Goal: Task Accomplishment & Management: Manage account settings

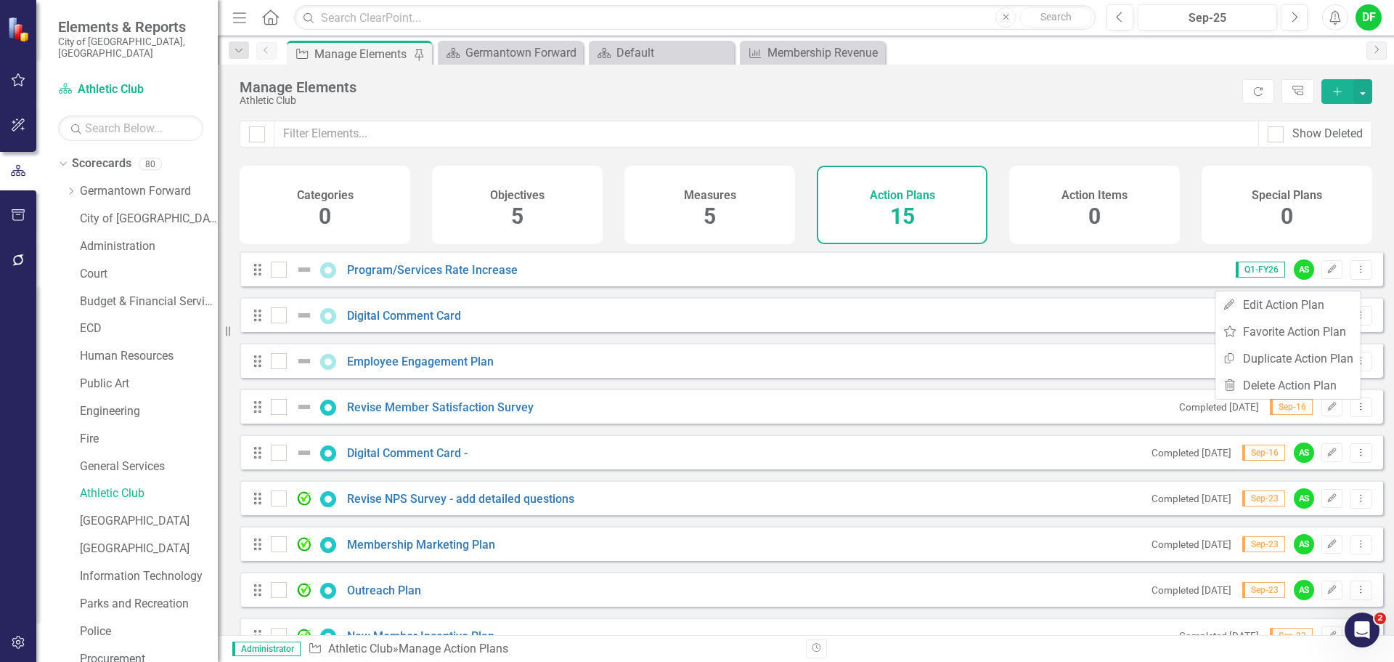
scroll to position [413, 0]
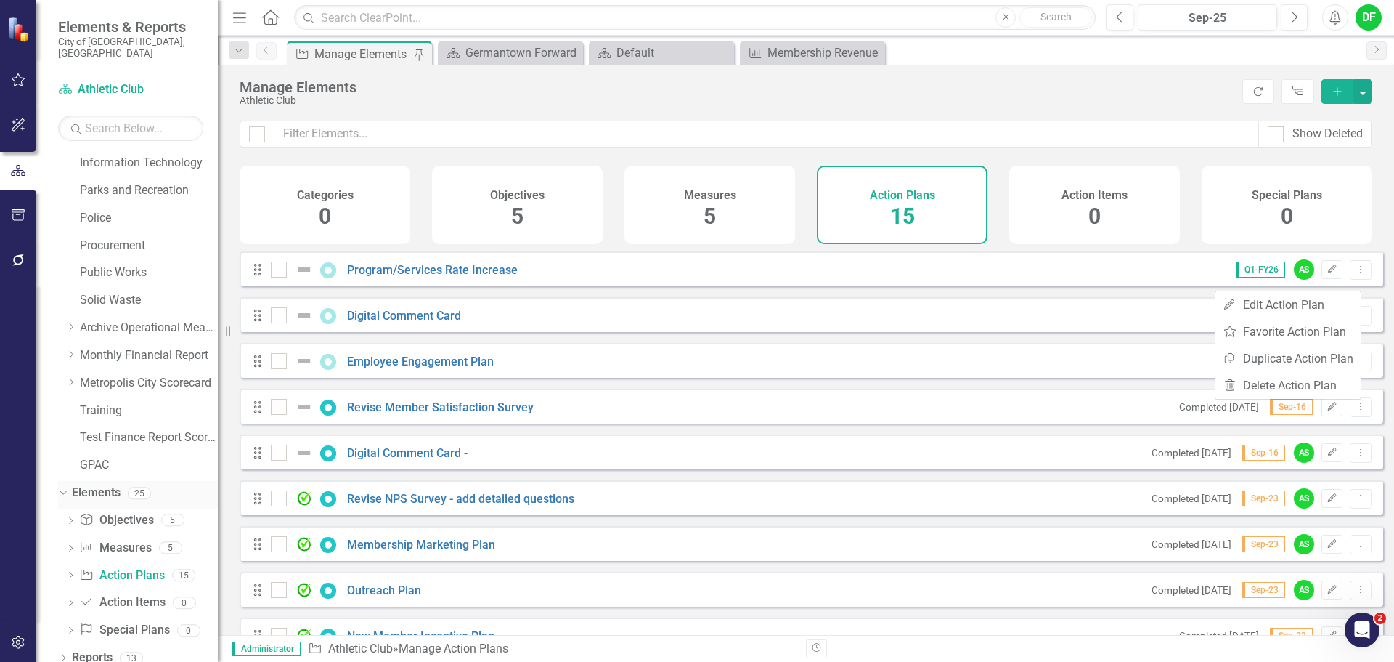
click at [61, 487] on icon "Dropdown" at bounding box center [61, 492] width 8 height 10
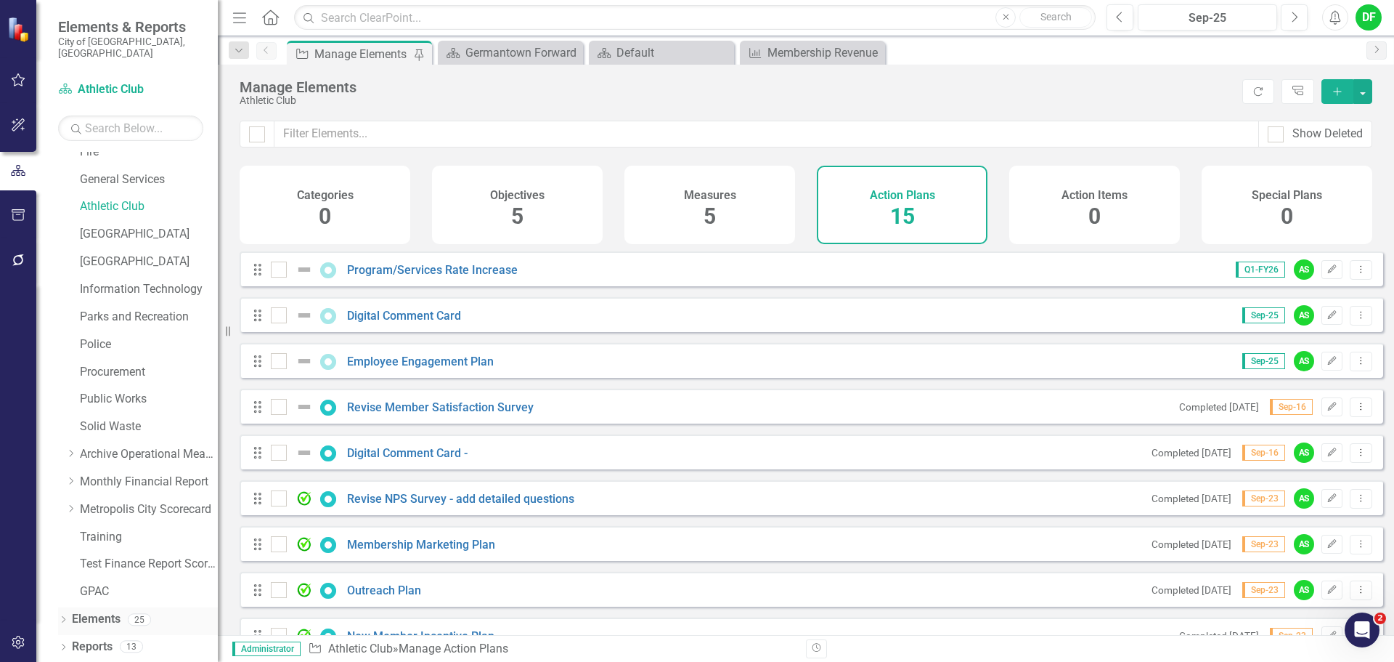
scroll to position [275, 0]
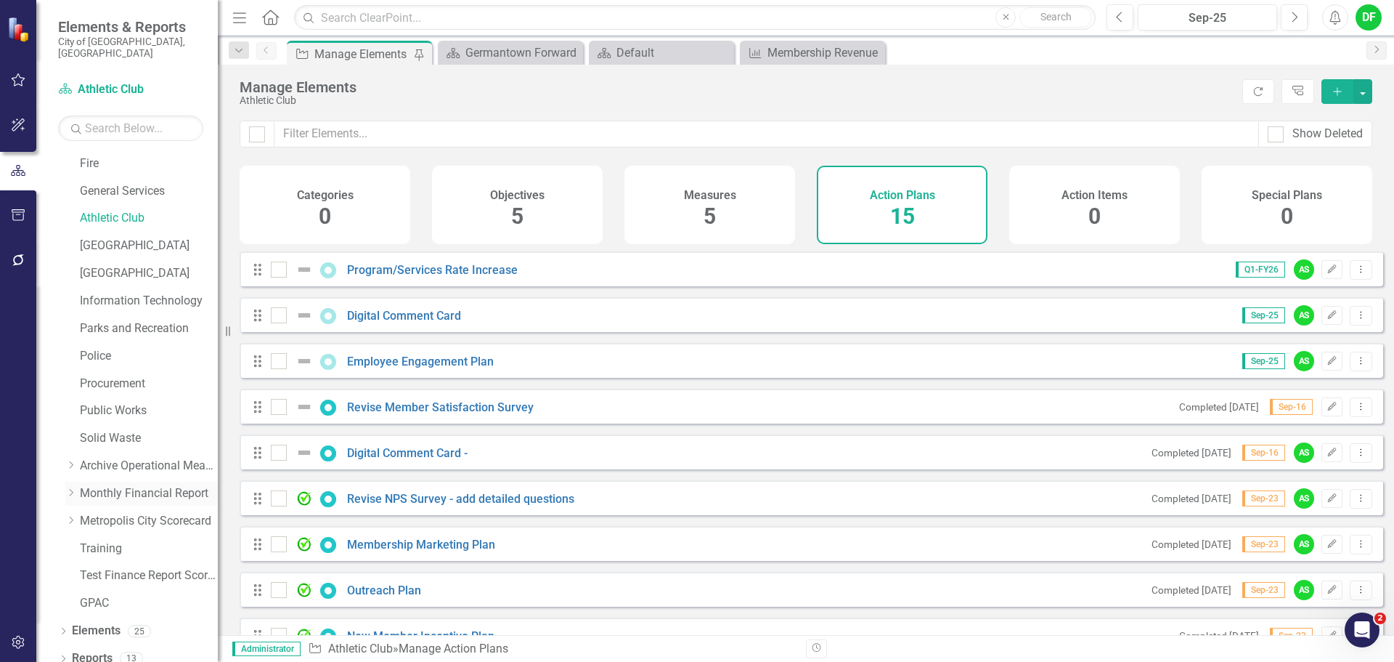
click at [72, 488] on icon "Dropdown" at bounding box center [70, 492] width 11 height 9
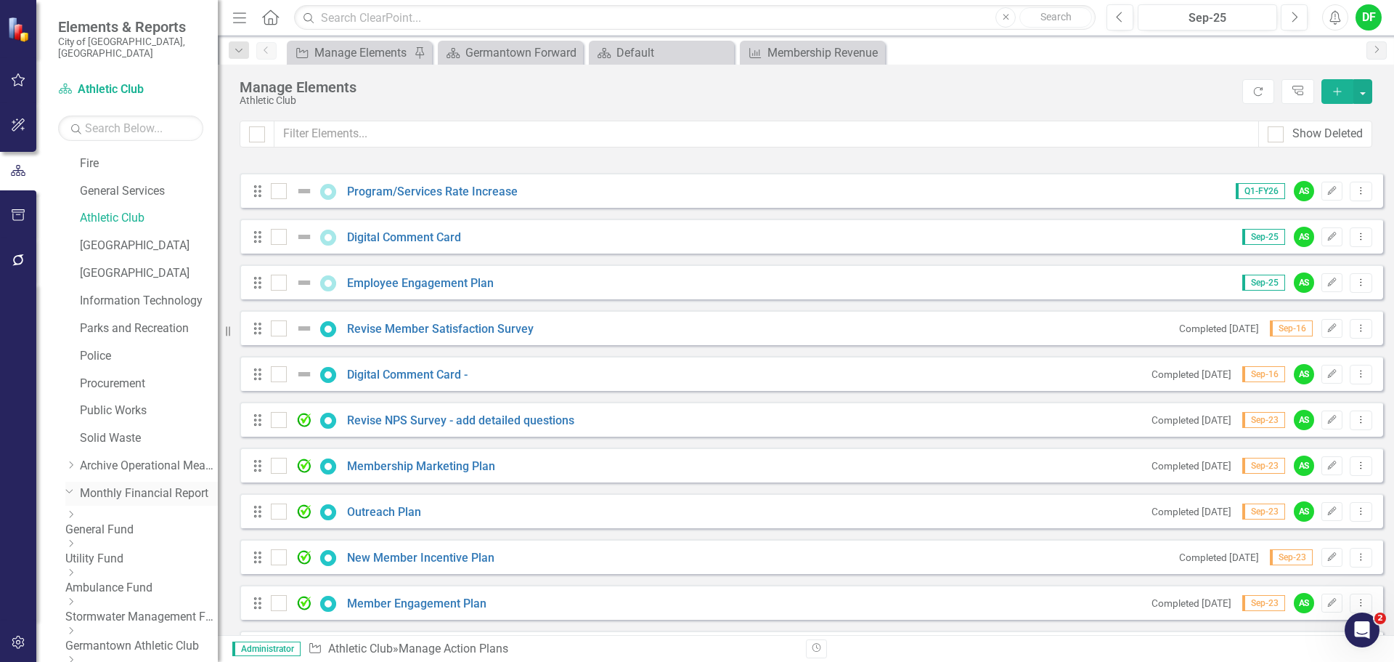
scroll to position [413, 0]
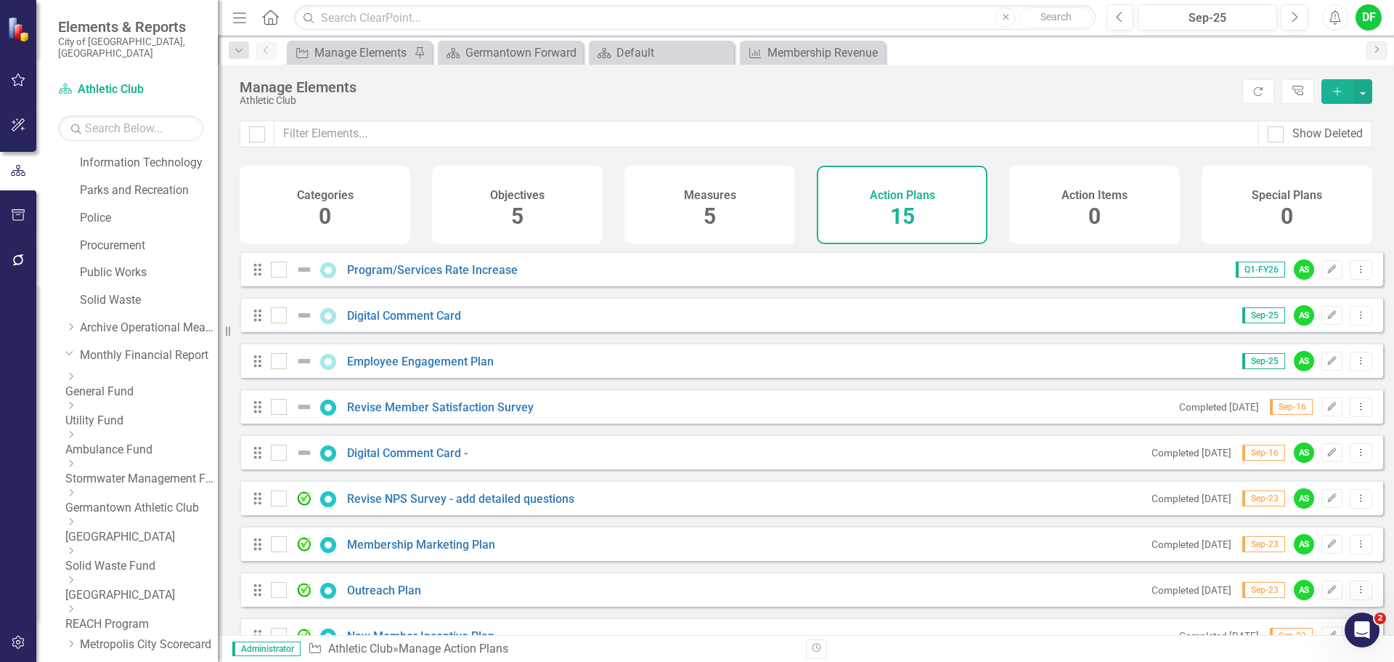
click at [124, 442] on link "Ambulance Fund" at bounding box center [141, 450] width 153 height 17
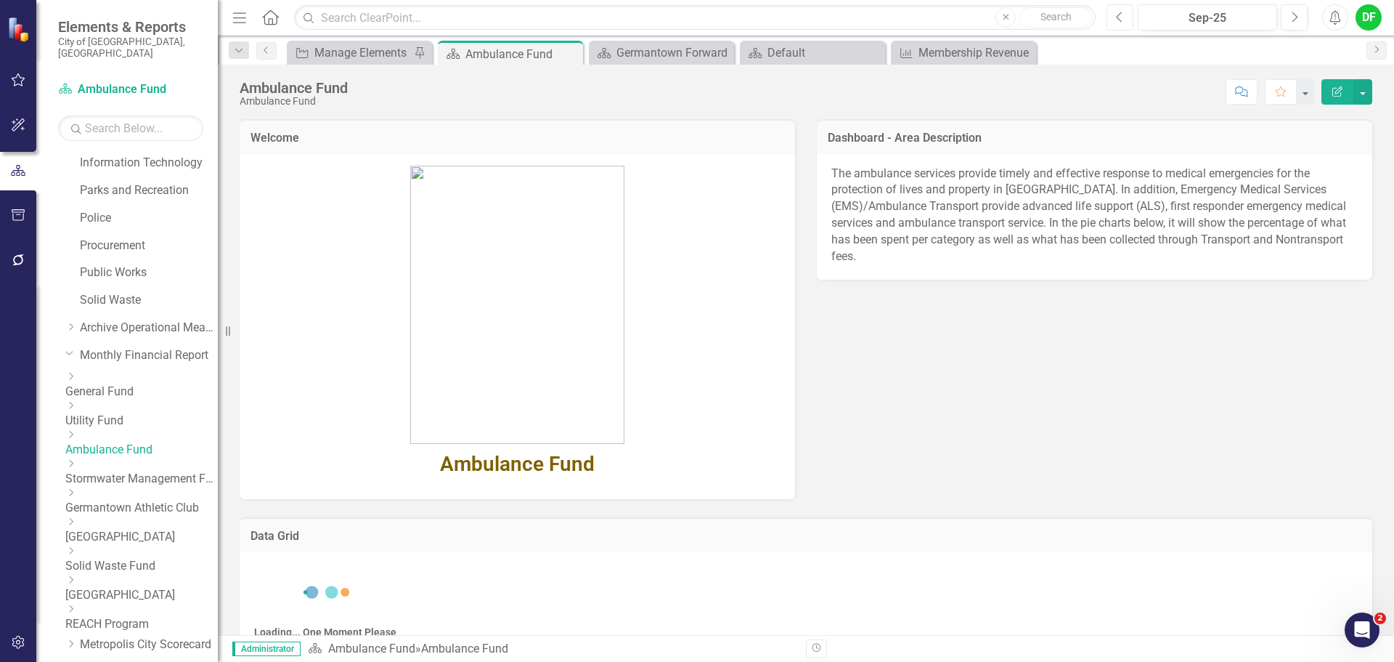
click at [1120, 20] on icon "button" at bounding box center [1120, 17] width 6 height 10
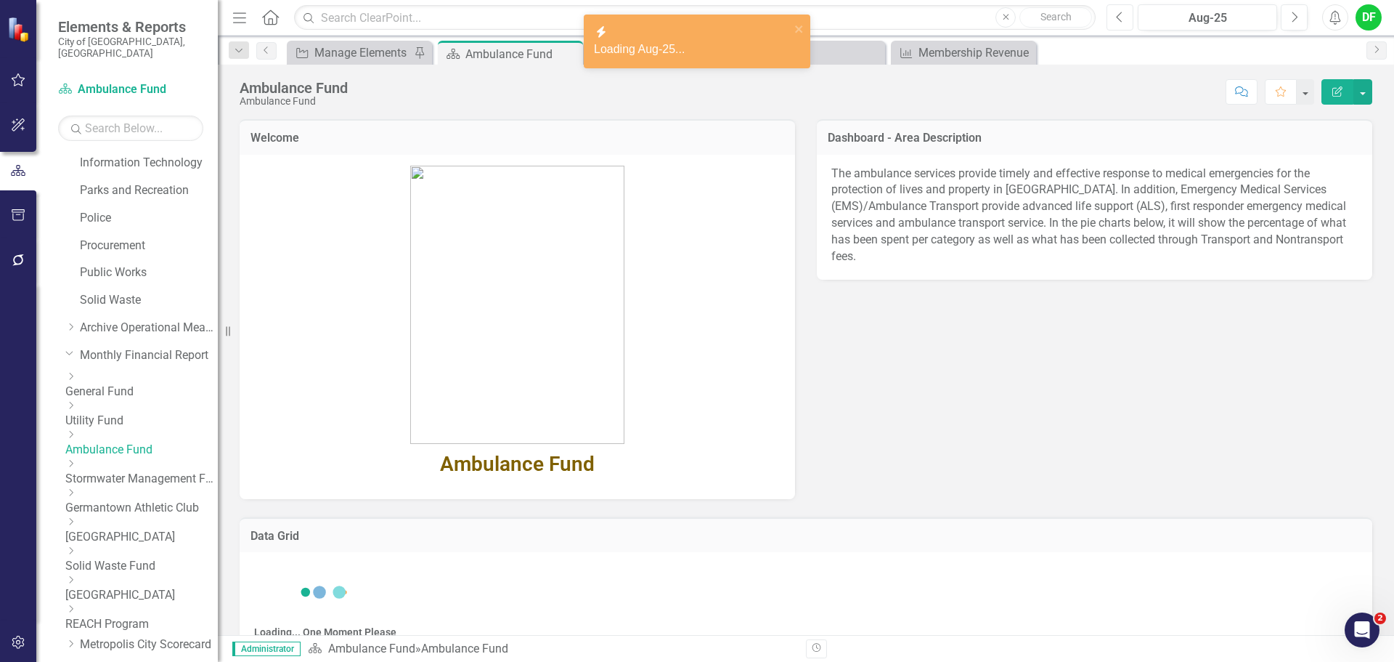
click at [1120, 20] on icon "button" at bounding box center [1120, 17] width 6 height 10
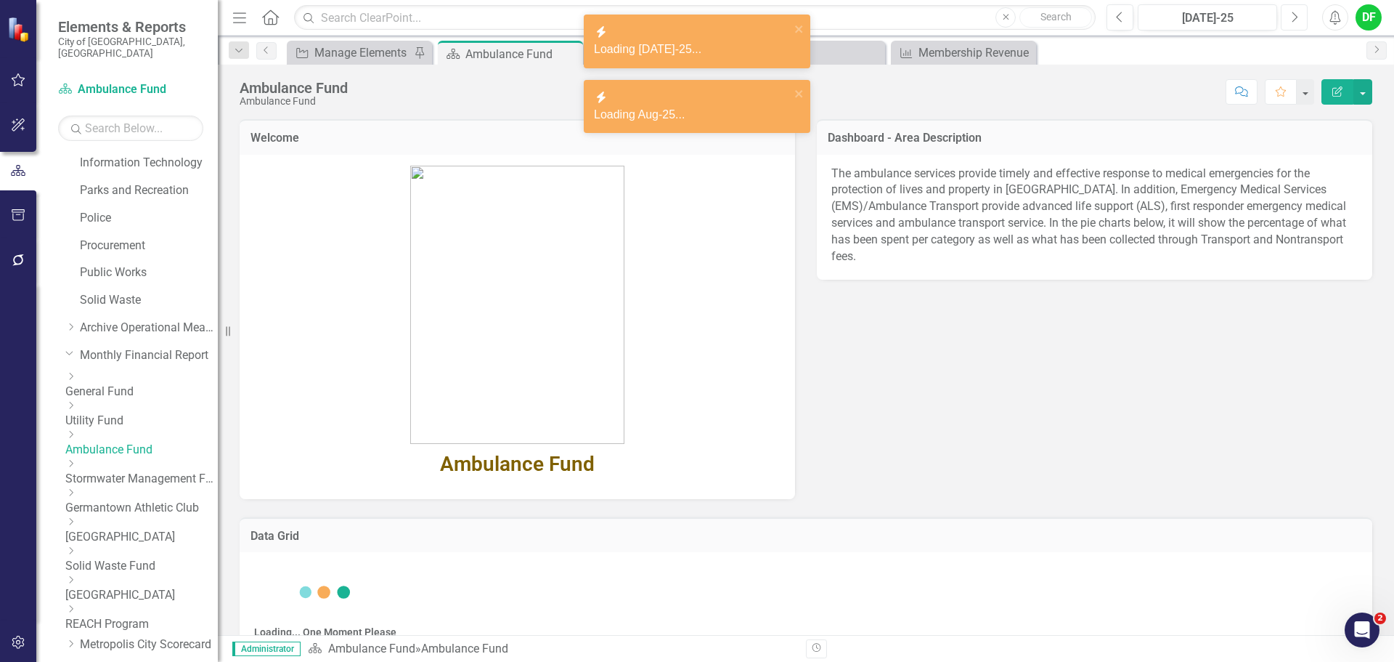
click at [1296, 17] on icon "Next" at bounding box center [1295, 17] width 8 height 13
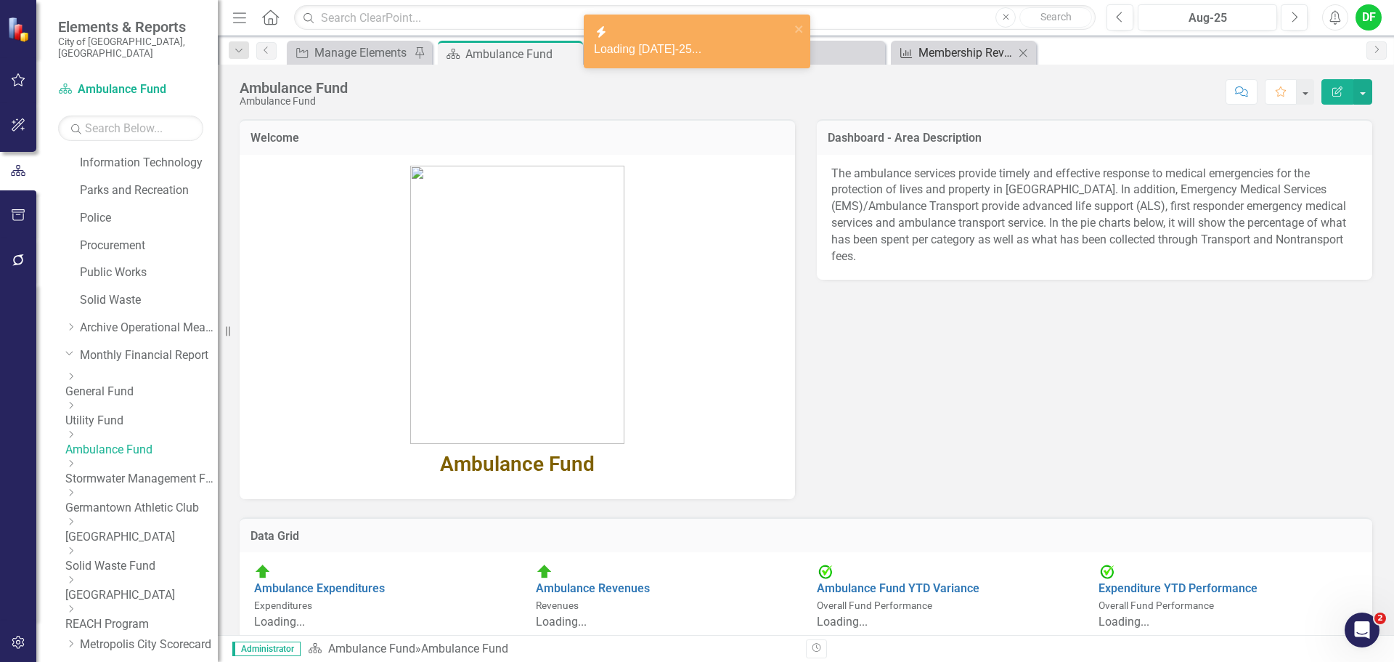
click at [932, 56] on div "Membership Revenue" at bounding box center [967, 53] width 96 height 18
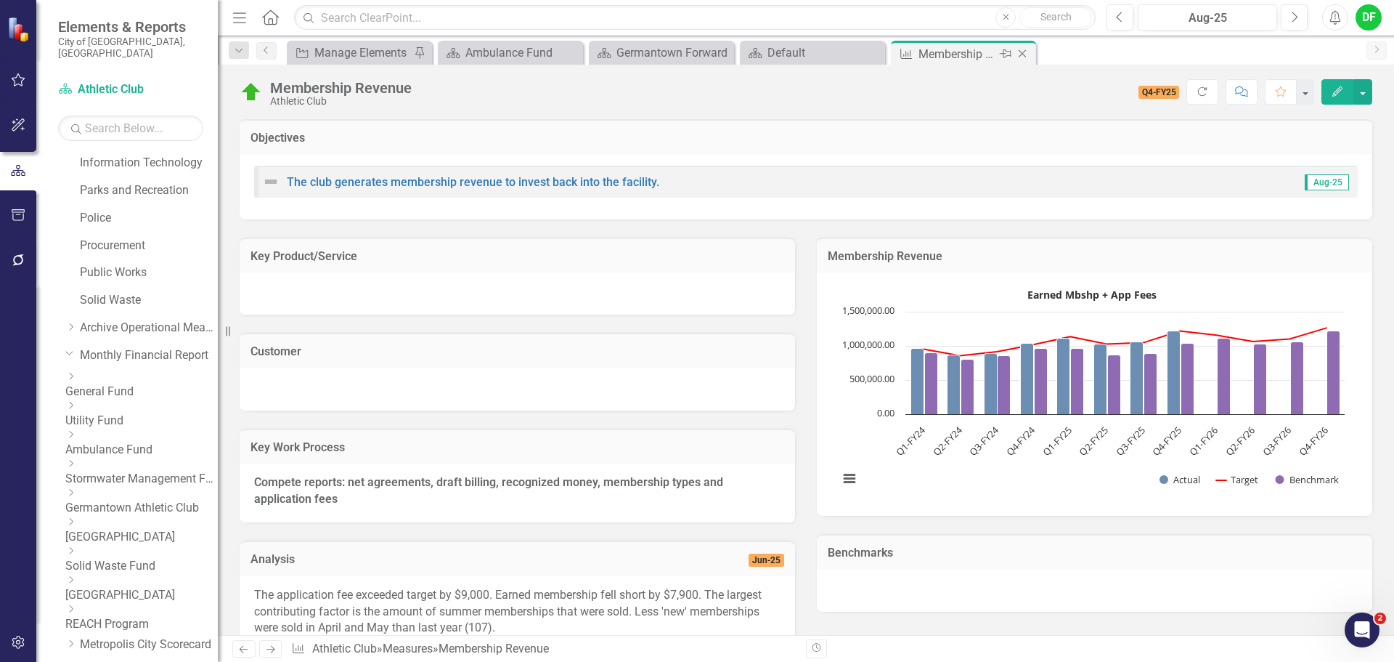
click at [1031, 52] on div "Close" at bounding box center [1024, 54] width 18 height 18
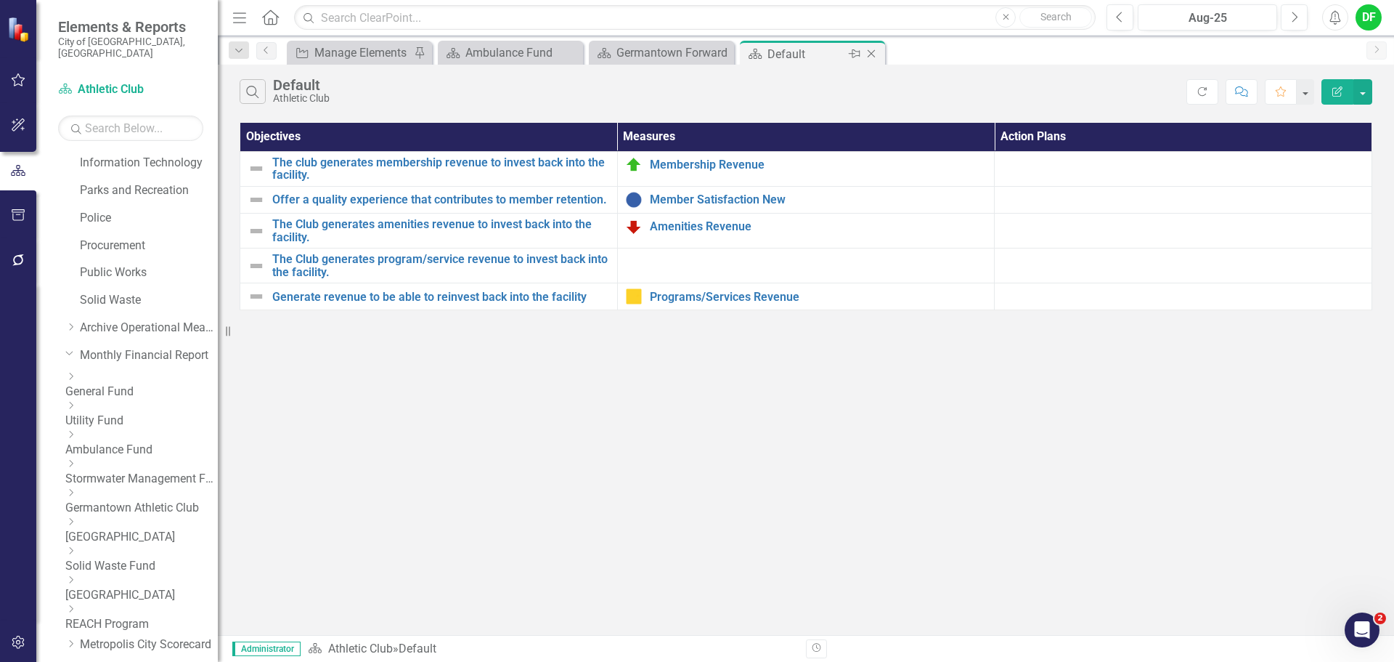
click at [874, 53] on icon "Close" at bounding box center [871, 54] width 15 height 12
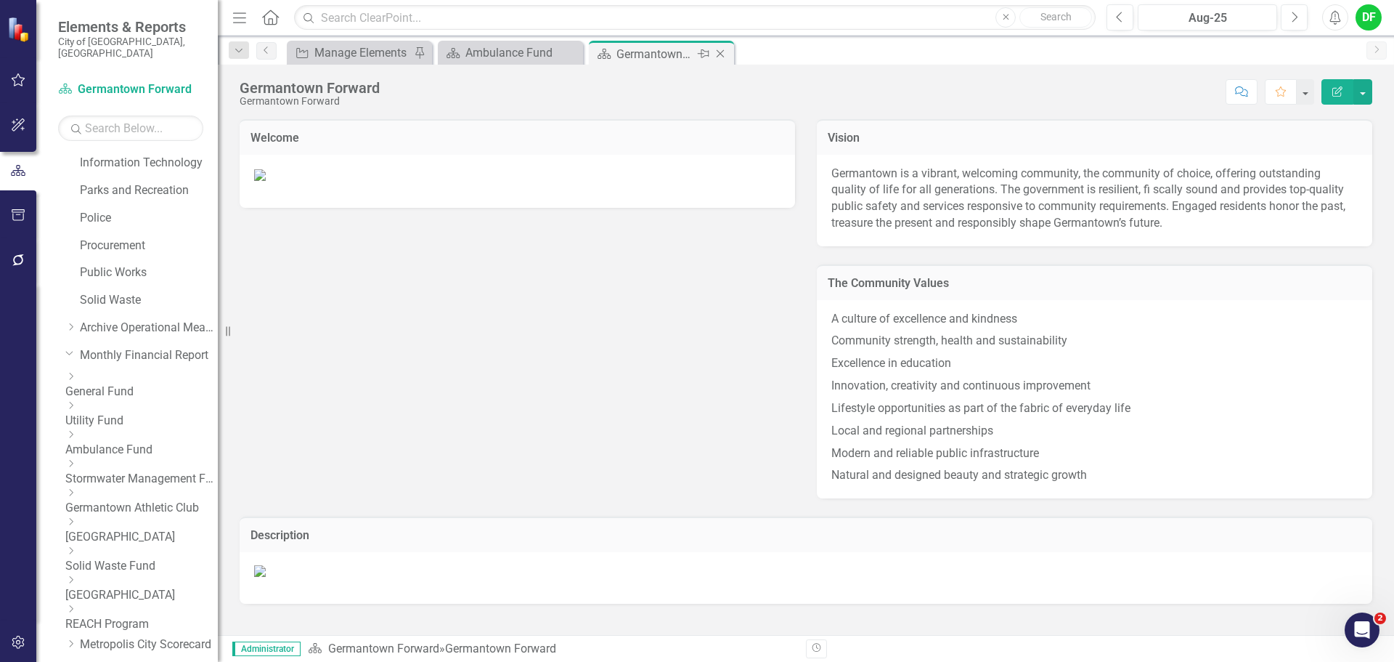
click at [721, 52] on icon "Close" at bounding box center [720, 54] width 15 height 12
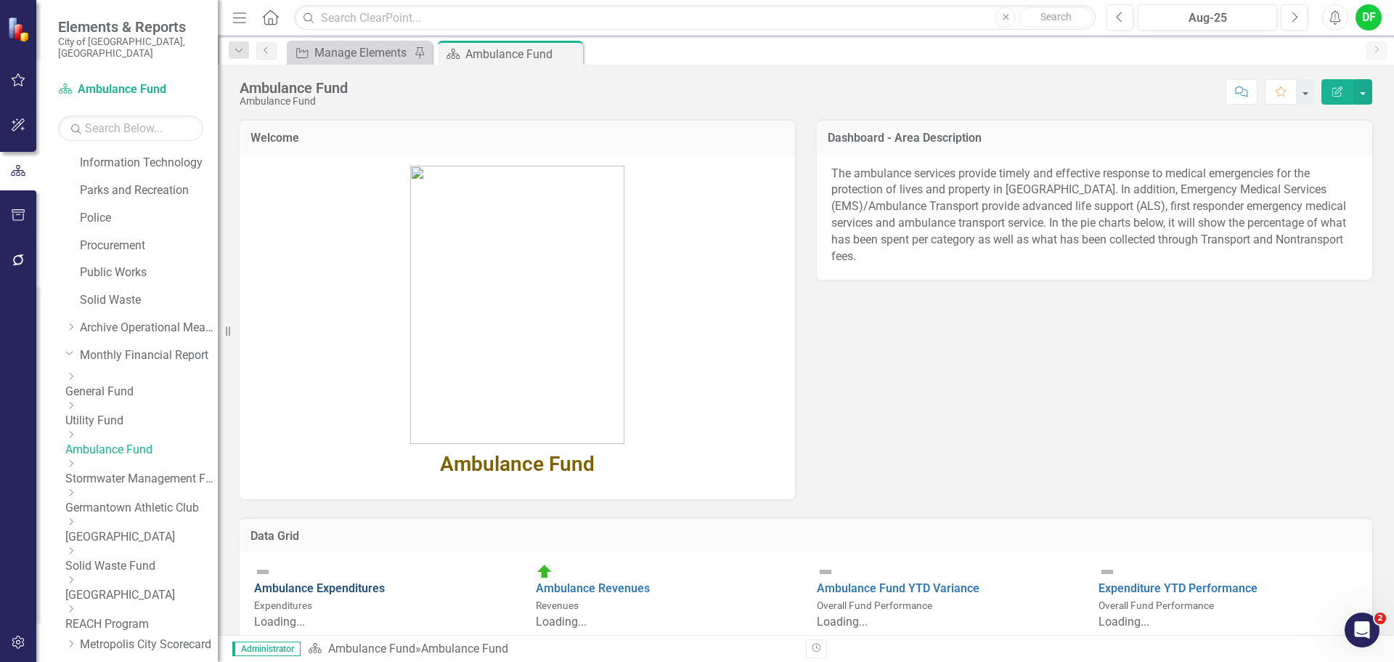
click at [385, 581] on link "Ambulance Expenditures" at bounding box center [319, 588] width 131 height 14
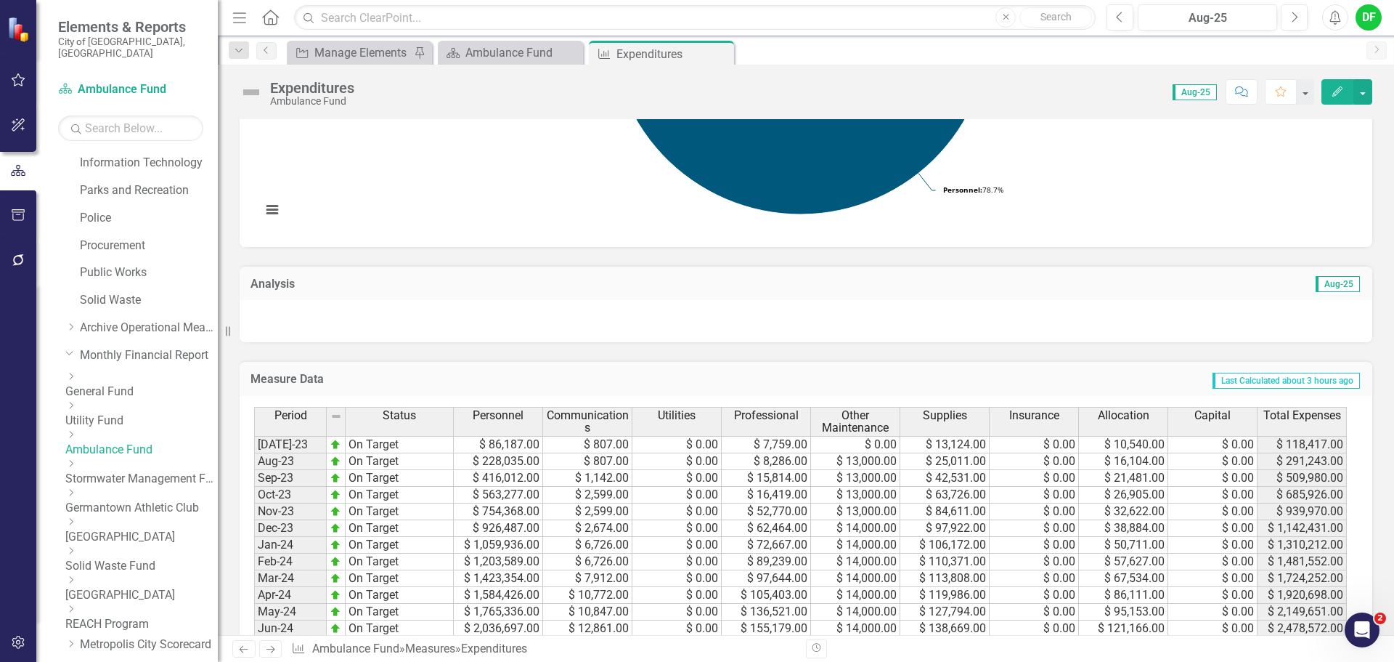
scroll to position [363, 0]
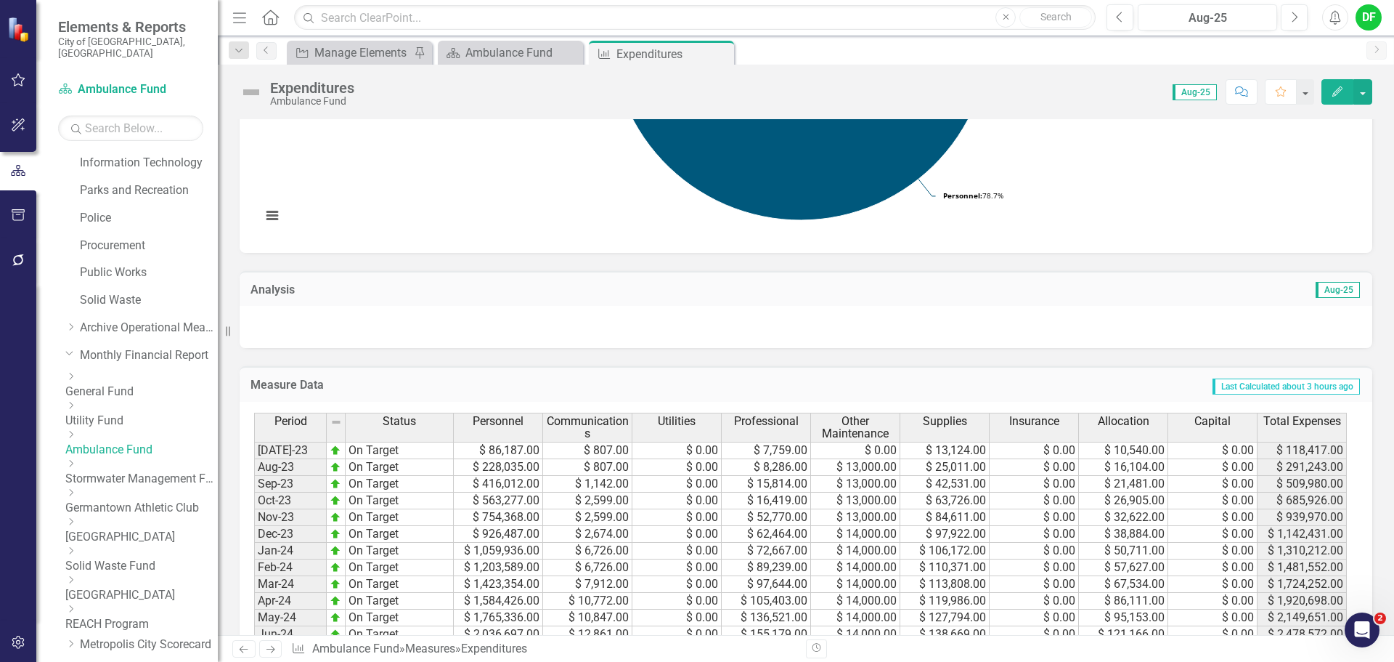
click at [73, 431] on icon at bounding box center [72, 434] width 4 height 7
click at [137, 479] on link "Ambulance Expenditures" at bounding box center [149, 478] width 138 height 17
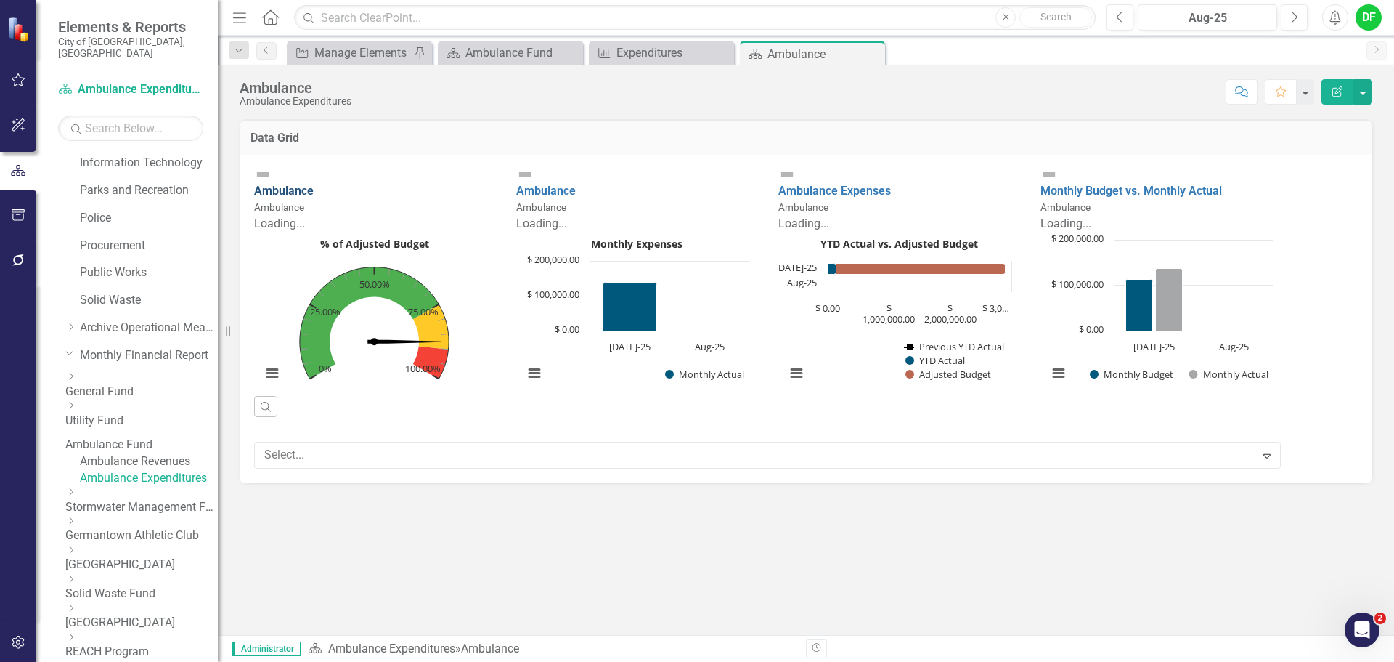
click at [314, 184] on link "Ambulance" at bounding box center [284, 191] width 60 height 14
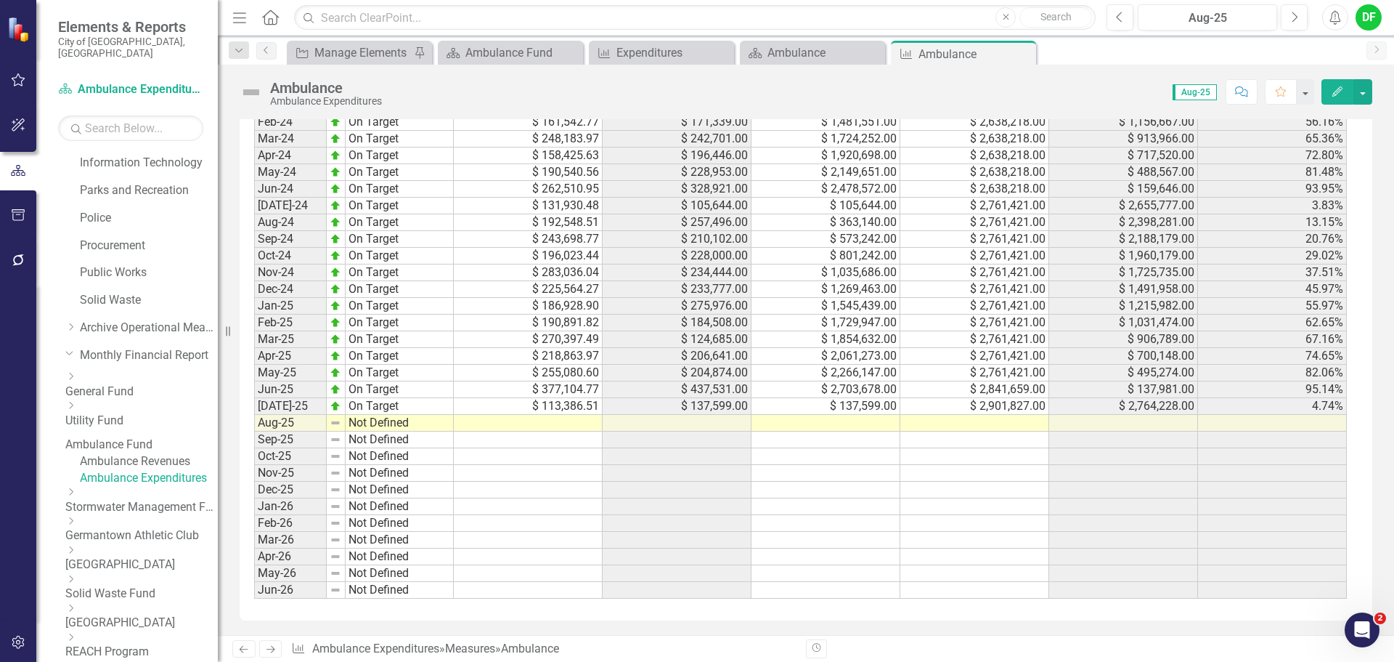
scroll to position [1393, 0]
click at [1031, 412] on td "$ 2,901,827.00" at bounding box center [975, 406] width 149 height 17
drag, startPoint x: 1049, startPoint y: 414, endPoint x: 1047, endPoint y: 429, distance: 15.4
click at [254, 429] on div "Period Status Monthly Budget Monthly Actual YTD Actual Adjusted Budget Remainde…" at bounding box center [254, 289] width 0 height 619
type textarea "2901827"
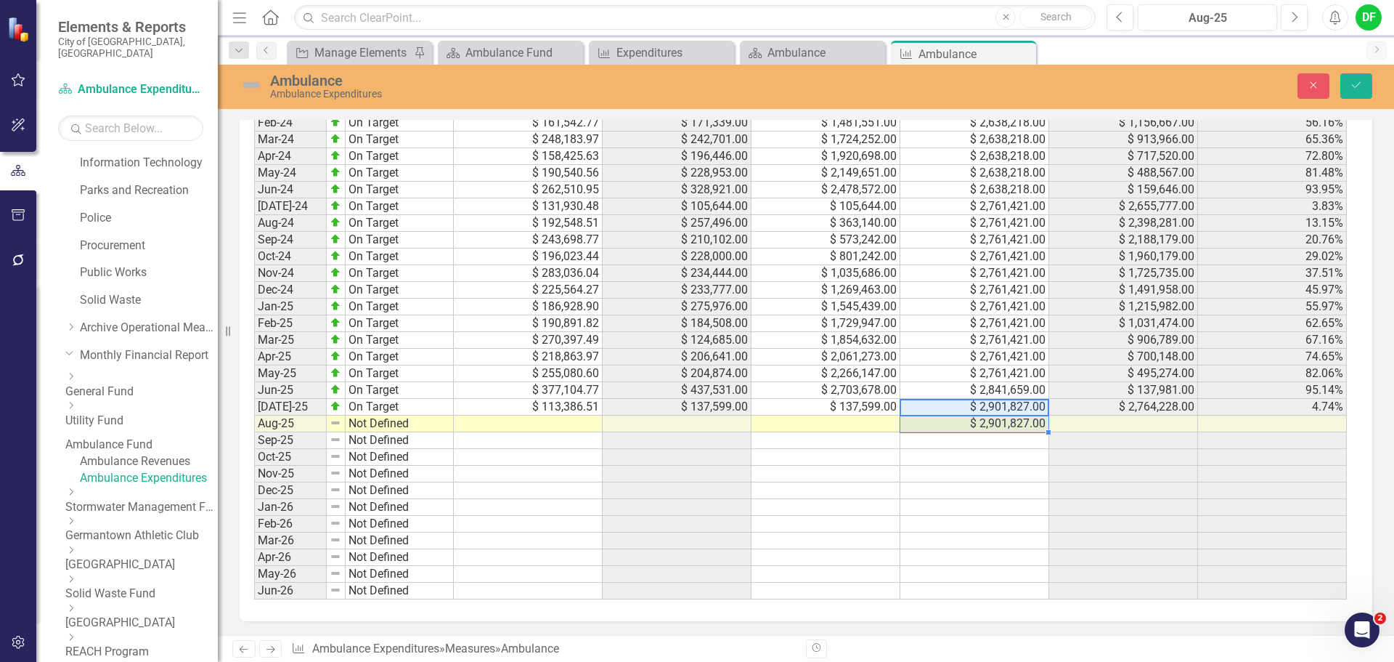
scroll to position [1402, 0]
click at [994, 442] on td at bounding box center [975, 440] width 149 height 17
click at [1349, 92] on button "Save" at bounding box center [1357, 85] width 32 height 25
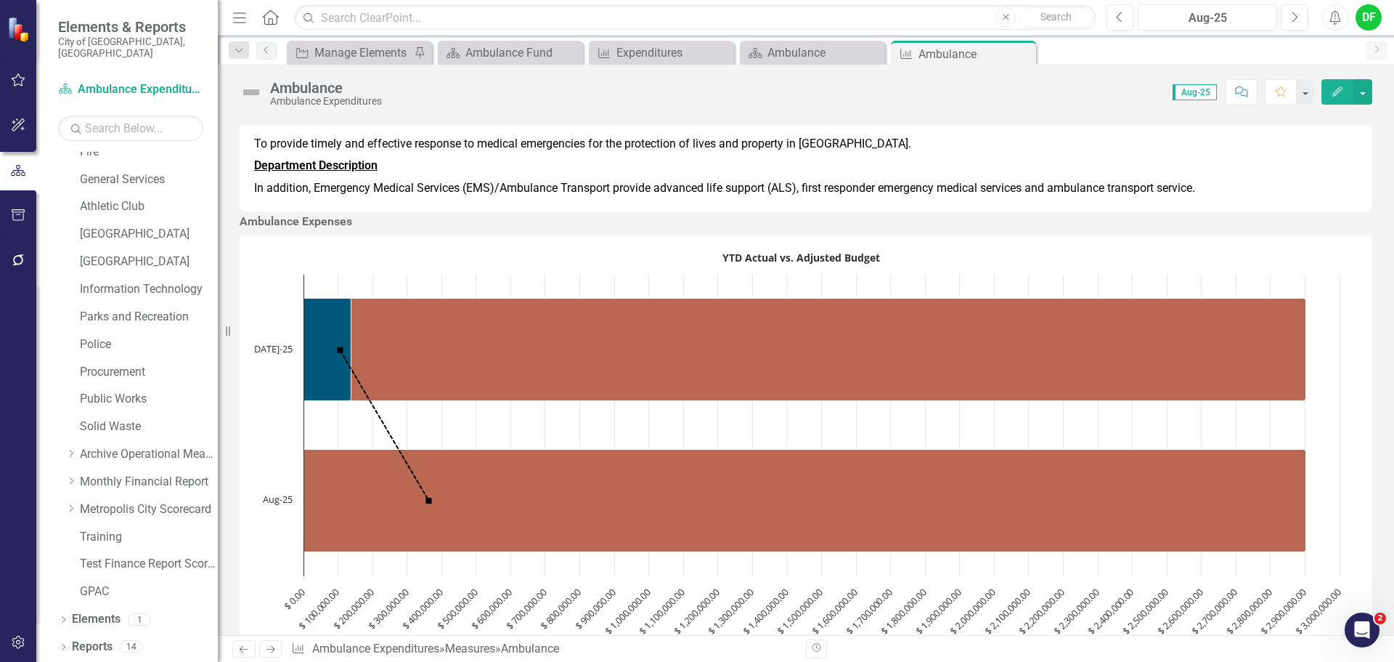
click at [0, 0] on icon "Close" at bounding box center [0, 0] width 0 height 0
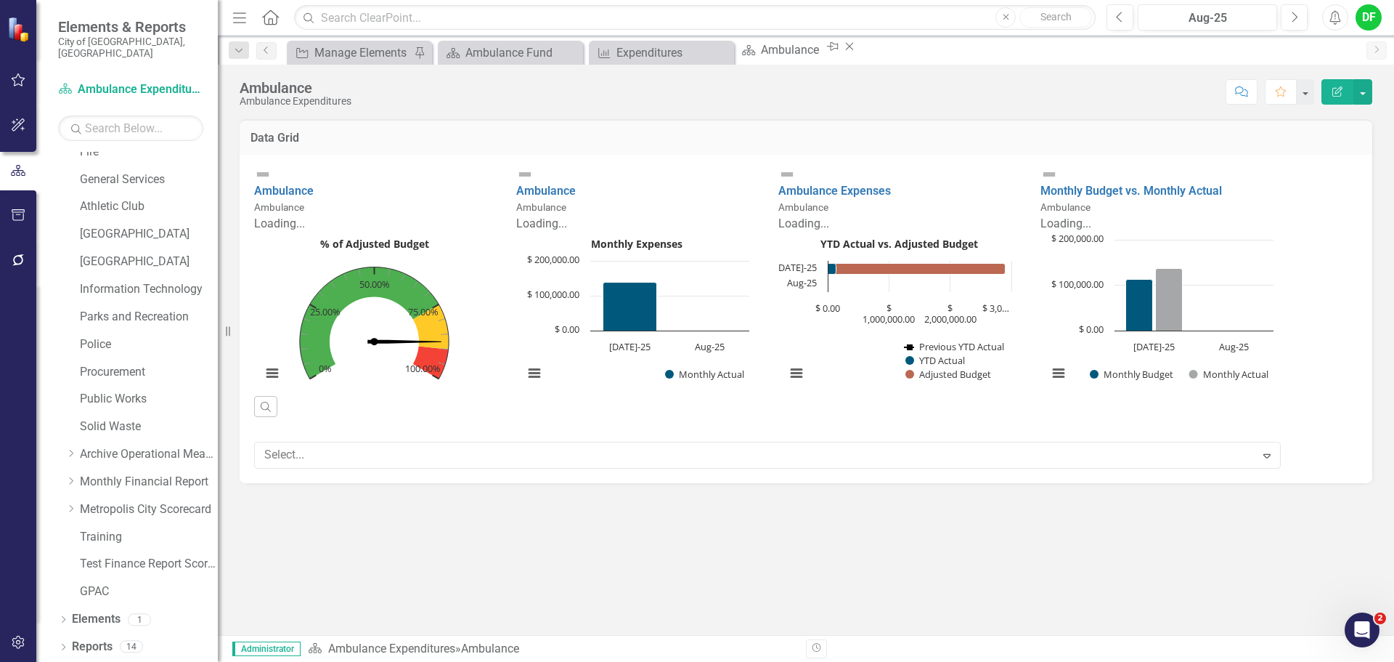
scroll to position [275, 0]
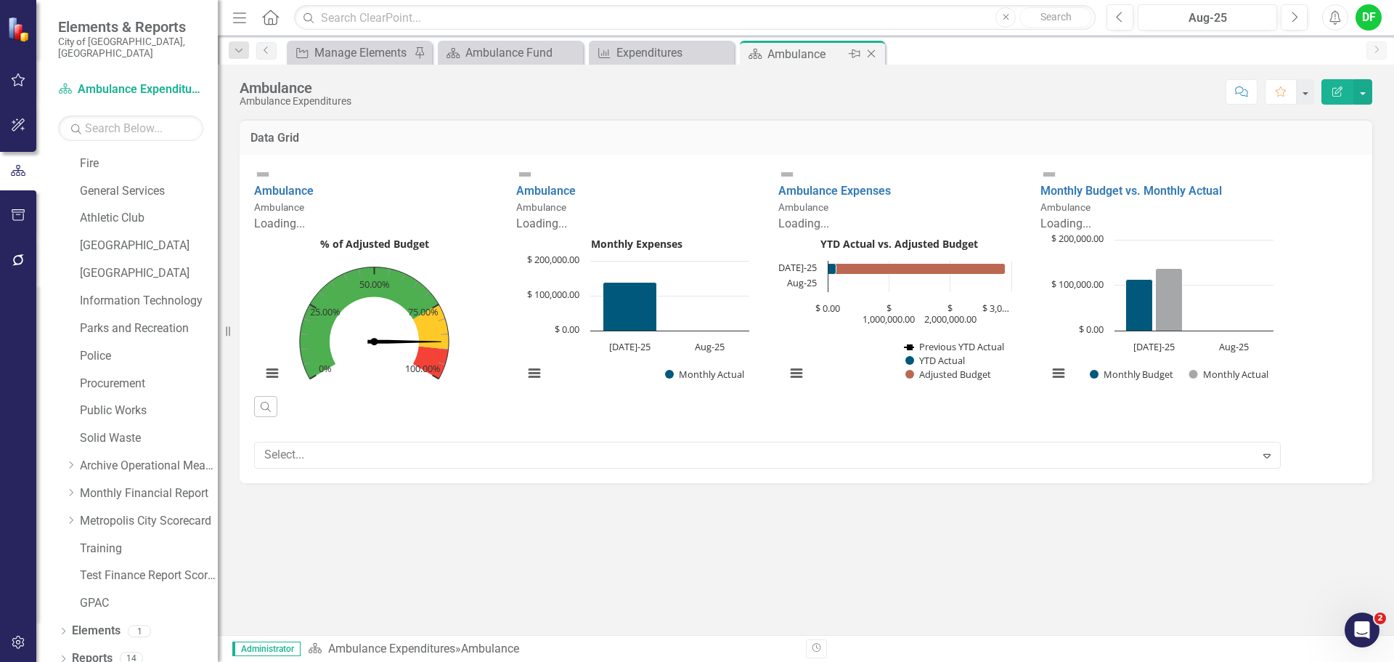
drag, startPoint x: 871, startPoint y: 52, endPoint x: 807, endPoint y: 57, distance: 64.2
click at [872, 52] on icon "Close" at bounding box center [871, 54] width 15 height 12
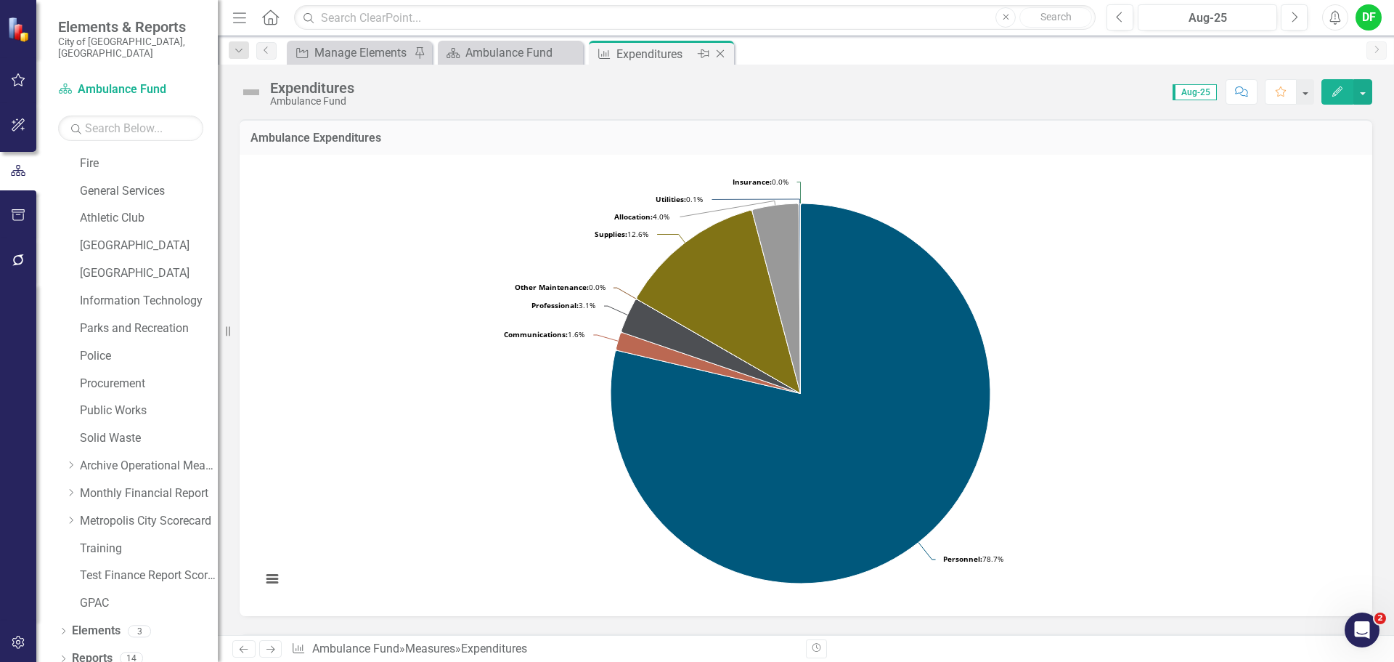
click at [723, 55] on icon "Close" at bounding box center [720, 54] width 15 height 12
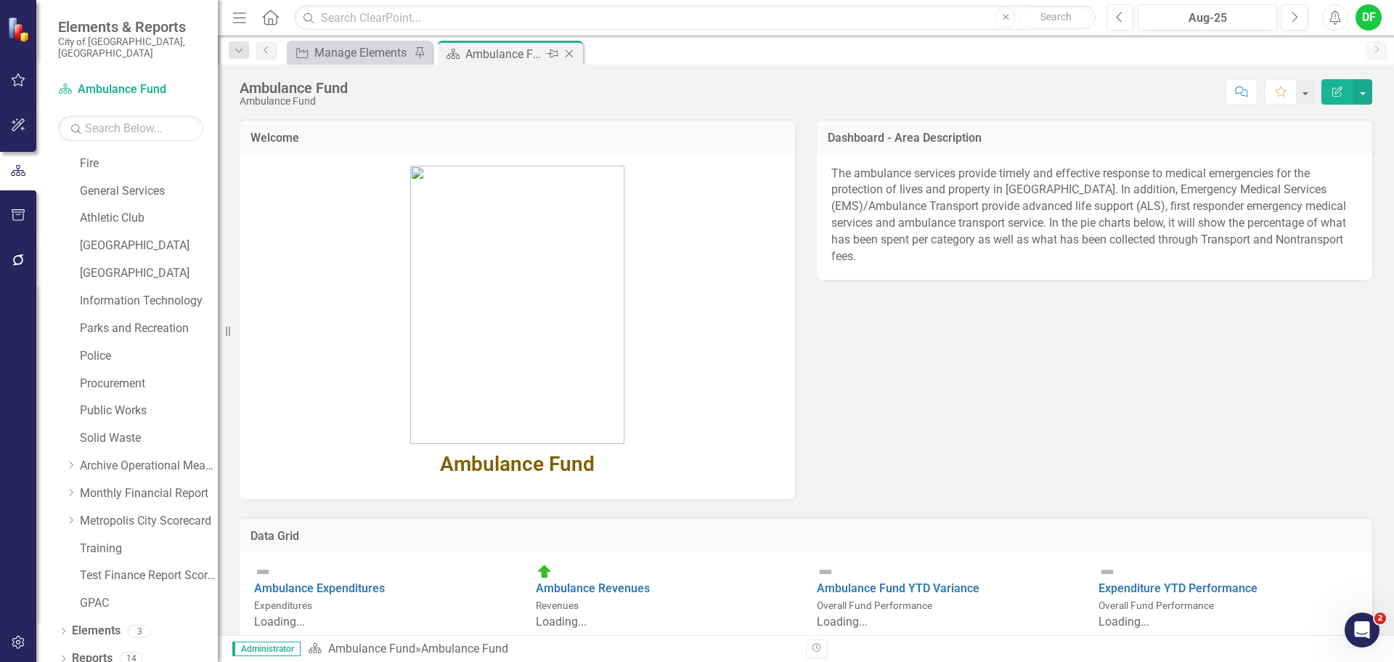
click at [568, 49] on icon "Close" at bounding box center [569, 54] width 15 height 12
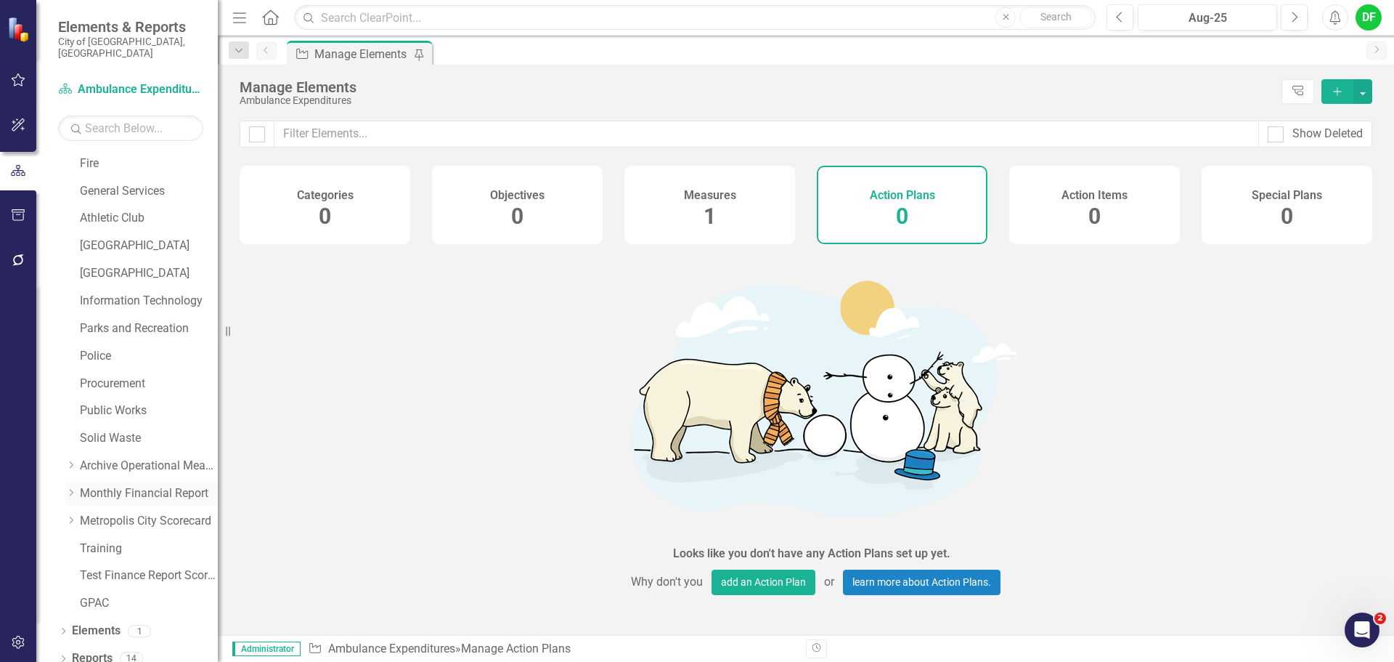
click at [75, 488] on icon "Dropdown" at bounding box center [70, 492] width 11 height 9
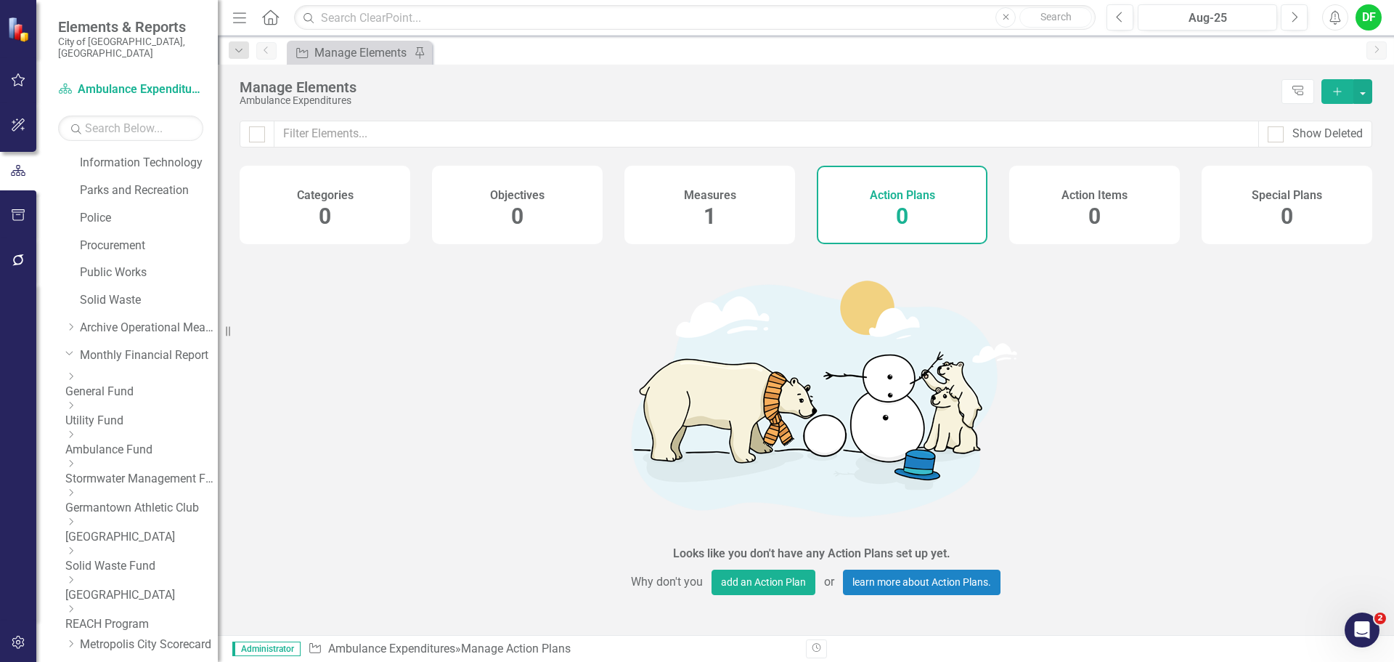
click at [73, 576] on icon at bounding box center [72, 579] width 4 height 7
click at [142, 617] on link "Farm Park Expenditures" at bounding box center [149, 622] width 138 height 17
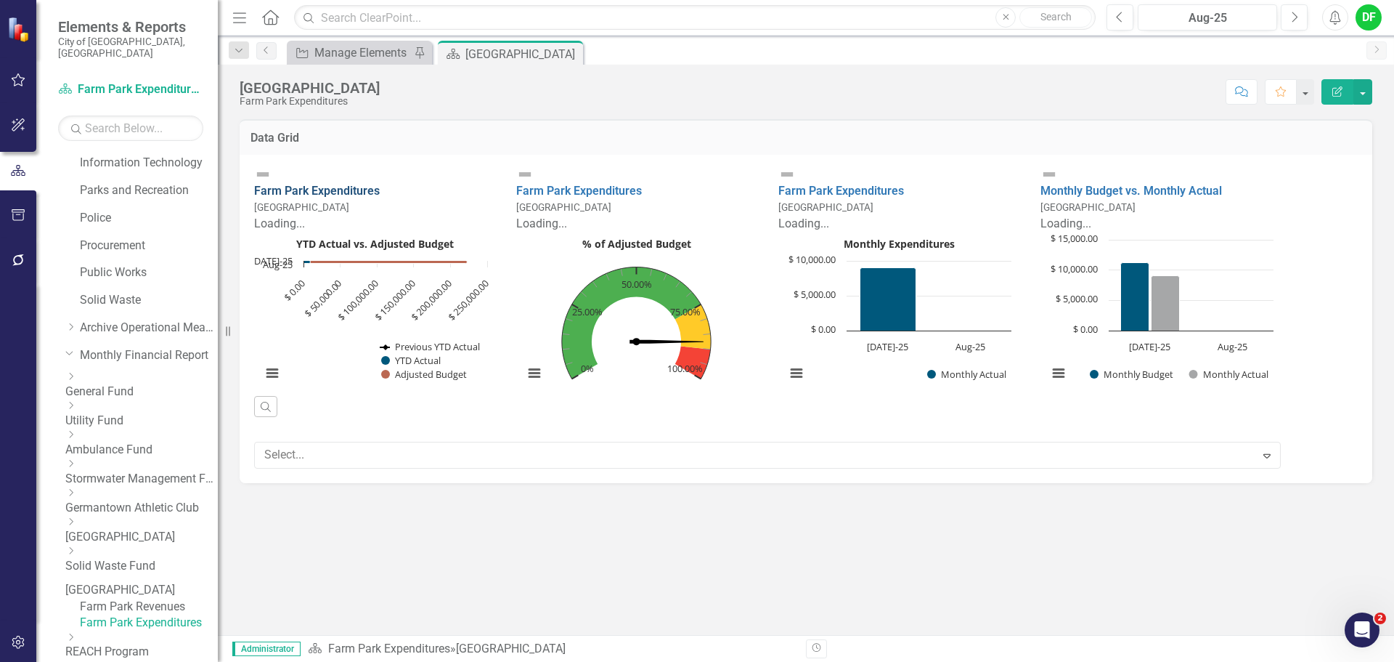
click at [380, 184] on link "Farm Park Expenditures" at bounding box center [317, 191] width 126 height 14
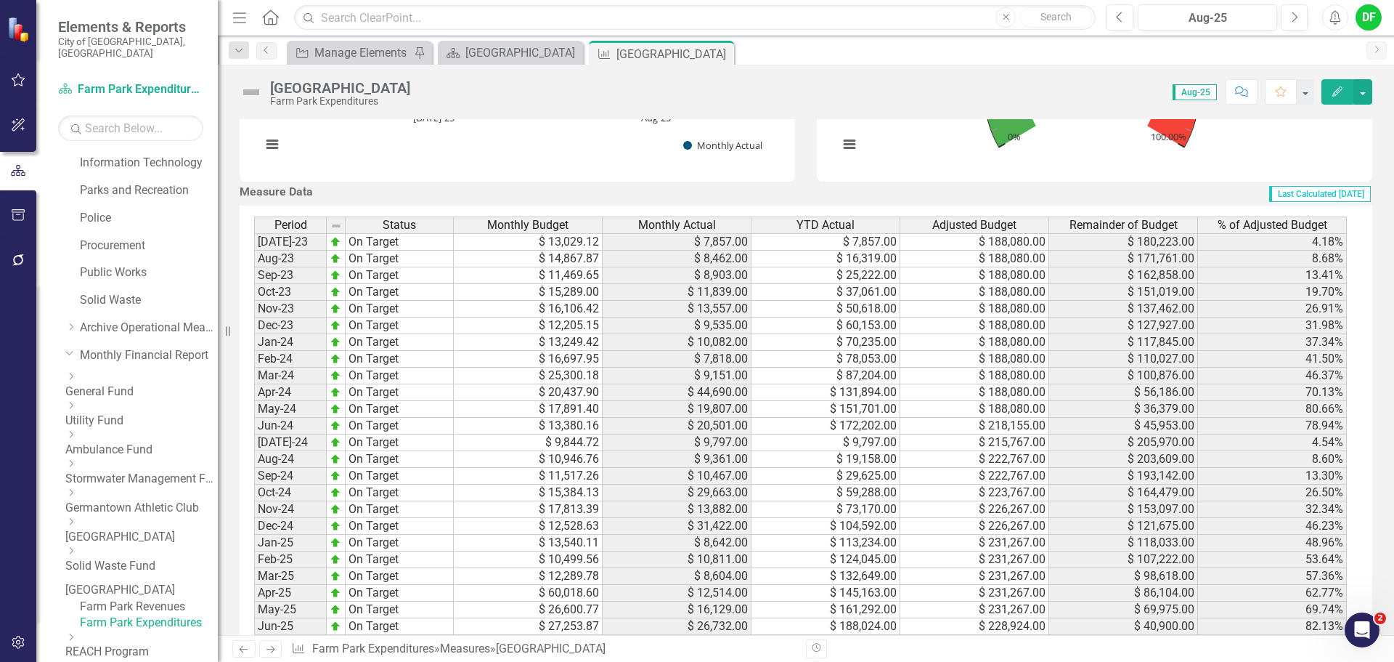
scroll to position [1380, 0]
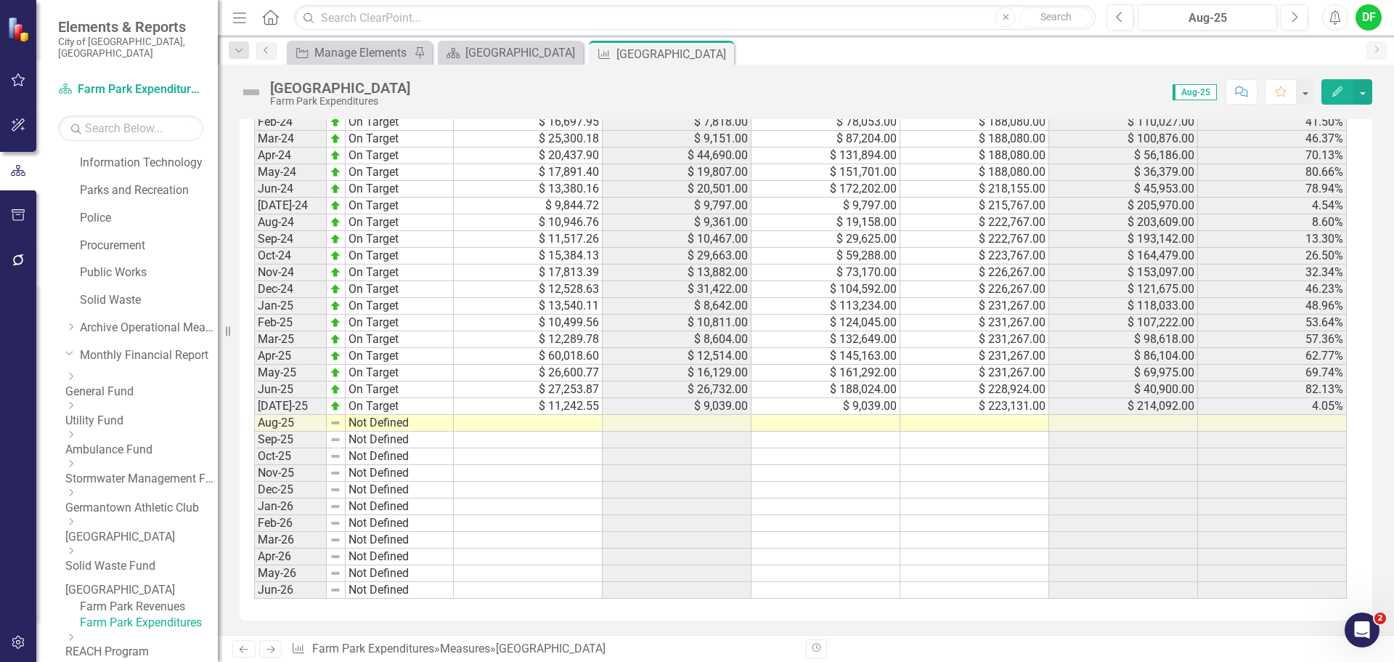
click at [951, 431] on td at bounding box center [975, 423] width 149 height 17
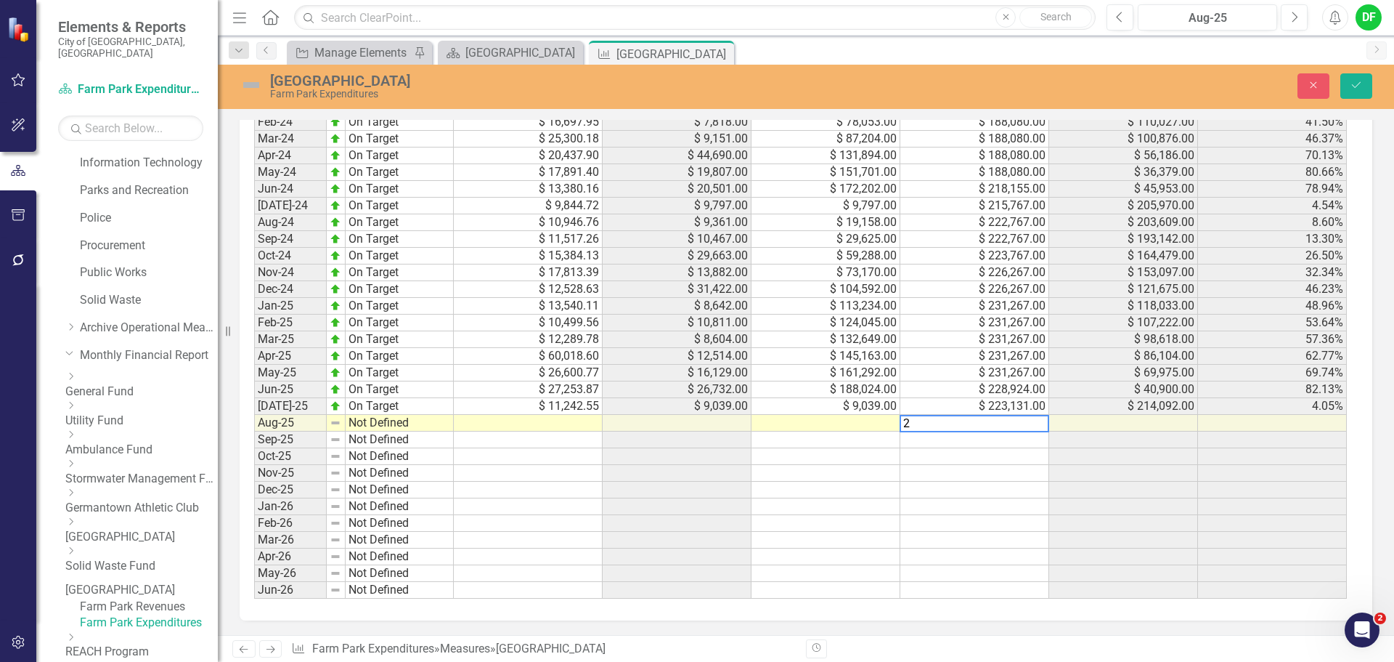
scroll to position [1389, 0]
type textarea "232131"
click at [1354, 78] on button "Save" at bounding box center [1357, 85] width 32 height 25
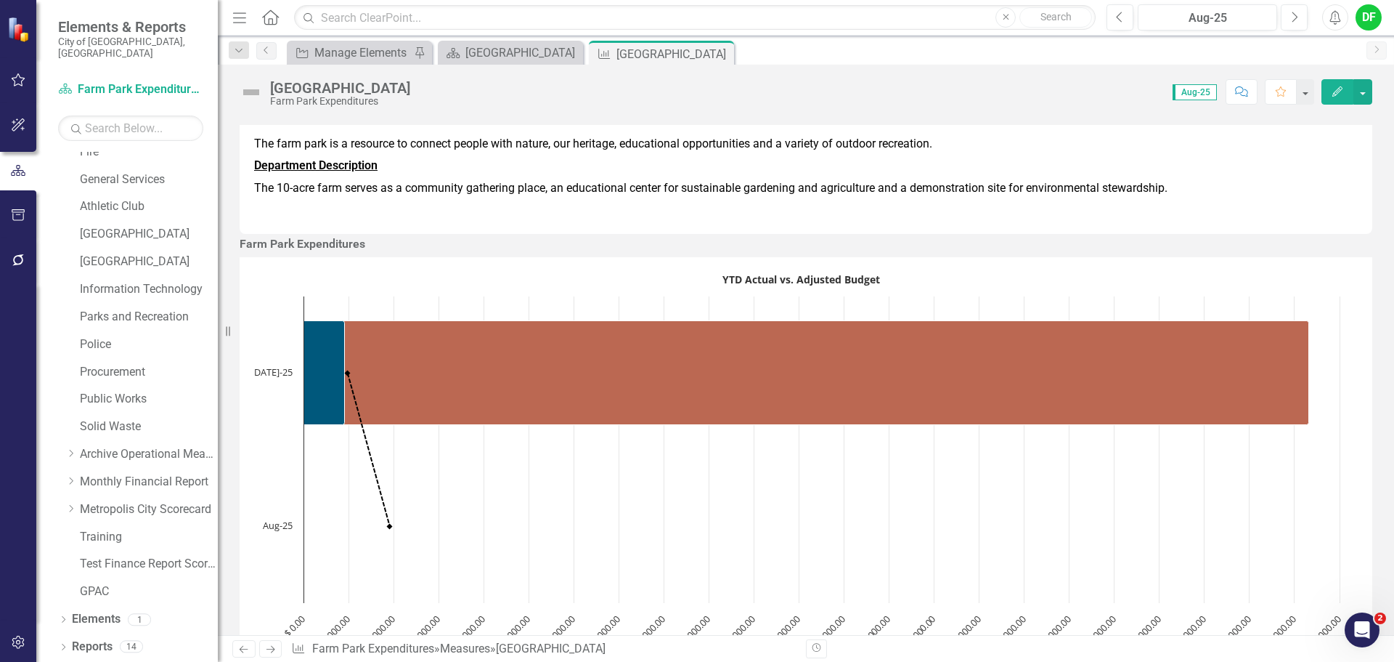
scroll to position [275, 0]
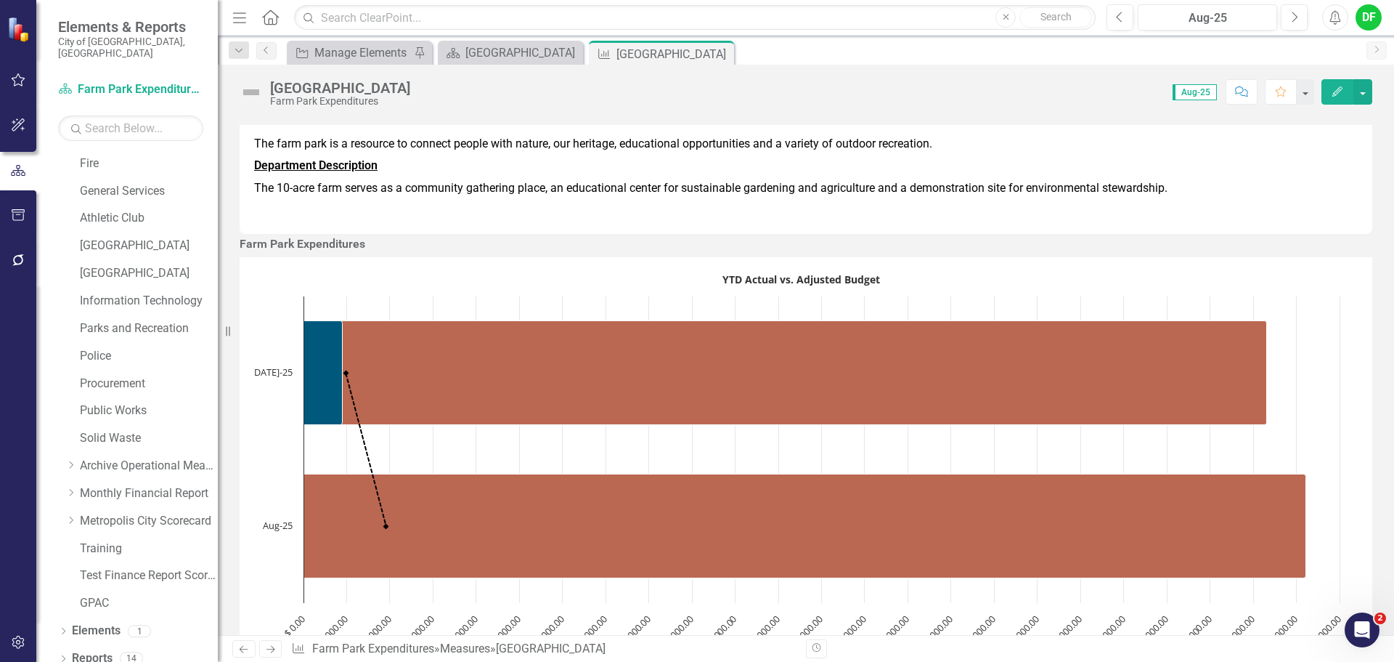
drag, startPoint x: 726, startPoint y: 53, endPoint x: 598, endPoint y: 47, distance: 127.2
click at [0, 0] on icon "Close" at bounding box center [0, 0] width 0 height 0
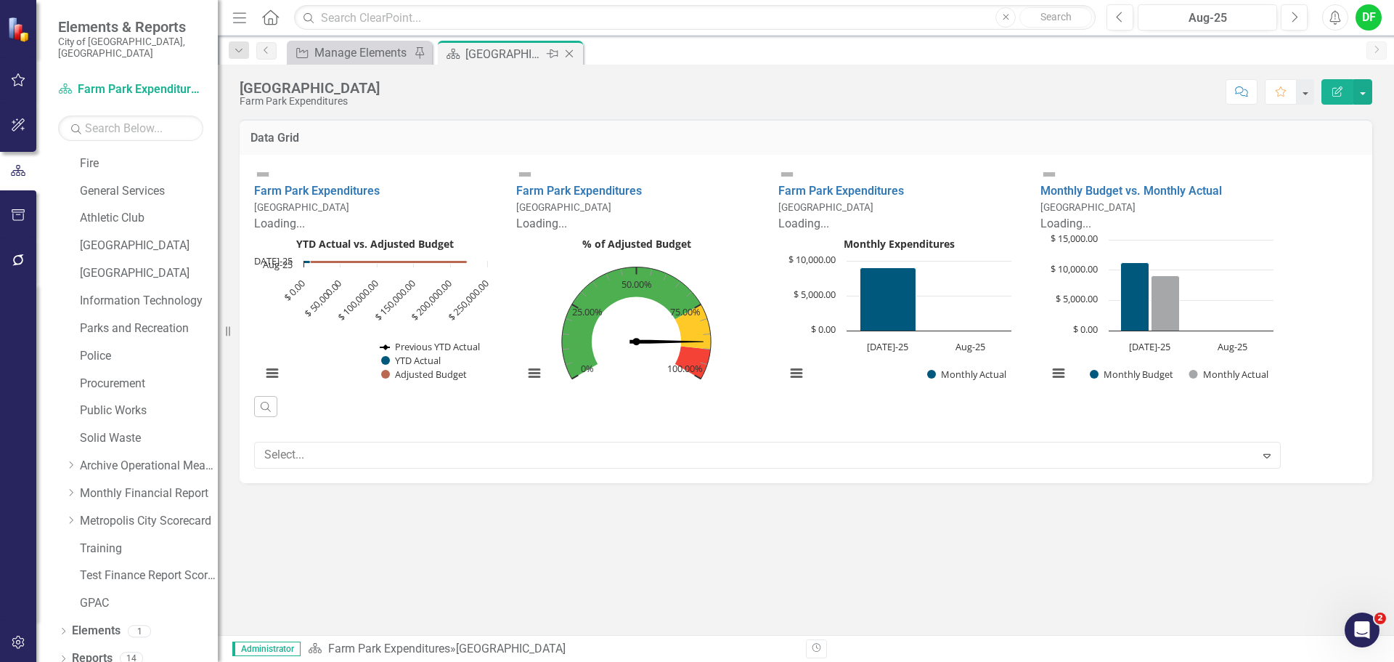
click at [566, 52] on icon "Close" at bounding box center [569, 54] width 15 height 12
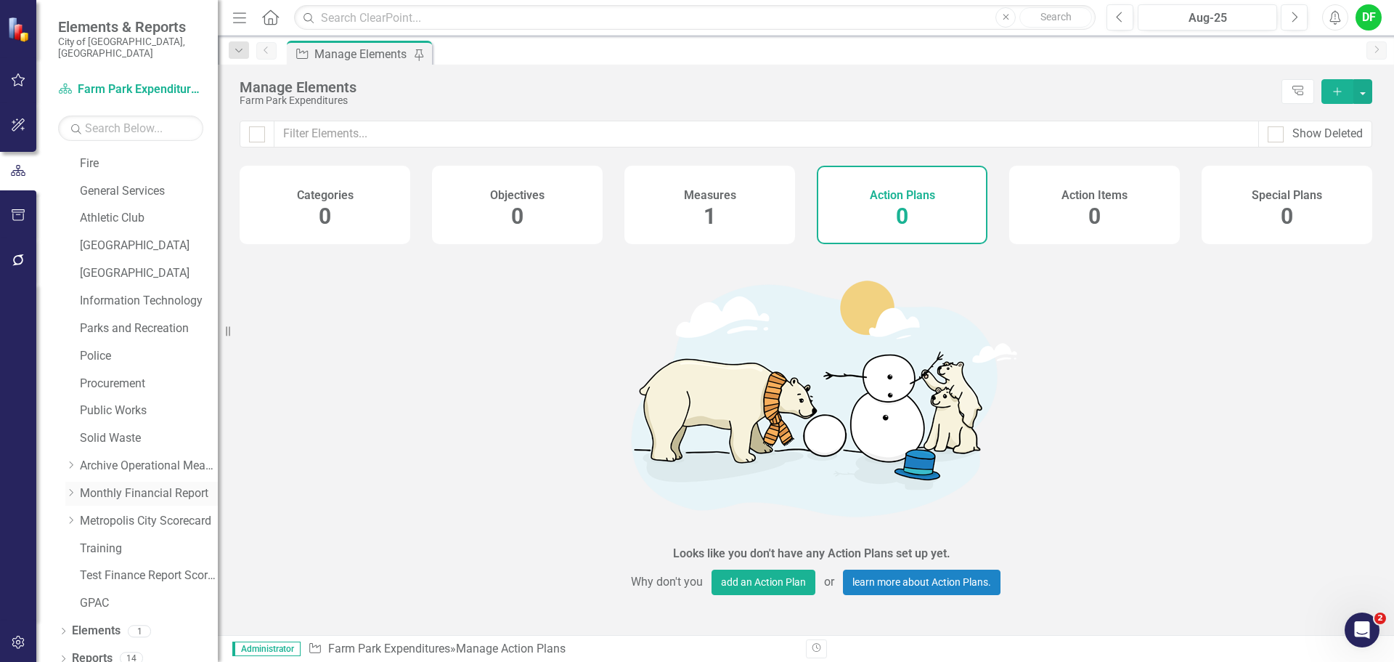
click at [70, 482] on div "Dropdown Monthly Financial Report" at bounding box center [141, 494] width 153 height 24
click at [69, 488] on icon "Dropdown" at bounding box center [70, 492] width 11 height 9
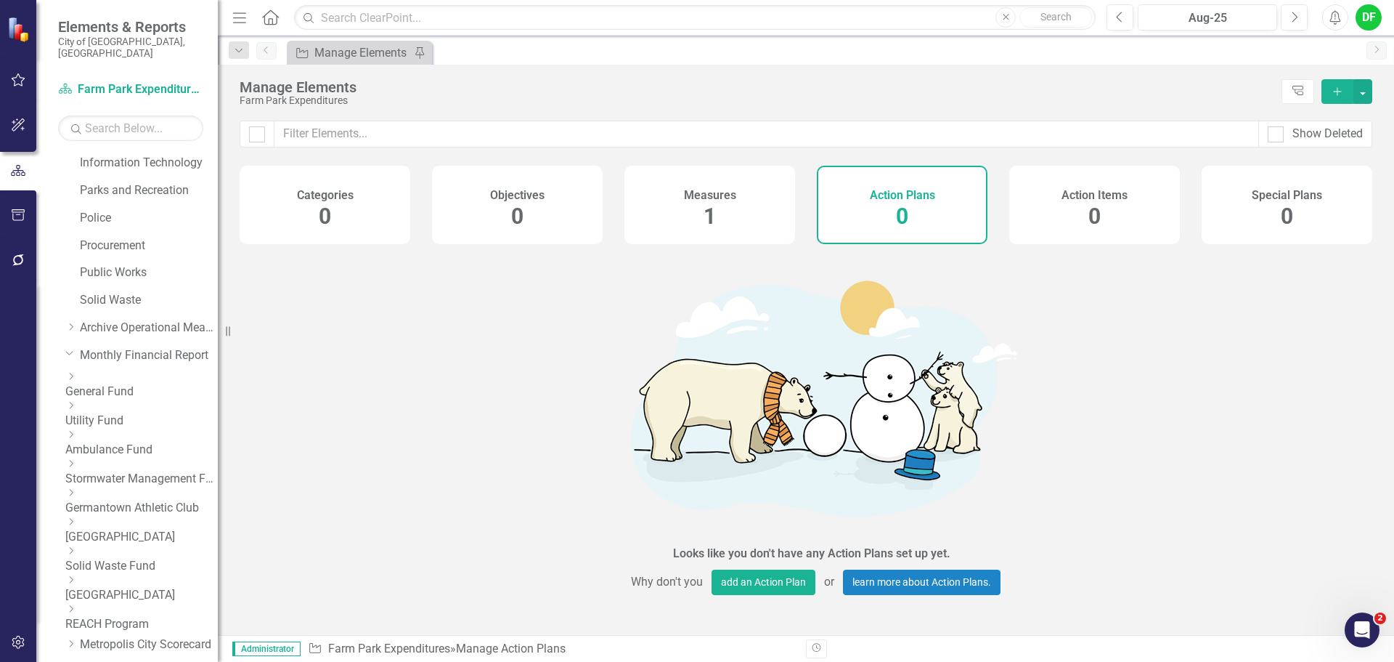
click at [76, 401] on icon "Dropdown" at bounding box center [70, 405] width 11 height 9
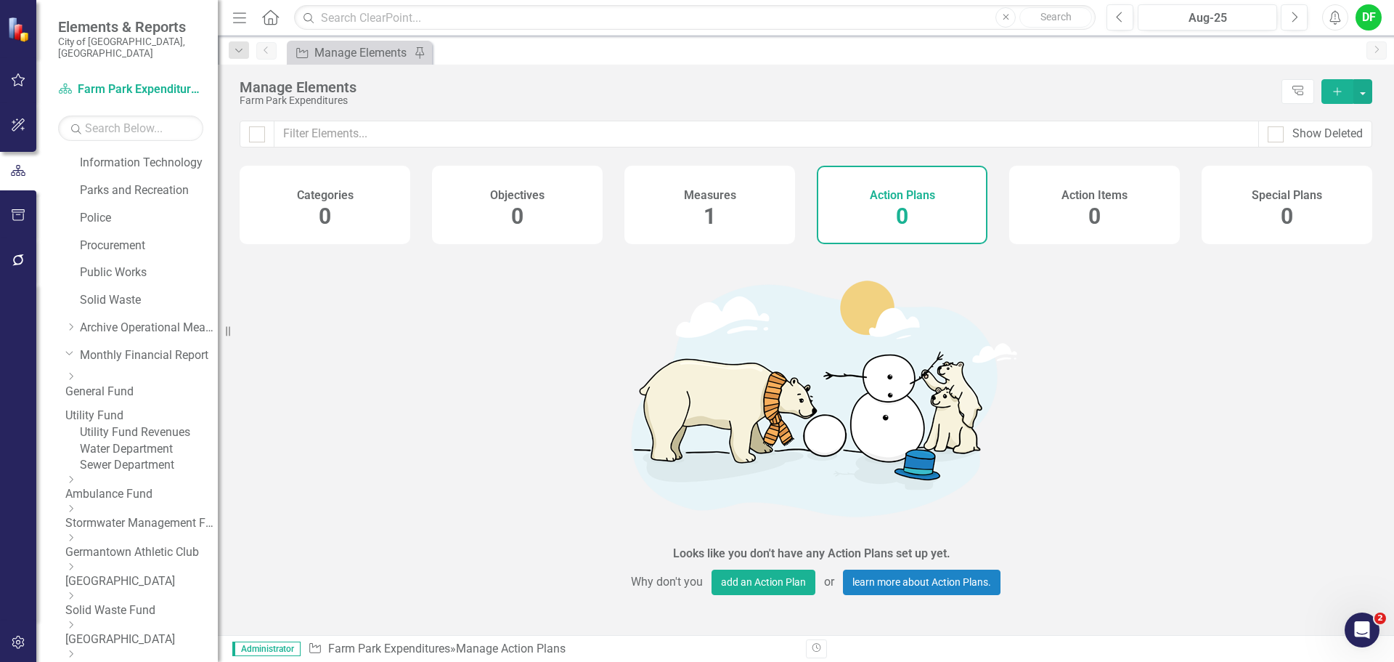
click at [129, 458] on div "Water Department" at bounding box center [149, 449] width 138 height 17
click at [142, 450] on link "Water Department" at bounding box center [149, 449] width 138 height 17
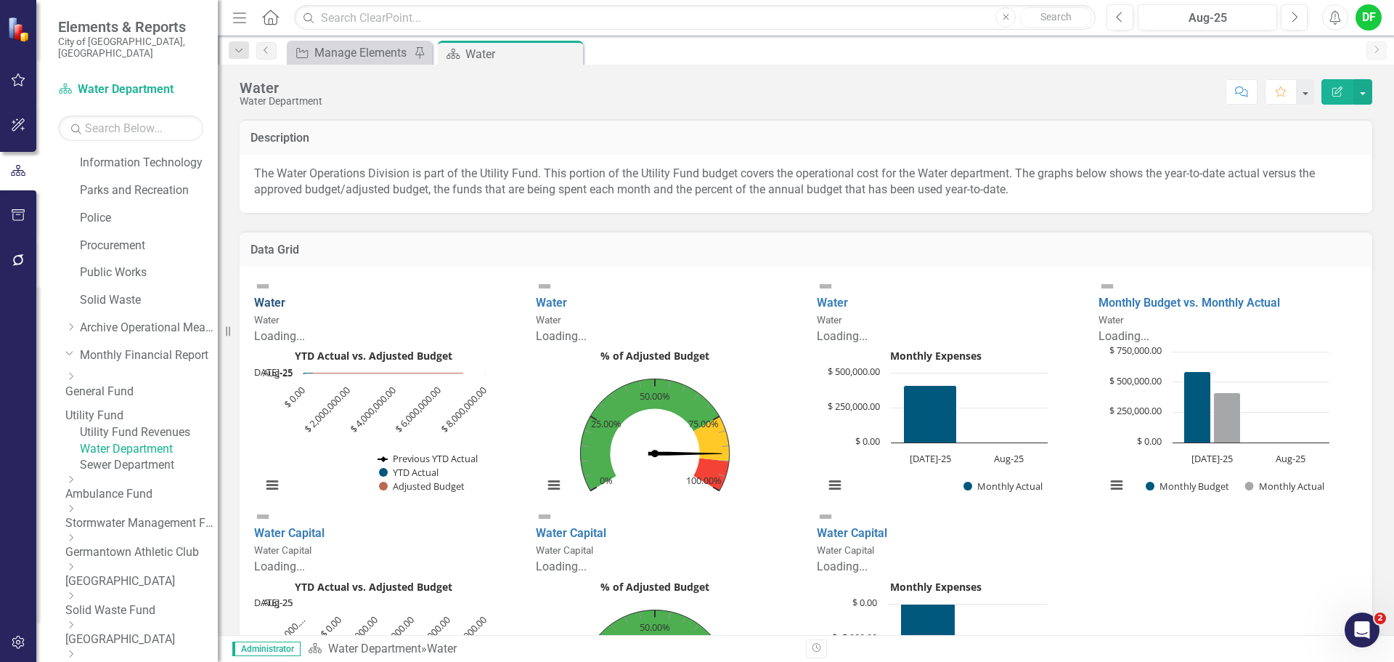
click at [285, 296] on link "Water" at bounding box center [269, 303] width 31 height 14
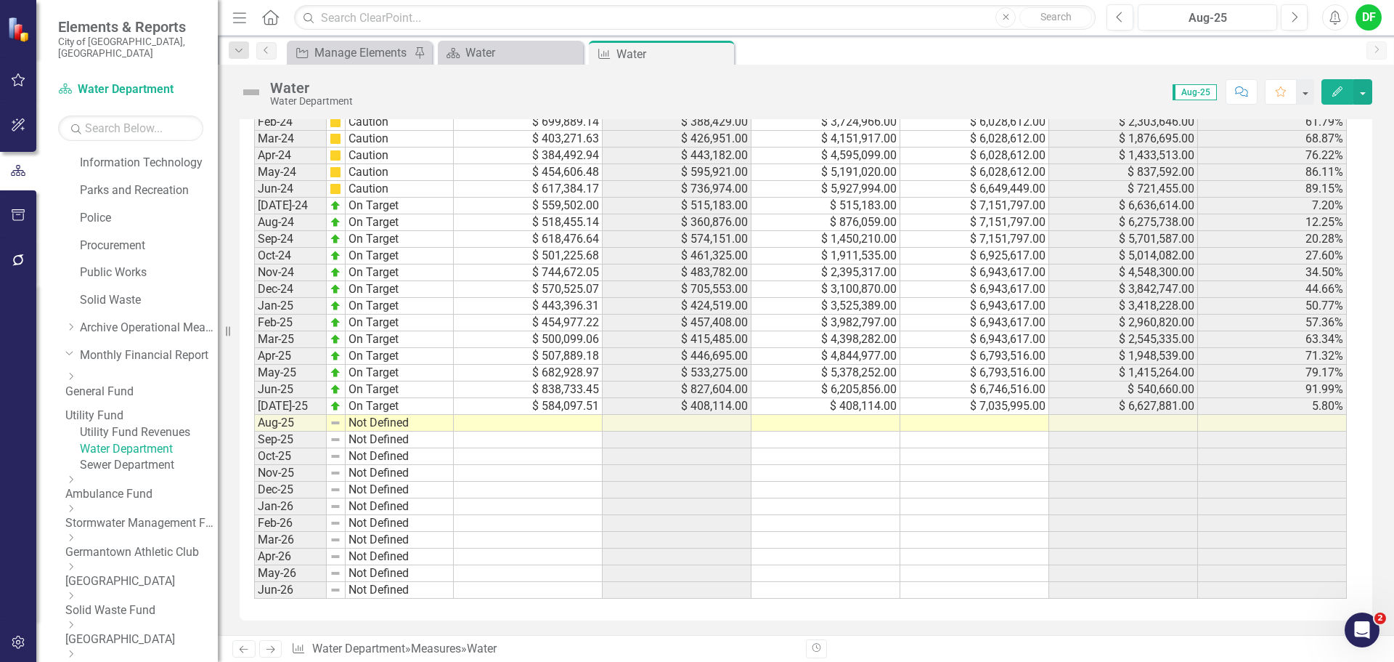
scroll to position [1654, 0]
click at [948, 427] on td at bounding box center [975, 423] width 149 height 17
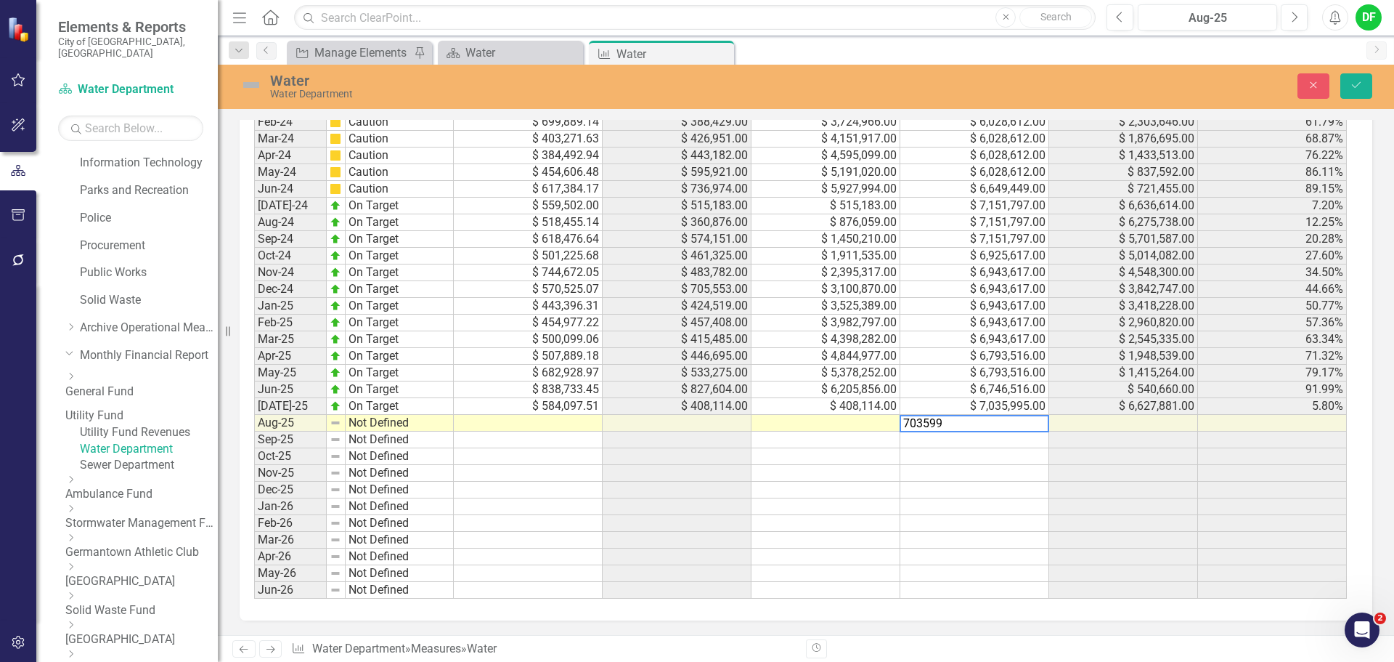
type textarea "7035995"
click at [1358, 83] on icon "Save" at bounding box center [1356, 85] width 13 height 10
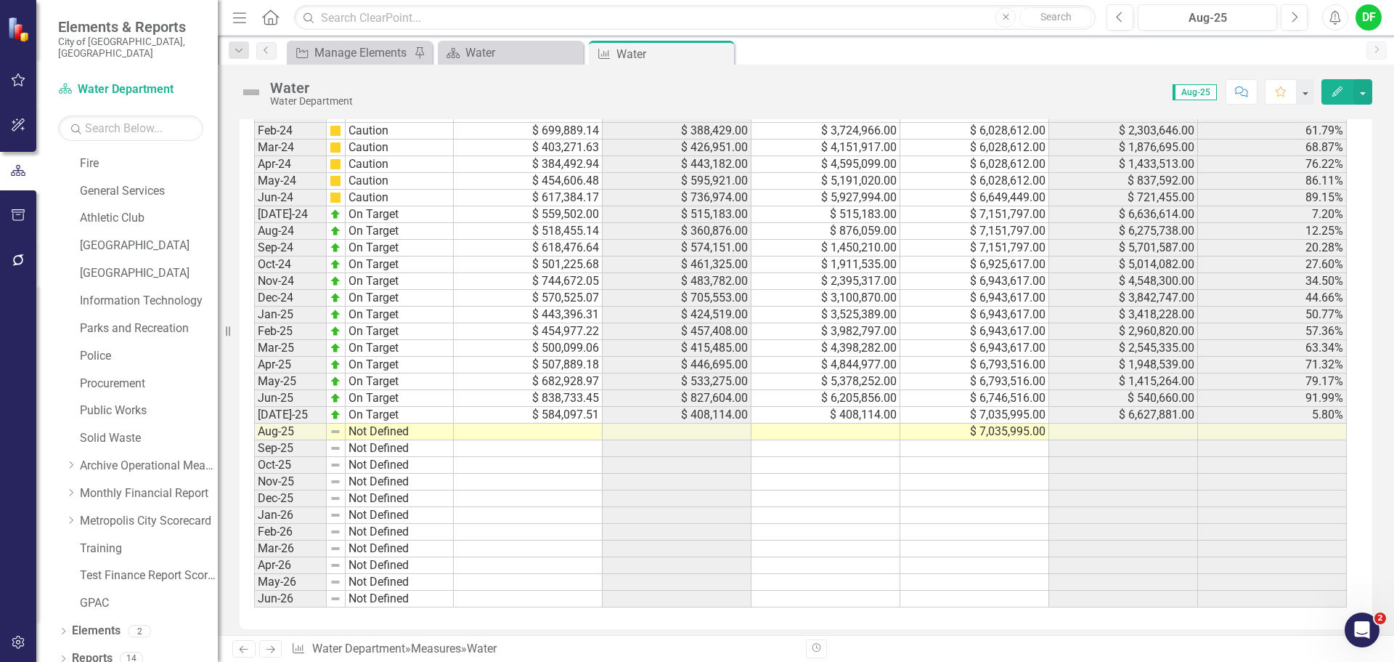
scroll to position [1654, 0]
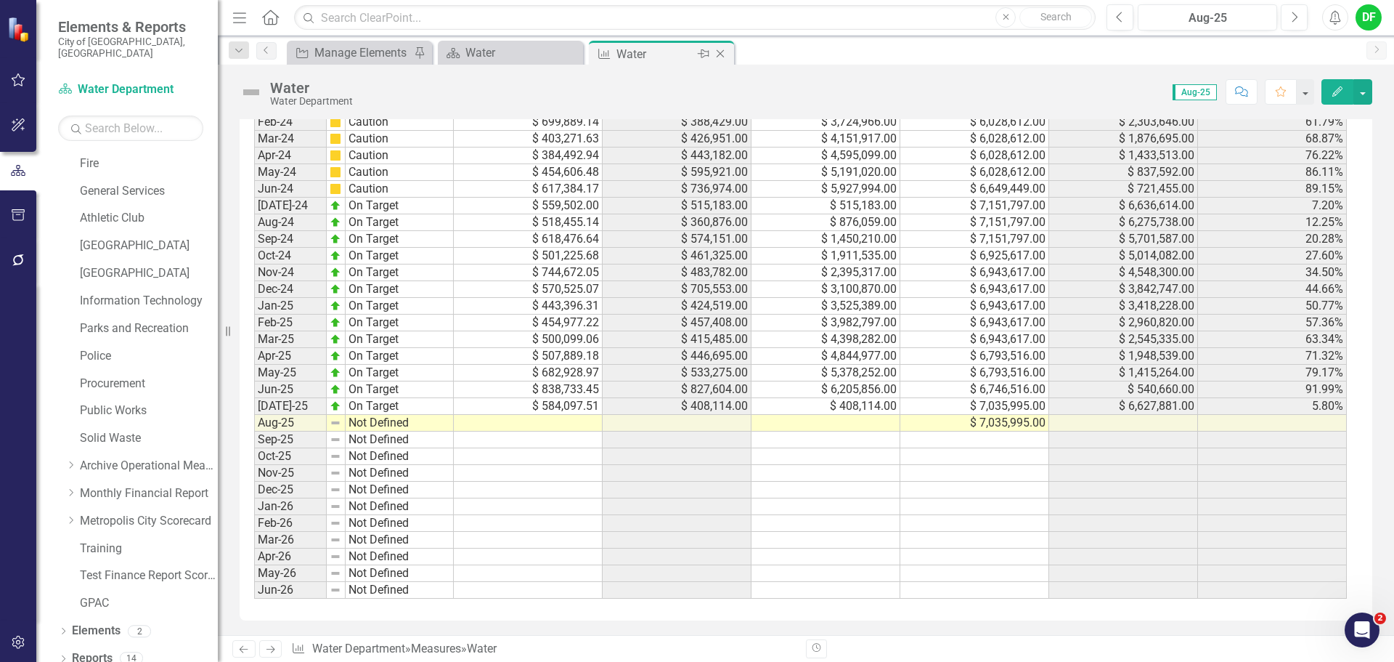
click at [721, 49] on icon "Close" at bounding box center [720, 54] width 15 height 12
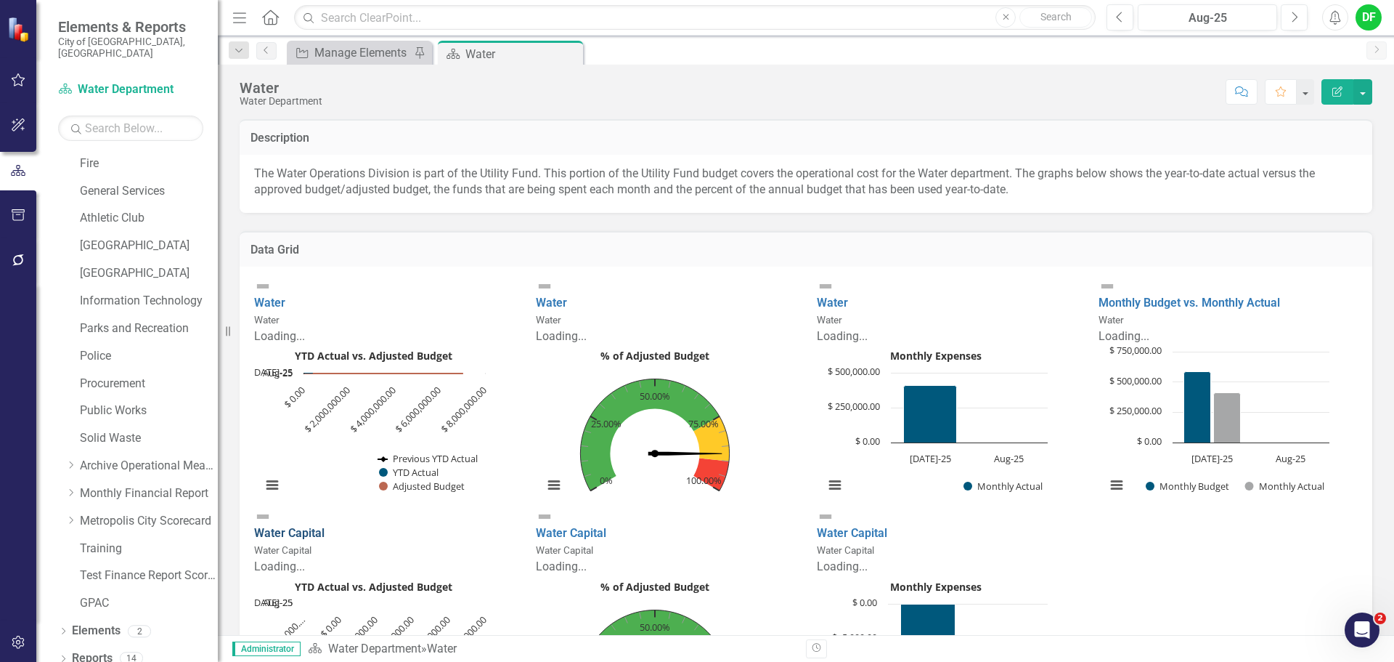
click at [325, 528] on link "Water Capital" at bounding box center [289, 533] width 70 height 14
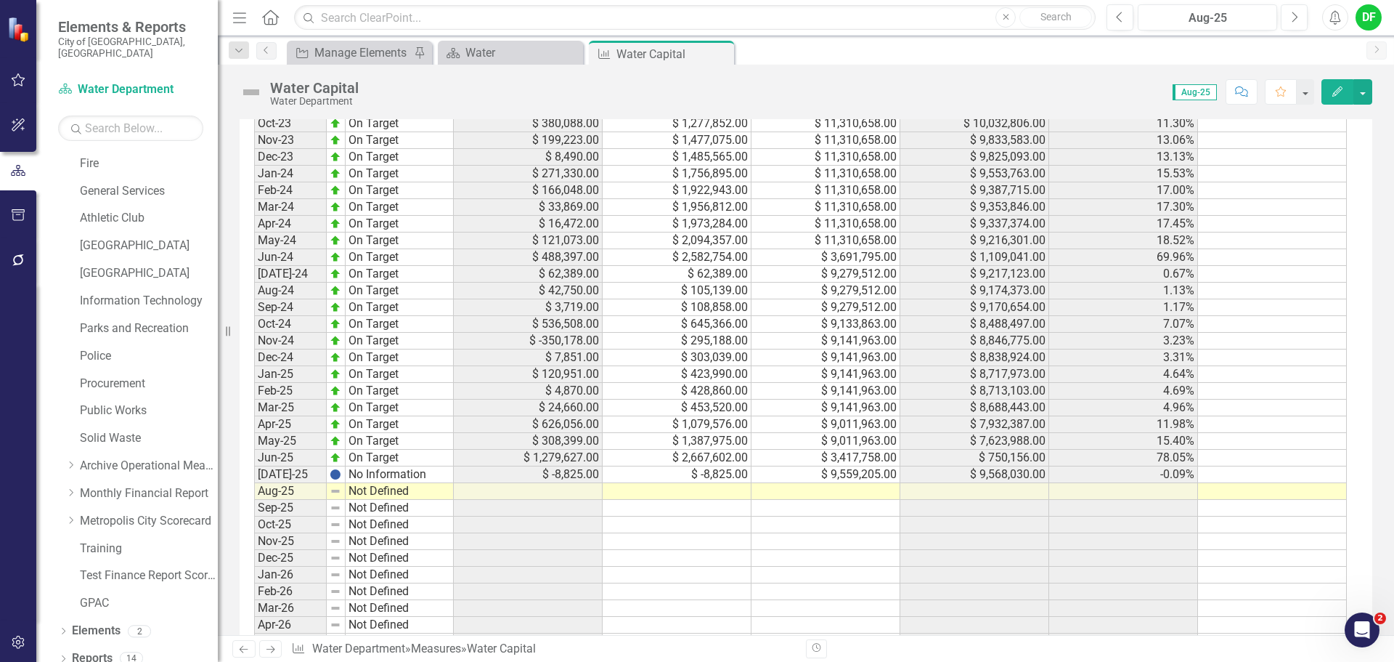
scroll to position [1017, 0]
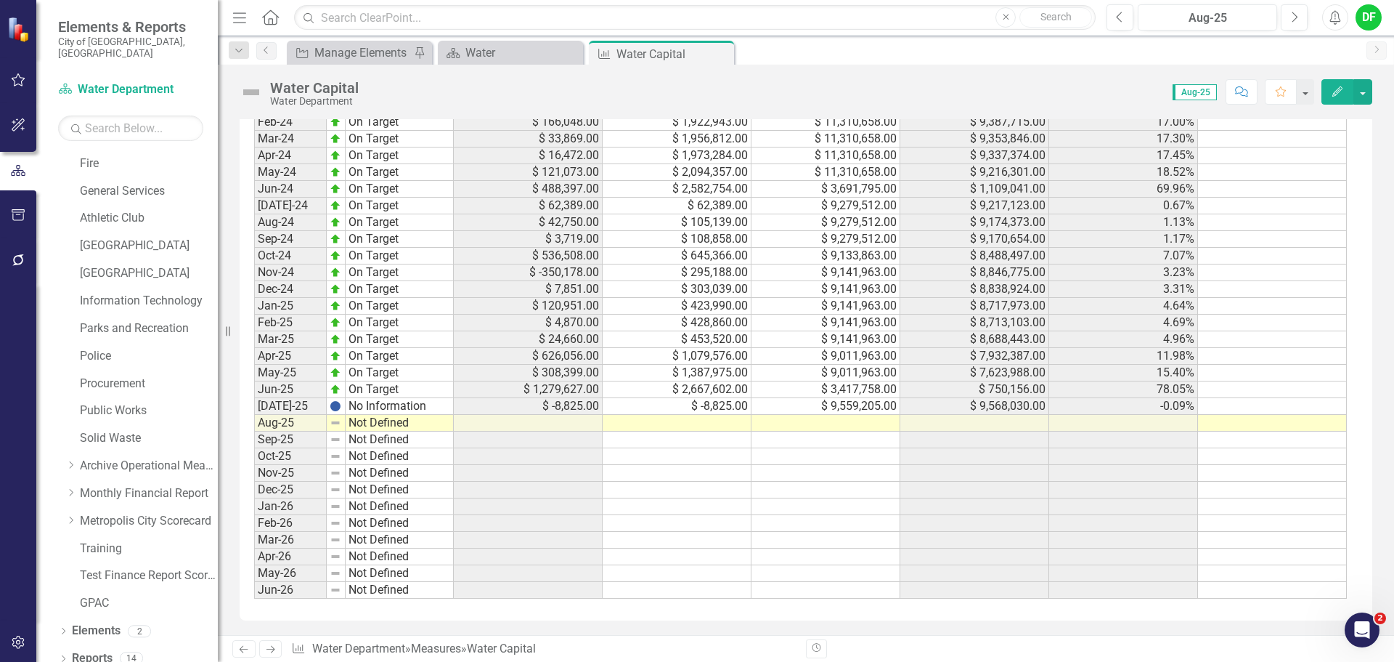
click at [864, 415] on td "$ 9,559,205.00" at bounding box center [826, 406] width 149 height 17
click at [861, 431] on td at bounding box center [826, 423] width 149 height 17
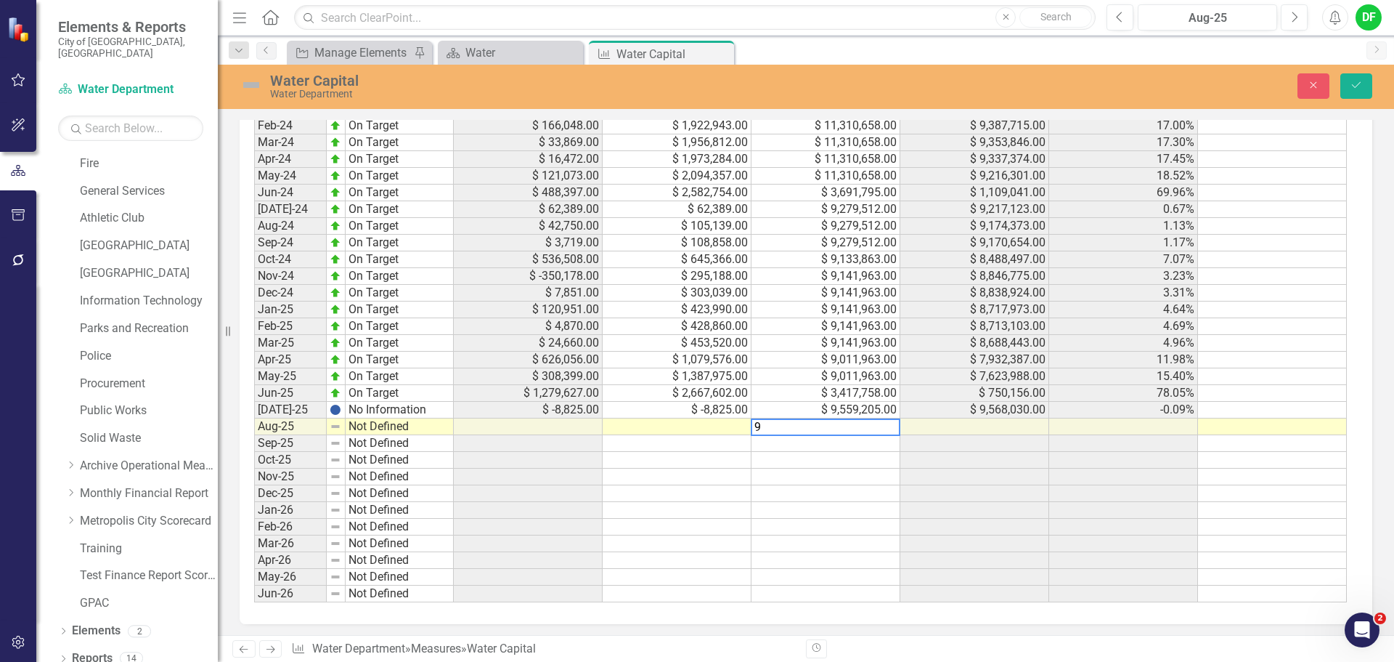
scroll to position [1025, 0]
type textarea "9559205"
click at [1355, 81] on icon "Save" at bounding box center [1356, 85] width 13 height 10
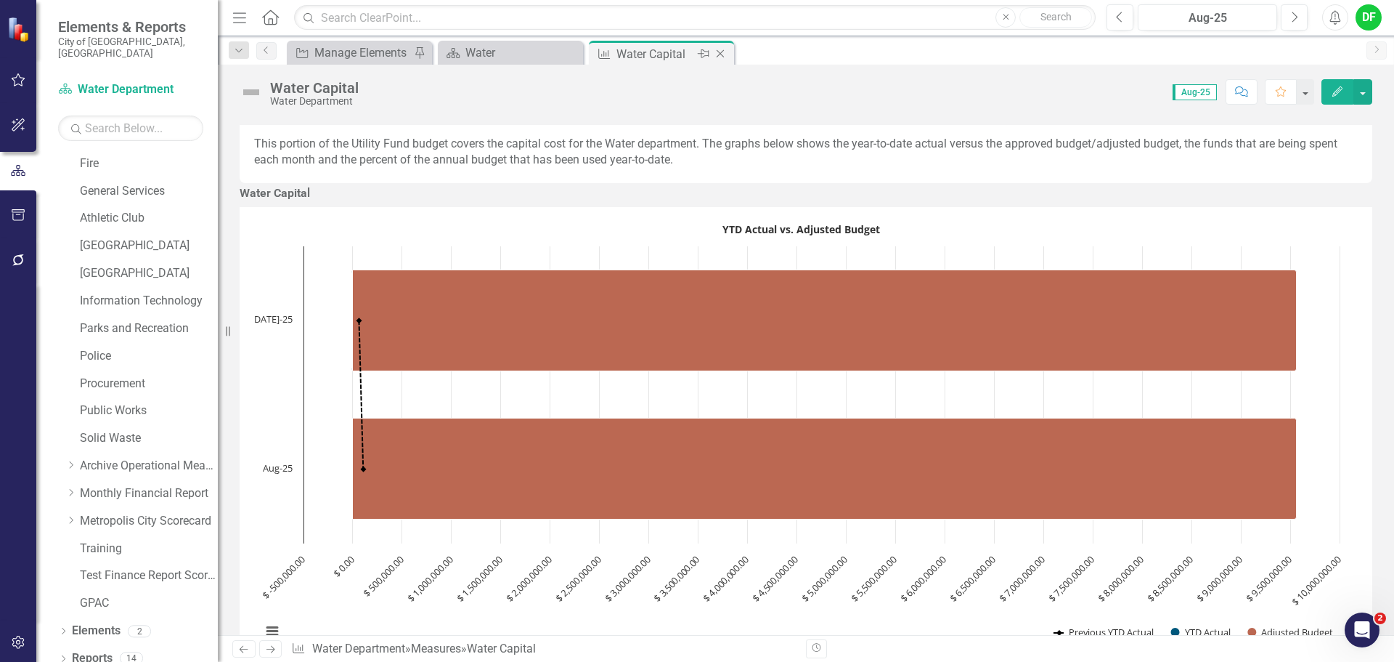
click at [726, 50] on icon "Close" at bounding box center [720, 54] width 15 height 12
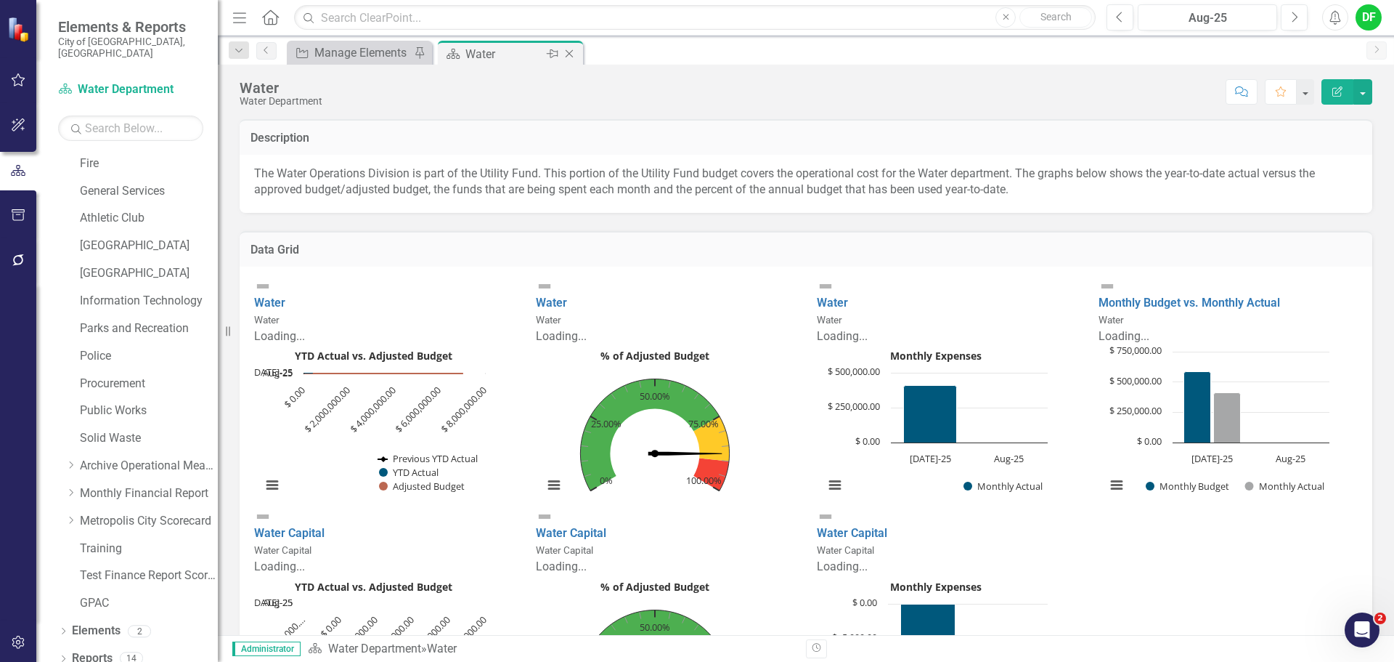
click at [566, 49] on icon "Close" at bounding box center [569, 54] width 15 height 12
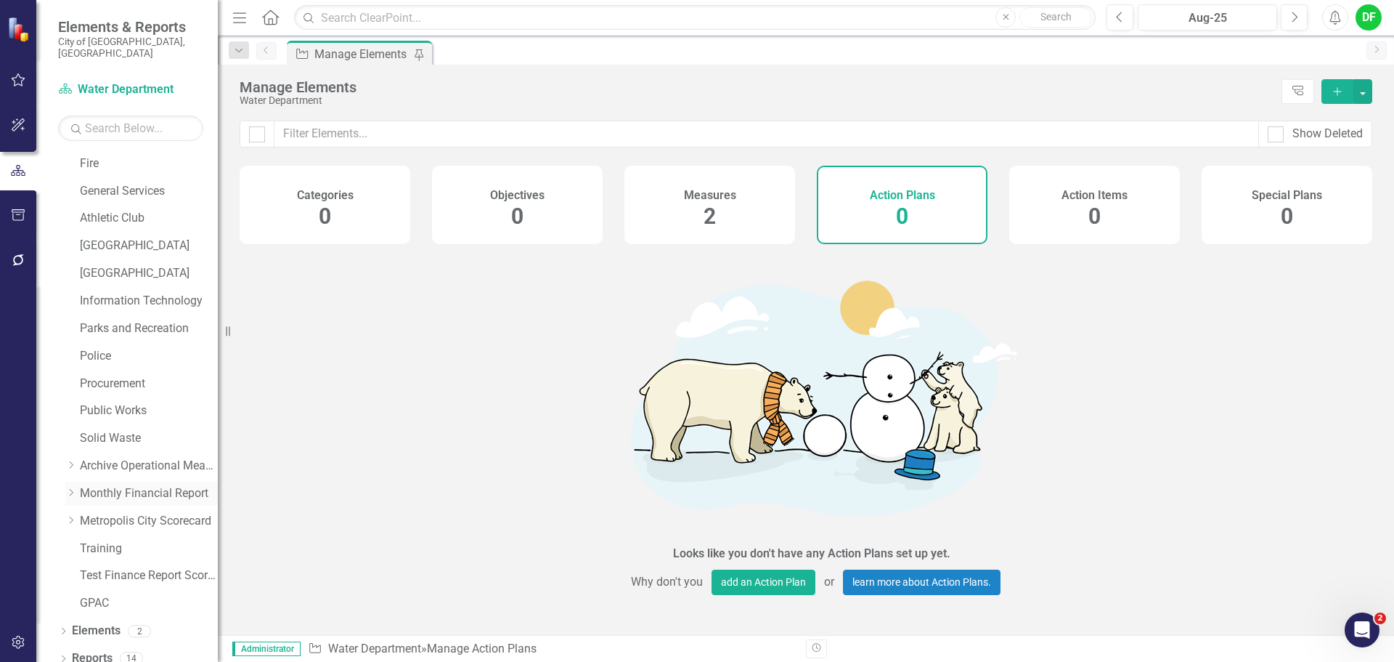
click at [72, 488] on icon "Dropdown" at bounding box center [70, 492] width 11 height 9
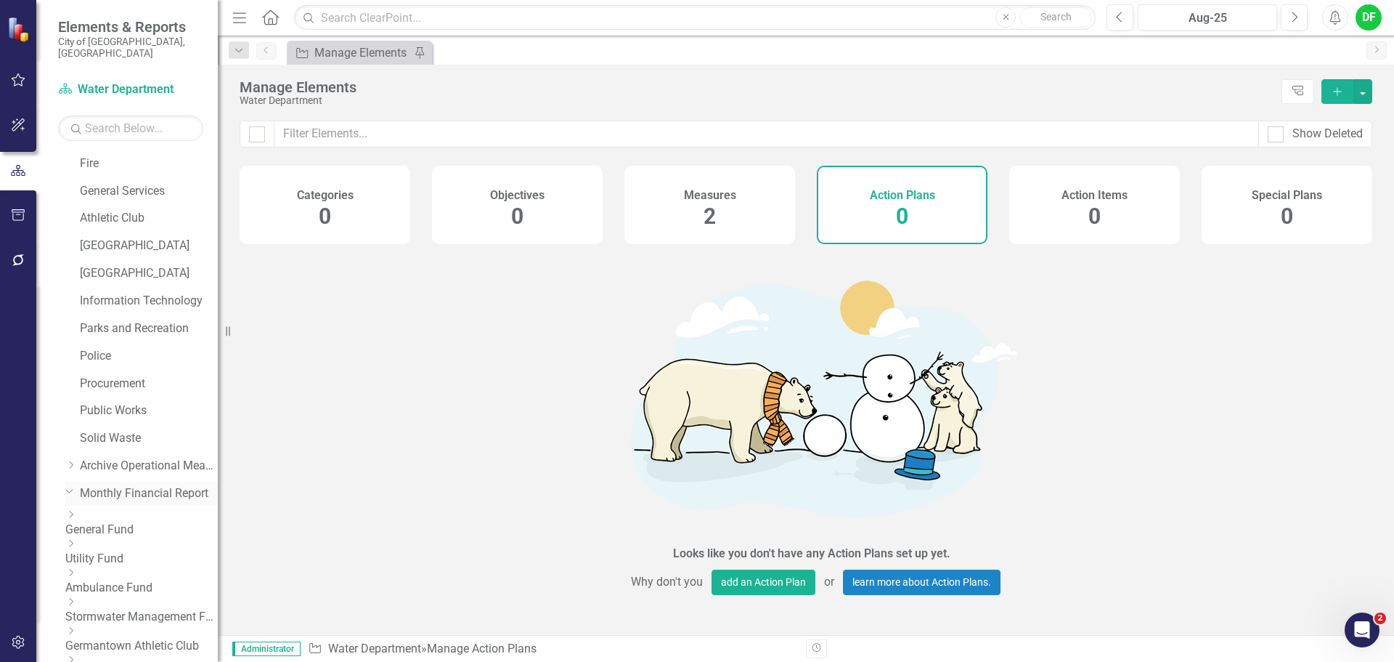
scroll to position [413, 0]
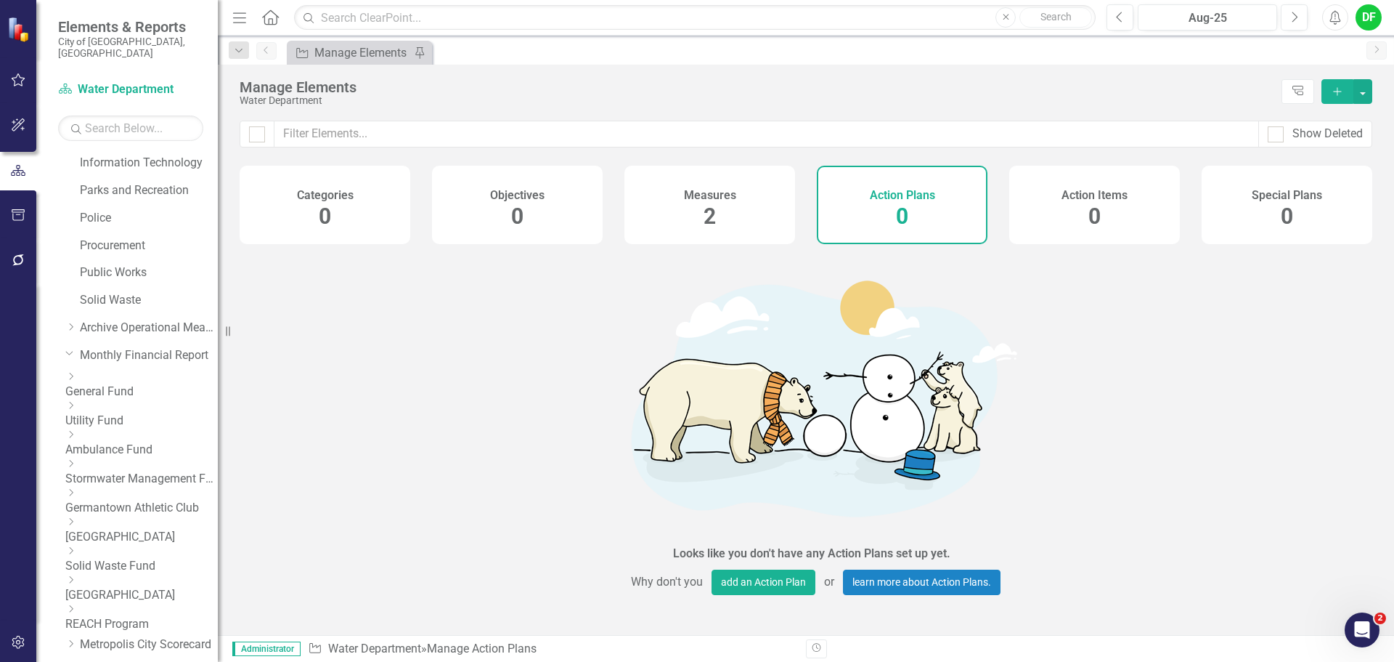
click at [76, 401] on icon "Dropdown" at bounding box center [70, 405] width 11 height 9
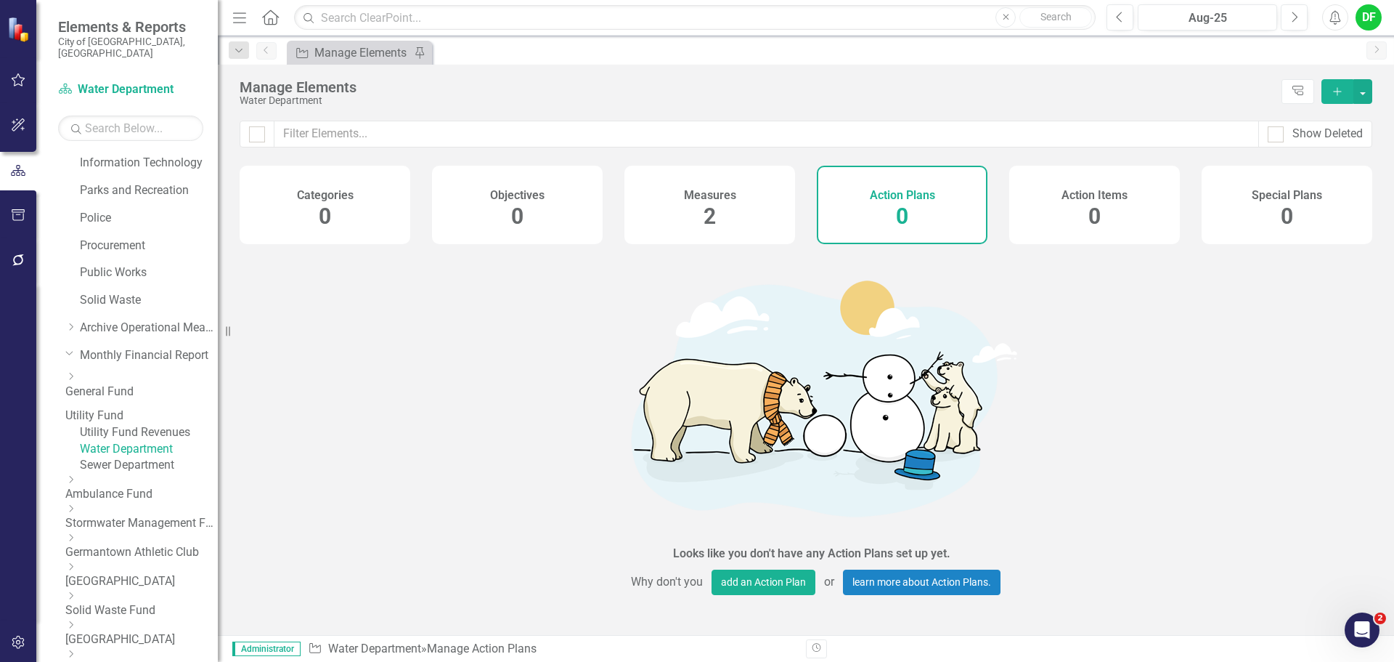
click at [121, 474] on link "Sewer Department" at bounding box center [149, 465] width 138 height 17
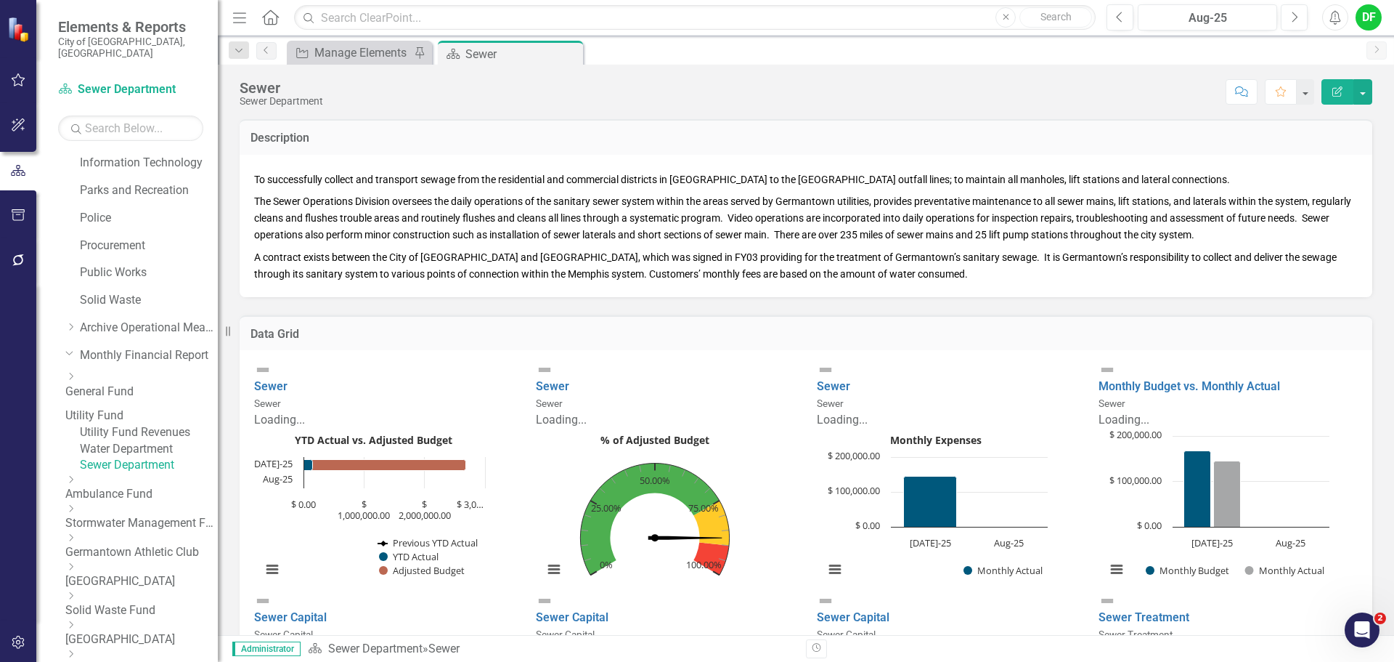
click at [317, 378] on div "Sewer" at bounding box center [384, 386] width 260 height 17
click at [288, 379] on link "Sewer" at bounding box center [270, 386] width 33 height 14
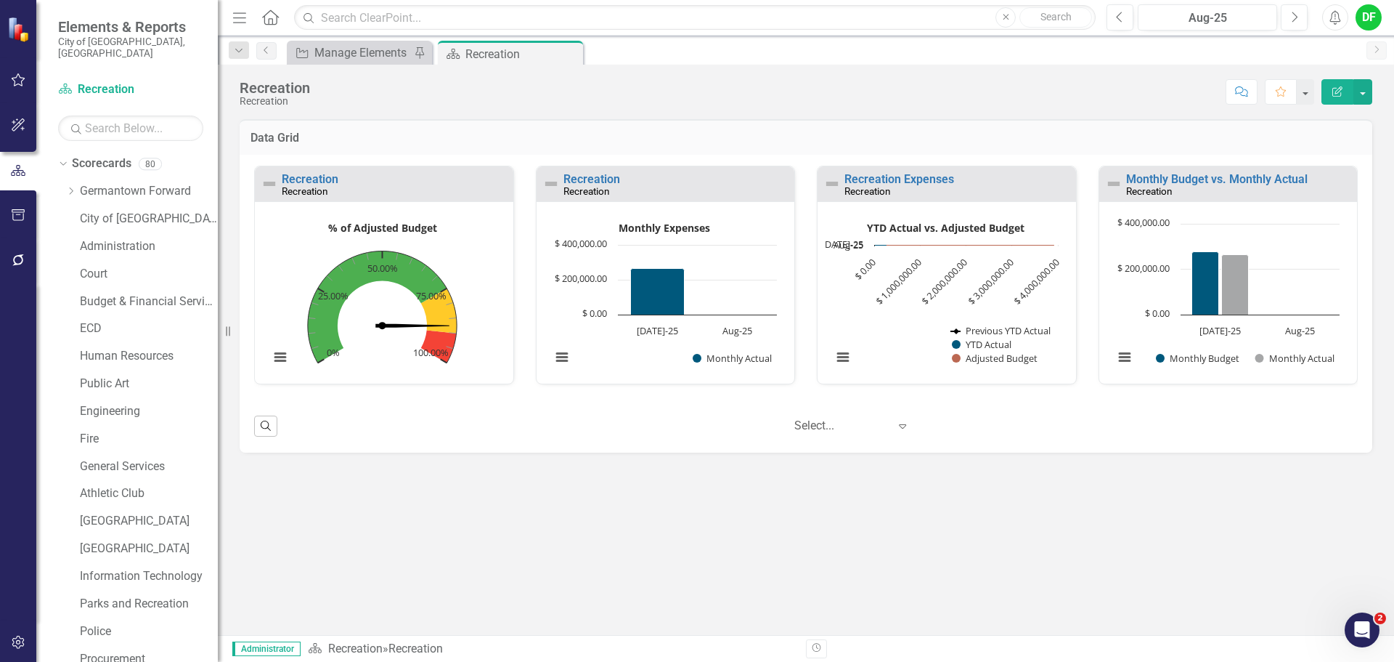
scroll to position [523, 0]
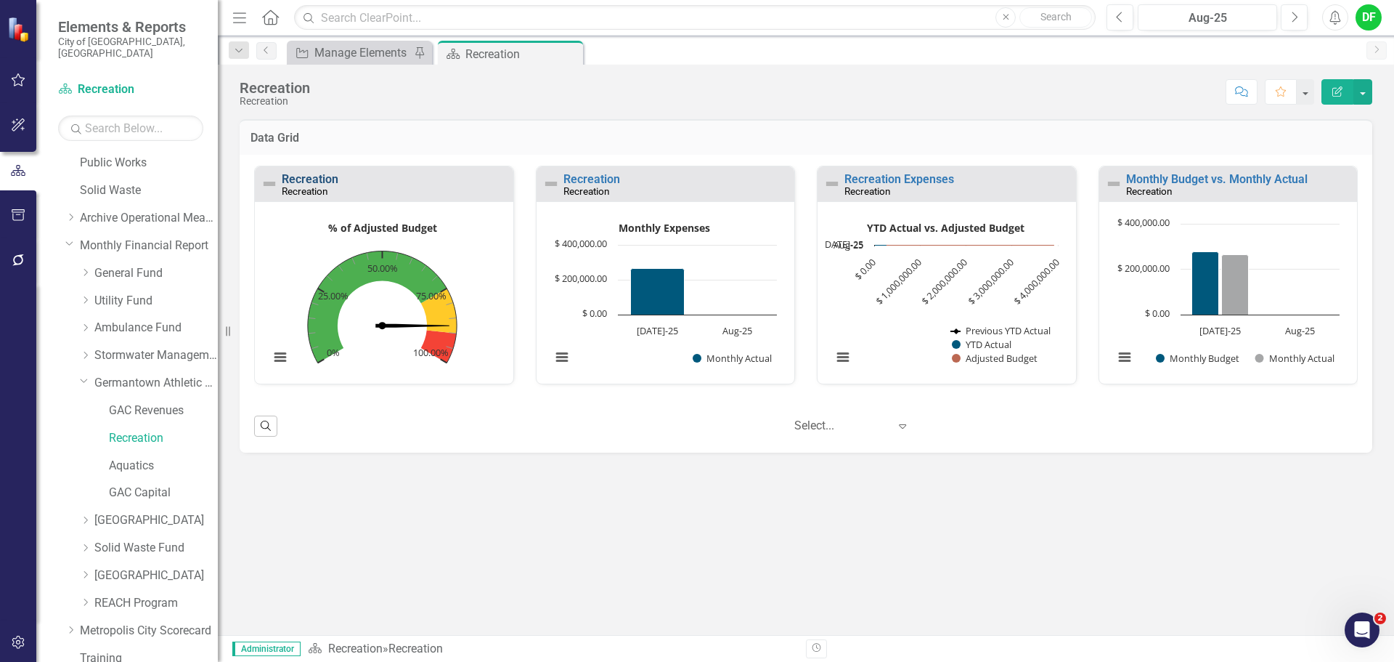
click at [325, 177] on link "Recreation" at bounding box center [310, 179] width 57 height 14
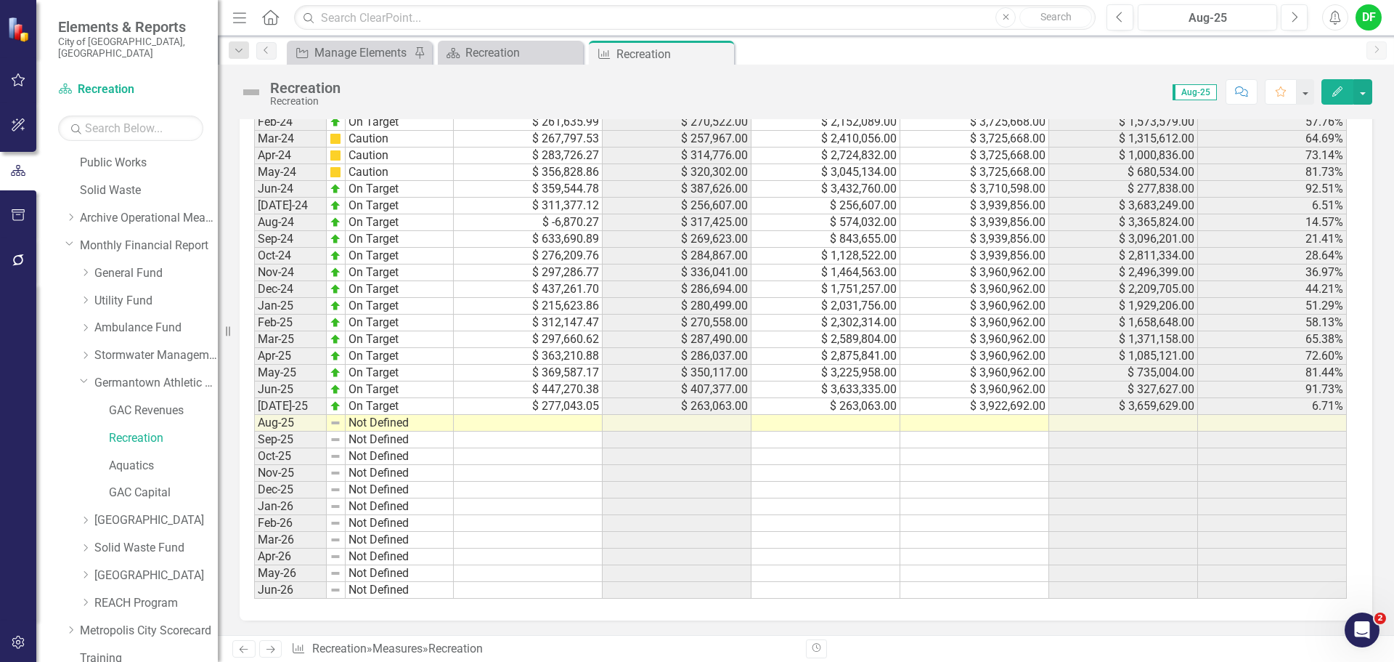
scroll to position [1426, 0]
click at [940, 421] on td at bounding box center [975, 423] width 149 height 17
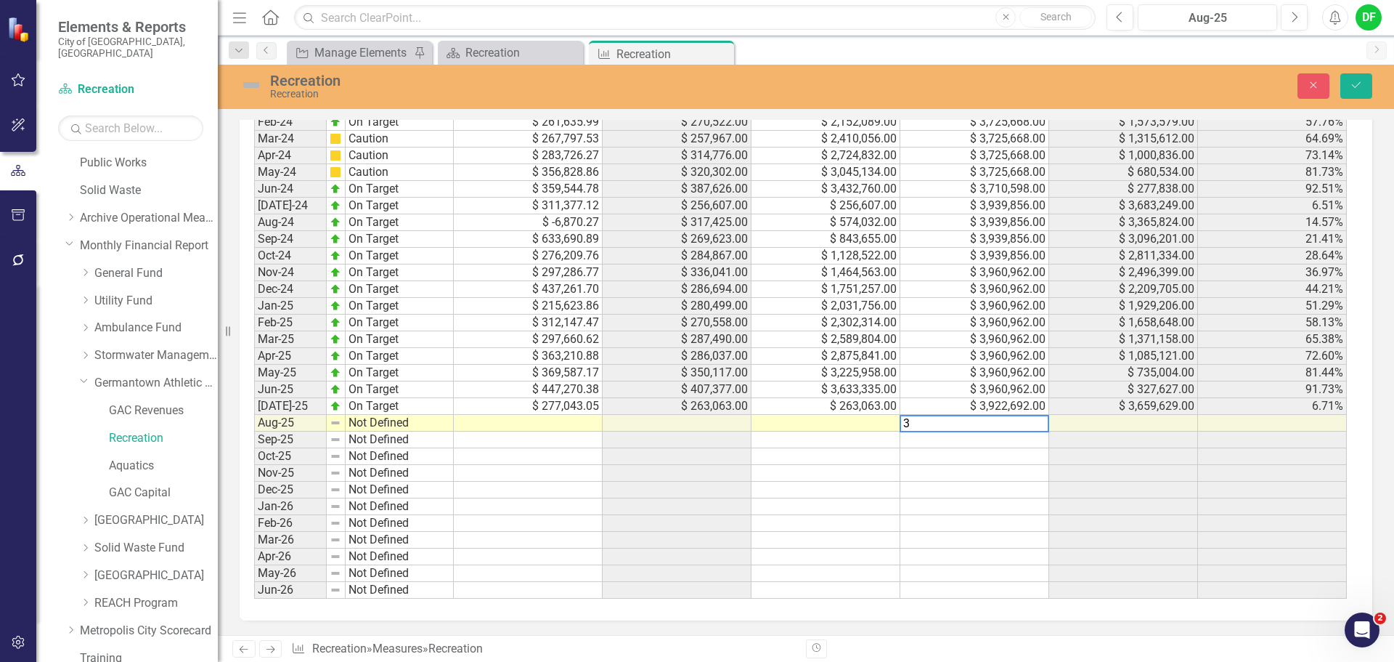
scroll to position [1434, 0]
type textarea "3922692"
click at [1367, 87] on button "Save" at bounding box center [1357, 85] width 32 height 25
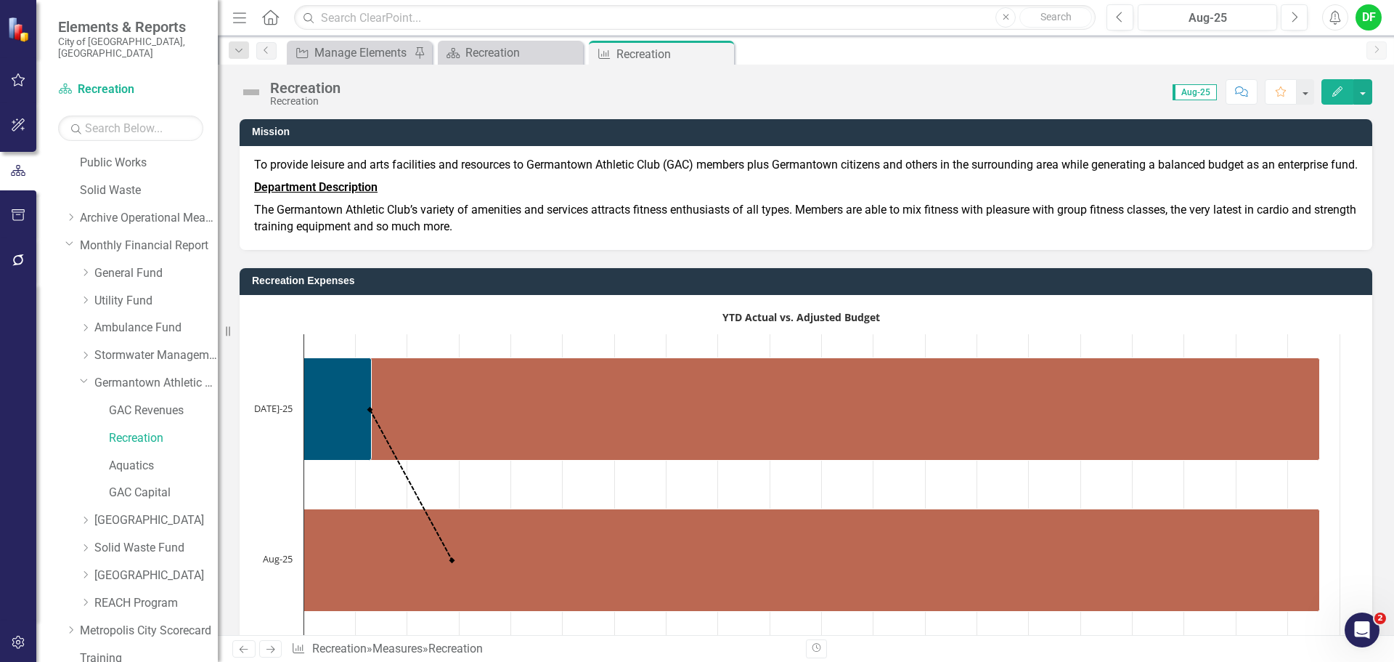
scroll to position [275, 0]
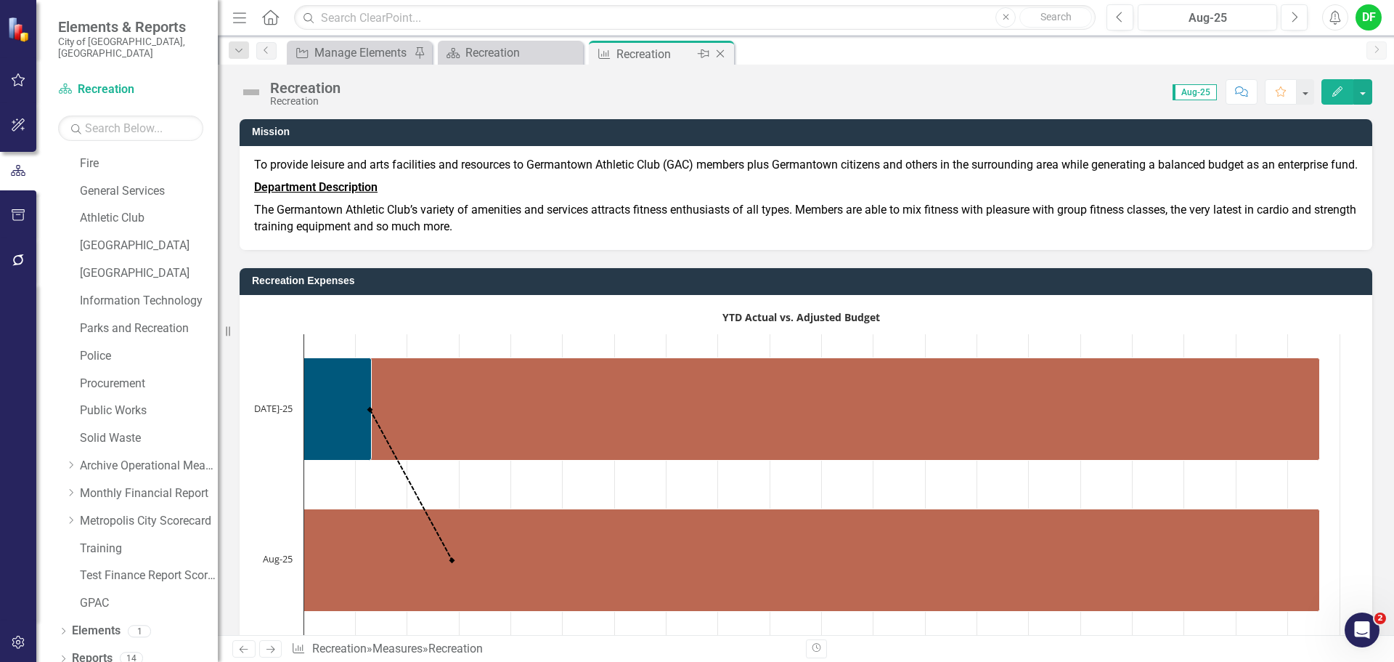
click at [718, 50] on icon "Close" at bounding box center [720, 54] width 15 height 12
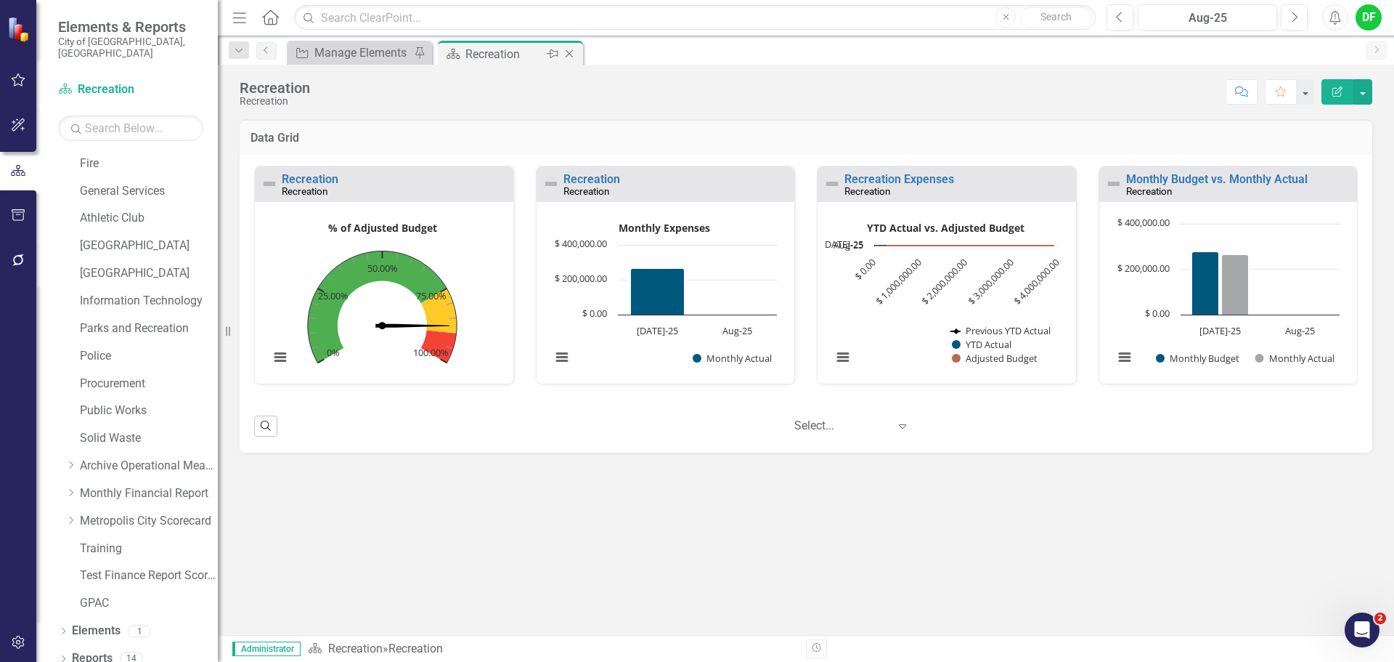
click at [570, 54] on icon "Close" at bounding box center [569, 54] width 15 height 12
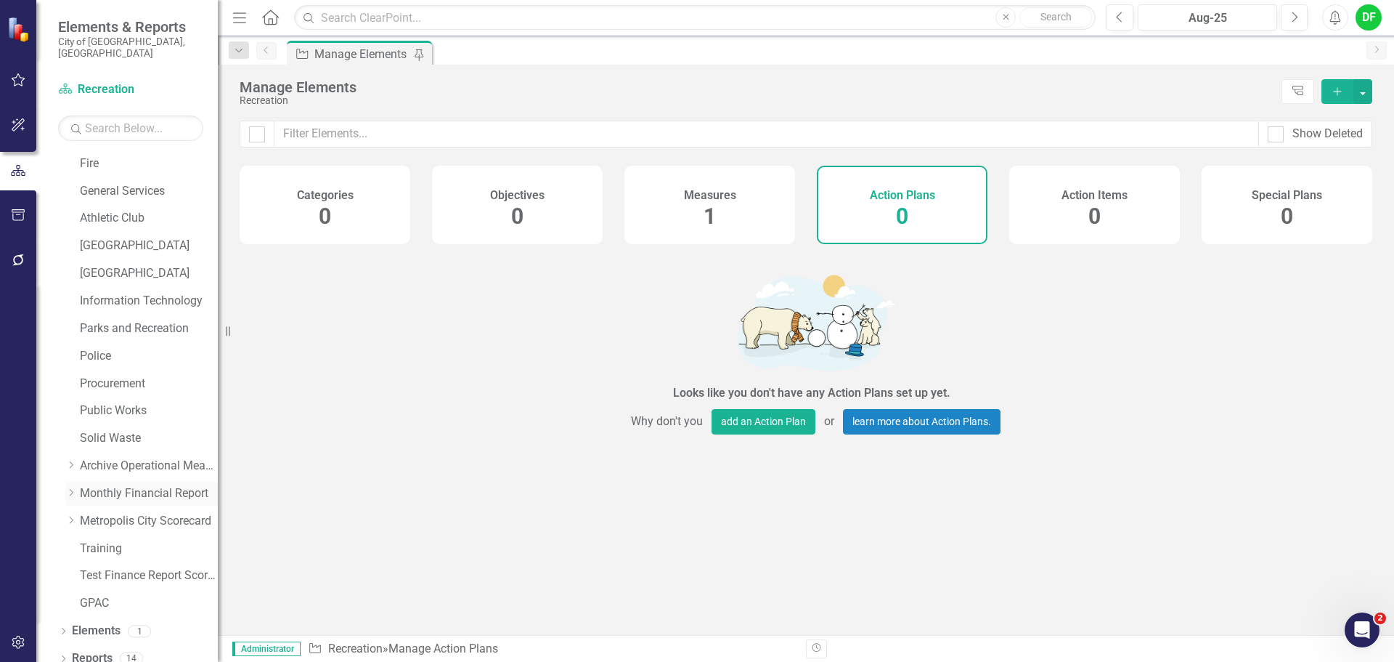
click at [70, 488] on icon "Dropdown" at bounding box center [70, 492] width 11 height 9
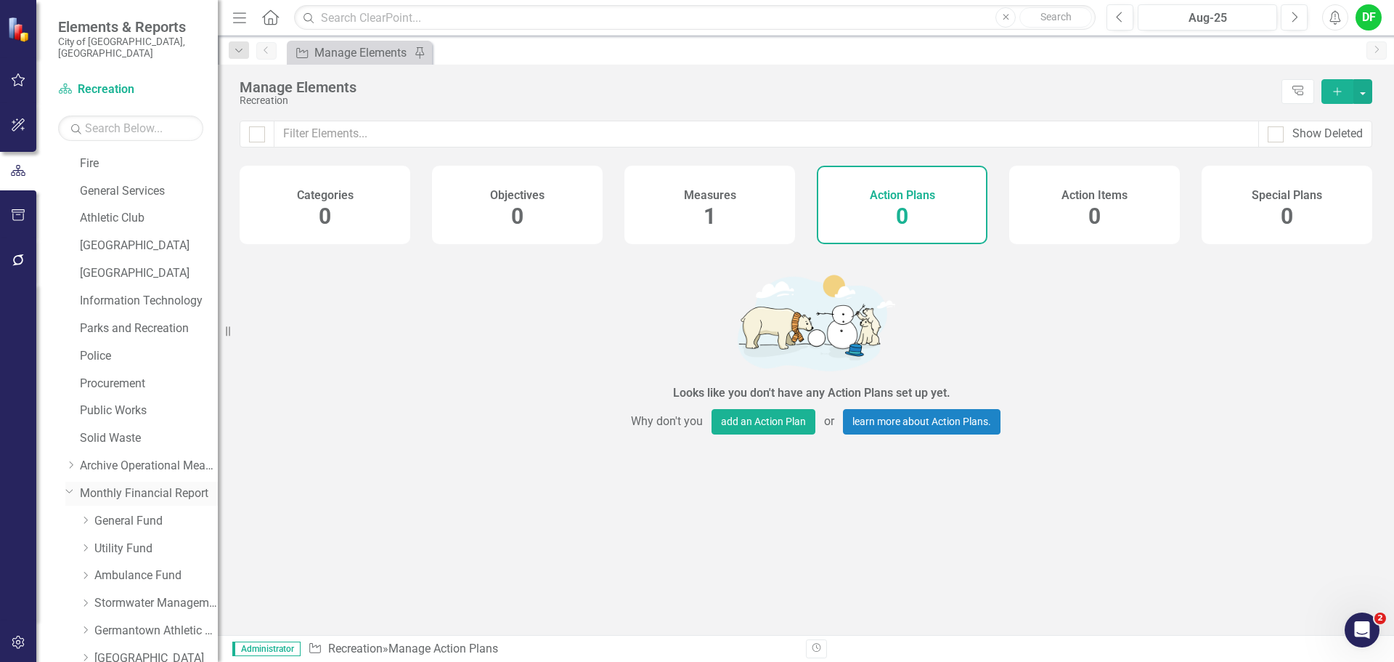
scroll to position [523, 0]
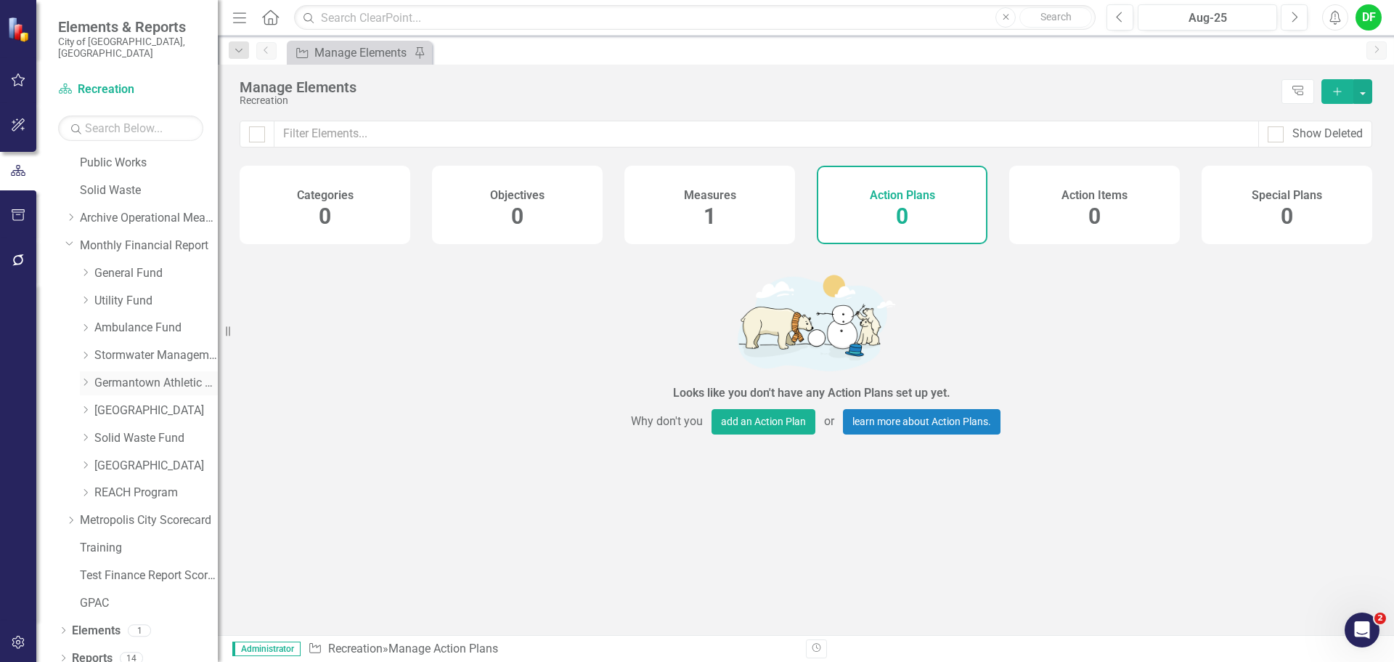
click at [85, 378] on icon "Dropdown" at bounding box center [85, 382] width 11 height 9
click at [129, 458] on link "Aquatics" at bounding box center [163, 466] width 109 height 17
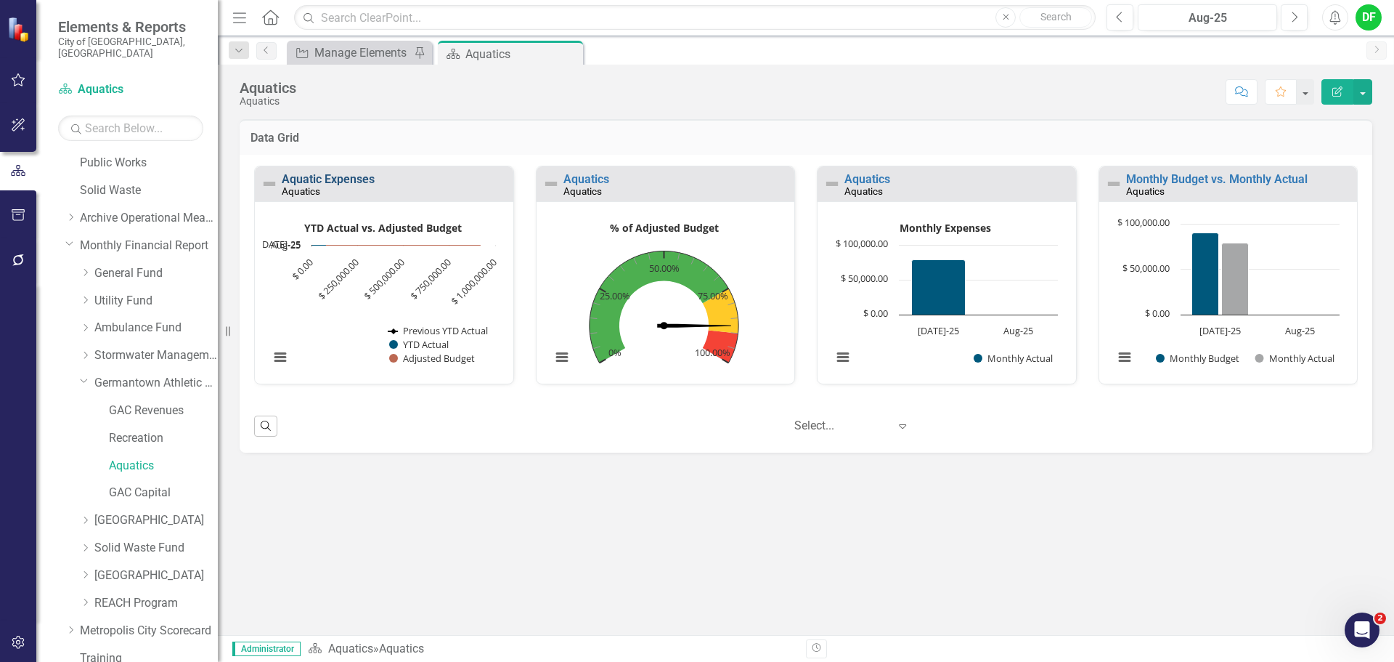
click at [343, 176] on link "Aquatic Expenses" at bounding box center [328, 179] width 93 height 14
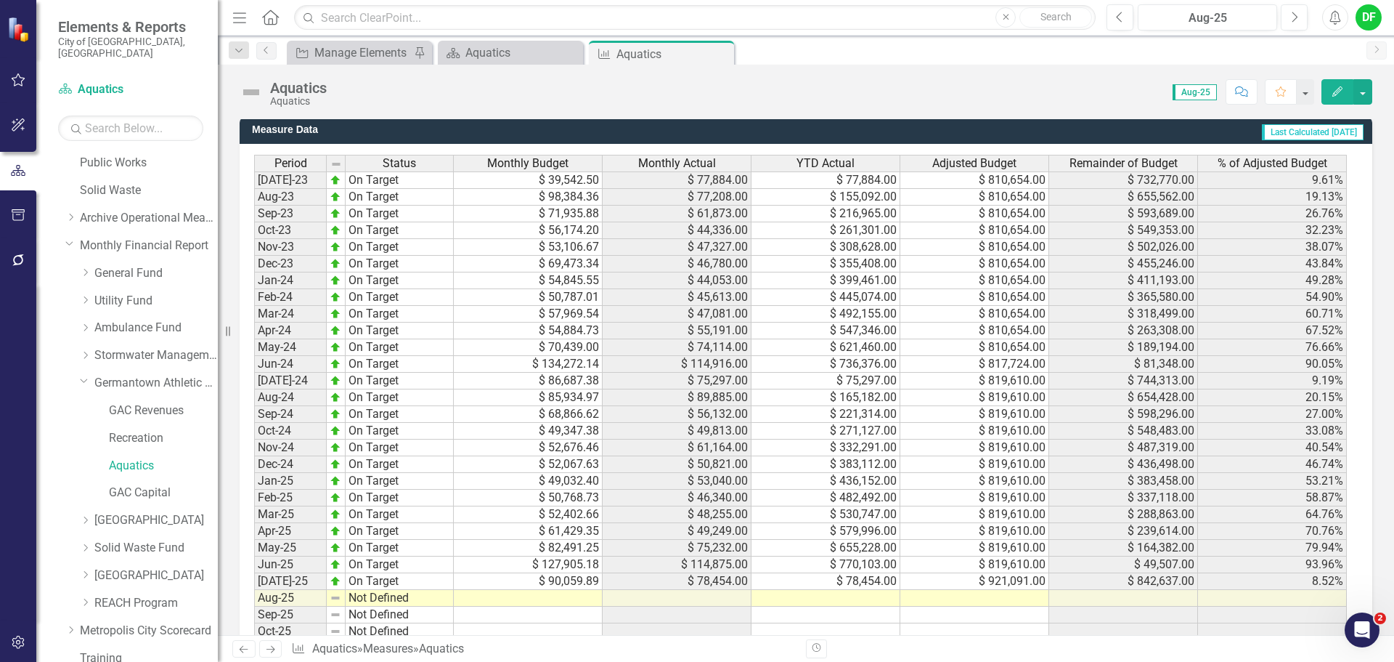
scroll to position [1410, 0]
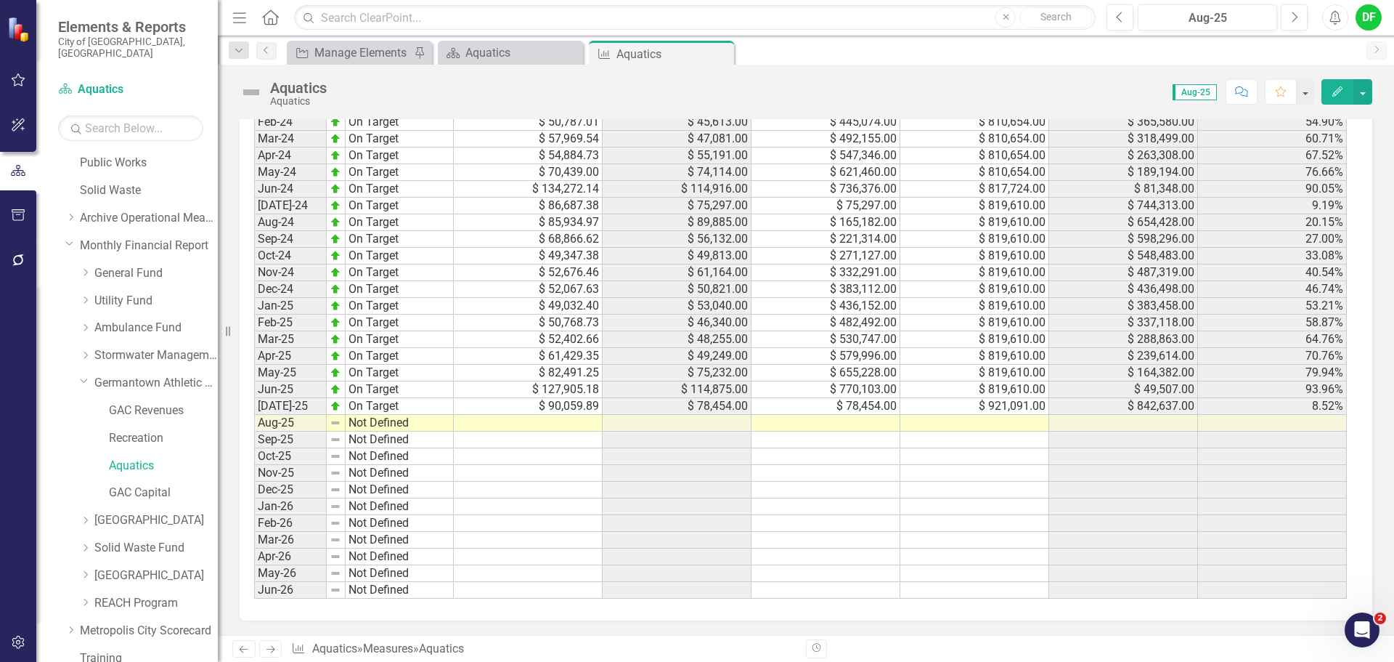
click at [972, 424] on td at bounding box center [975, 423] width 149 height 17
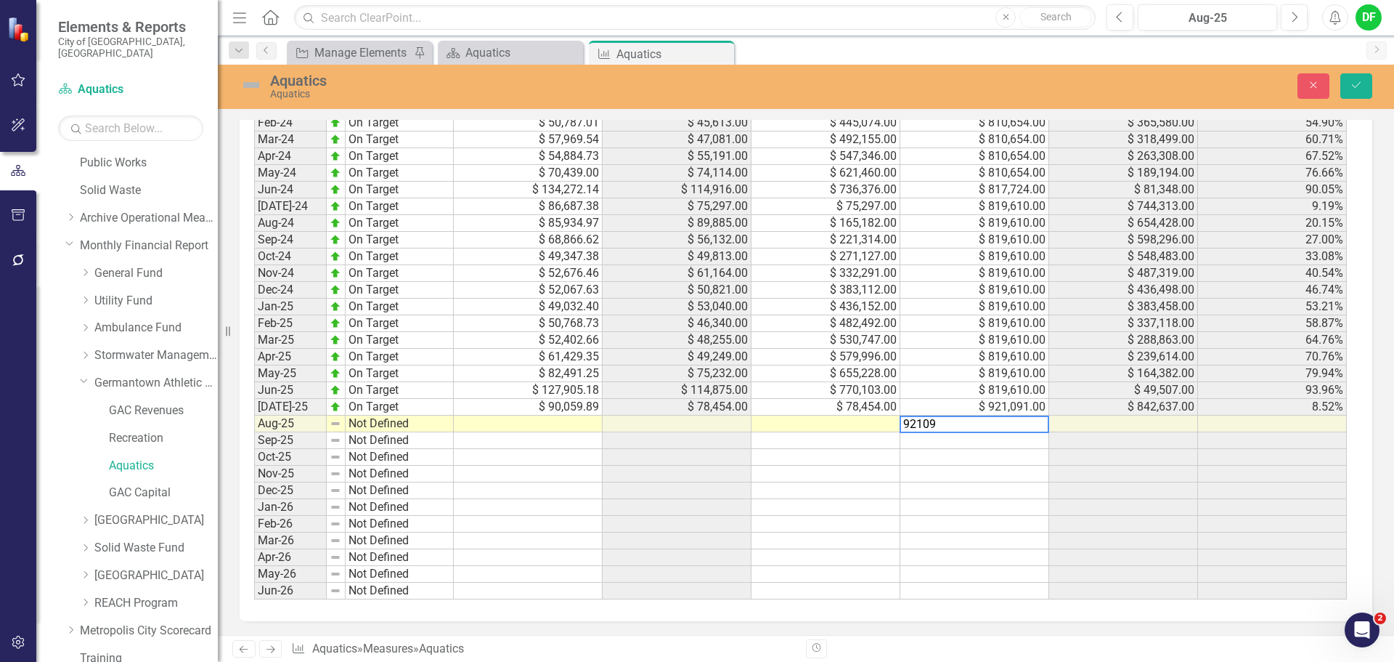
type textarea "921091"
click at [1348, 84] on button "Save" at bounding box center [1357, 85] width 32 height 25
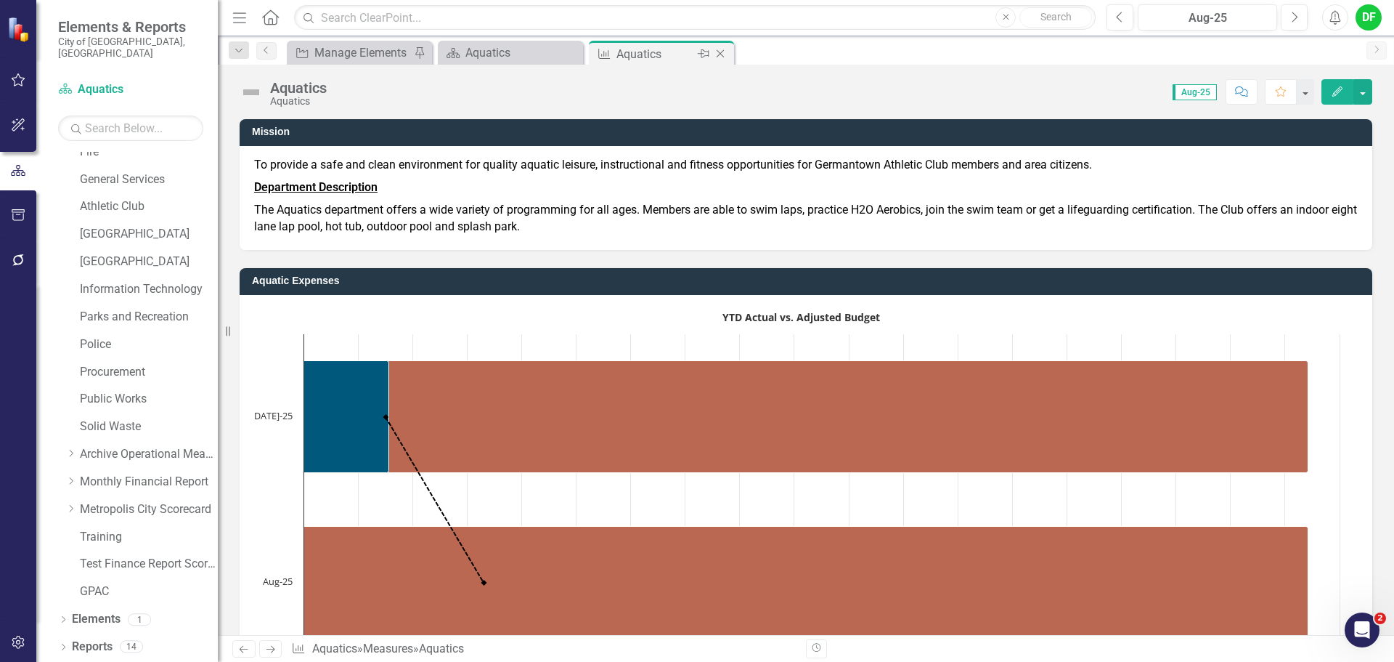
scroll to position [275, 0]
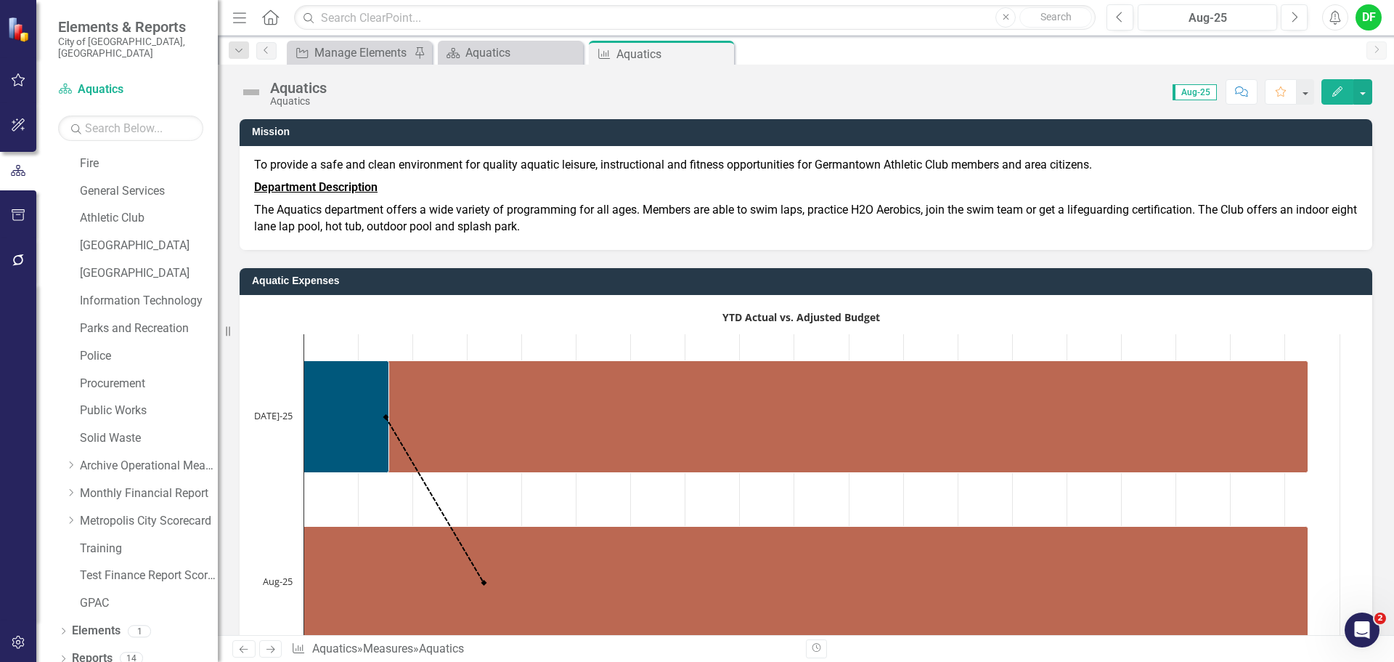
click at [0, 0] on icon at bounding box center [0, 0] width 0 height 0
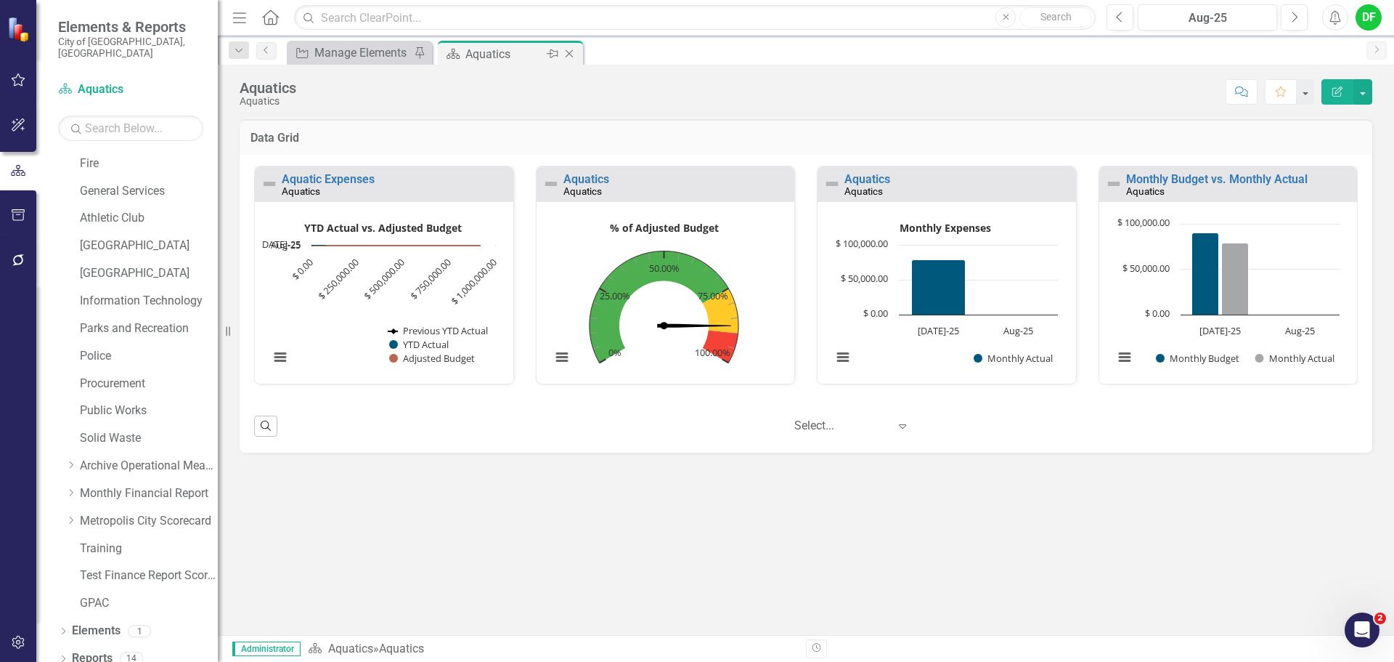
click at [566, 49] on icon "Close" at bounding box center [569, 54] width 15 height 12
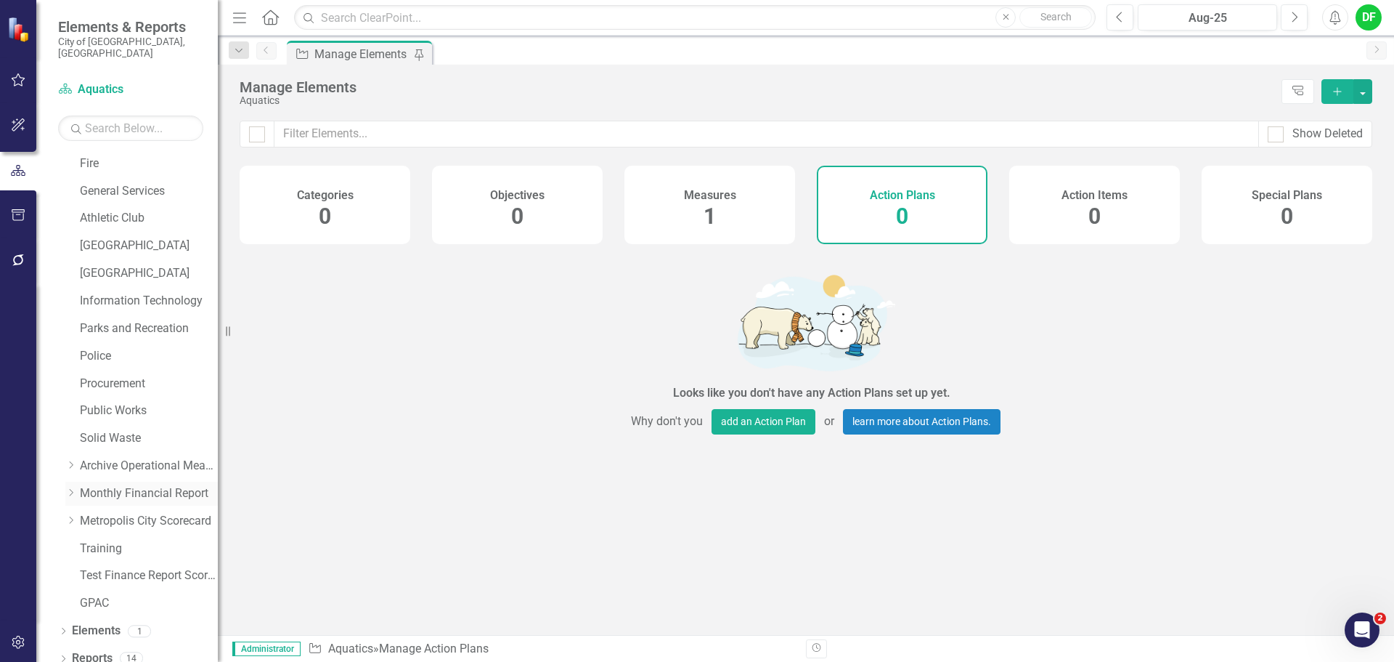
click at [73, 488] on icon "Dropdown" at bounding box center [70, 492] width 11 height 9
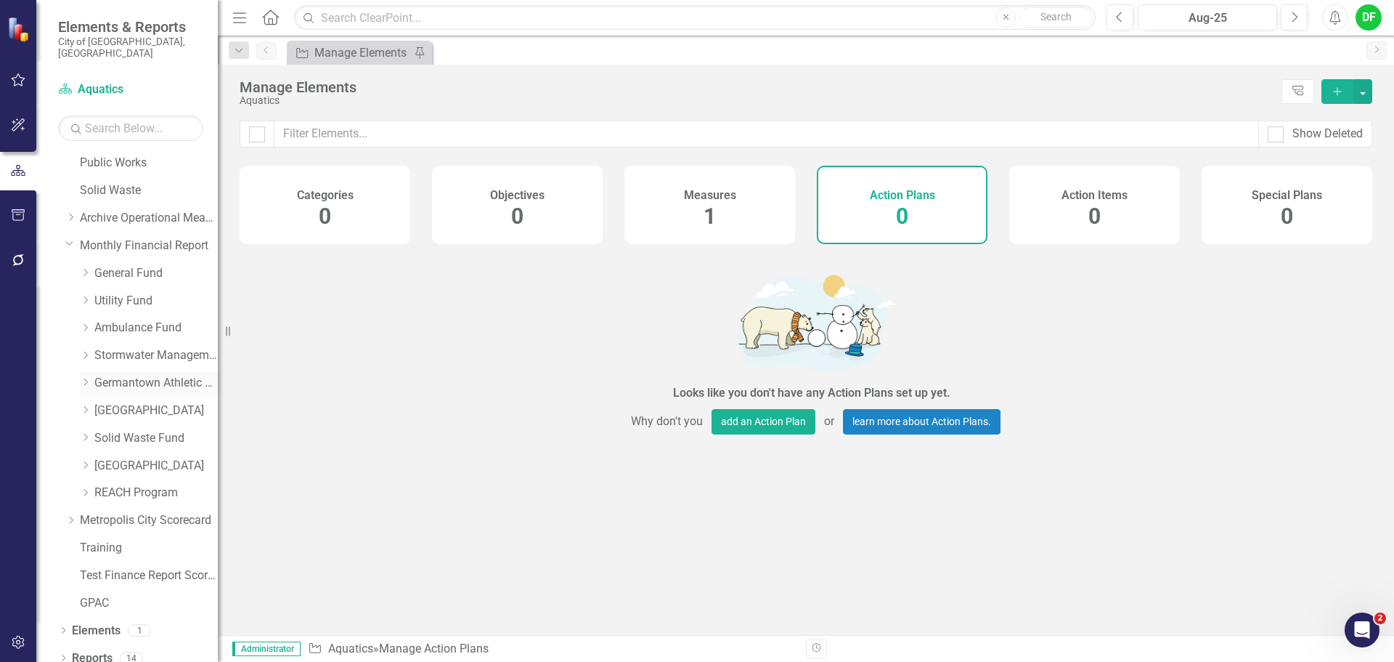
click at [86, 379] on icon at bounding box center [86, 382] width 4 height 7
click at [137, 484] on link "GAC Capital" at bounding box center [163, 492] width 109 height 17
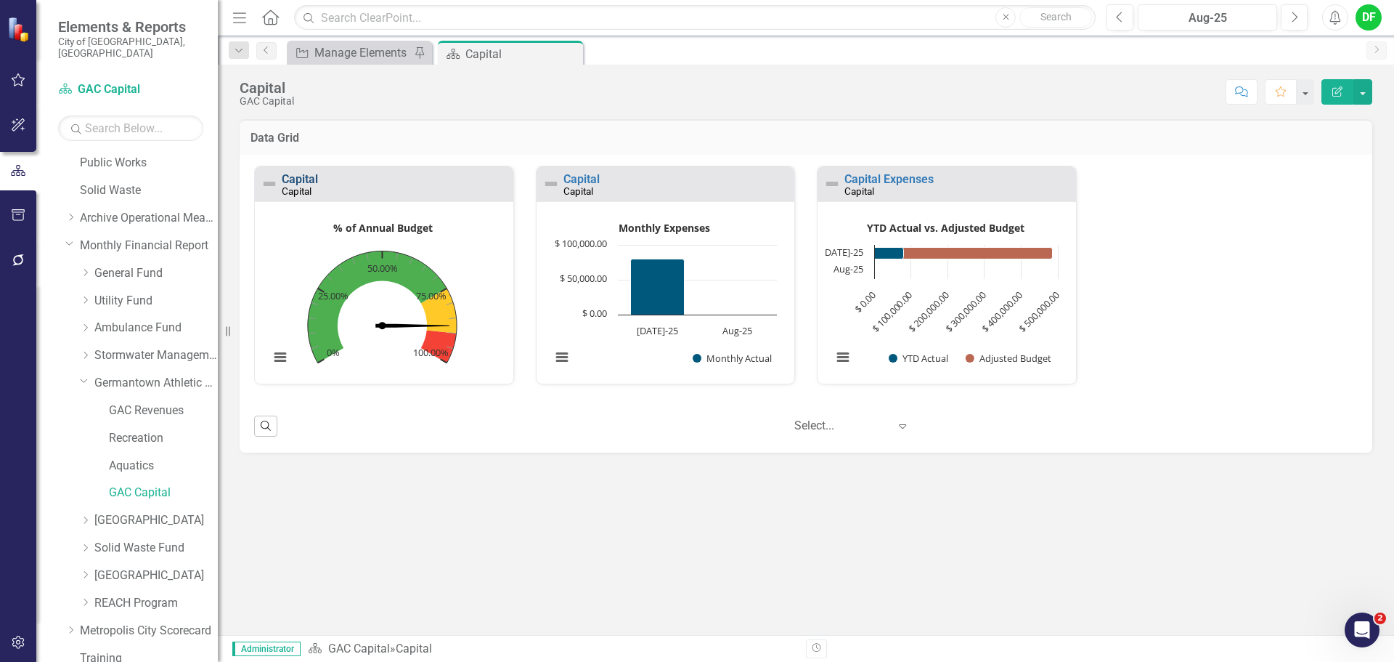
click at [299, 174] on link "Capital" at bounding box center [300, 179] width 36 height 14
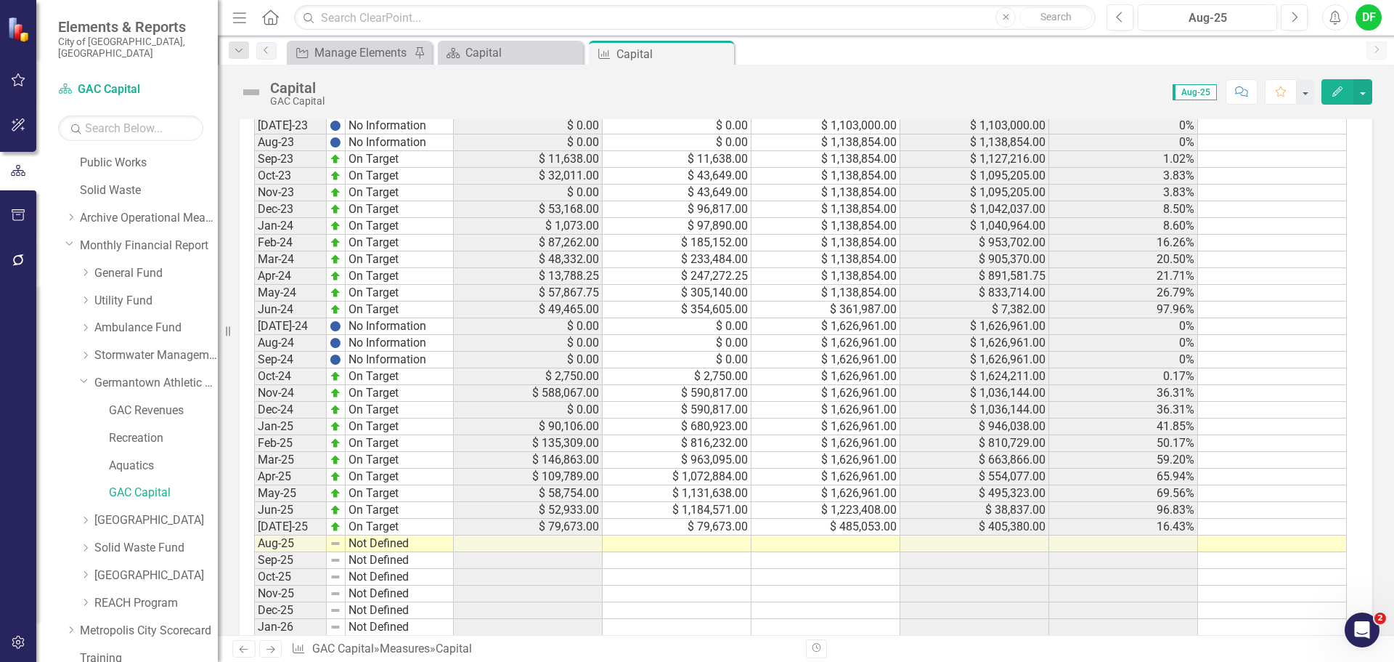
scroll to position [972, 0]
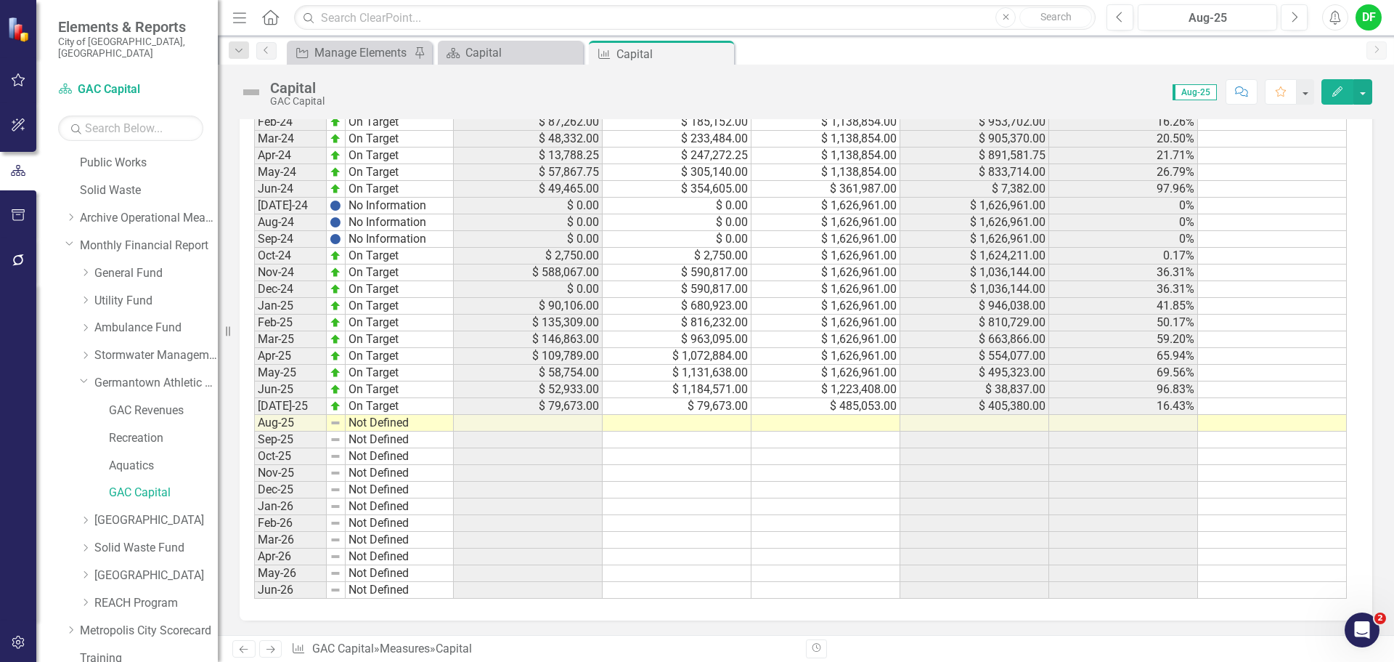
click at [859, 423] on td at bounding box center [826, 423] width 149 height 17
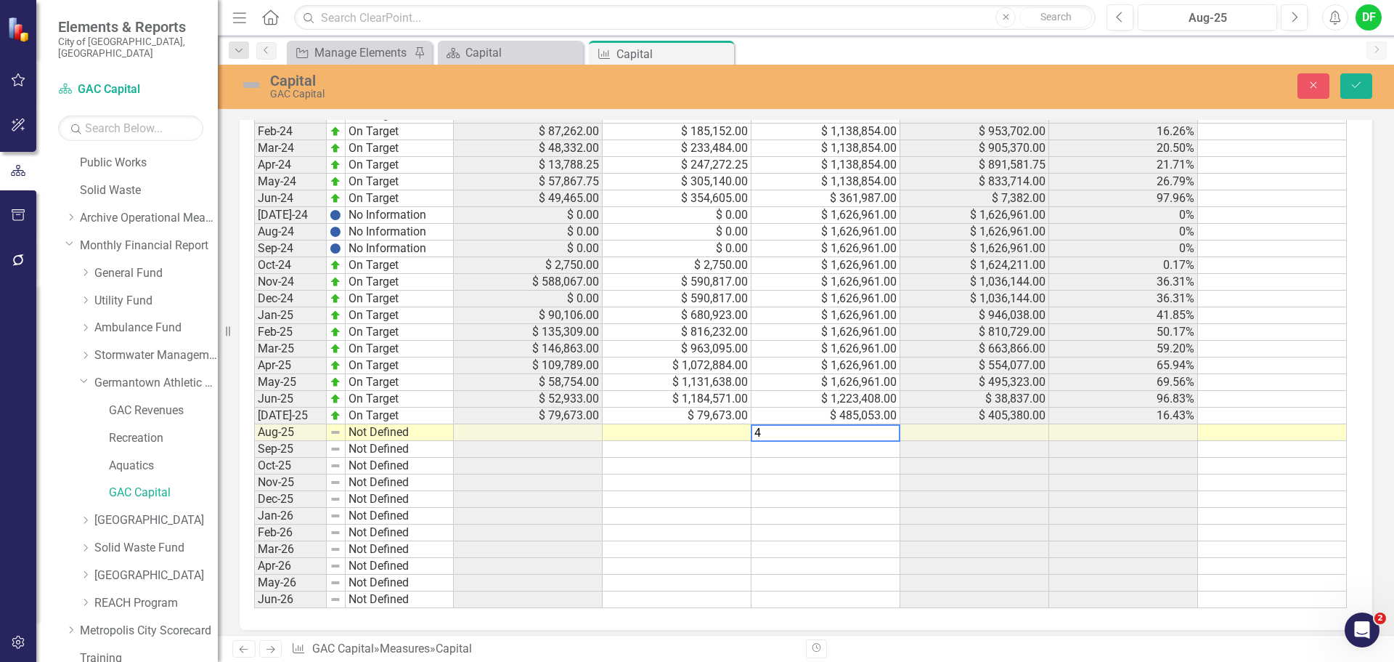
scroll to position [980, 0]
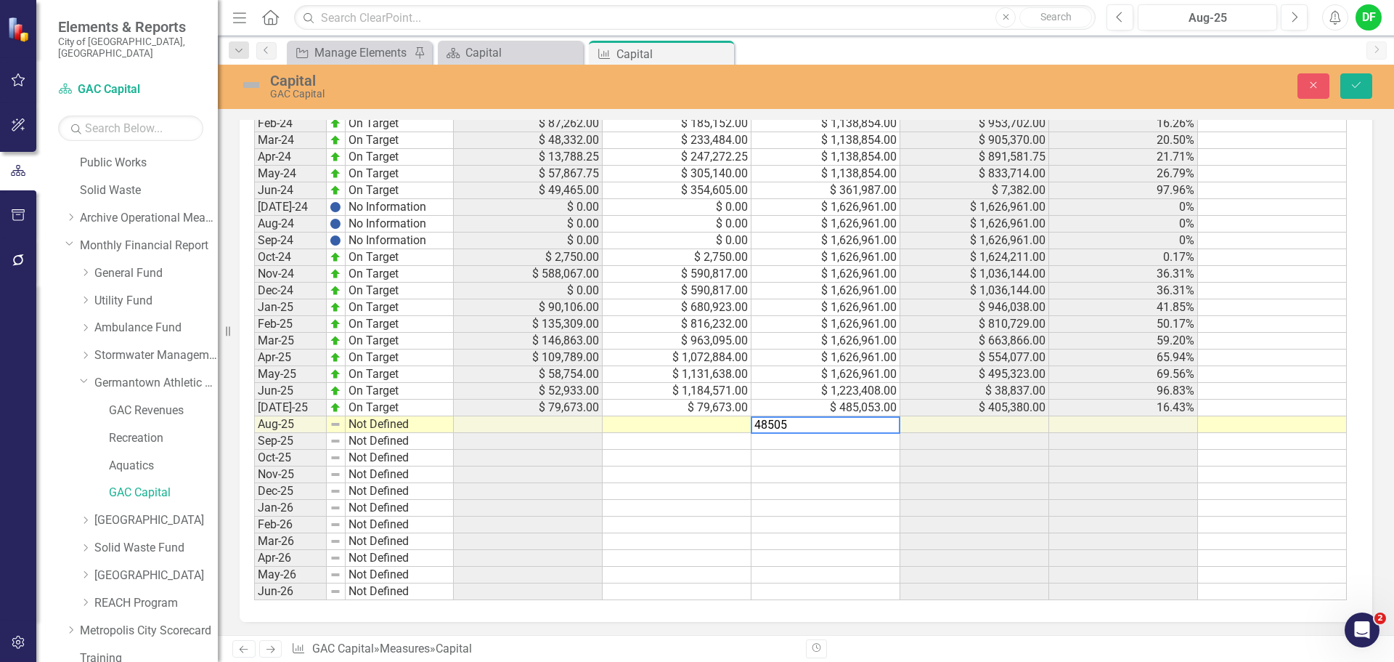
type textarea "485053"
click at [1347, 89] on button "Save" at bounding box center [1357, 85] width 32 height 25
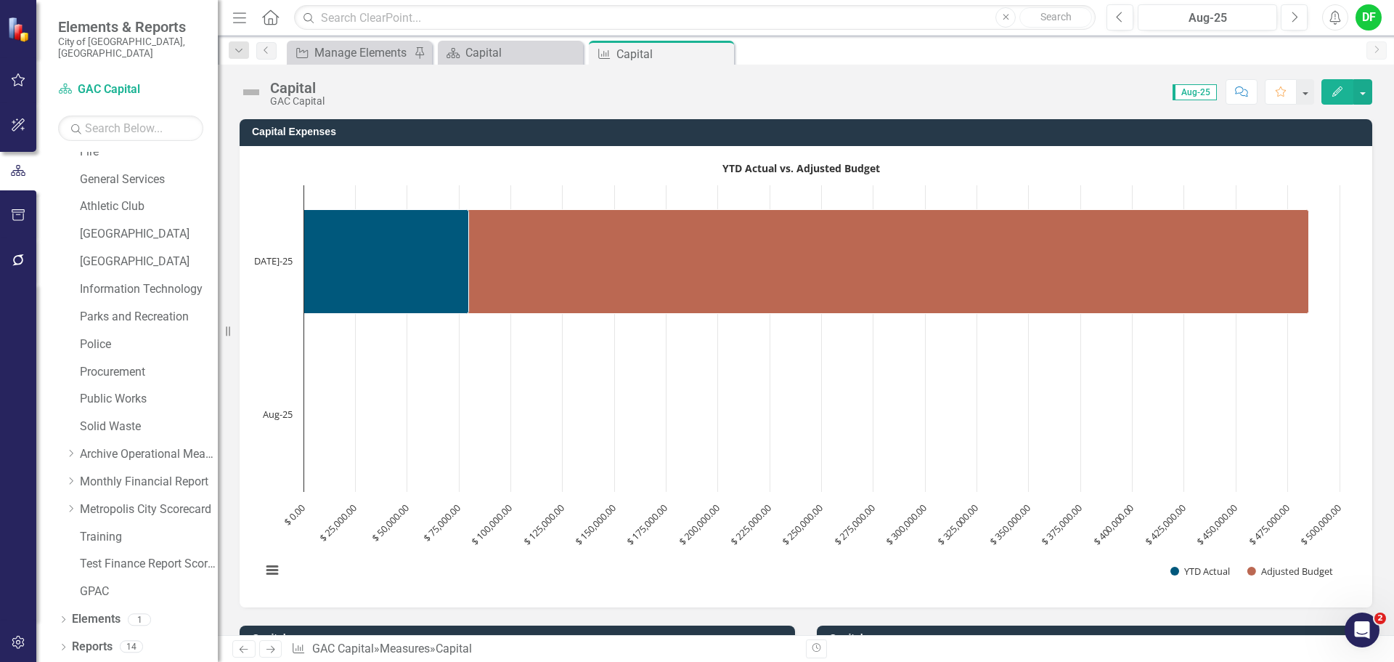
scroll to position [275, 0]
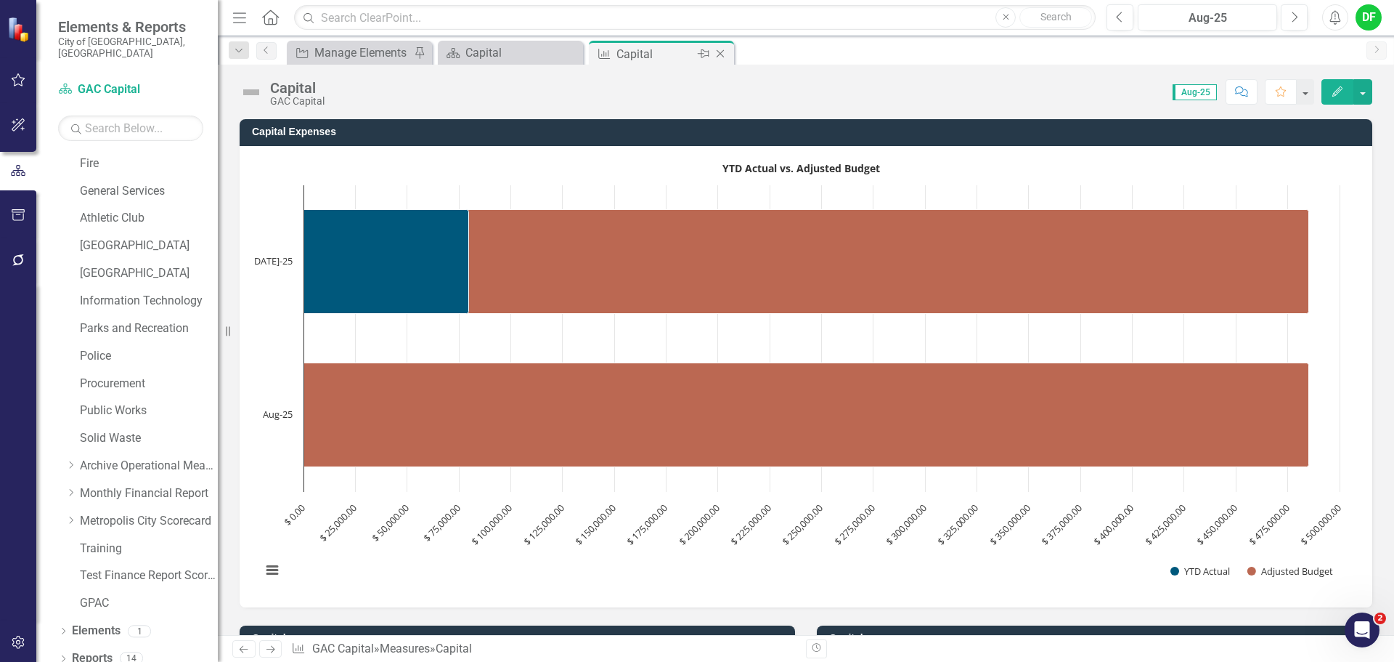
click at [722, 52] on icon at bounding box center [721, 54] width 8 height 8
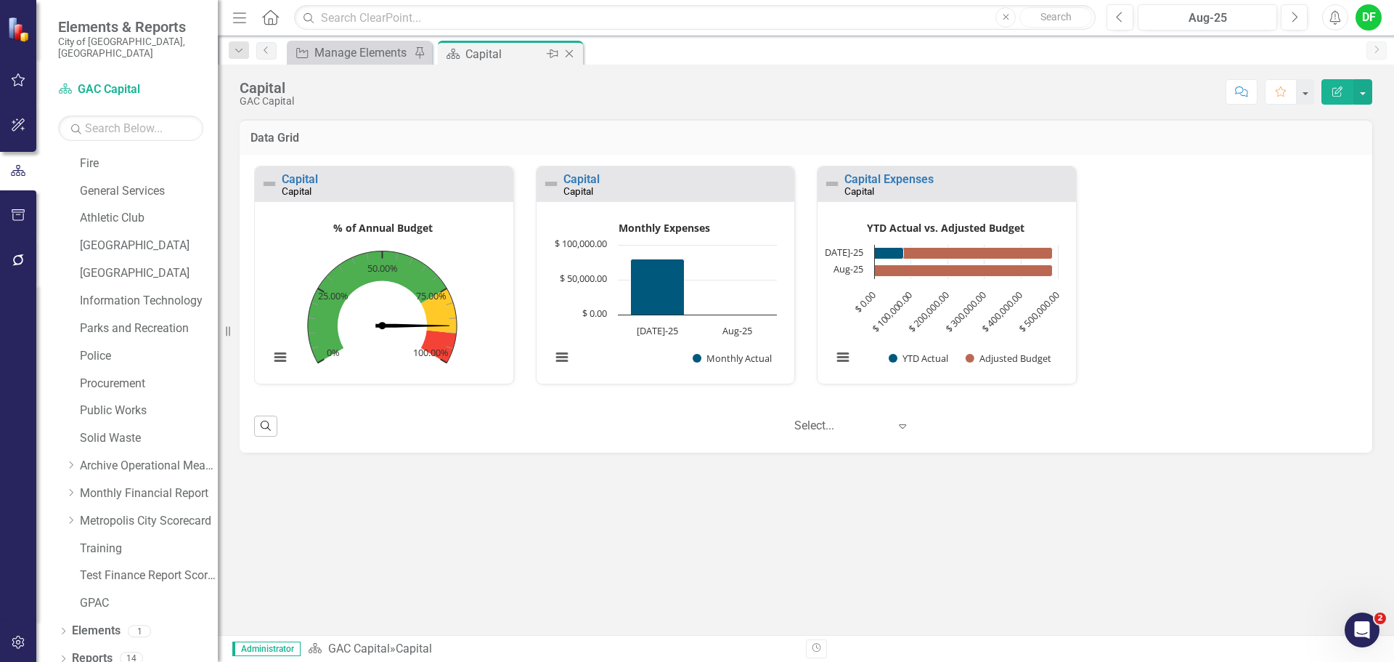
click at [567, 53] on icon "Close" at bounding box center [569, 54] width 15 height 12
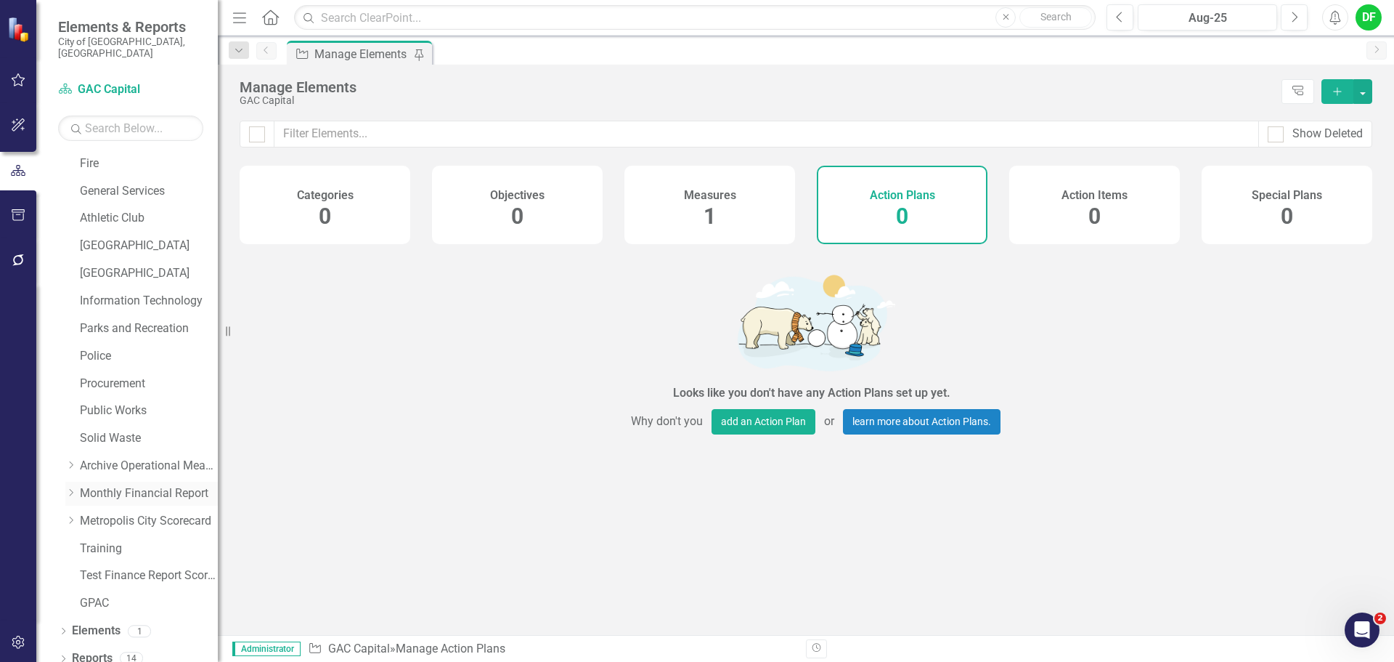
click at [70, 489] on icon at bounding box center [72, 492] width 4 height 7
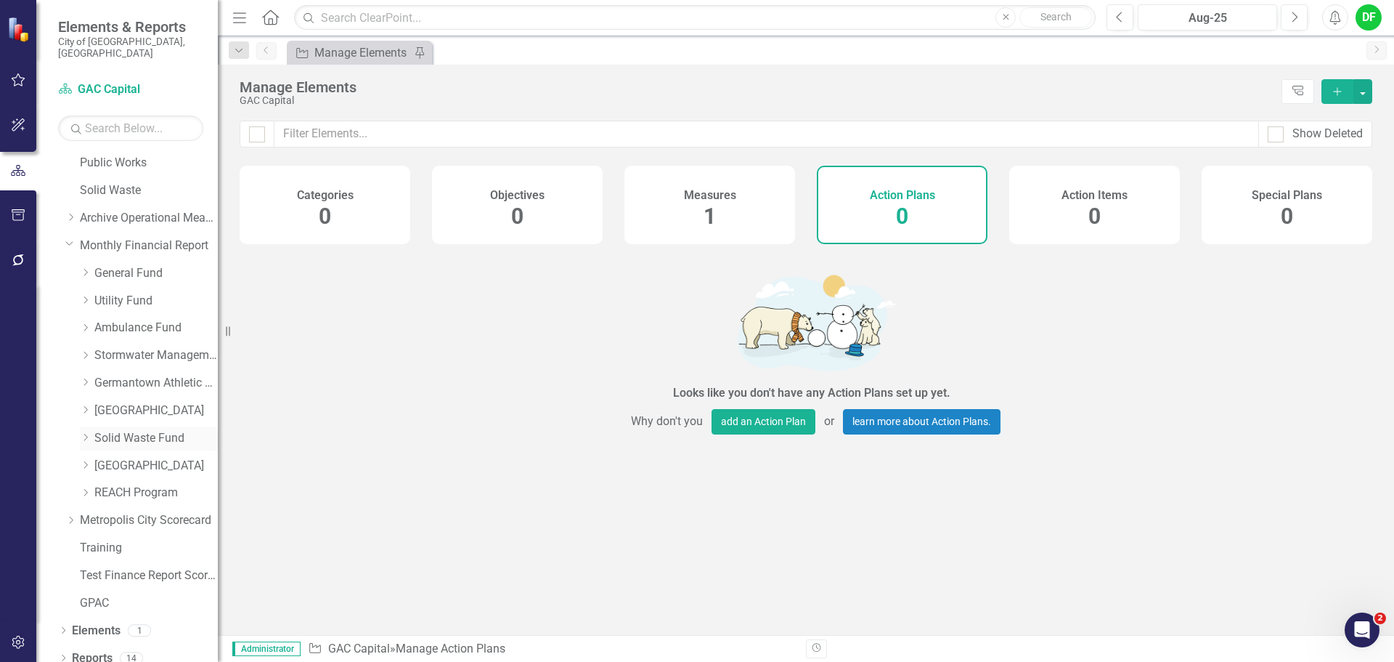
click at [88, 433] on icon "Dropdown" at bounding box center [85, 437] width 11 height 9
click at [136, 484] on link "Solid Waste Expenses" at bounding box center [163, 492] width 109 height 17
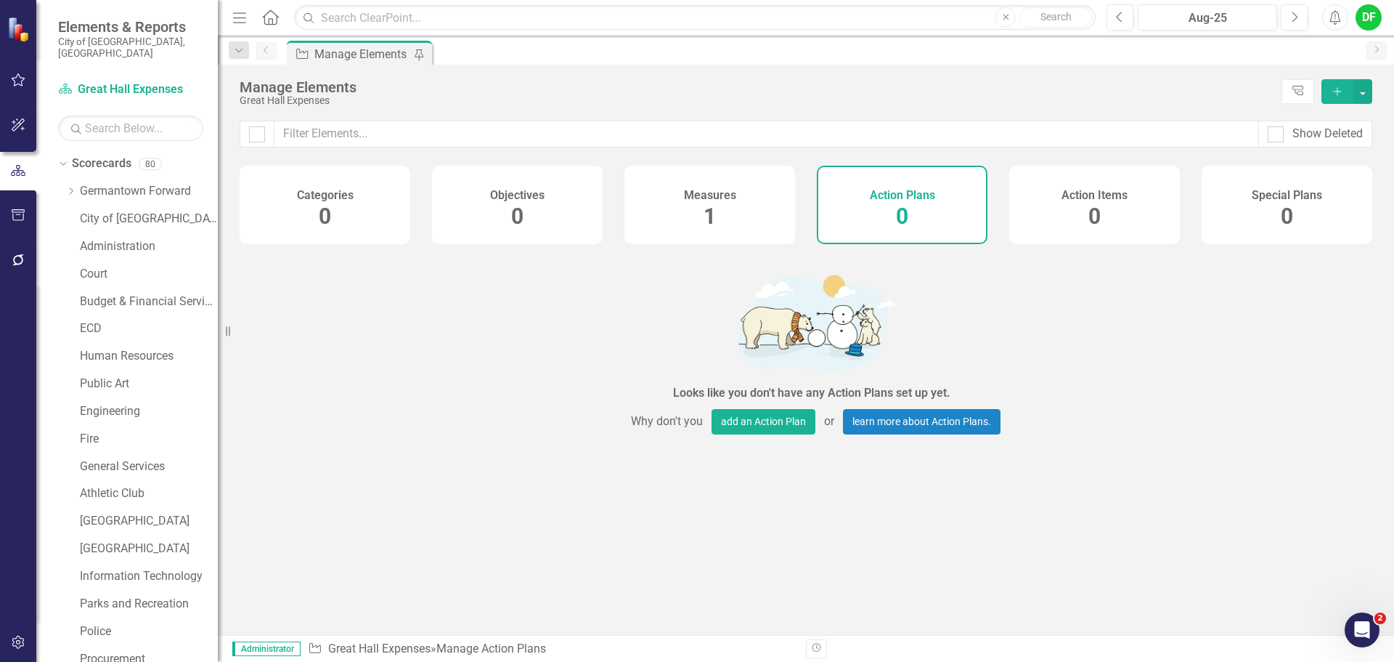
scroll to position [275, 0]
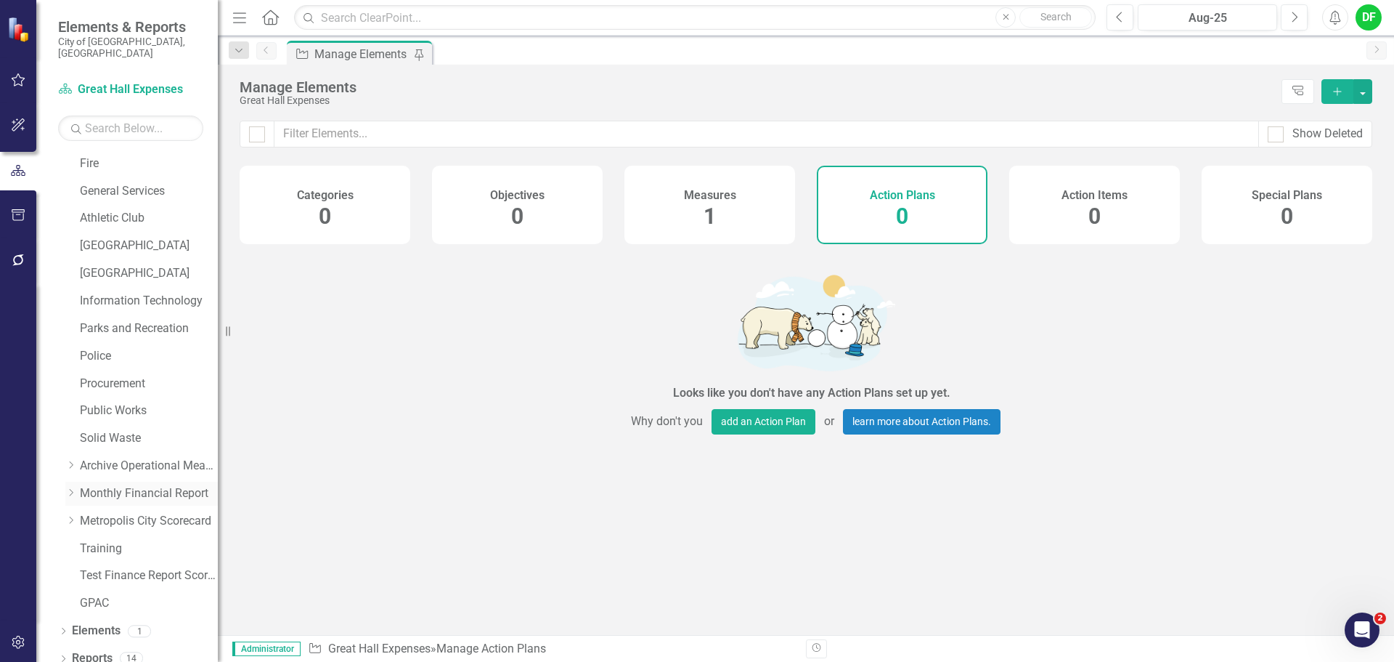
click at [68, 488] on icon "Dropdown" at bounding box center [70, 492] width 11 height 9
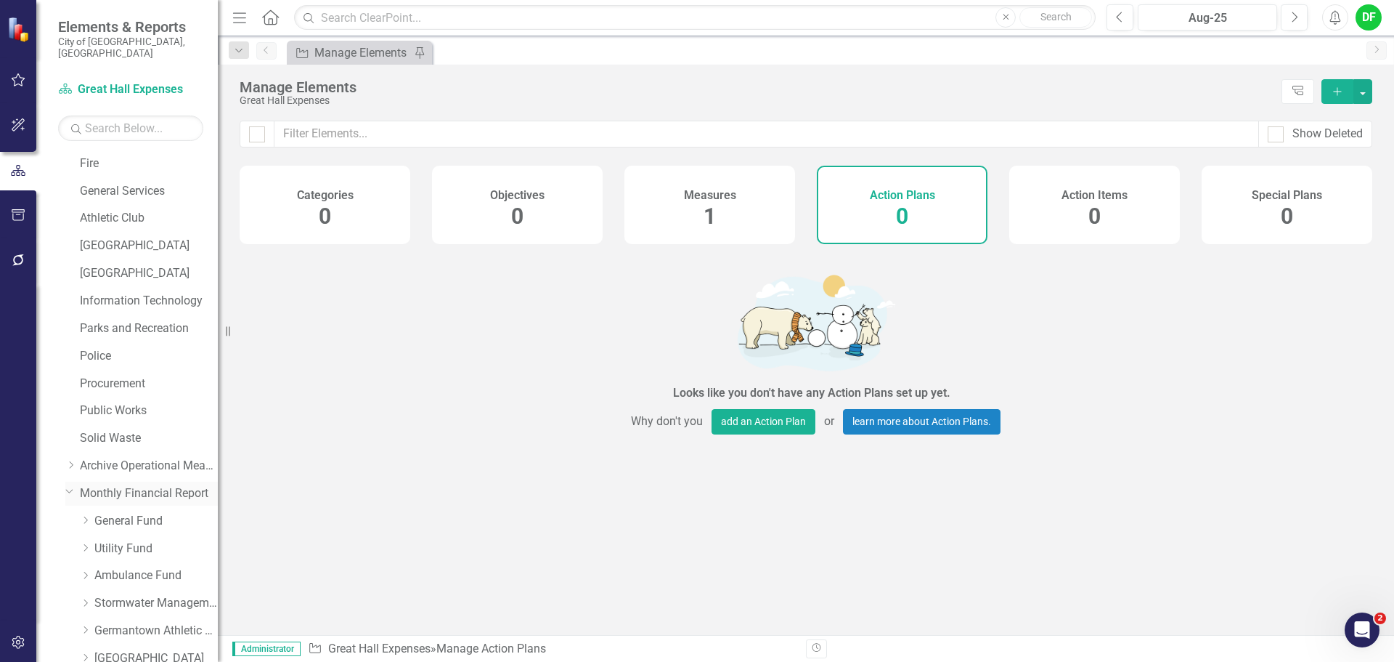
scroll to position [523, 0]
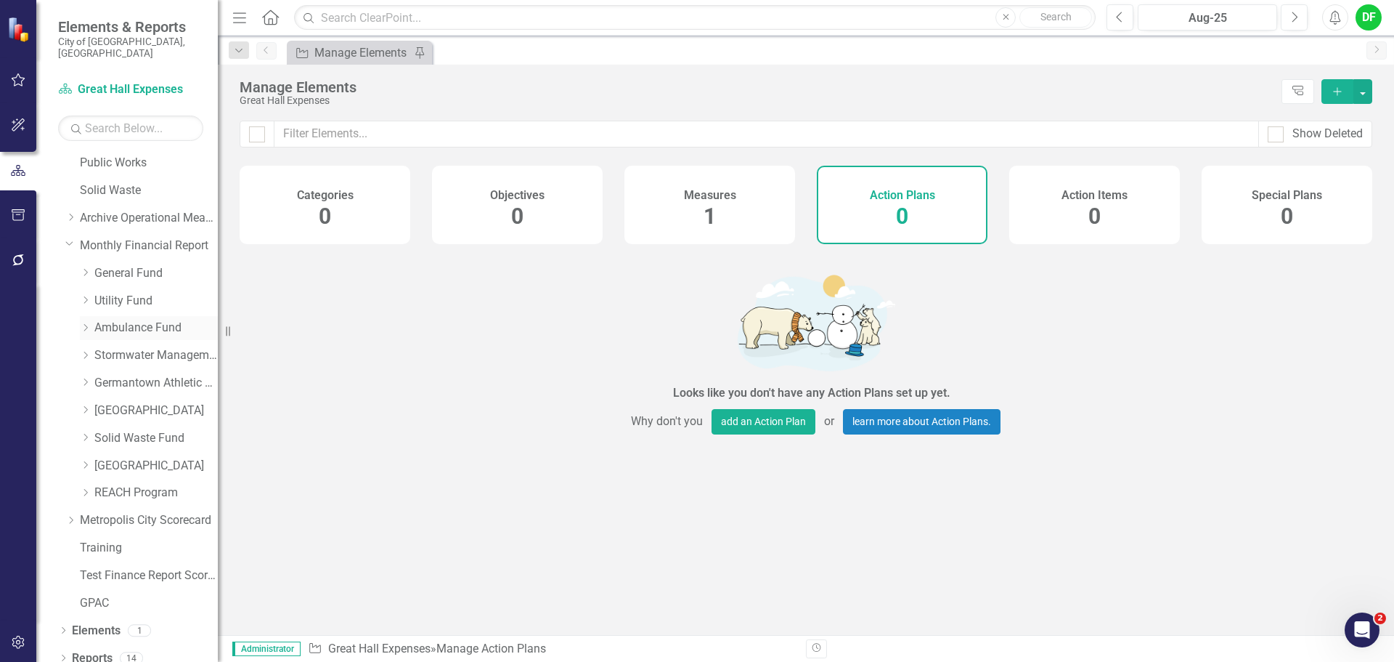
click at [90, 323] on icon "Dropdown" at bounding box center [85, 327] width 11 height 9
click at [138, 375] on link "Ambulance Expenditures" at bounding box center [163, 383] width 109 height 17
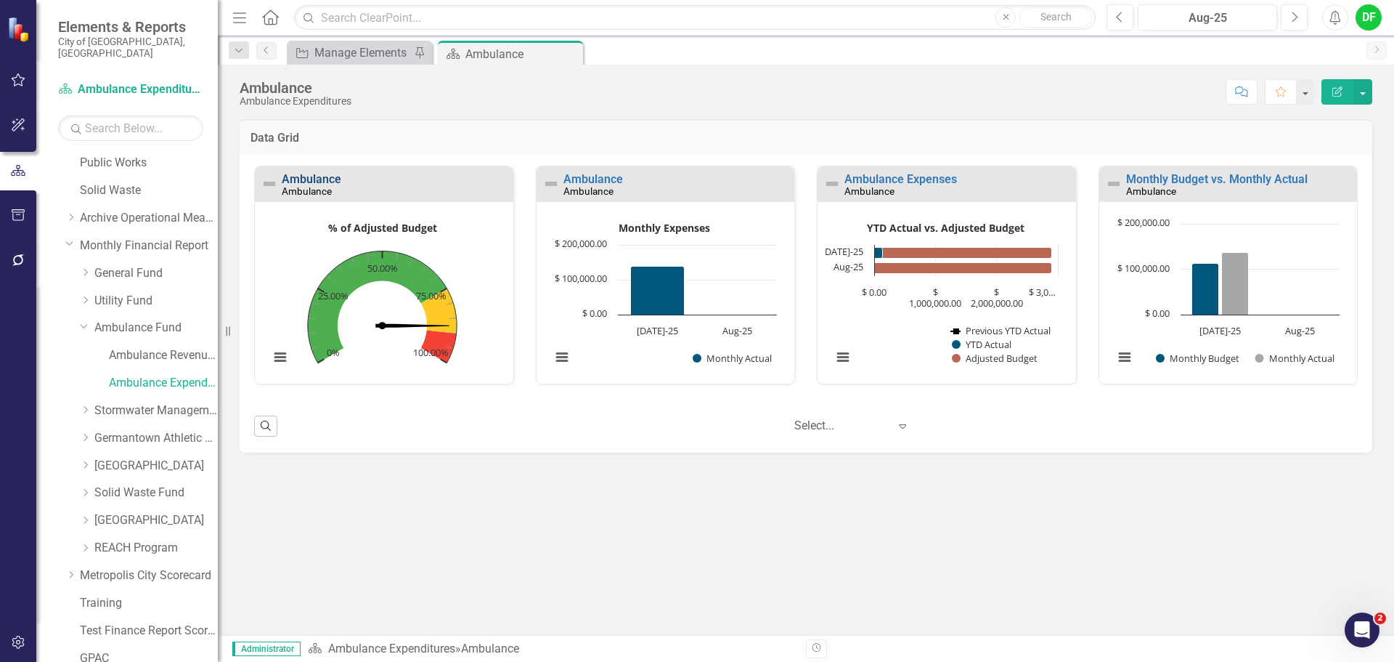
click at [328, 177] on link "Ambulance" at bounding box center [312, 179] width 60 height 14
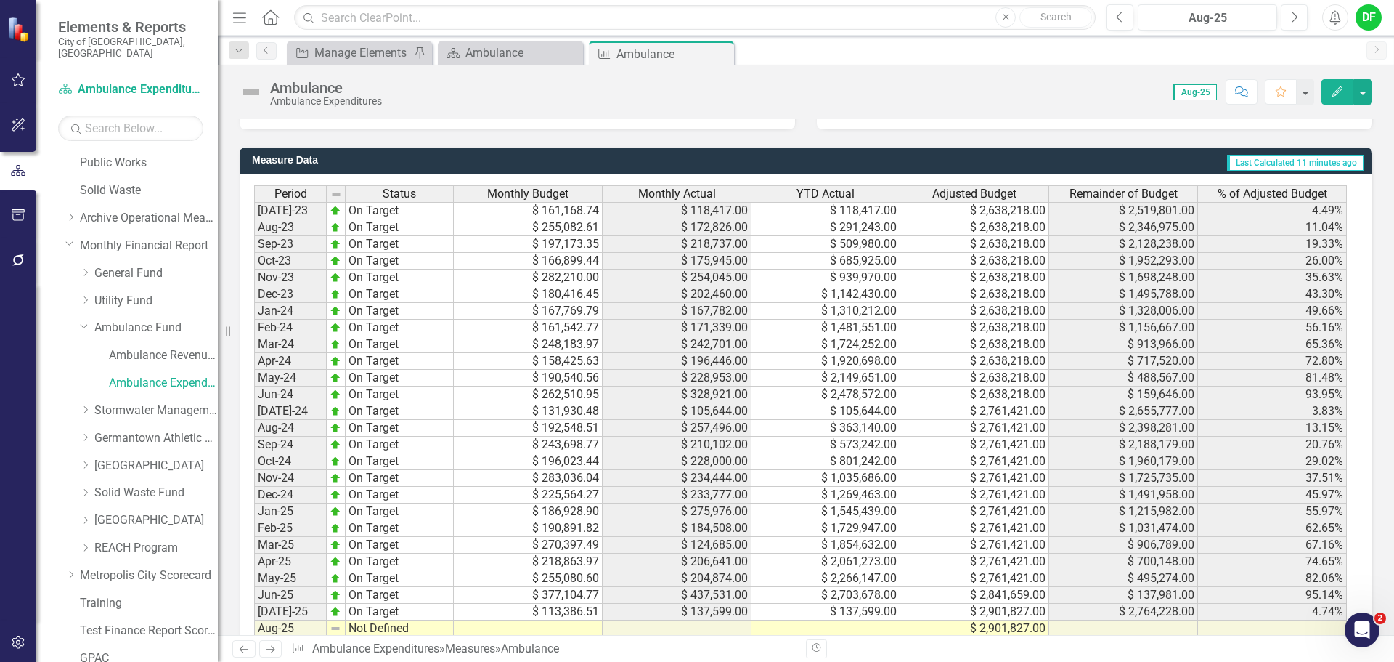
scroll to position [1393, 0]
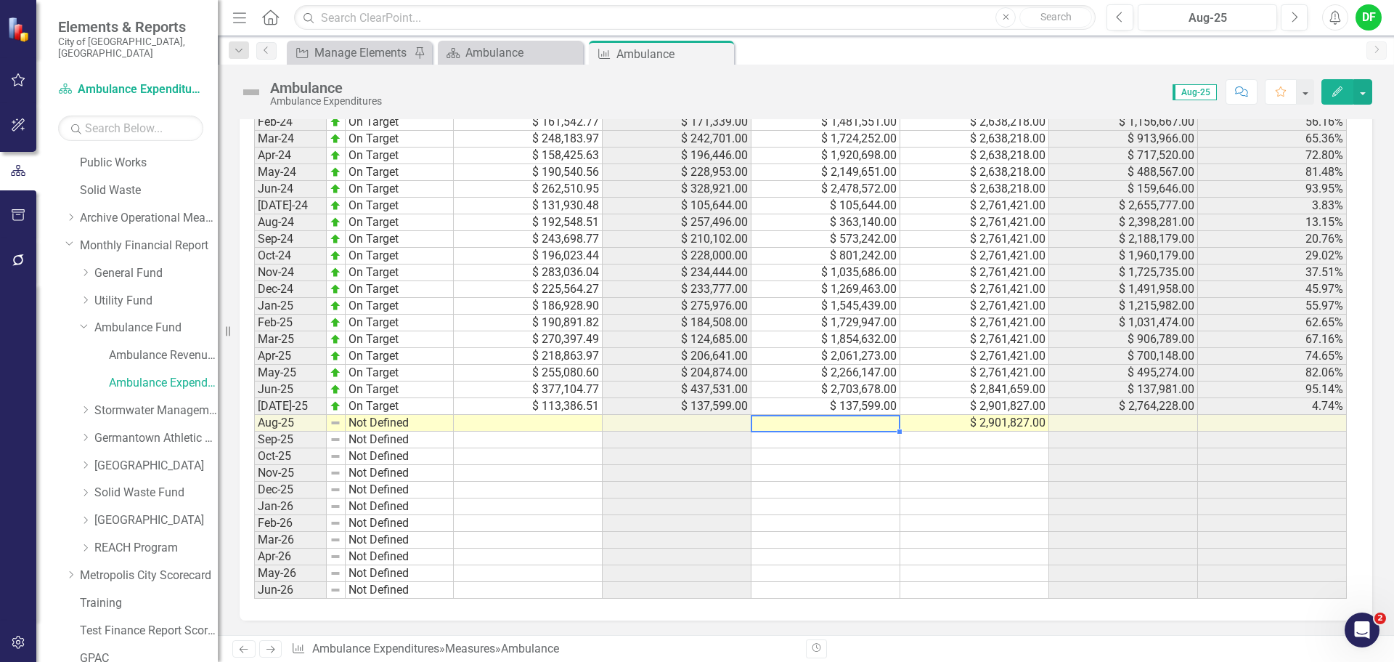
click at [804, 426] on td at bounding box center [826, 423] width 149 height 17
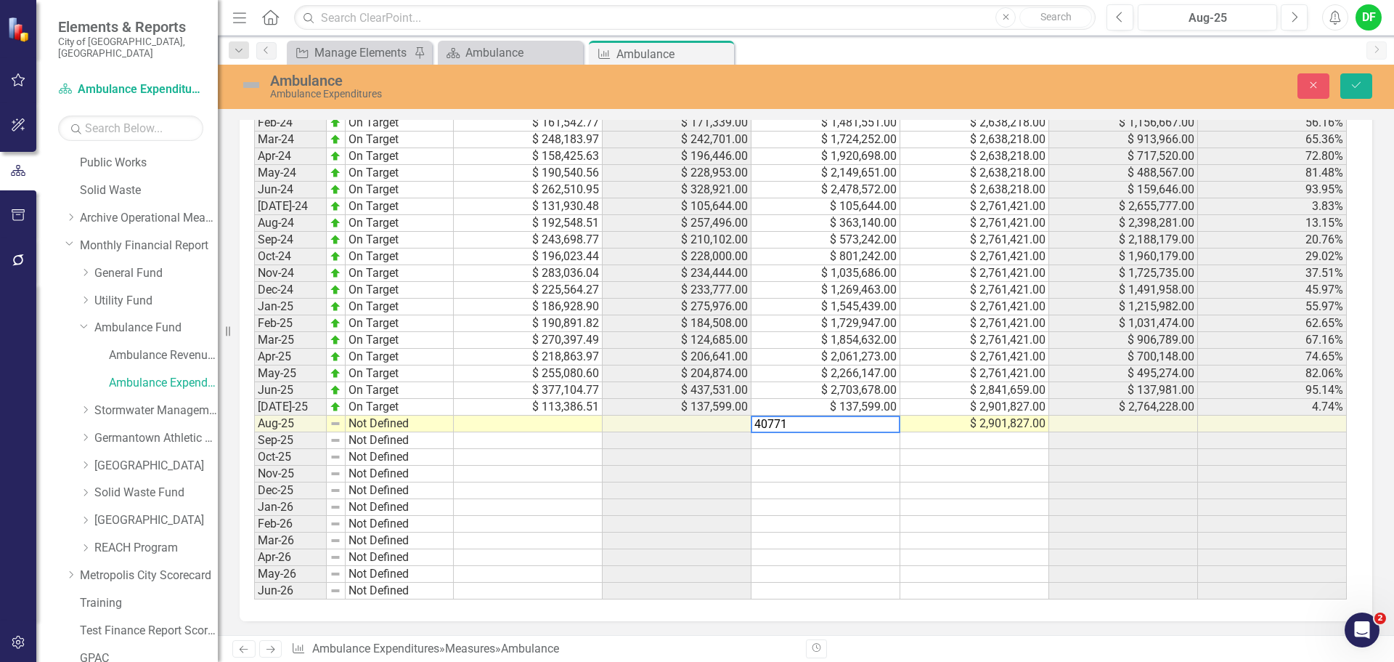
type textarea "407710"
click at [1355, 90] on icon "Save" at bounding box center [1356, 85] width 13 height 10
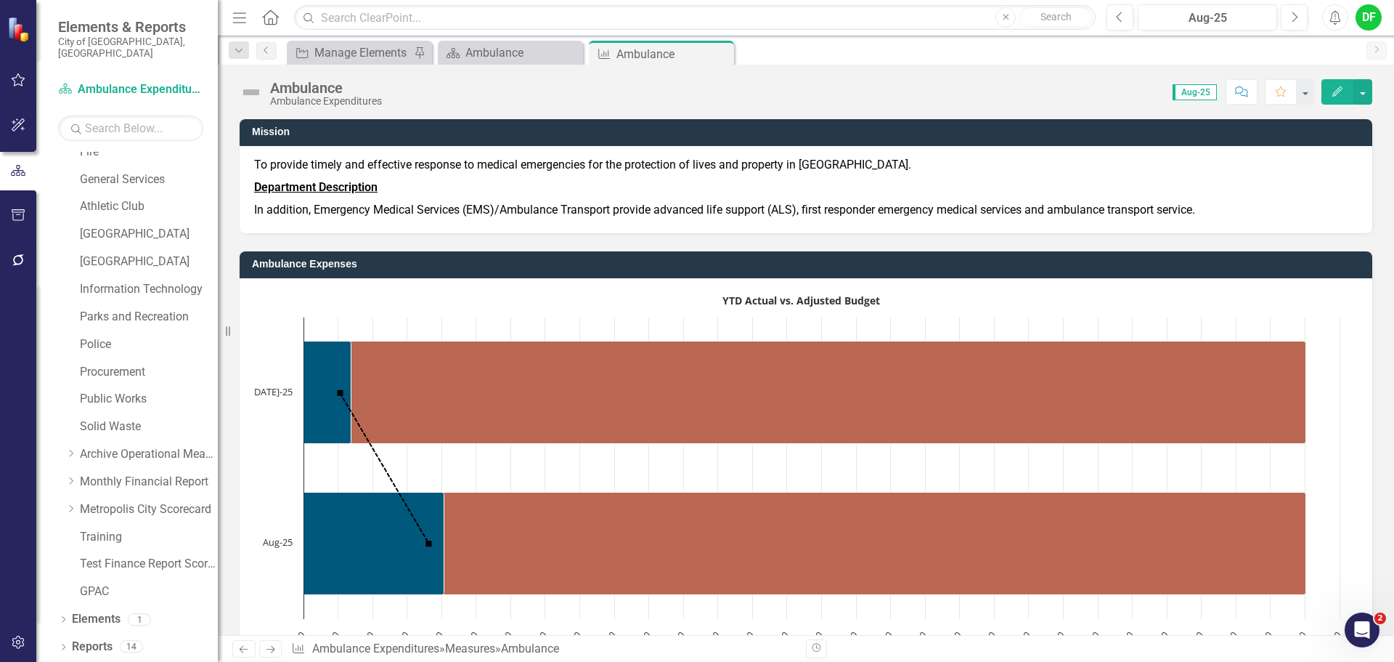
scroll to position [275, 0]
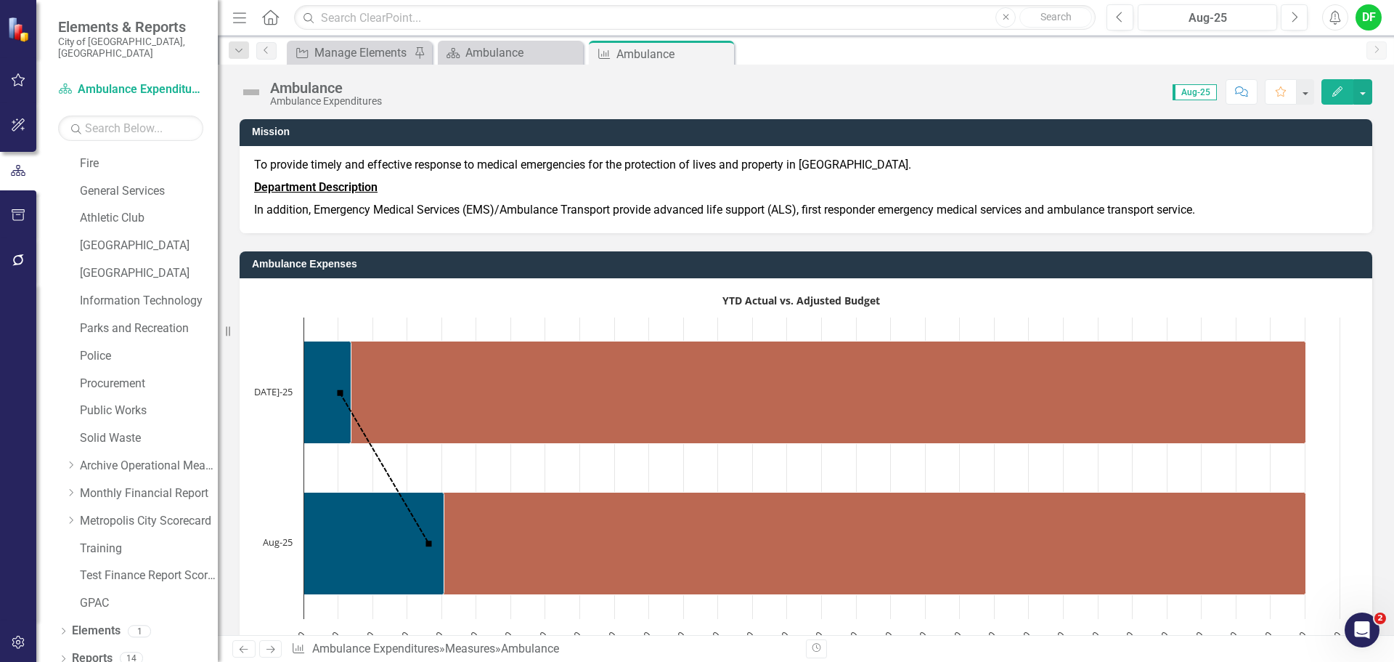
drag, startPoint x: 718, startPoint y: 49, endPoint x: 659, endPoint y: 49, distance: 58.1
click at [0, 0] on icon "Close" at bounding box center [0, 0] width 0 height 0
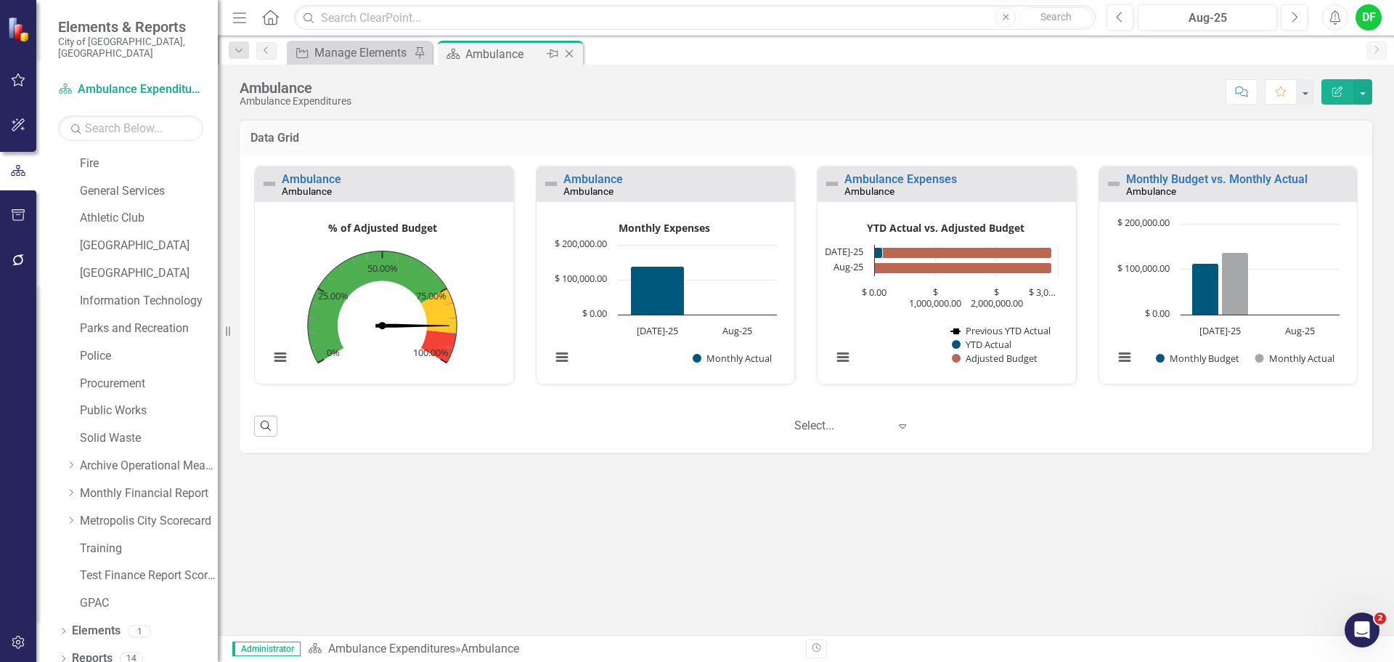
click at [570, 54] on icon "Close" at bounding box center [569, 54] width 15 height 12
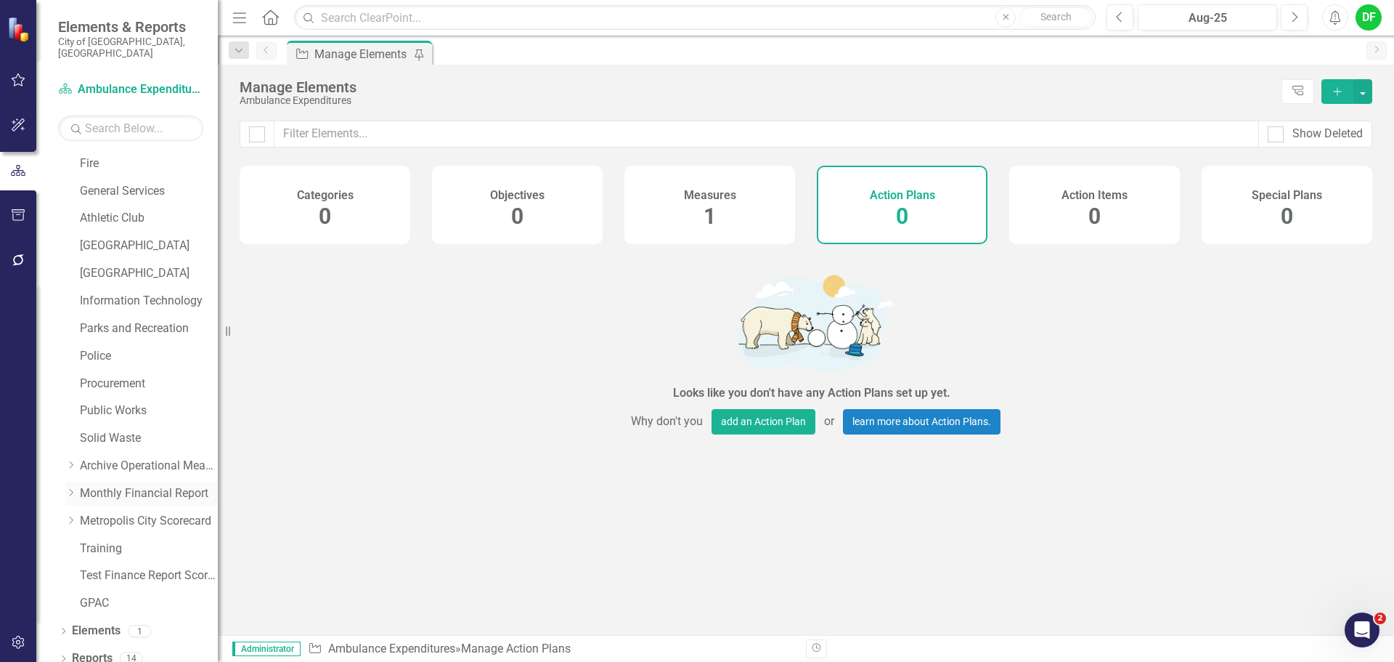
click at [70, 488] on icon "Dropdown" at bounding box center [70, 492] width 11 height 9
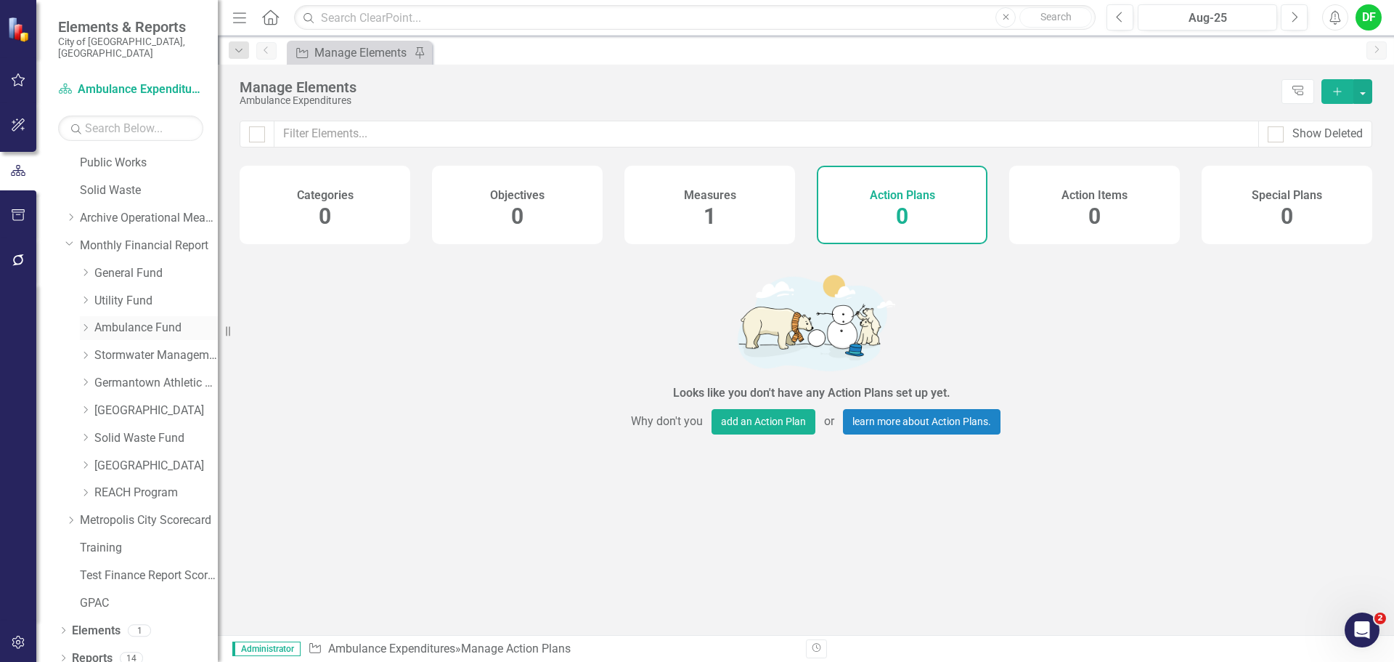
click at [84, 323] on icon "Dropdown" at bounding box center [85, 327] width 11 height 9
click at [133, 375] on link "Ambulance Expenditures" at bounding box center [163, 383] width 109 height 17
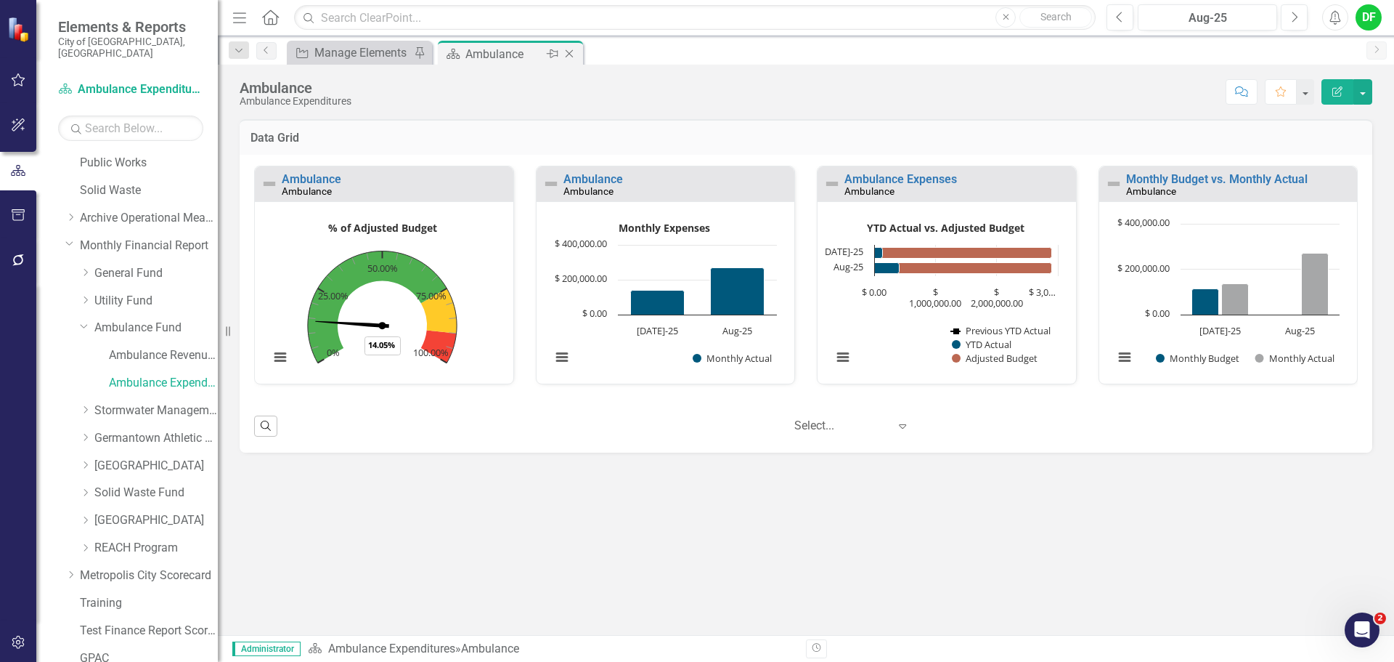
click at [576, 54] on icon "Close" at bounding box center [569, 54] width 15 height 12
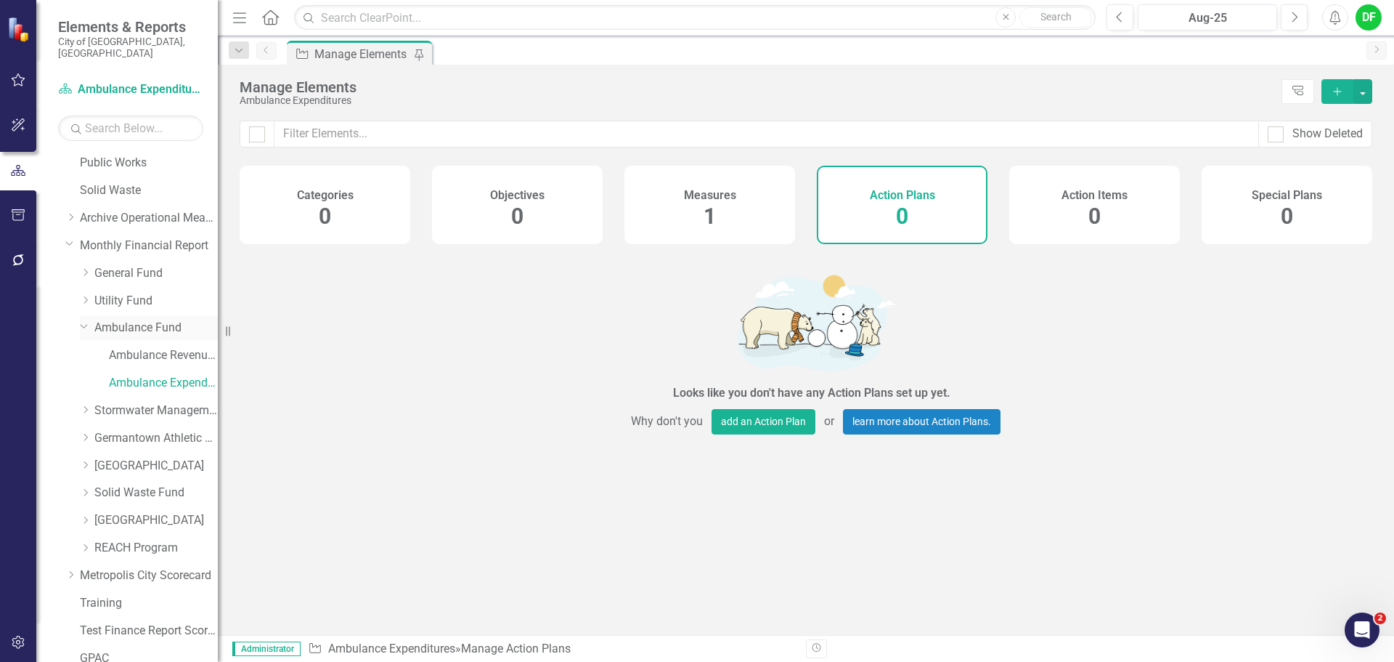
click at [82, 320] on icon "Dropdown" at bounding box center [84, 325] width 9 height 11
click at [84, 460] on icon "Dropdown" at bounding box center [85, 464] width 11 height 9
click at [128, 512] on link "Farm Park Expenditures" at bounding box center [163, 520] width 109 height 17
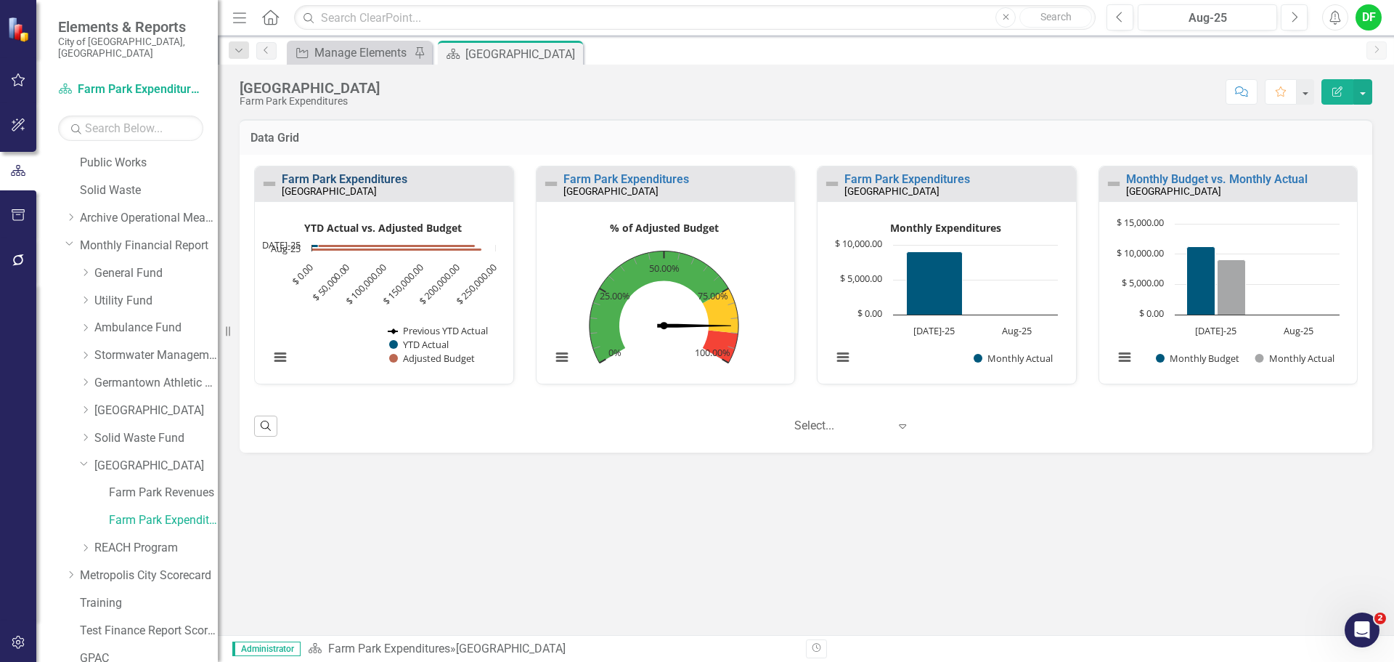
click at [391, 178] on link "Farm Park Expenditures" at bounding box center [345, 179] width 126 height 14
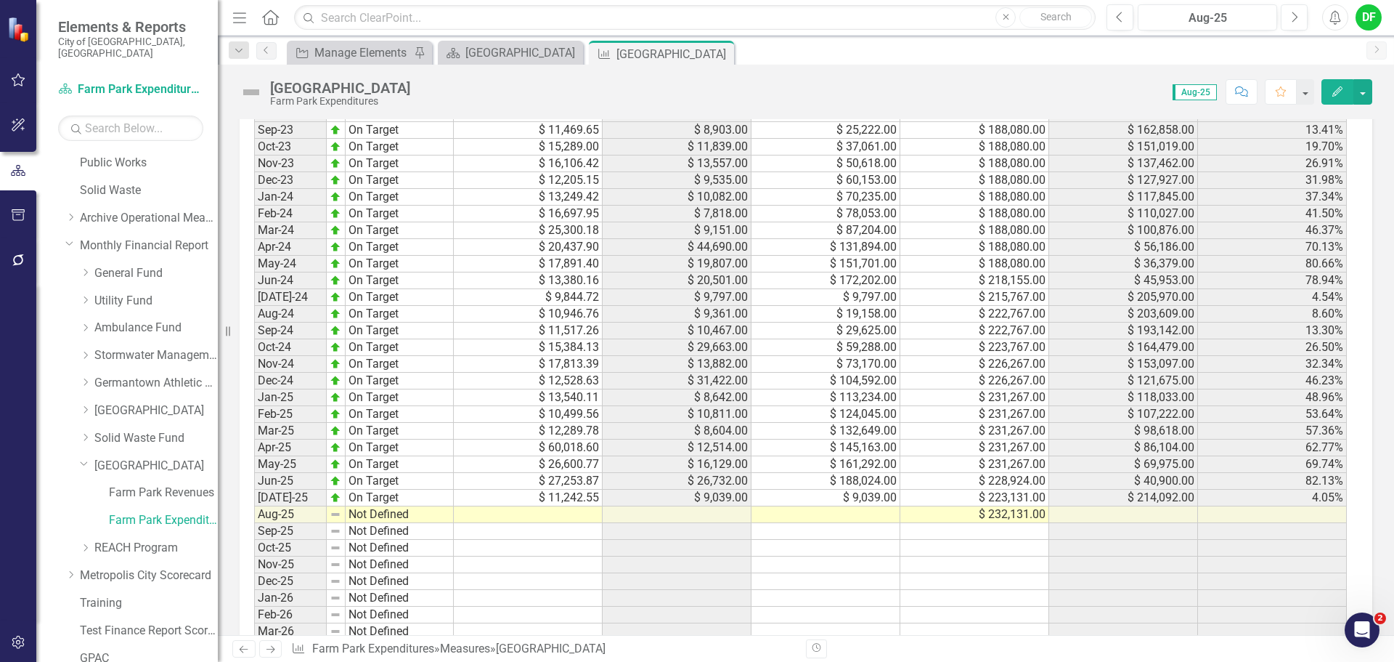
scroll to position [1416, 0]
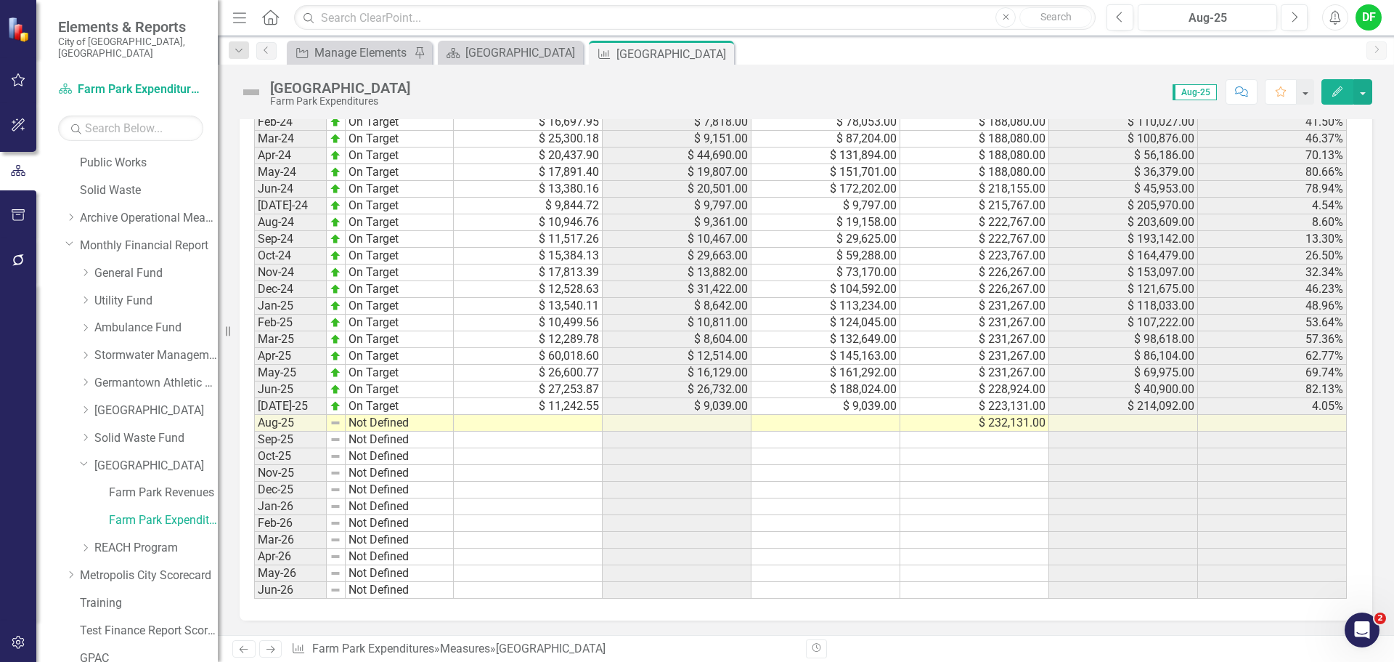
click at [847, 423] on td at bounding box center [826, 423] width 149 height 17
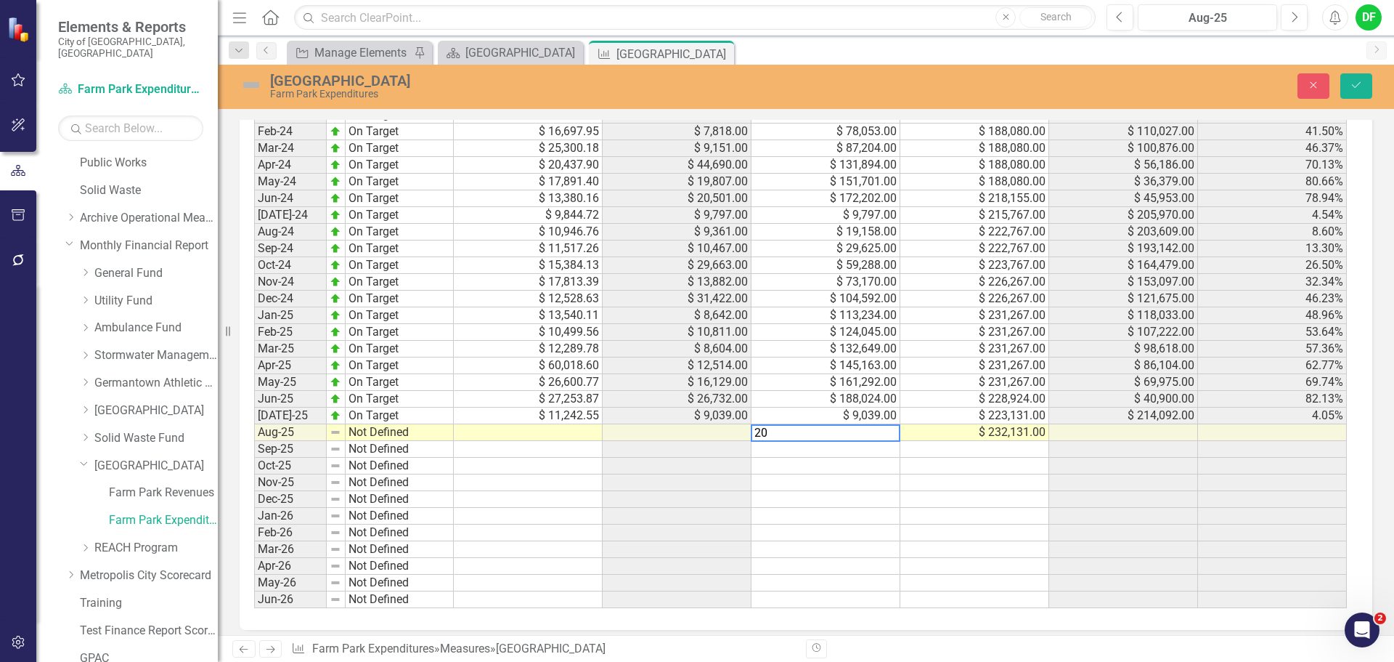
scroll to position [1424, 0]
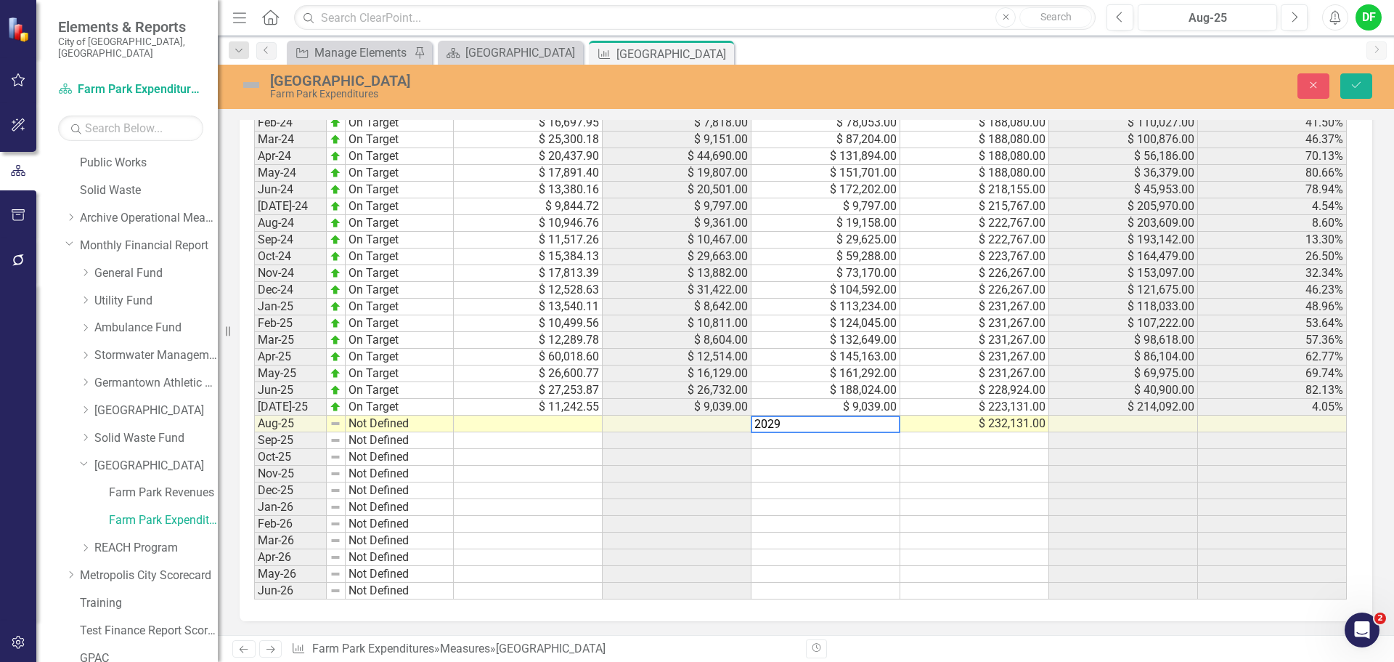
type textarea "20293"
click at [1355, 89] on icon "Save" at bounding box center [1356, 85] width 13 height 10
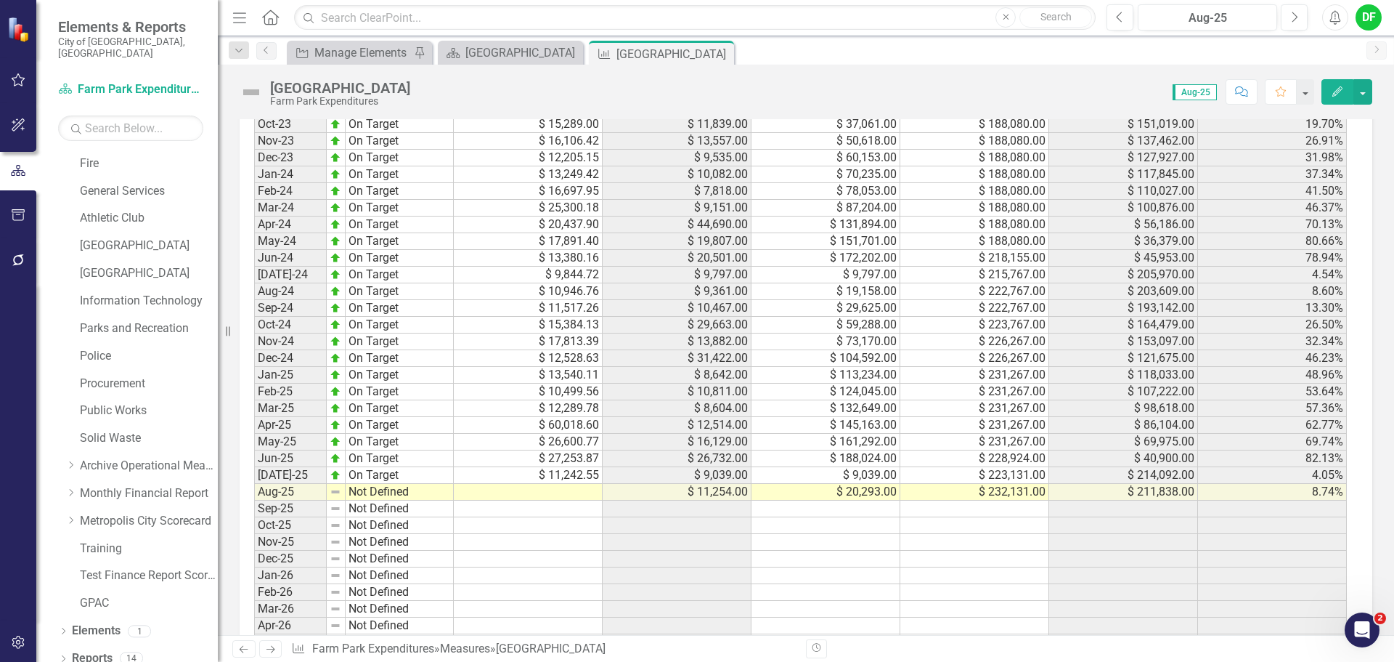
scroll to position [1380, 0]
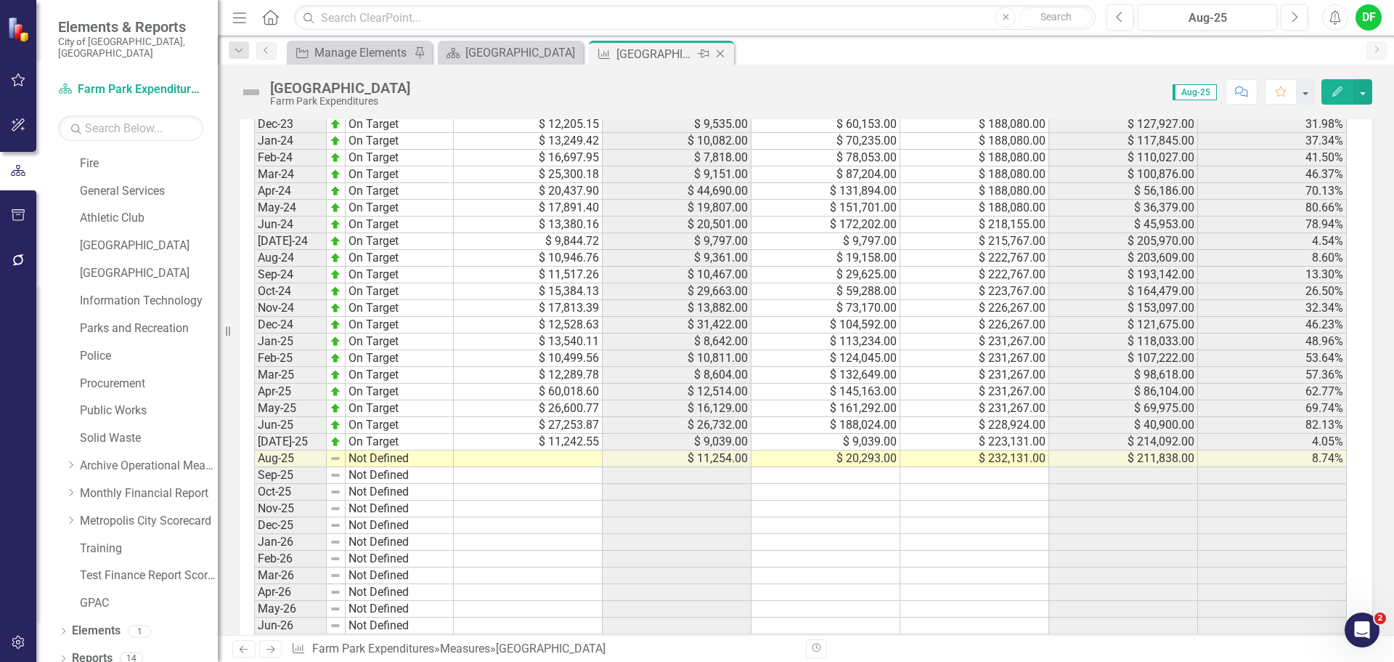
click at [723, 54] on icon "Close" at bounding box center [720, 54] width 15 height 12
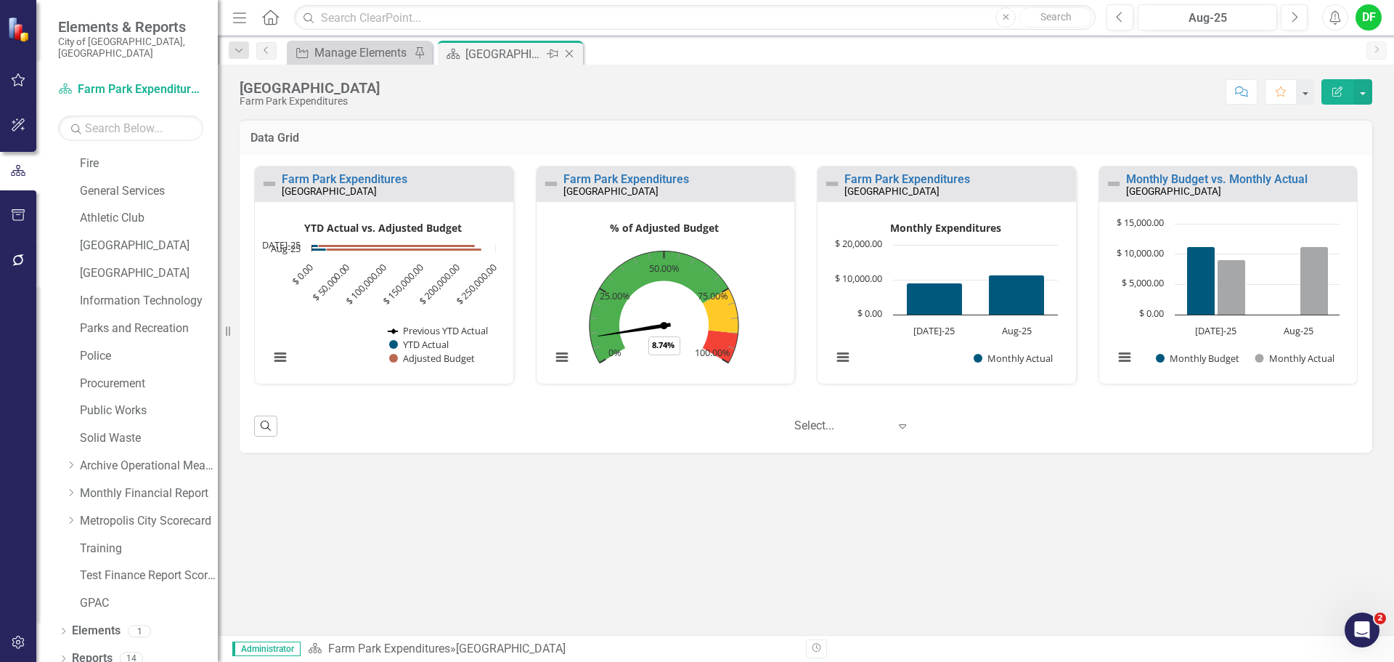
click at [569, 53] on icon at bounding box center [570, 54] width 8 height 8
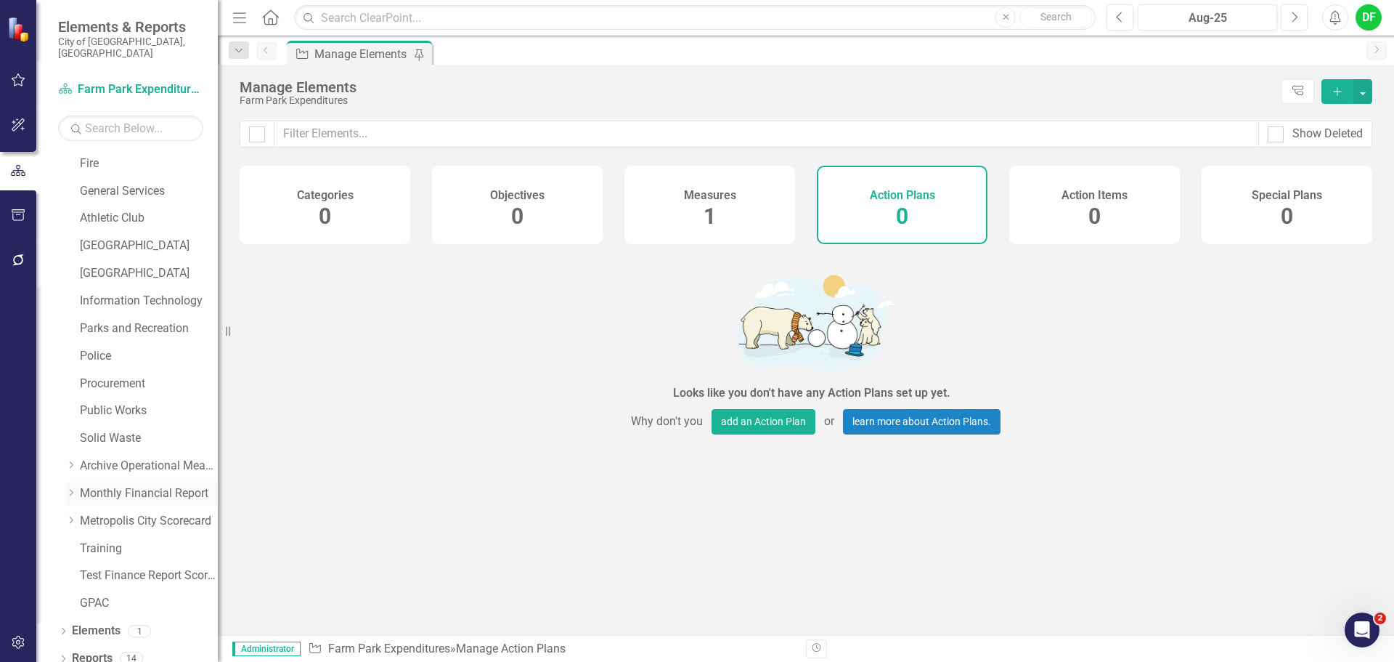
click at [71, 488] on icon "Dropdown" at bounding box center [70, 492] width 11 height 9
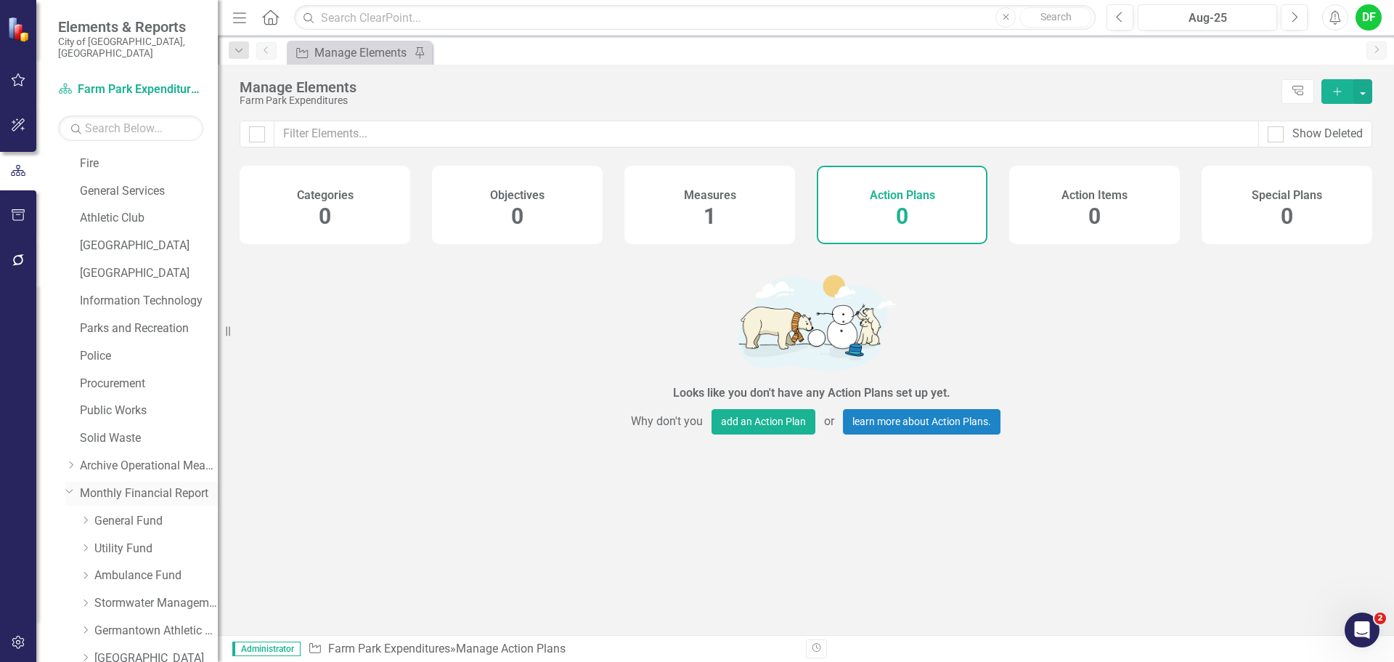
scroll to position [523, 0]
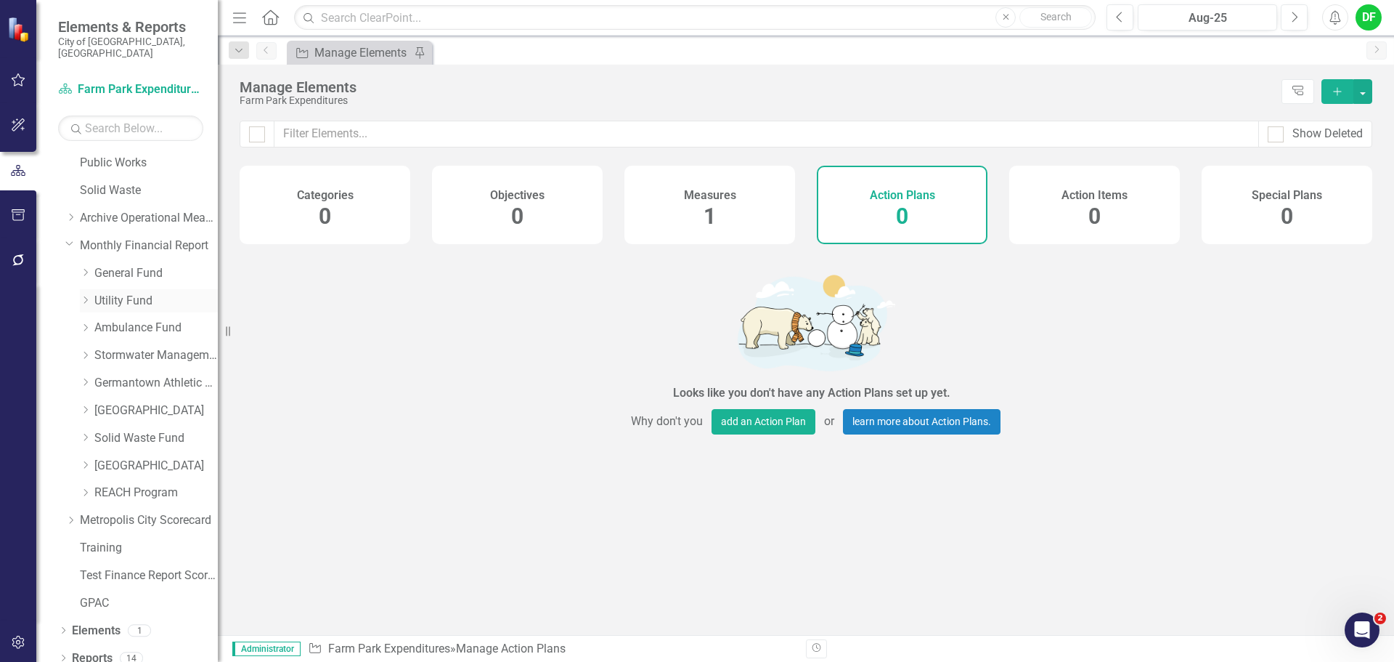
click at [86, 296] on icon at bounding box center [86, 299] width 4 height 7
click at [144, 347] on link "Water Department" at bounding box center [163, 355] width 109 height 17
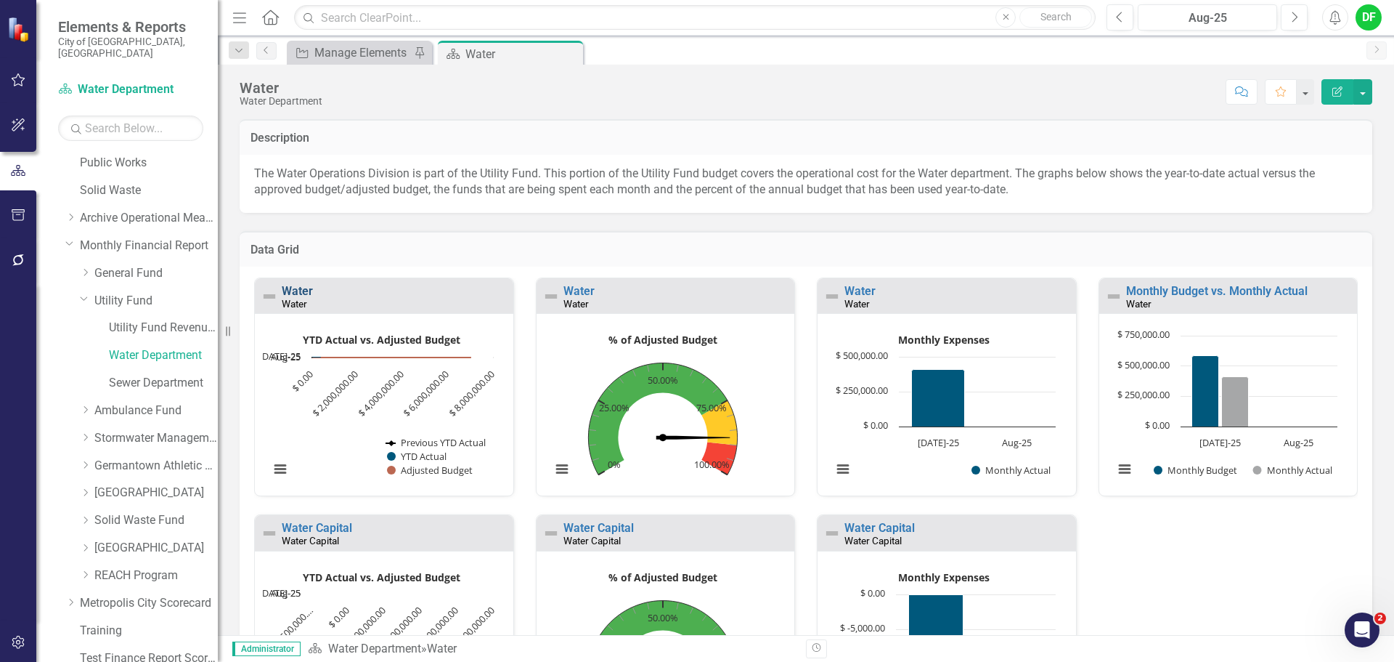
click at [304, 288] on link "Water" at bounding box center [297, 291] width 31 height 14
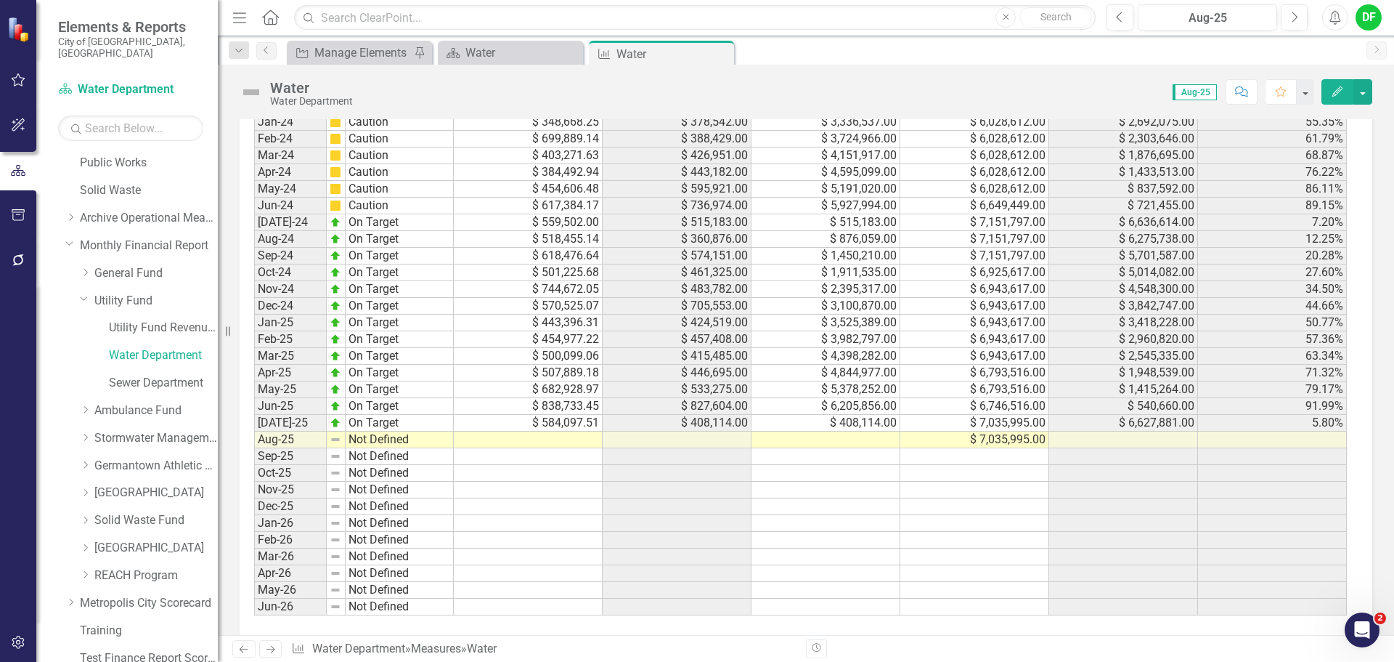
scroll to position [1654, 0]
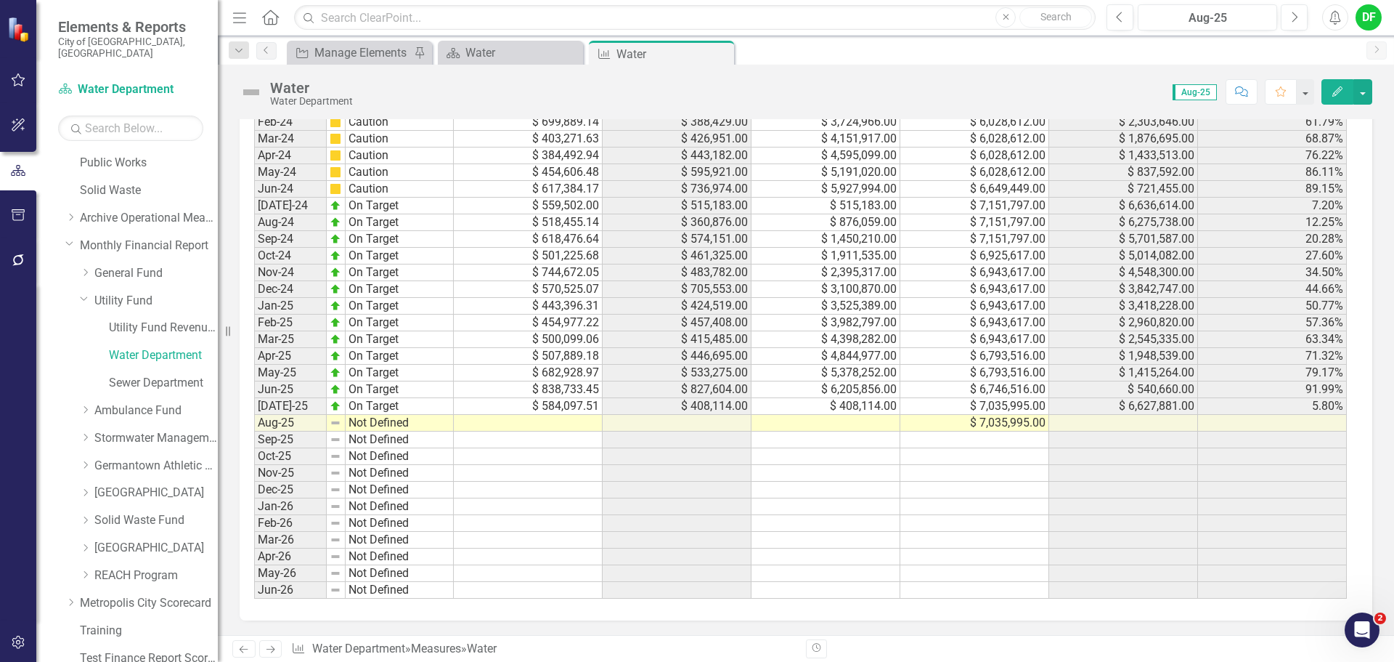
click at [797, 423] on td at bounding box center [826, 423] width 149 height 17
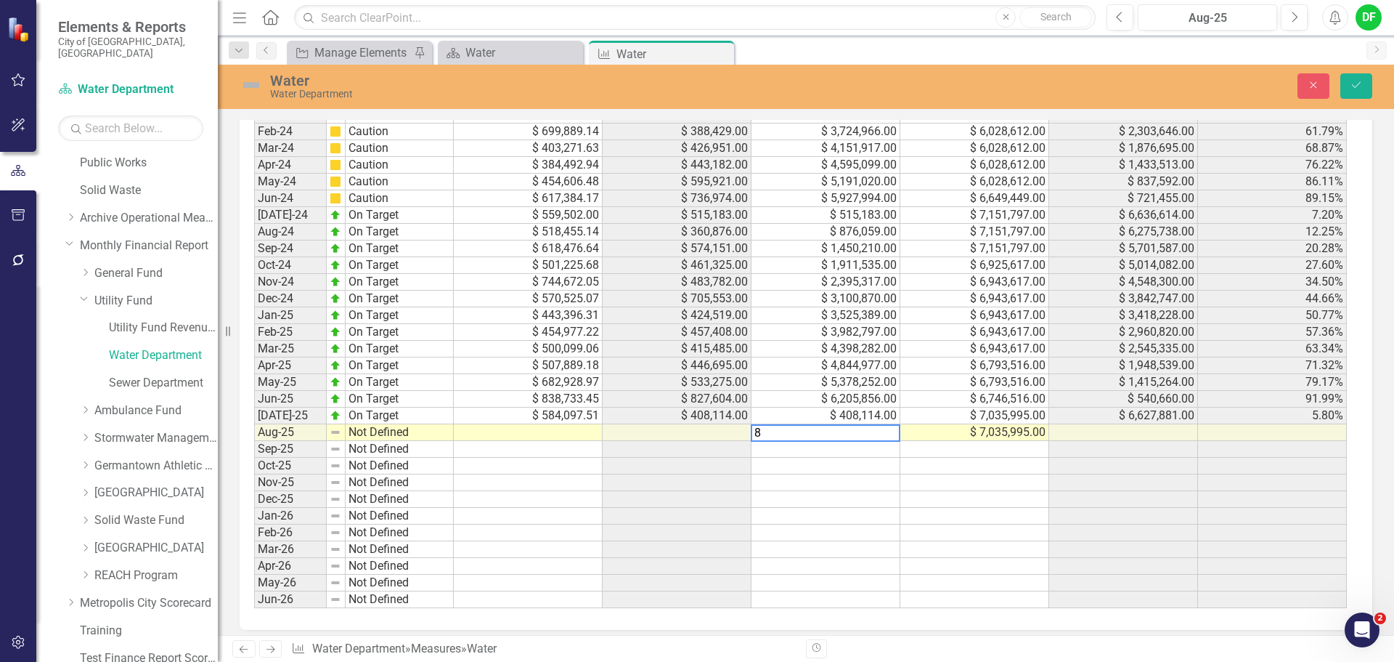
scroll to position [1663, 0]
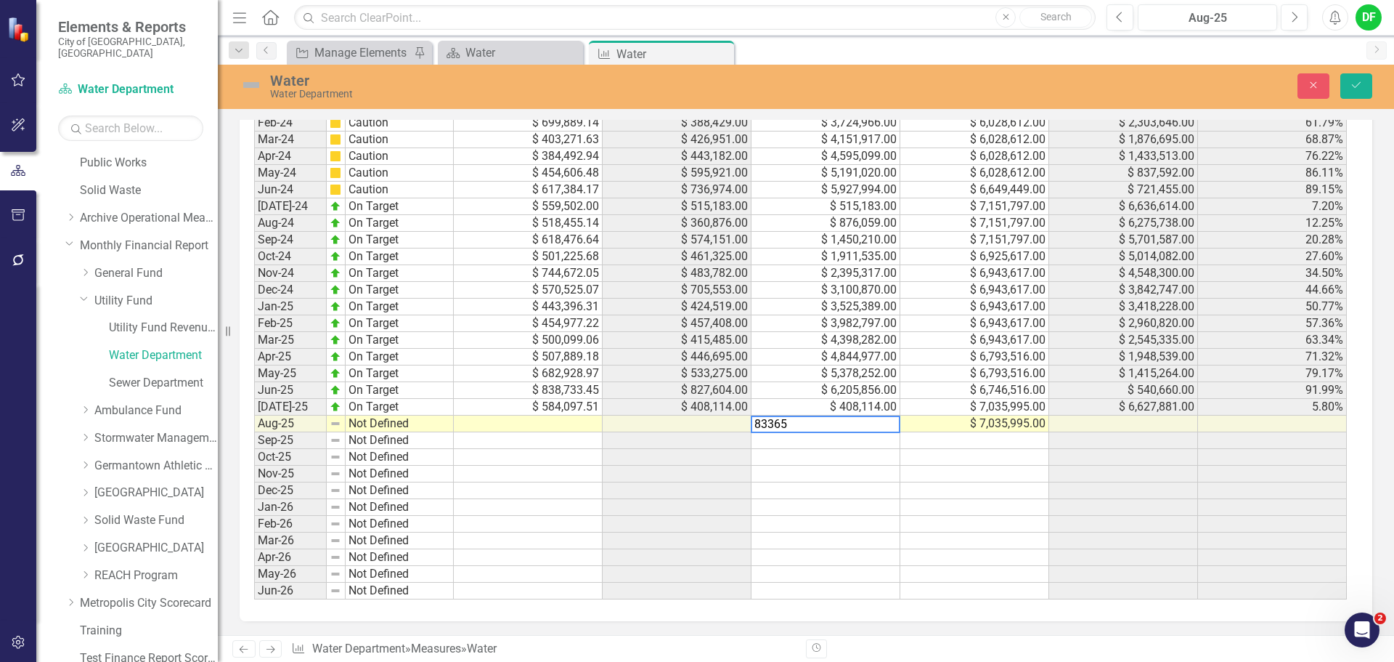
type textarea "833651"
click at [1359, 80] on icon "Save" at bounding box center [1356, 85] width 13 height 10
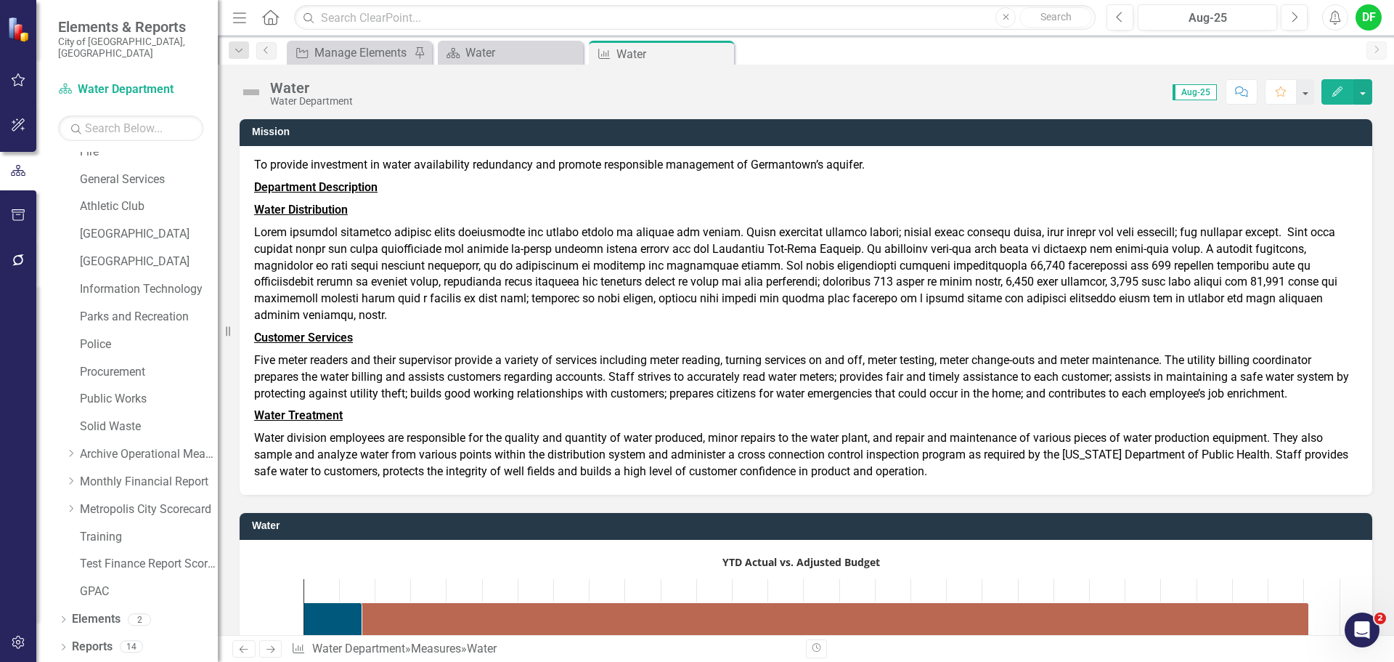
scroll to position [218, 0]
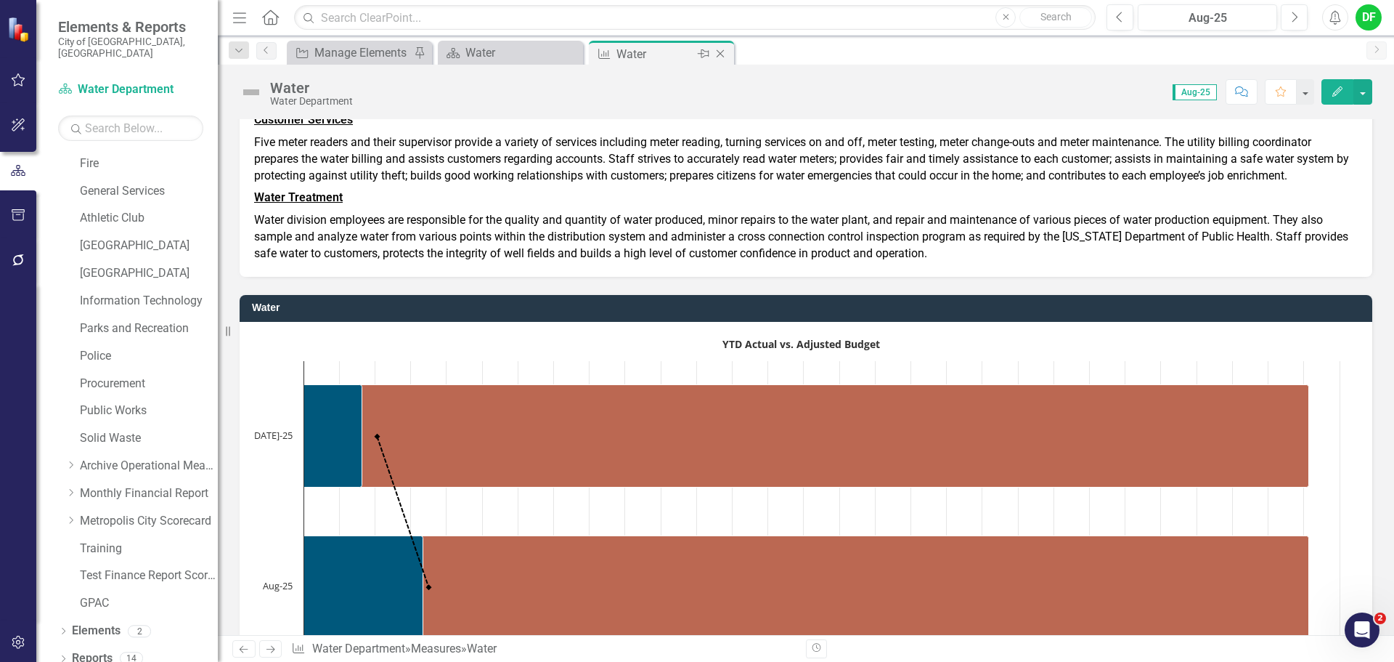
click at [721, 54] on icon at bounding box center [721, 54] width 8 height 8
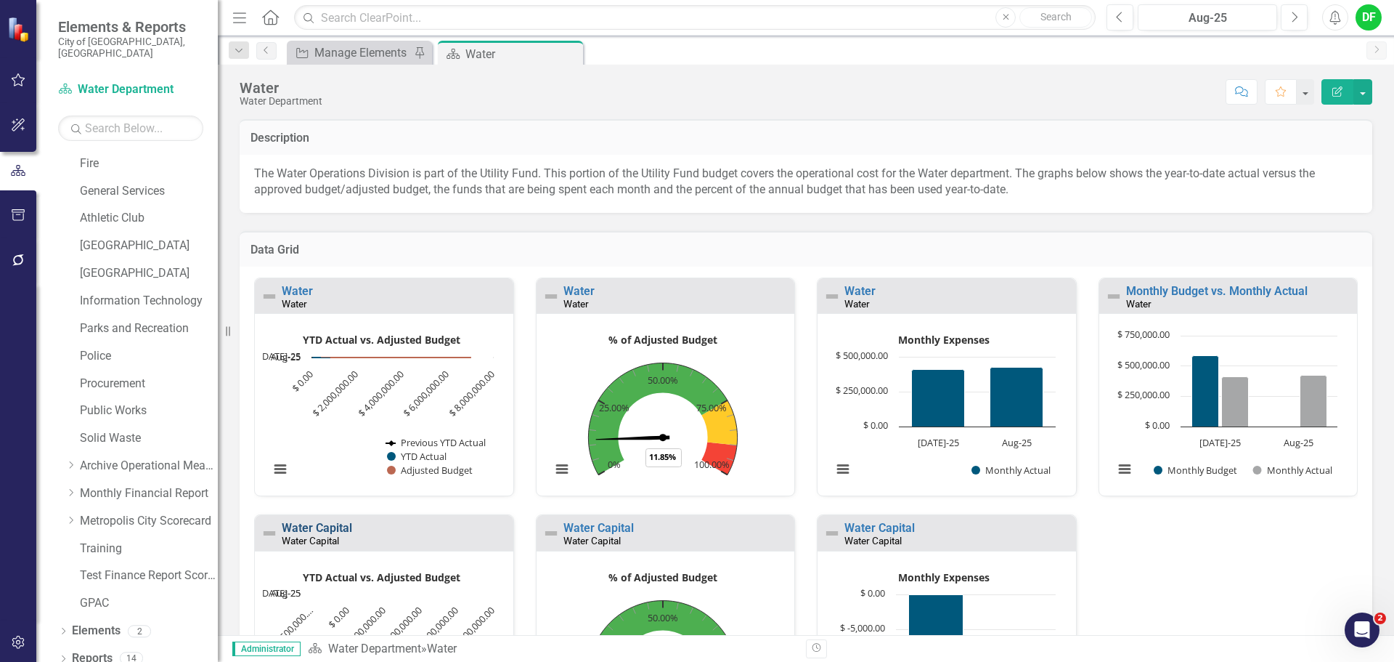
click at [335, 525] on link "Water Capital" at bounding box center [317, 528] width 70 height 14
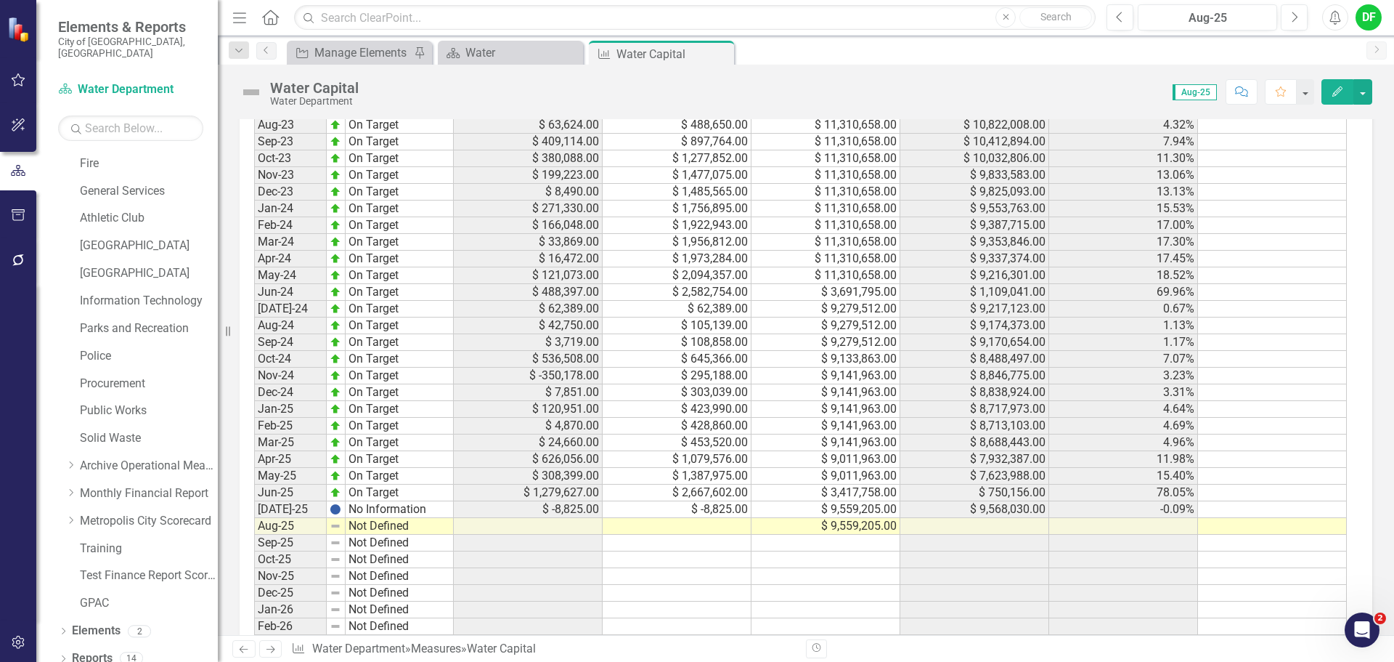
scroll to position [1017, 0]
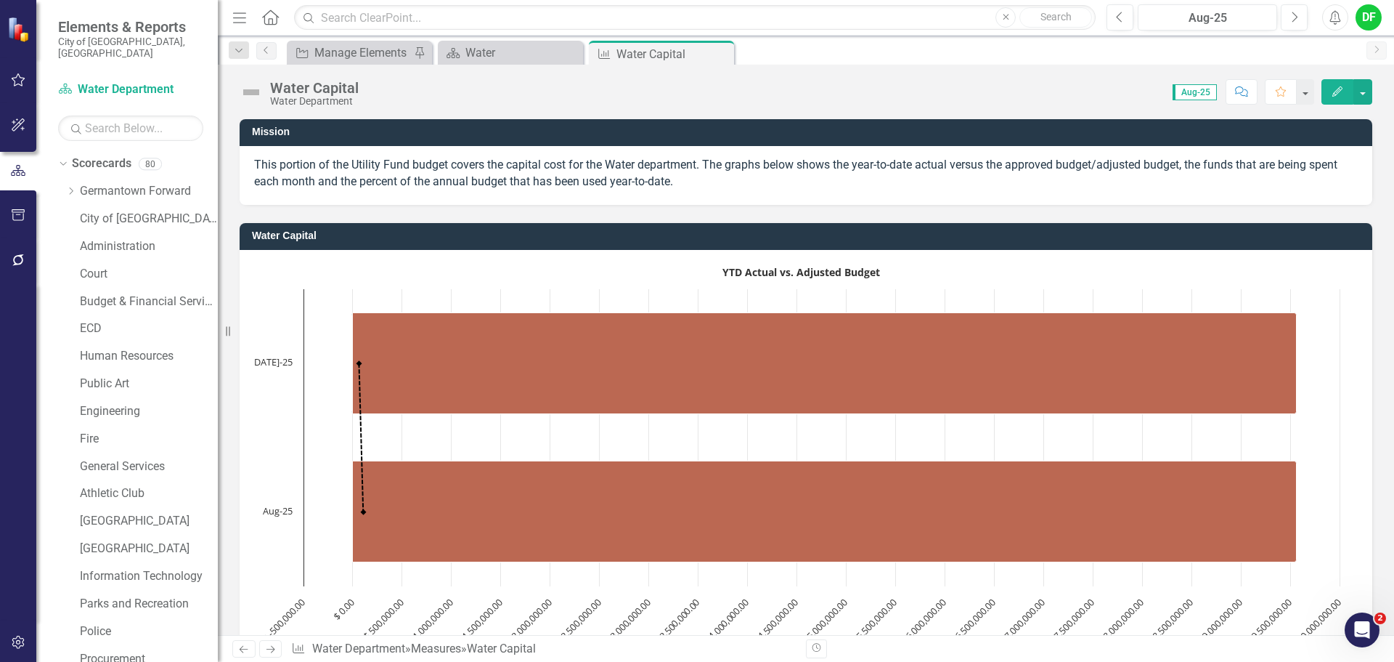
scroll to position [1017, 0]
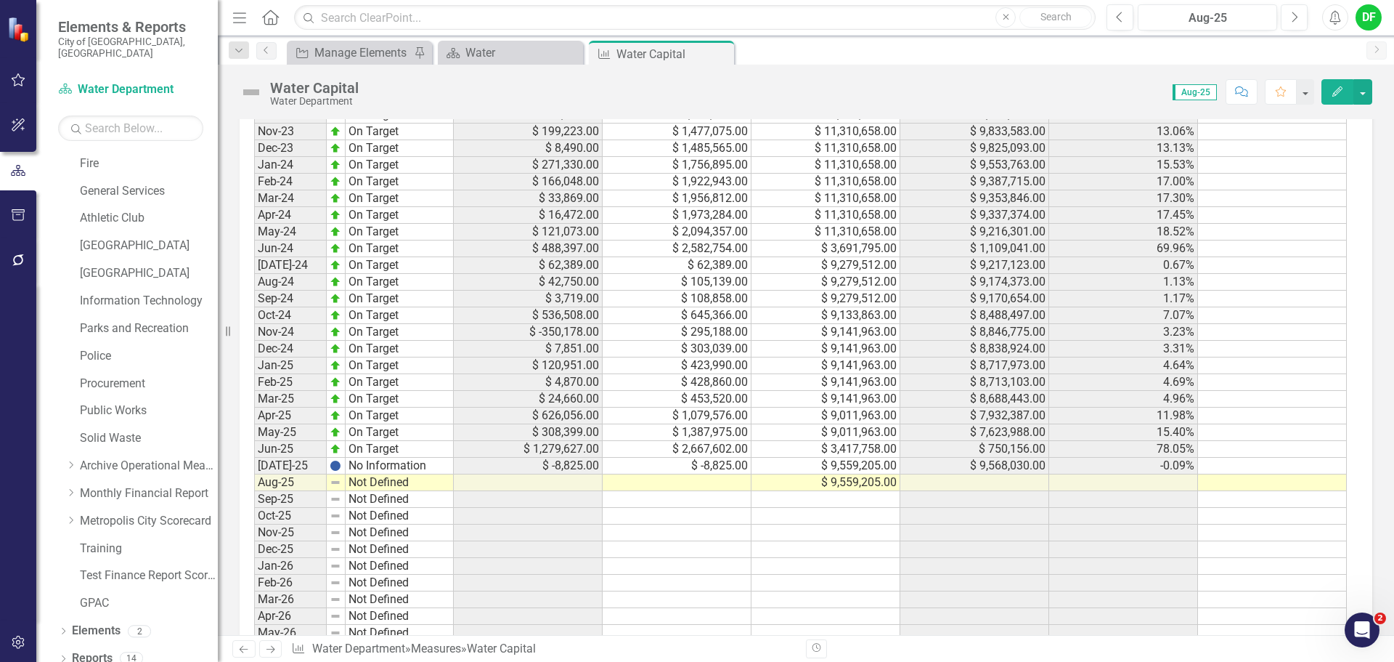
click at [708, 486] on td at bounding box center [677, 482] width 149 height 17
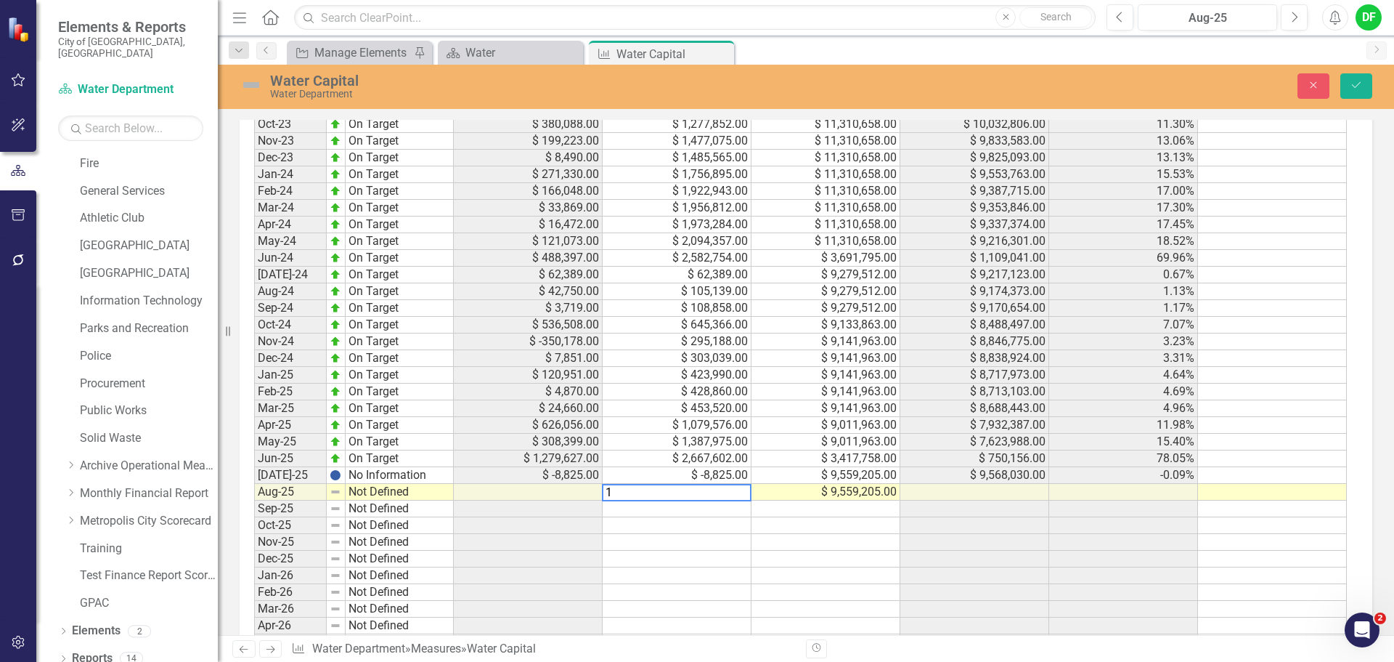
scroll to position [1025, 0]
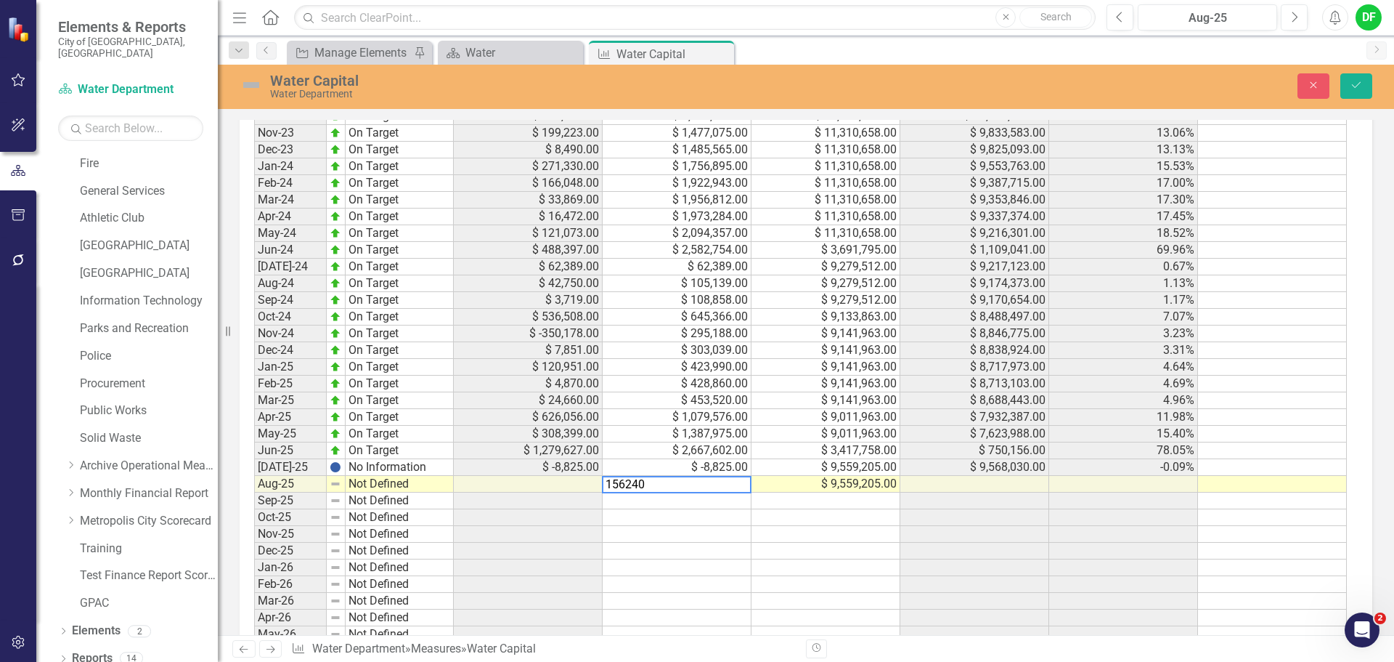
type textarea "1562401"
click at [243, 83] on img at bounding box center [251, 84] width 23 height 23
click at [264, 85] on div "Water Capital Water Department" at bounding box center [561, 86] width 643 height 28
click at [257, 83] on img at bounding box center [251, 84] width 23 height 23
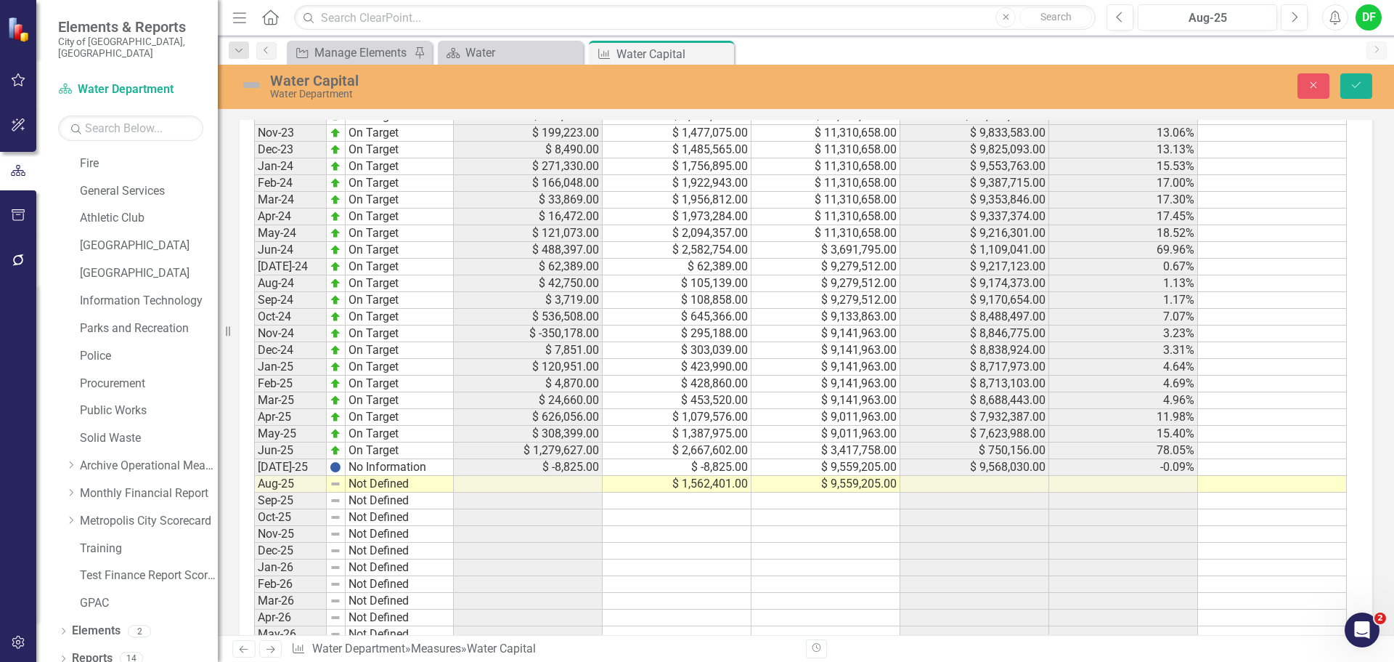
click at [257, 83] on img at bounding box center [251, 84] width 23 height 23
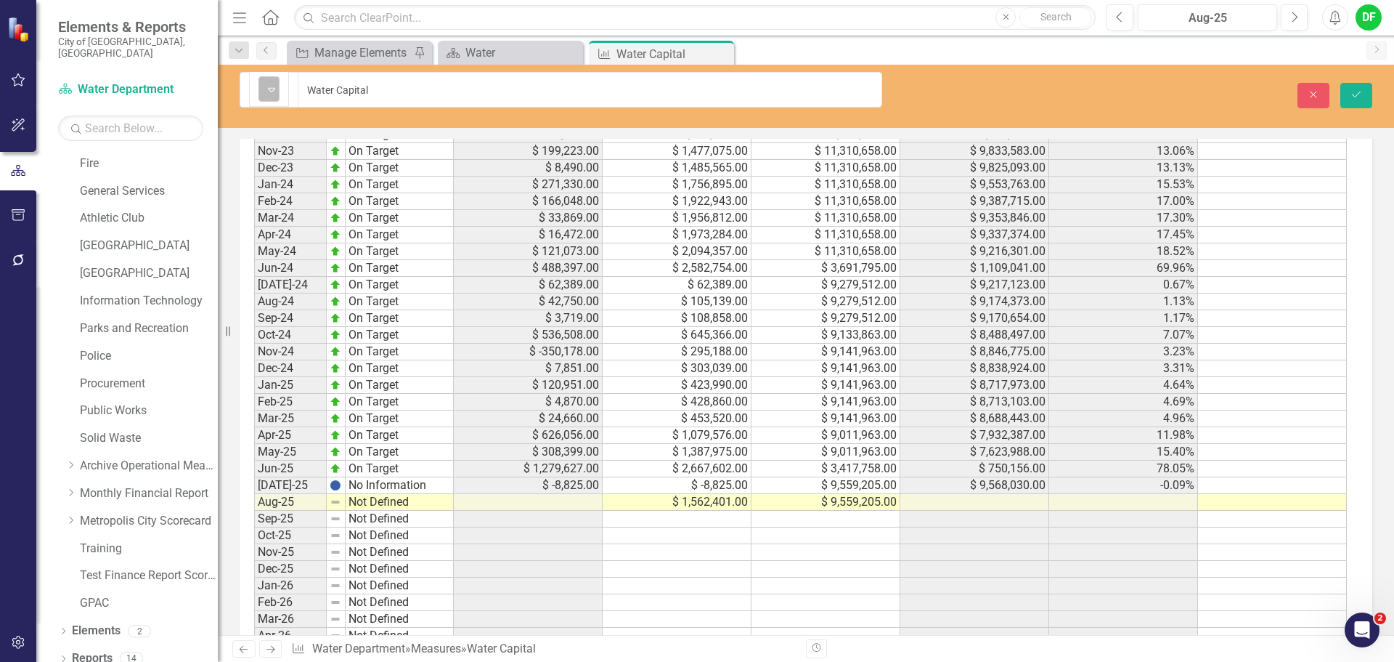
click at [272, 86] on icon "Expand" at bounding box center [271, 90] width 15 height 12
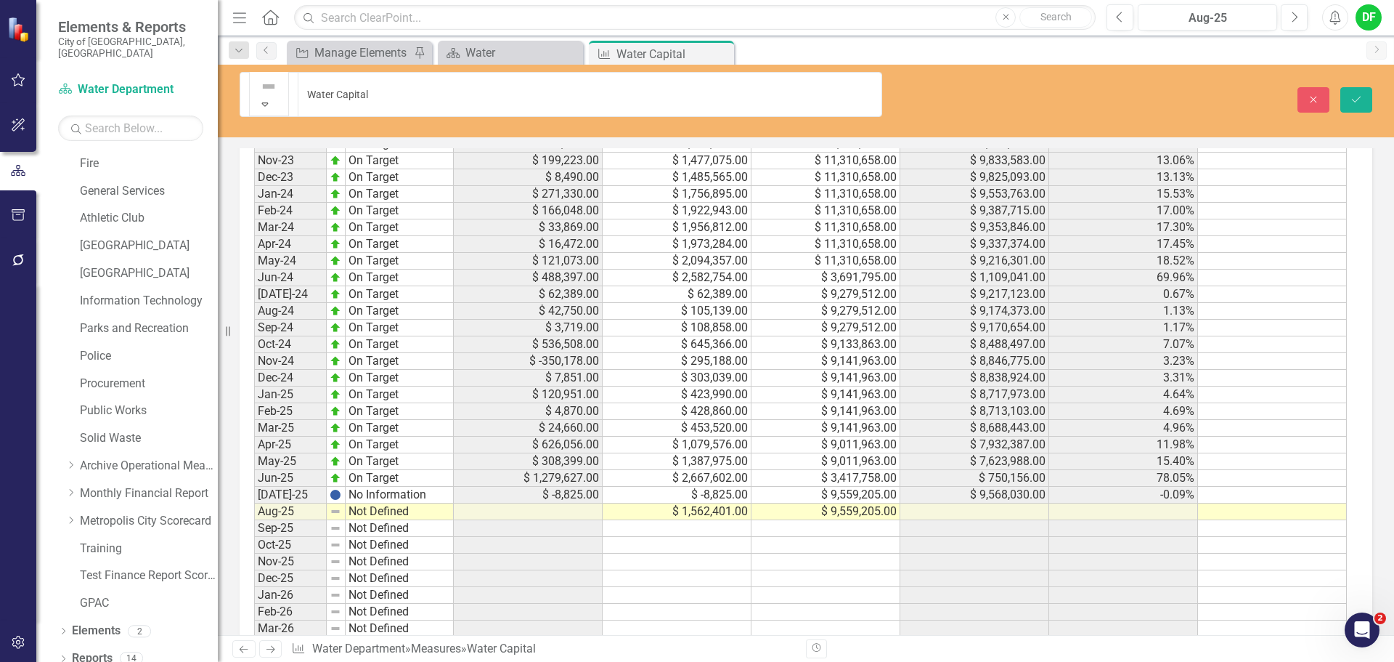
click at [1360, 94] on icon "Save" at bounding box center [1356, 99] width 13 height 10
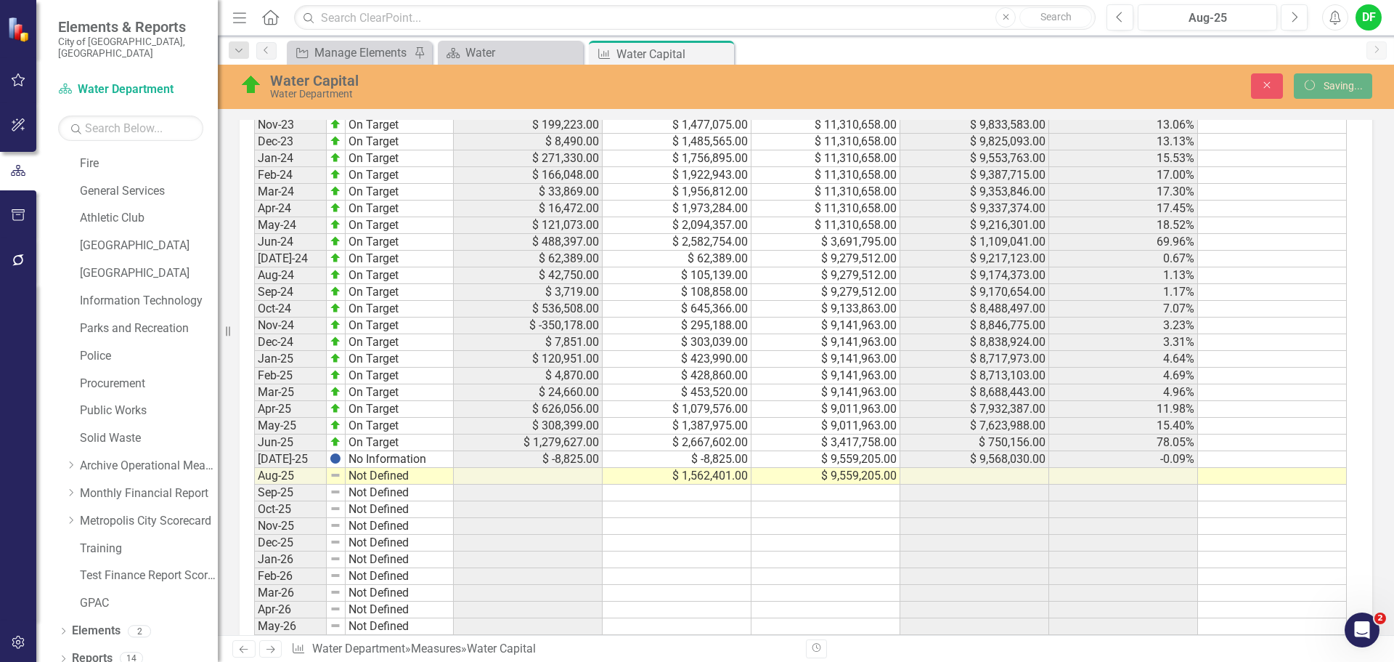
scroll to position [1017, 0]
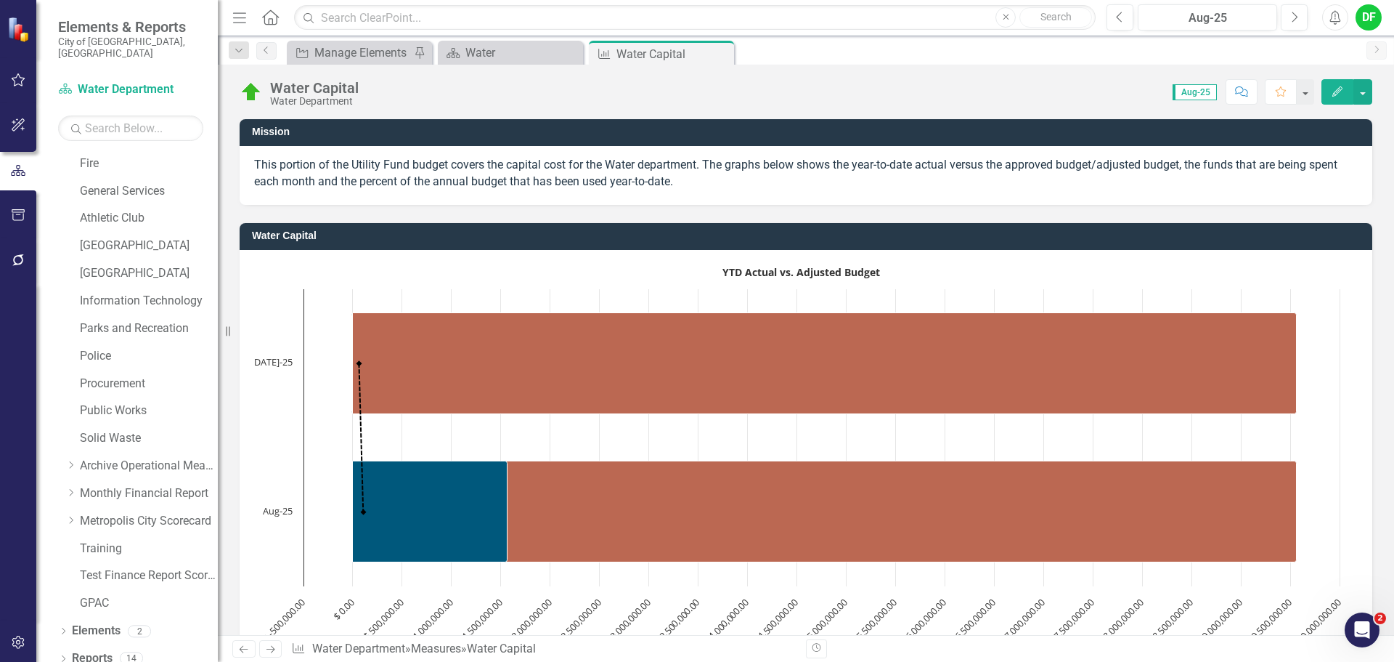
drag, startPoint x: 720, startPoint y: 57, endPoint x: 667, endPoint y: 59, distance: 53.1
click at [0, 0] on icon "Close" at bounding box center [0, 0] width 0 height 0
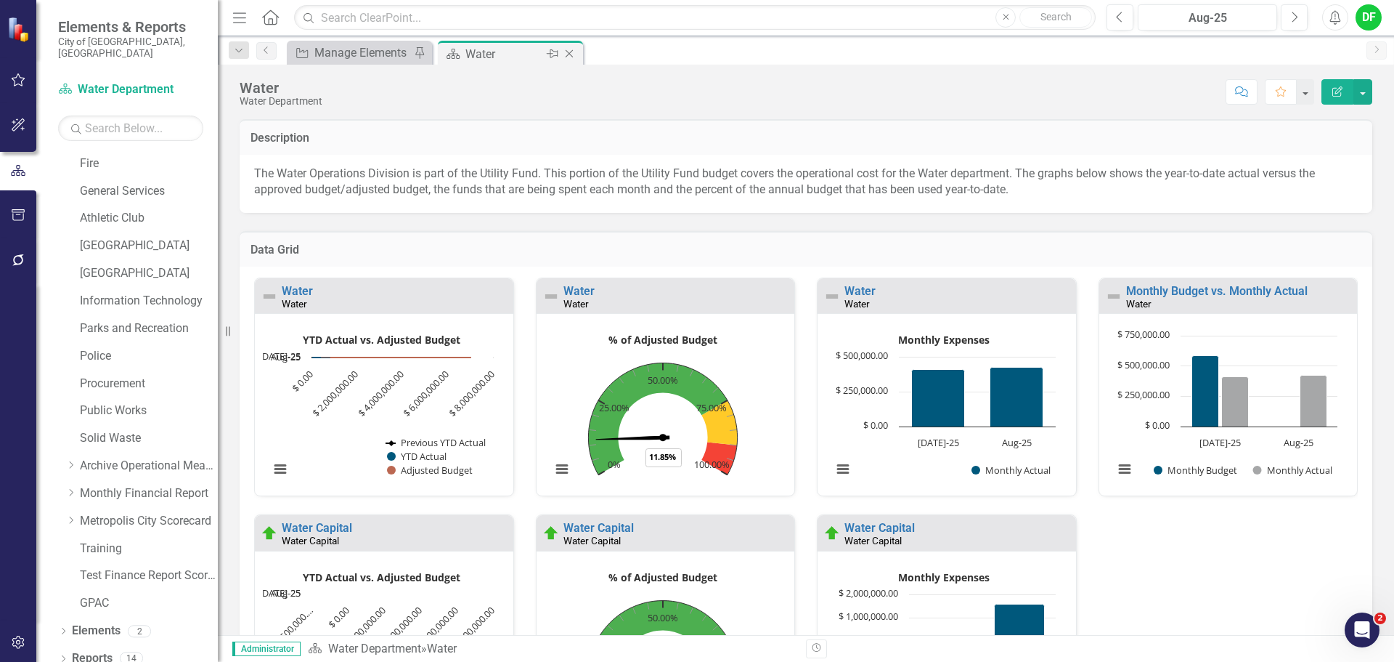
click at [572, 54] on icon "Close" at bounding box center [569, 54] width 15 height 12
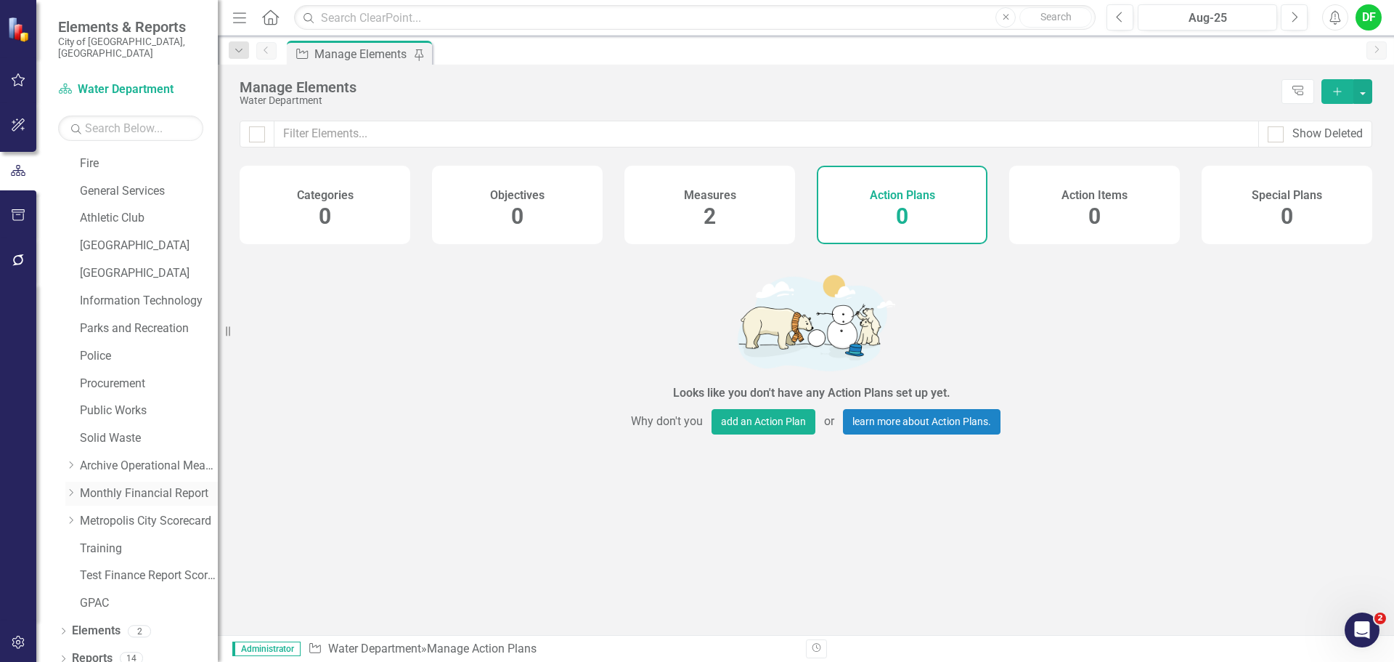
click at [72, 488] on icon "Dropdown" at bounding box center [70, 492] width 11 height 9
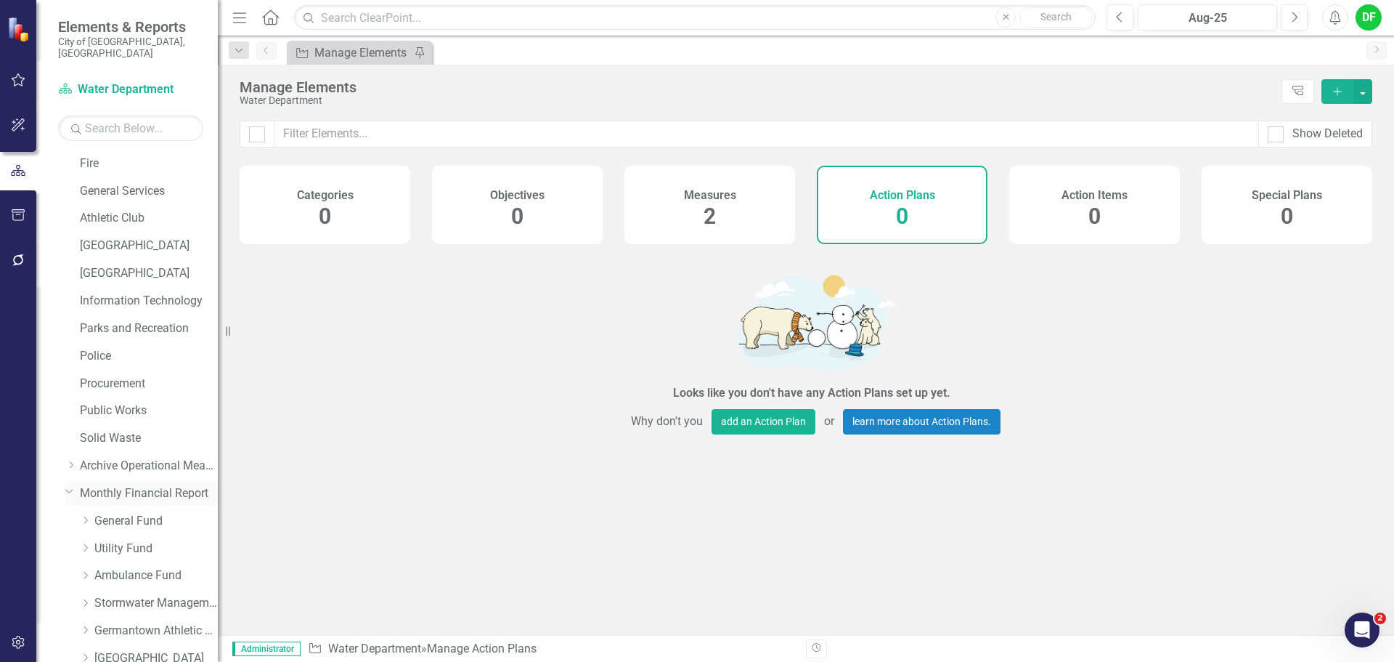
scroll to position [523, 0]
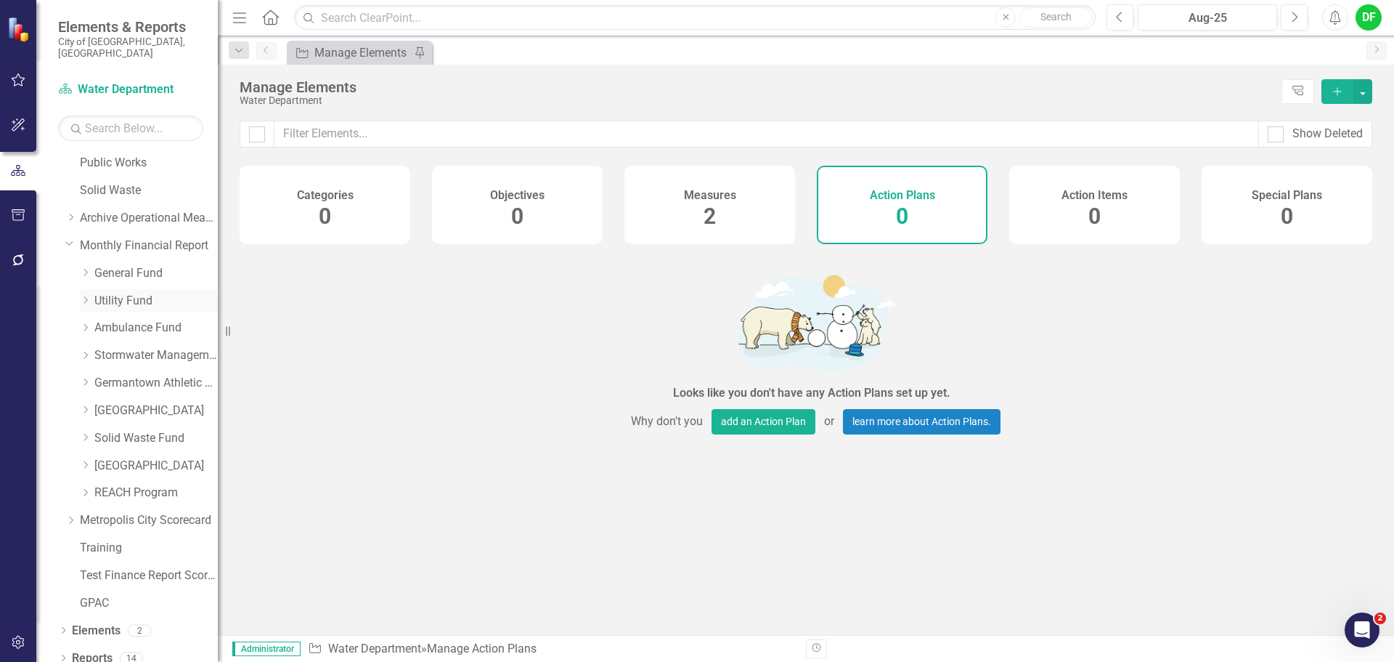
click at [86, 296] on icon "Dropdown" at bounding box center [85, 300] width 11 height 9
click at [134, 375] on link "Sewer Department" at bounding box center [163, 383] width 109 height 17
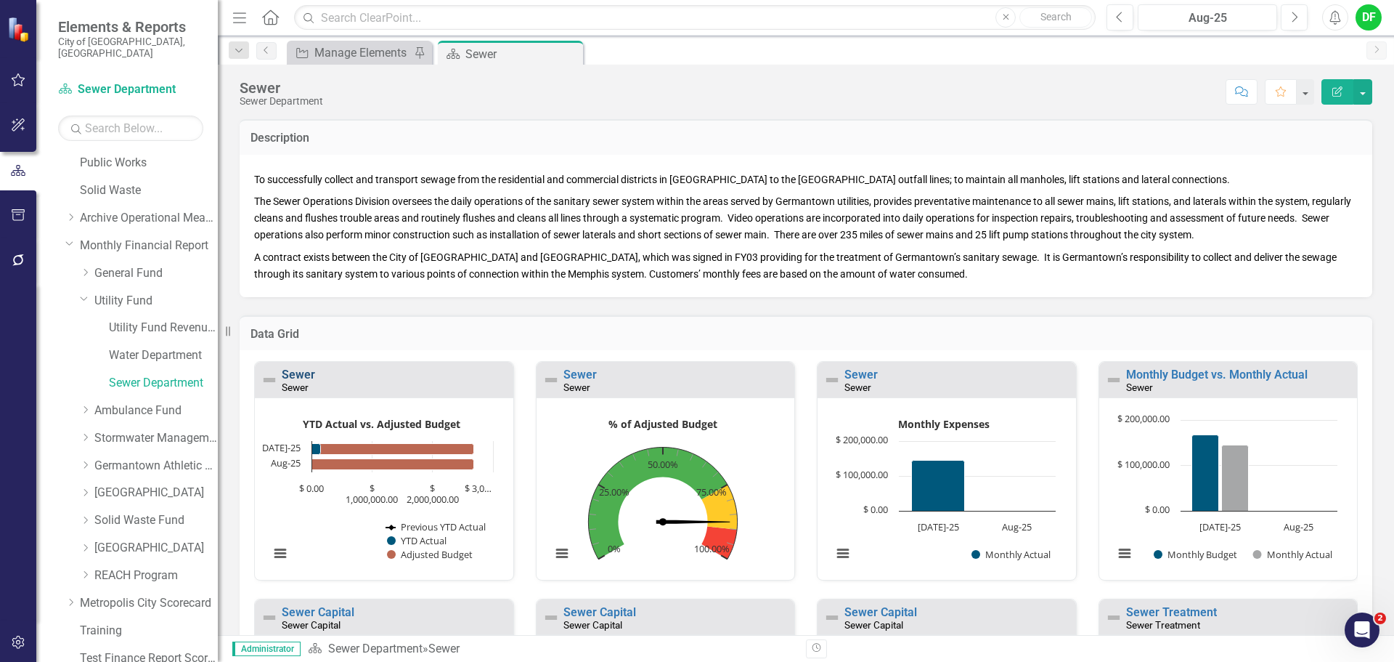
click at [309, 370] on link "Sewer" at bounding box center [298, 374] width 33 height 14
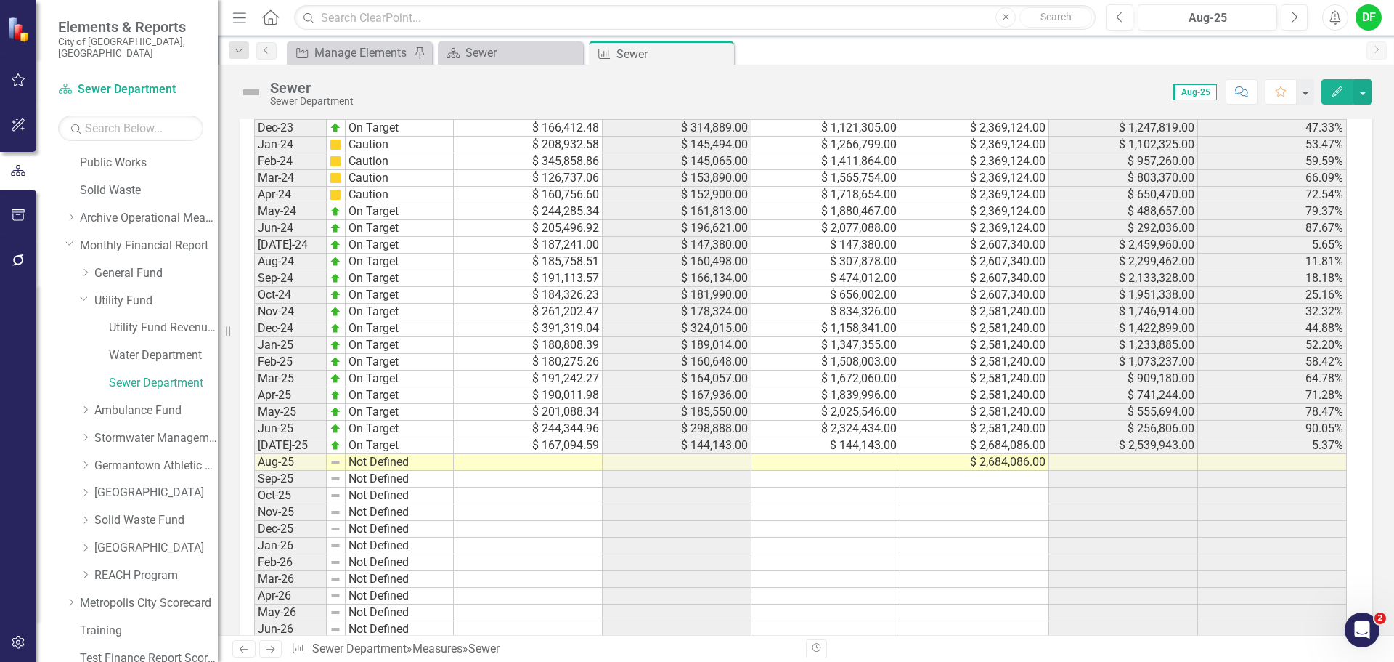
scroll to position [1443, 0]
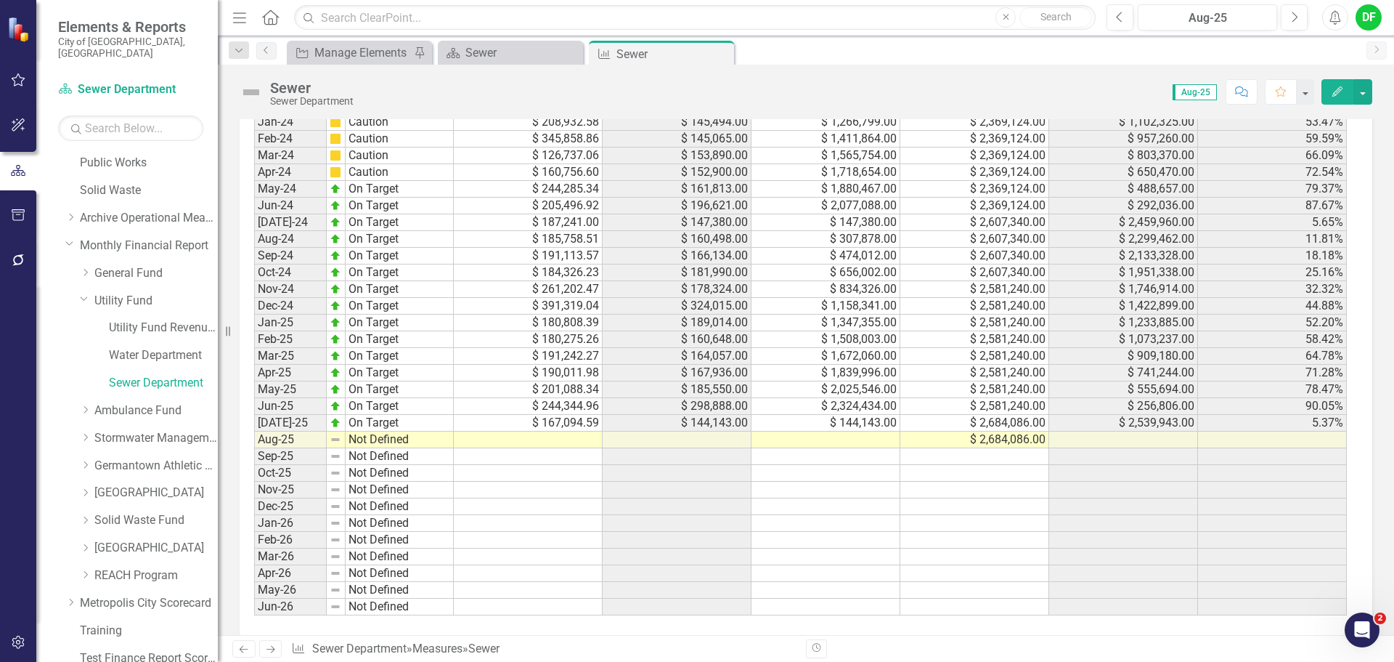
click at [845, 431] on td at bounding box center [826, 439] width 149 height 17
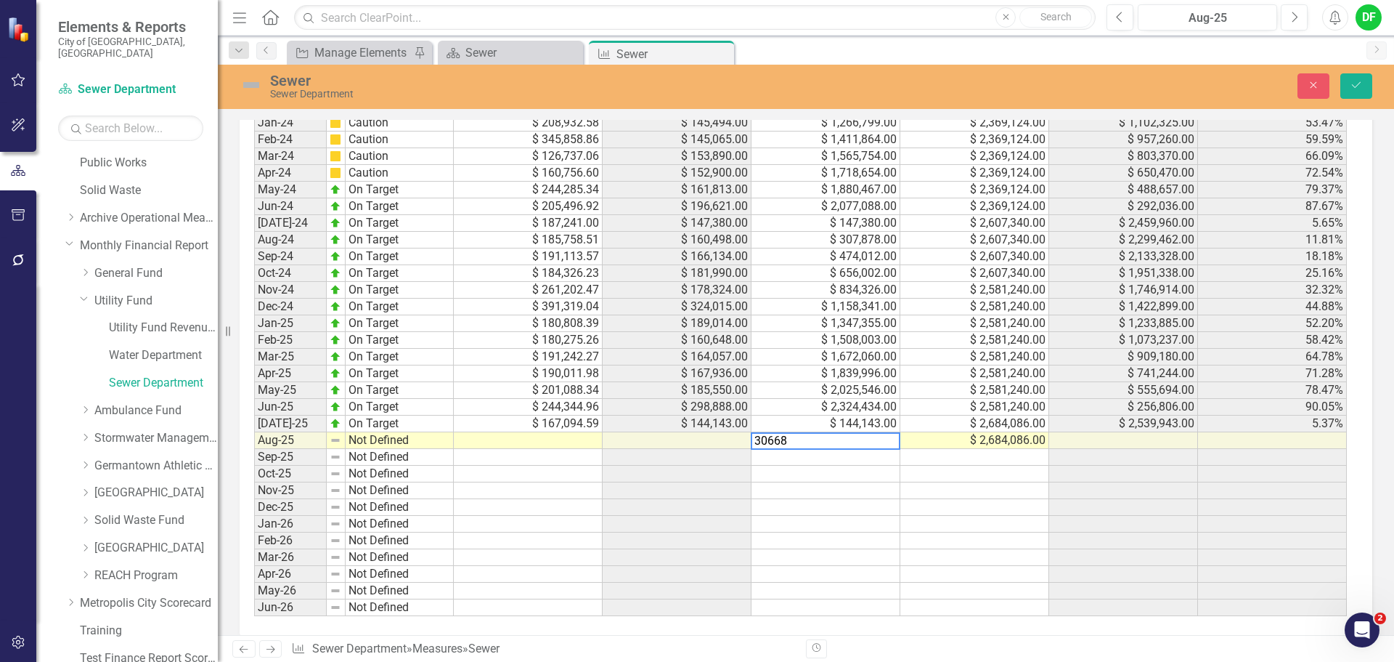
type textarea "306681"
click at [1354, 78] on button "Save" at bounding box center [1357, 85] width 32 height 25
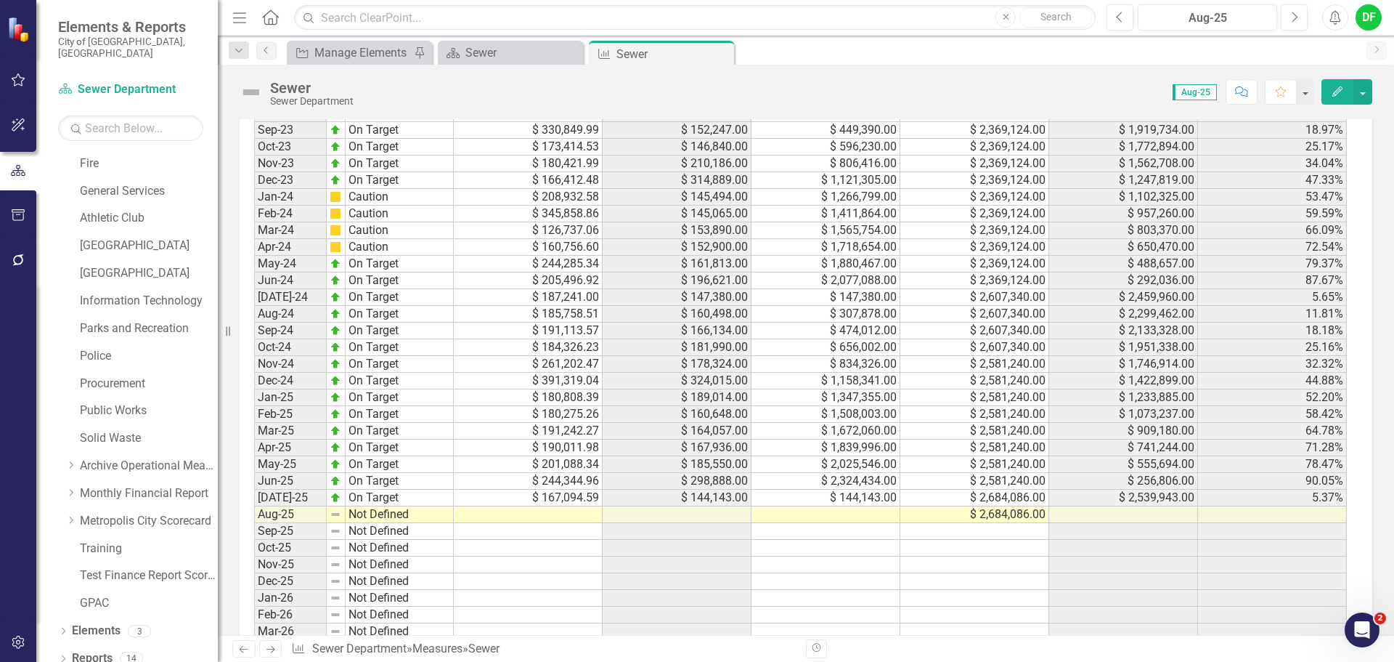
scroll to position [1380, 0]
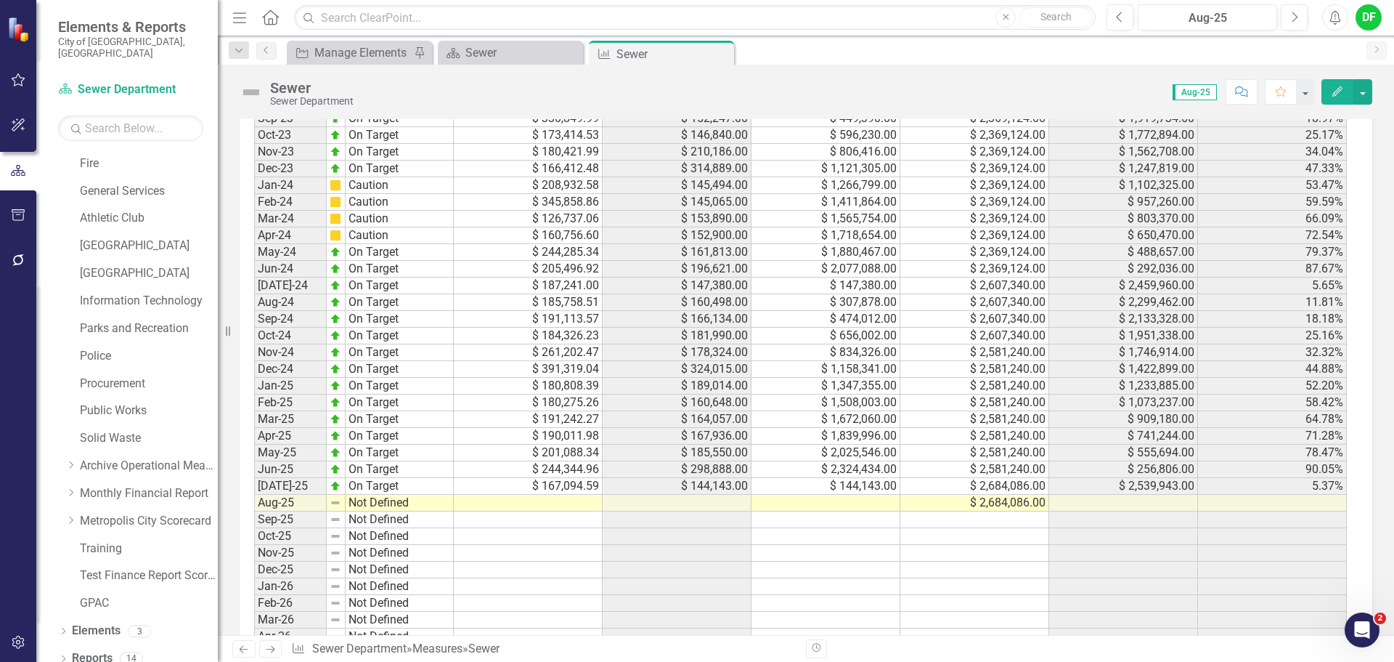
click at [886, 495] on td at bounding box center [826, 503] width 149 height 17
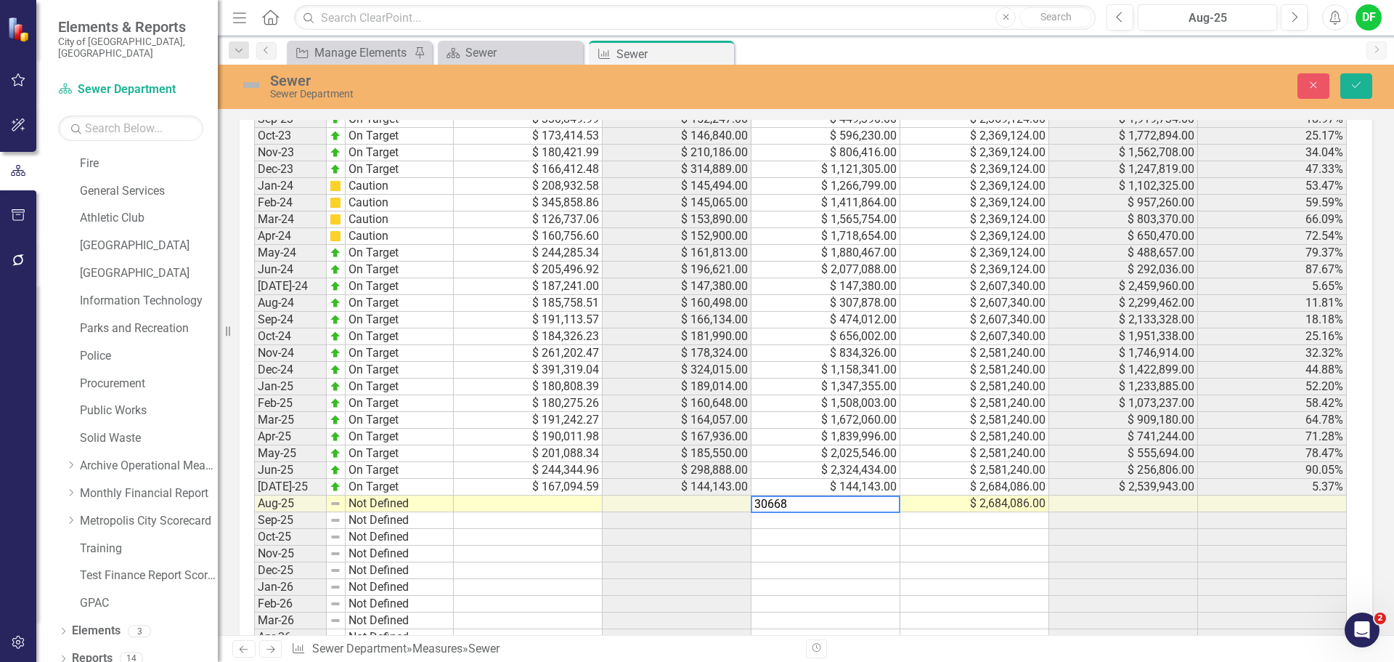
type textarea "306681"
click at [1357, 91] on button "Save" at bounding box center [1357, 85] width 32 height 25
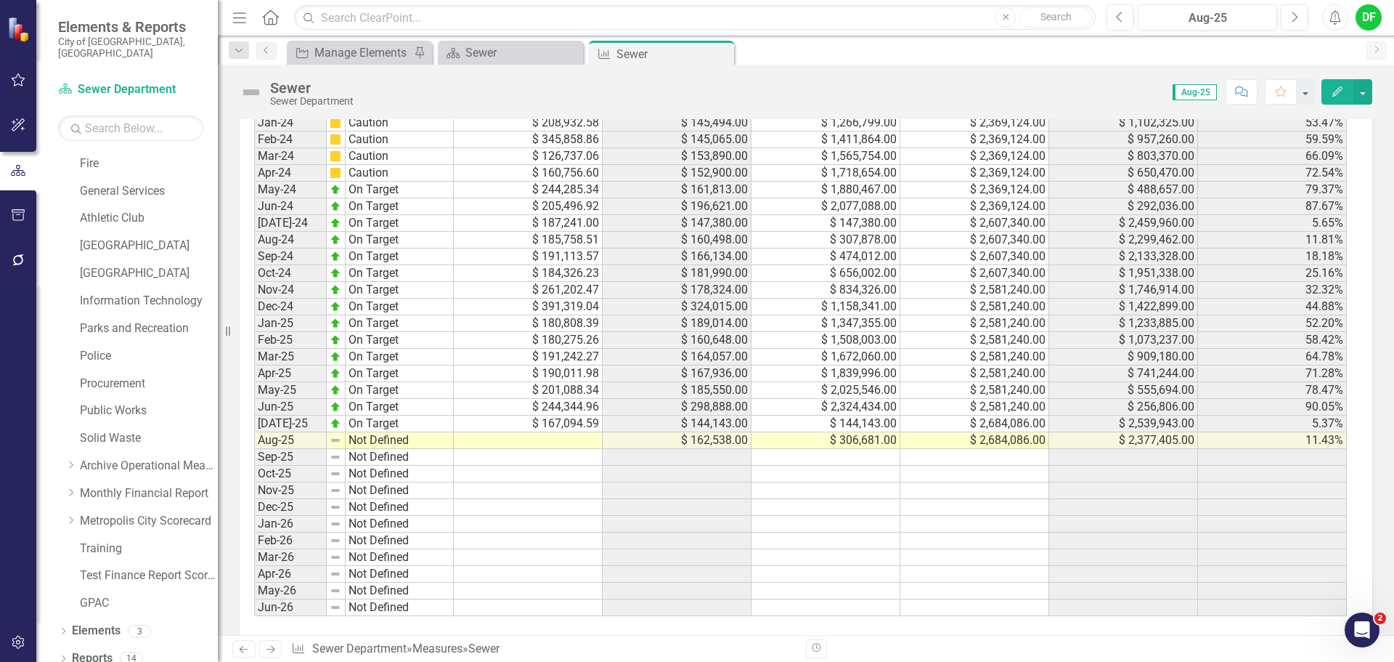
scroll to position [1443, 0]
click at [724, 54] on icon "Close" at bounding box center [720, 54] width 15 height 12
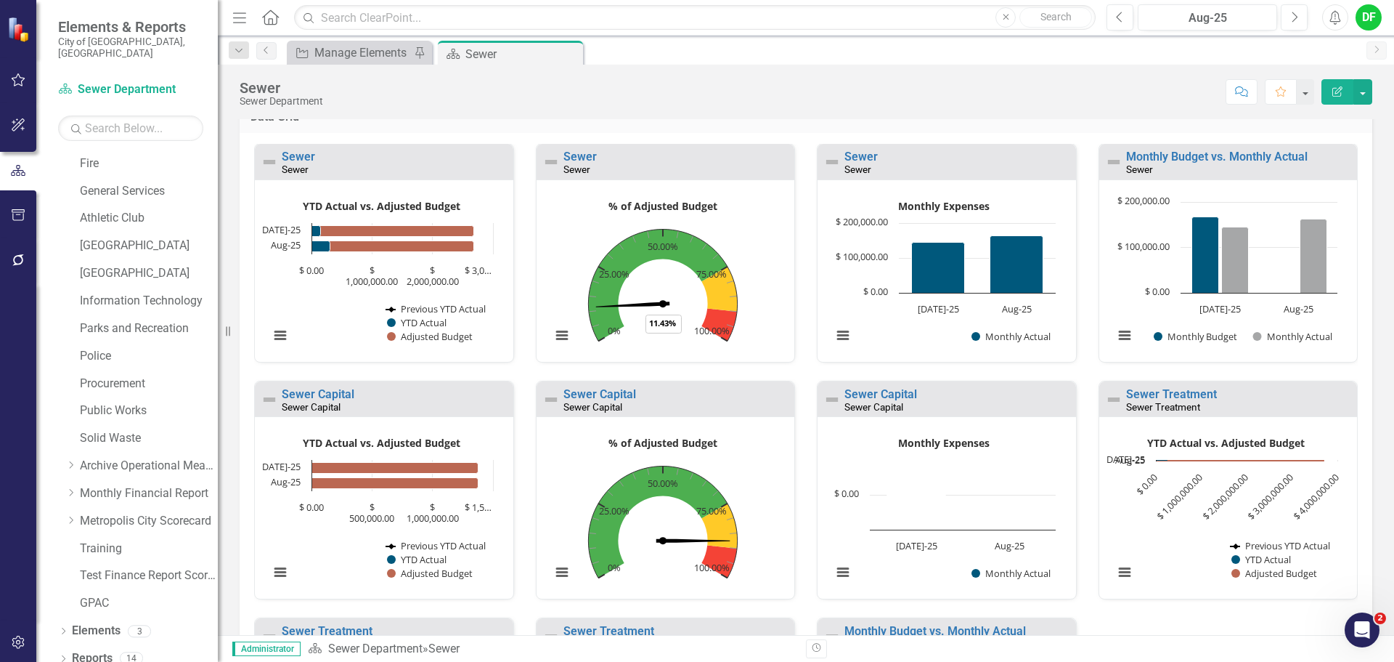
scroll to position [218, 0]
click at [337, 396] on link "Sewer Capital" at bounding box center [318, 393] width 73 height 14
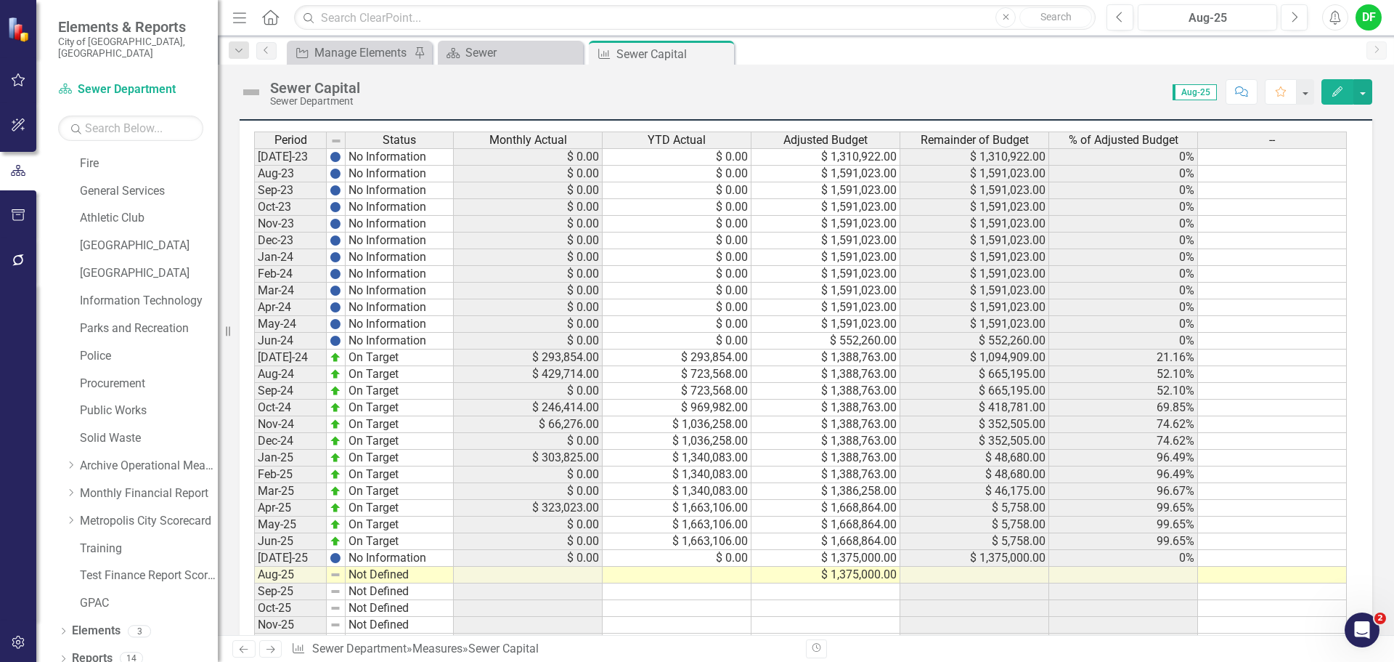
scroll to position [944, 0]
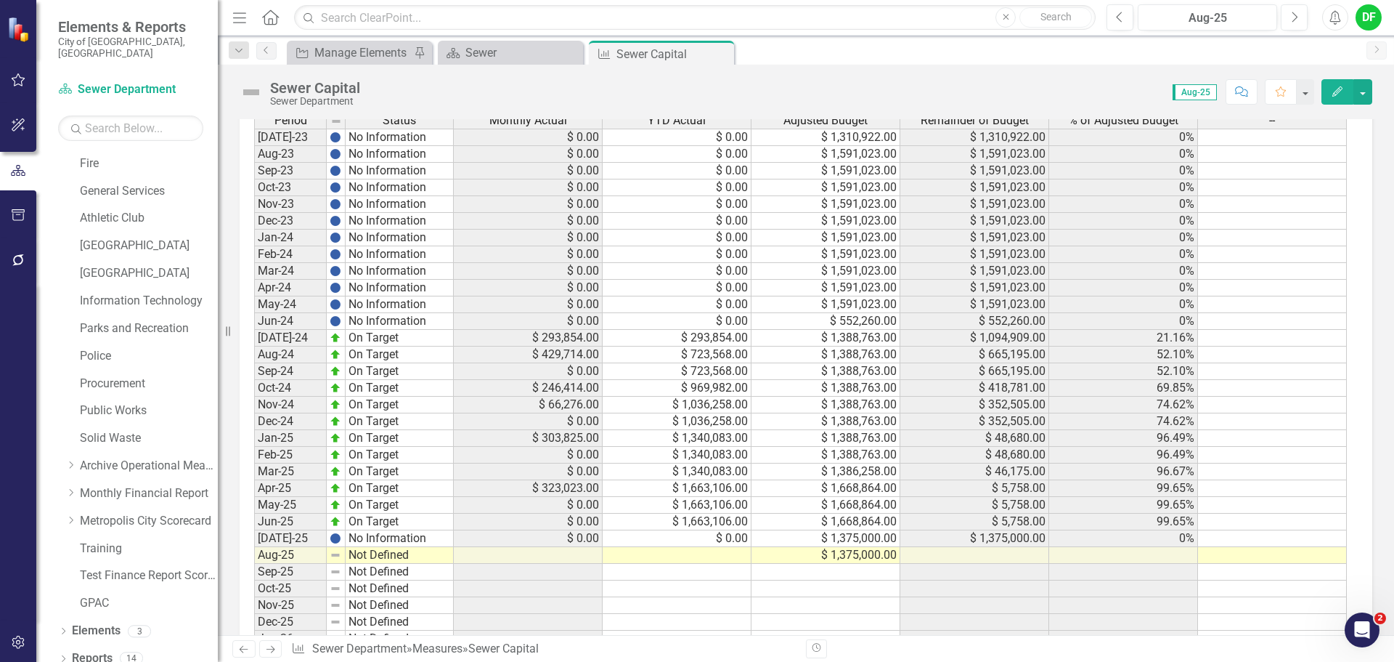
click at [732, 554] on td at bounding box center [677, 555] width 149 height 17
click at [702, 556] on td at bounding box center [677, 555] width 149 height 17
type textarea "0"
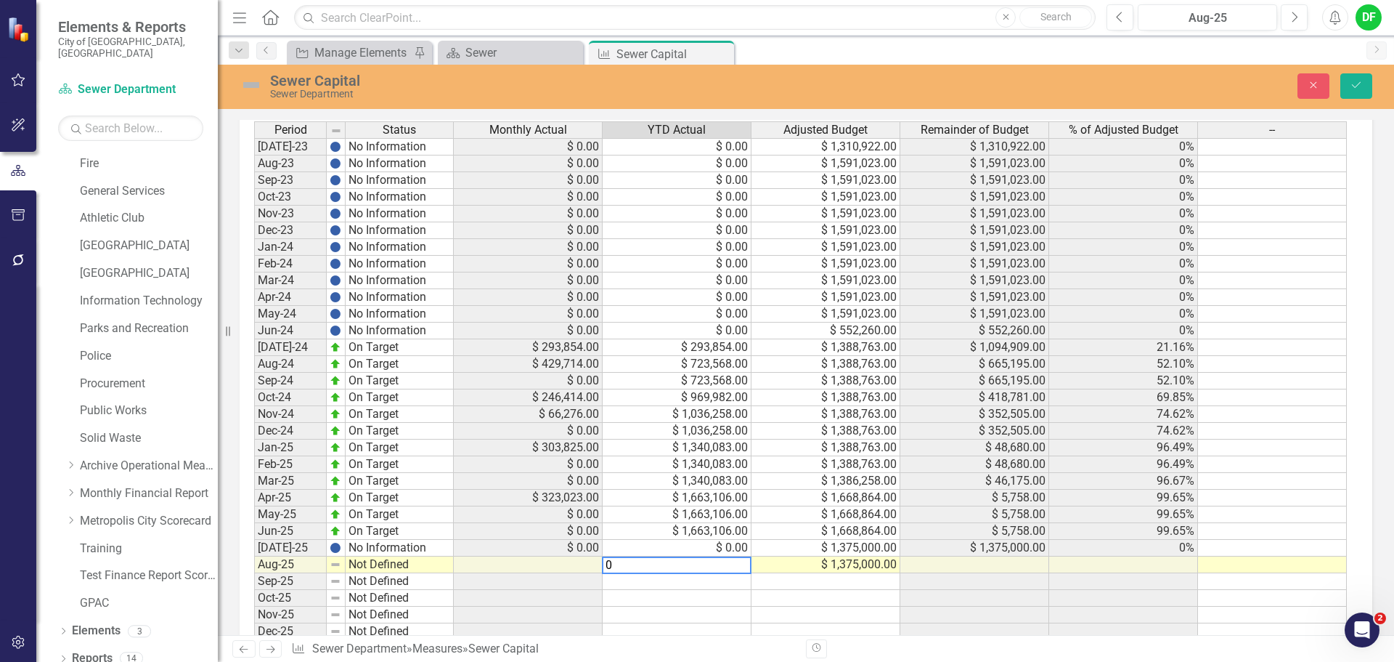
scroll to position [952, 0]
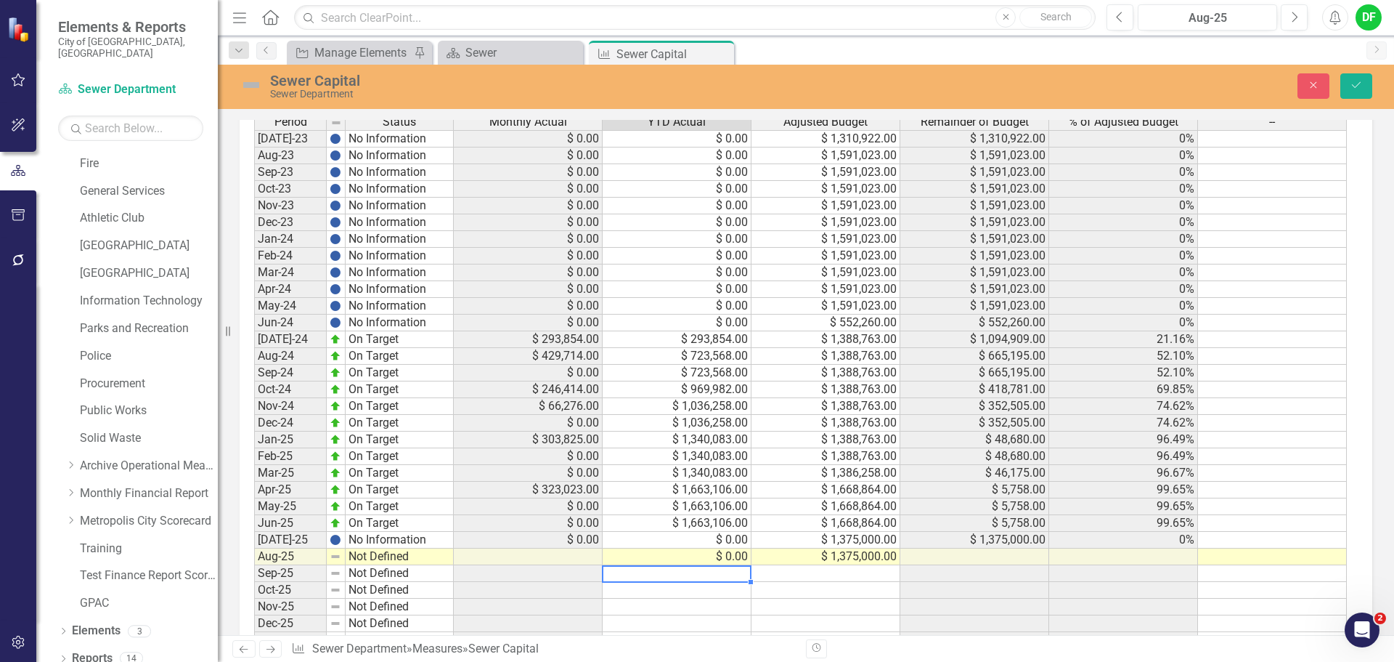
click at [246, 84] on img at bounding box center [251, 84] width 23 height 23
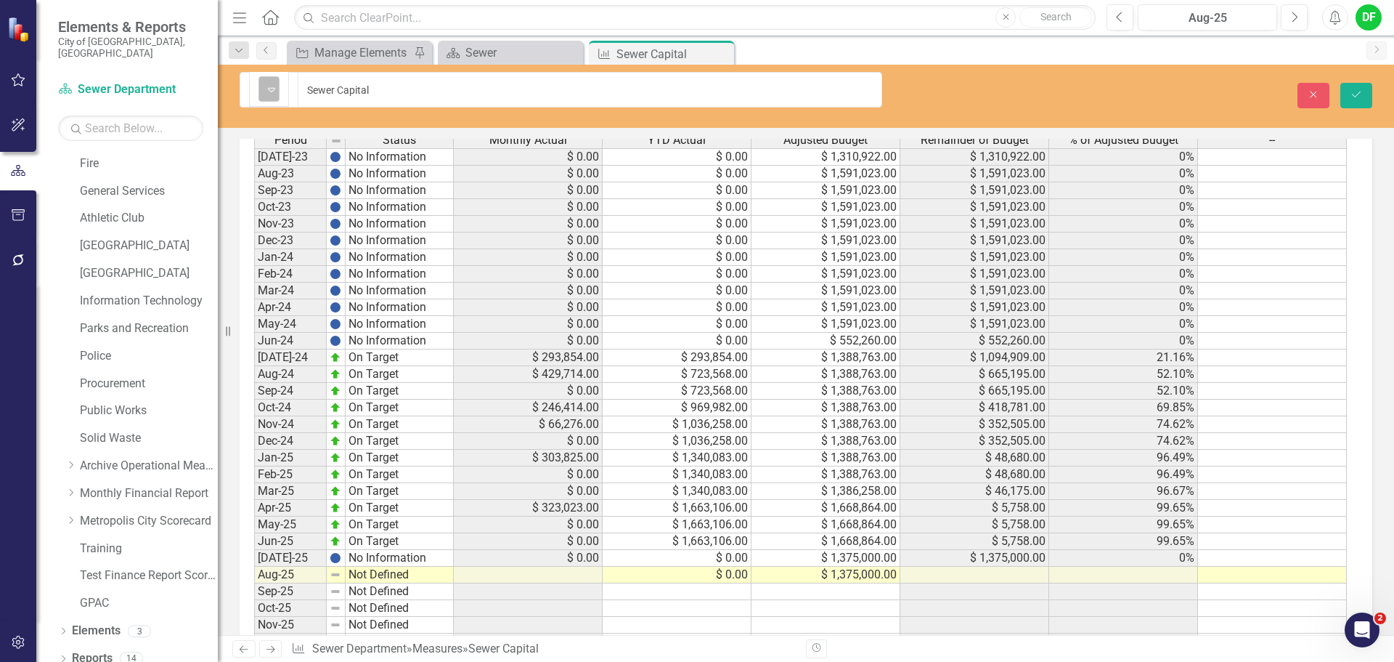
click at [270, 85] on icon "Expand" at bounding box center [271, 90] width 15 height 12
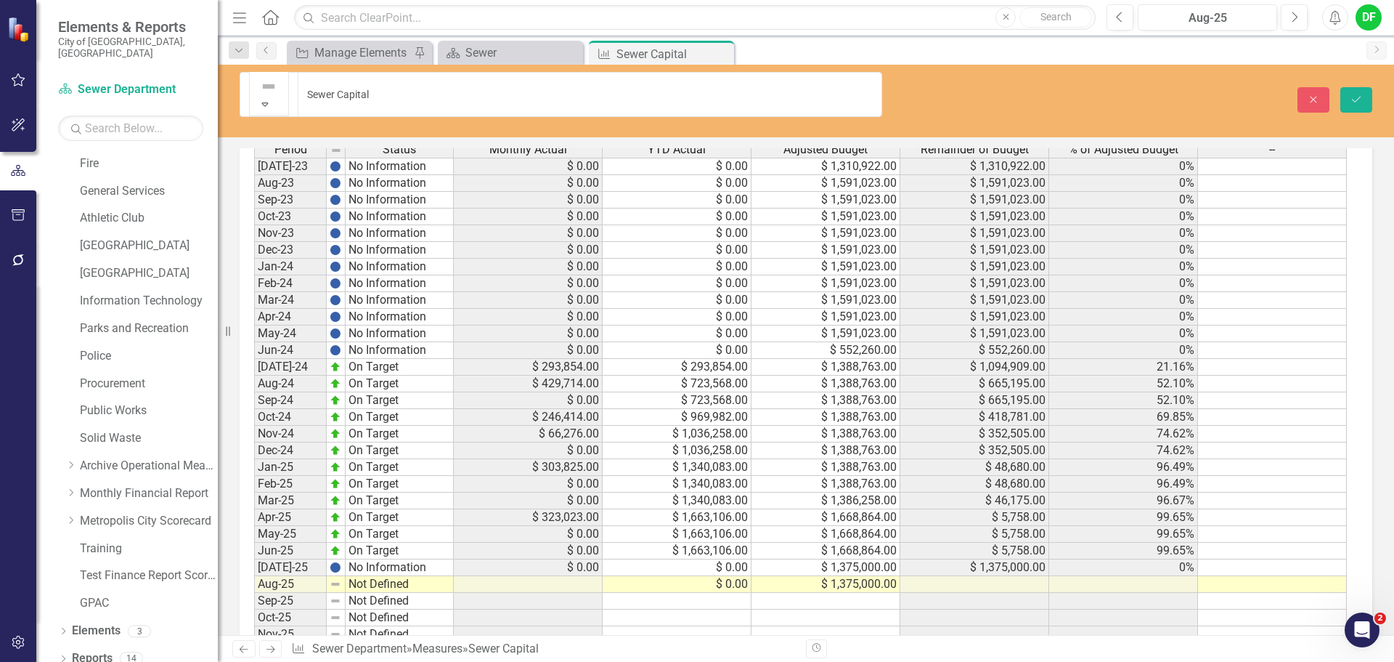
click at [1364, 87] on button "Save" at bounding box center [1357, 99] width 32 height 25
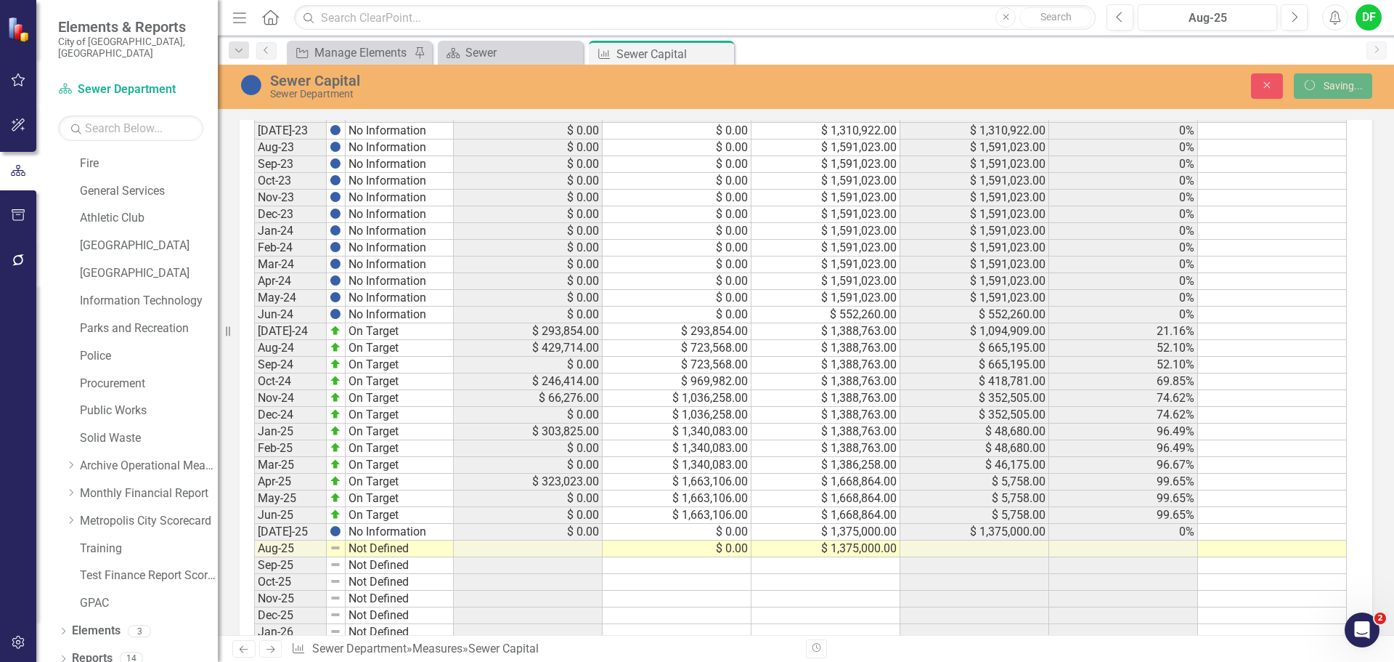
scroll to position [944, 0]
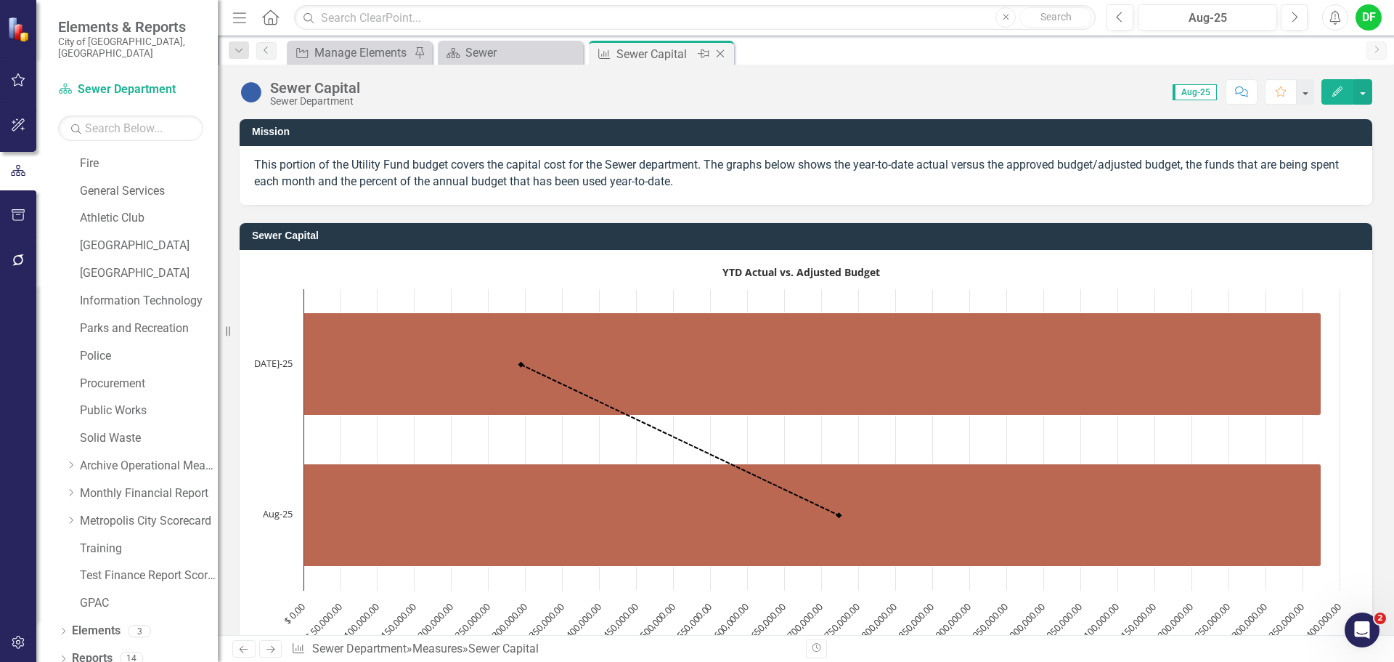
click at [723, 53] on icon "Close" at bounding box center [720, 54] width 15 height 12
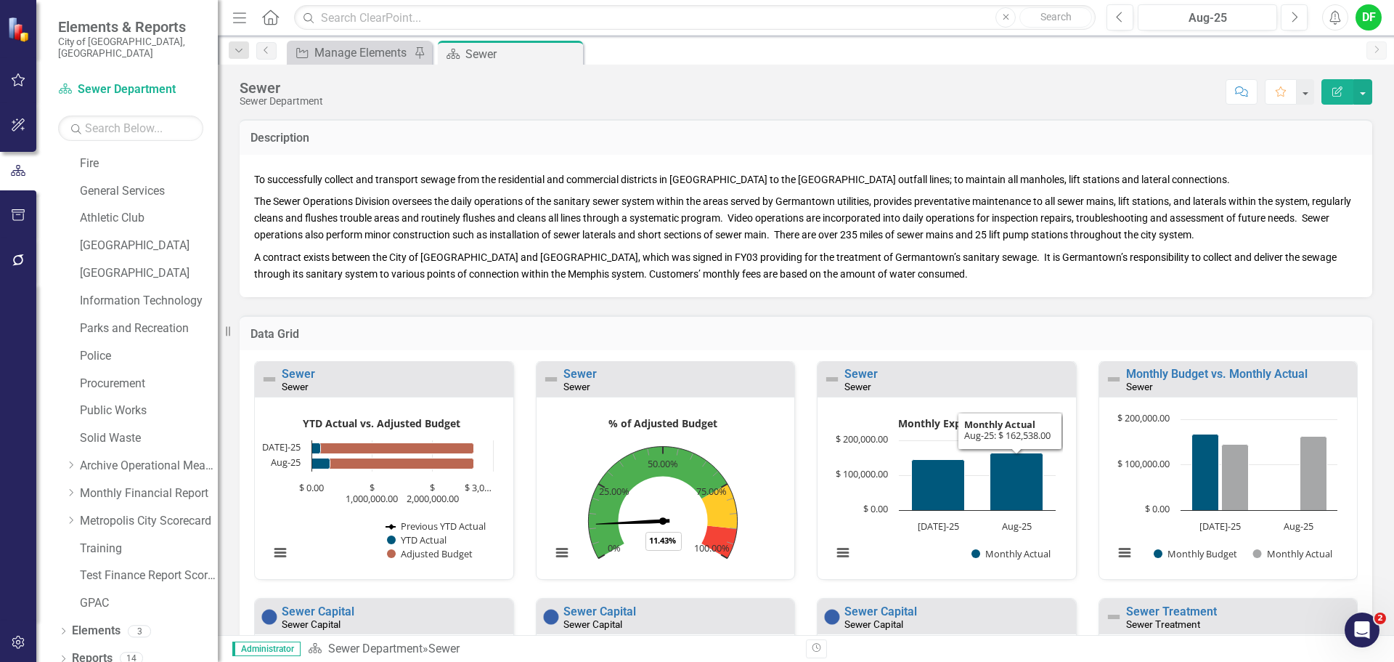
scroll to position [73, 0]
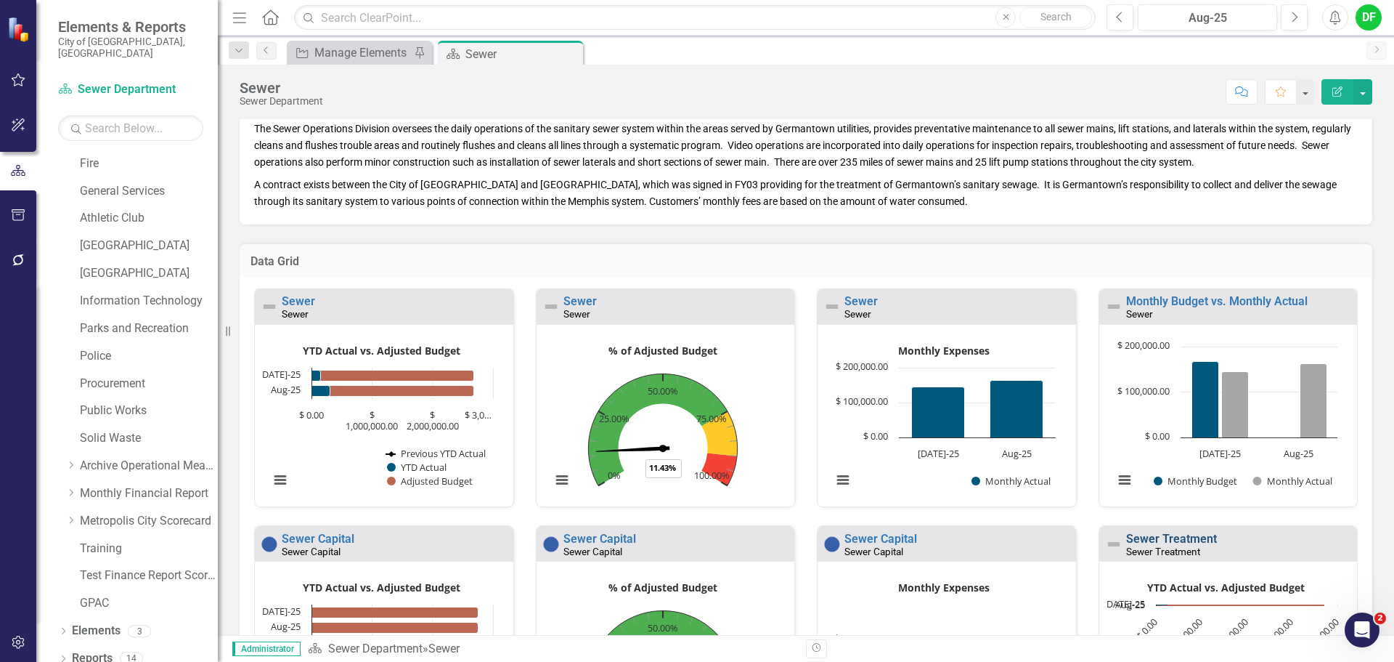
click at [1134, 538] on link "Sewer Treatment" at bounding box center [1171, 539] width 91 height 14
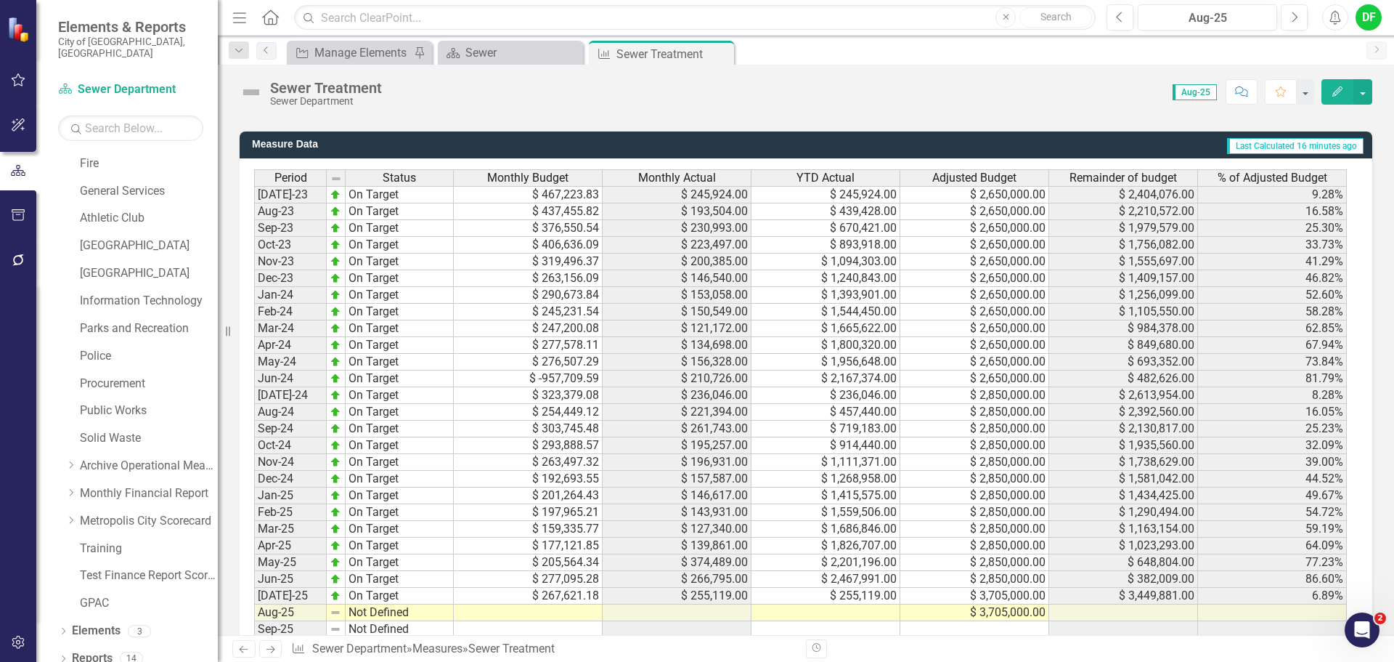
scroll to position [1443, 0]
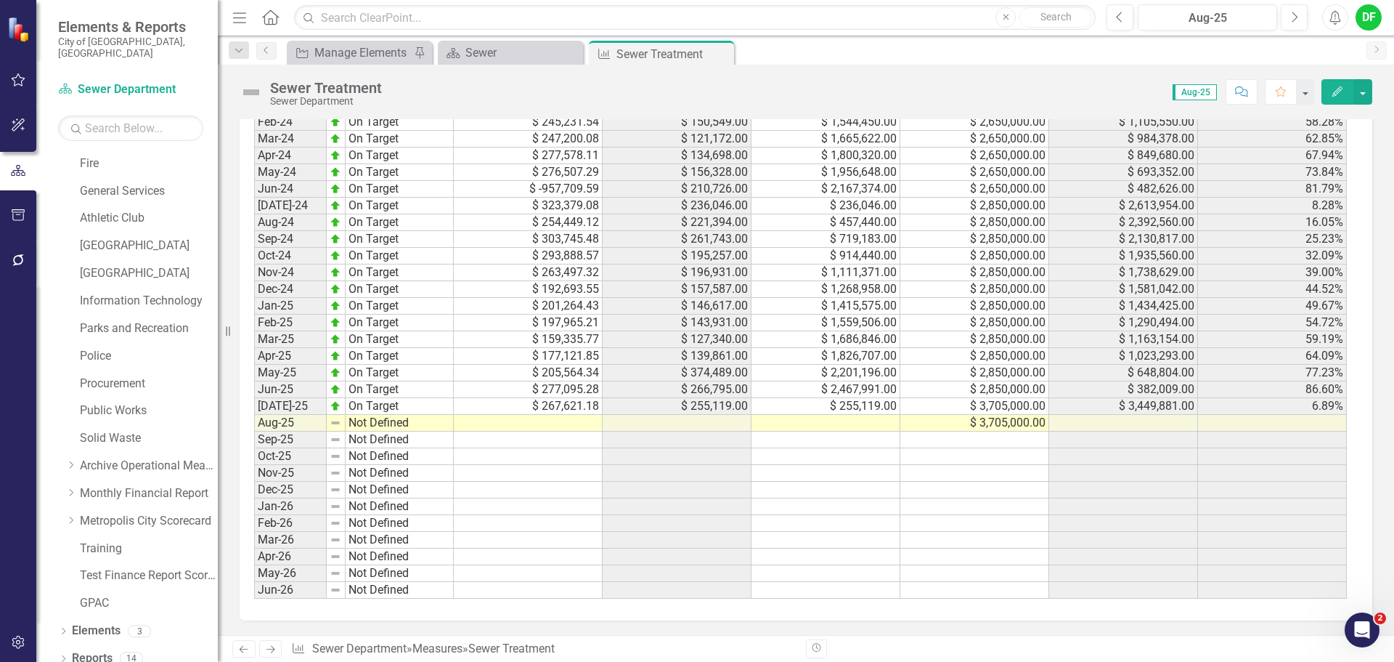
click at [858, 436] on td at bounding box center [826, 439] width 149 height 17
click at [254, 415] on div "Period Status Monthly Budget Monthly Actual YTD Actual Adjusted Budget Remainde…" at bounding box center [254, 289] width 0 height 619
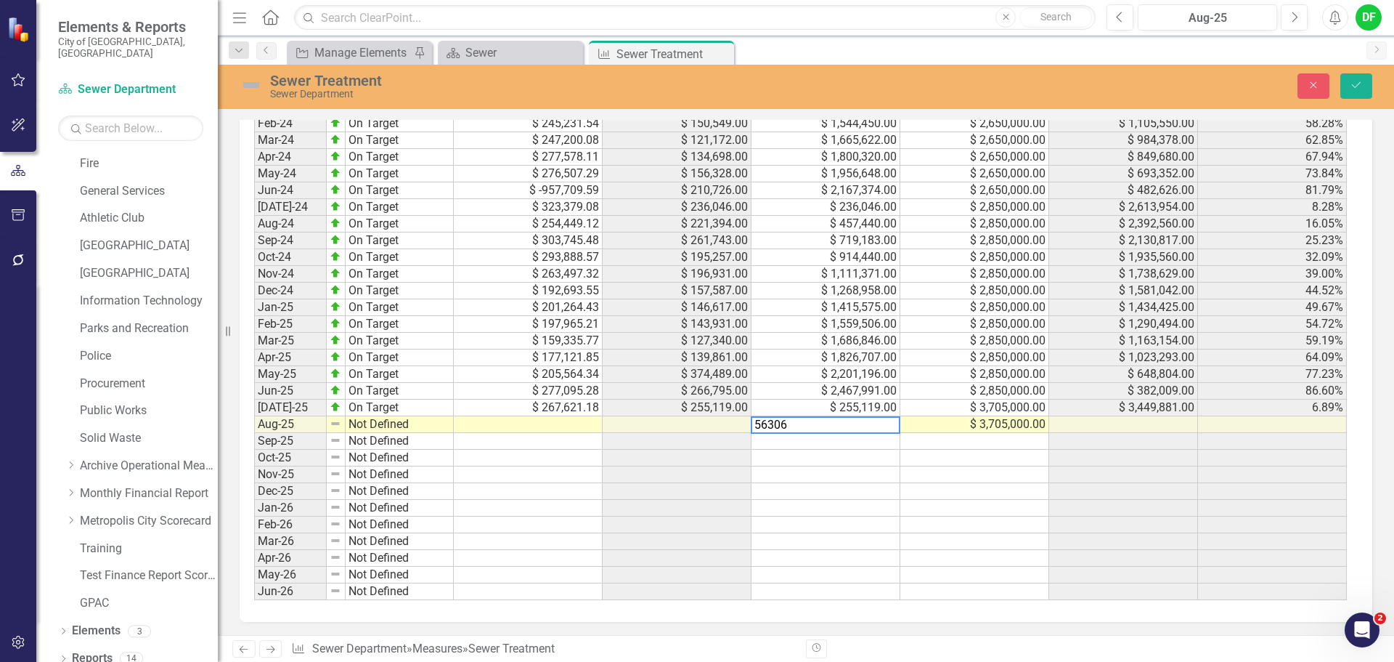
type textarea "563066"
click at [1365, 83] on button "Save" at bounding box center [1357, 85] width 32 height 25
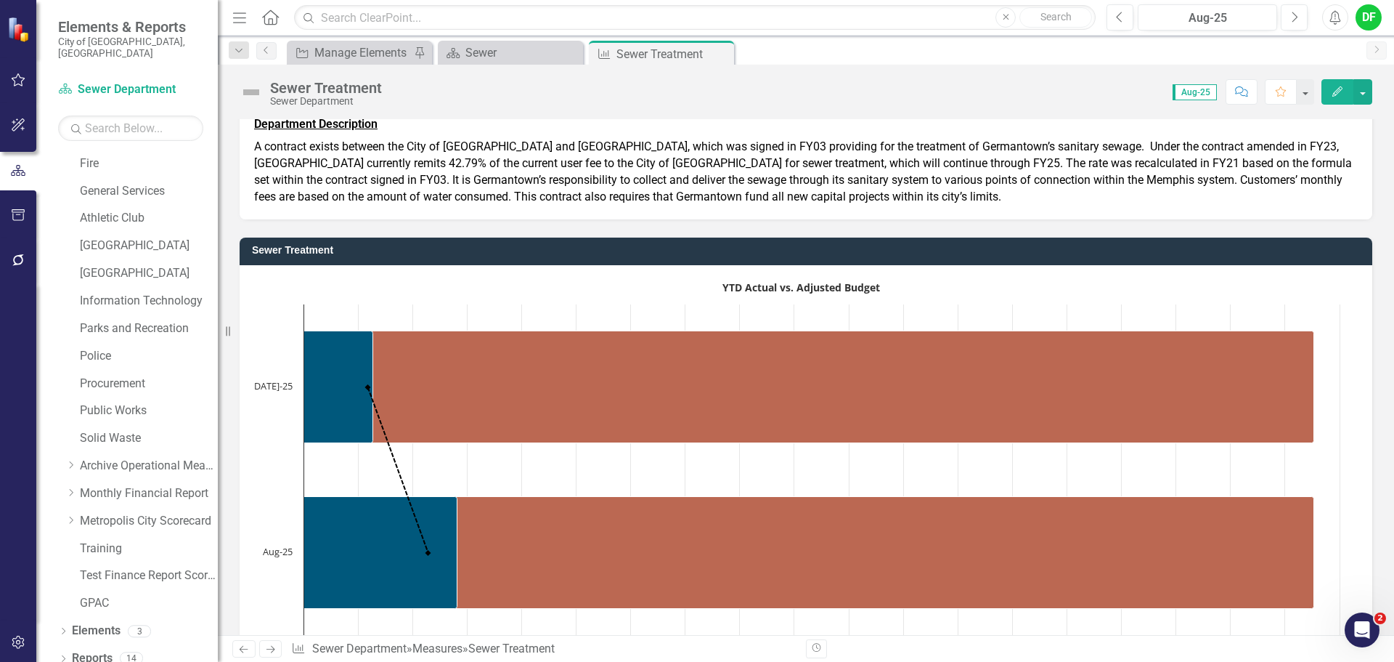
scroll to position [0, 0]
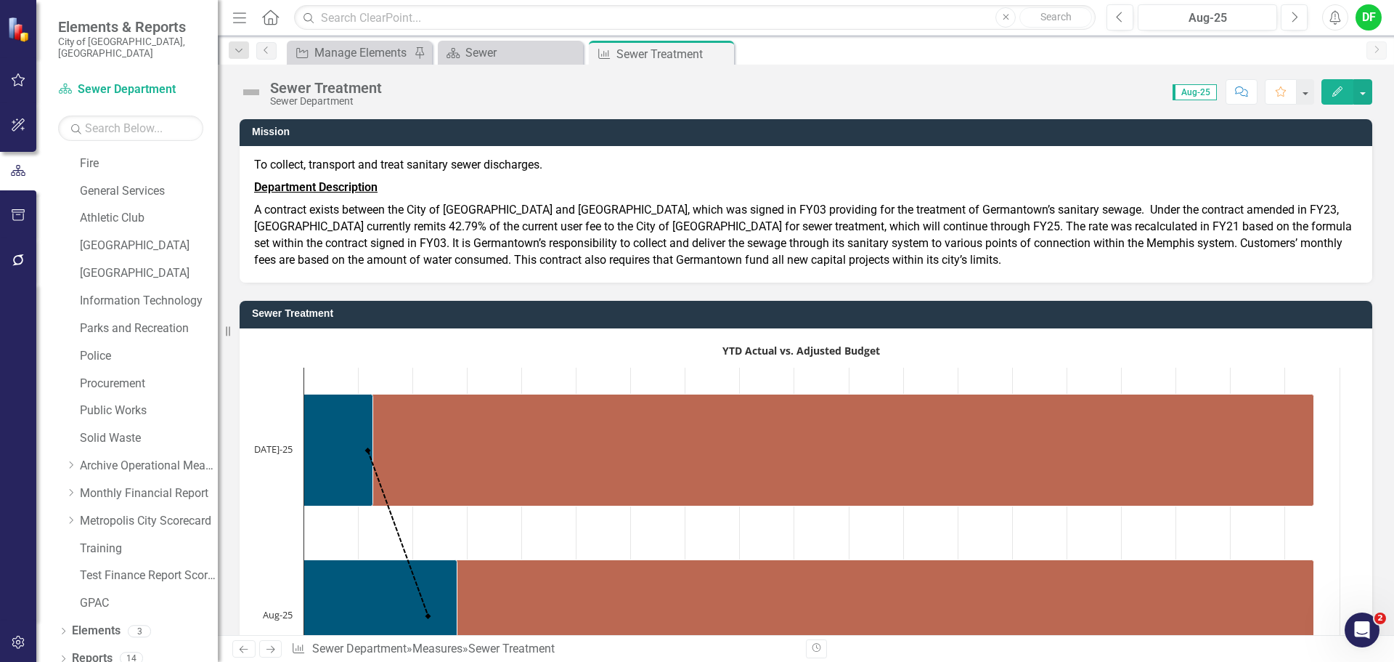
drag, startPoint x: 720, startPoint y: 52, endPoint x: 655, endPoint y: 54, distance: 65.4
click at [0, 0] on icon "Close" at bounding box center [0, 0] width 0 height 0
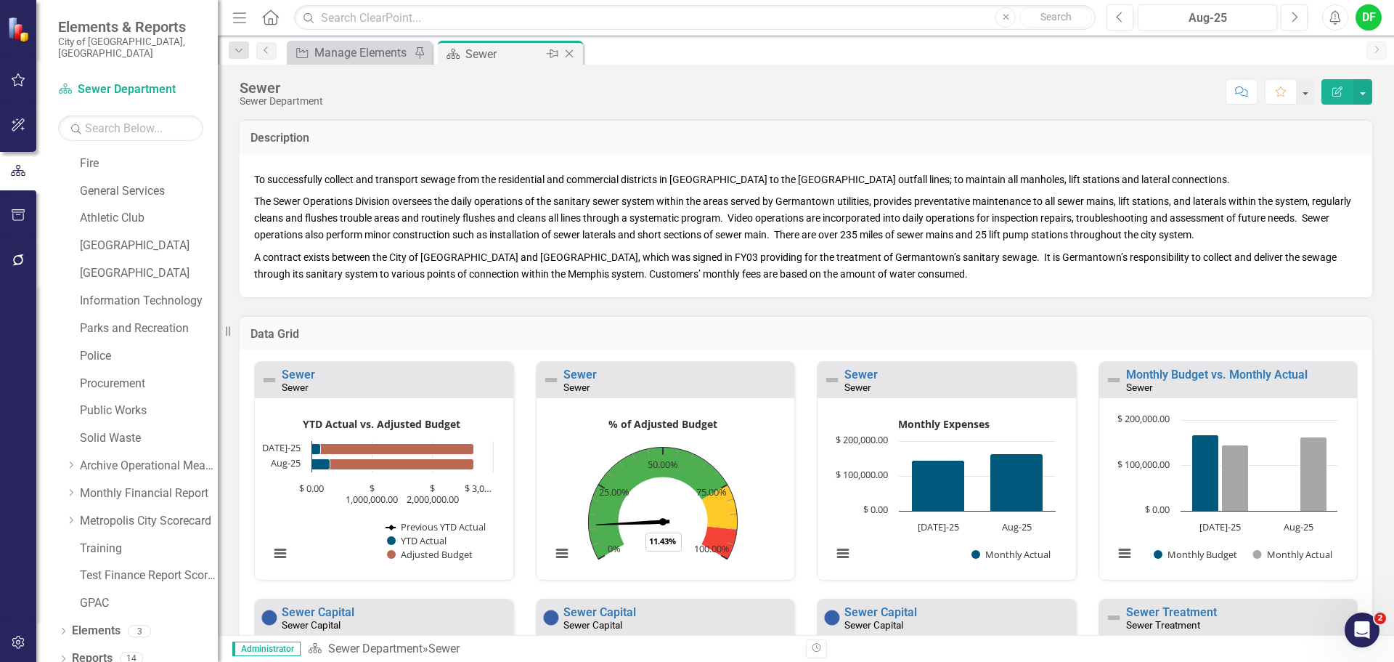
click at [572, 52] on icon "Close" at bounding box center [569, 54] width 15 height 12
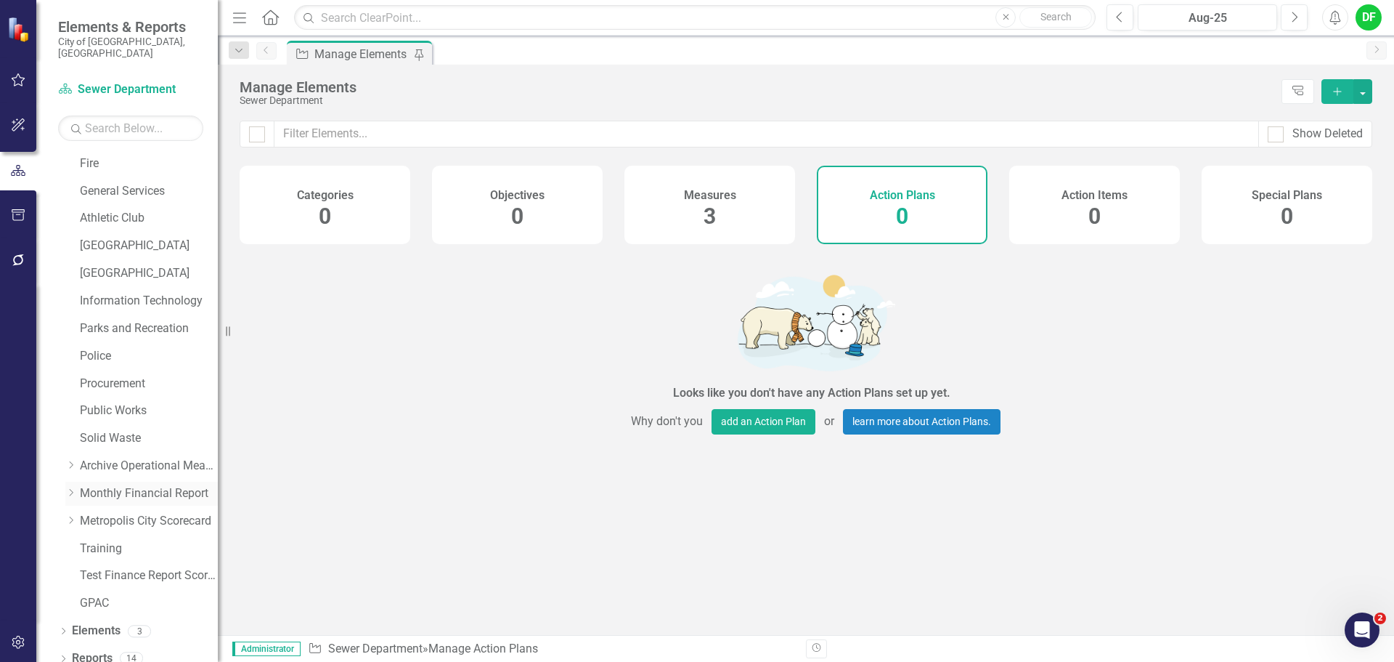
click at [71, 488] on icon "Dropdown" at bounding box center [70, 492] width 11 height 9
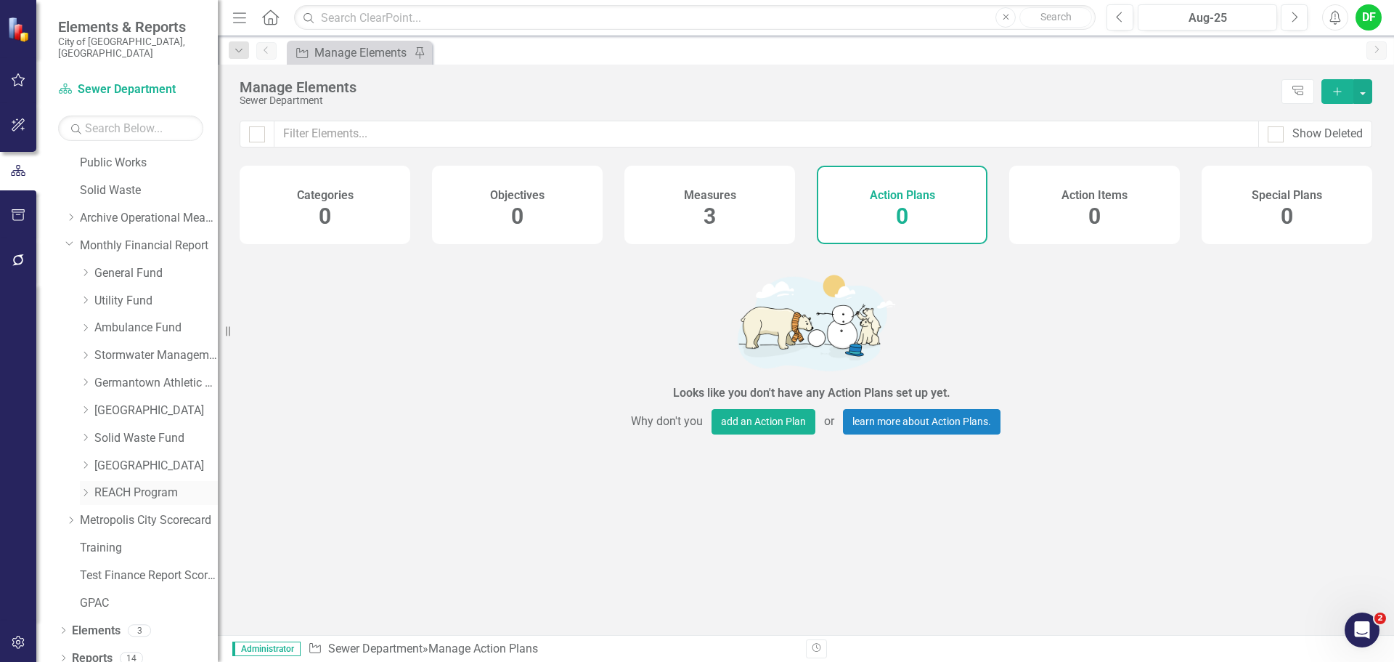
click at [89, 488] on icon "Dropdown" at bounding box center [85, 492] width 11 height 9
click at [141, 540] on link "REACH Program Expenditures" at bounding box center [163, 548] width 109 height 17
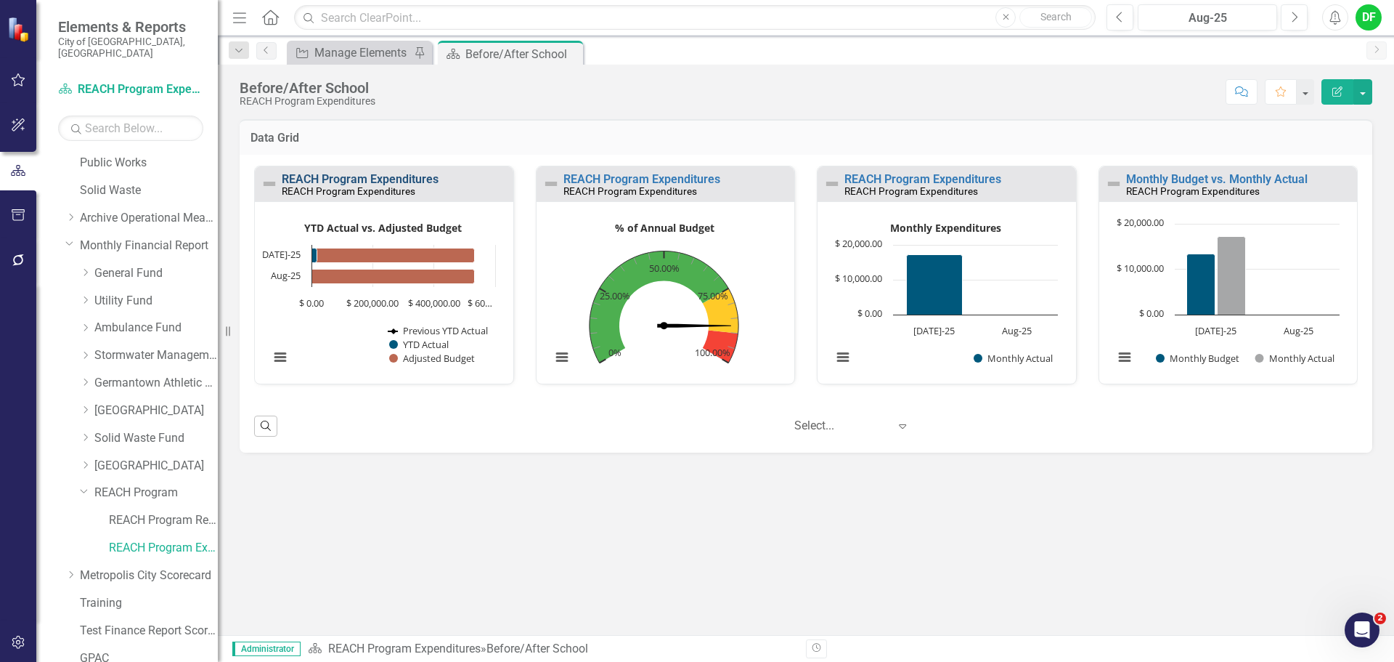
click at [421, 180] on link "REACH Program Expenditures" at bounding box center [360, 179] width 157 height 14
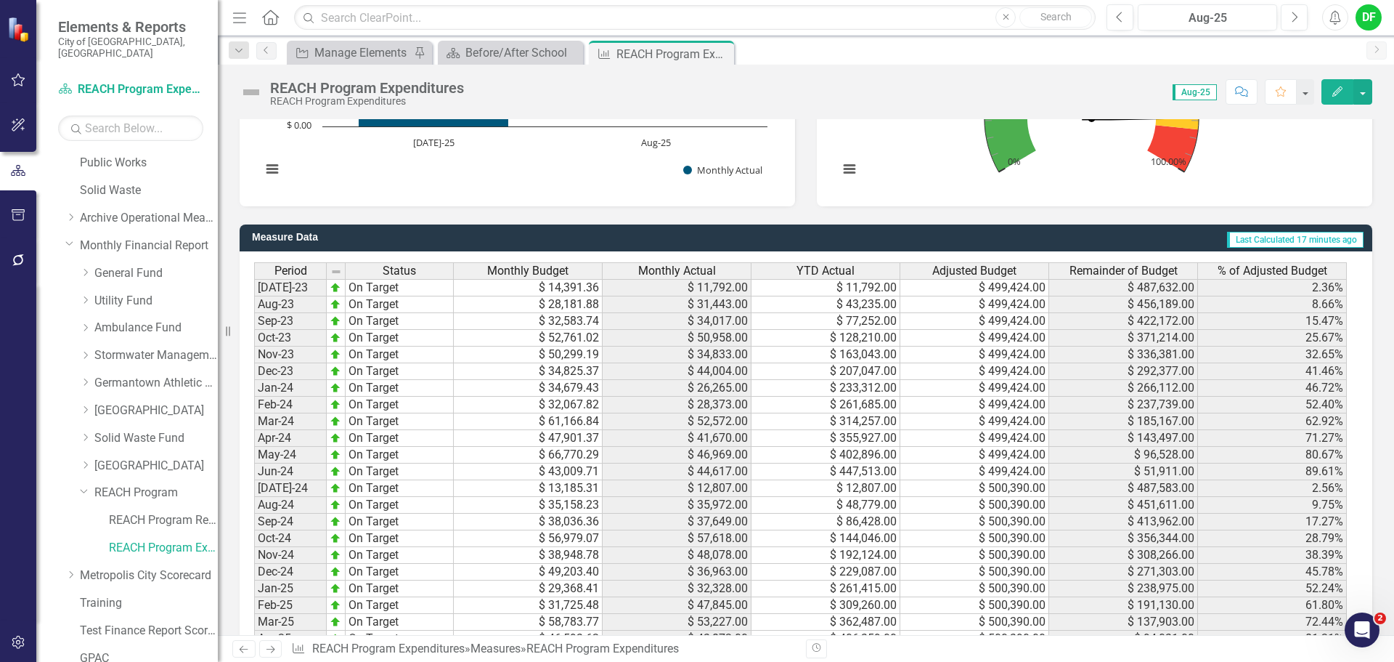
scroll to position [1380, 0]
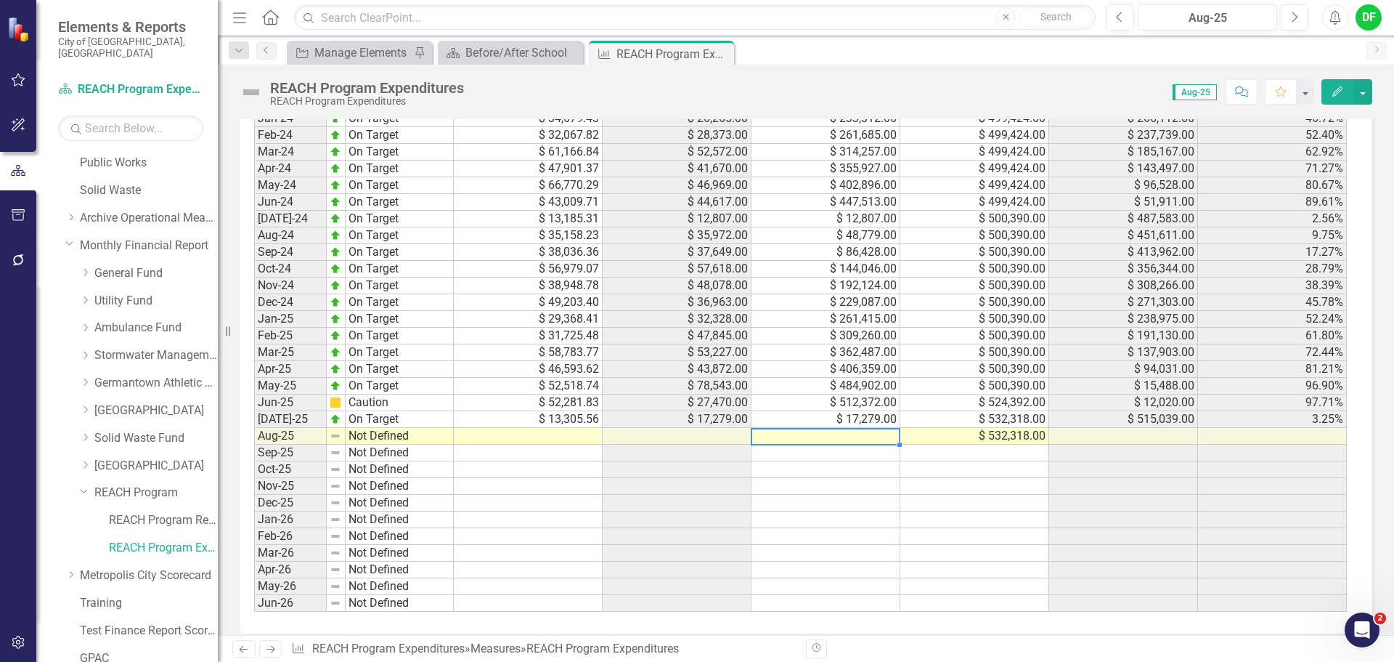
click at [841, 440] on td at bounding box center [826, 436] width 149 height 17
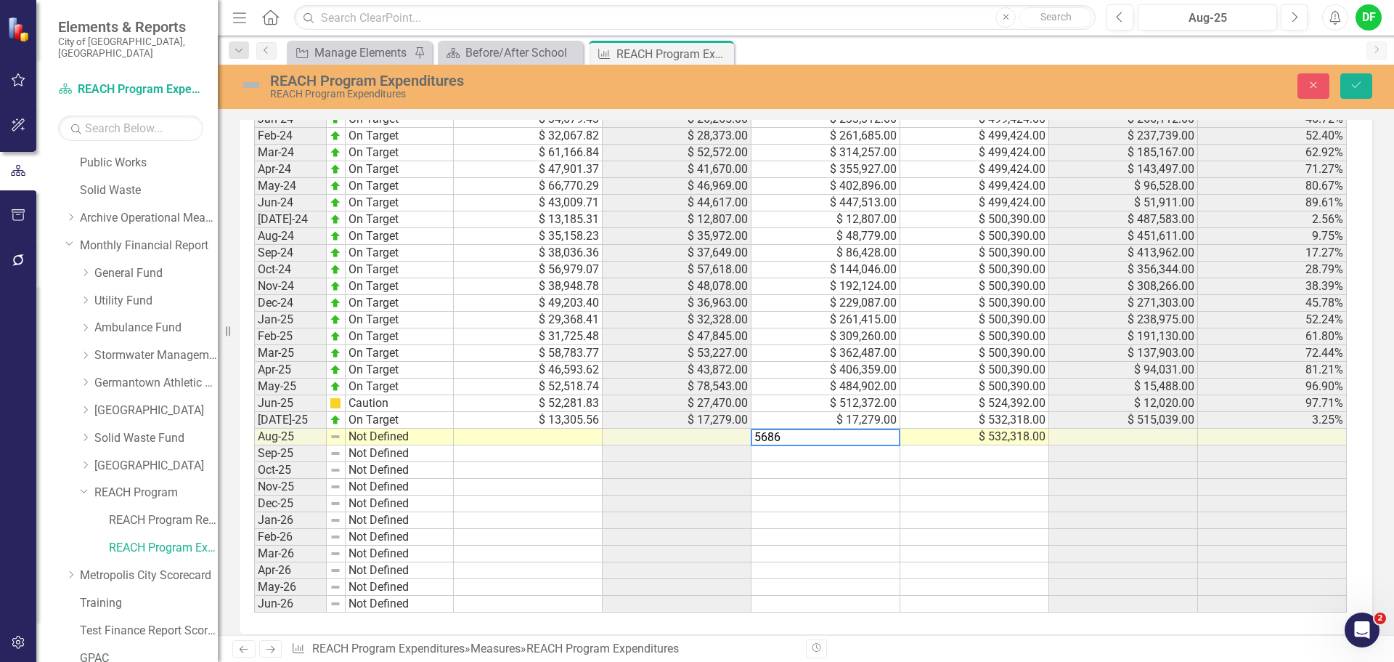
type textarea "56862"
click at [1360, 82] on icon "Save" at bounding box center [1356, 85] width 13 height 10
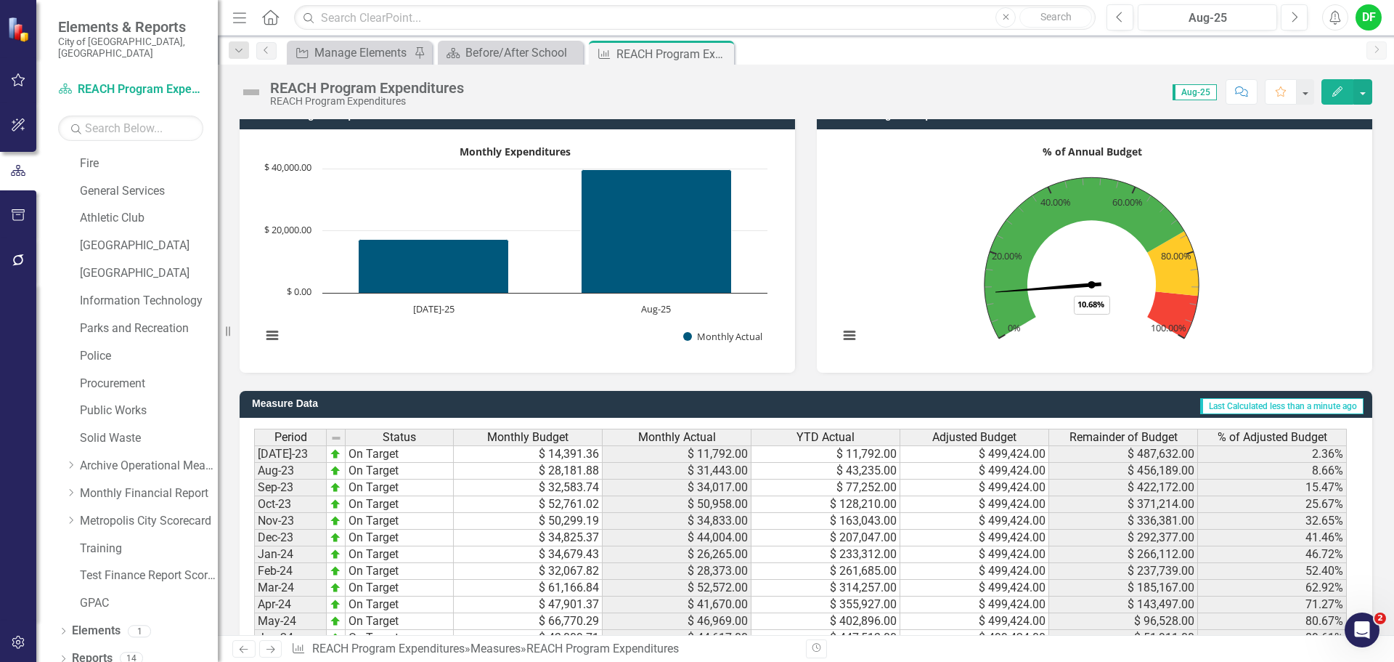
scroll to position [1307, 0]
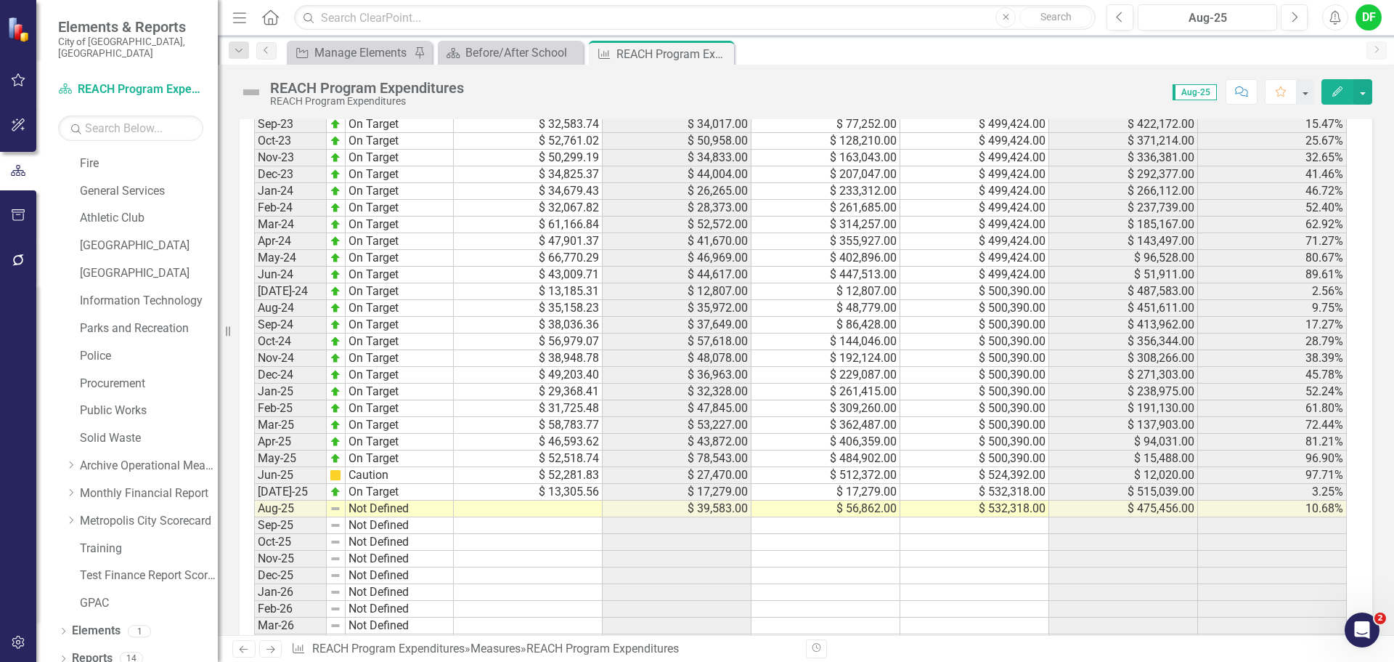
click at [0, 0] on icon "Close" at bounding box center [0, 0] width 0 height 0
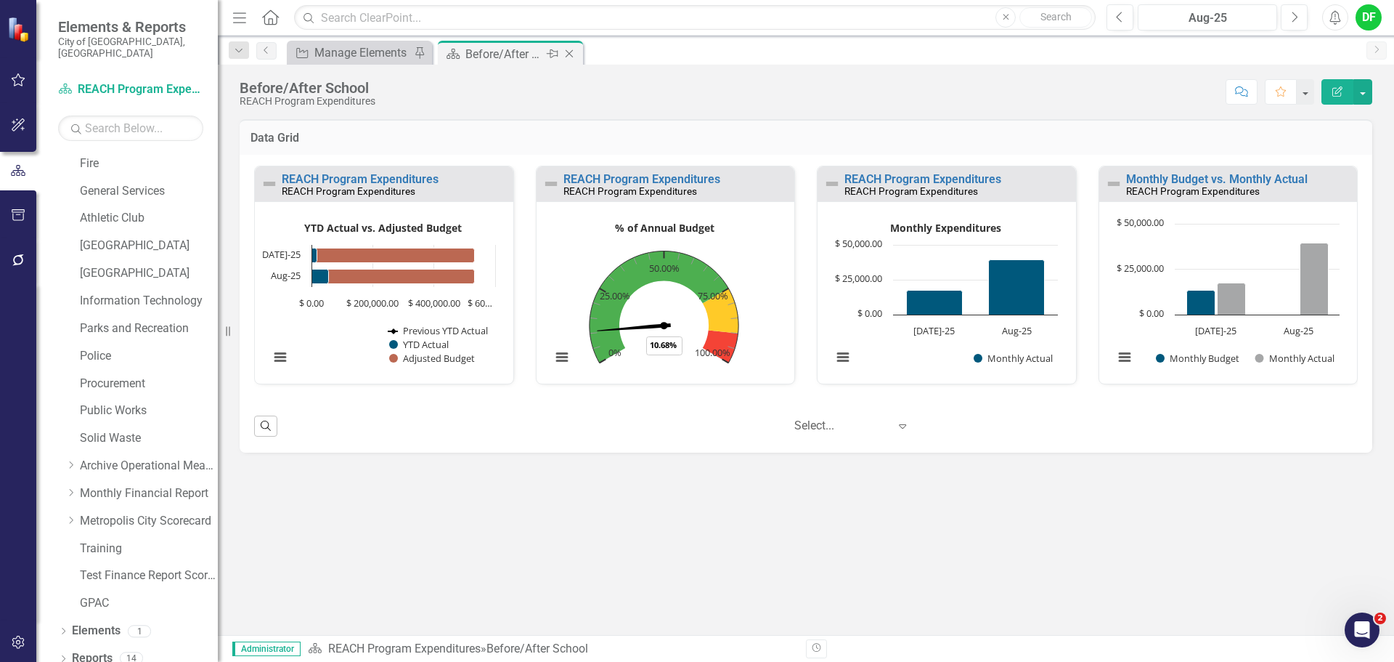
click at [569, 53] on icon "Close" at bounding box center [569, 54] width 15 height 12
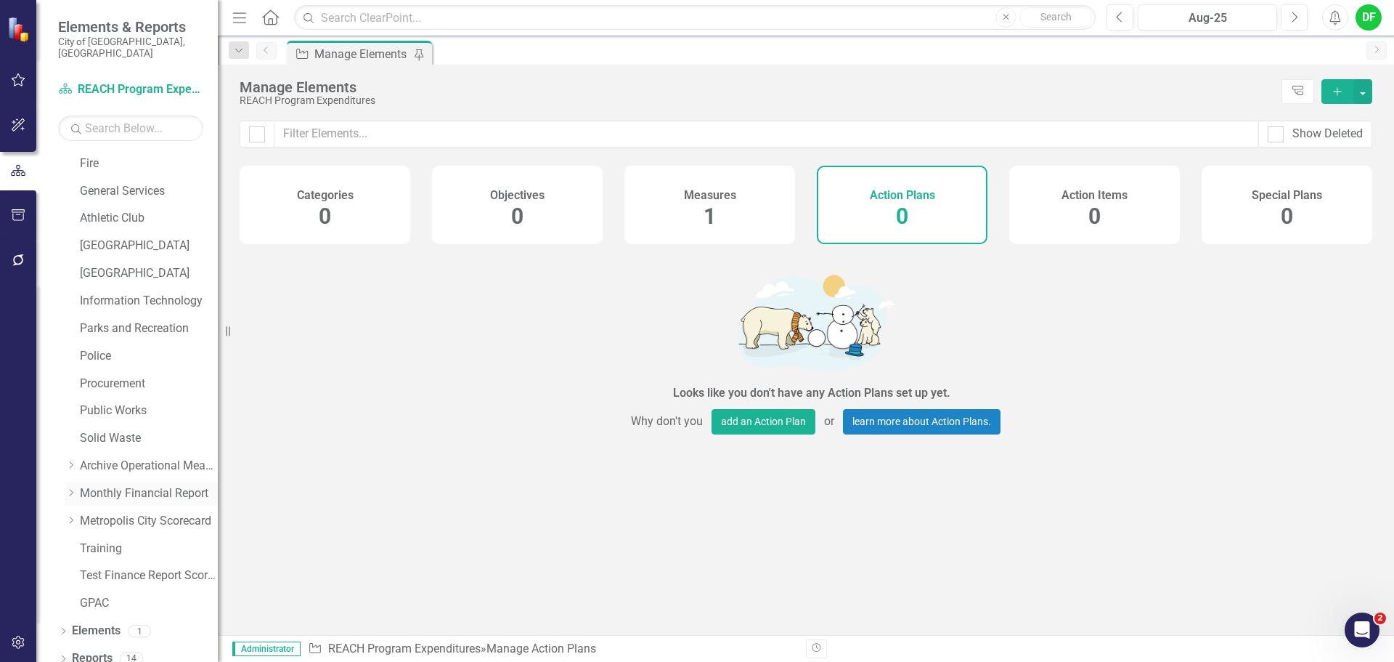
click at [70, 488] on icon "Dropdown" at bounding box center [70, 492] width 11 height 9
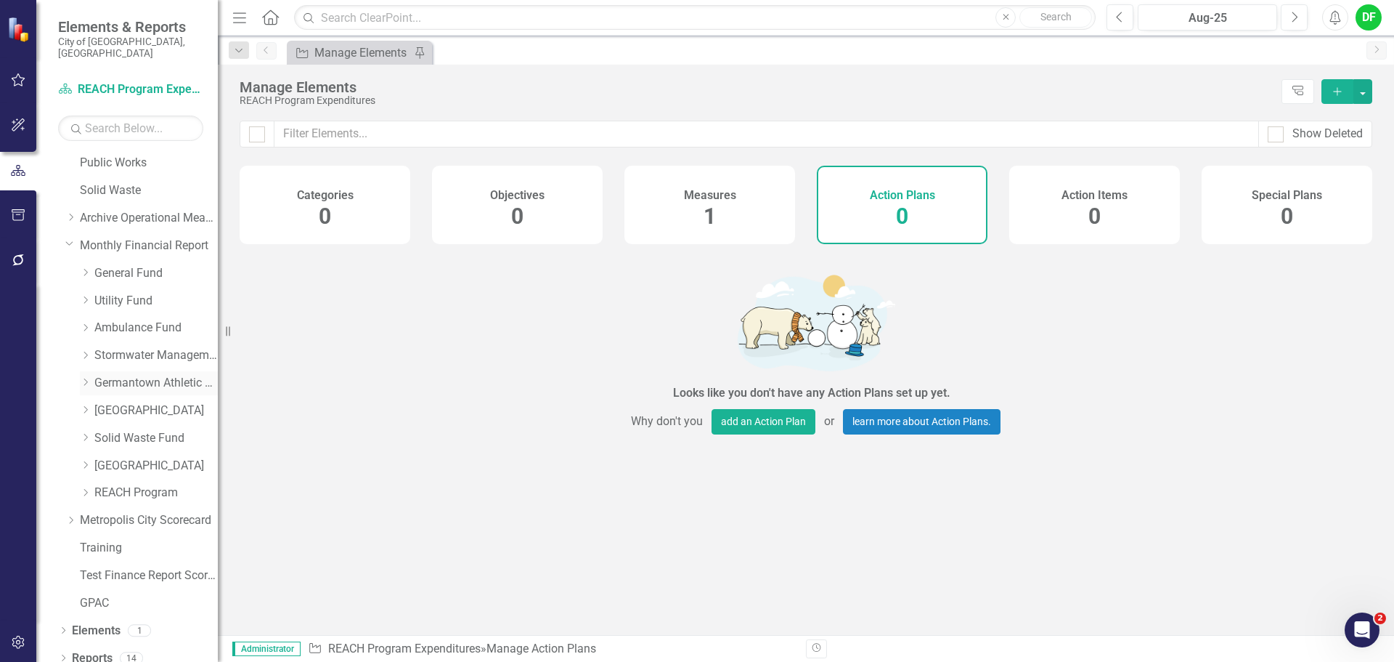
click at [85, 379] on icon at bounding box center [86, 382] width 4 height 7
click at [129, 430] on link "Recreation" at bounding box center [163, 438] width 109 height 17
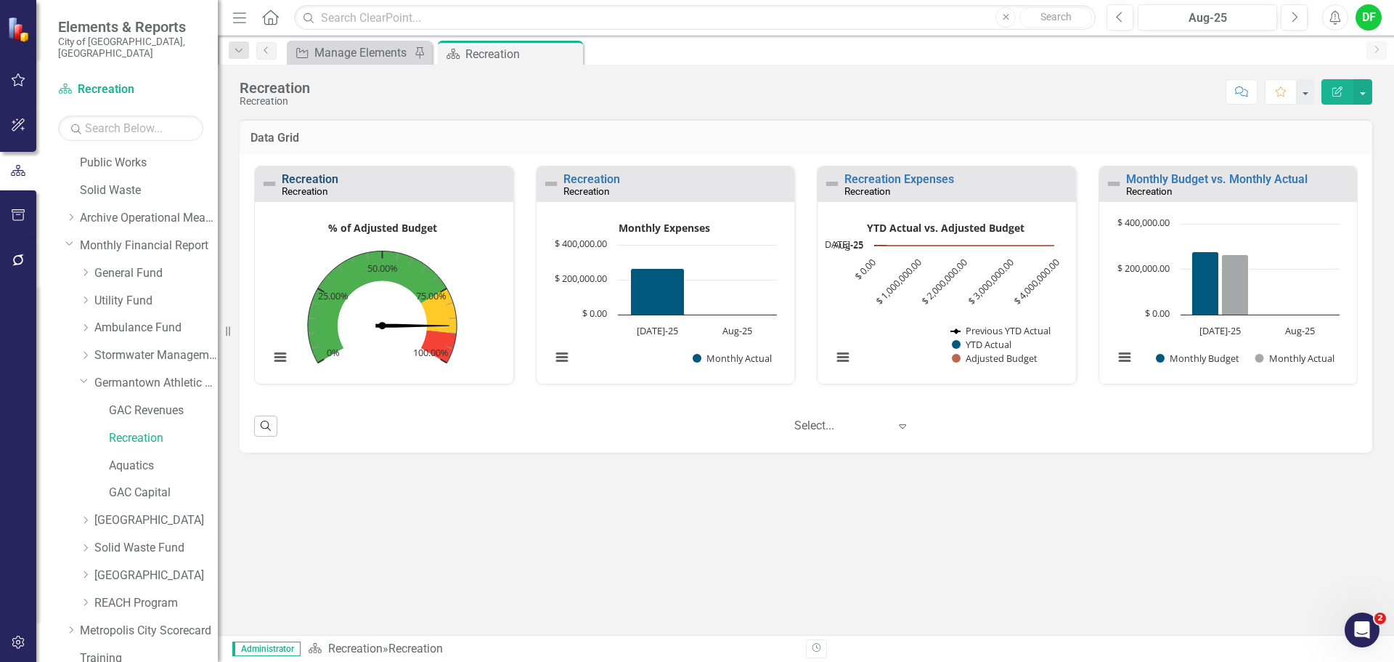
click at [327, 180] on link "Recreation" at bounding box center [310, 179] width 57 height 14
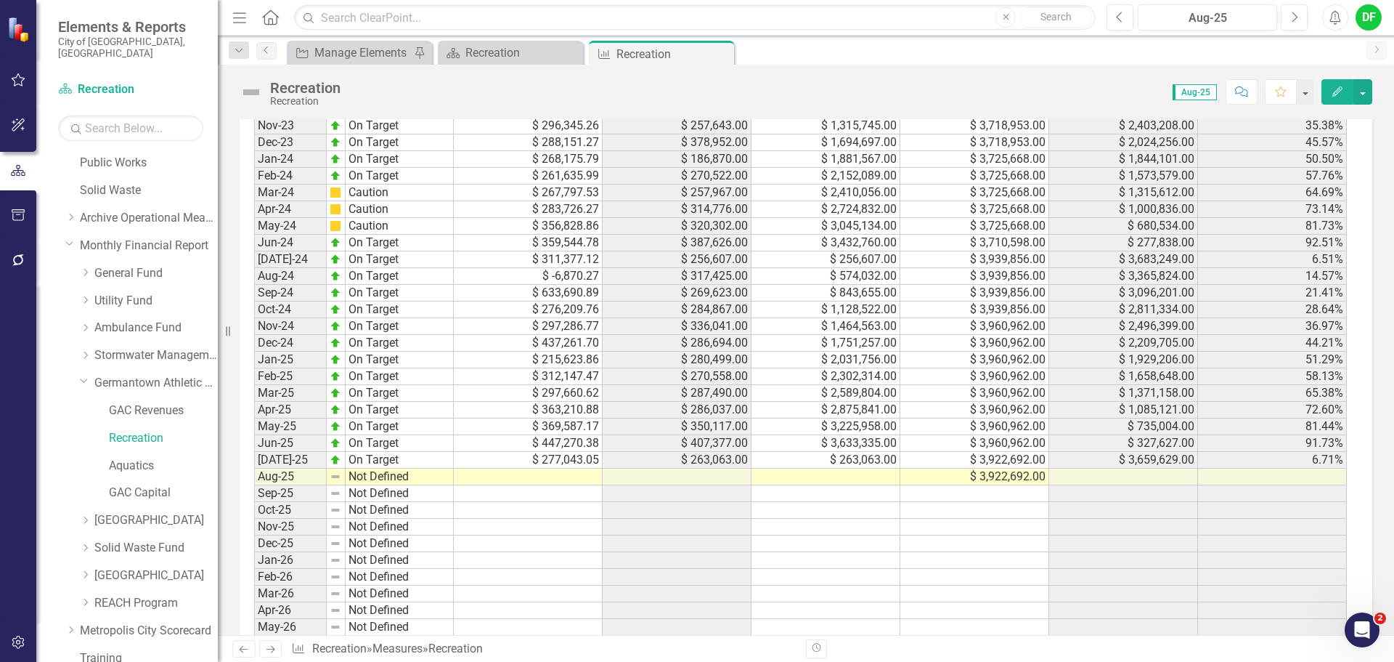
scroll to position [1380, 0]
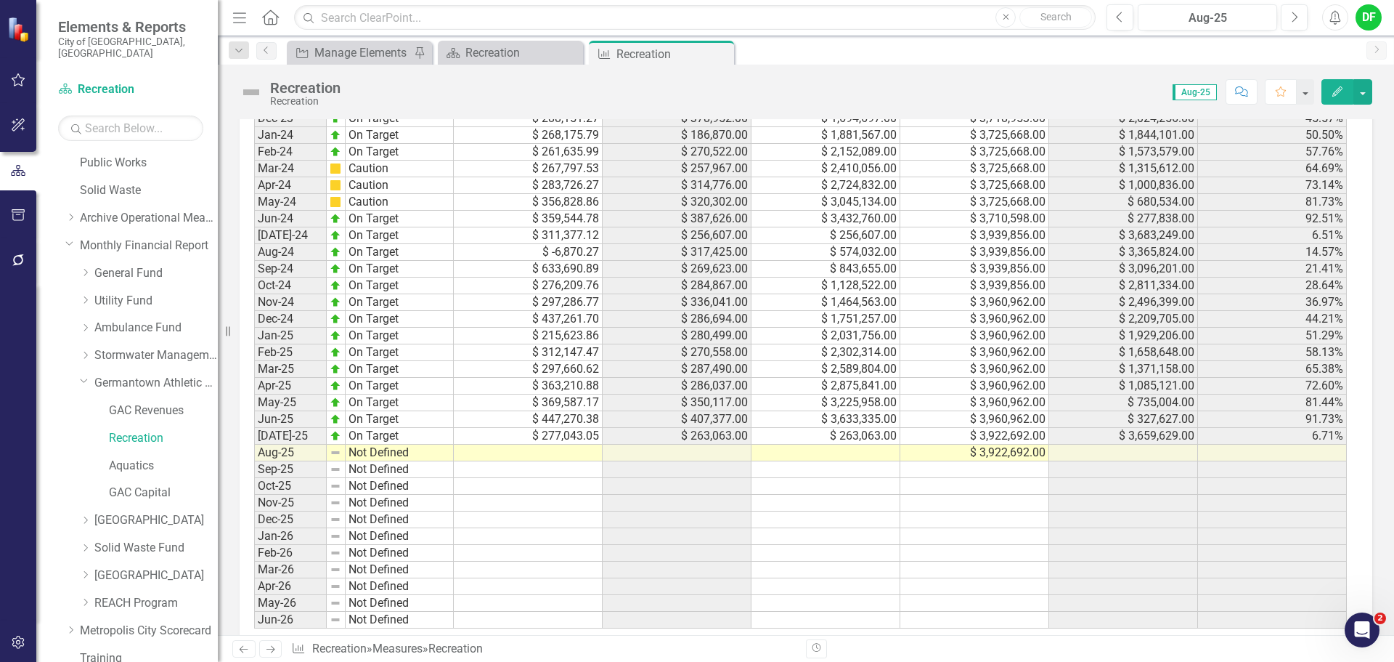
click at [859, 461] on td at bounding box center [826, 452] width 149 height 17
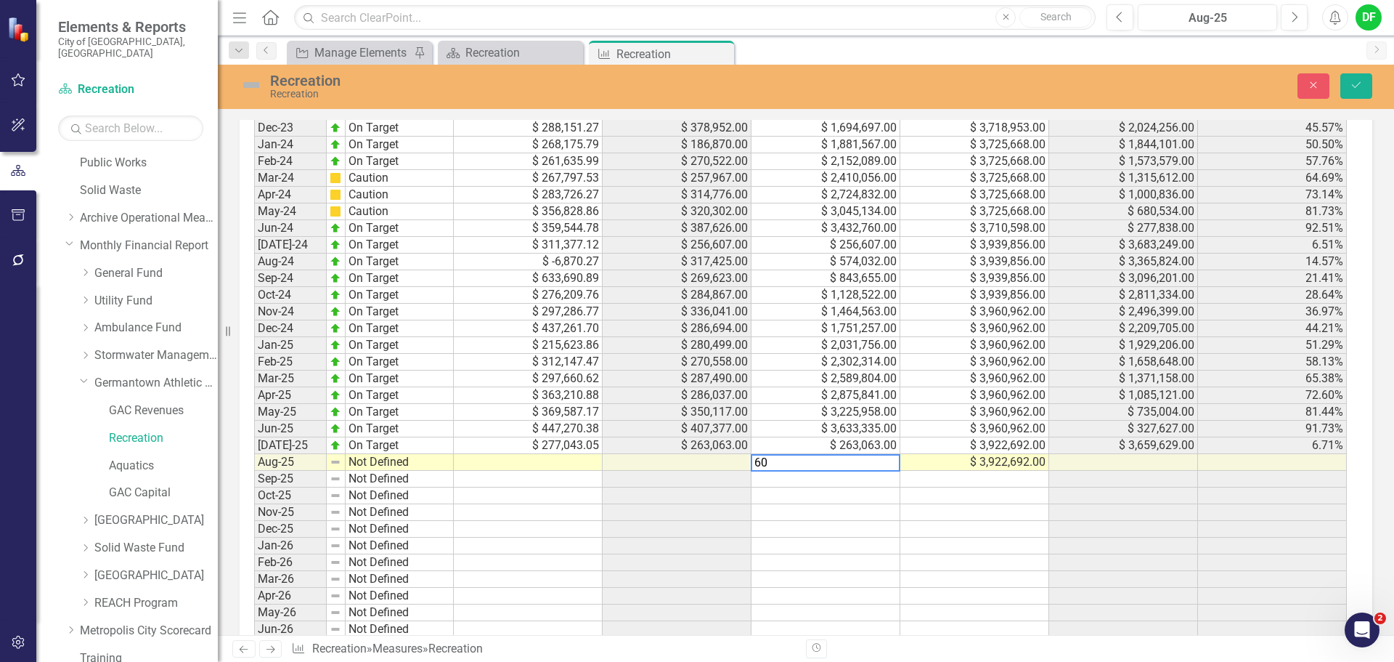
scroll to position [1388, 0]
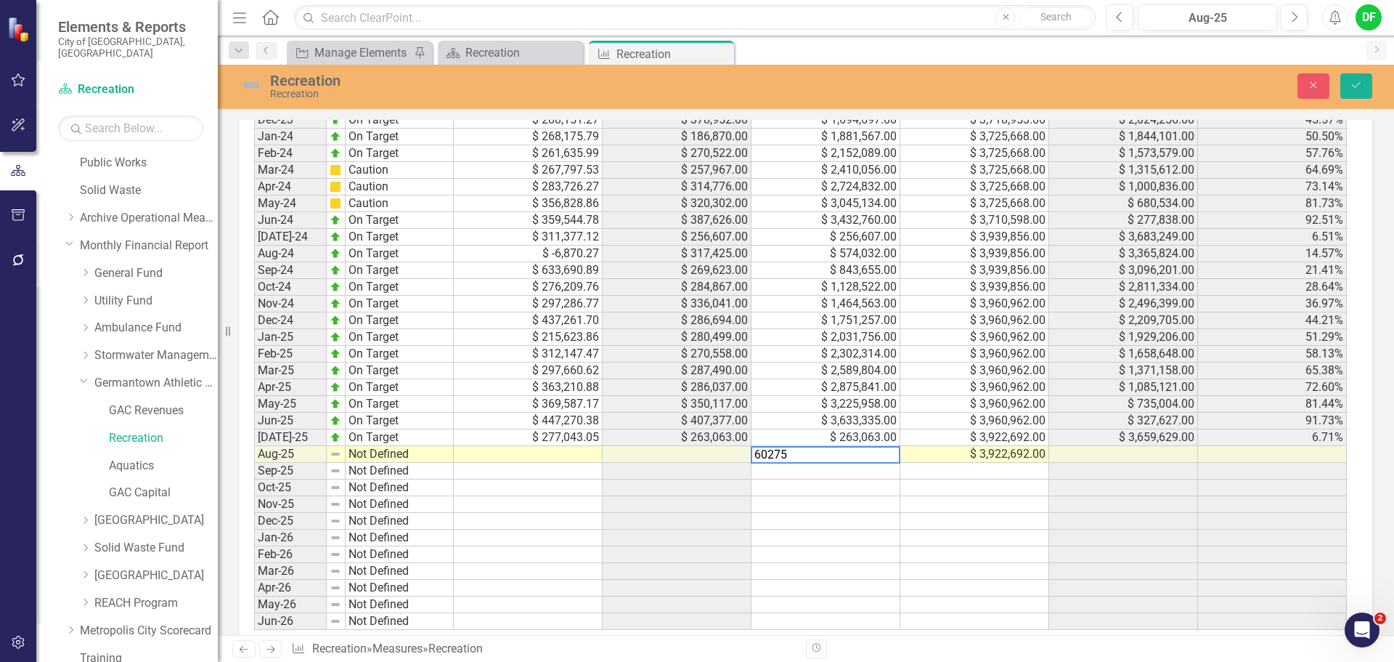
type textarea "602757"
click at [1361, 76] on button "Save" at bounding box center [1357, 85] width 32 height 25
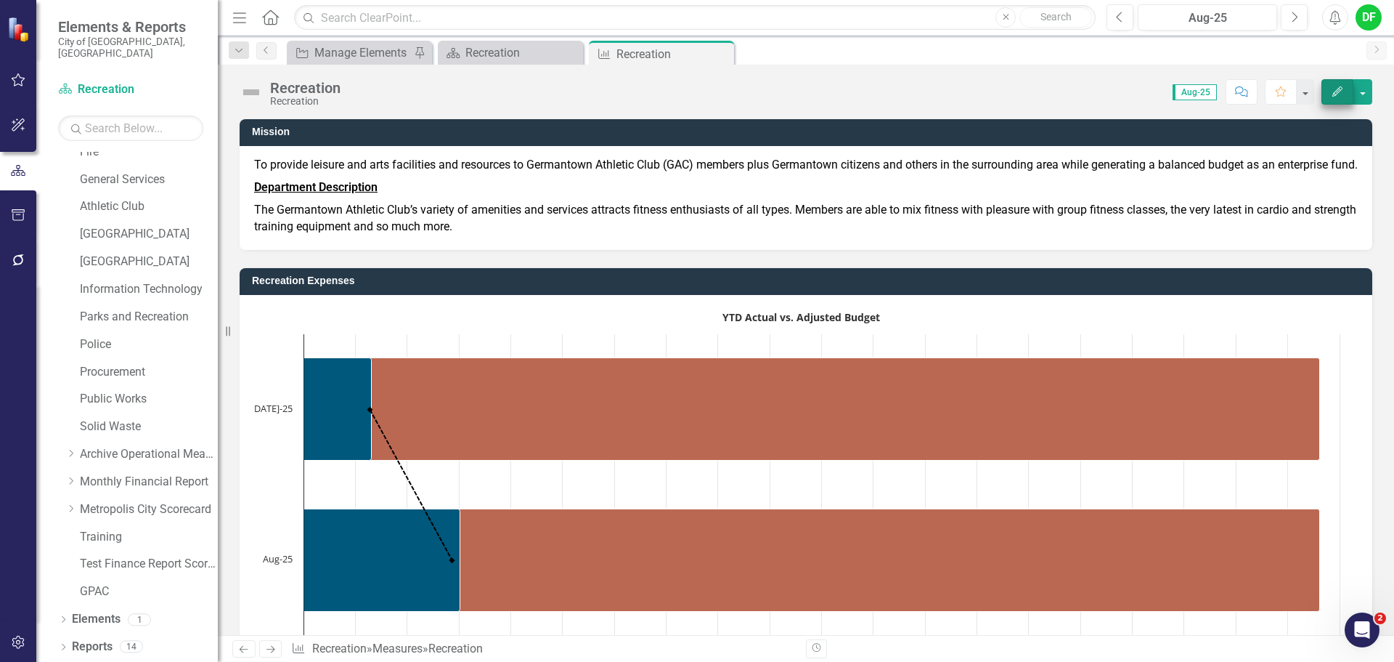
scroll to position [275, 0]
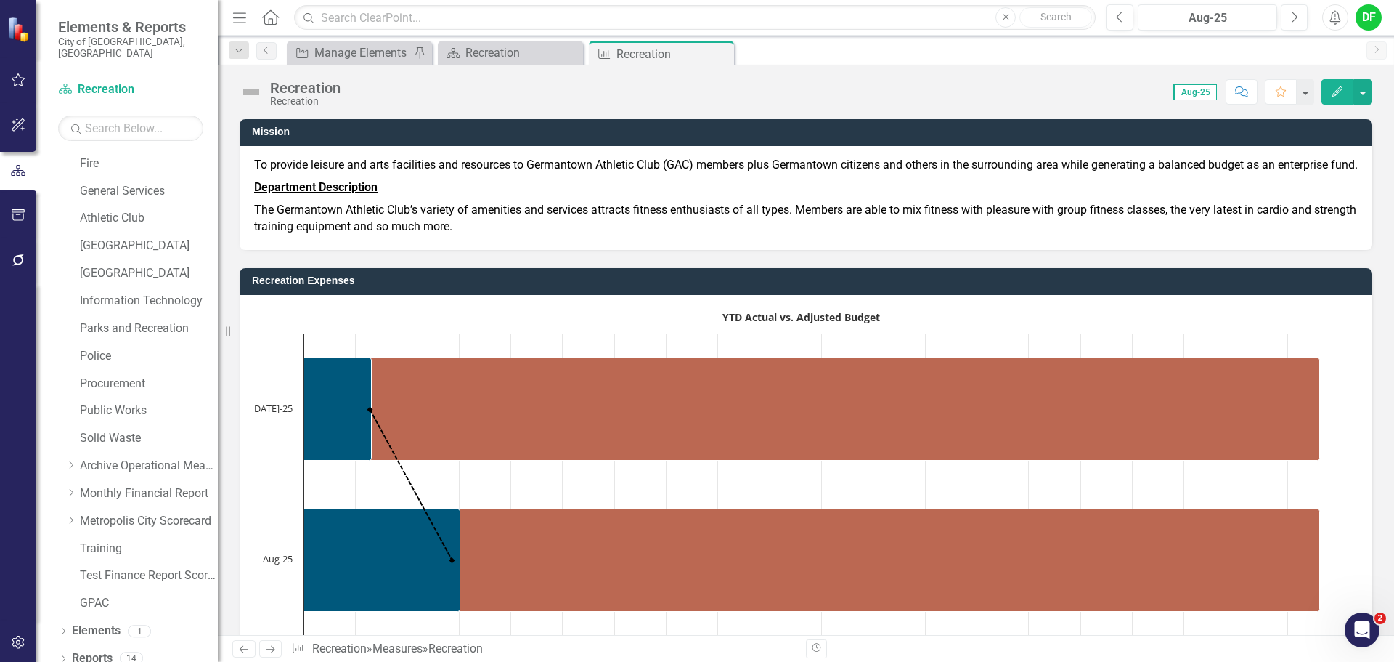
click at [0, 0] on icon "Close" at bounding box center [0, 0] width 0 height 0
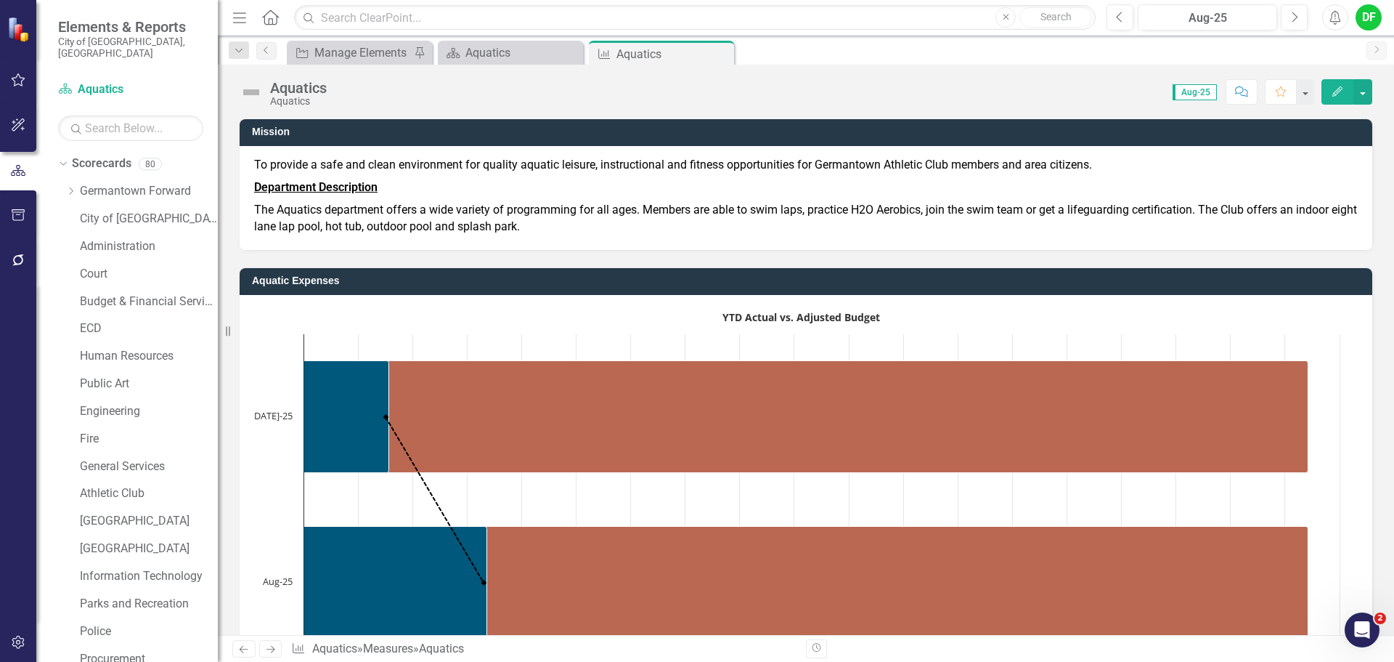
scroll to position [275, 0]
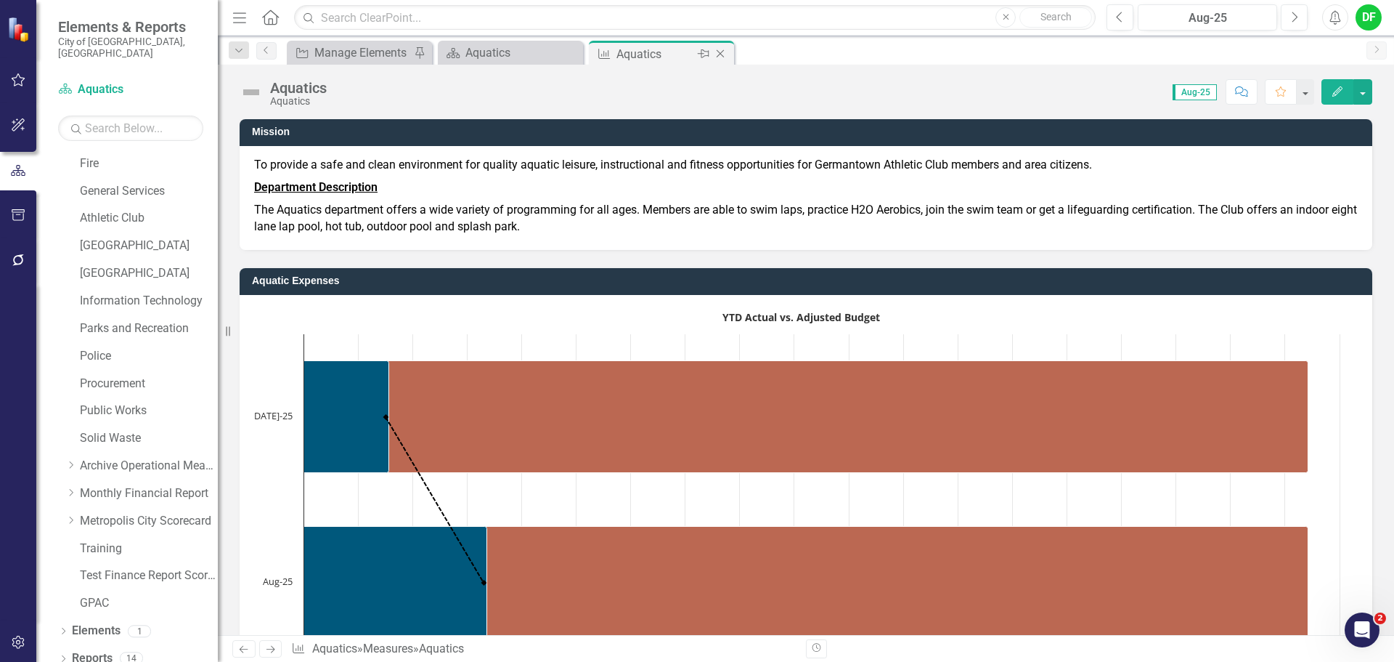
click at [726, 54] on icon "Close" at bounding box center [720, 54] width 15 height 12
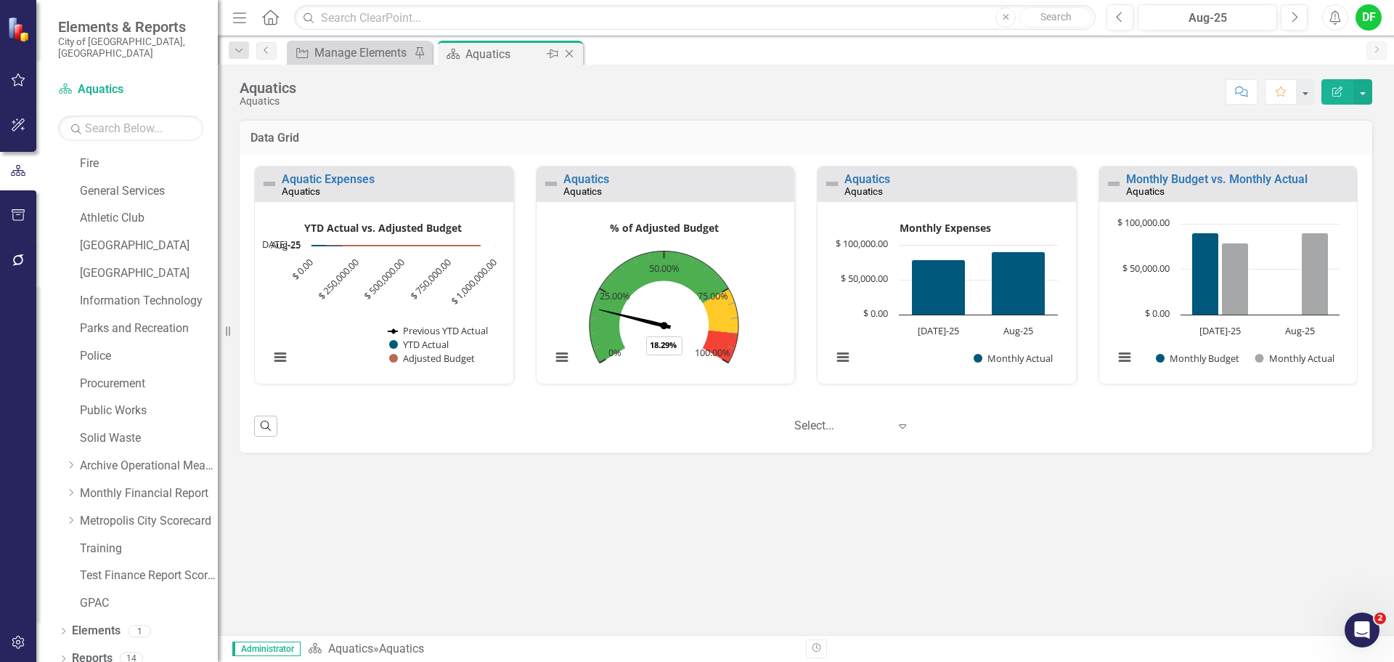
click at [570, 51] on icon "Close" at bounding box center [569, 54] width 15 height 12
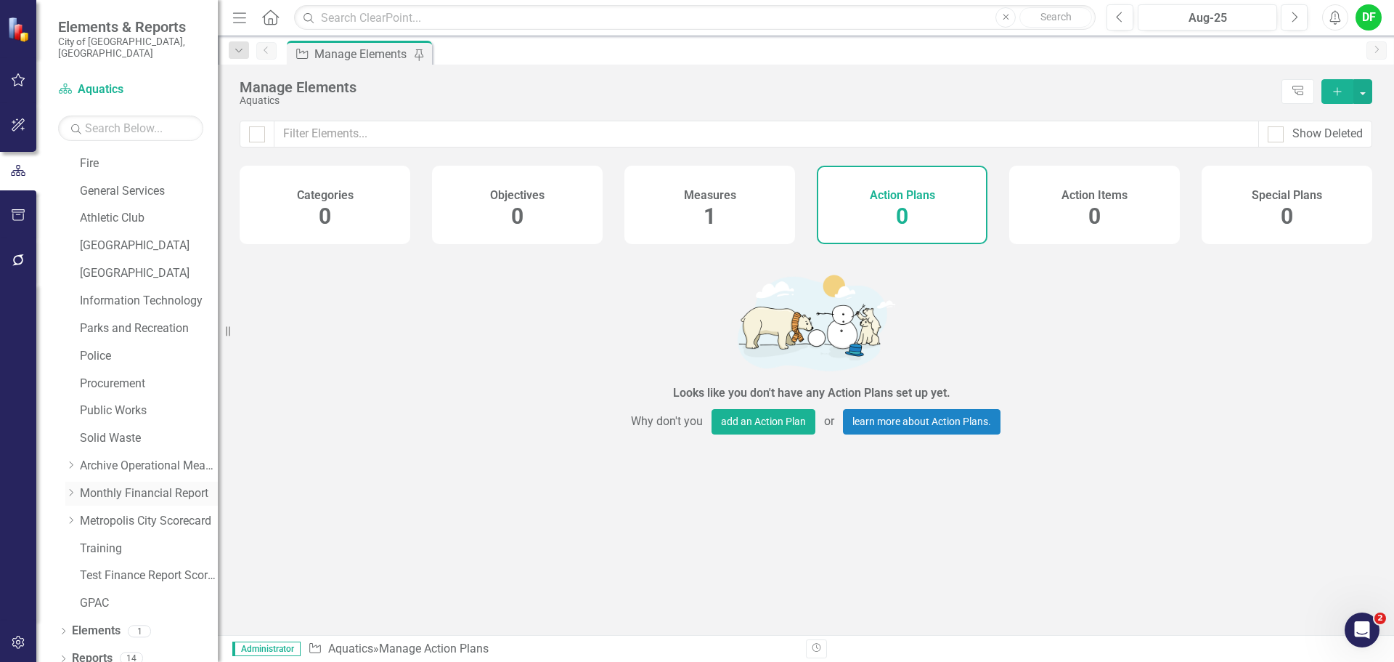
click at [70, 488] on icon "Dropdown" at bounding box center [70, 492] width 11 height 9
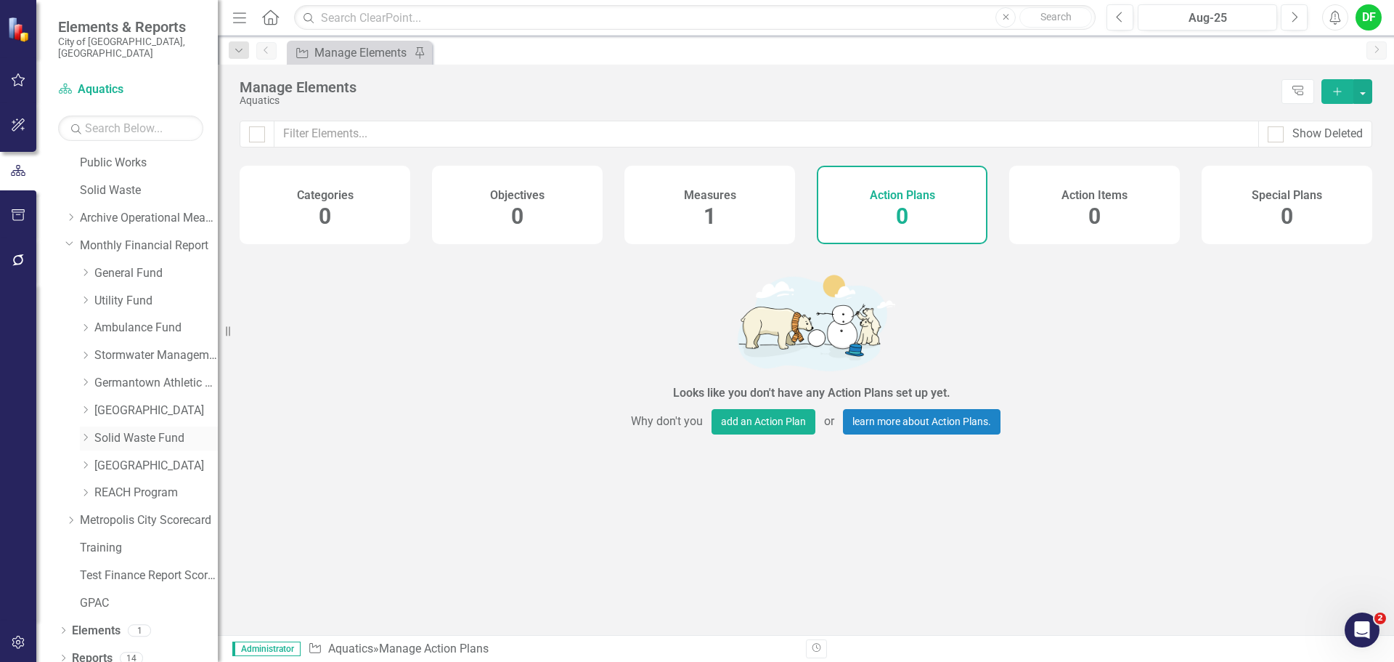
click at [83, 433] on icon "Dropdown" at bounding box center [85, 437] width 11 height 9
click at [155, 484] on link "Solid Waste Expenses" at bounding box center [163, 492] width 109 height 17
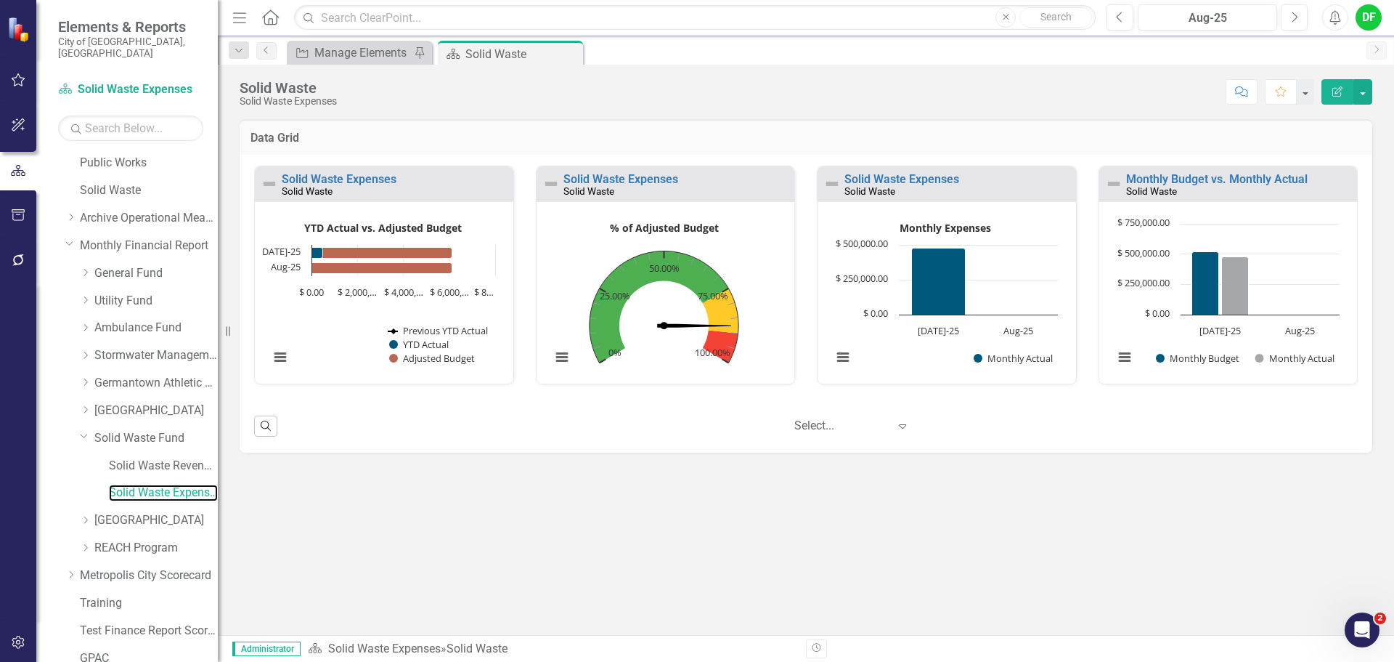
click at [386, 226] on text "YTD Actual vs. Adjusted Budget" at bounding box center [383, 228] width 158 height 14
click at [341, 230] on text "YTD Actual vs. Adjusted Budget" at bounding box center [383, 228] width 158 height 14
click at [504, 444] on div "Solid Waste Expenses Solid Waste Loading... YTD Actual vs. Adjusted Budget Comb…" at bounding box center [806, 304] width 1133 height 299
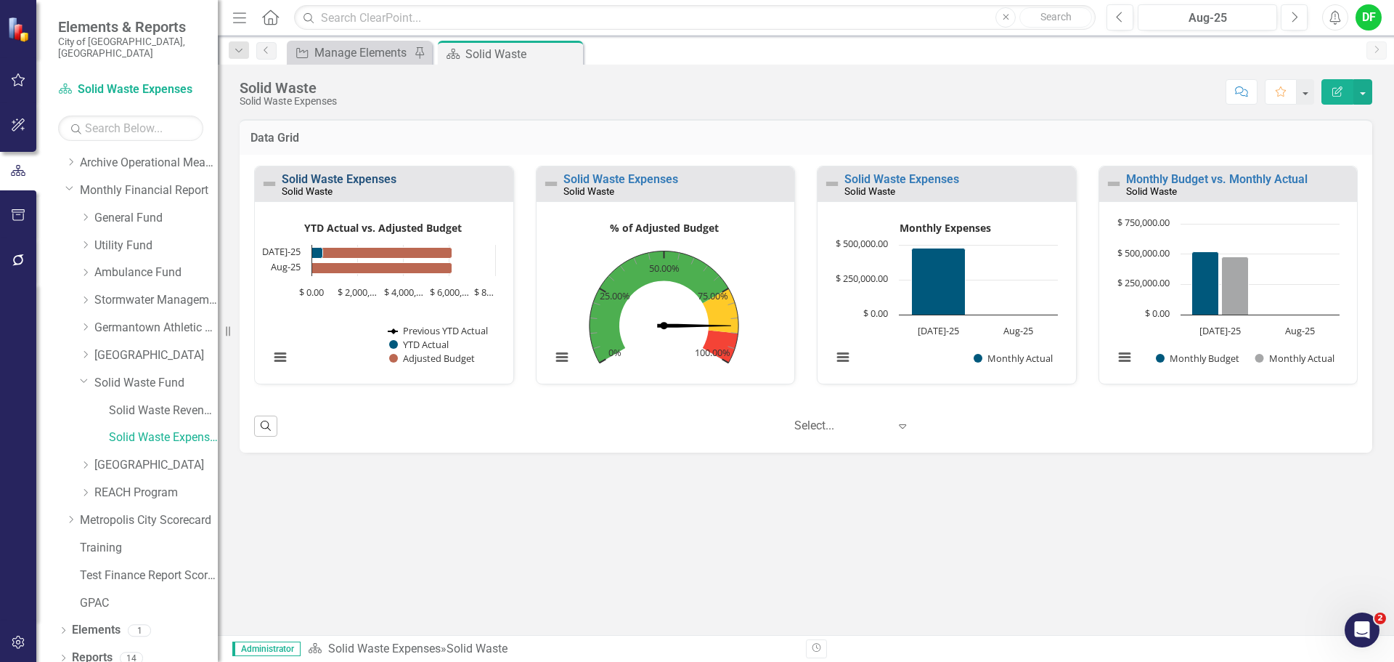
click at [375, 179] on link "Solid Waste Expenses" at bounding box center [339, 179] width 115 height 14
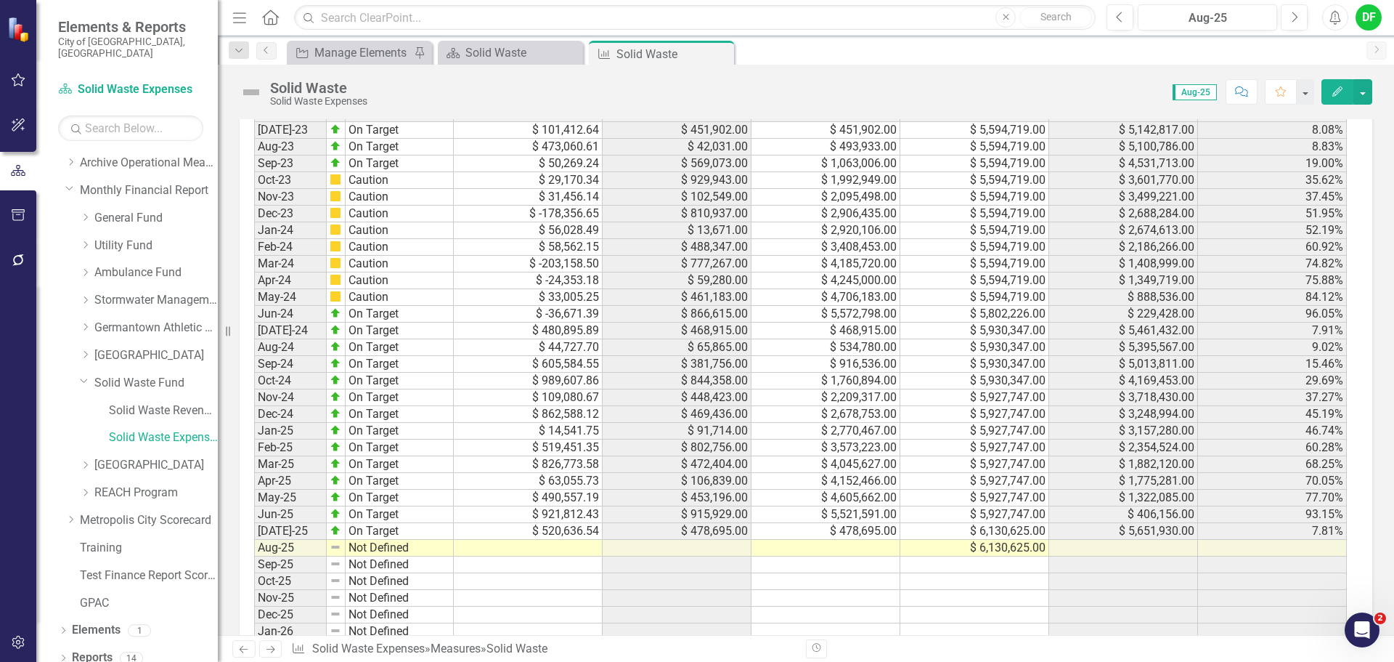
scroll to position [1307, 0]
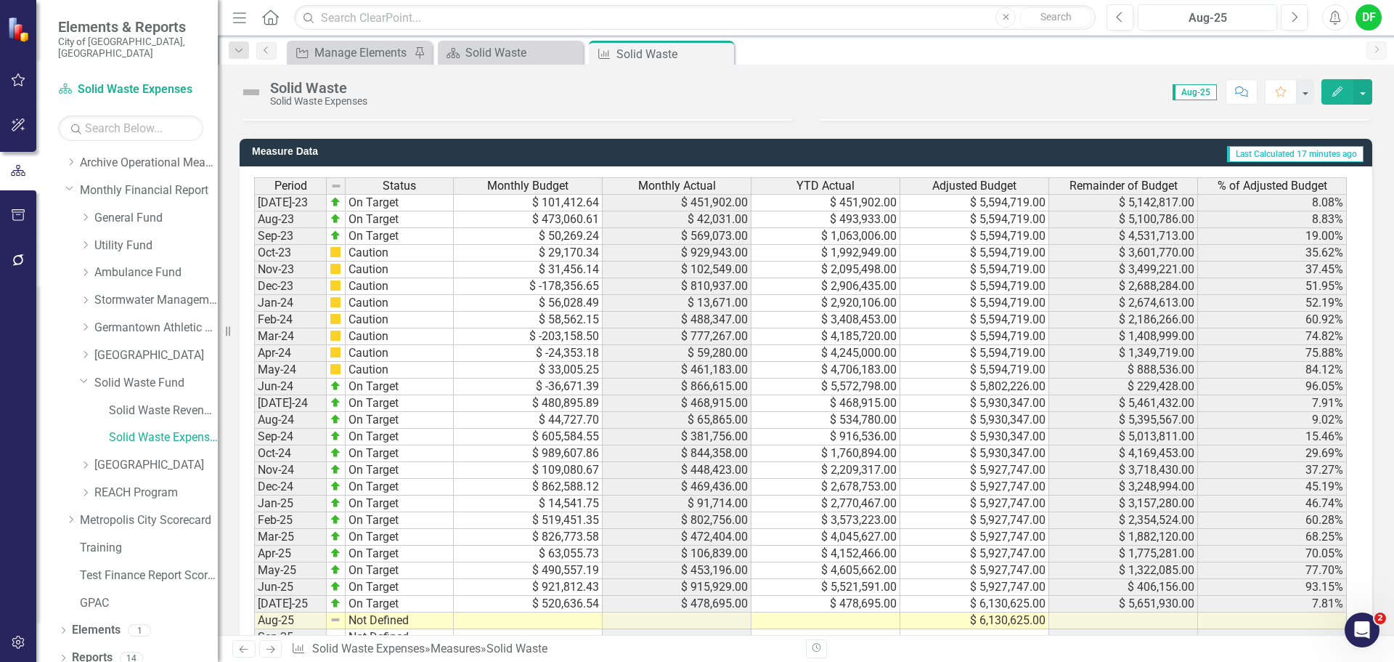
click at [683, 625] on td at bounding box center [677, 620] width 149 height 17
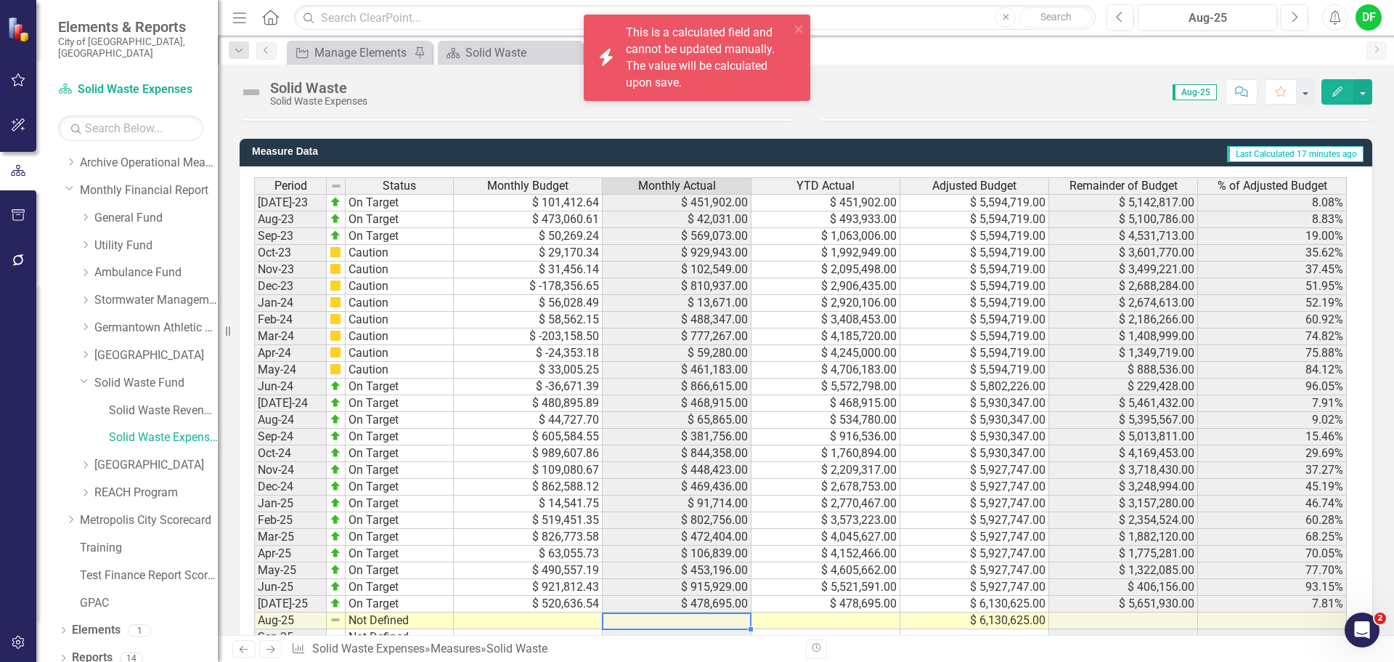
click at [788, 626] on td at bounding box center [826, 620] width 149 height 17
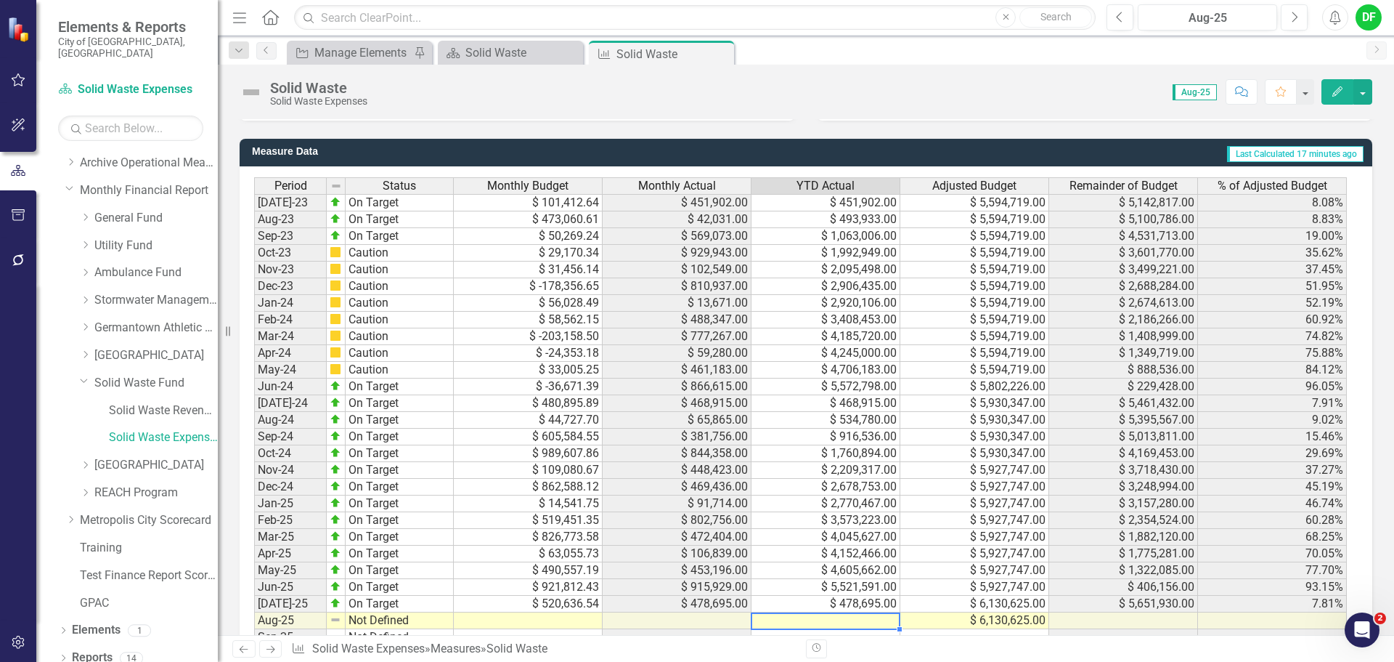
click at [813, 622] on td at bounding box center [826, 620] width 149 height 17
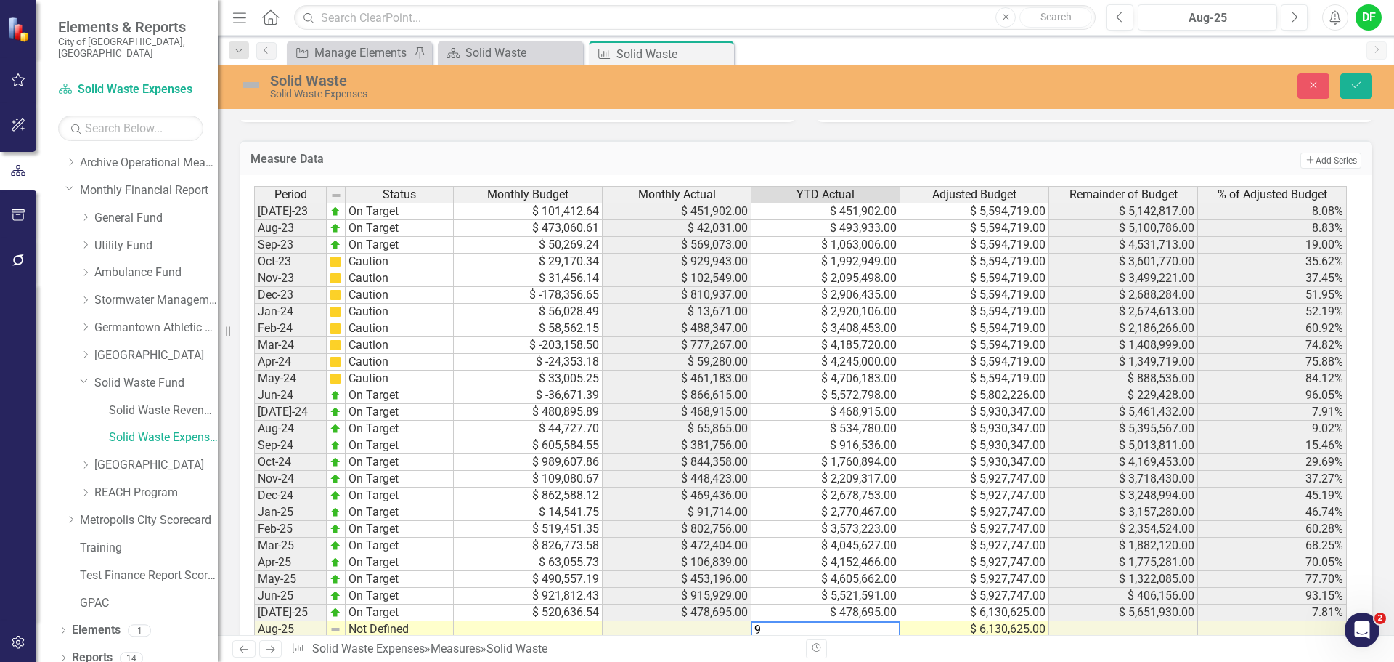
scroll to position [1310, 0]
type textarea "950673"
click at [1360, 82] on icon "Save" at bounding box center [1356, 85] width 13 height 10
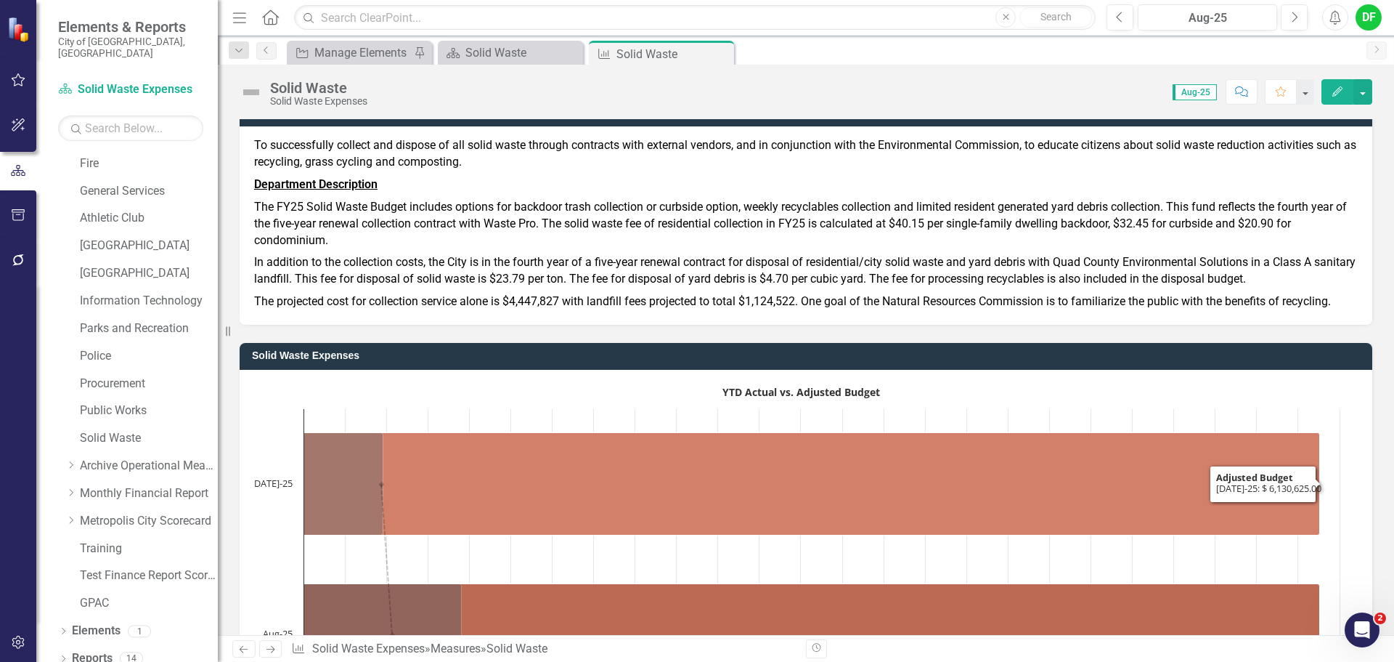
scroll to position [0, 0]
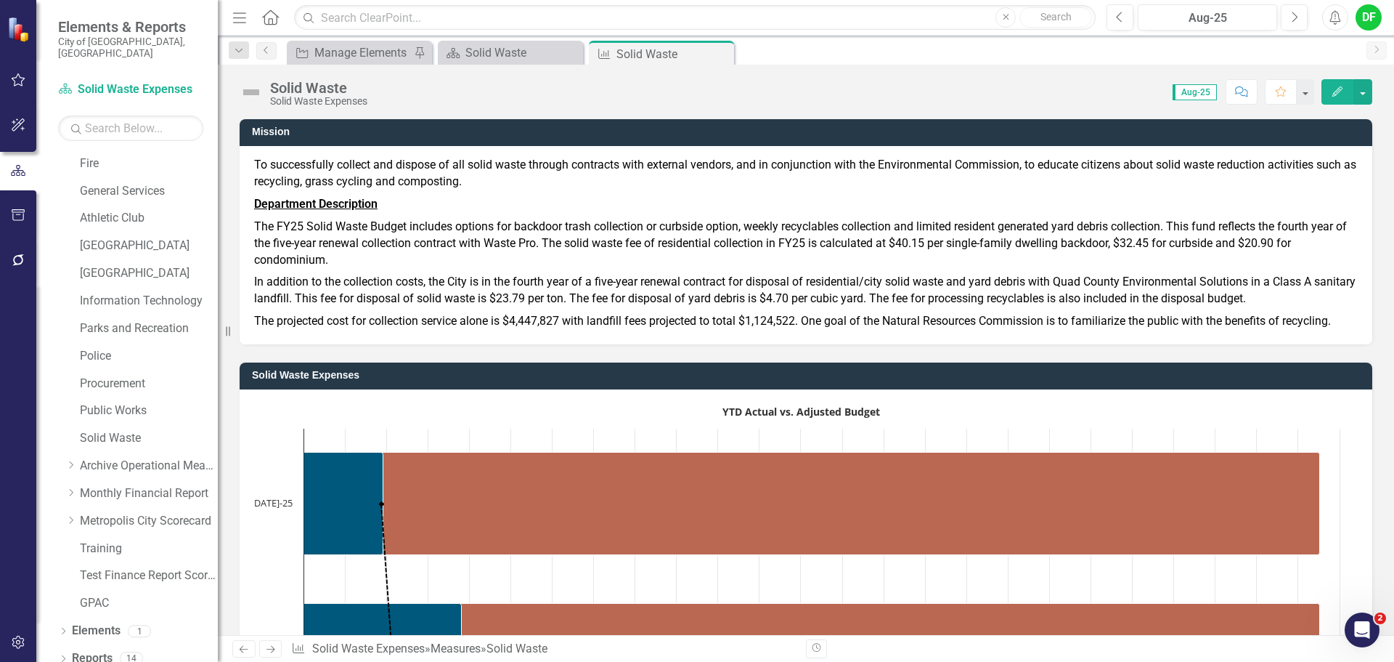
drag, startPoint x: 723, startPoint y: 50, endPoint x: 642, endPoint y: 50, distance: 80.6
click at [0, 0] on icon "Close" at bounding box center [0, 0] width 0 height 0
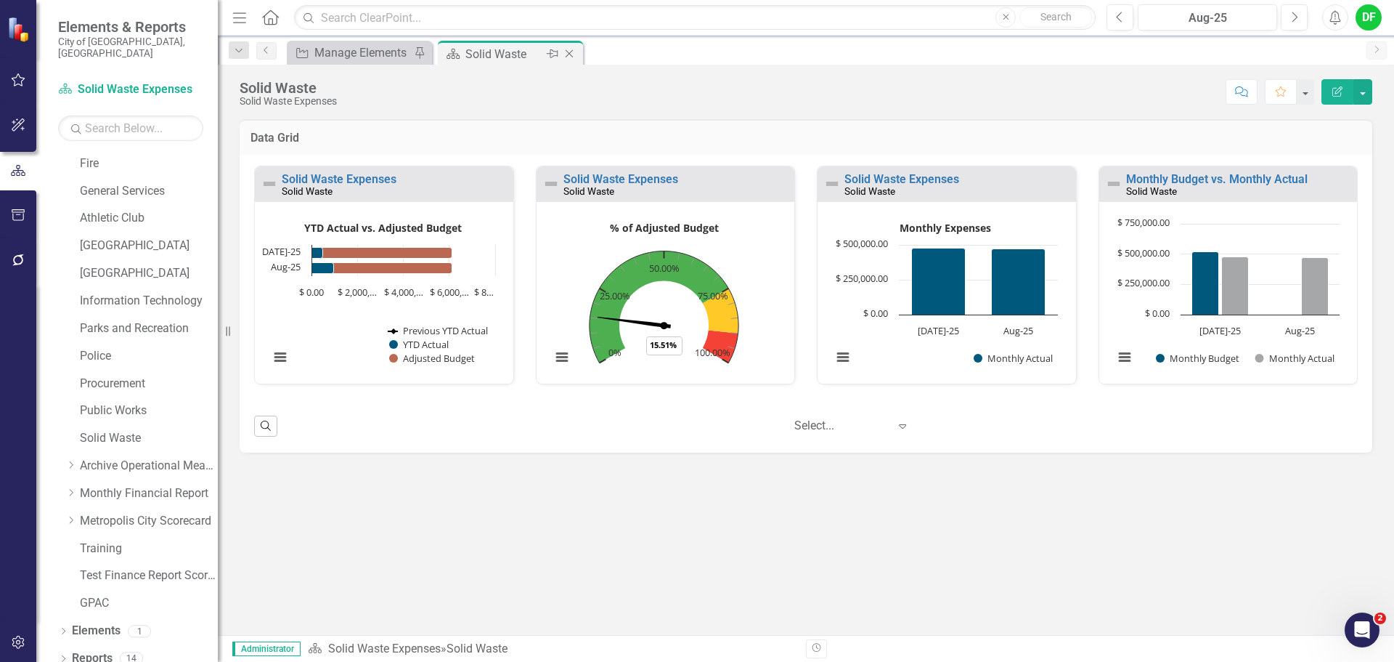
click at [570, 50] on icon "Close" at bounding box center [569, 54] width 15 height 12
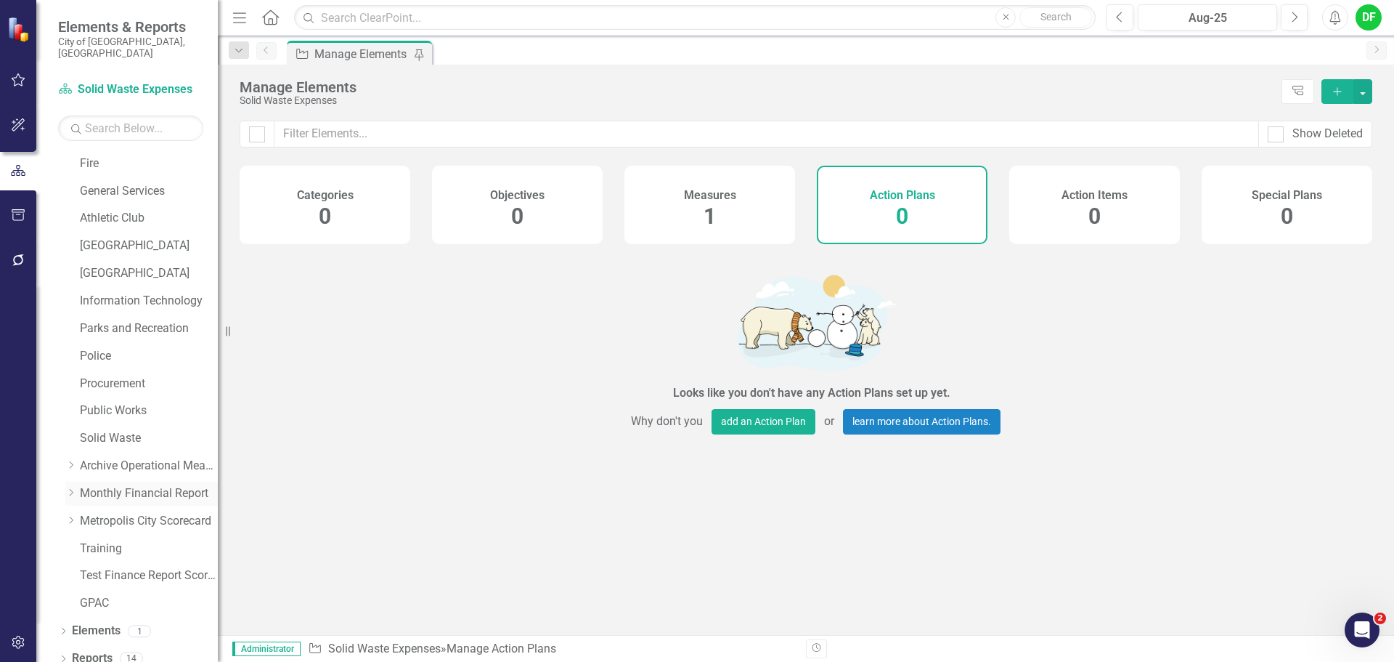
click at [70, 488] on icon "Dropdown" at bounding box center [70, 492] width 11 height 9
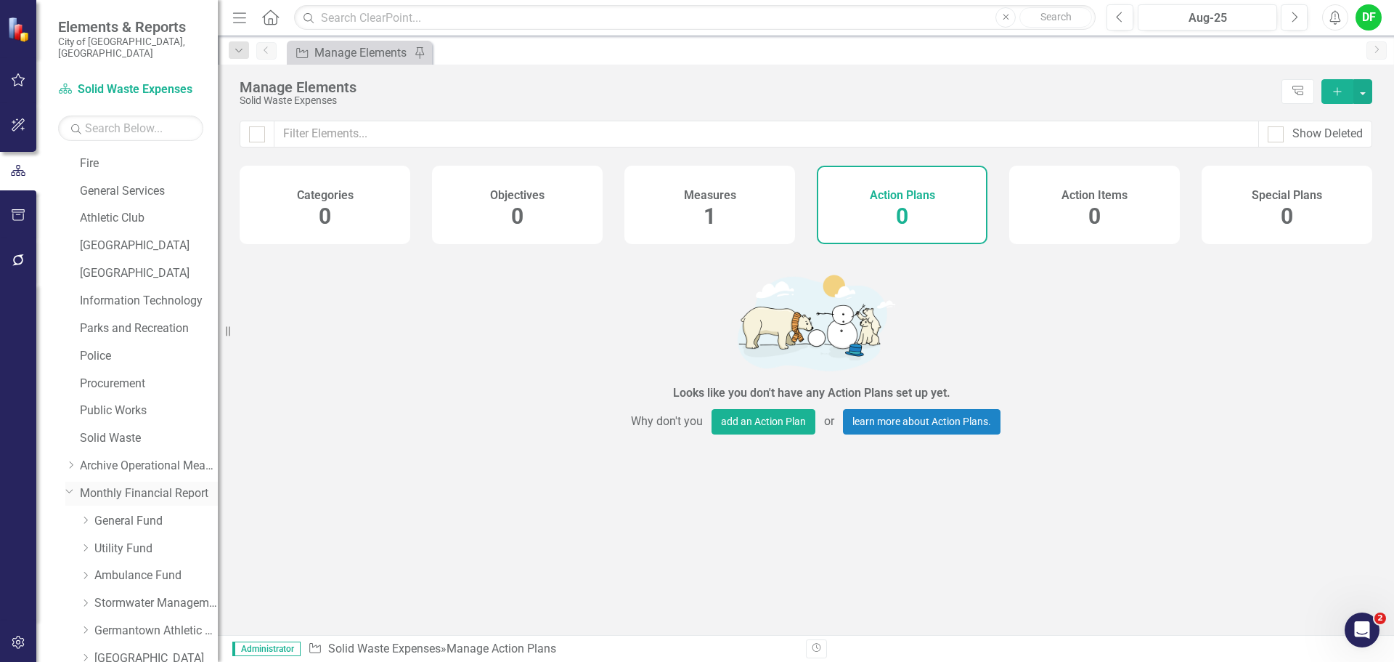
scroll to position [523, 0]
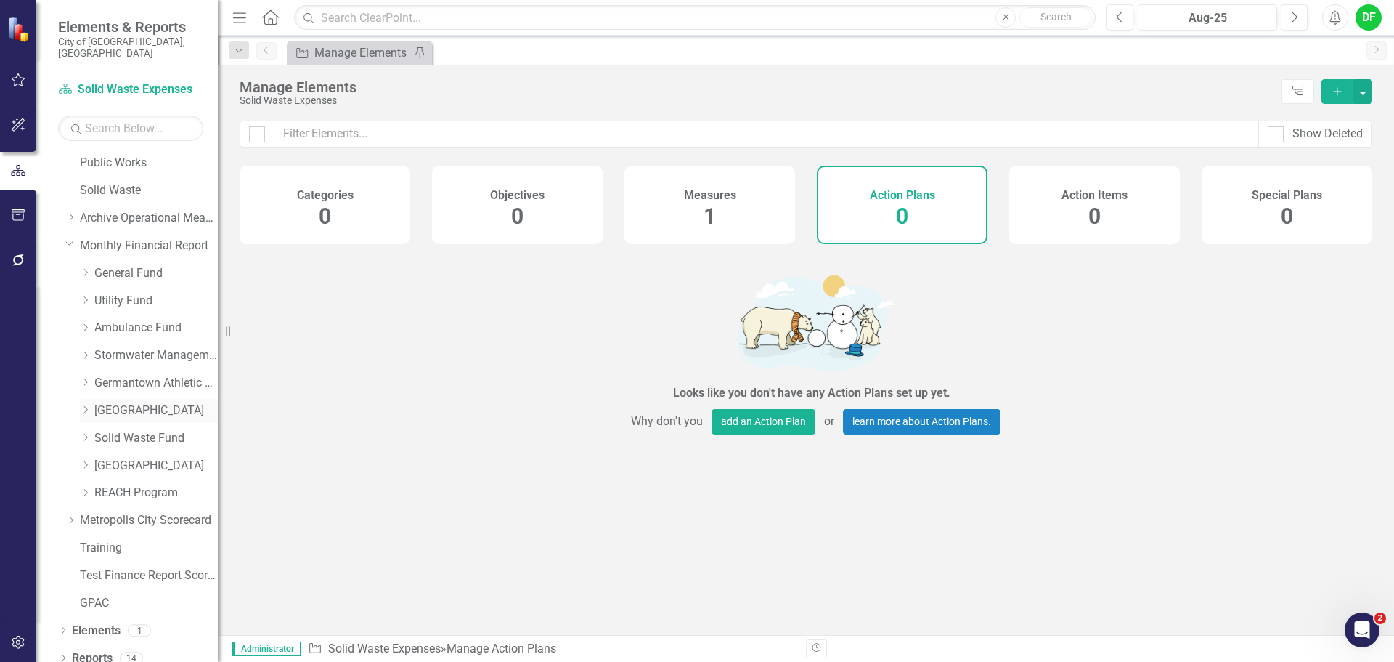
click at [86, 406] on icon at bounding box center [86, 409] width 4 height 7
click at [144, 402] on link "Great Hall Expenses" at bounding box center [163, 410] width 109 height 17
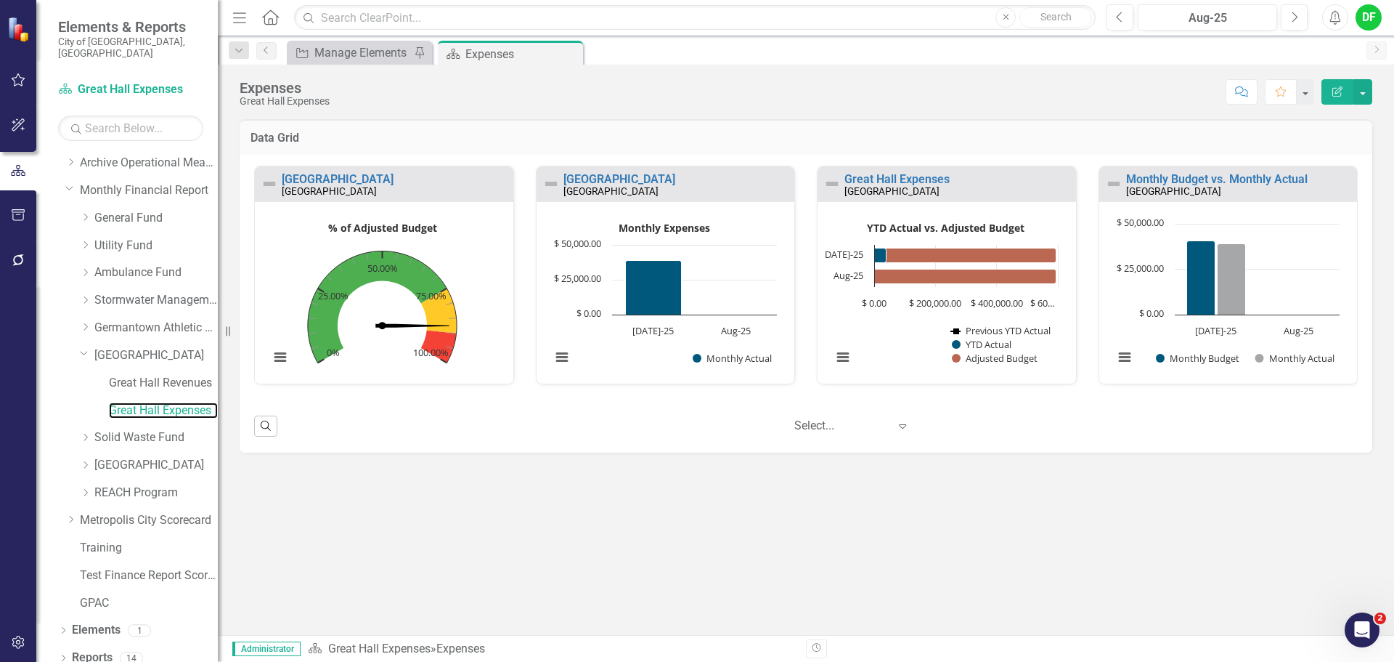
click at [317, 170] on div "Great Hall Great Hall" at bounding box center [384, 184] width 259 height 36
click at [317, 171] on div "Great Hall Great Hall" at bounding box center [384, 184] width 259 height 36
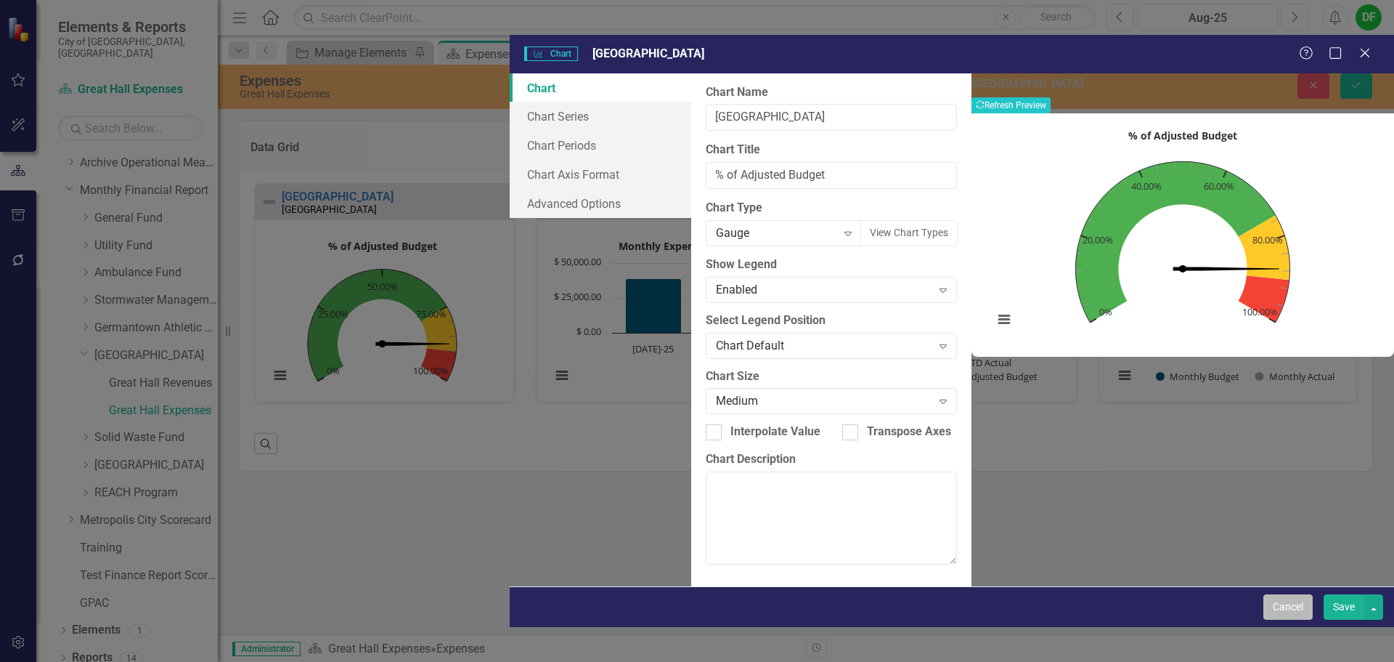
click at [1300, 620] on button "Cancel" at bounding box center [1288, 606] width 49 height 25
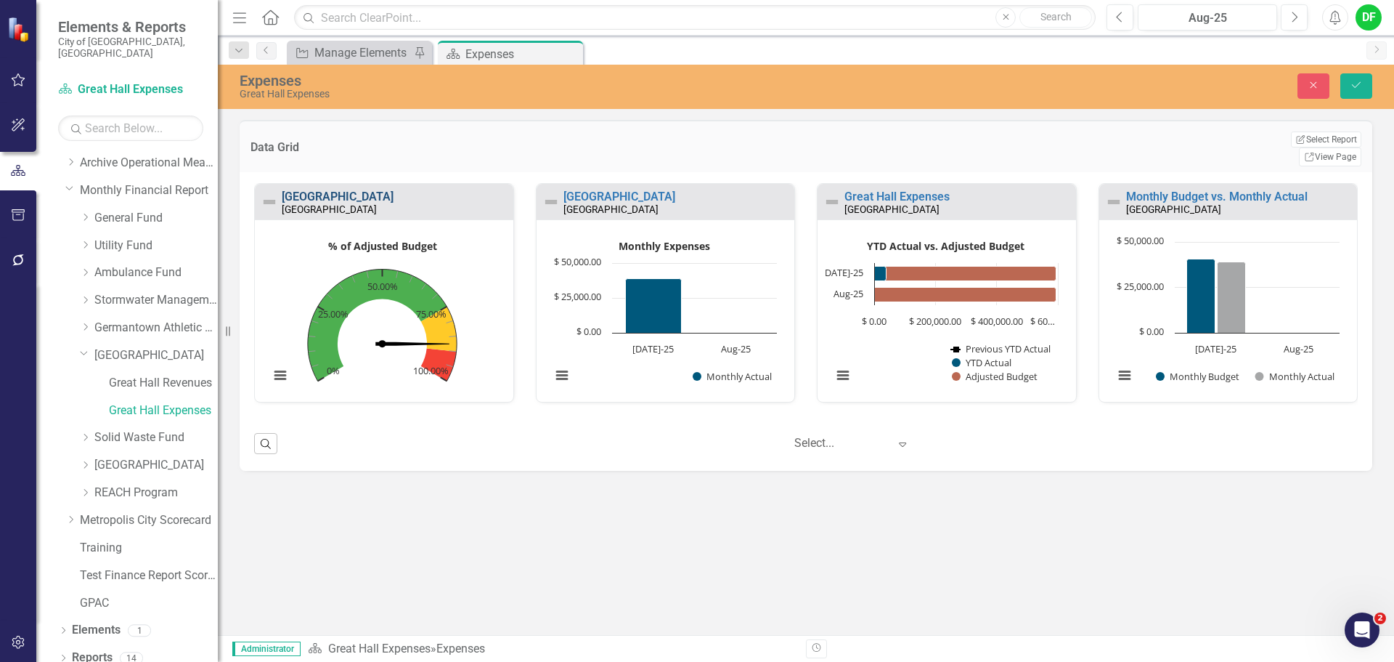
click at [325, 190] on link "[GEOGRAPHIC_DATA]" at bounding box center [338, 197] width 112 height 14
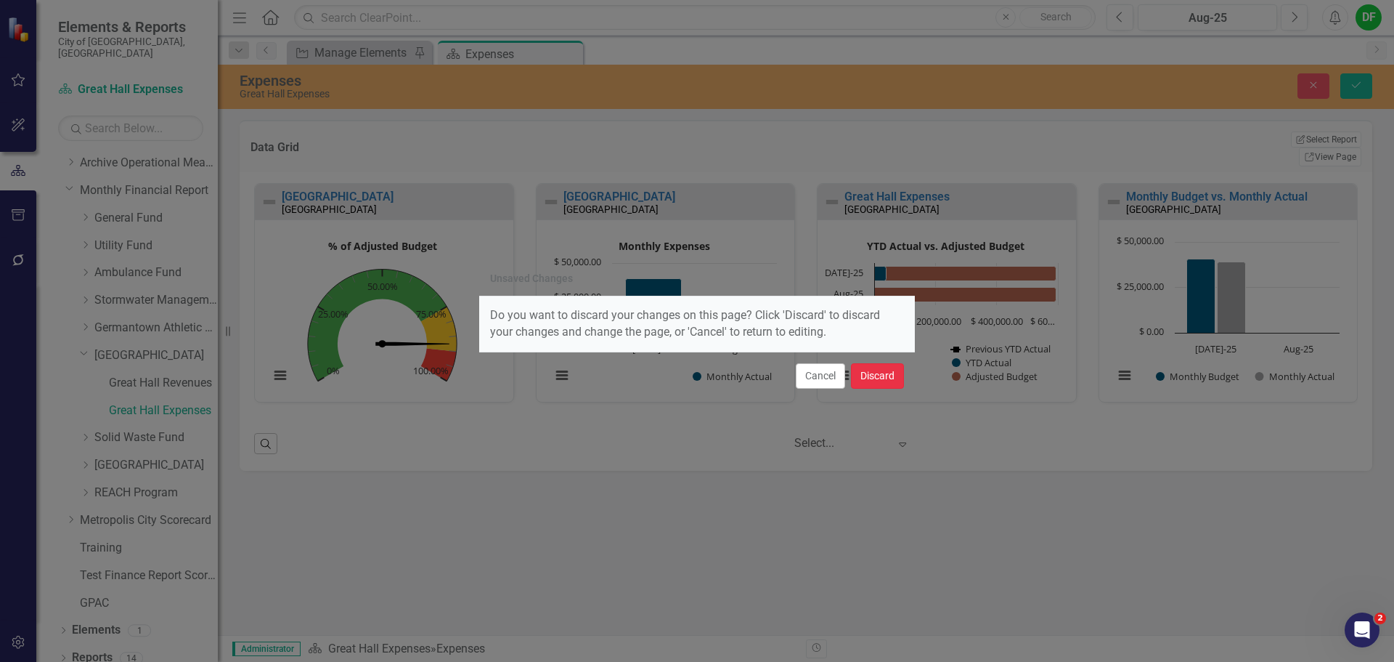
click at [869, 377] on button "Discard" at bounding box center [877, 375] width 53 height 25
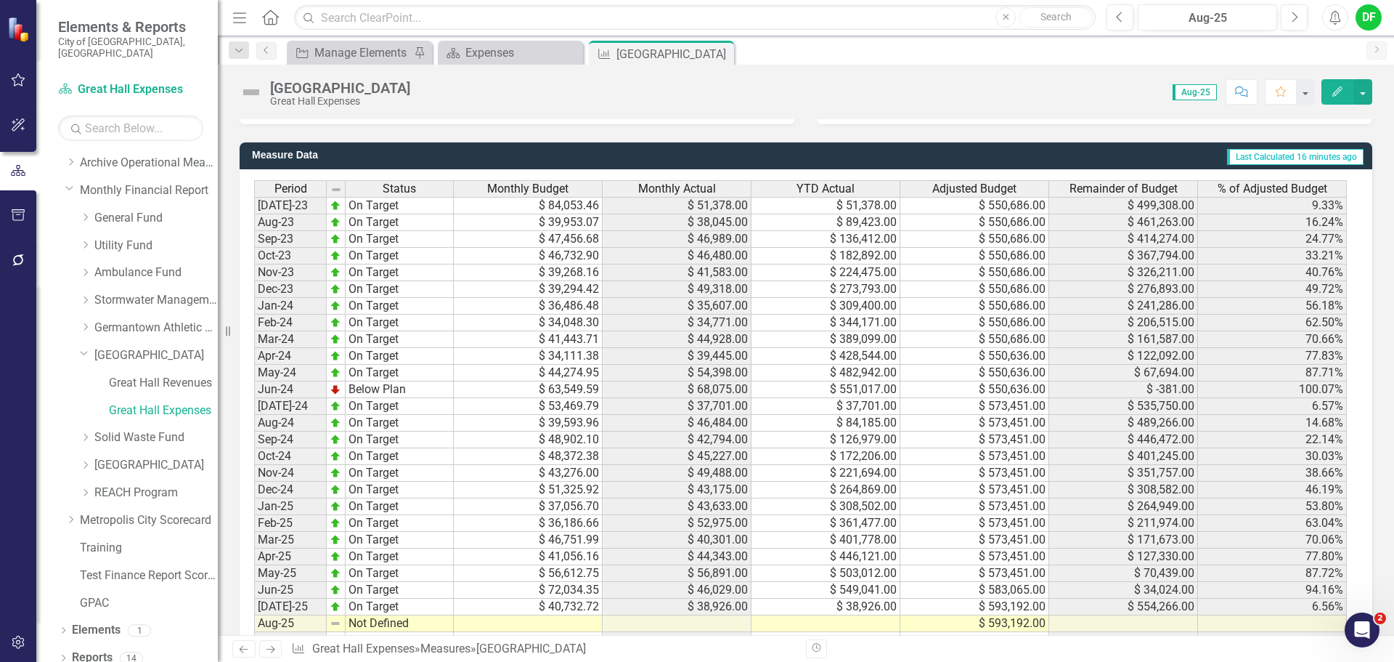
scroll to position [1304, 0]
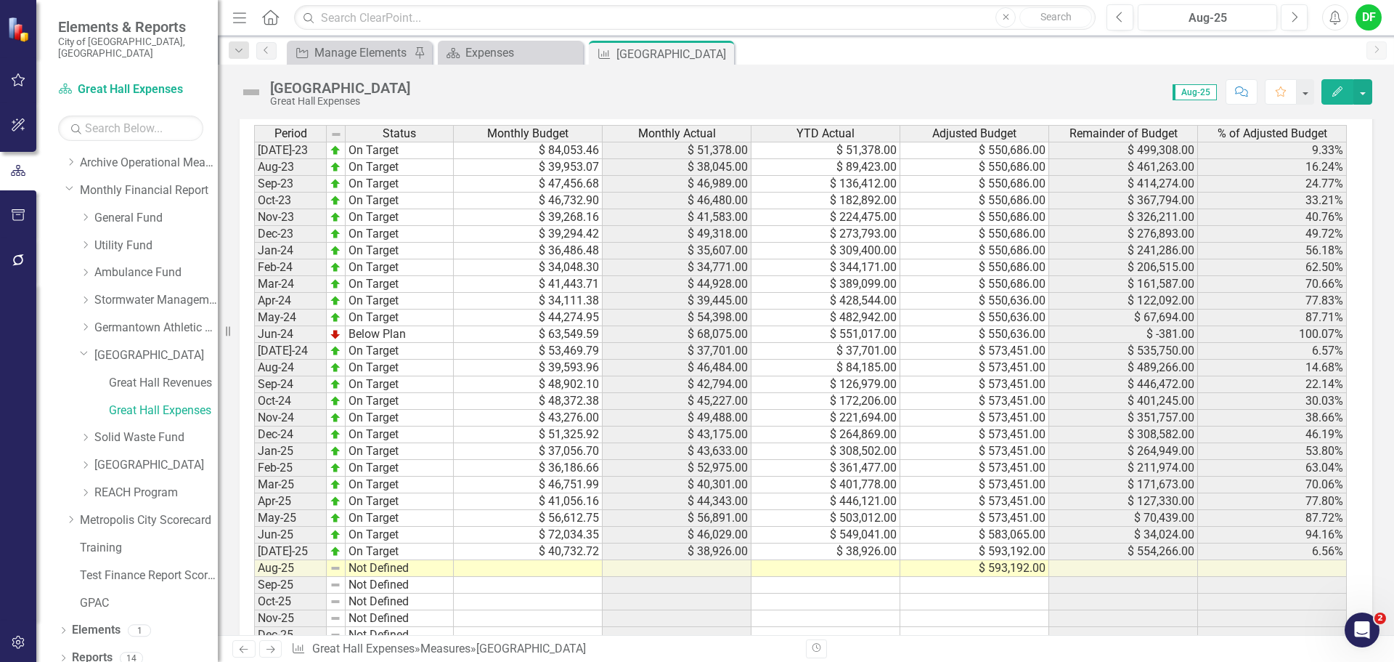
click at [840, 564] on td at bounding box center [826, 568] width 149 height 17
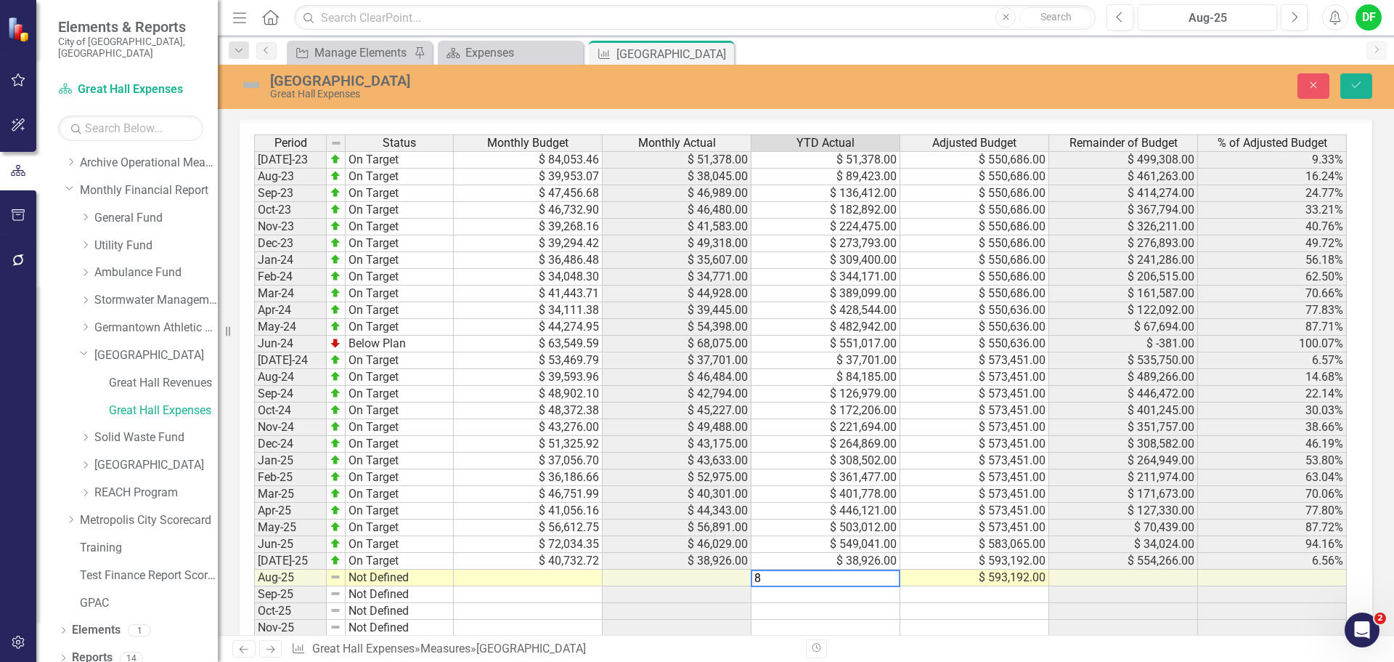
scroll to position [1312, 0]
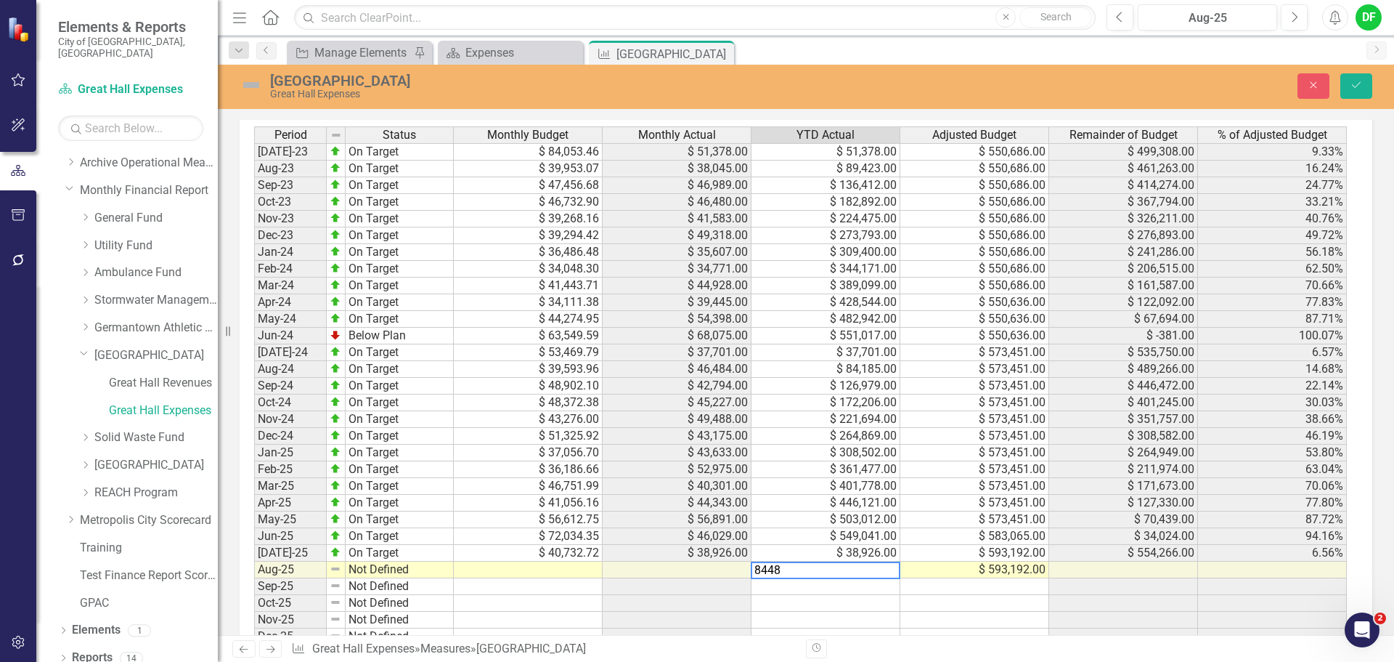
type textarea "84485"
click at [1361, 77] on button "Save" at bounding box center [1357, 85] width 32 height 25
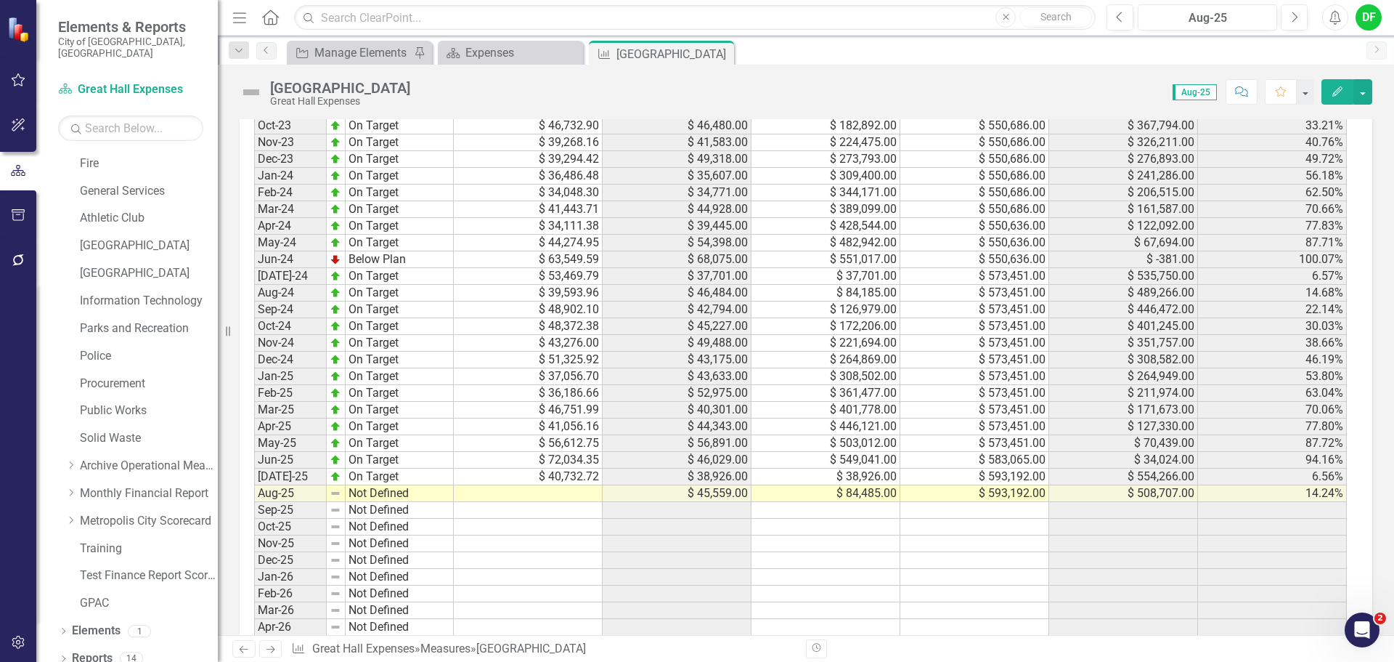
scroll to position [1449, 0]
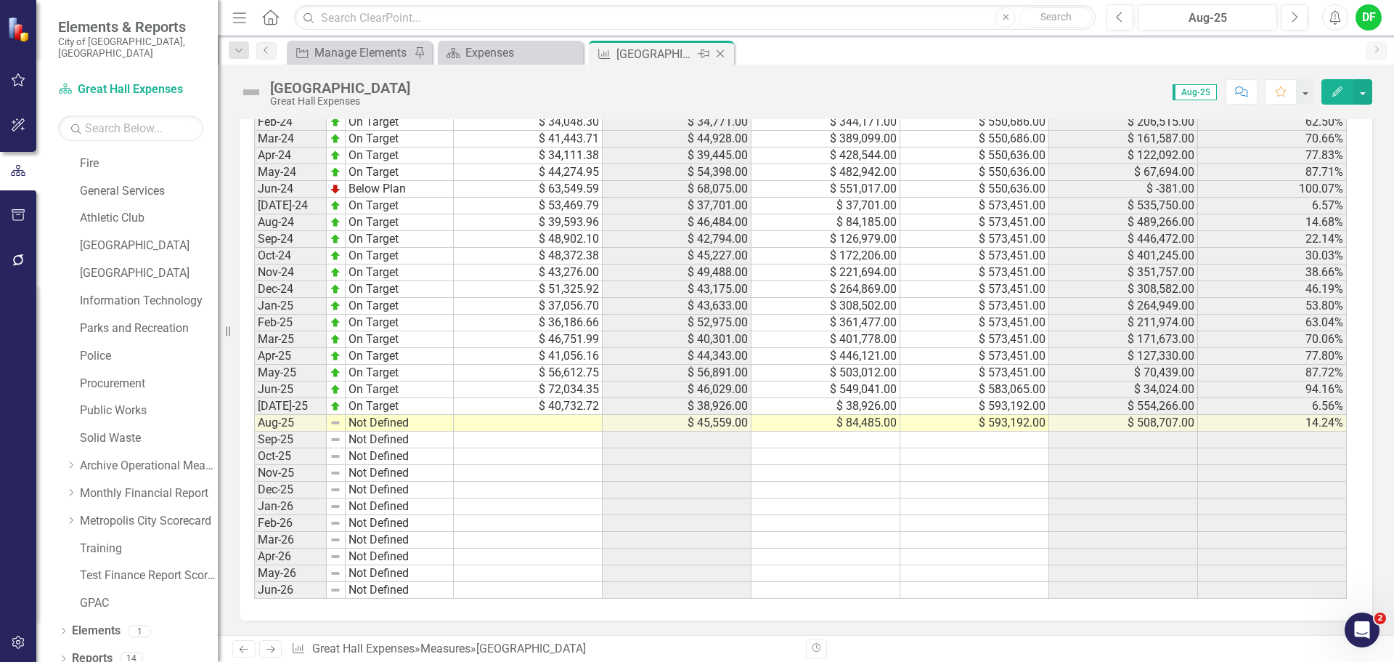
click at [720, 54] on icon at bounding box center [721, 54] width 8 height 8
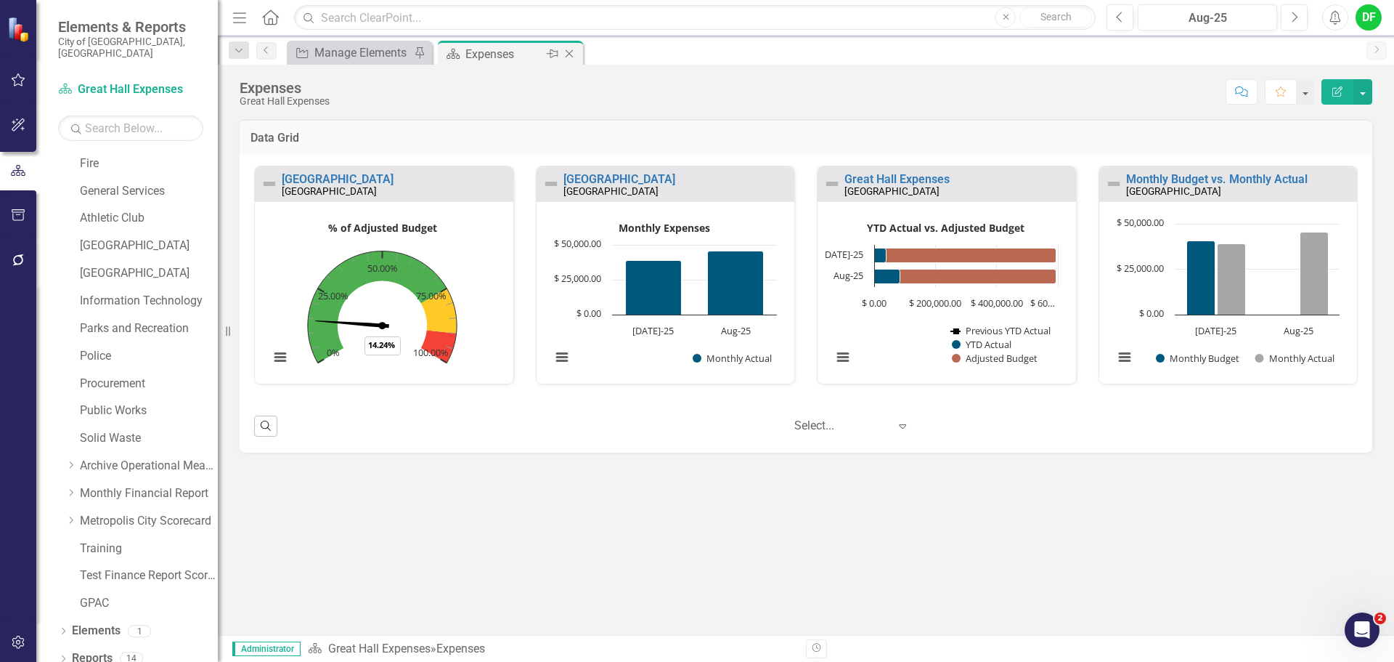
click at [572, 51] on icon "Close" at bounding box center [569, 54] width 15 height 12
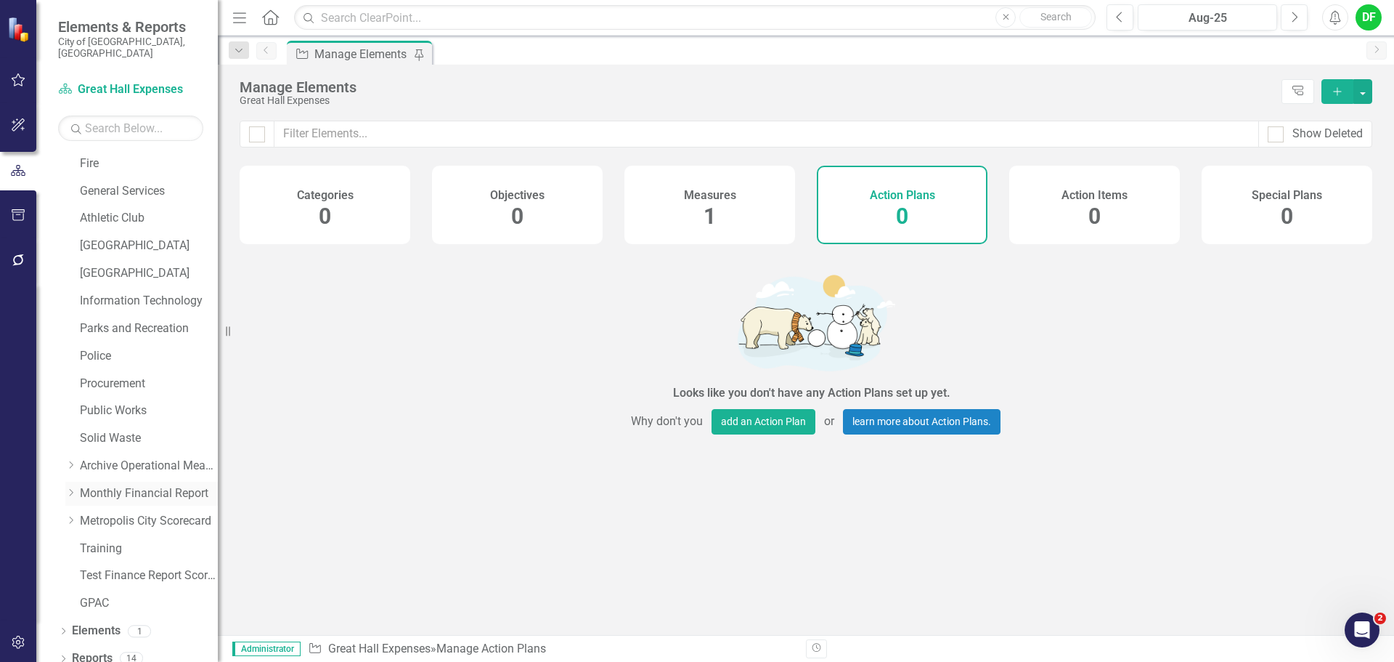
click at [73, 488] on icon "Dropdown" at bounding box center [70, 492] width 11 height 9
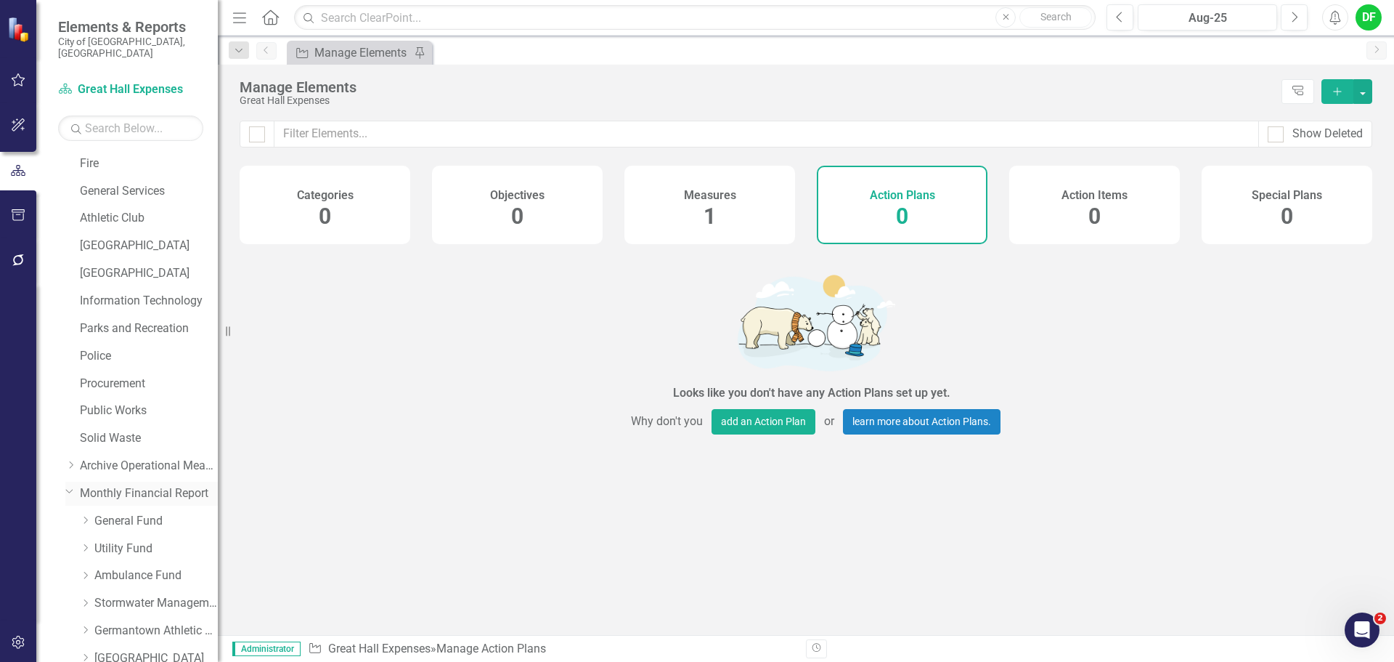
scroll to position [523, 0]
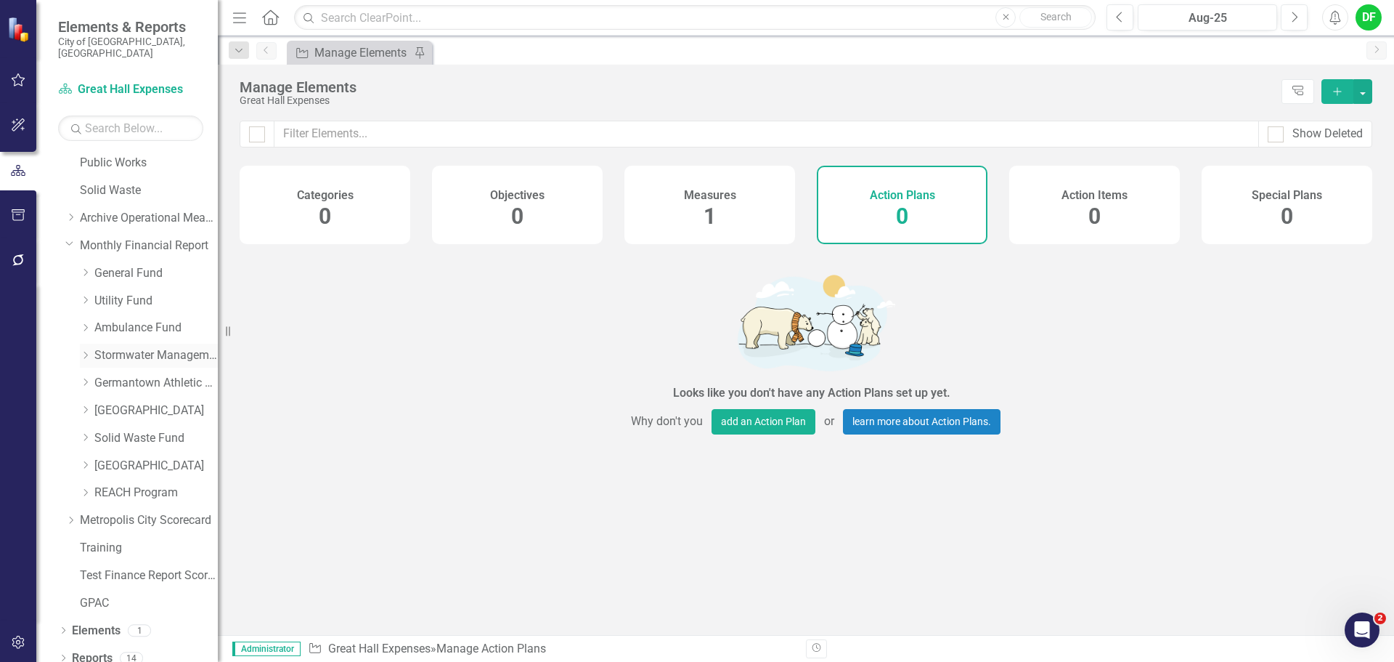
click at [112, 351] on link "Stormwater Management Fund" at bounding box center [155, 355] width 123 height 17
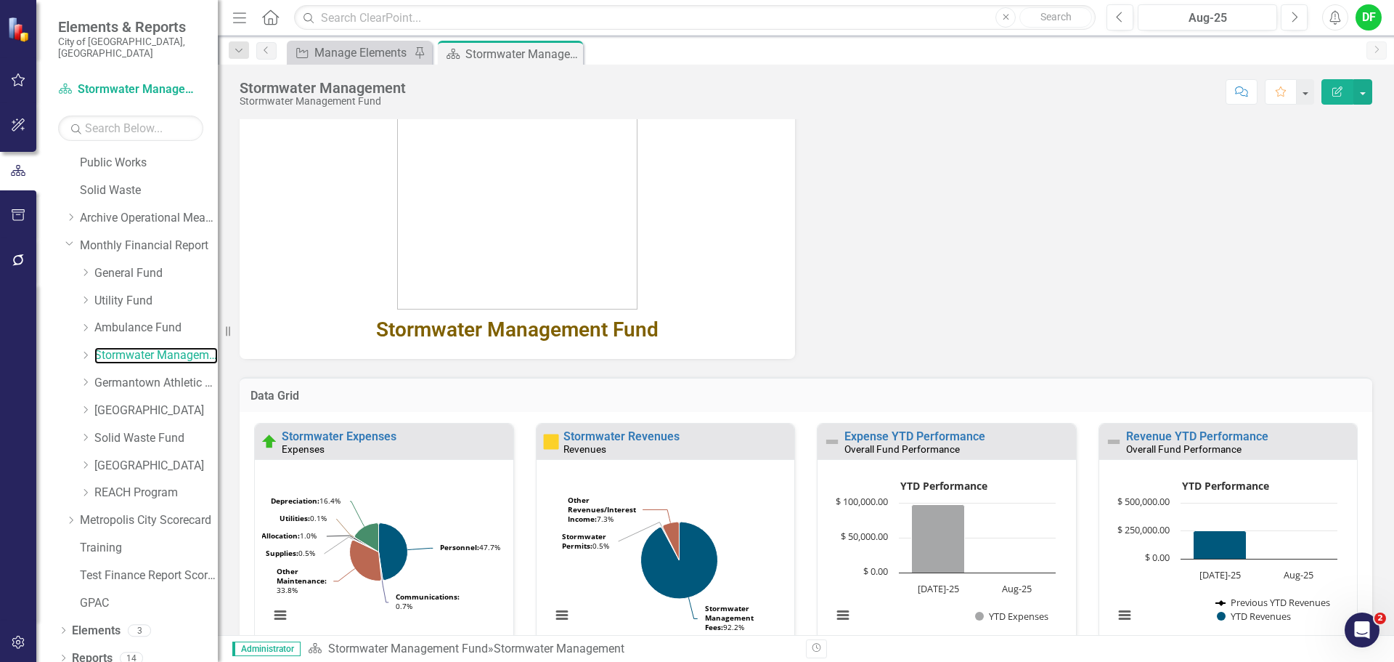
scroll to position [245, 0]
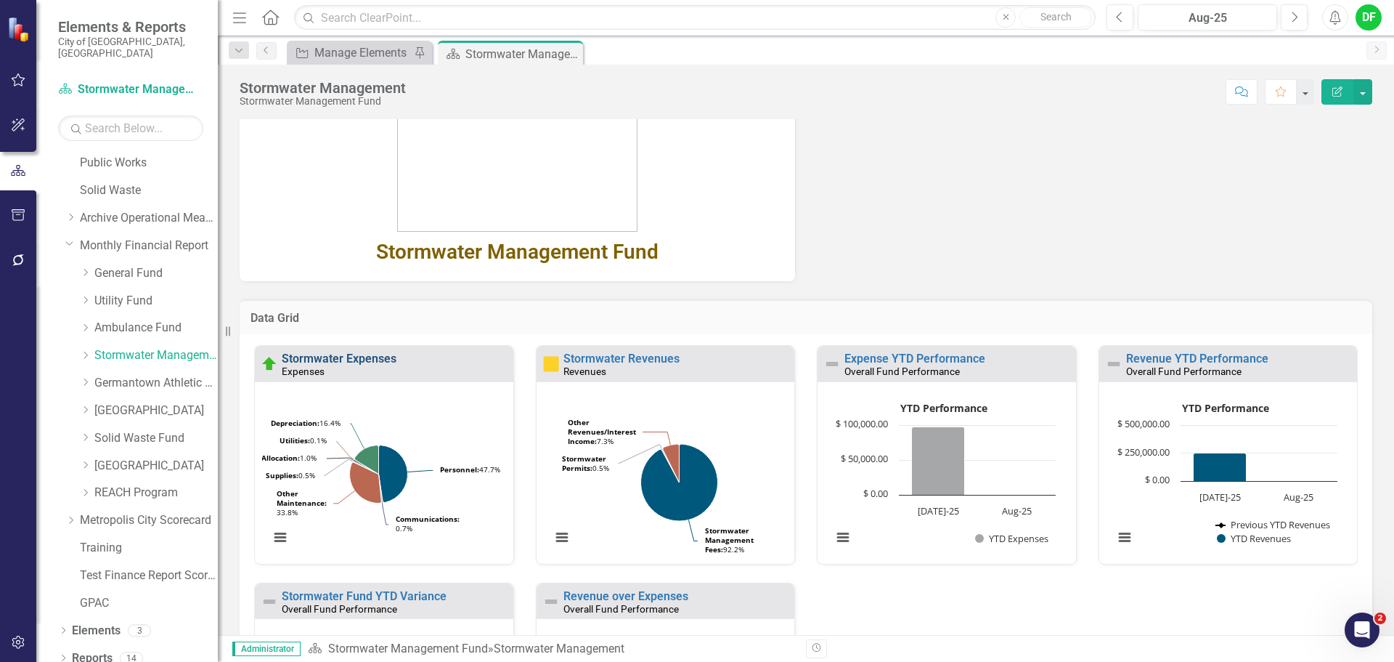
click at [366, 359] on link "Stormwater Expenses" at bounding box center [339, 359] width 115 height 14
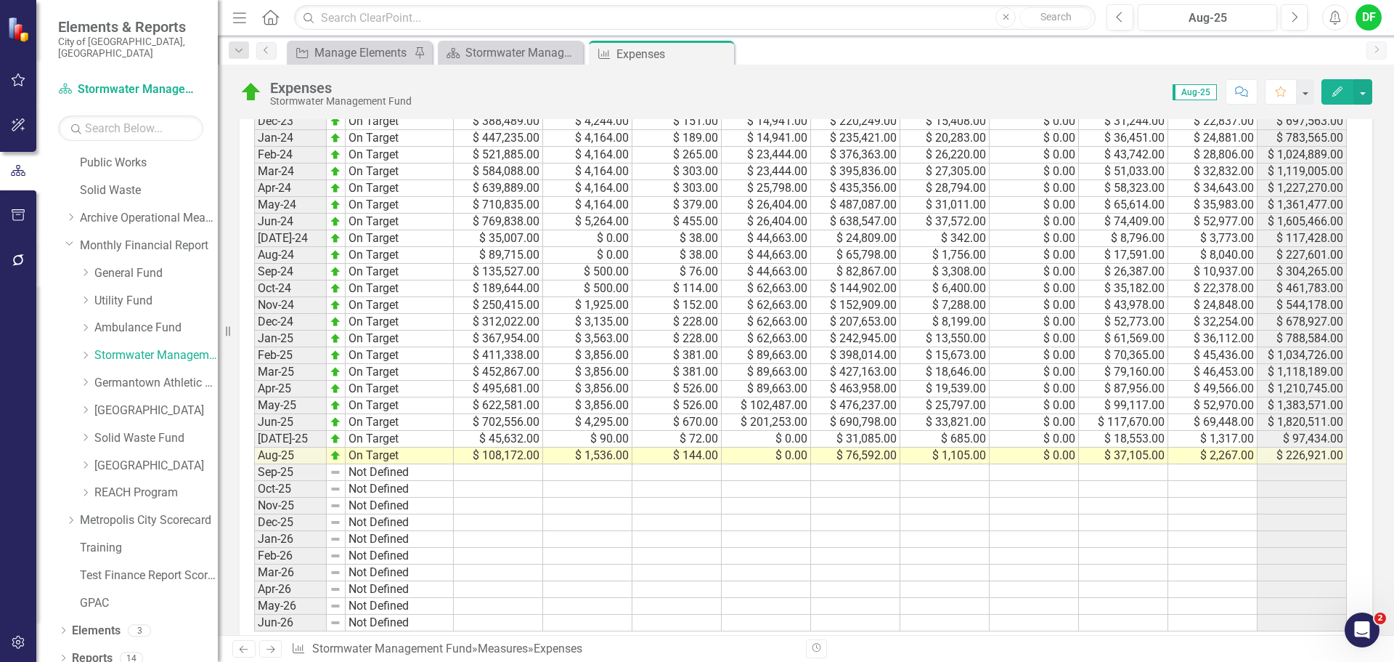
scroll to position [799, 0]
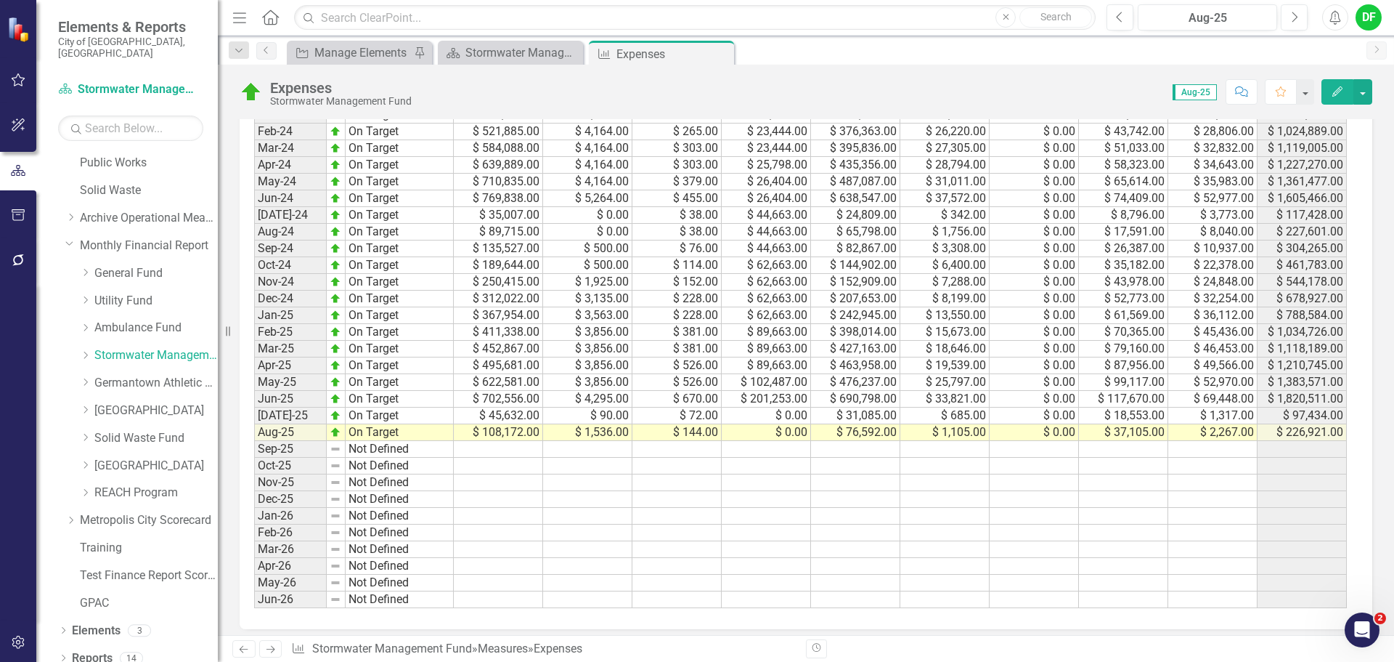
click at [0, 0] on icon at bounding box center [0, 0] width 0 height 0
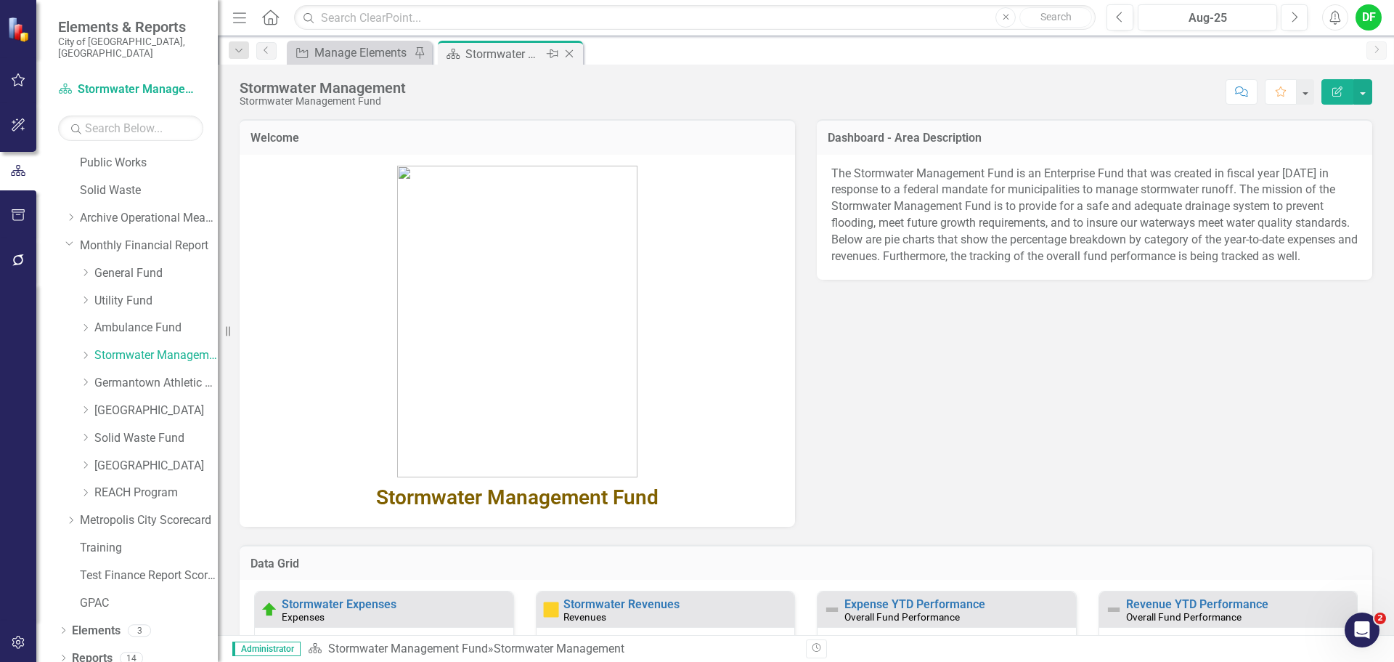
click at [571, 52] on icon "Close" at bounding box center [569, 54] width 15 height 12
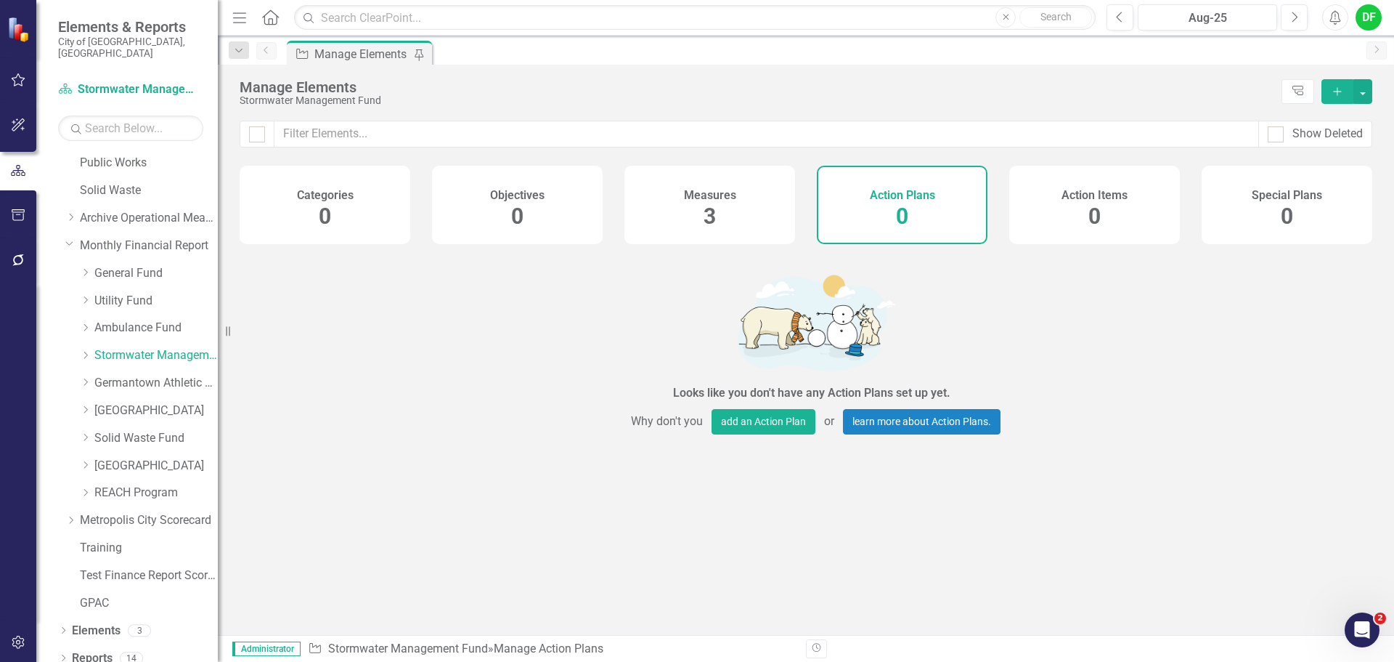
click at [77, 344] on div "Dropdown Stormwater Management Fund" at bounding box center [141, 358] width 153 height 28
click at [86, 351] on icon "Dropdown" at bounding box center [85, 355] width 11 height 9
click at [139, 402] on link "Stormwater Management Expenses" at bounding box center [163, 410] width 109 height 17
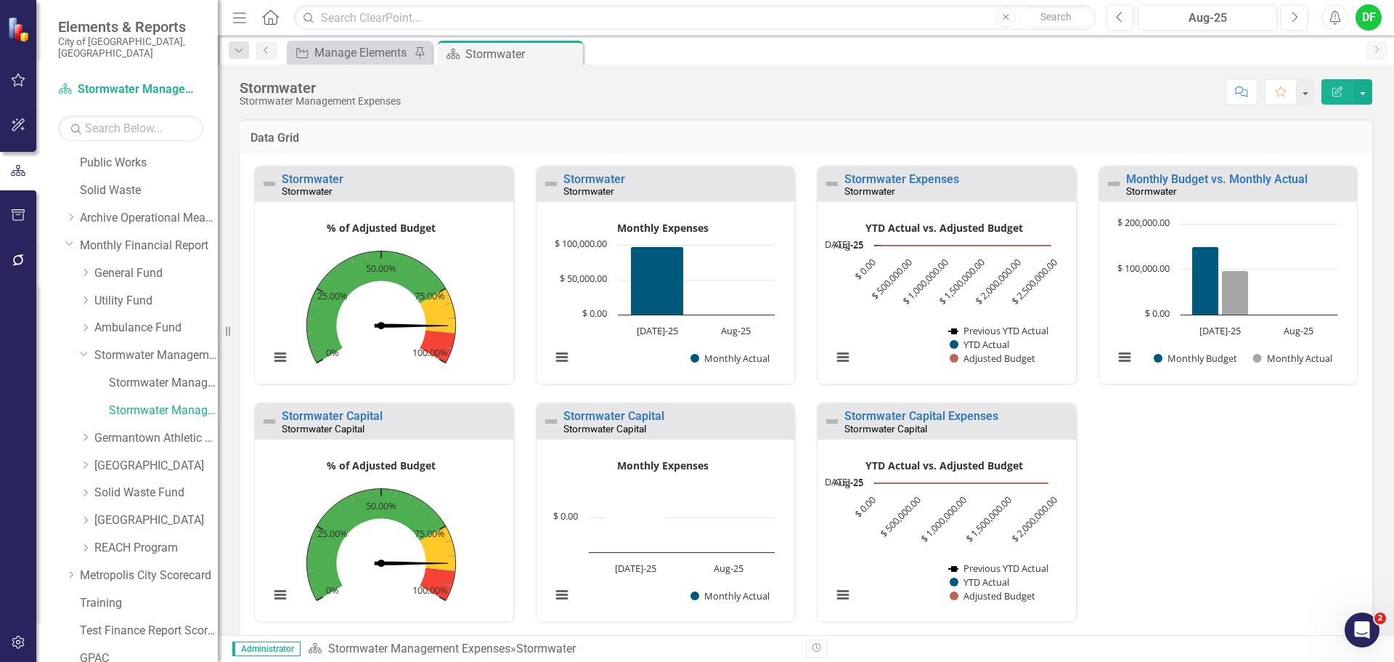
click at [318, 186] on small "Stormwater" at bounding box center [307, 191] width 51 height 12
click at [323, 178] on link "Stormwater" at bounding box center [313, 179] width 62 height 14
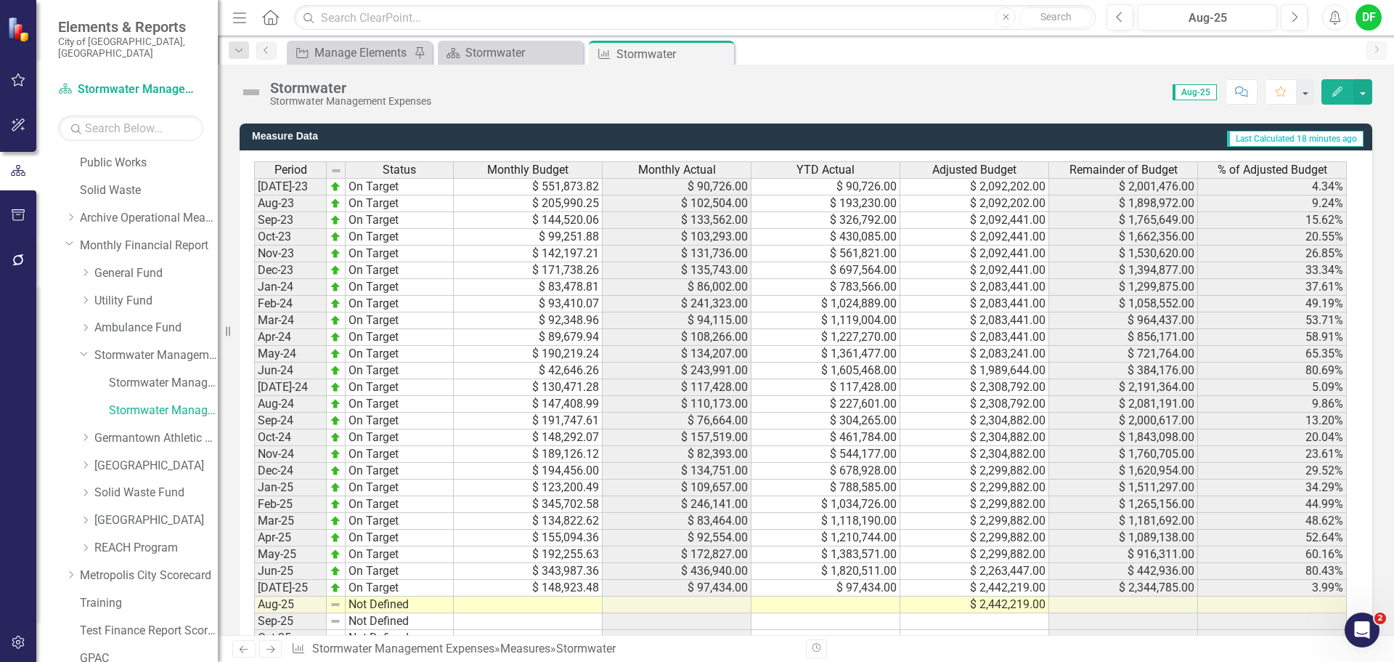
scroll to position [1235, 0]
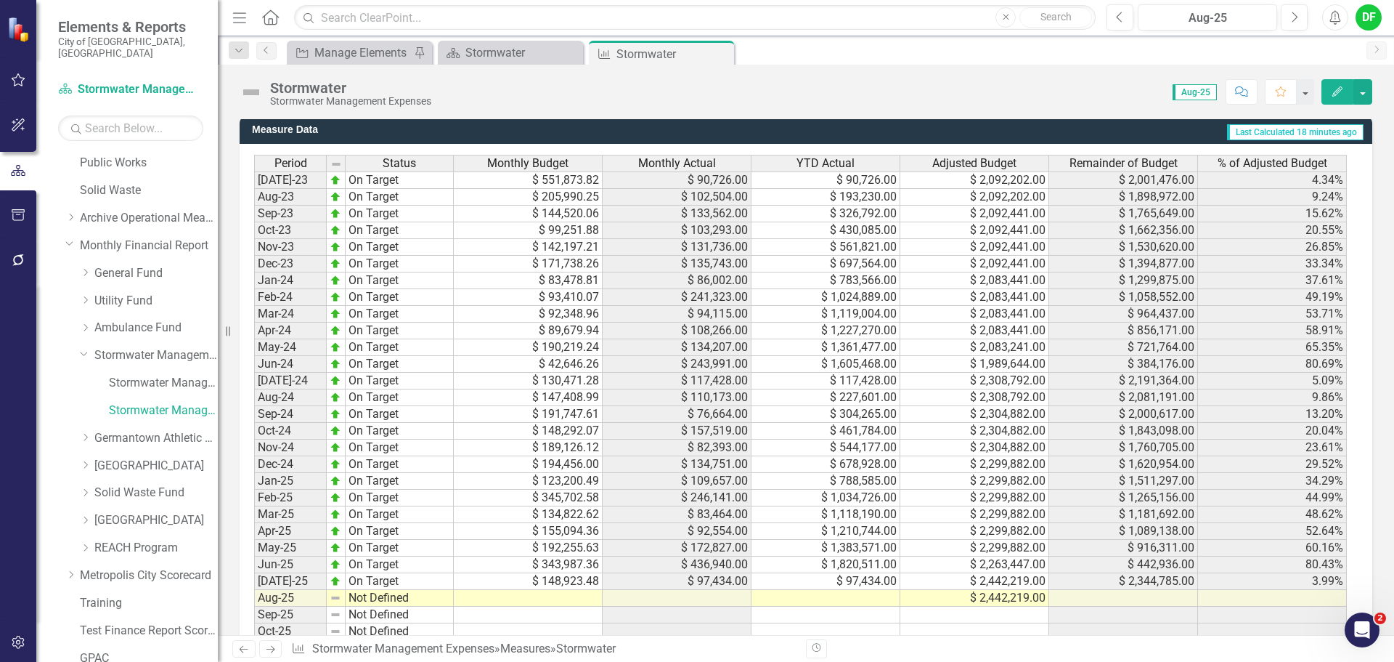
click at [855, 604] on td at bounding box center [826, 598] width 149 height 17
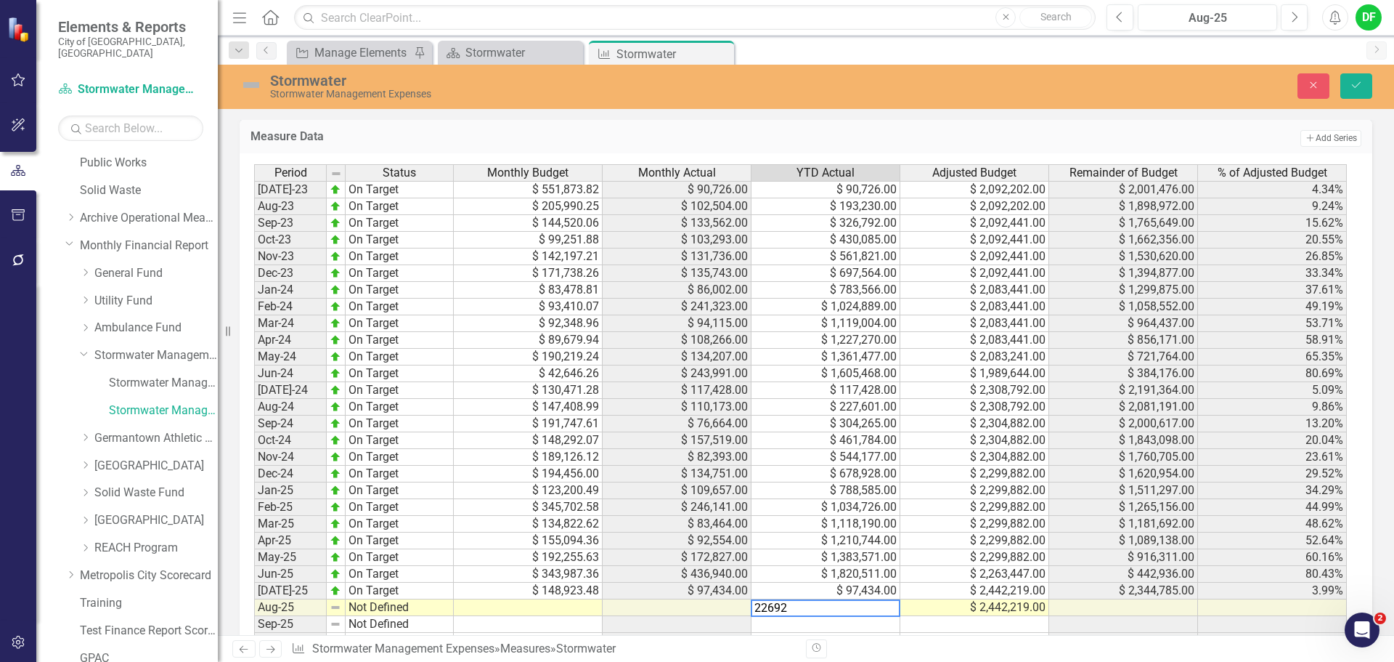
type textarea "226922"
click at [1362, 93] on button "Save" at bounding box center [1357, 85] width 32 height 25
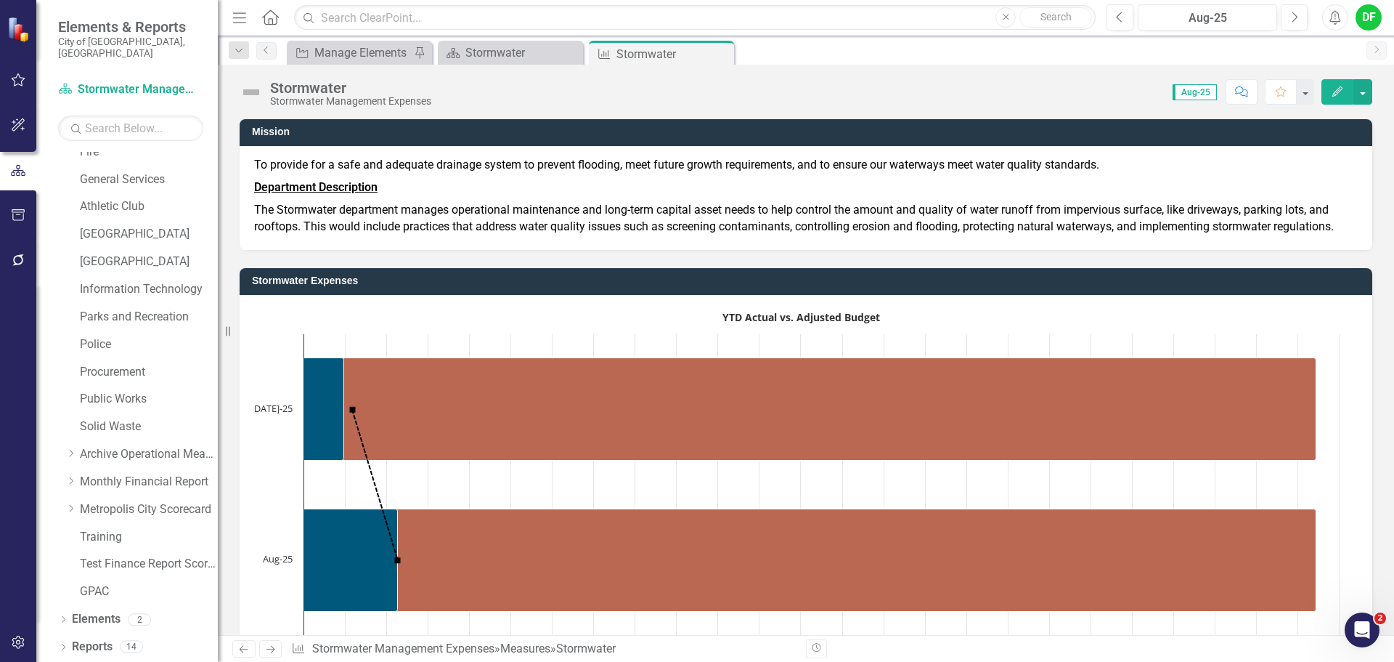
scroll to position [275, 0]
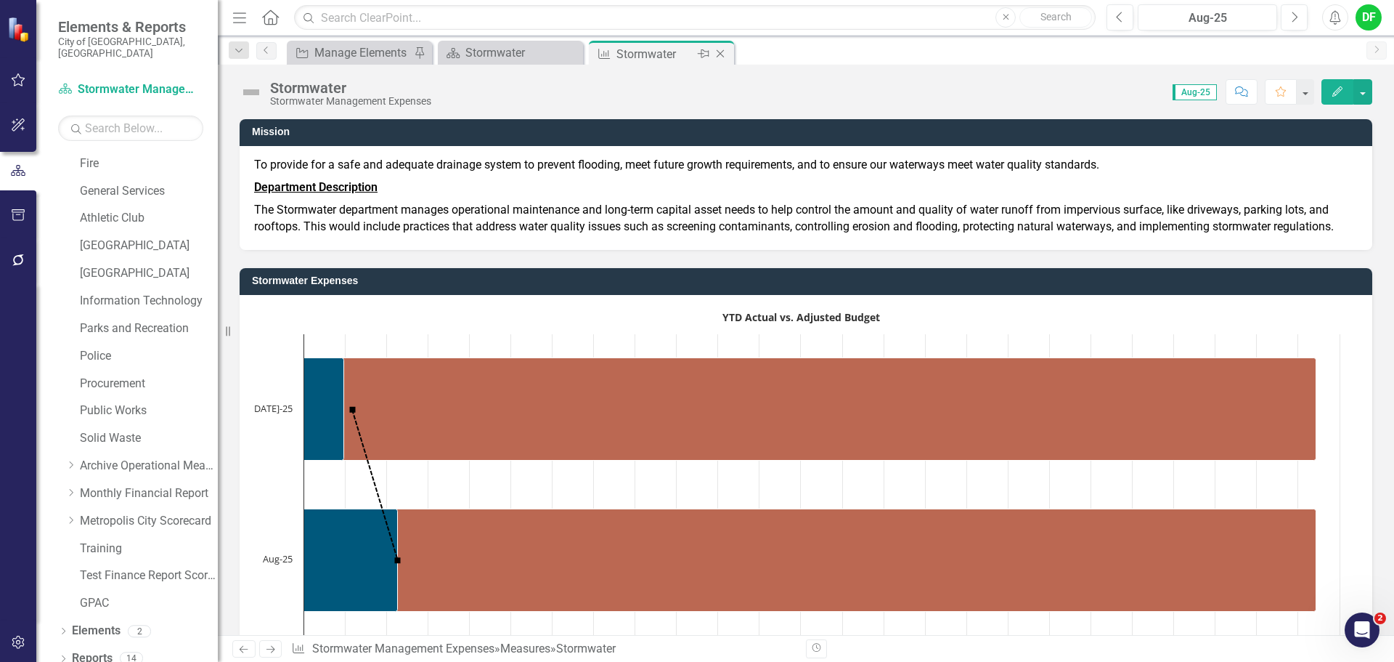
click at [720, 55] on icon "Close" at bounding box center [720, 54] width 15 height 12
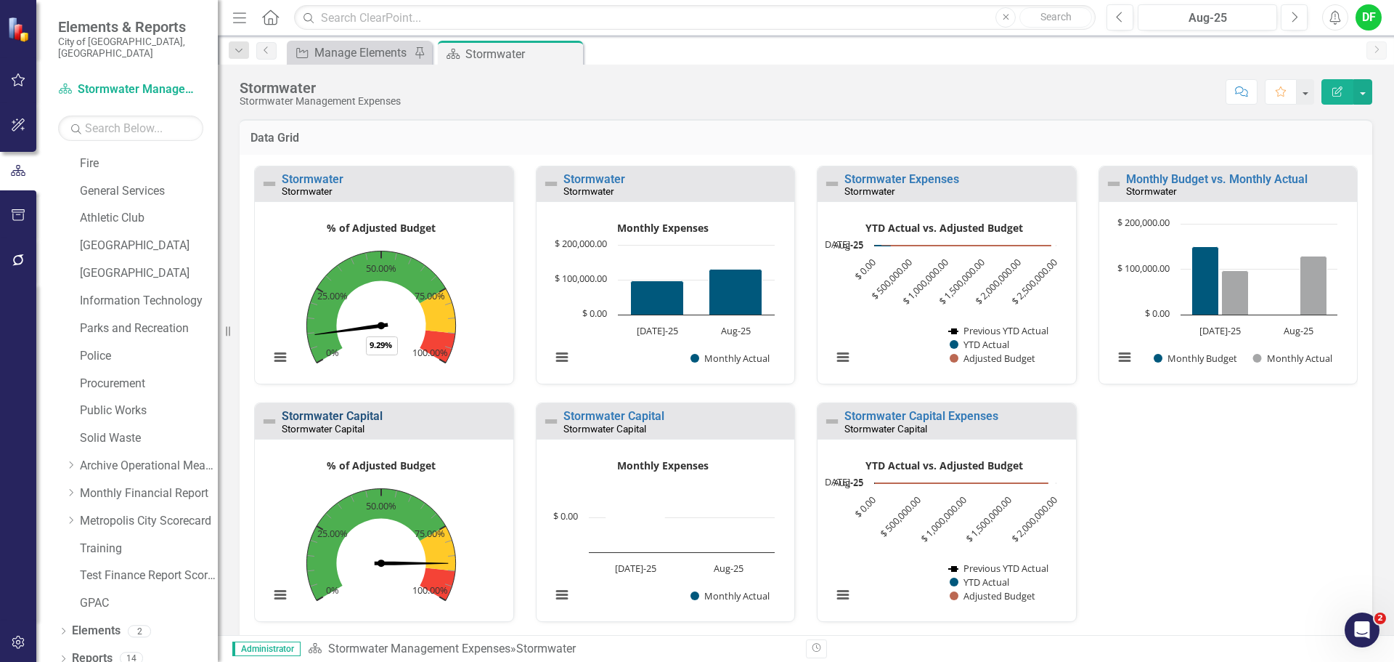
click at [363, 414] on link "Stormwater Capital" at bounding box center [332, 416] width 101 height 14
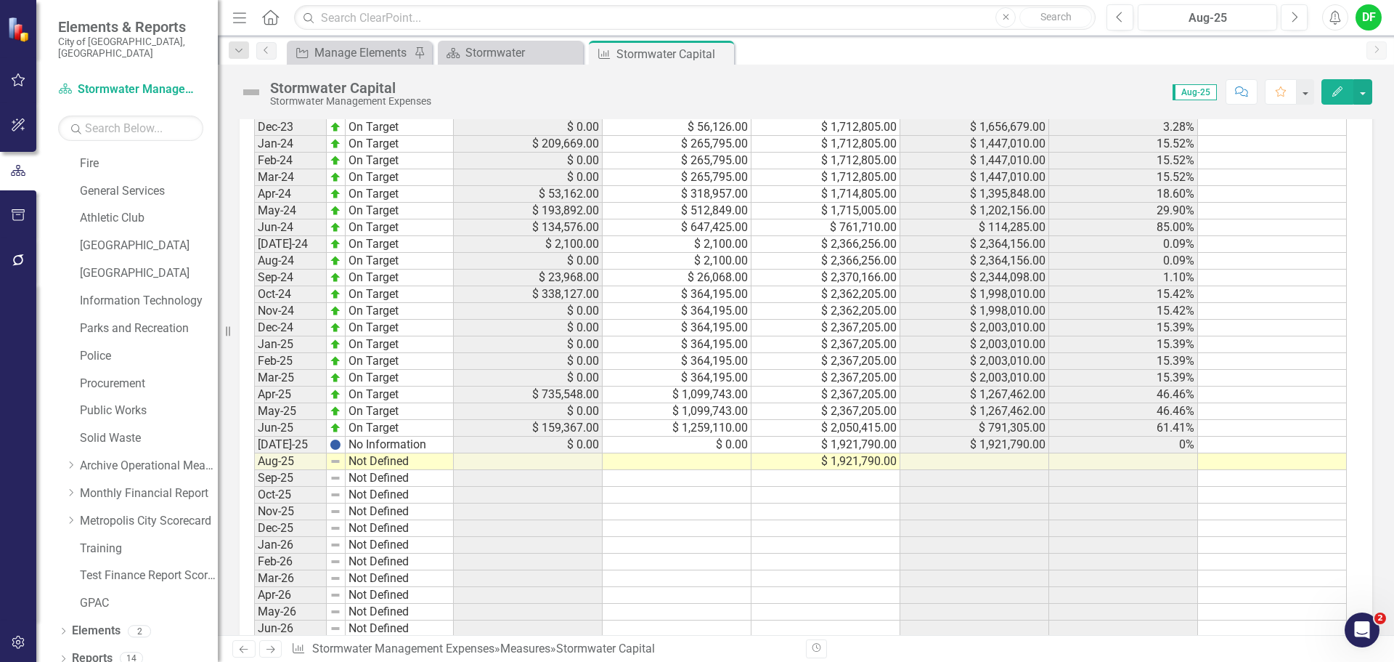
scroll to position [944, 0]
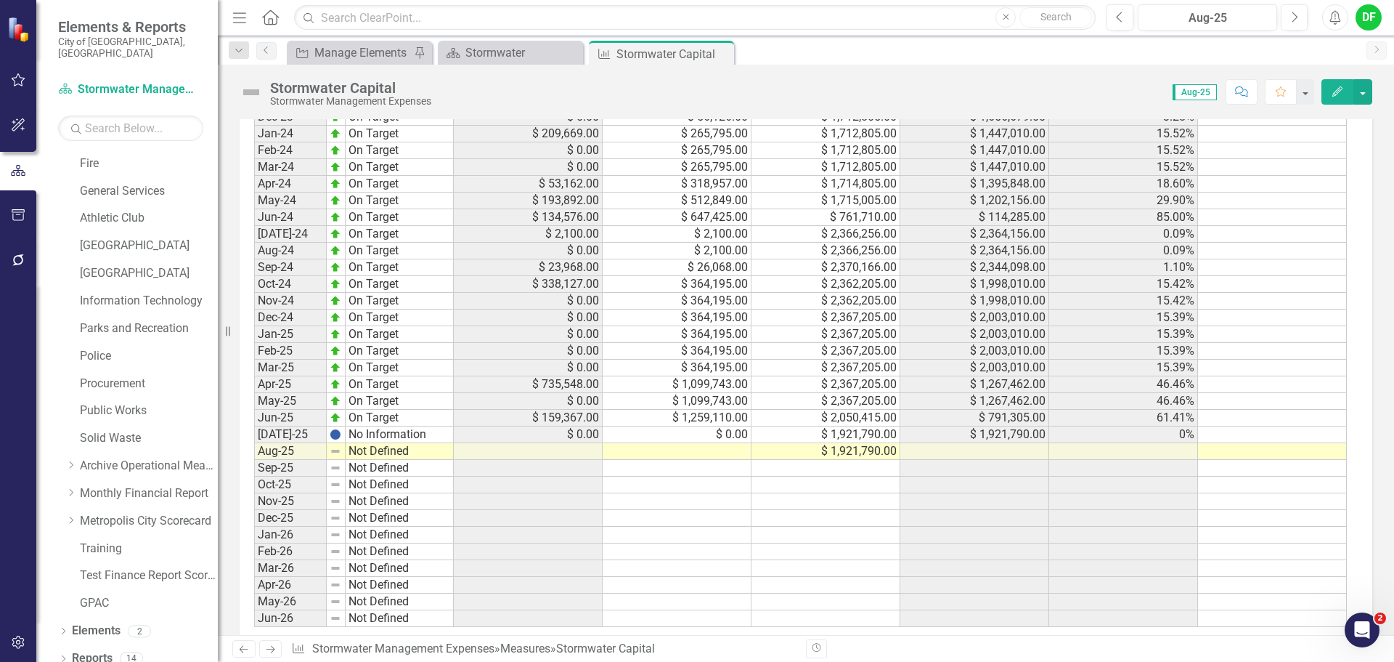
click at [707, 449] on td at bounding box center [677, 451] width 149 height 17
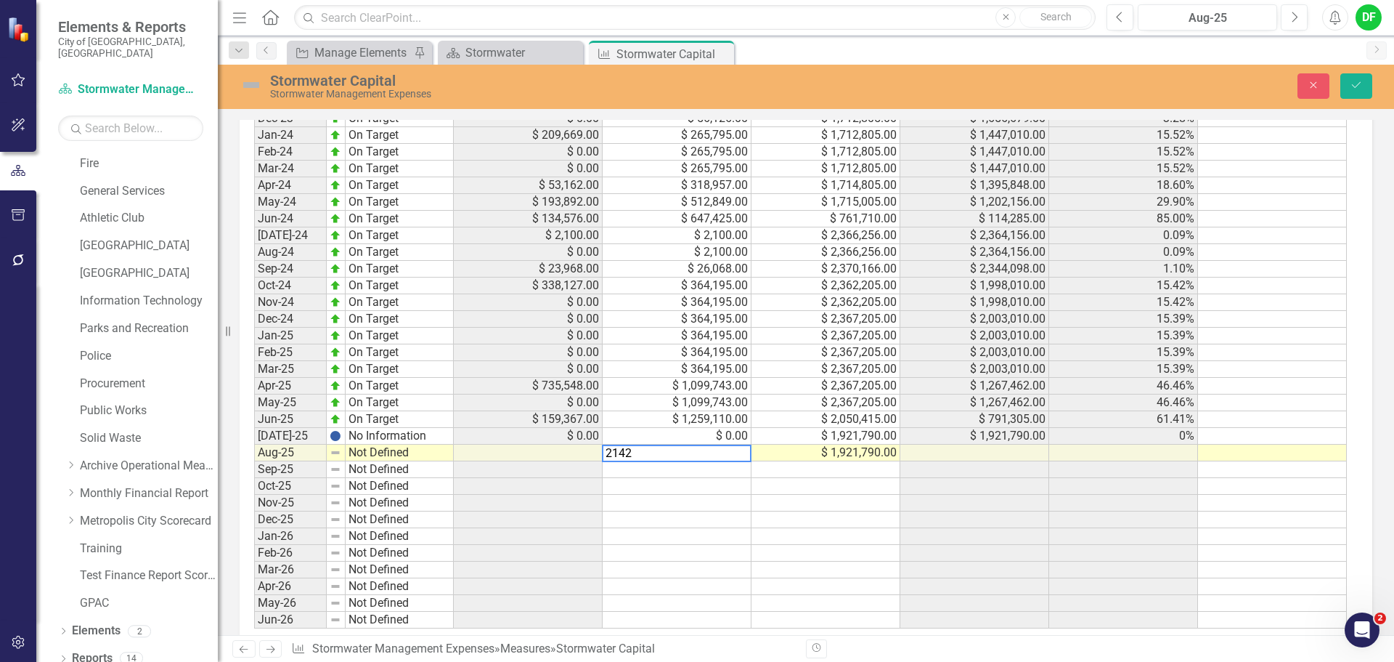
type textarea "21424"
click at [252, 88] on img at bounding box center [251, 84] width 23 height 23
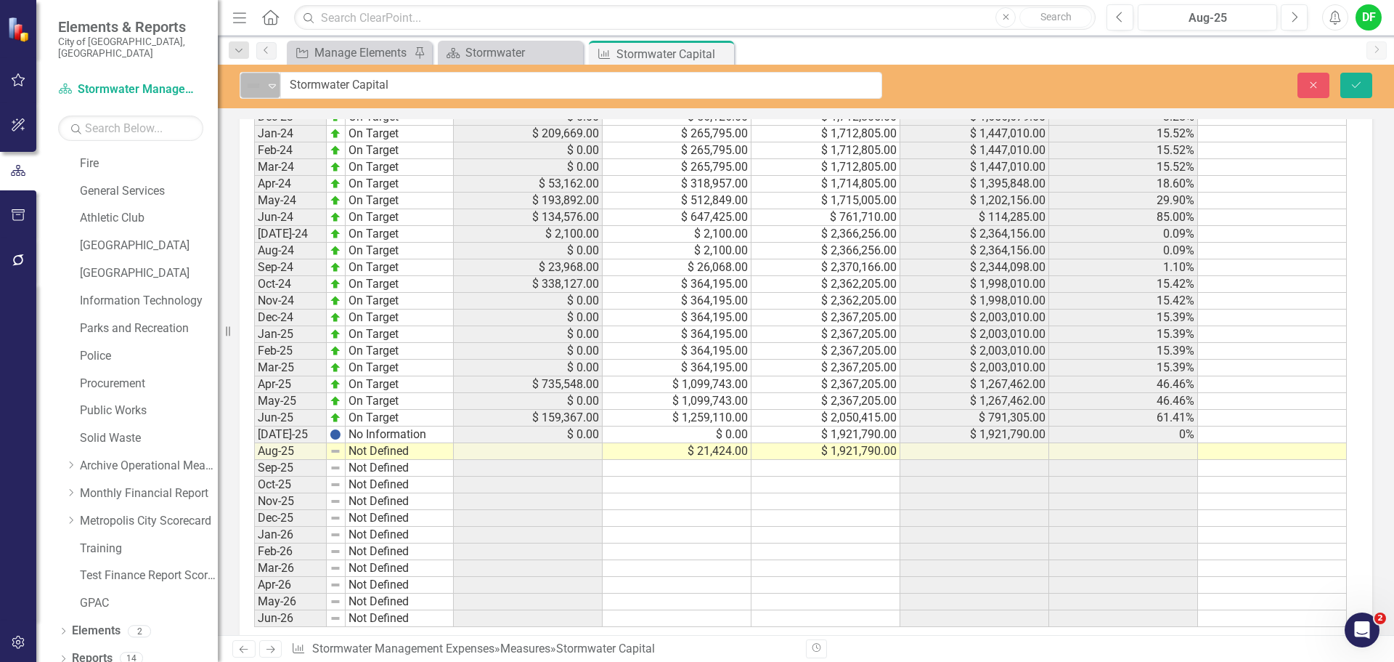
click at [269, 86] on icon "Expand" at bounding box center [272, 86] width 15 height 12
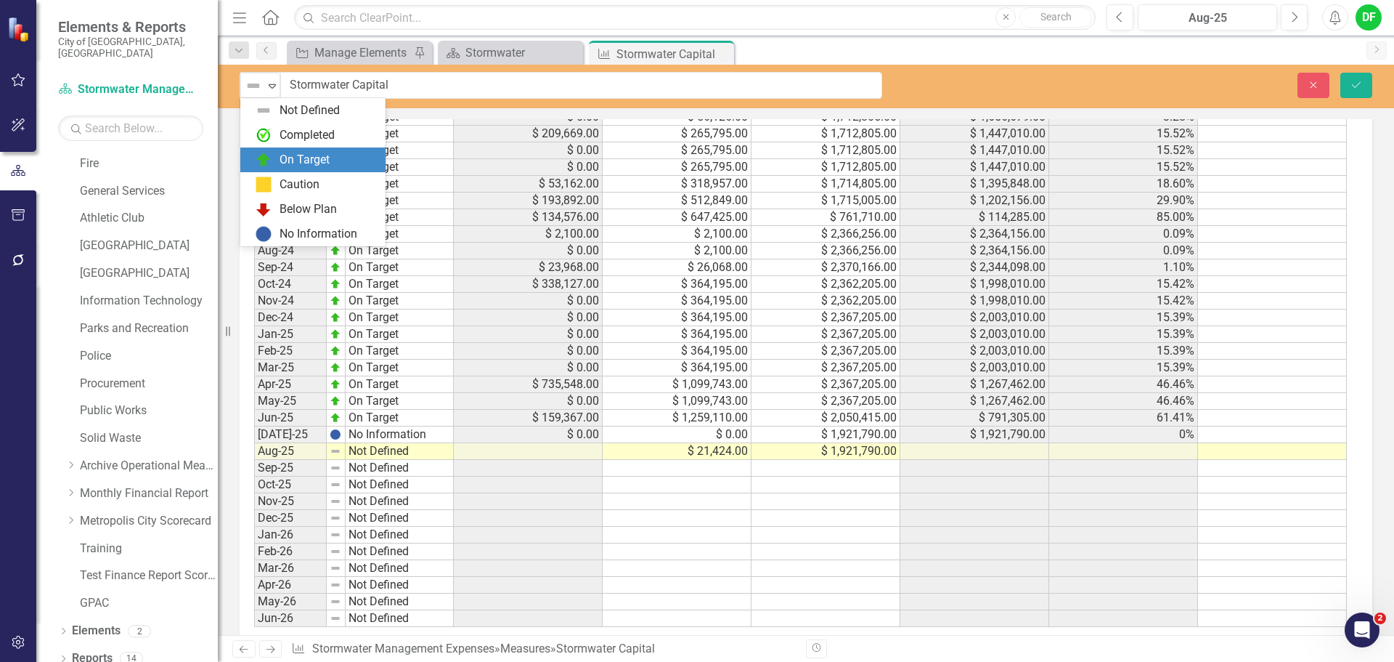
click at [275, 148] on div "On Target" at bounding box center [312, 159] width 145 height 25
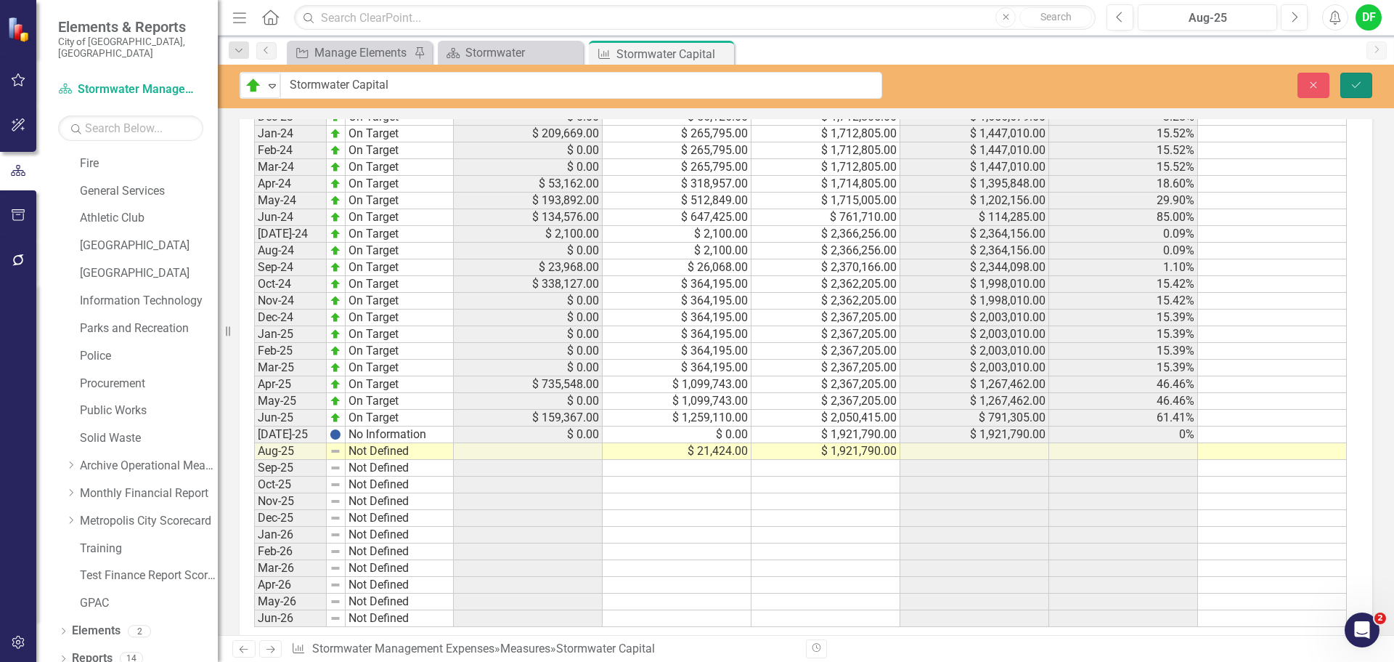
click at [1355, 86] on icon "Save" at bounding box center [1356, 85] width 13 height 10
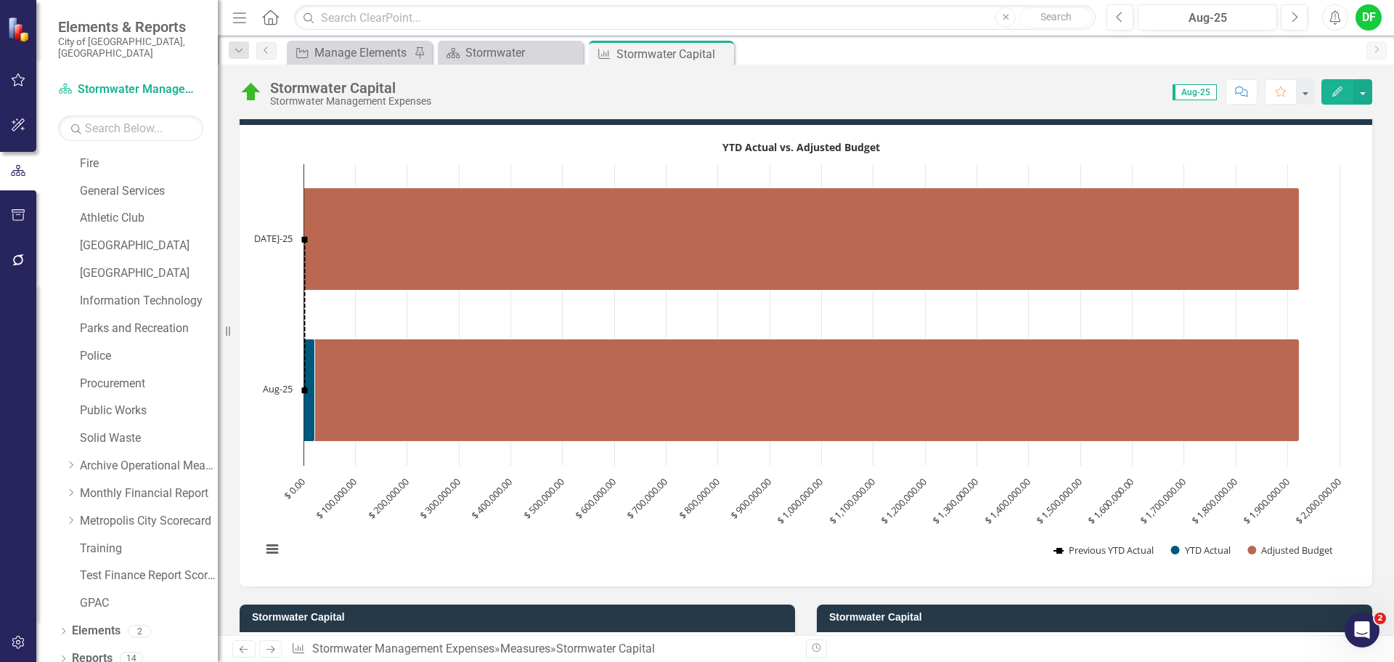
scroll to position [0, 0]
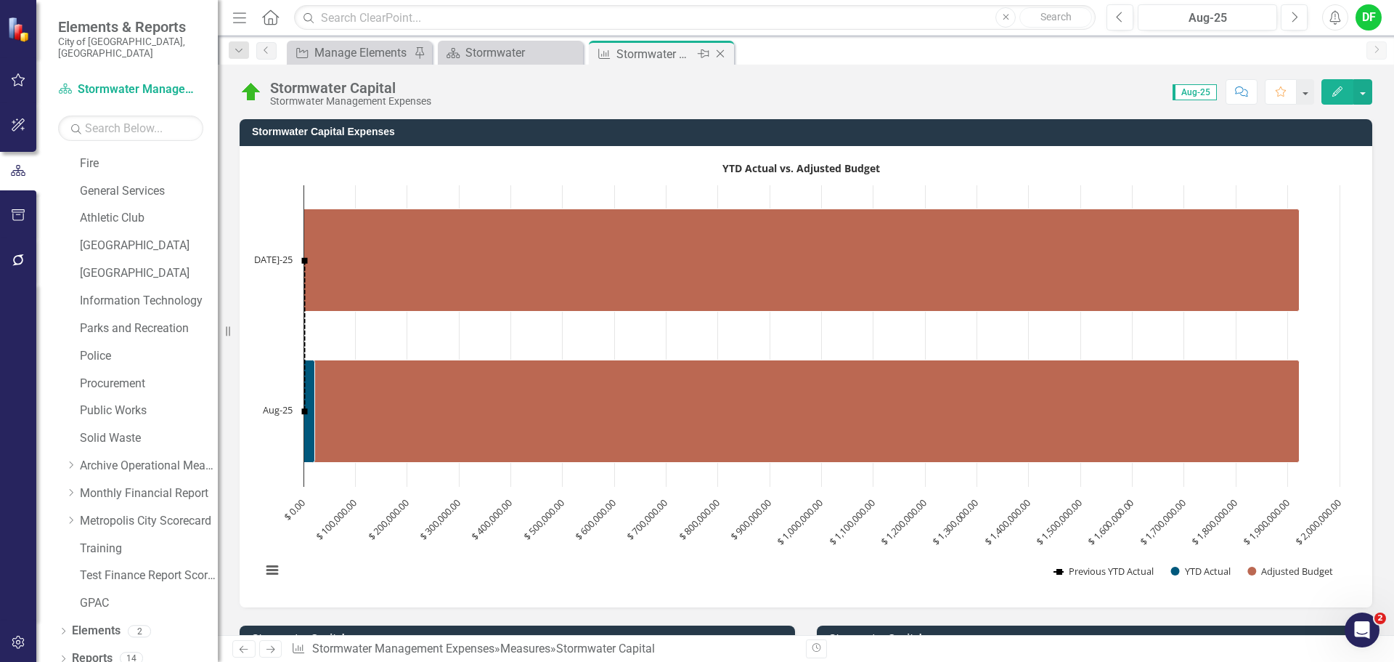
click at [723, 54] on icon "Close" at bounding box center [720, 54] width 15 height 12
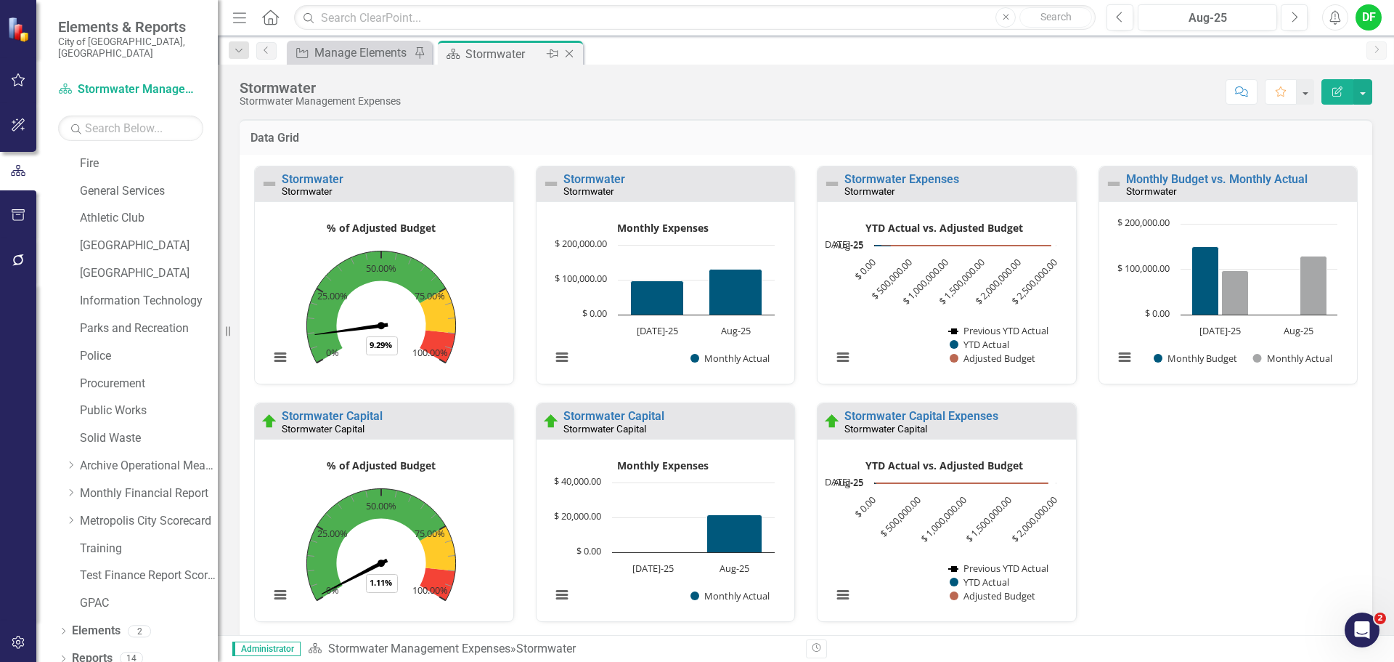
click at [571, 54] on icon "Close" at bounding box center [569, 54] width 15 height 12
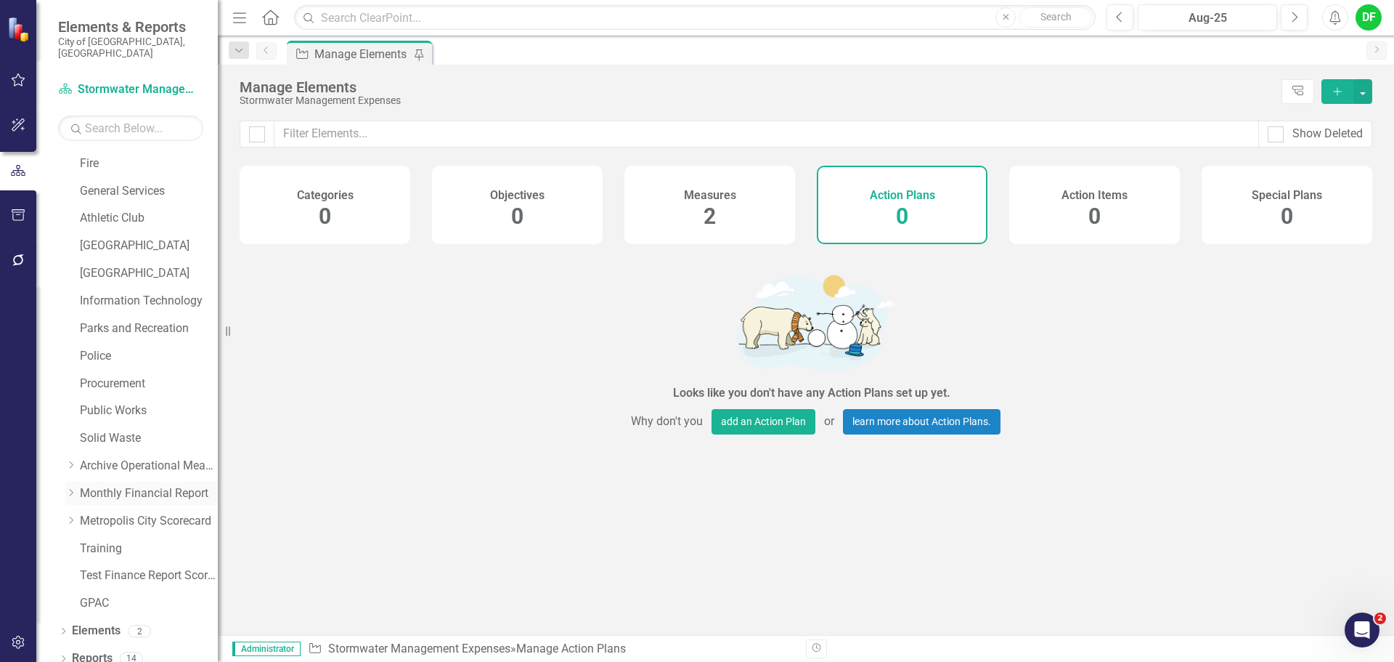
click at [72, 487] on div "Dropdown" at bounding box center [70, 493] width 11 height 12
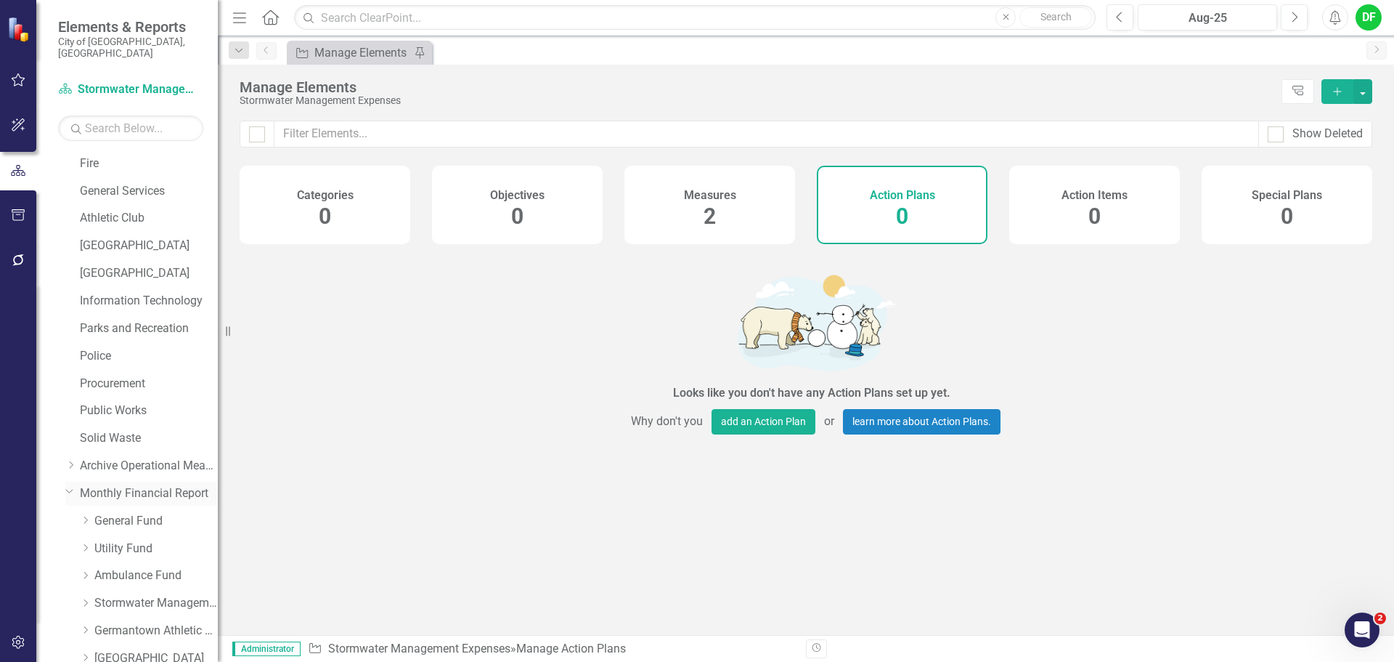
scroll to position [523, 0]
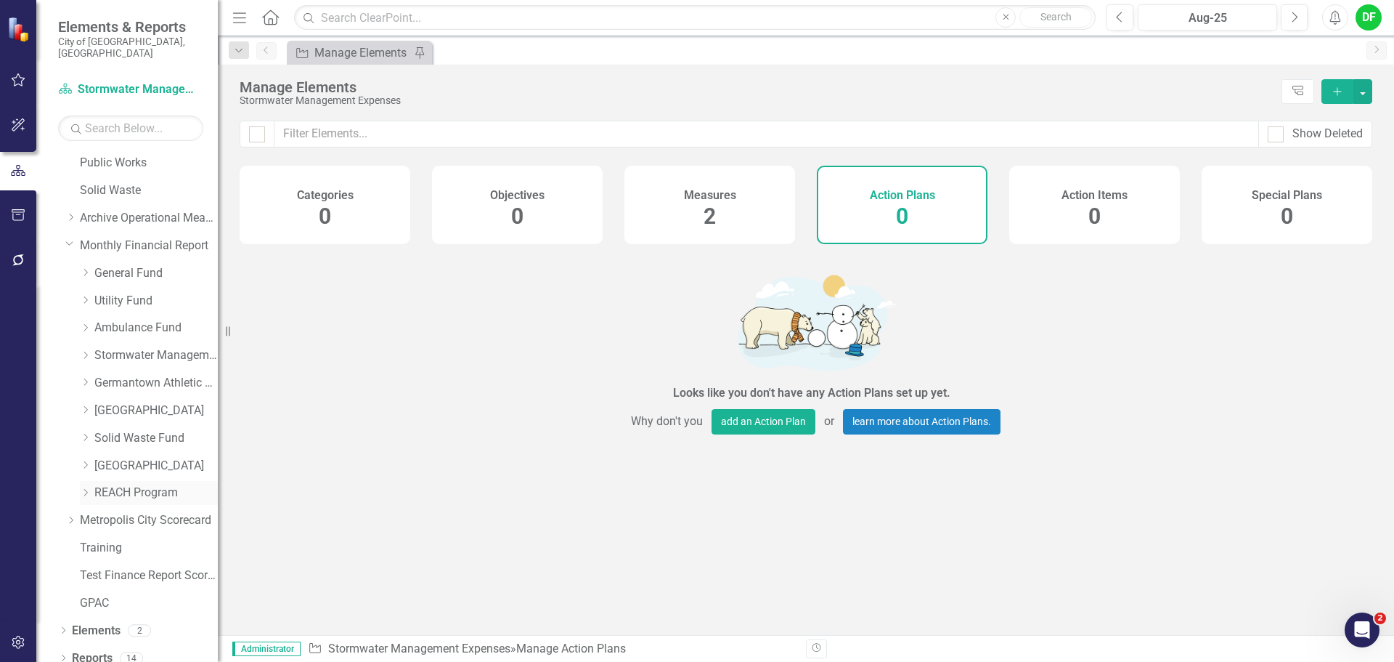
click at [83, 488] on icon "Dropdown" at bounding box center [85, 492] width 11 height 9
click at [151, 540] on link "REACH Program Expenditures" at bounding box center [163, 548] width 109 height 17
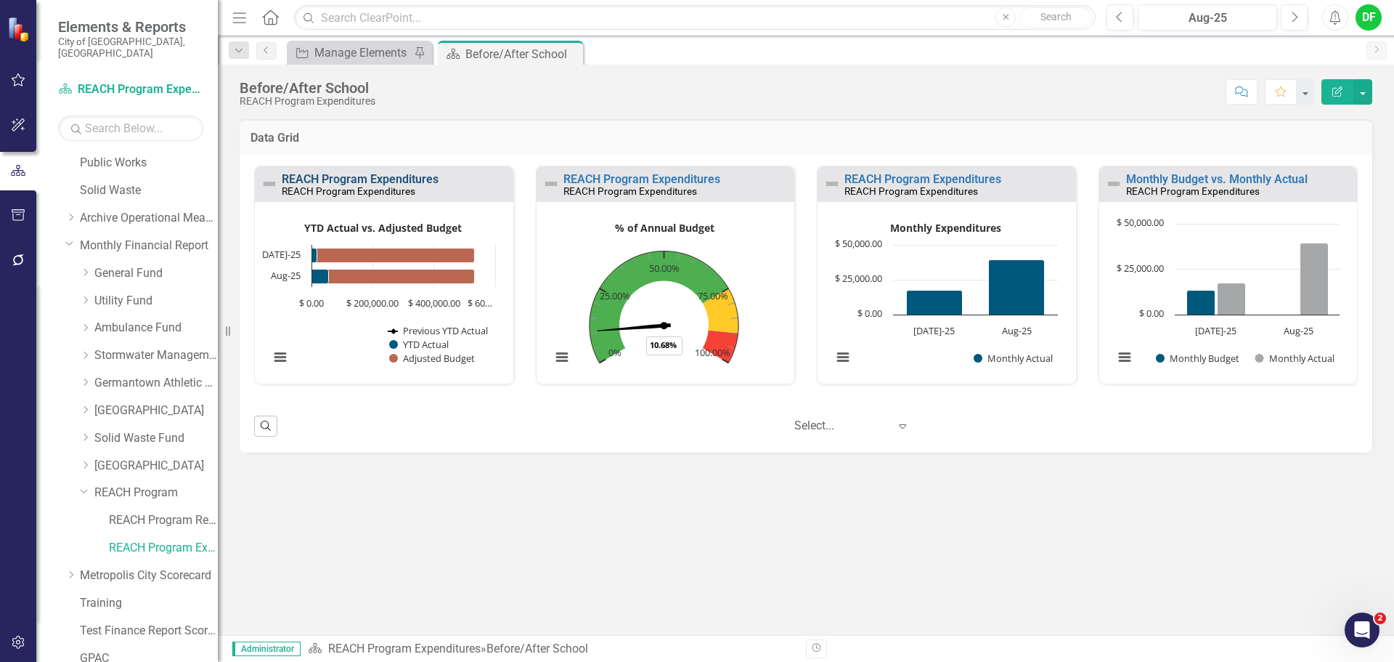
click at [410, 182] on link "REACH Program Expenditures" at bounding box center [360, 179] width 157 height 14
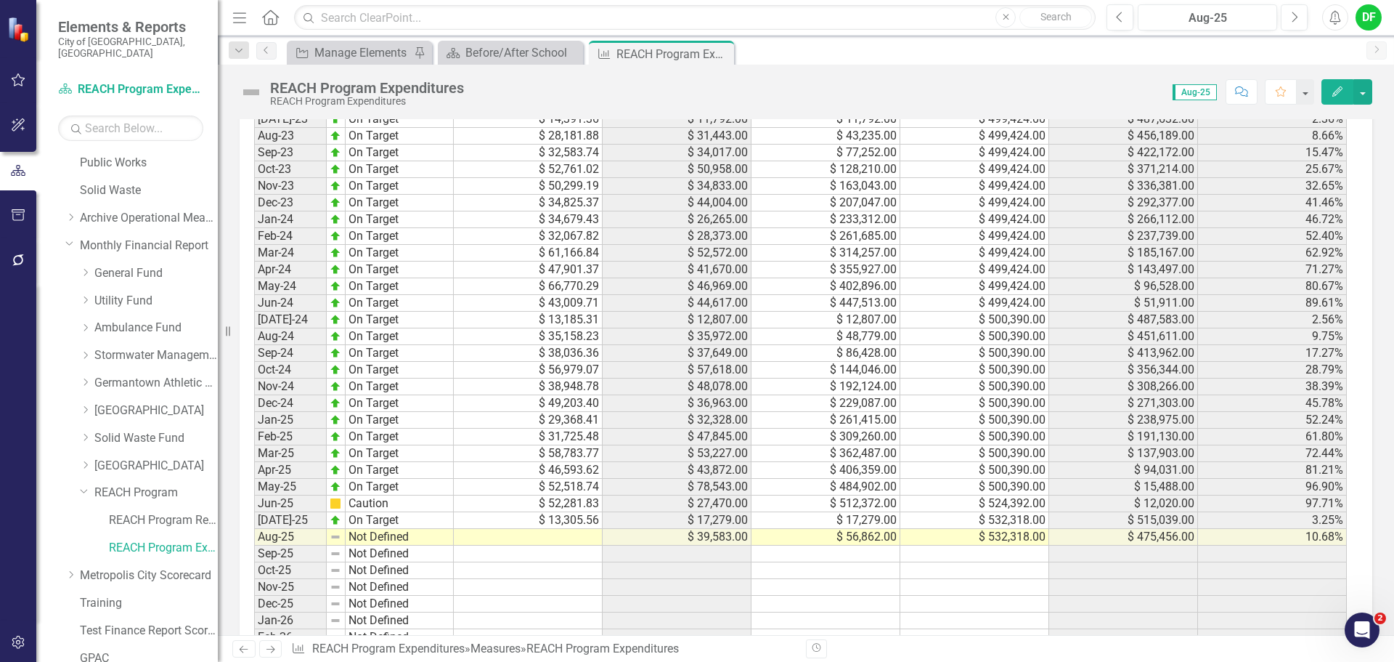
scroll to position [1380, 0]
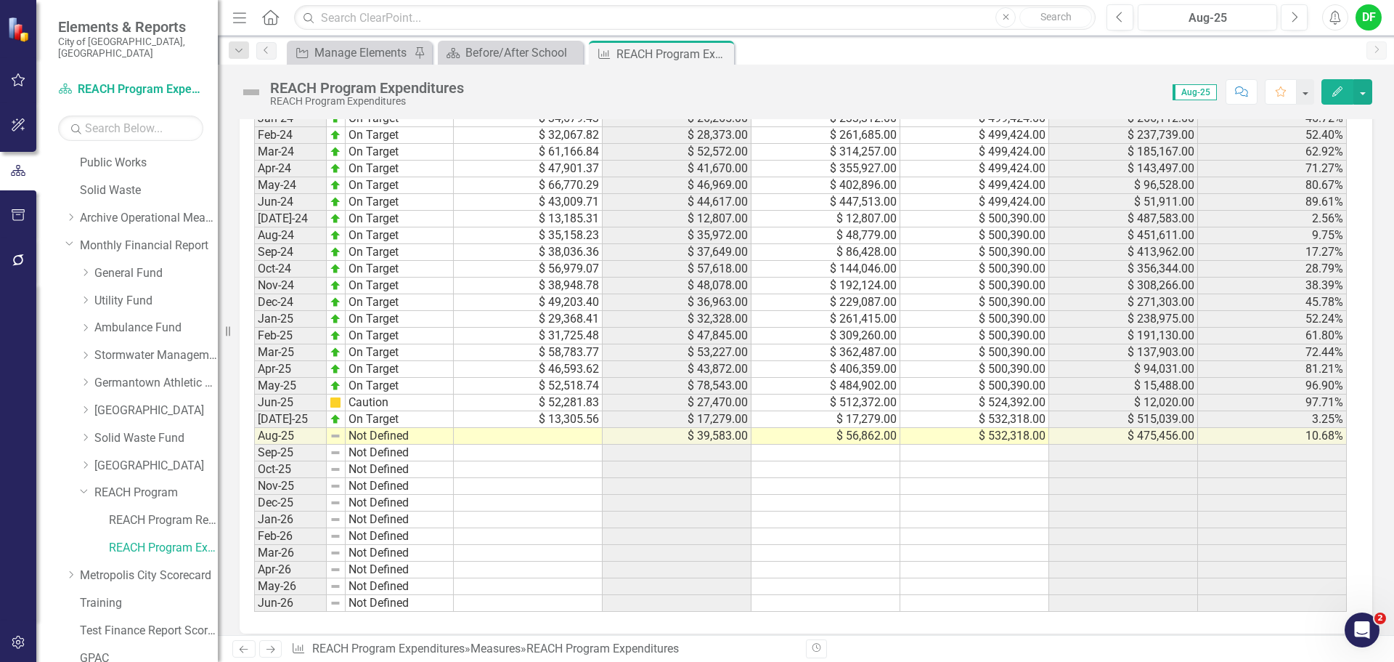
click at [535, 439] on td at bounding box center [528, 436] width 149 height 17
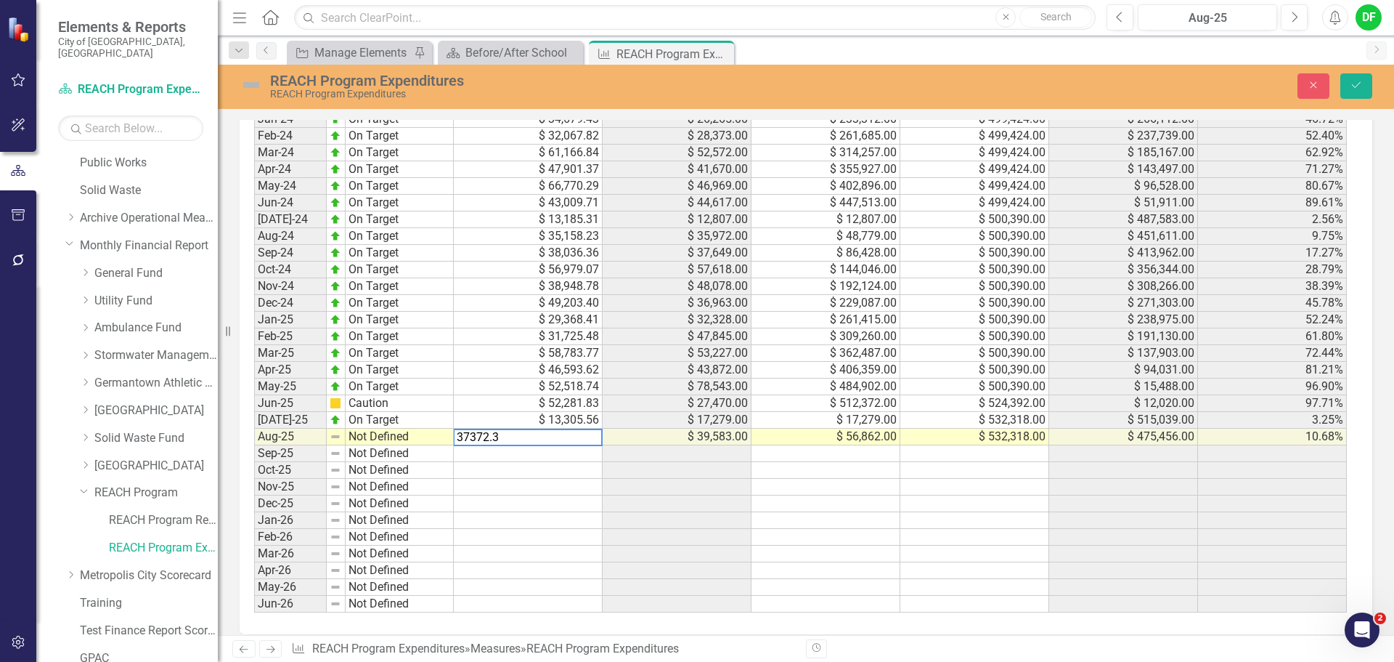
type textarea "37372.34"
click at [1358, 84] on icon "Save" at bounding box center [1356, 85] width 13 height 10
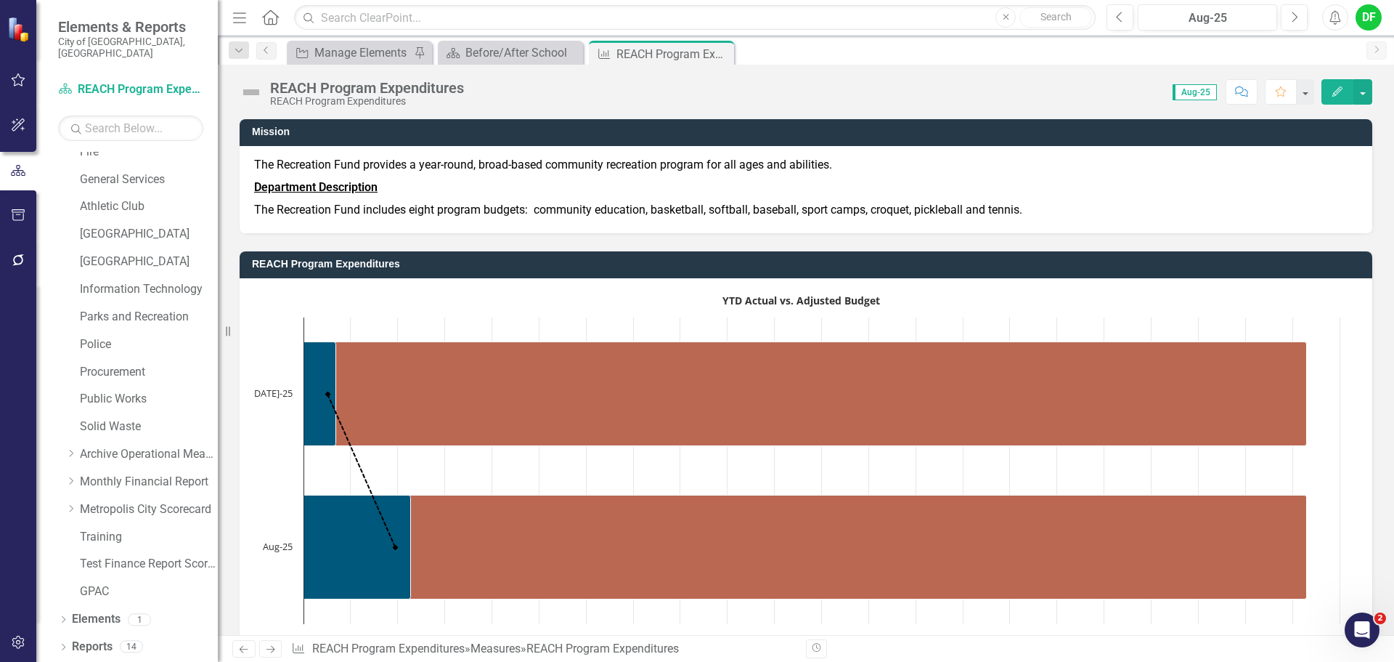
scroll to position [275, 0]
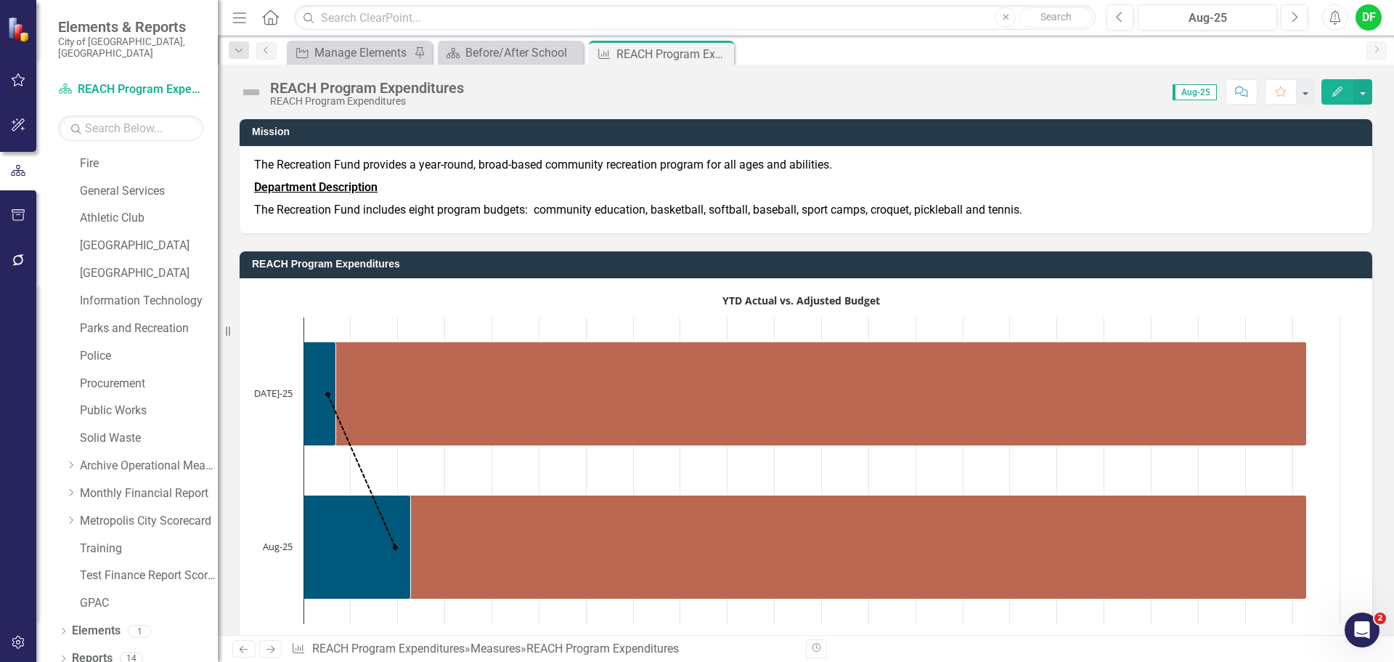
click at [255, 90] on img at bounding box center [251, 92] width 23 height 23
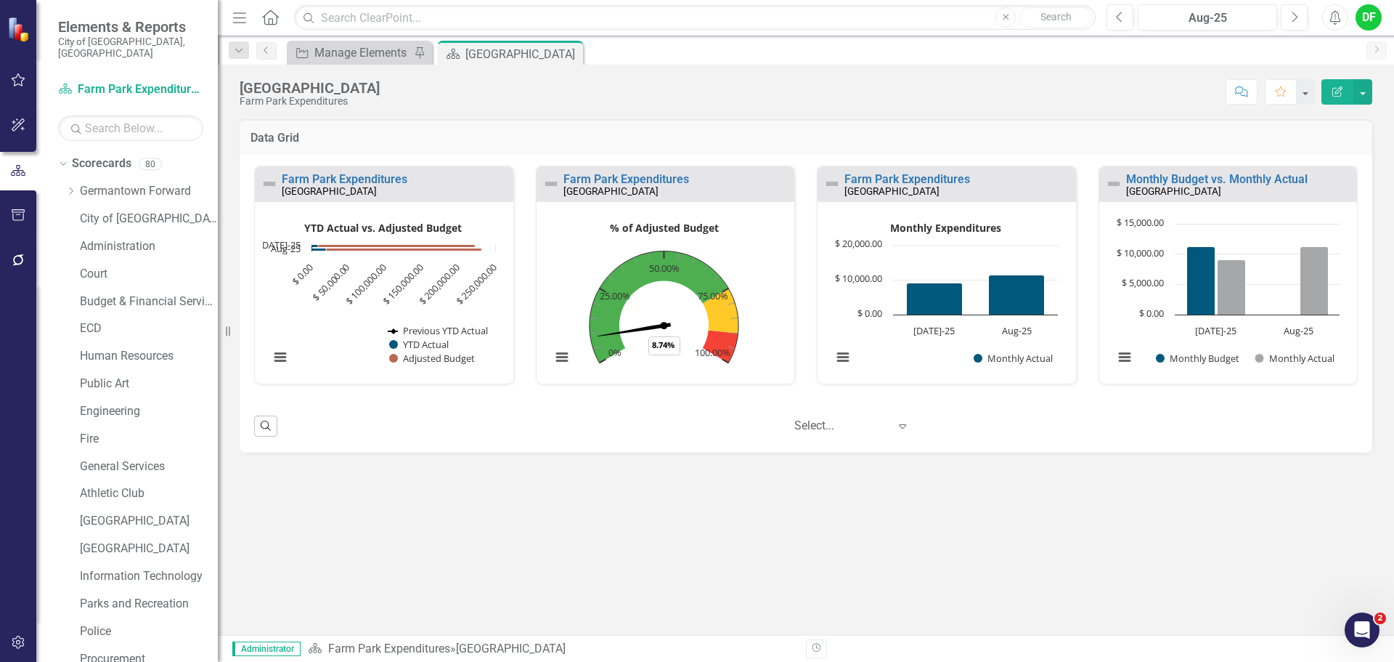
scroll to position [523, 0]
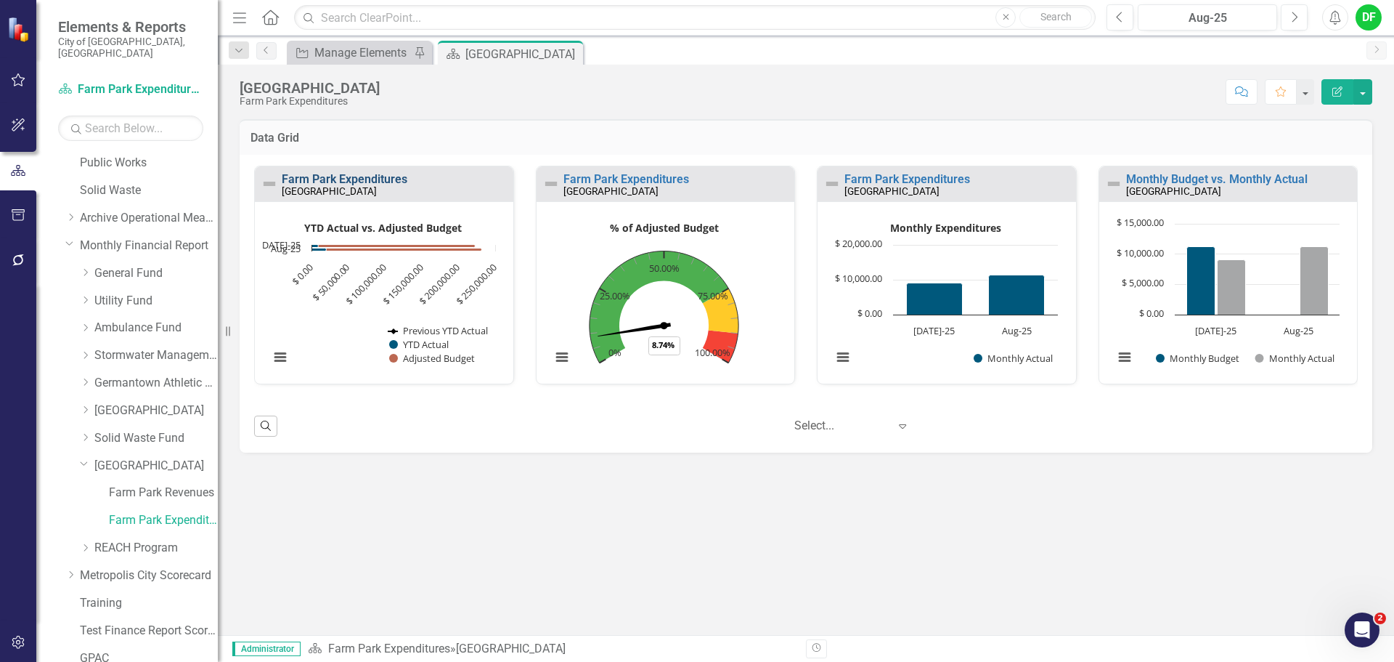
click at [349, 182] on link "Farm Park Expenditures" at bounding box center [345, 179] width 126 height 14
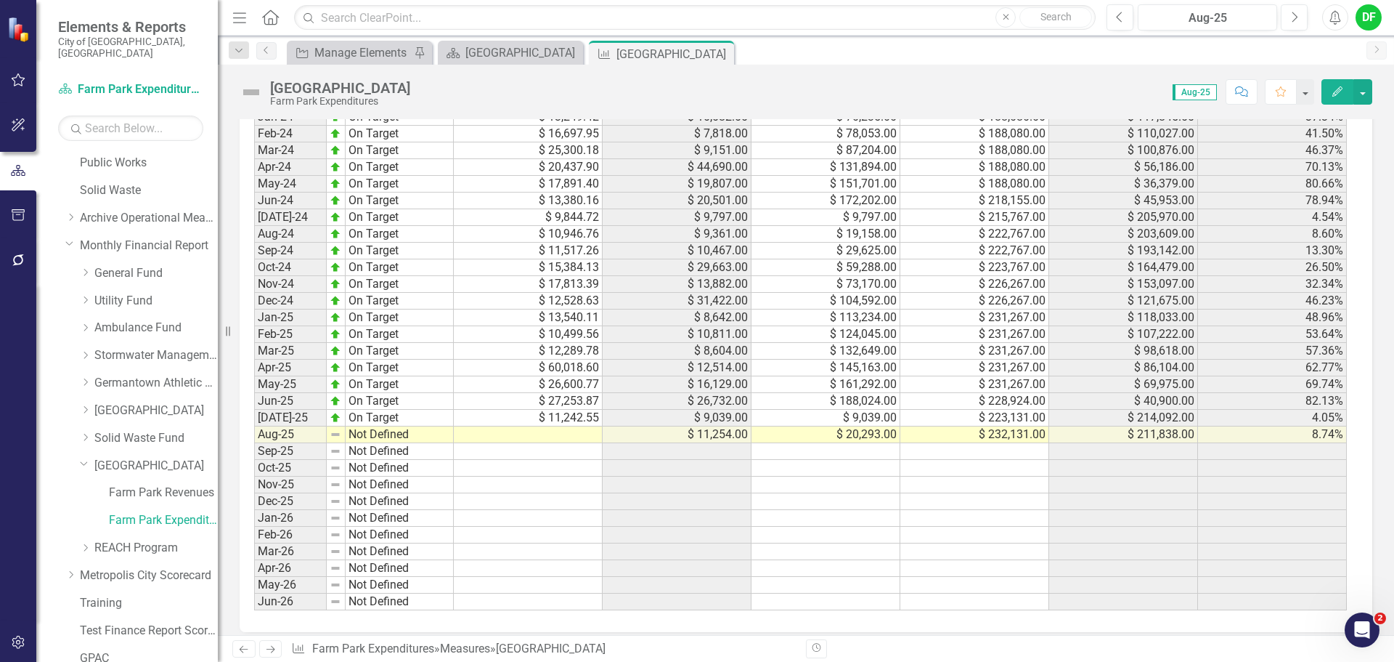
scroll to position [1416, 0]
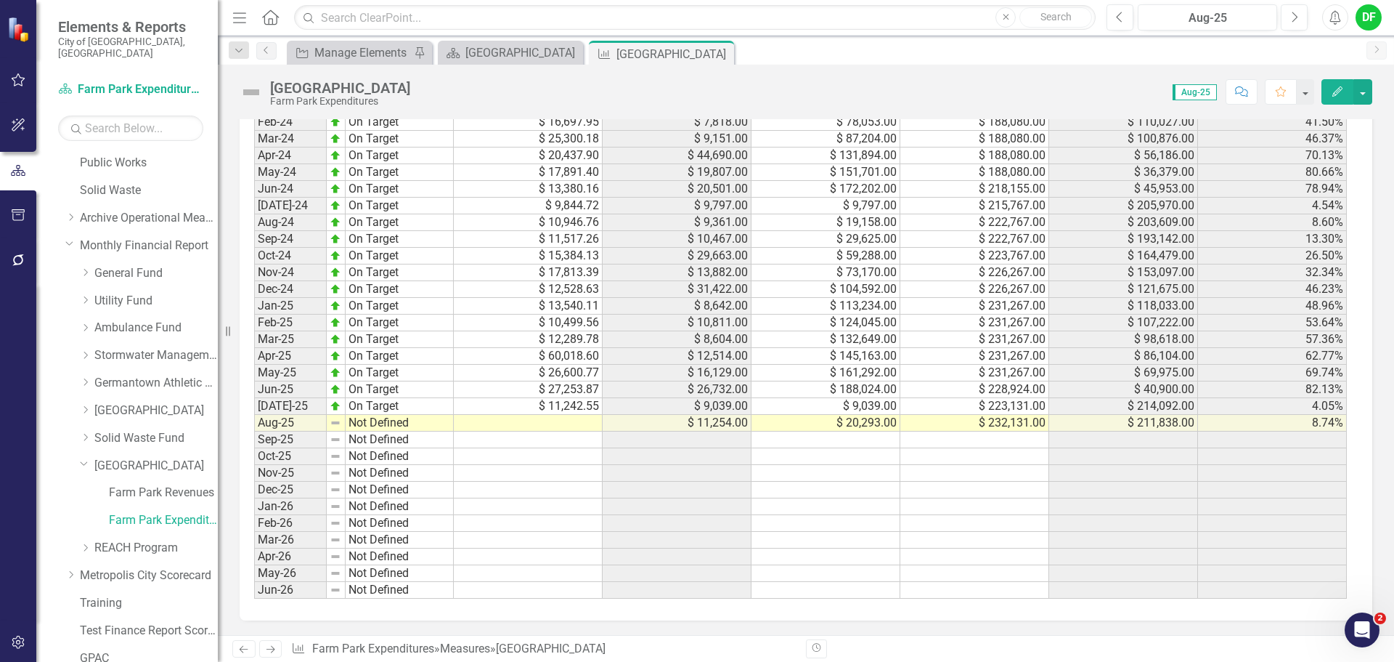
click at [577, 417] on td at bounding box center [528, 423] width 149 height 17
click at [537, 410] on td "$ 11,242.55" at bounding box center [528, 406] width 149 height 17
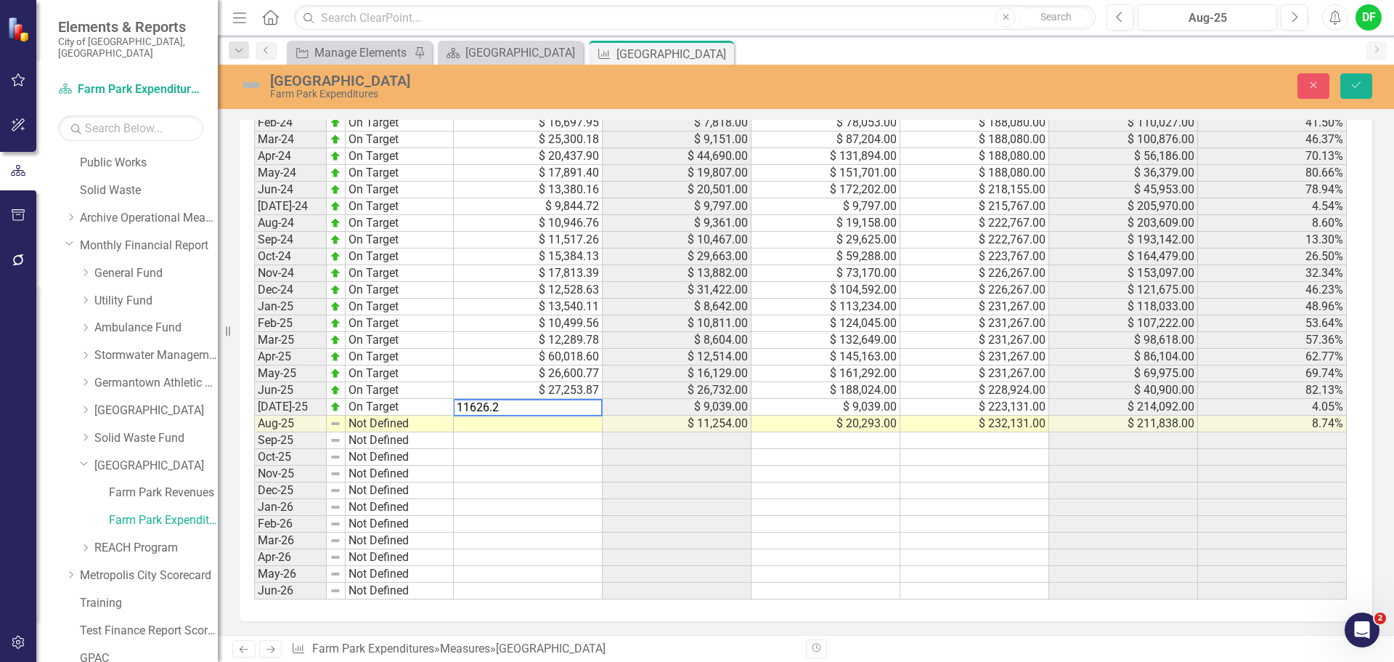
type textarea "11626.25"
click at [527, 423] on td at bounding box center [528, 423] width 149 height 17
type textarea "11559.91"
click at [257, 88] on img at bounding box center [251, 84] width 23 height 23
click at [257, 86] on img at bounding box center [251, 84] width 23 height 23
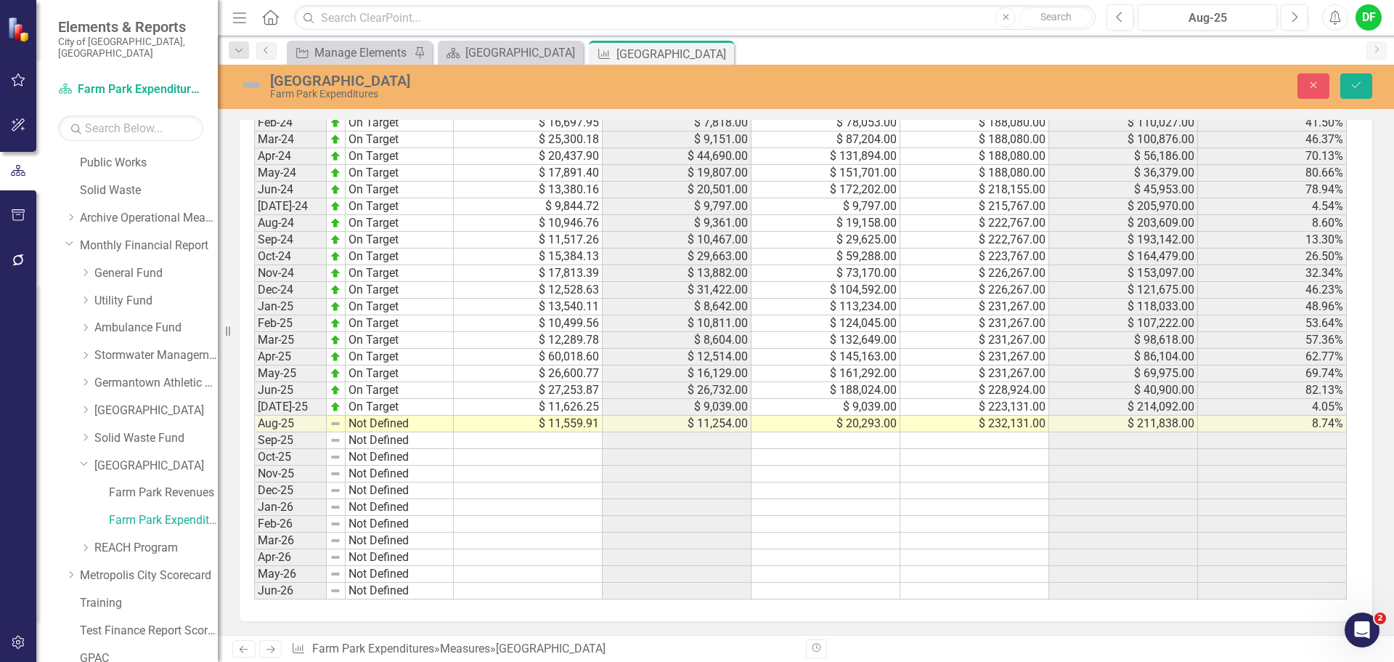
click at [244, 84] on img at bounding box center [251, 84] width 23 height 23
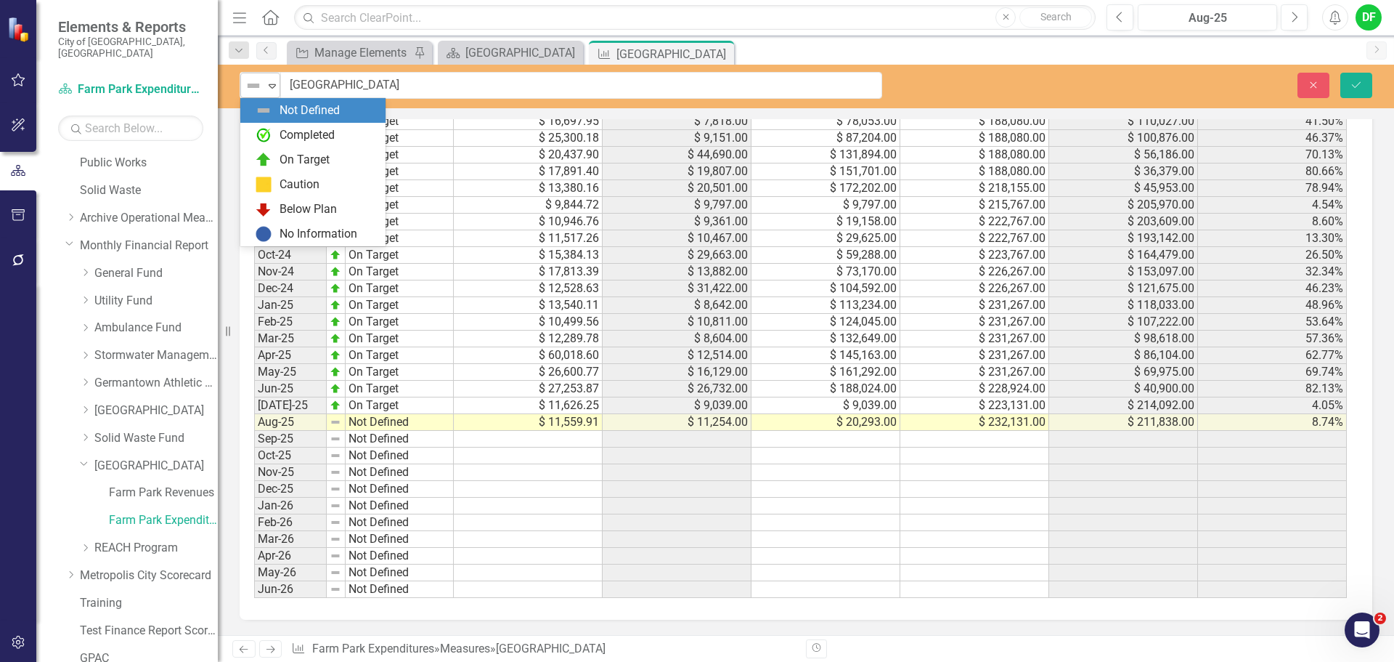
click at [267, 82] on icon "Expand" at bounding box center [272, 86] width 15 height 12
click at [277, 145] on div "Completed" at bounding box center [312, 135] width 145 height 25
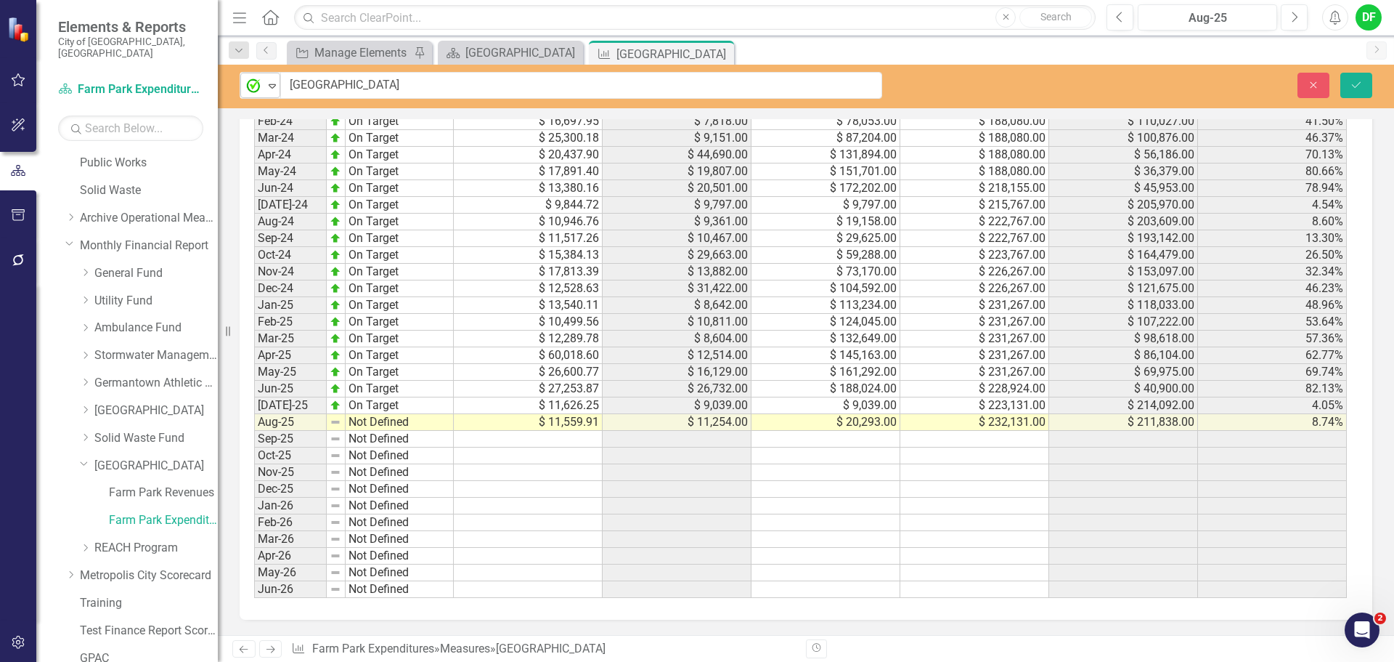
click at [272, 86] on icon "Expand" at bounding box center [272, 86] width 15 height 12
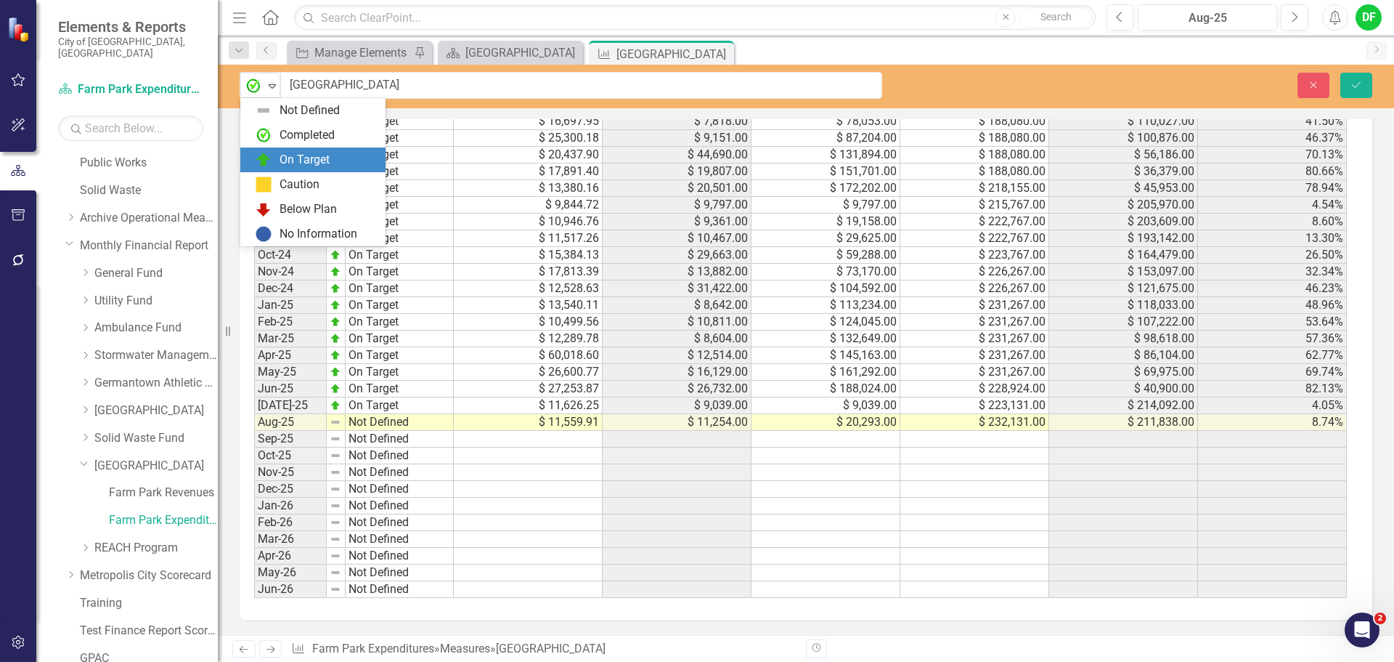
click at [289, 171] on div "On Target" at bounding box center [312, 159] width 145 height 25
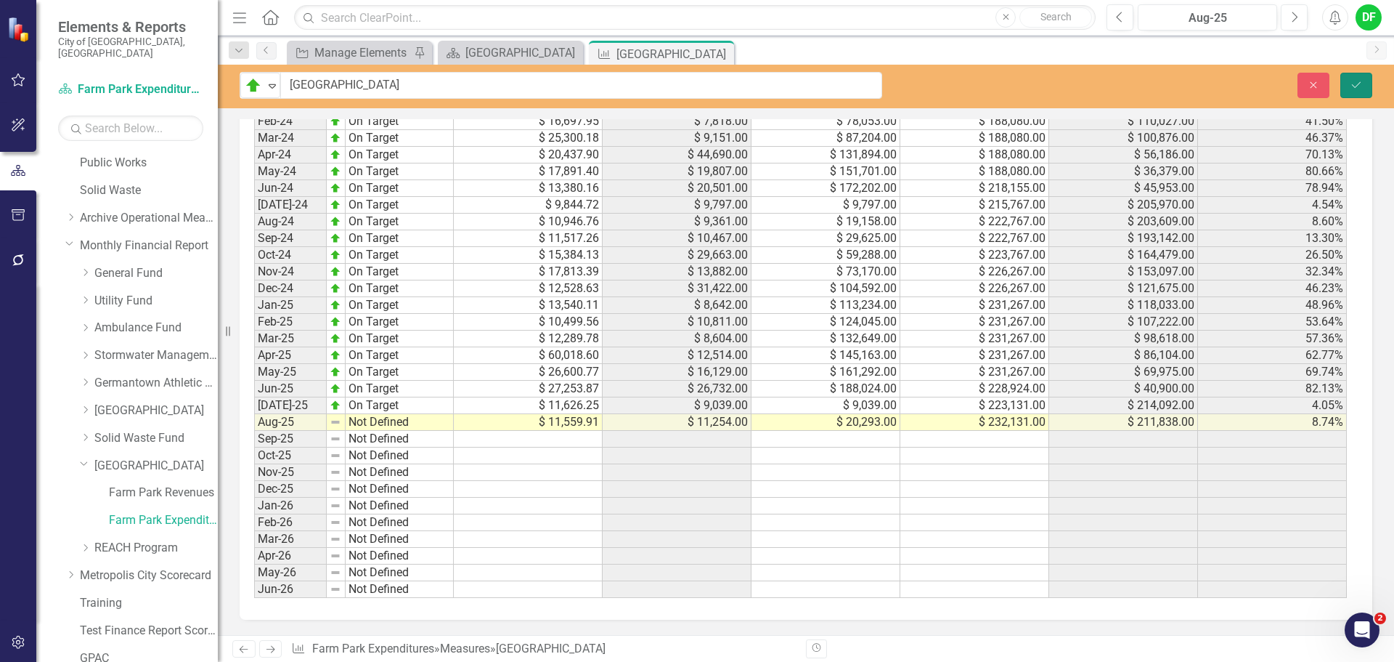
click at [1362, 84] on icon "Save" at bounding box center [1356, 85] width 13 height 10
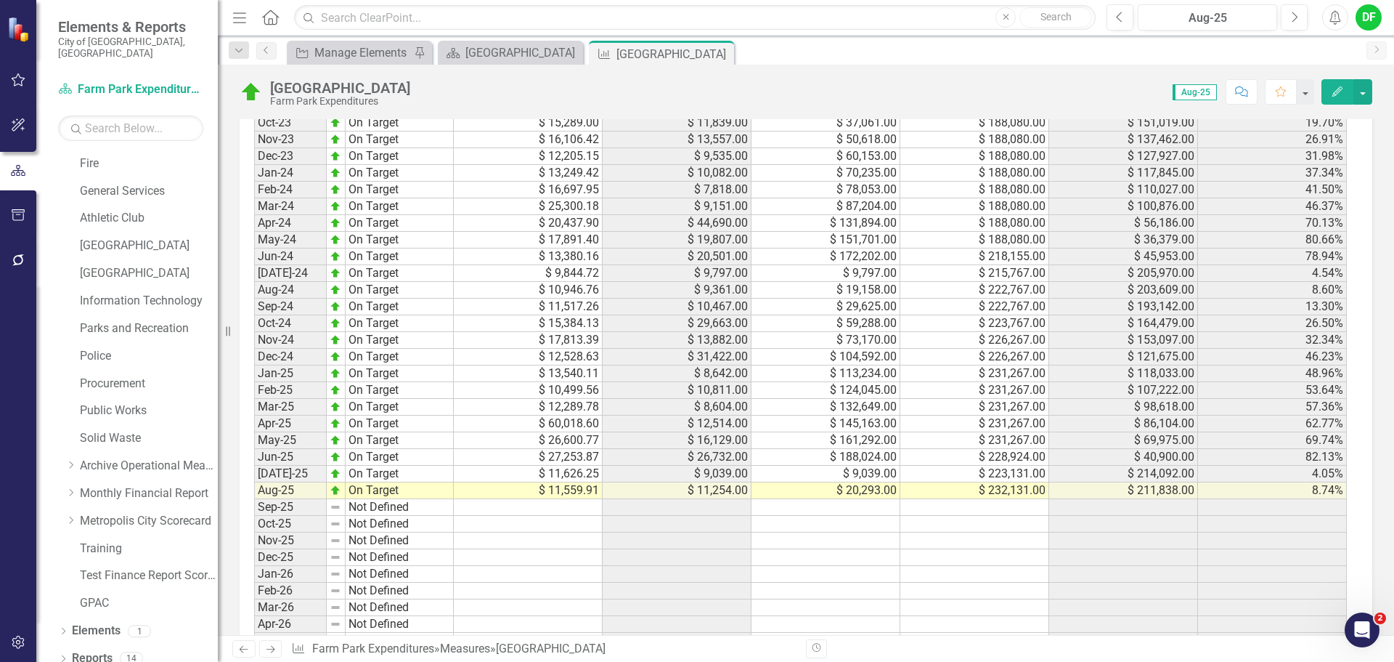
scroll to position [1380, 0]
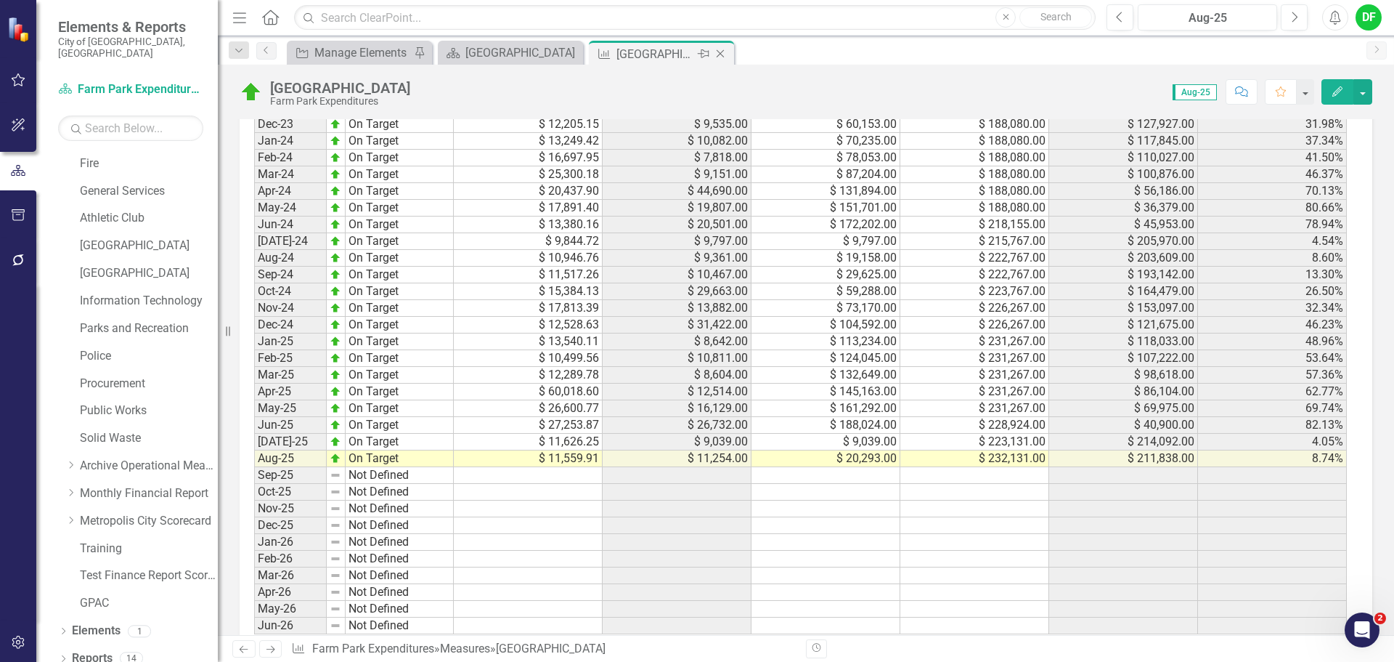
click at [721, 54] on icon "Close" at bounding box center [720, 54] width 15 height 12
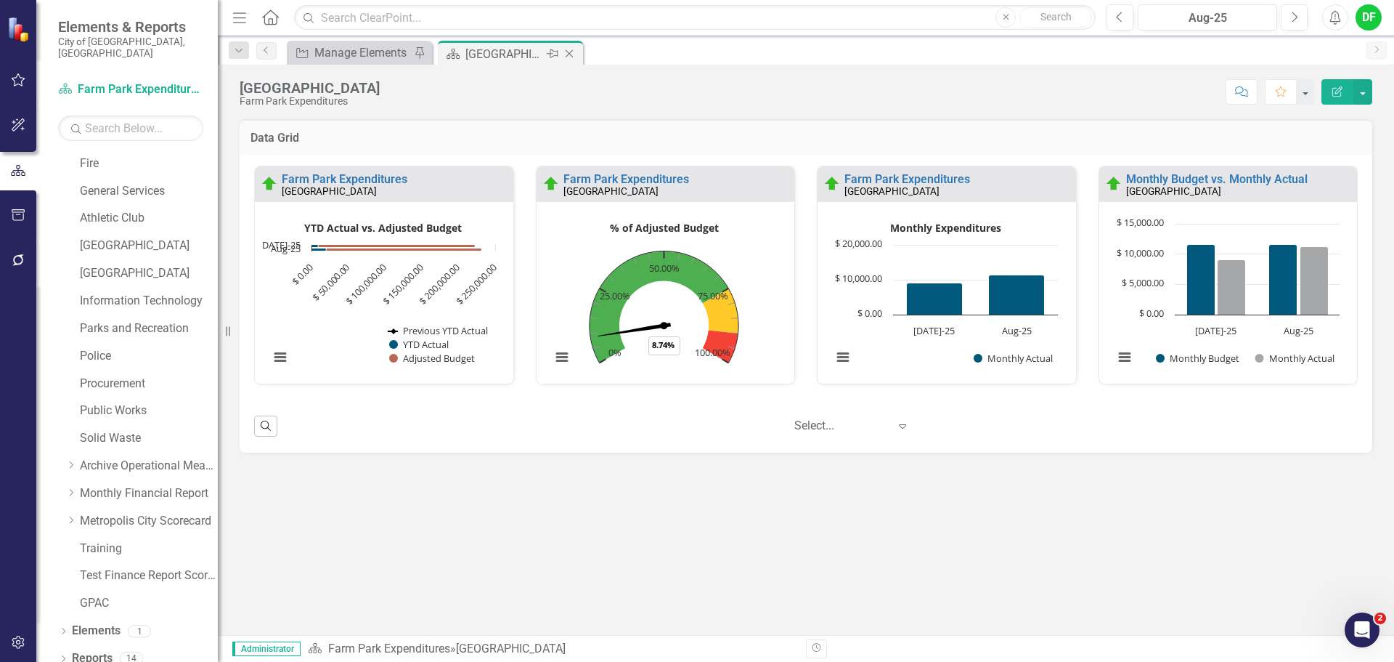
click at [566, 51] on icon at bounding box center [570, 54] width 8 height 8
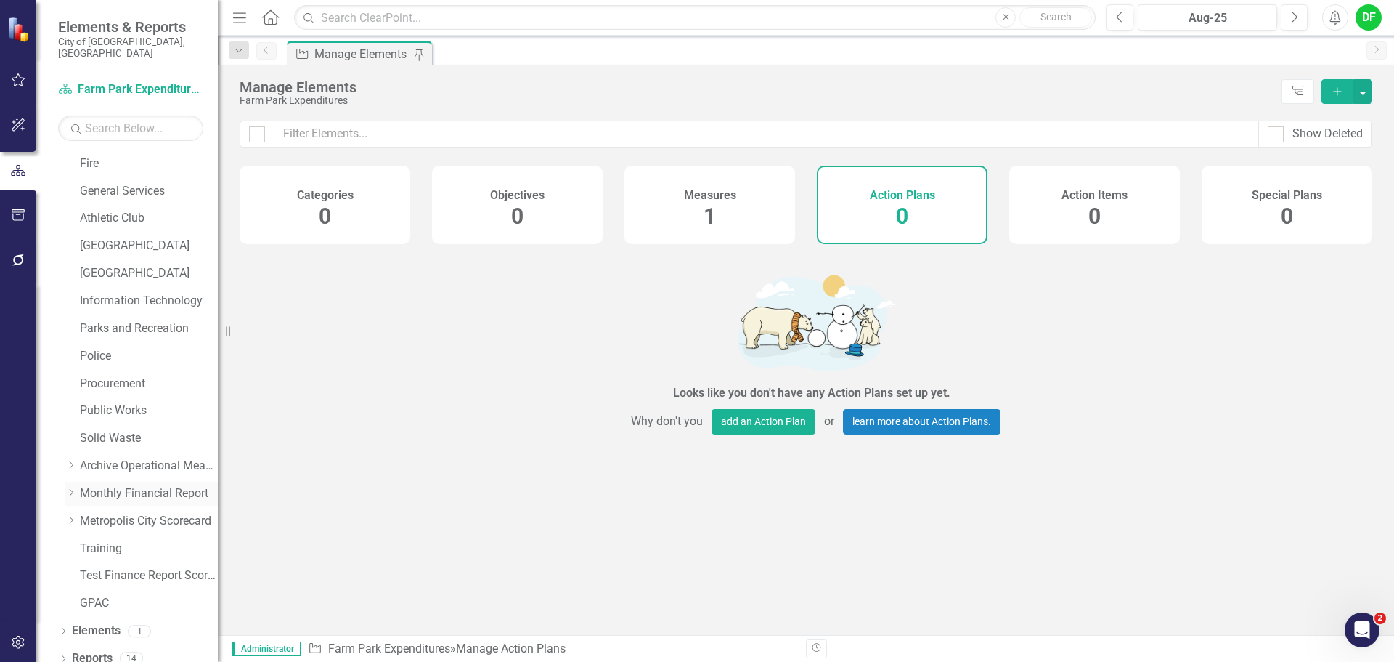
click at [75, 488] on icon "Dropdown" at bounding box center [70, 492] width 11 height 9
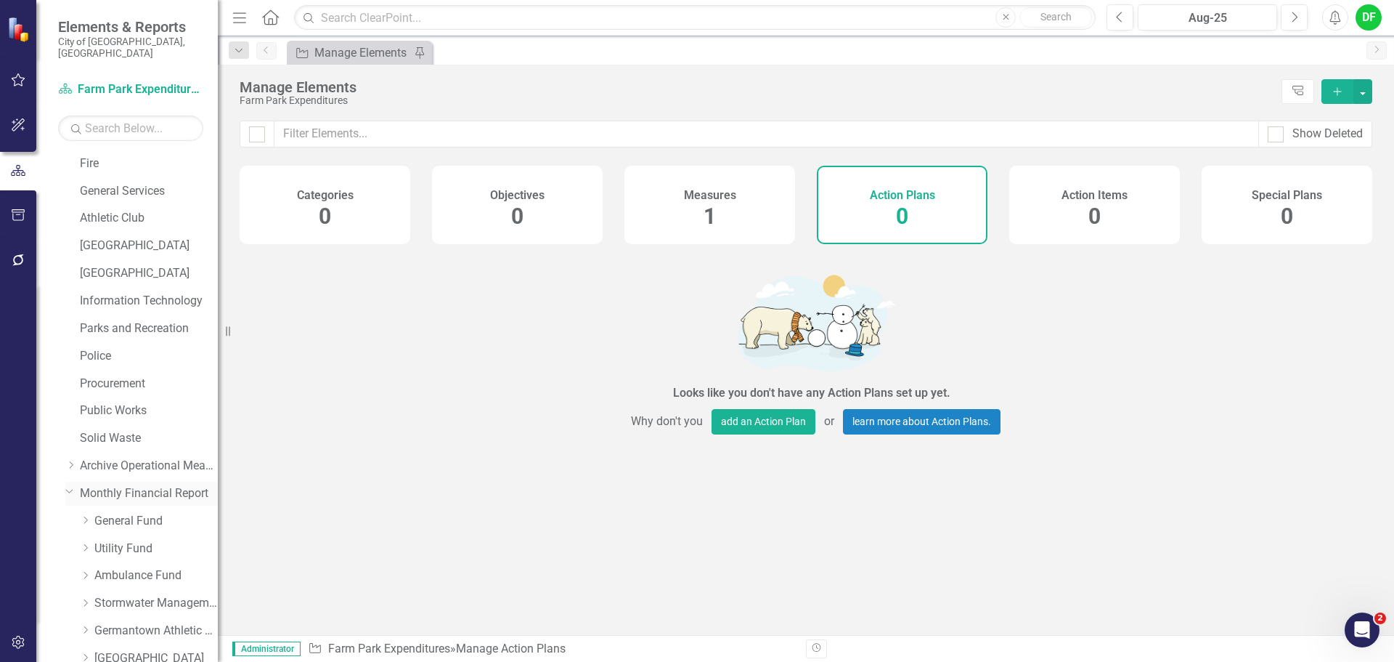
scroll to position [523, 0]
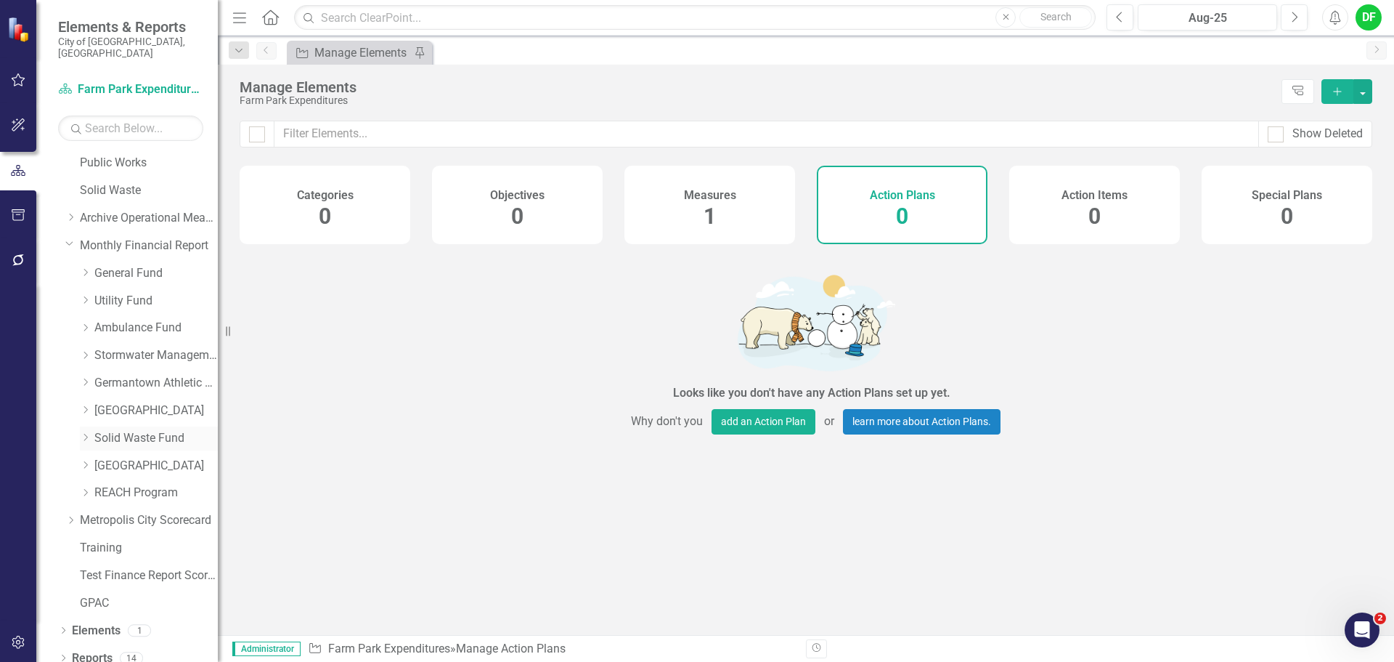
click at [86, 434] on icon at bounding box center [86, 437] width 4 height 7
click at [136, 484] on link "Solid Waste Expenses" at bounding box center [163, 492] width 109 height 17
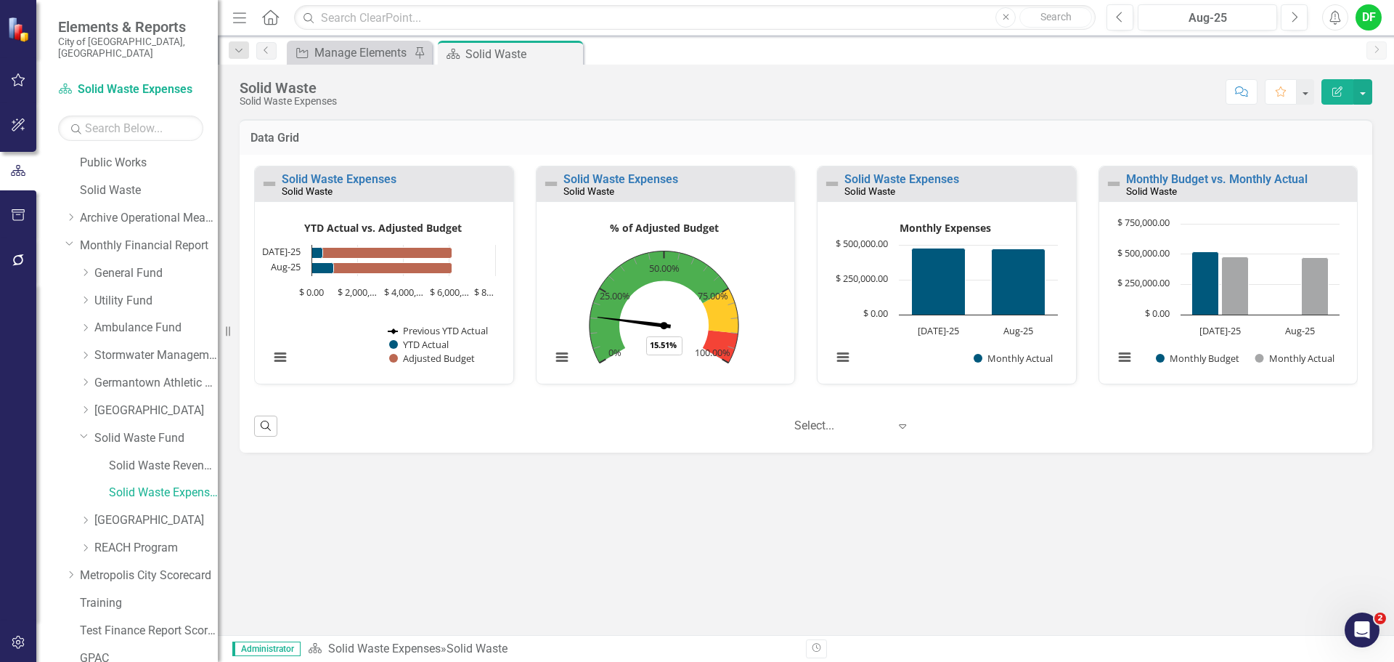
click at [397, 178] on div "Solid Waste Expenses" at bounding box center [396, 180] width 228 height 12
click at [394, 180] on link "Solid Waste Expenses" at bounding box center [339, 179] width 115 height 14
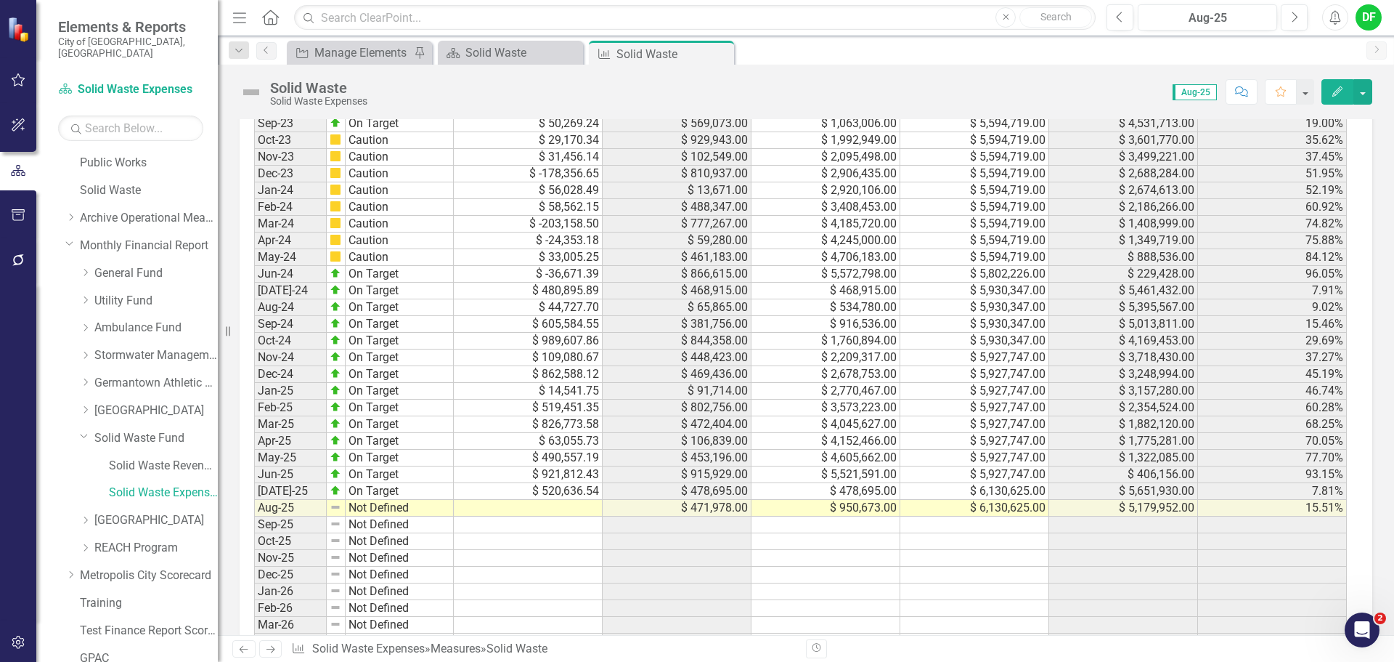
scroll to position [1505, 0]
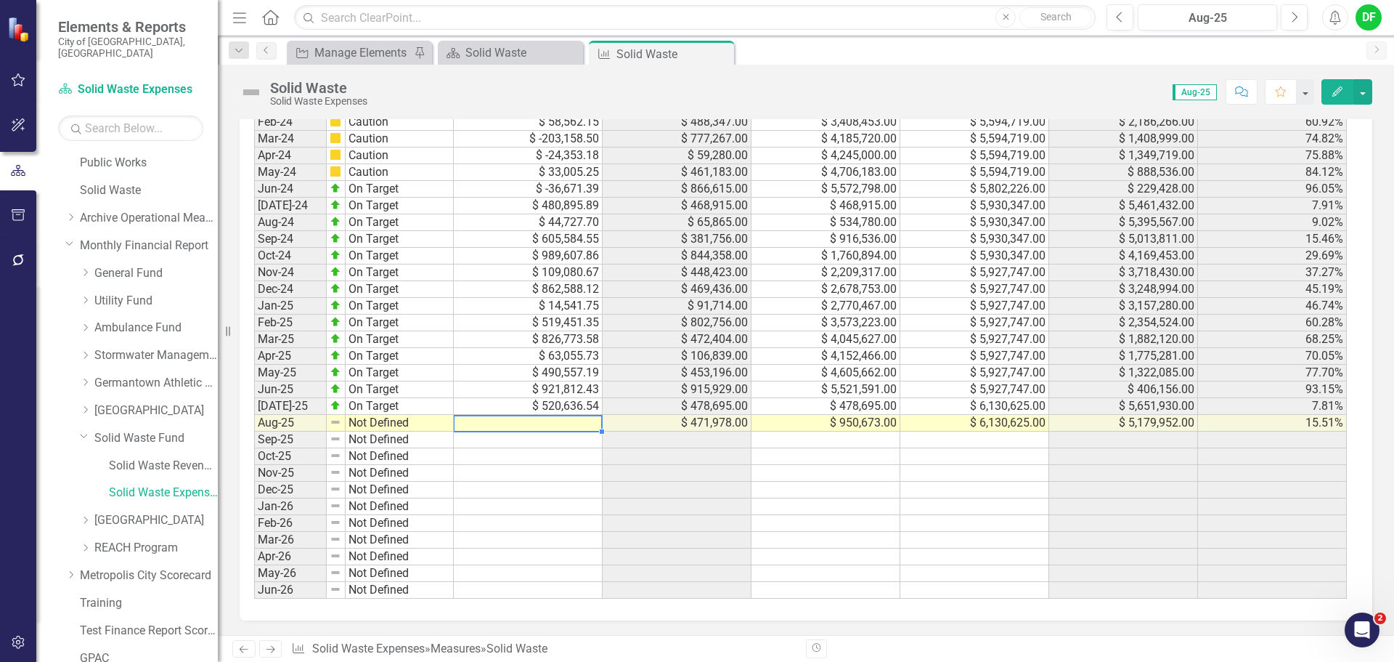
click at [544, 424] on td at bounding box center [528, 423] width 149 height 17
click at [550, 415] on div at bounding box center [527, 415] width 149 height 1
click at [548, 424] on td at bounding box center [528, 423] width 149 height 17
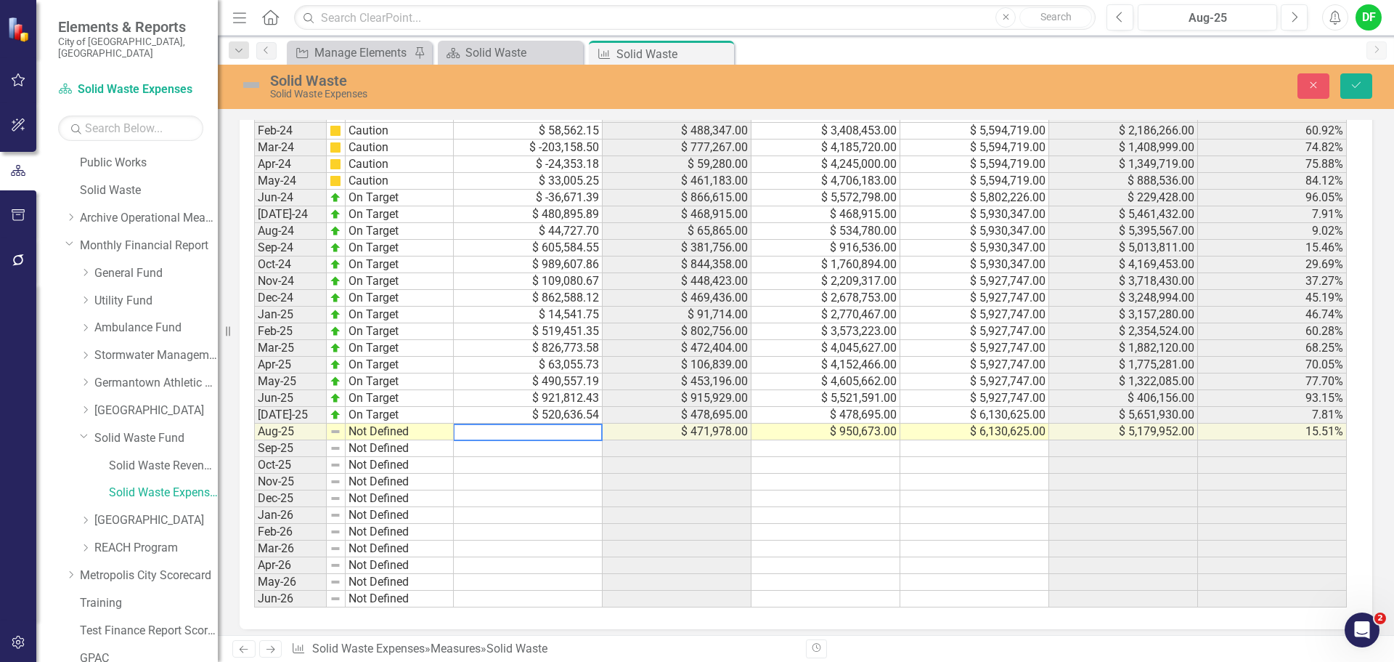
scroll to position [1513, 0]
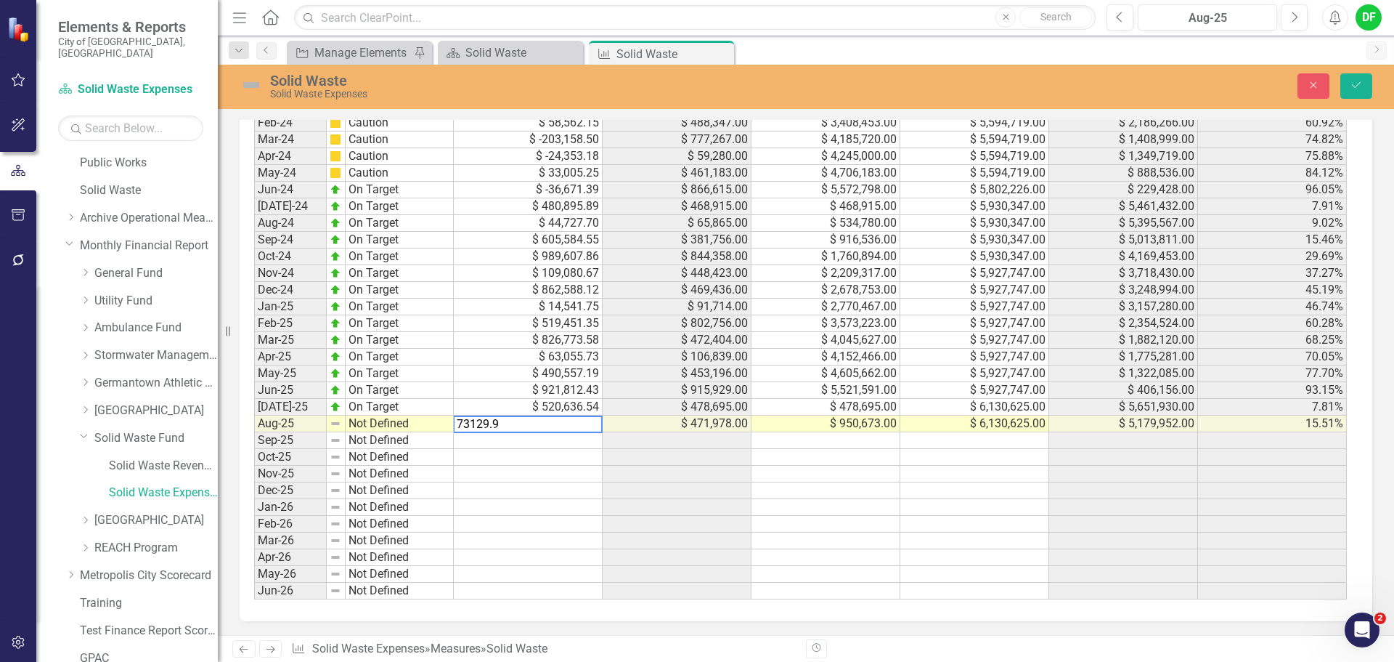
type textarea "73129.94"
click at [250, 78] on img at bounding box center [251, 84] width 23 height 23
click at [251, 89] on img at bounding box center [251, 84] width 23 height 23
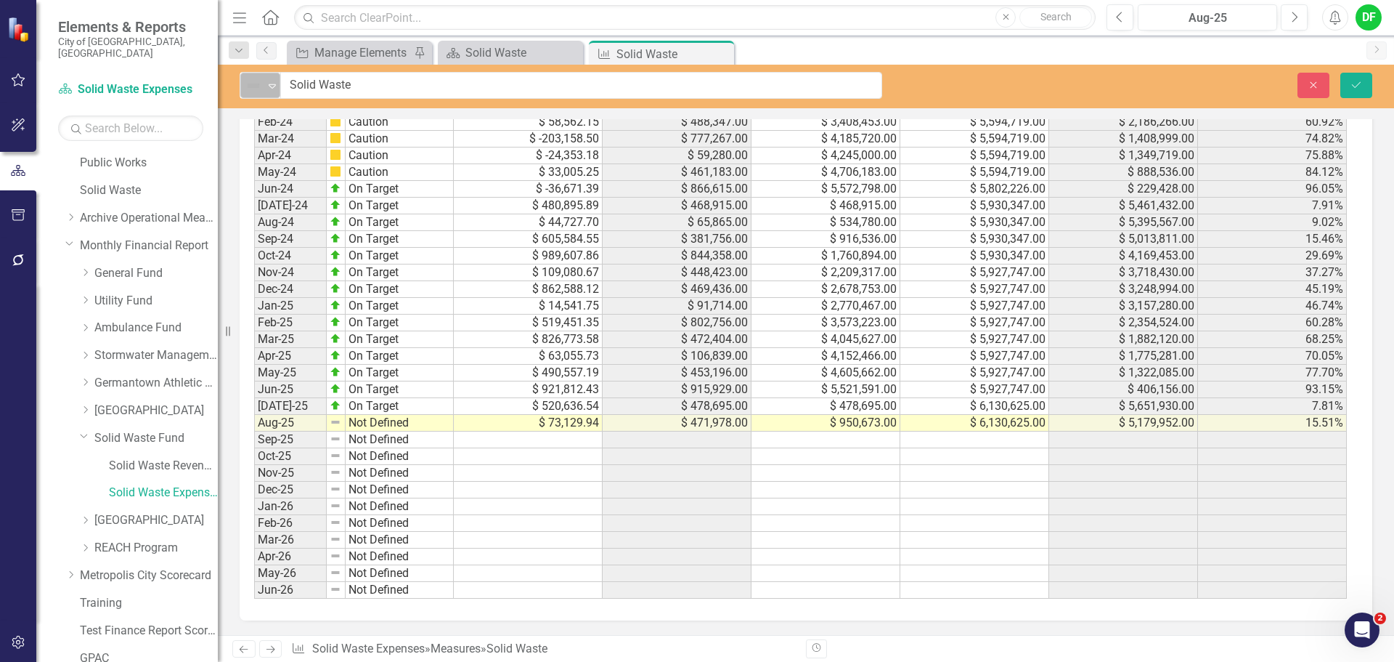
click at [271, 86] on icon "Expand" at bounding box center [272, 86] width 15 height 12
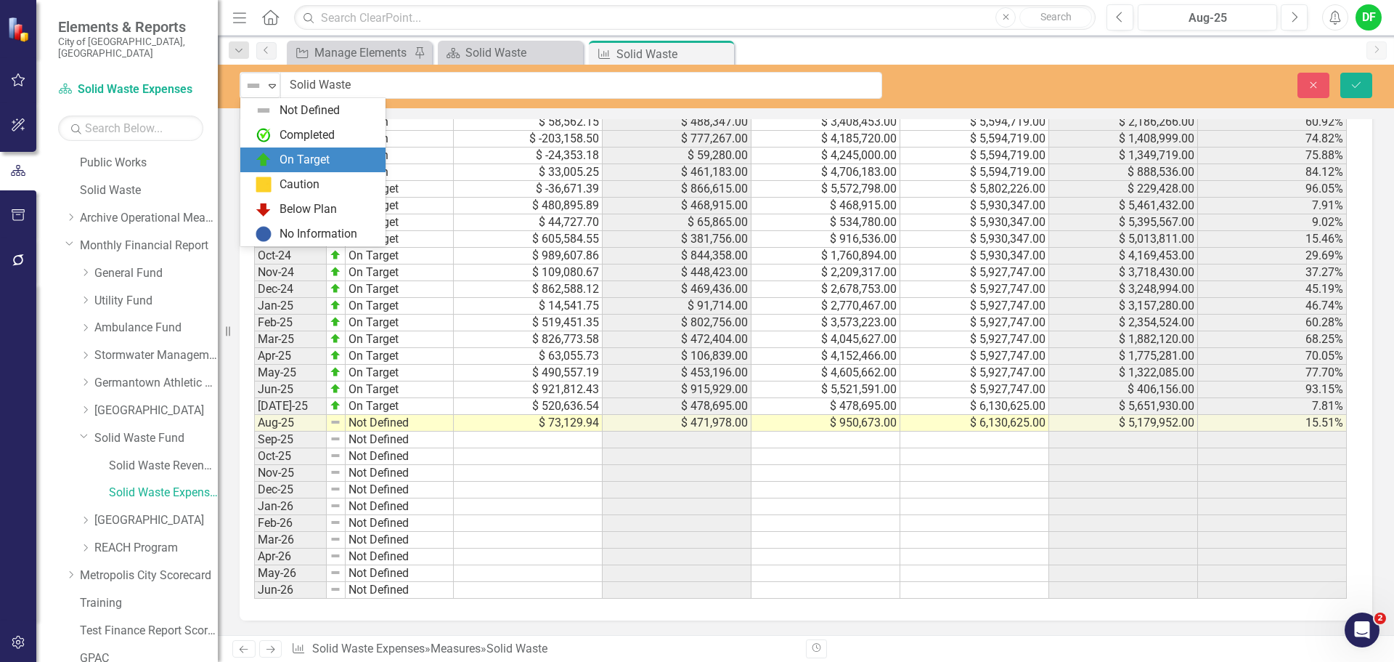
click at [282, 156] on div "On Target" at bounding box center [305, 160] width 50 height 17
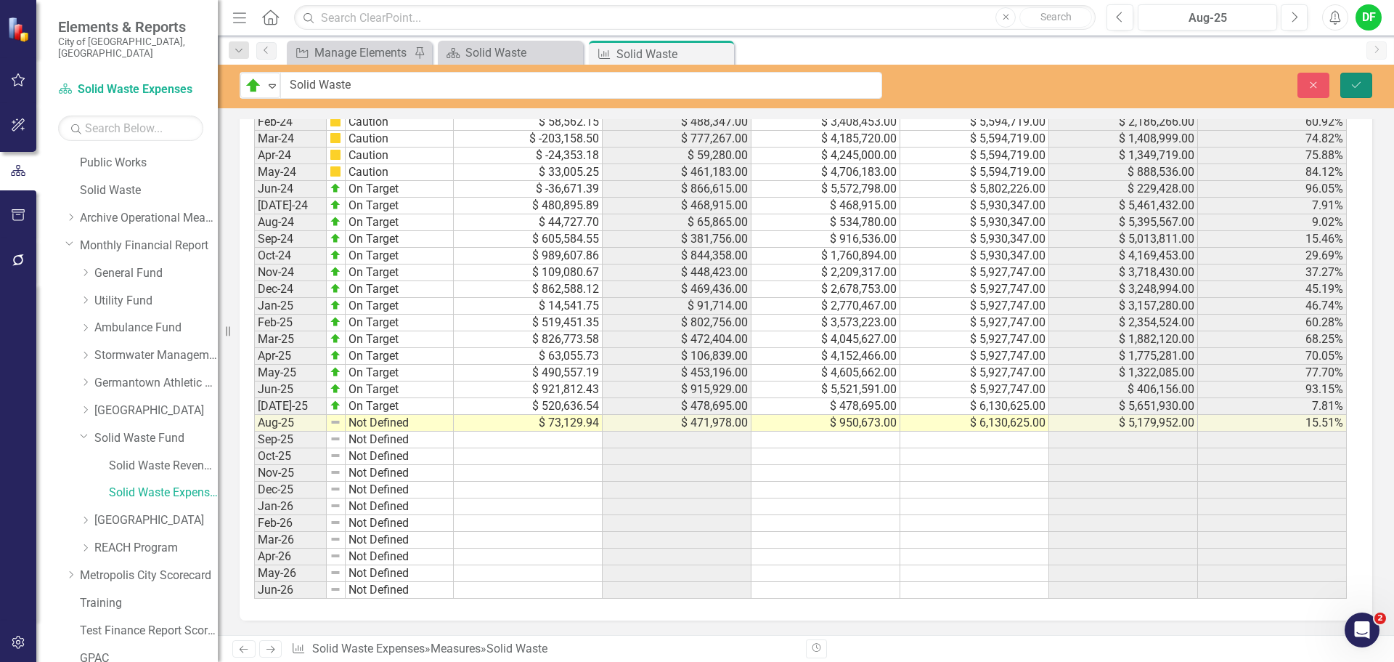
click at [1350, 81] on icon "Save" at bounding box center [1356, 85] width 13 height 10
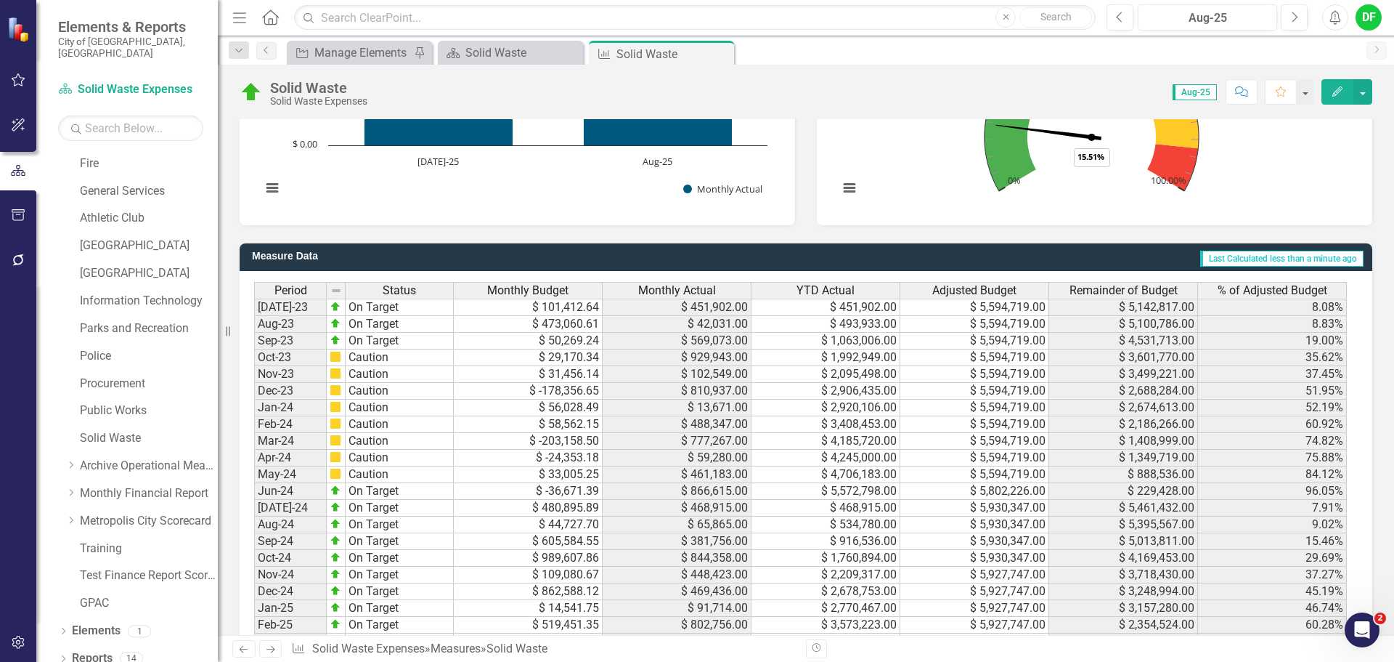
scroll to position [1453, 0]
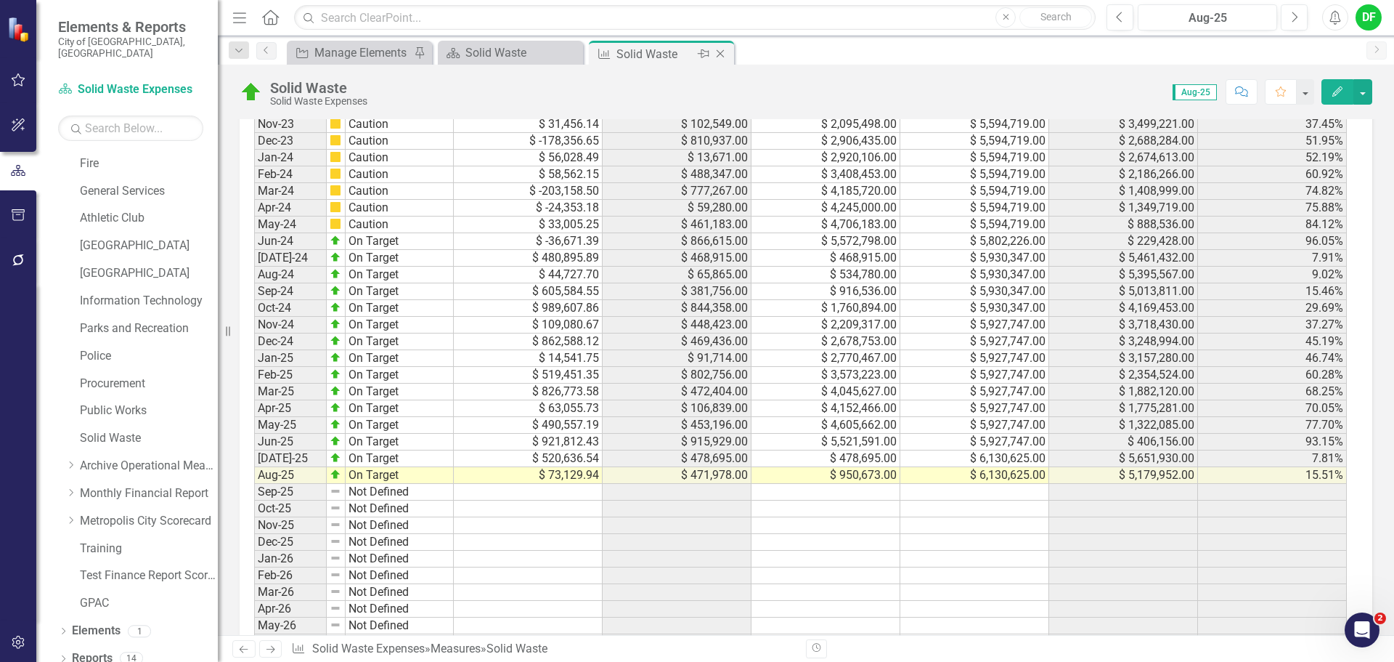
click at [723, 53] on icon "Close" at bounding box center [720, 54] width 15 height 12
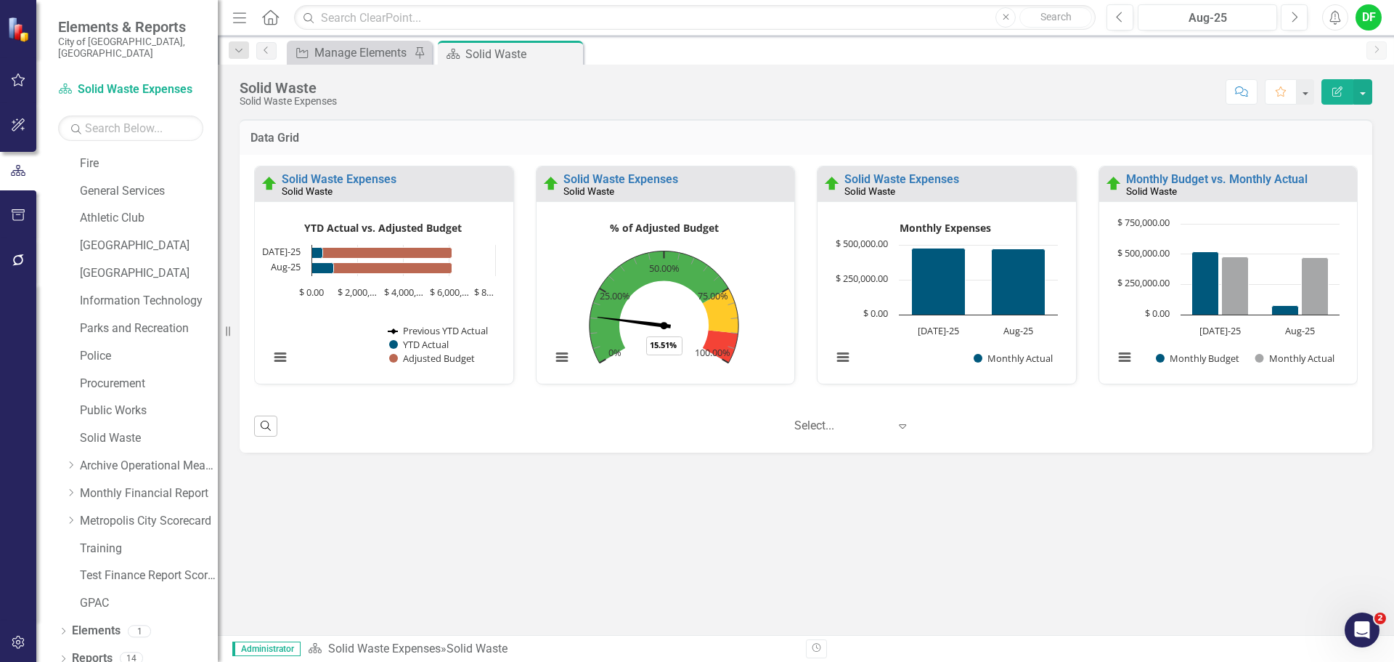
click at [0, 0] on icon "Close" at bounding box center [0, 0] width 0 height 0
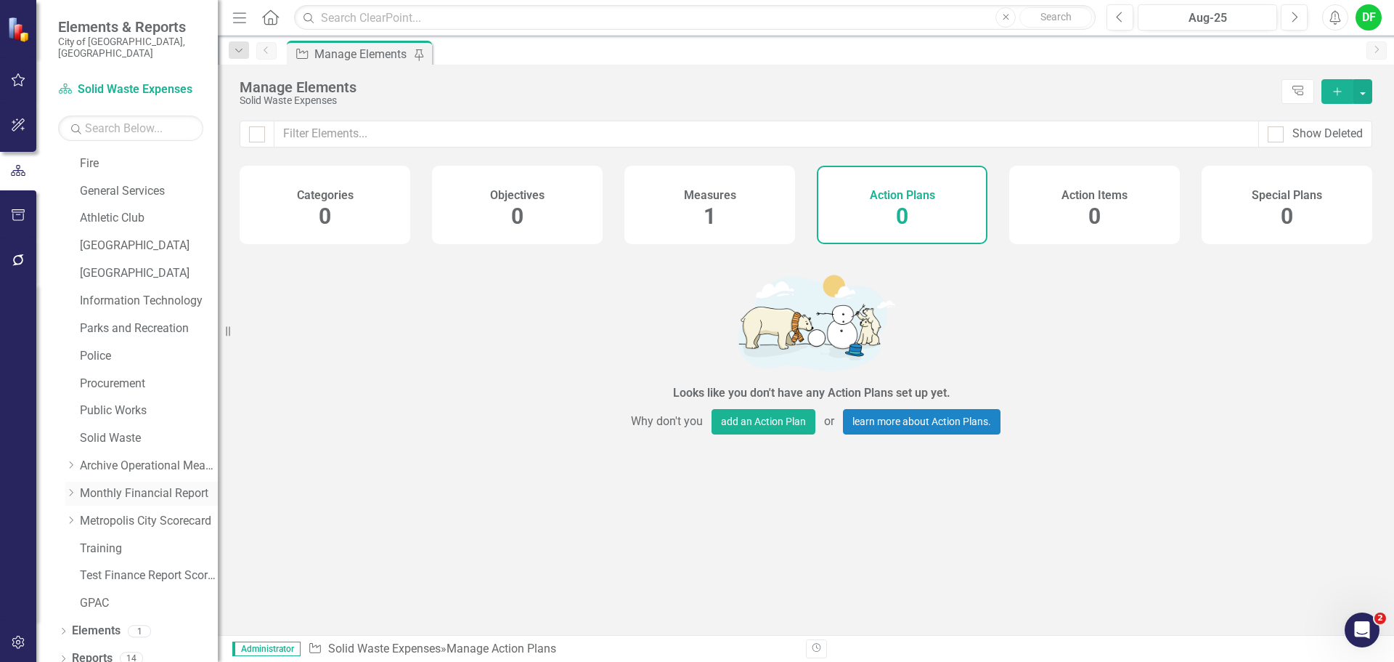
click at [70, 488] on icon "Dropdown" at bounding box center [70, 492] width 11 height 9
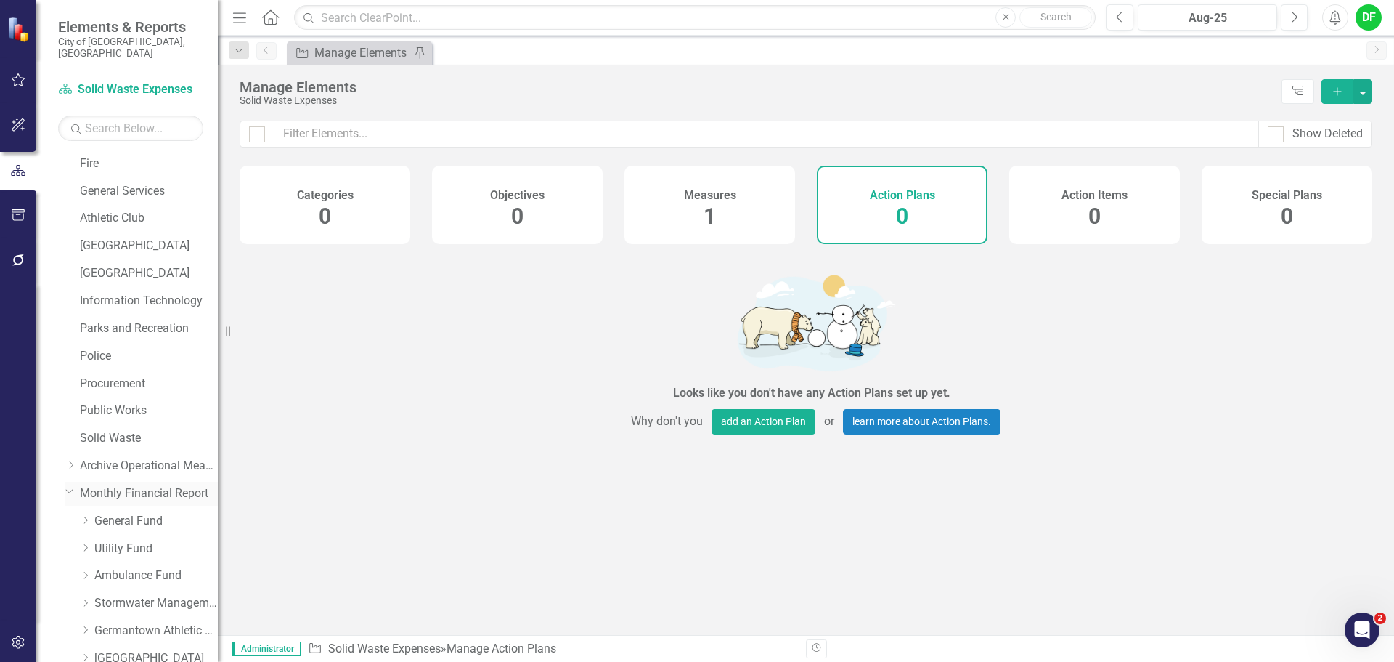
scroll to position [523, 0]
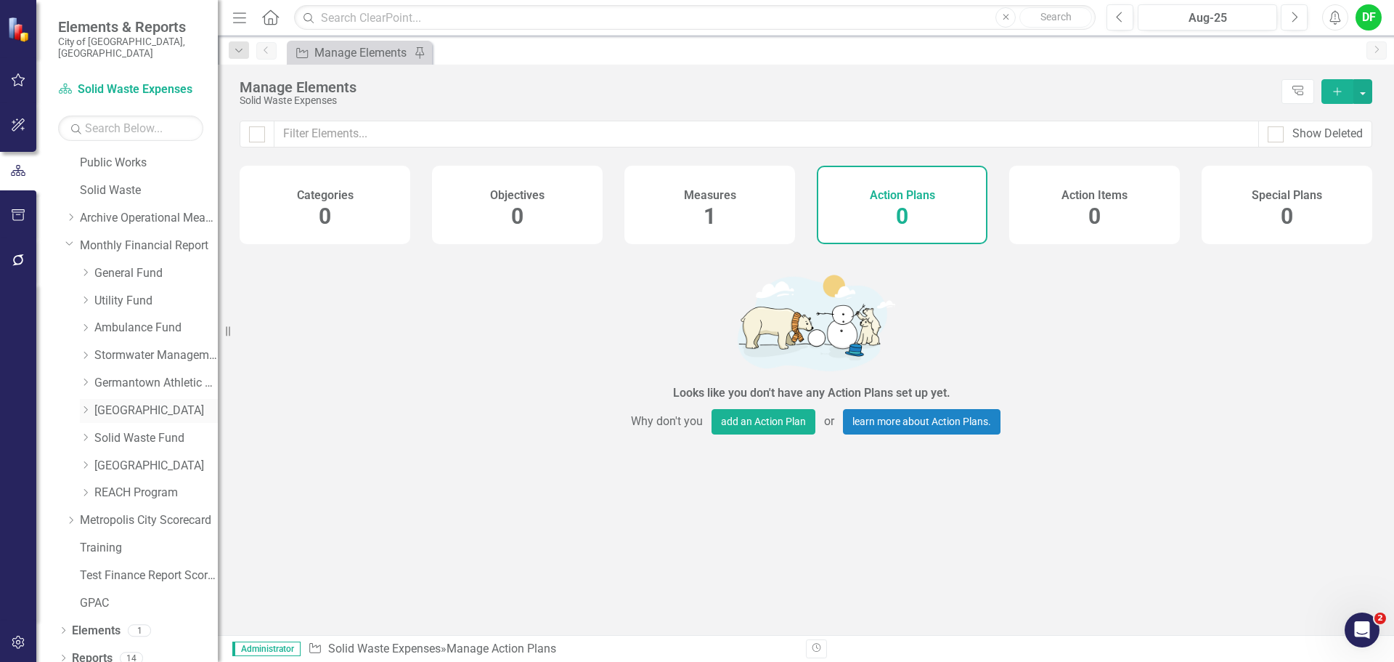
click at [84, 405] on icon "Dropdown" at bounding box center [85, 409] width 11 height 9
click at [128, 458] on link "Great Hall Expenses" at bounding box center [163, 466] width 109 height 17
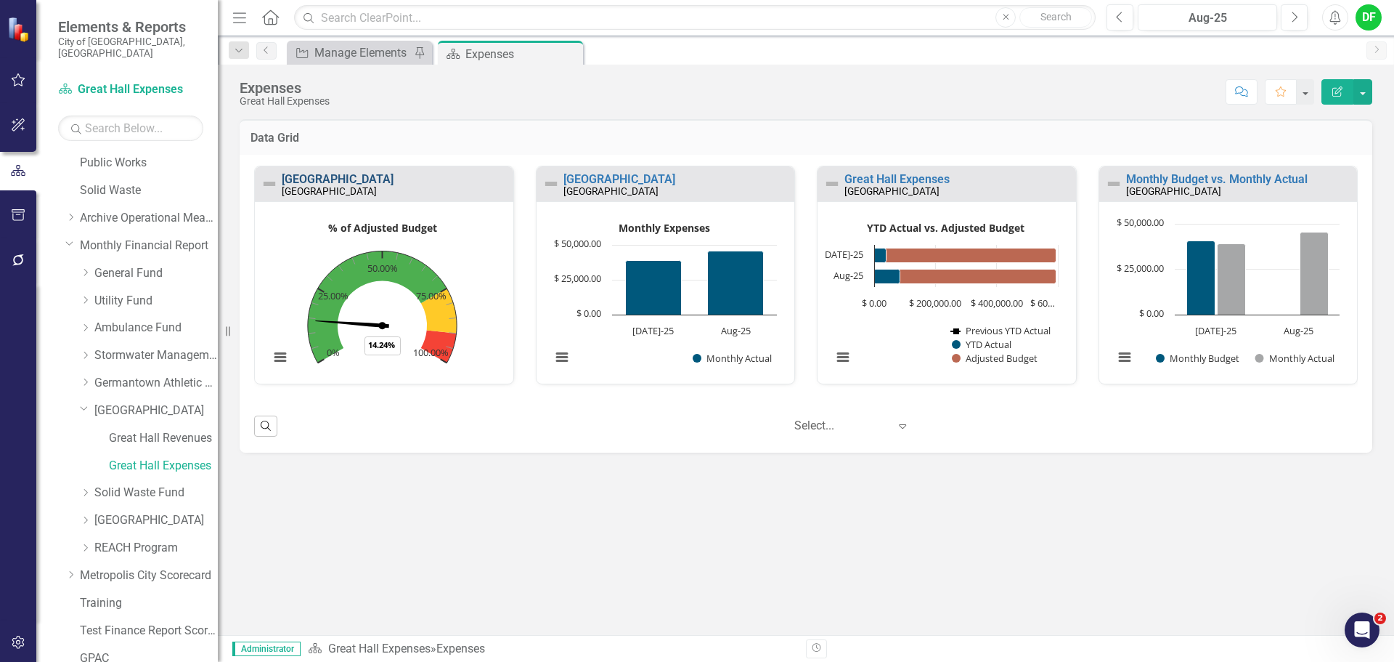
click at [329, 177] on link "[GEOGRAPHIC_DATA]" at bounding box center [338, 179] width 112 height 14
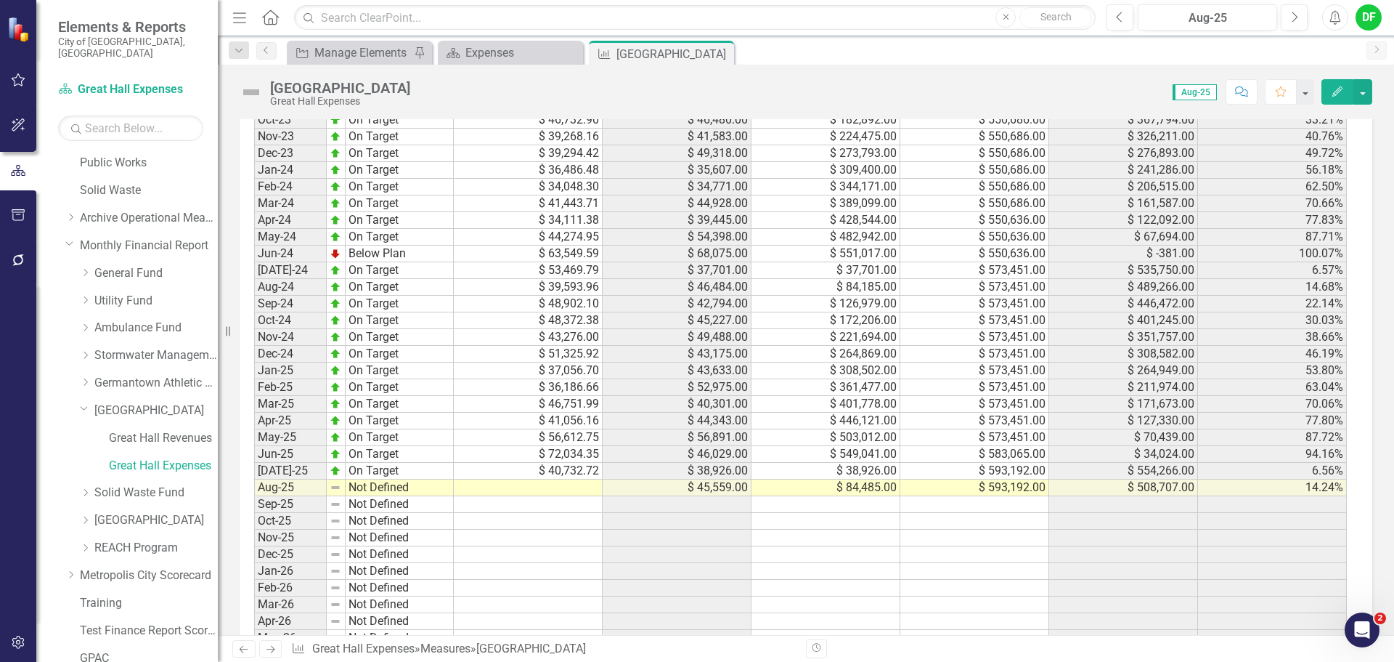
scroll to position [1449, 0]
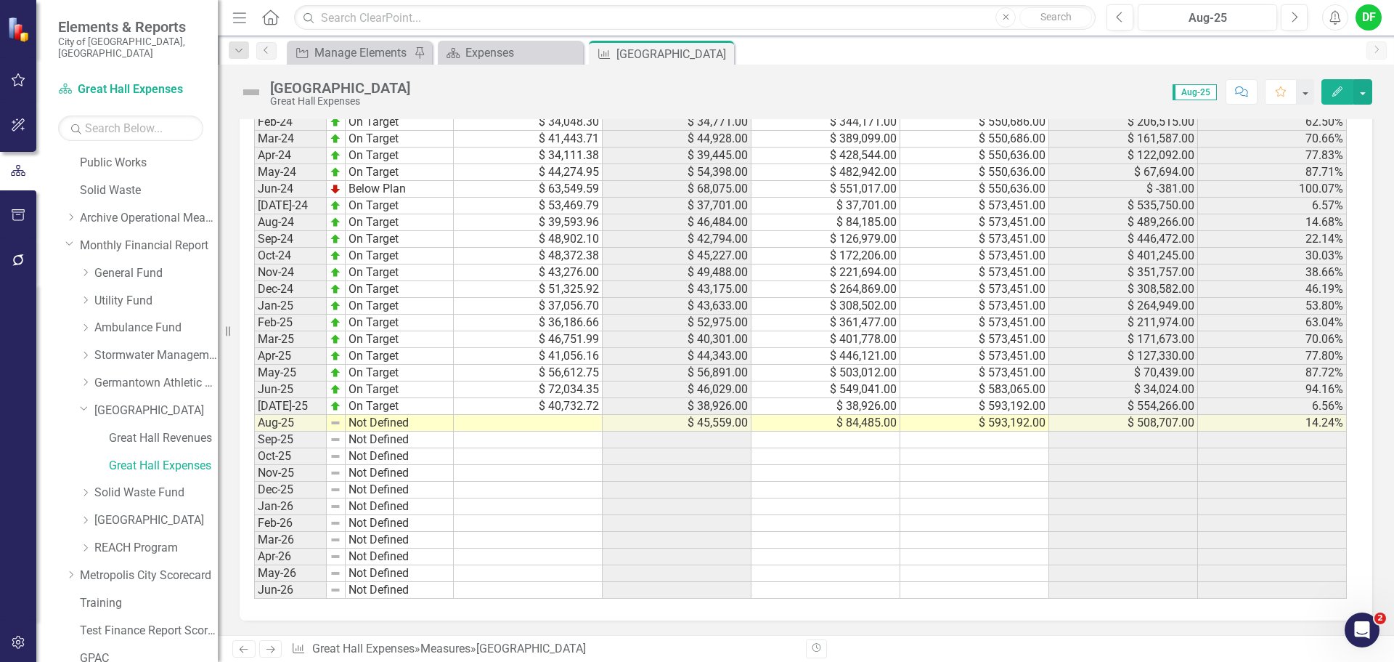
click at [560, 428] on td at bounding box center [528, 423] width 149 height 17
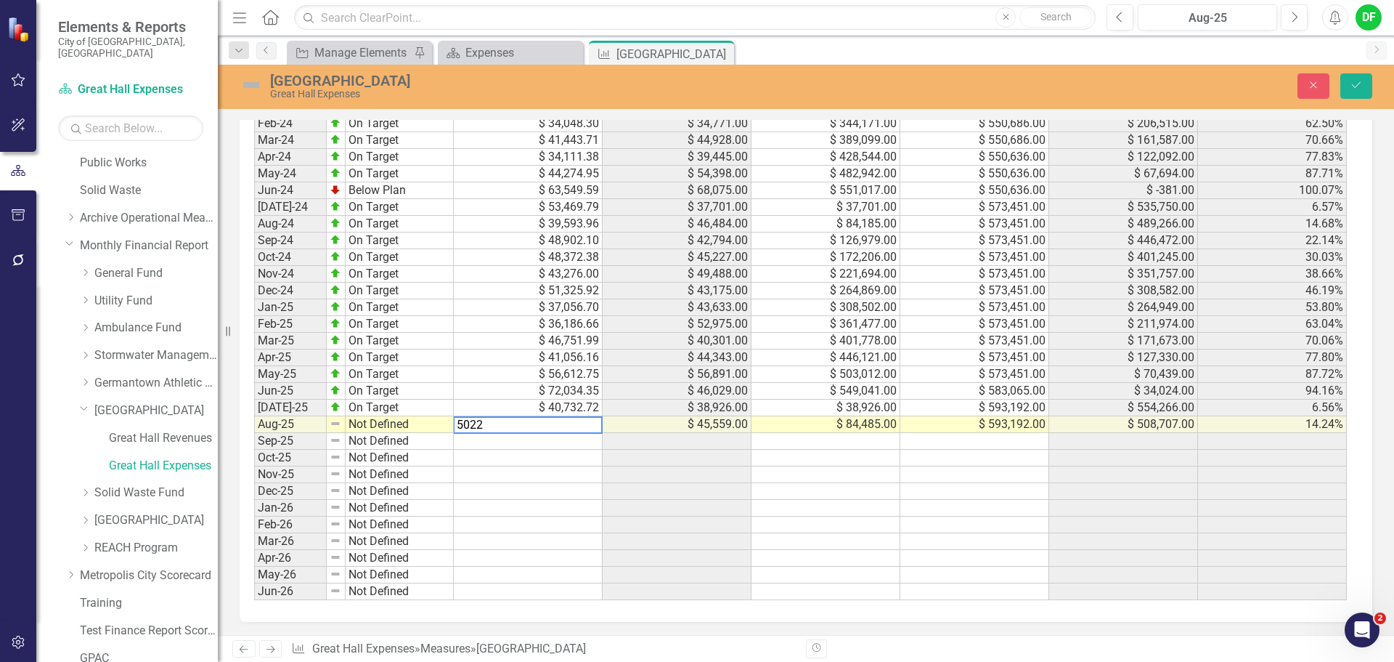
type textarea "50222"
click at [256, 87] on img at bounding box center [251, 84] width 23 height 23
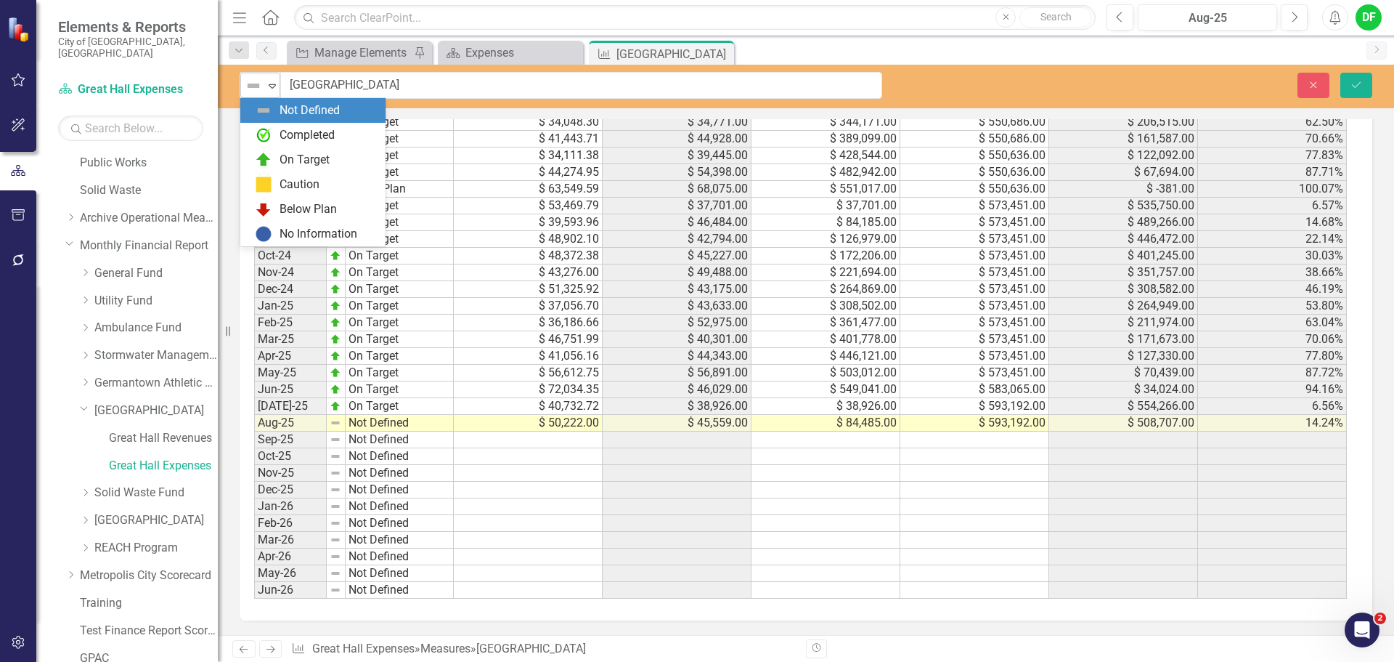
click at [278, 80] on icon "Expand" at bounding box center [272, 86] width 15 height 12
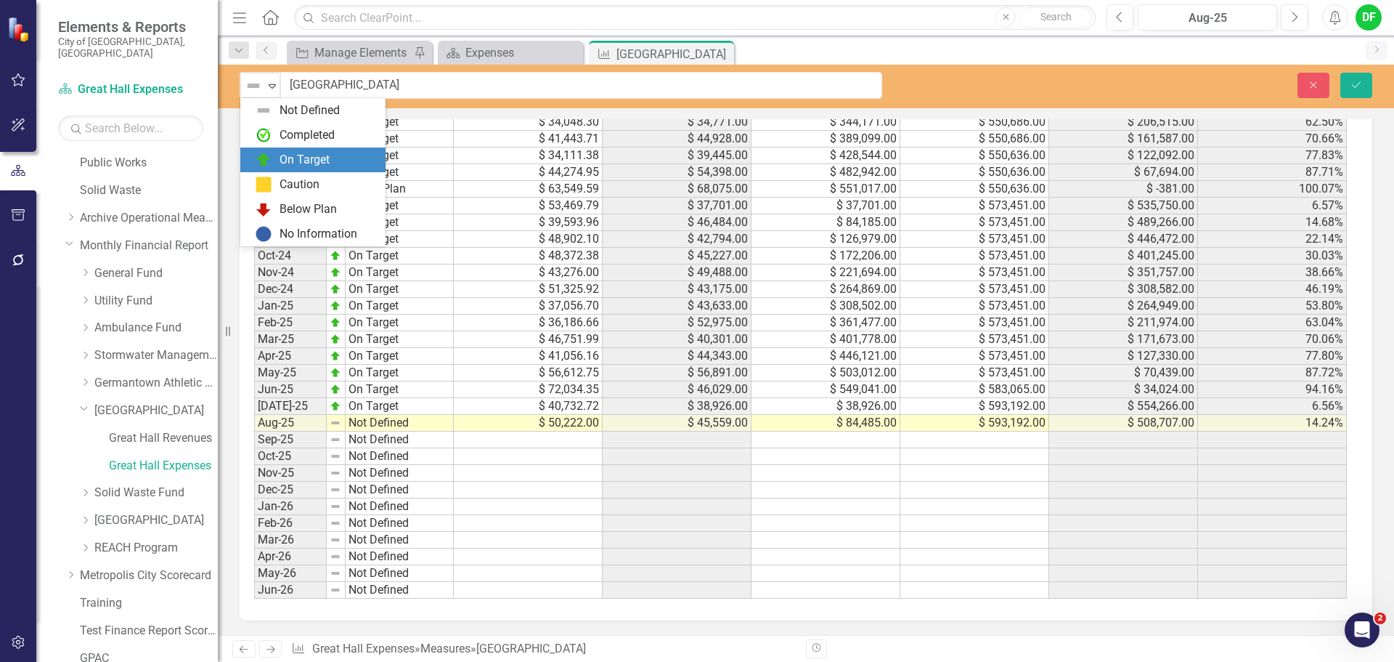
click at [282, 152] on div "On Target" at bounding box center [305, 160] width 50 height 17
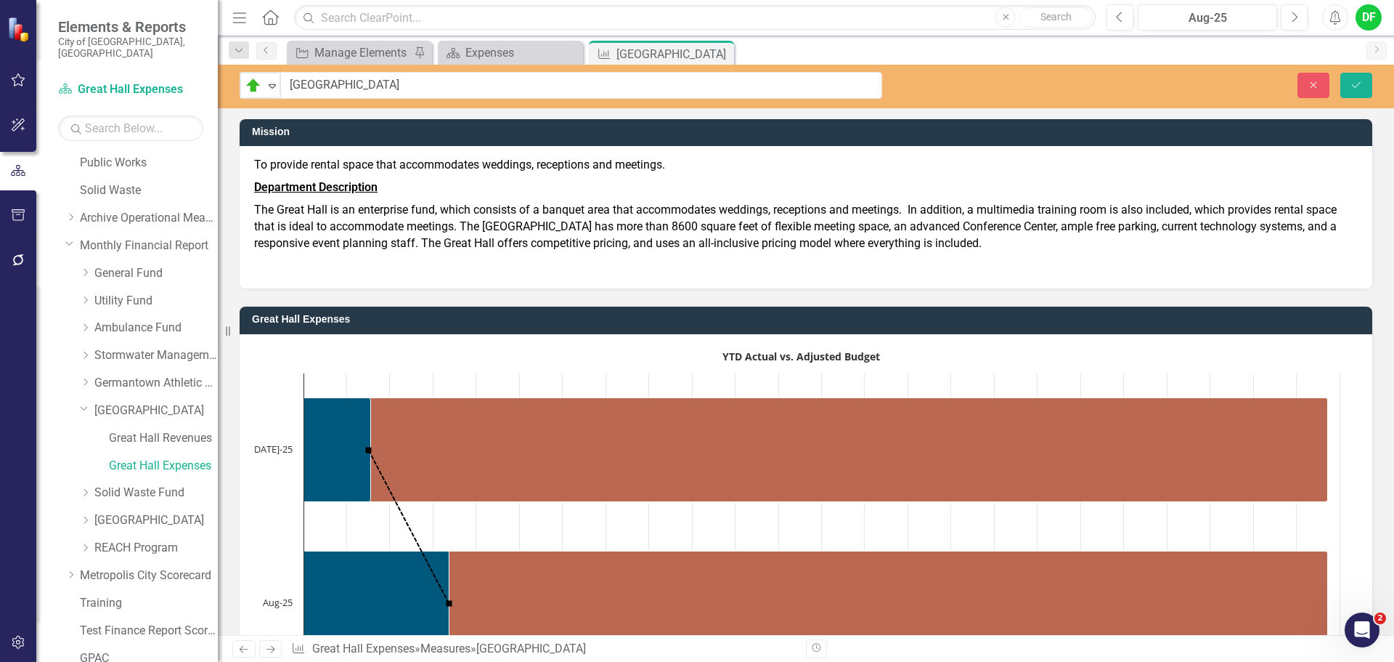
scroll to position [1457, 0]
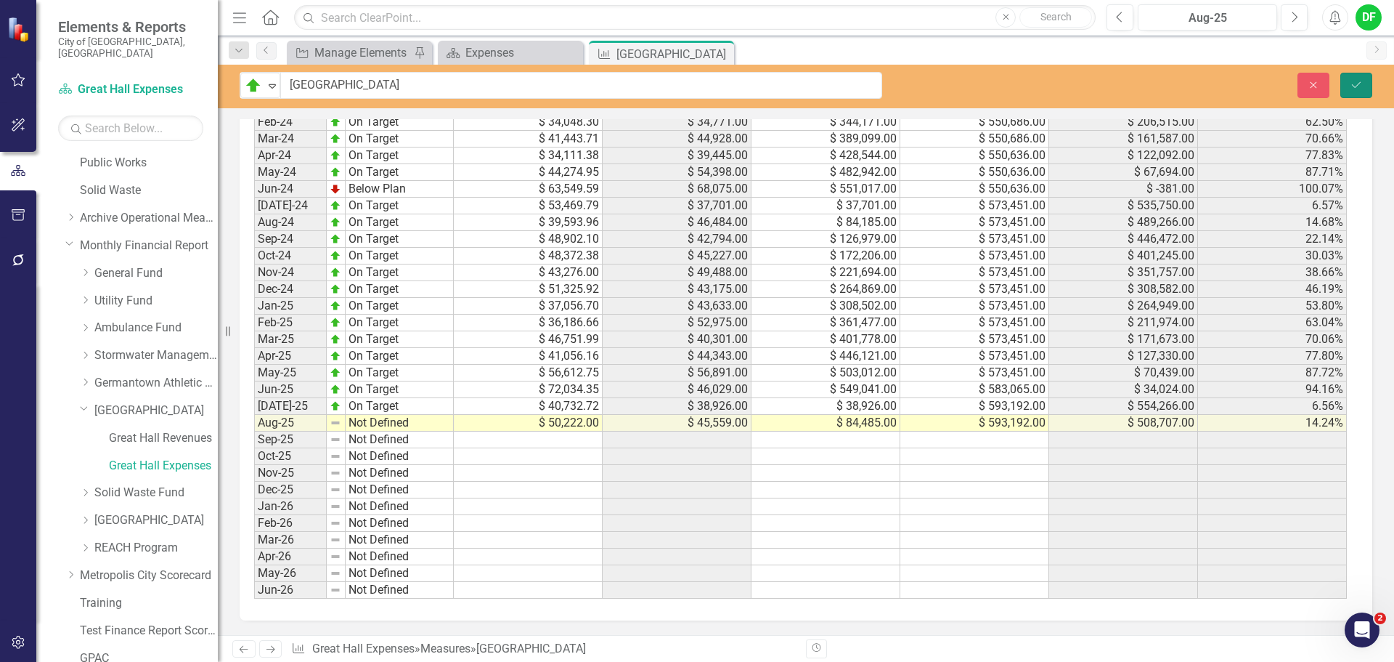
click at [1357, 78] on button "Save" at bounding box center [1357, 85] width 32 height 25
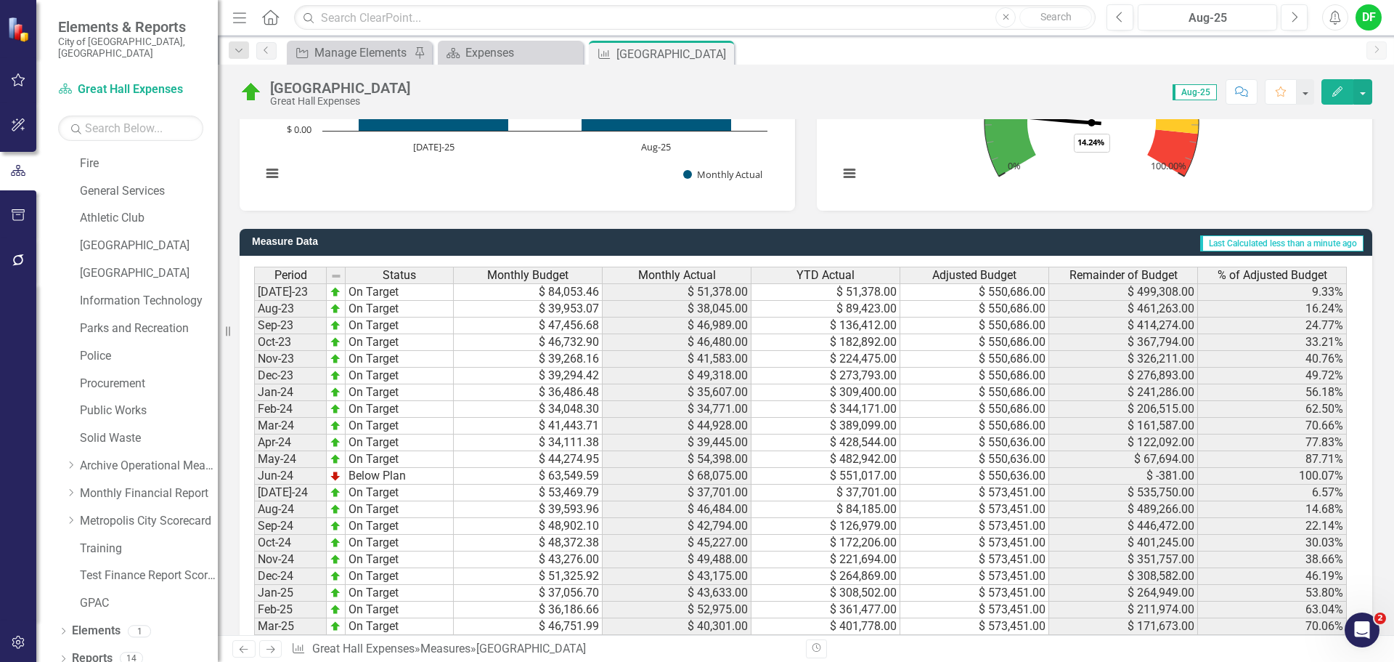
scroll to position [1449, 0]
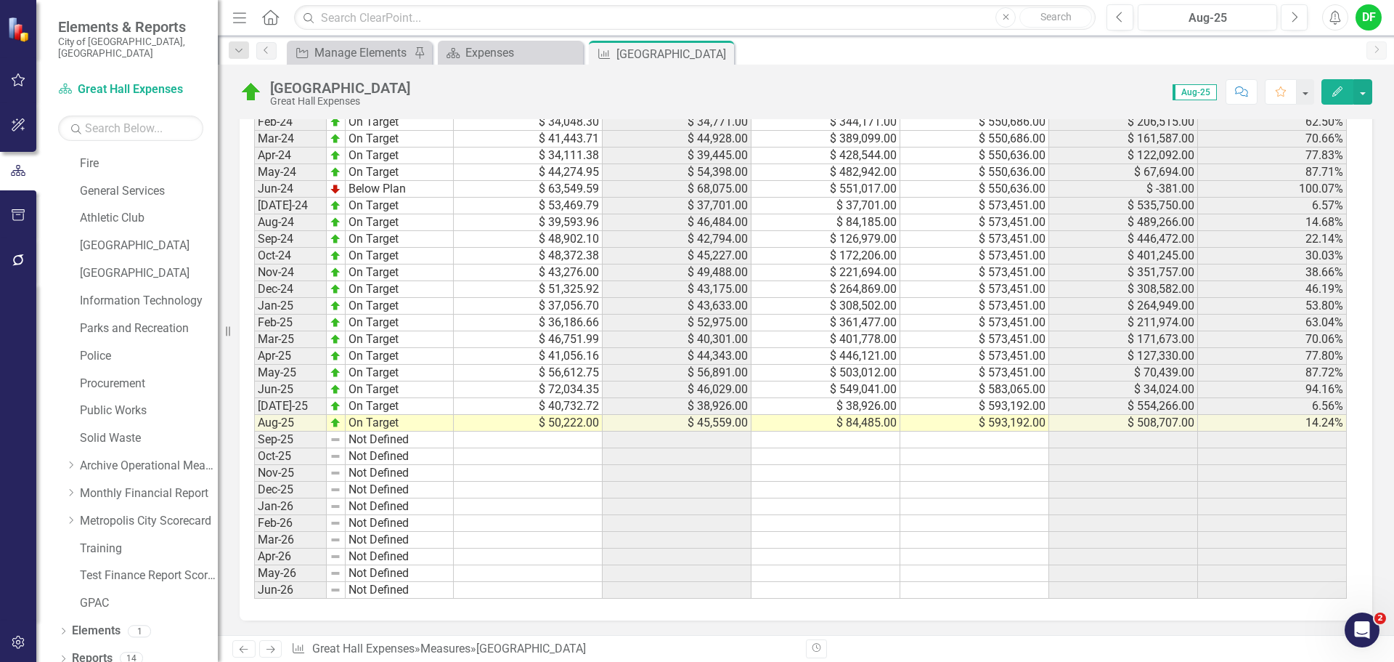
drag, startPoint x: 720, startPoint y: 52, endPoint x: 701, endPoint y: 53, distance: 19.7
click at [0, 0] on icon "Close" at bounding box center [0, 0] width 0 height 0
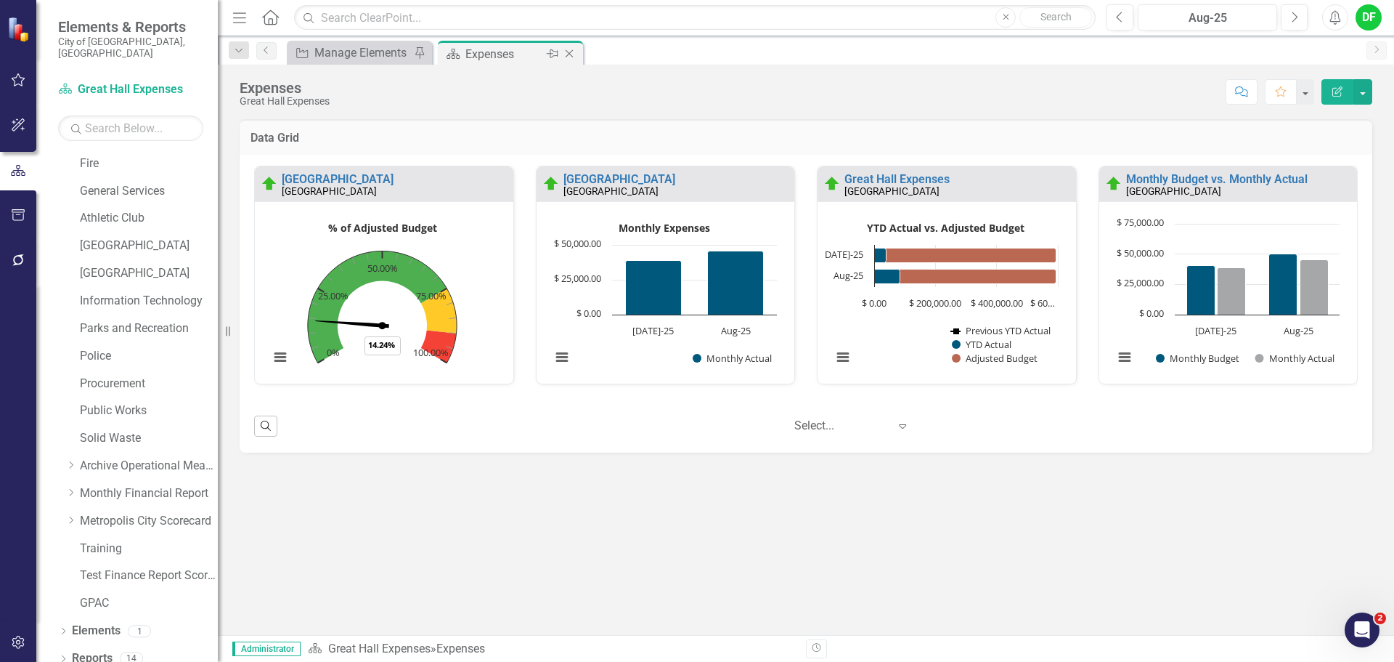
click at [571, 54] on icon "Close" at bounding box center [569, 54] width 15 height 12
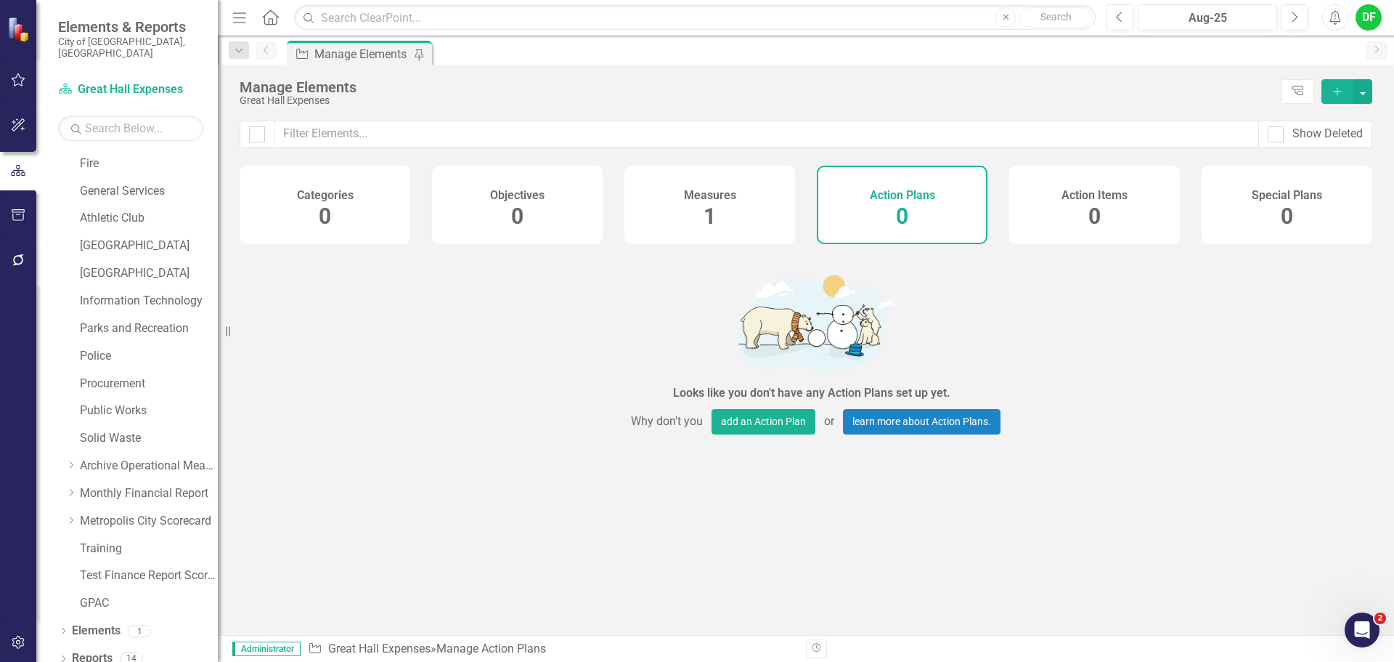
click at [73, 488] on icon "Dropdown" at bounding box center [70, 492] width 11 height 9
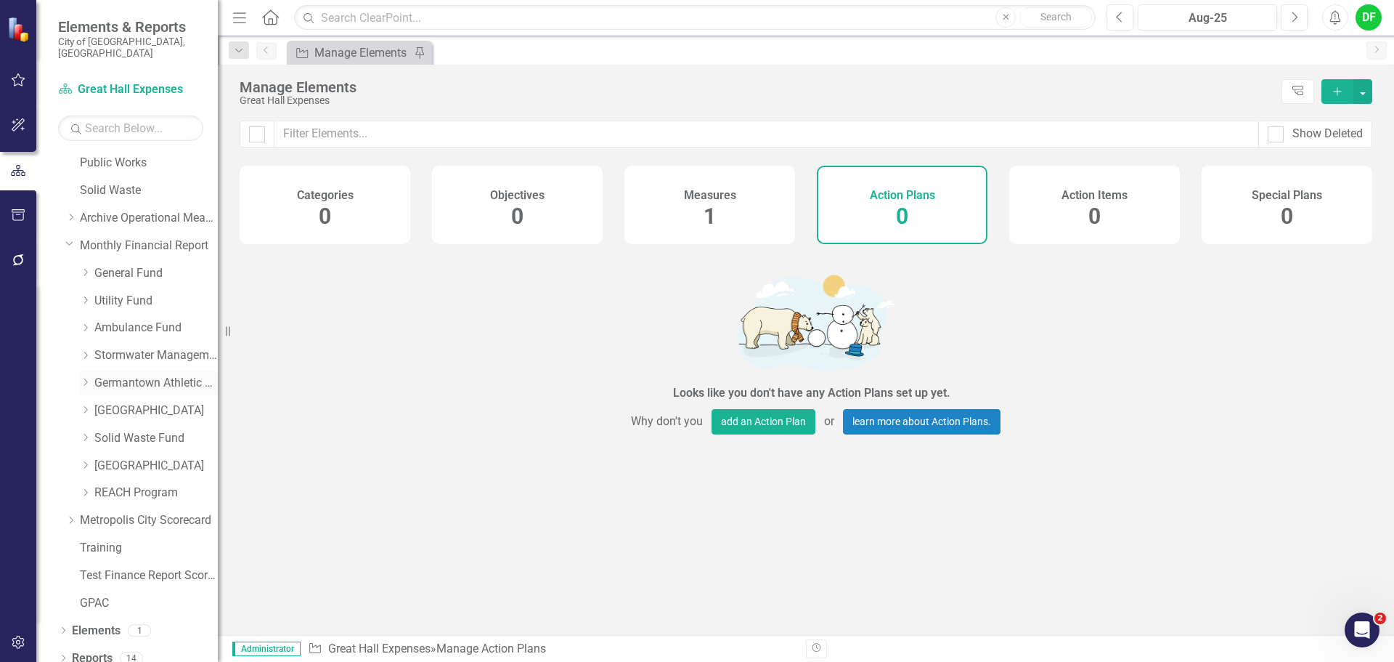
click at [86, 378] on icon "Dropdown" at bounding box center [85, 382] width 11 height 9
click at [137, 430] on link "Recreation" at bounding box center [163, 438] width 109 height 17
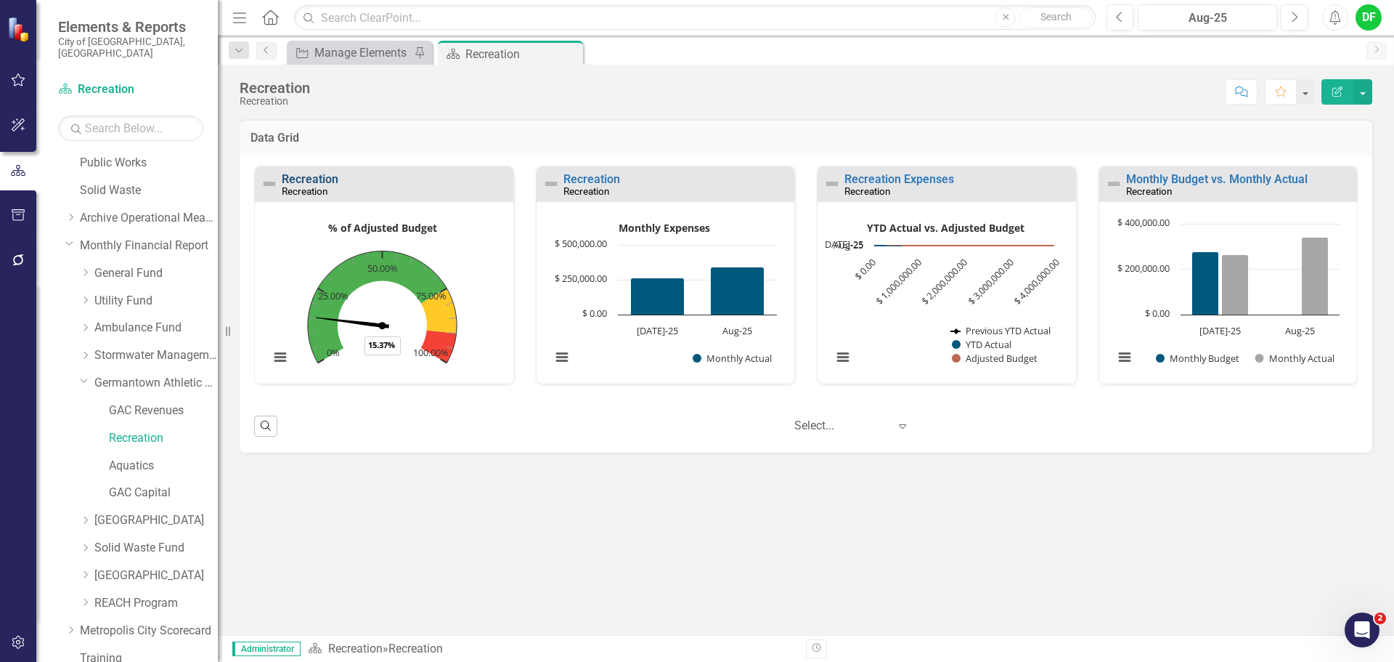
click at [318, 182] on link "Recreation" at bounding box center [310, 179] width 57 height 14
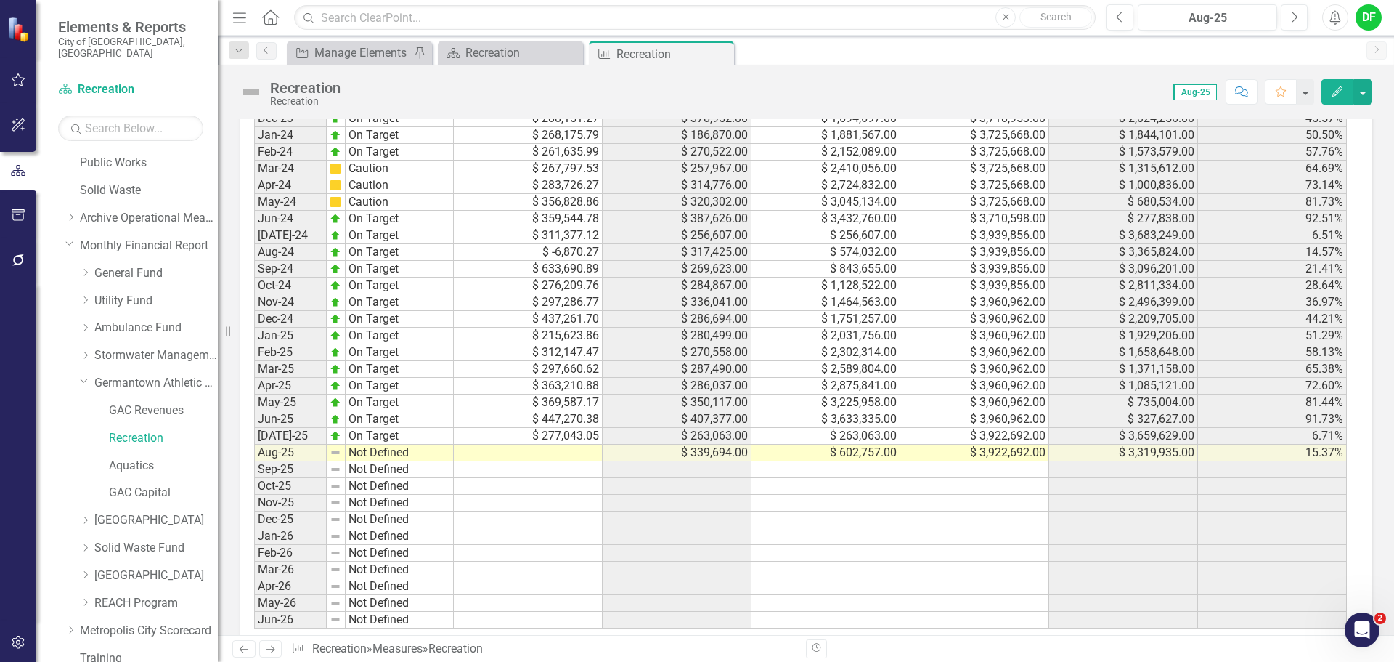
scroll to position [1426, 0]
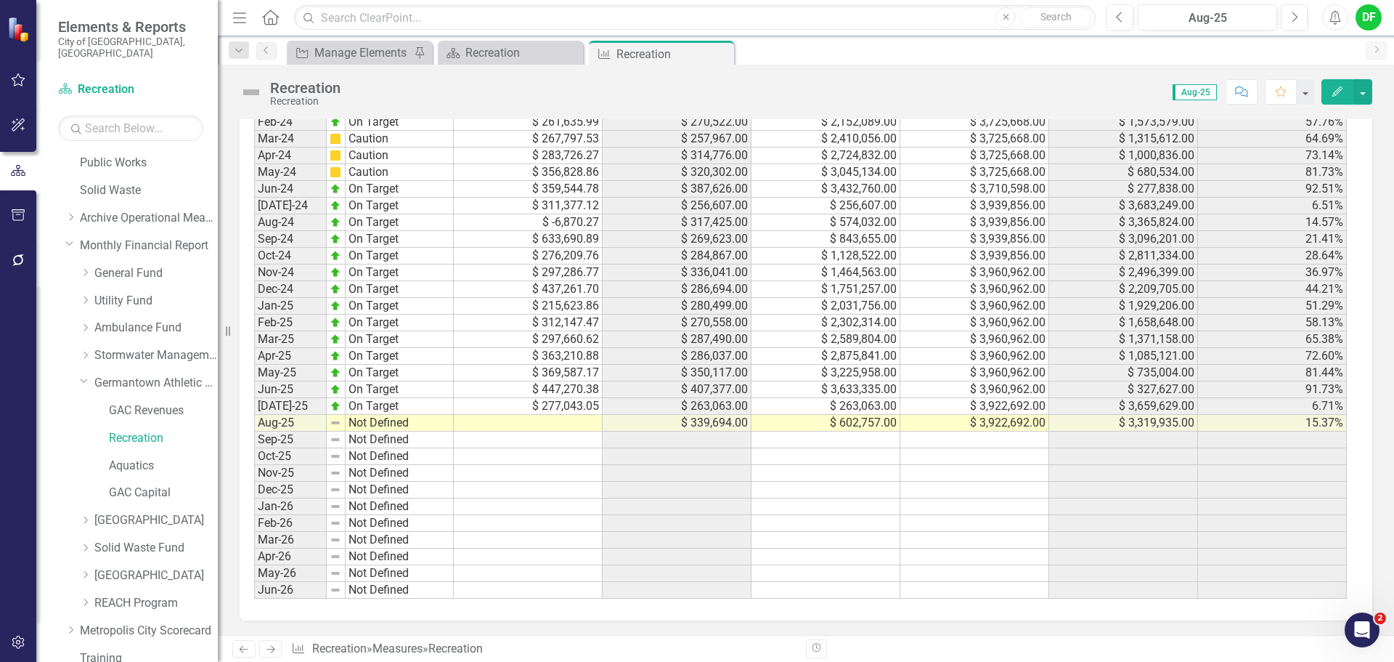
click at [580, 426] on td at bounding box center [528, 423] width 149 height 17
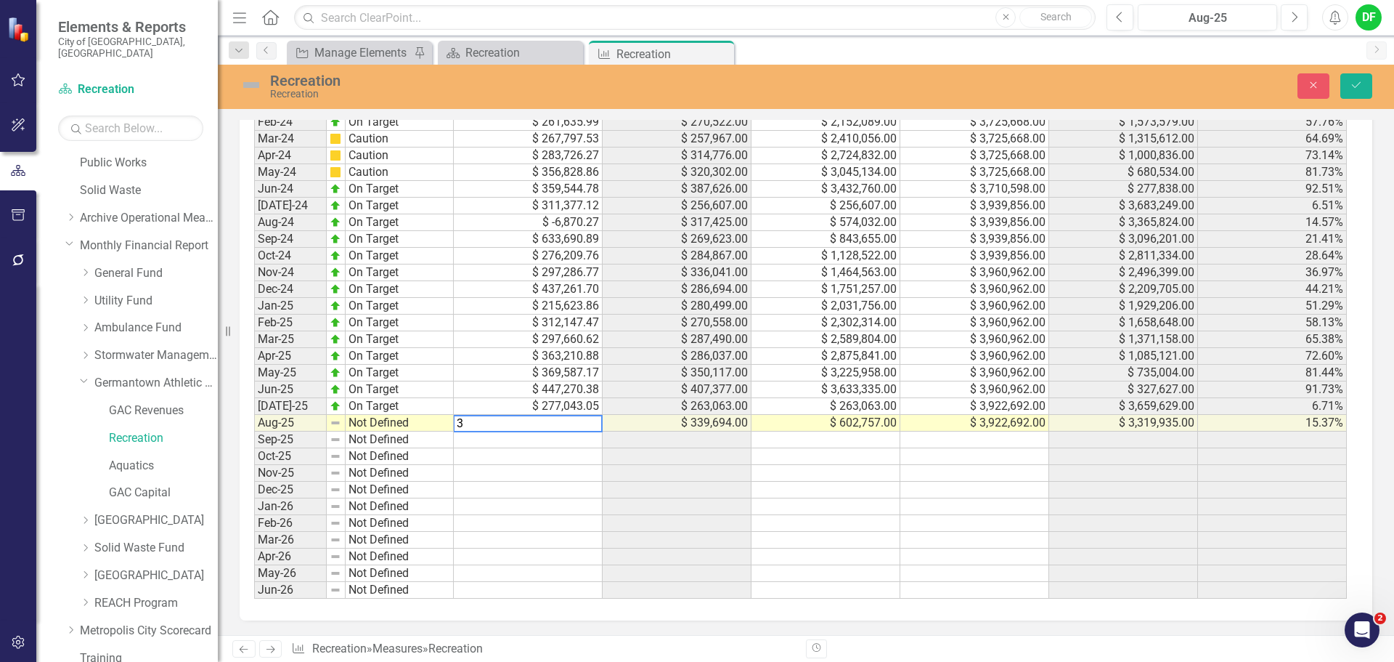
scroll to position [1434, 0]
type textarea "342704.57"
click at [253, 84] on img at bounding box center [251, 84] width 23 height 23
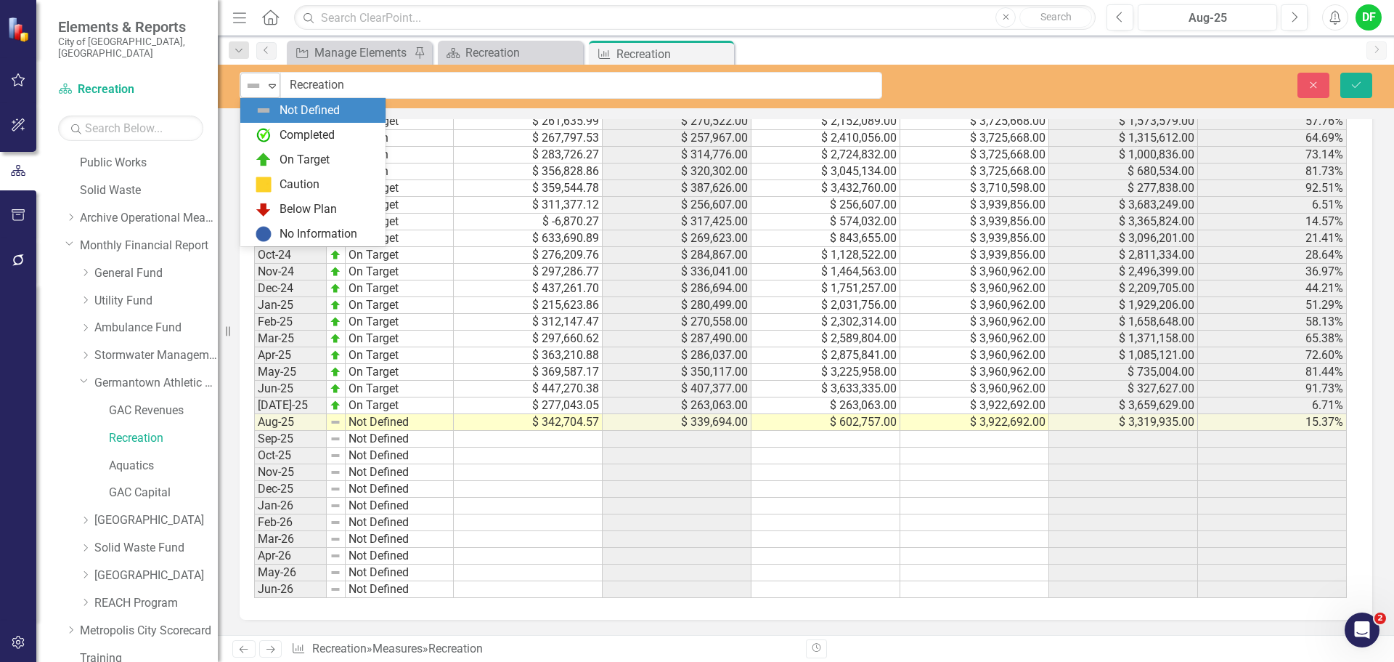
click at [275, 82] on icon "Expand" at bounding box center [272, 86] width 15 height 12
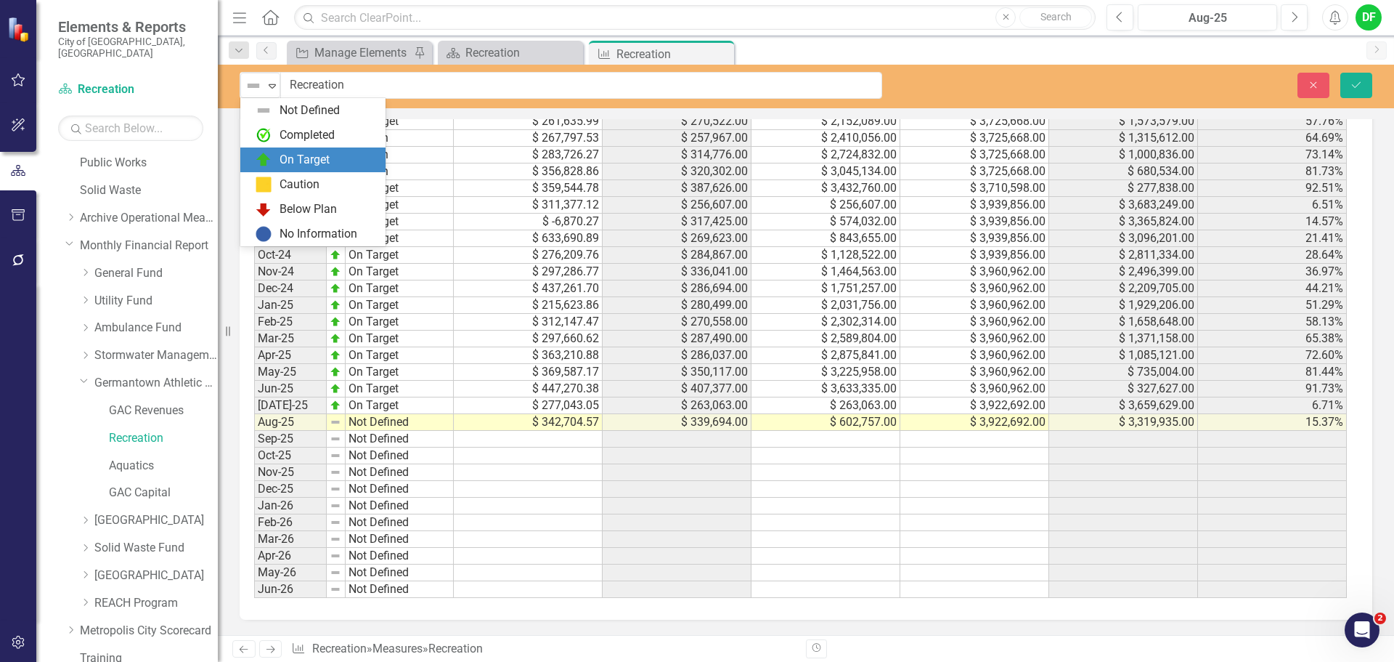
click at [283, 154] on div "On Target" at bounding box center [305, 160] width 50 height 17
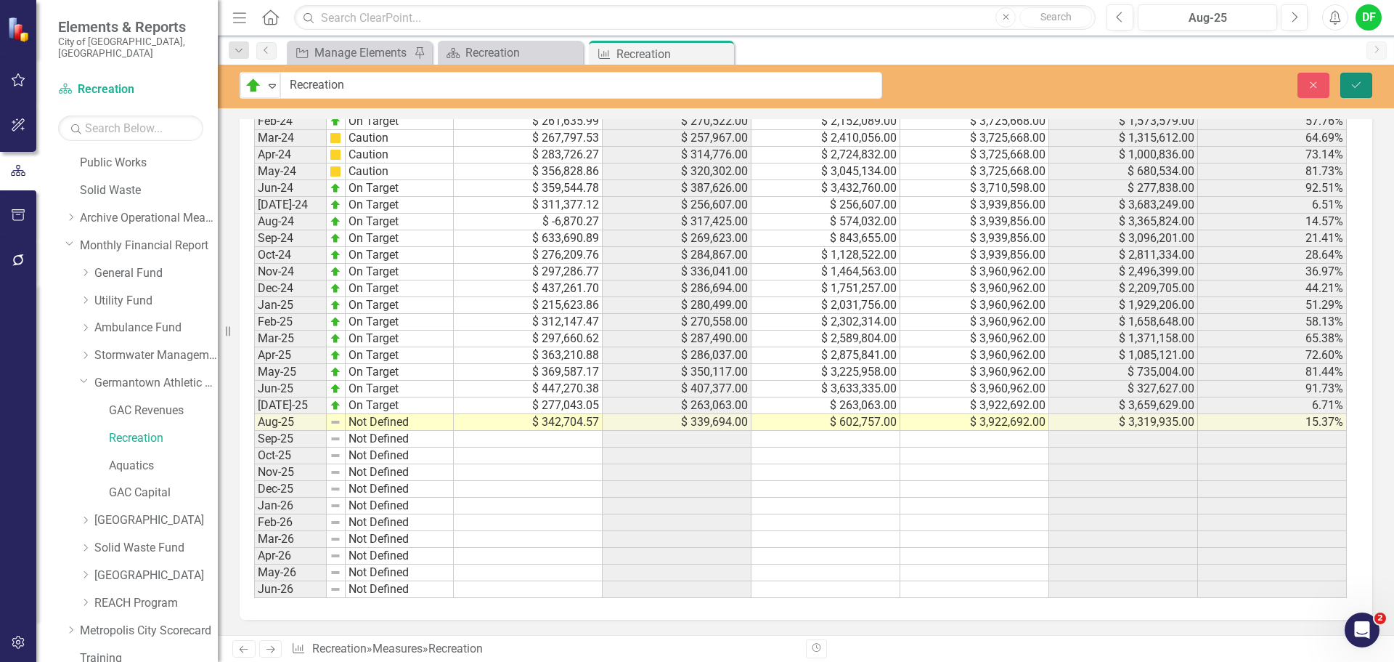
click at [1352, 81] on icon "Save" at bounding box center [1356, 85] width 13 height 10
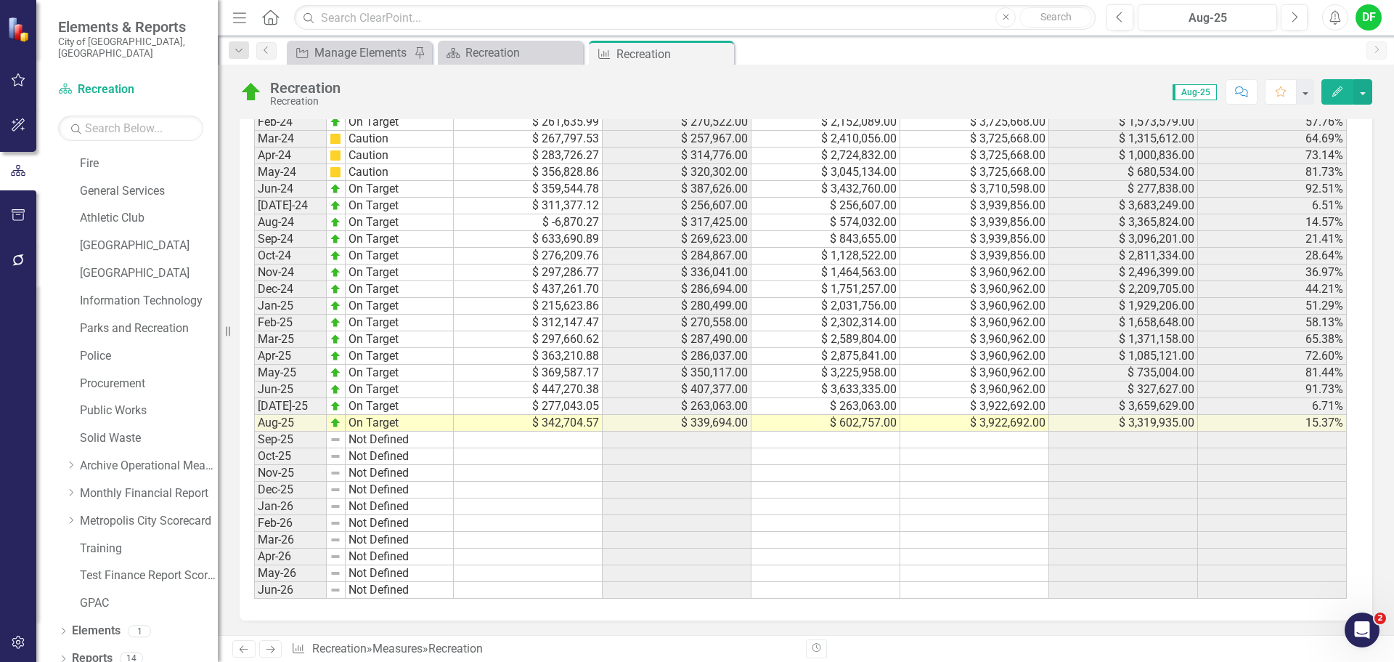
scroll to position [1426, 0]
click at [720, 52] on icon "Close" at bounding box center [720, 54] width 15 height 12
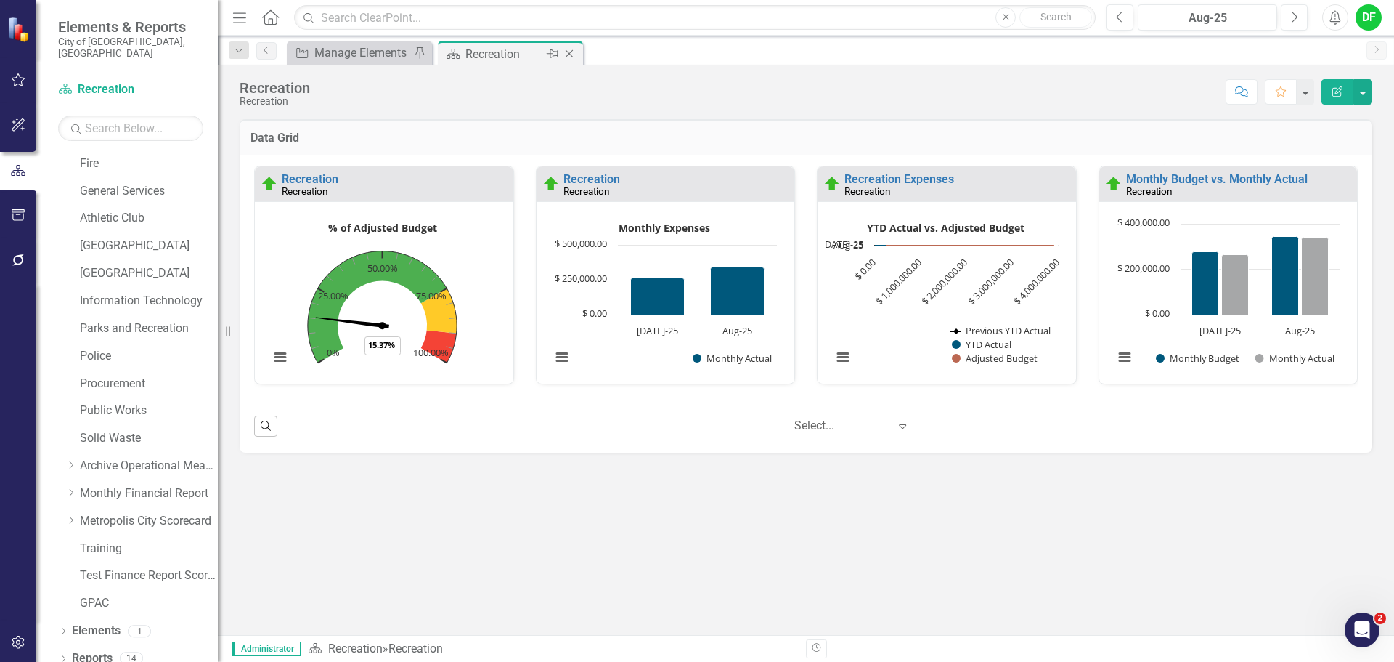
click at [571, 54] on icon "Close" at bounding box center [569, 54] width 15 height 12
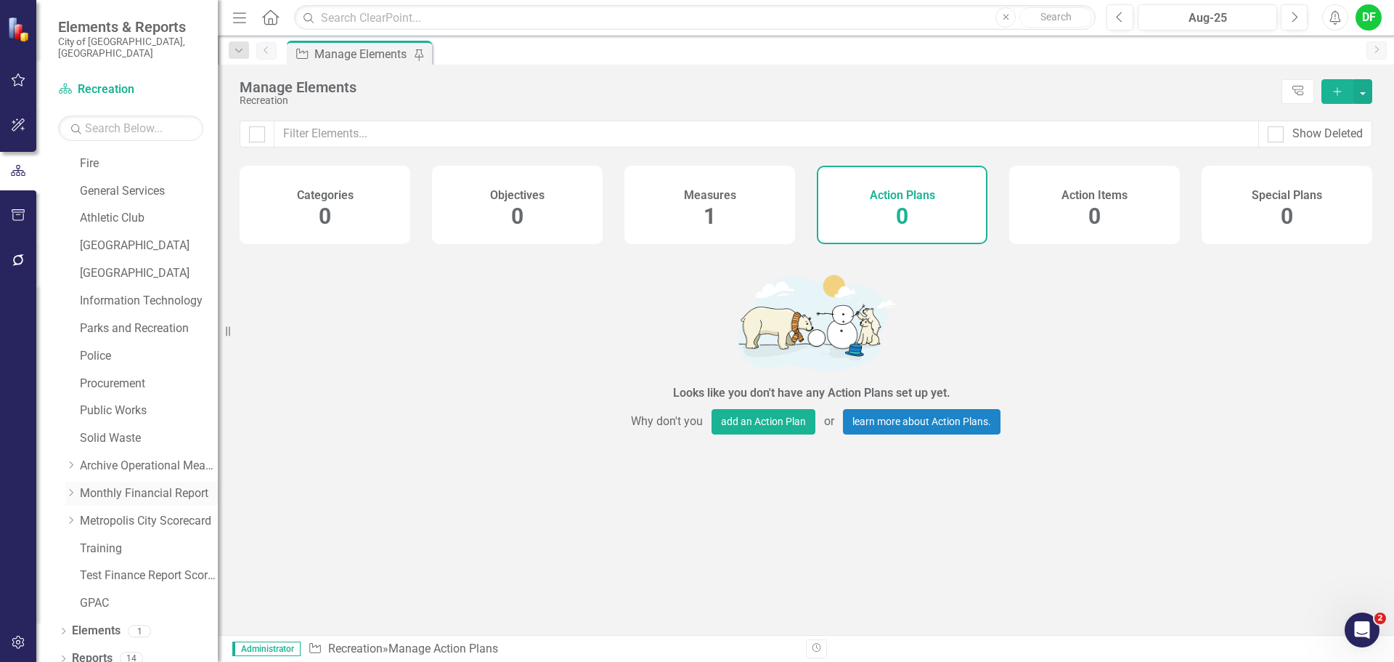
click at [76, 488] on icon "Dropdown" at bounding box center [70, 492] width 11 height 9
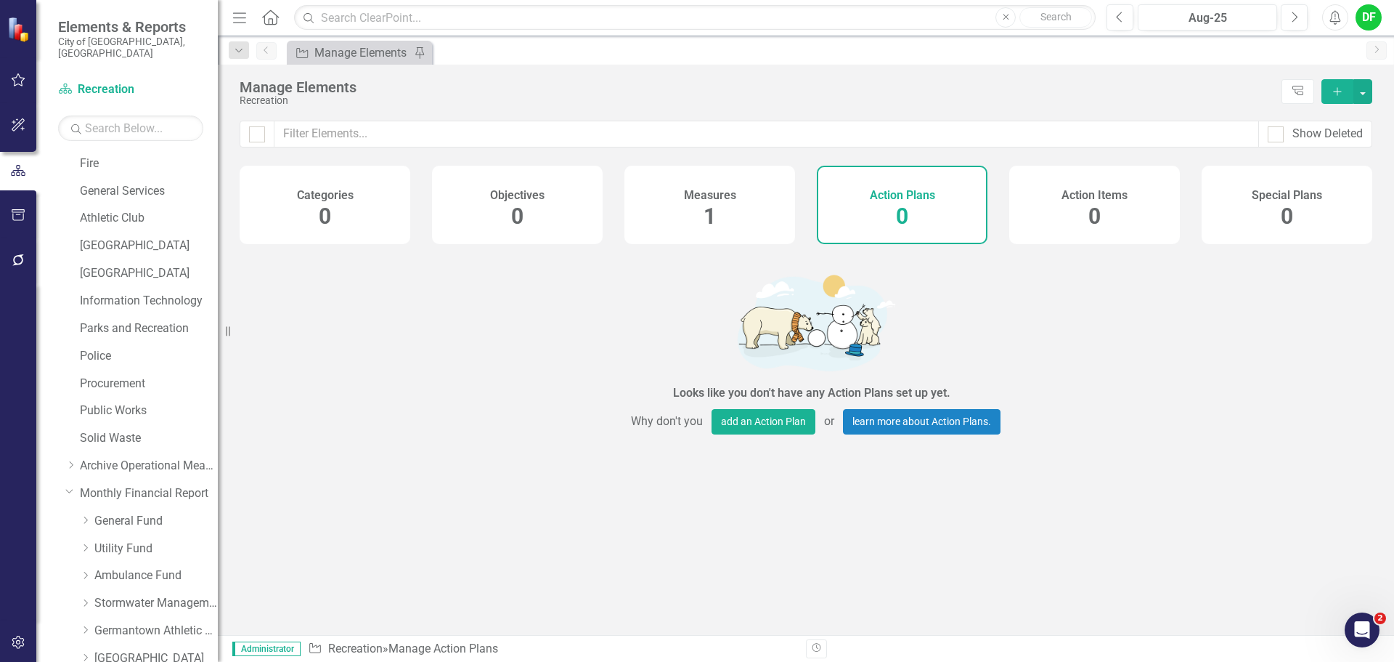
scroll to position [523, 0]
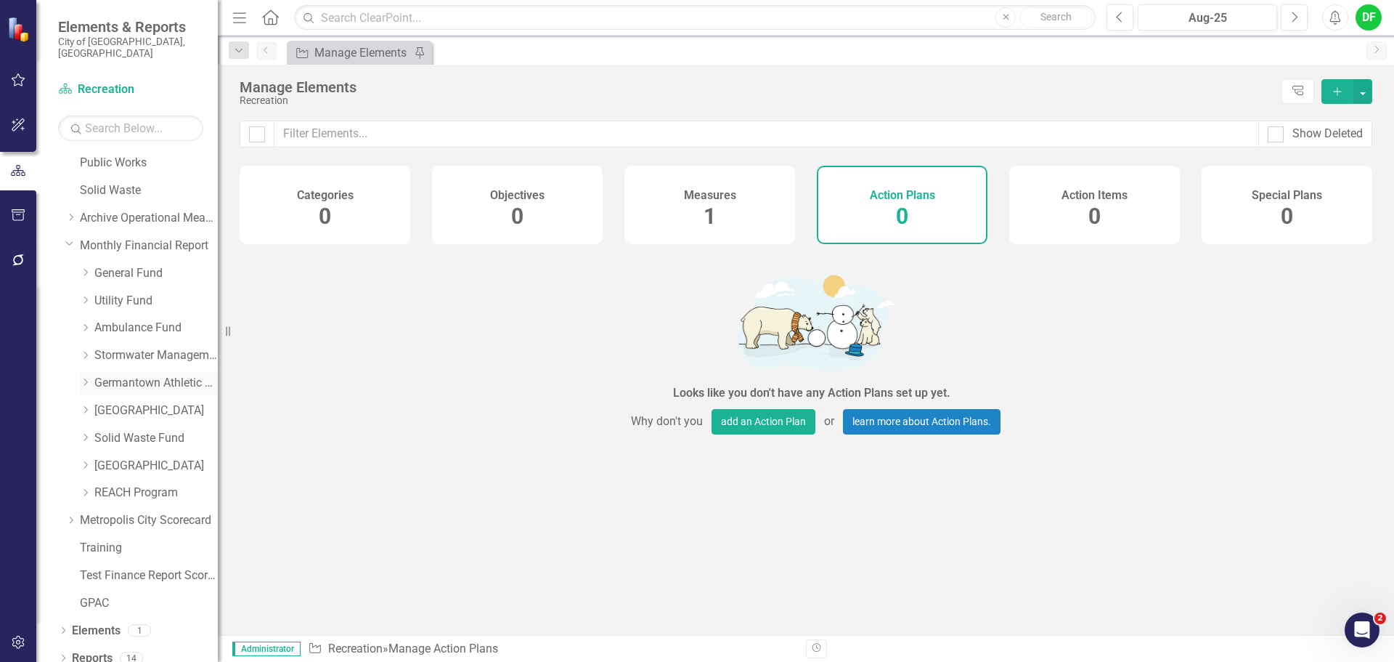
click at [86, 378] on icon "Dropdown" at bounding box center [85, 382] width 11 height 9
click at [131, 458] on link "Aquatics" at bounding box center [163, 466] width 109 height 17
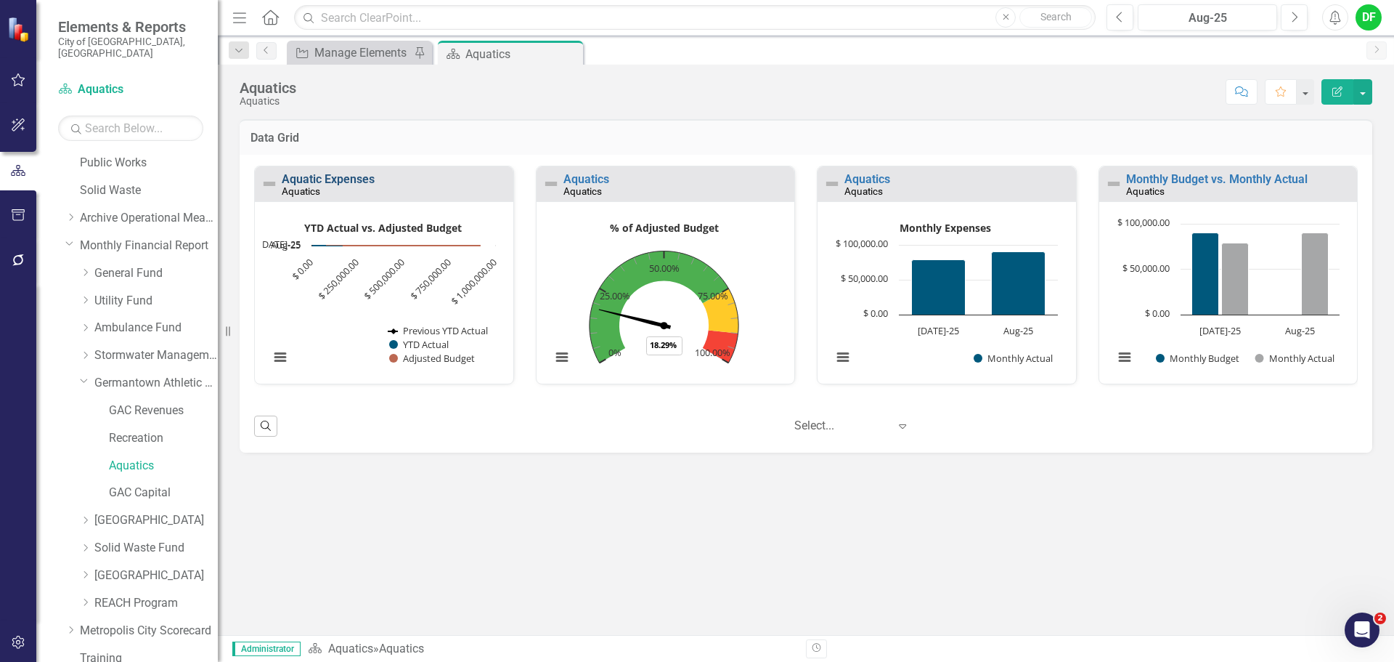
click at [354, 177] on link "Aquatic Expenses" at bounding box center [328, 179] width 93 height 14
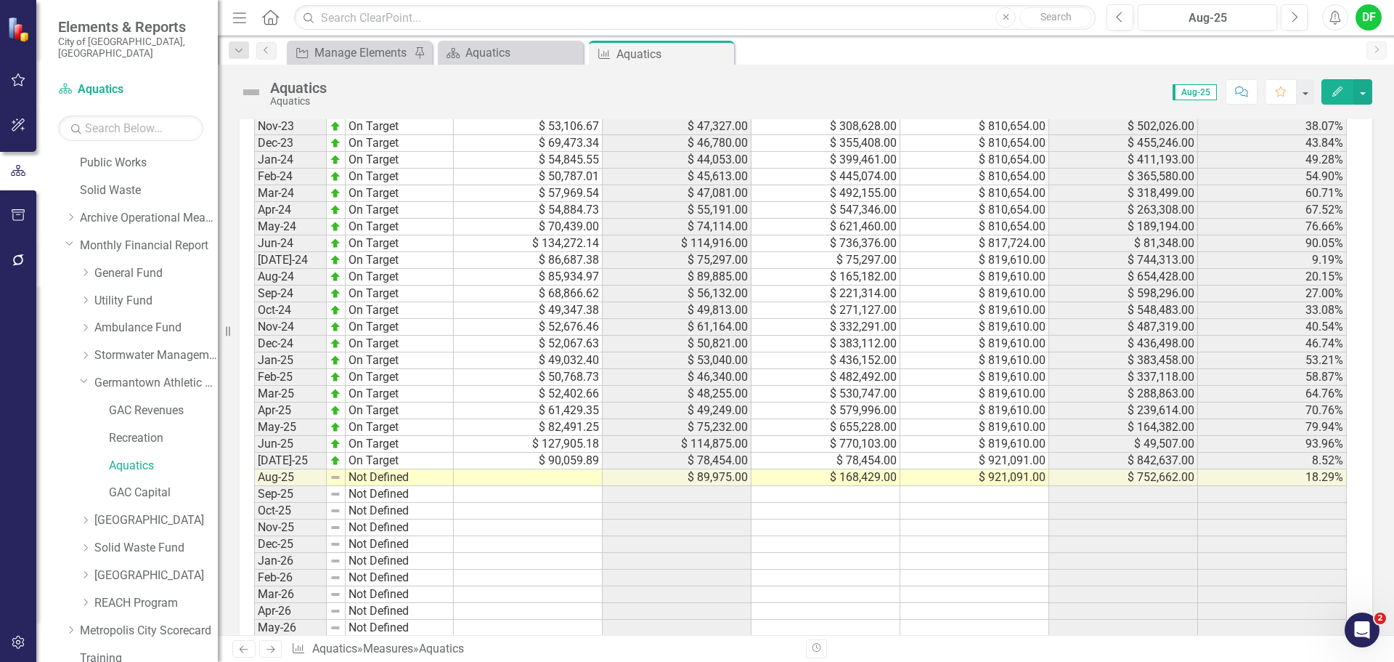
scroll to position [1410, 0]
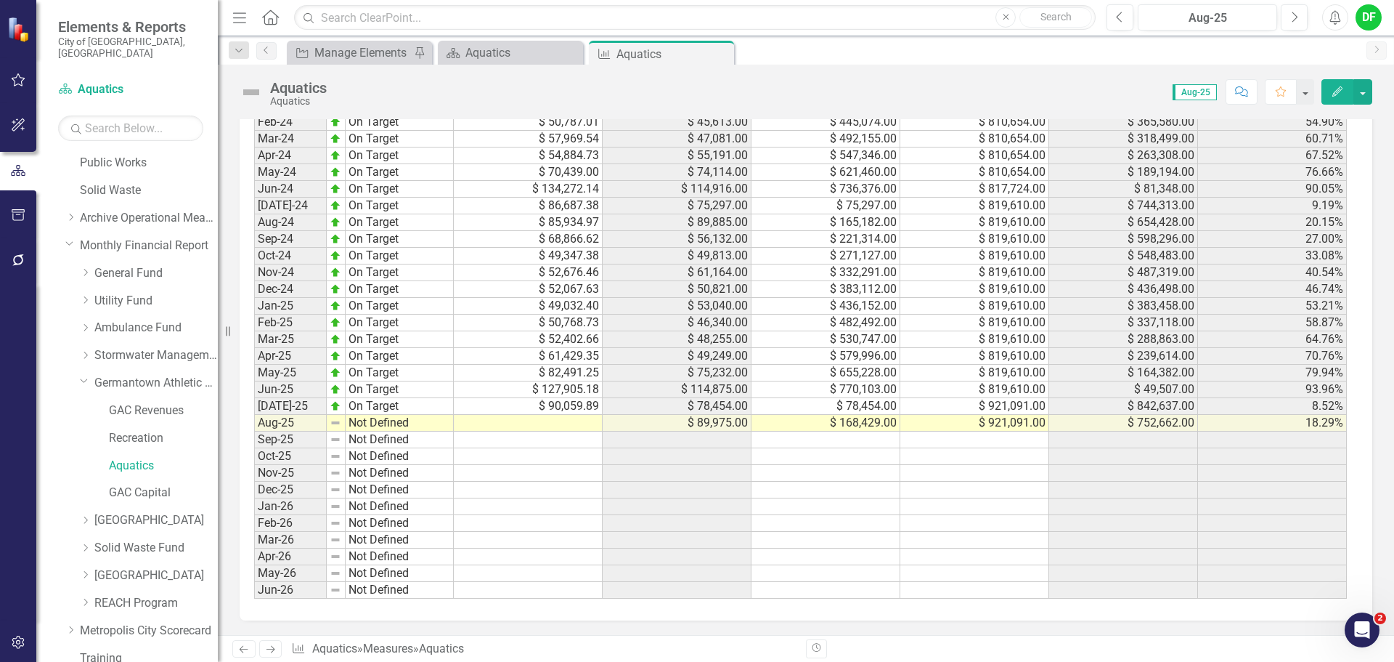
click at [563, 426] on td at bounding box center [528, 423] width 149 height 17
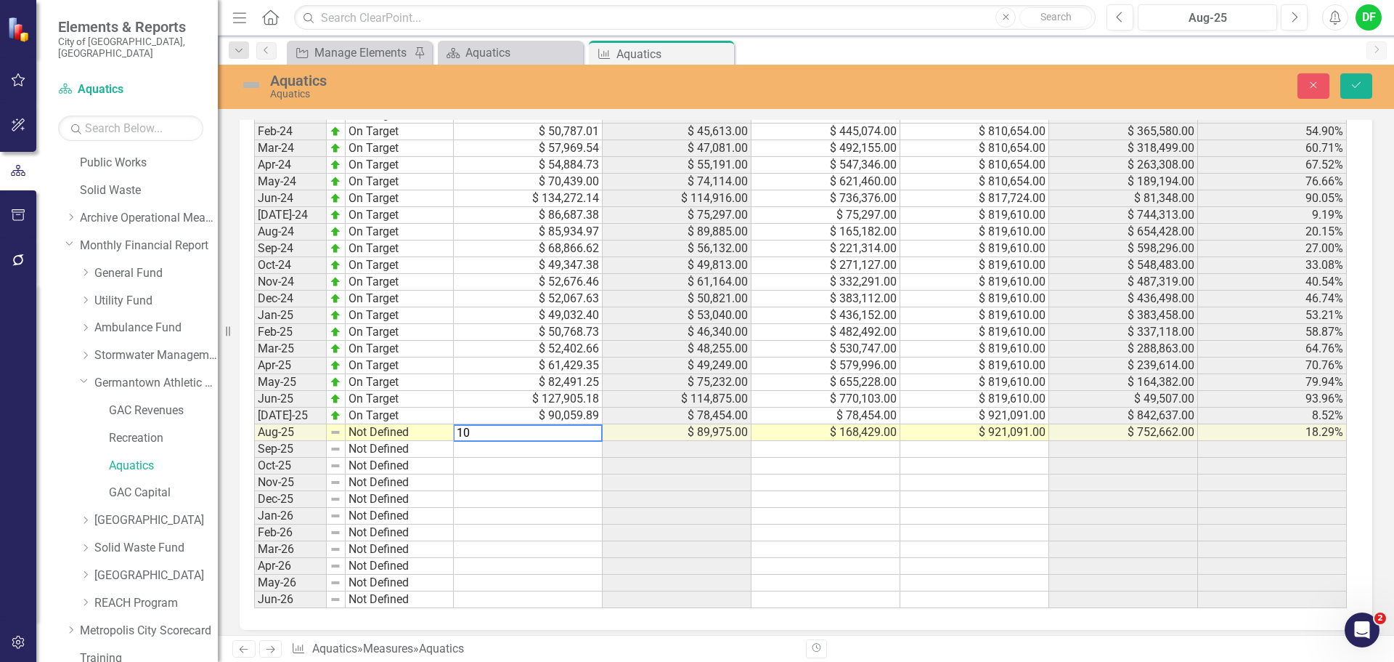
scroll to position [1418, 0]
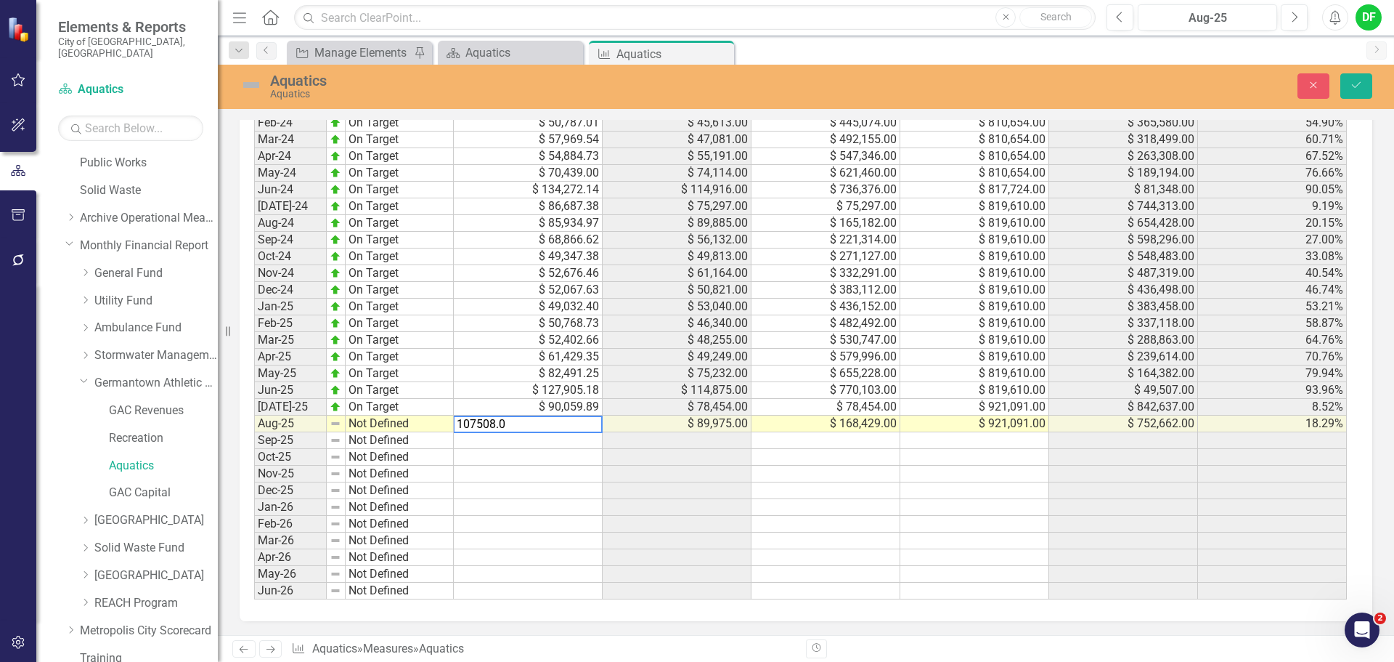
type textarea "107508.04"
click at [246, 81] on img at bounding box center [251, 84] width 23 height 23
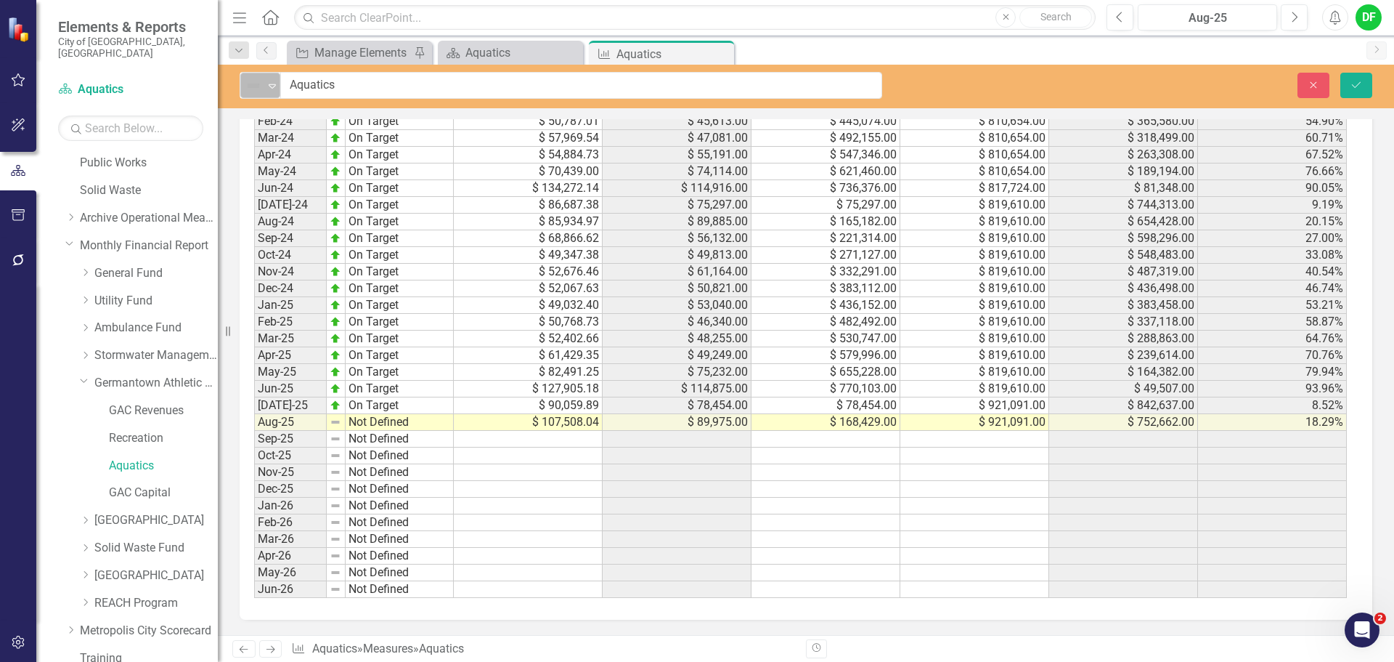
click at [275, 81] on icon "Expand" at bounding box center [272, 86] width 15 height 12
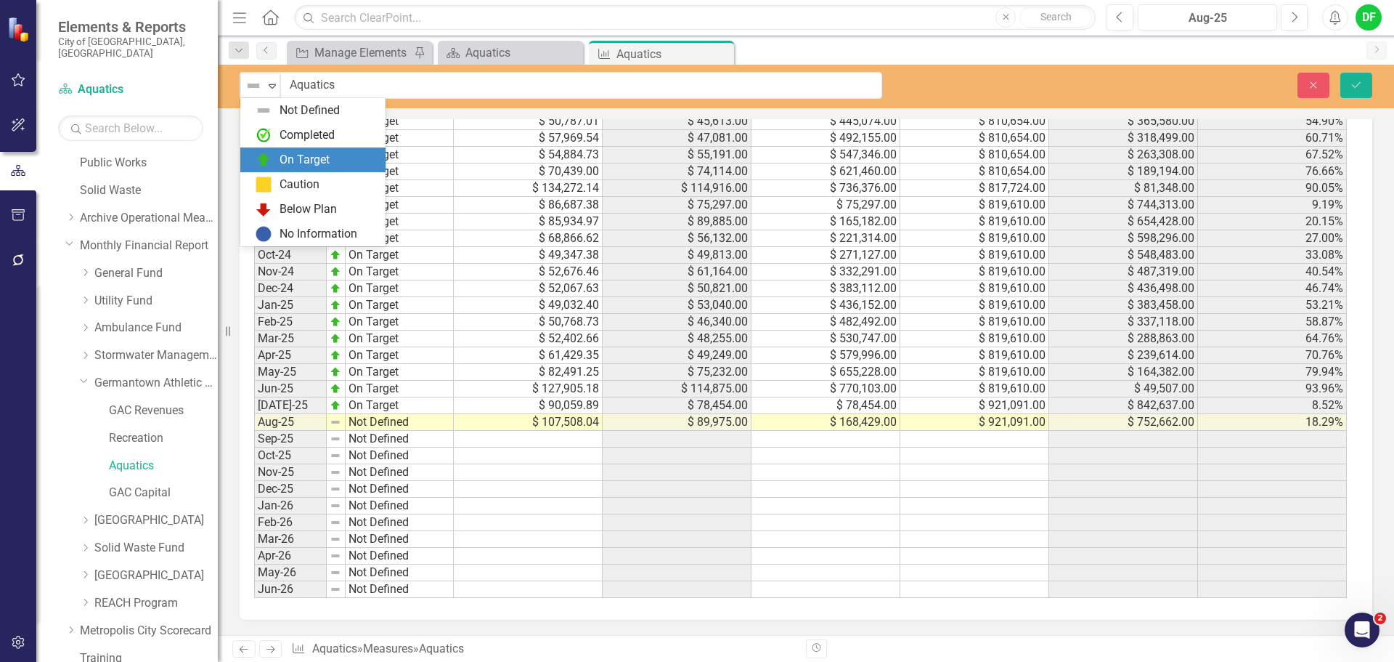
click at [277, 151] on div "On Target" at bounding box center [316, 159] width 122 height 17
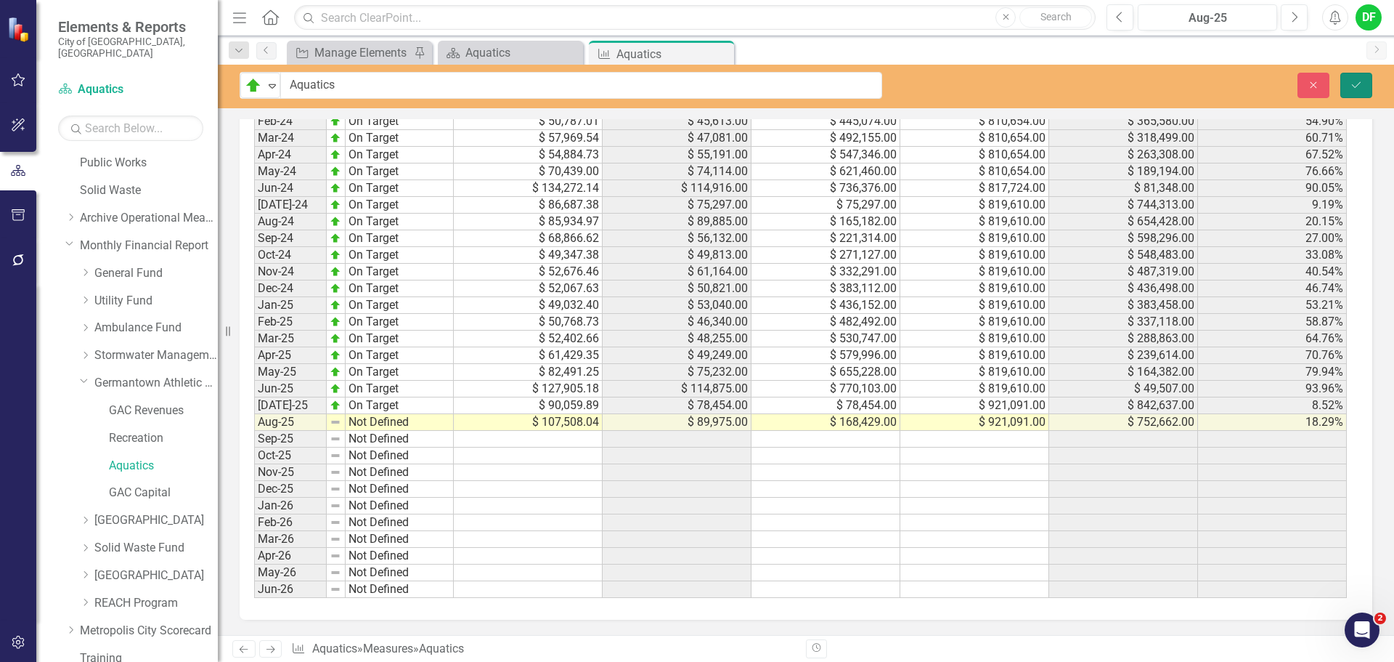
click at [1360, 85] on icon "Save" at bounding box center [1356, 85] width 13 height 10
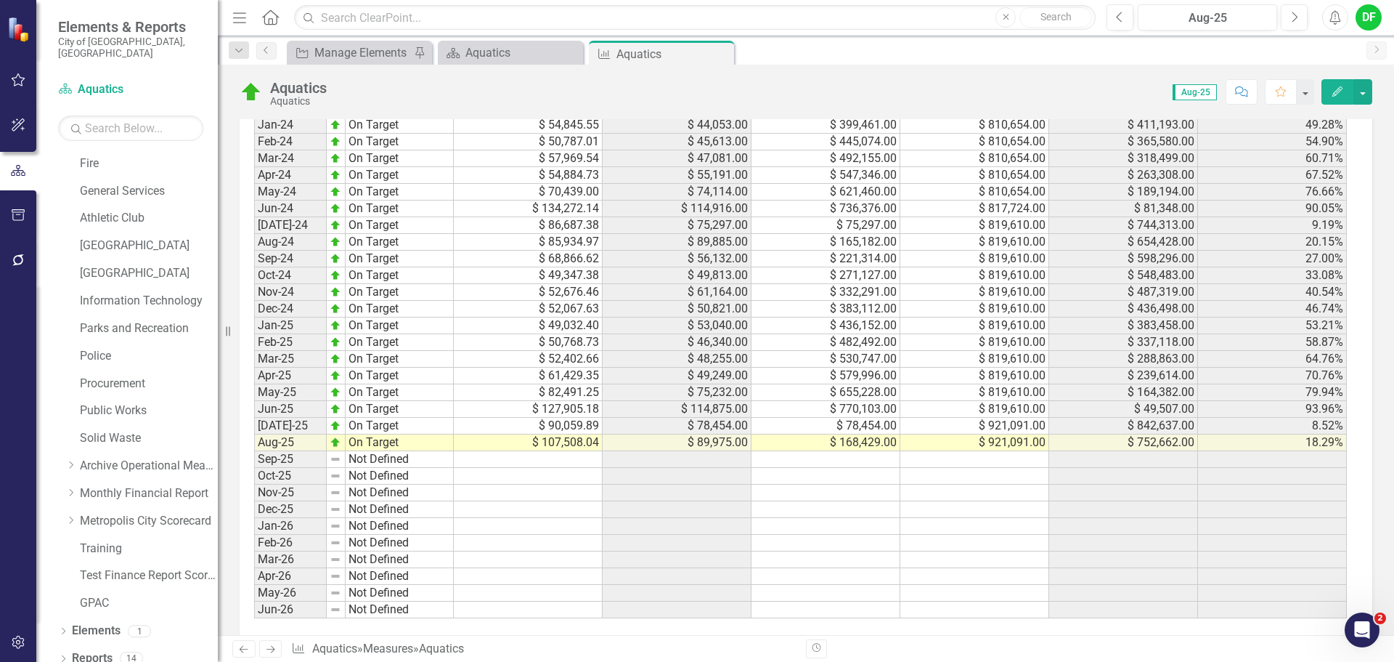
scroll to position [1410, 0]
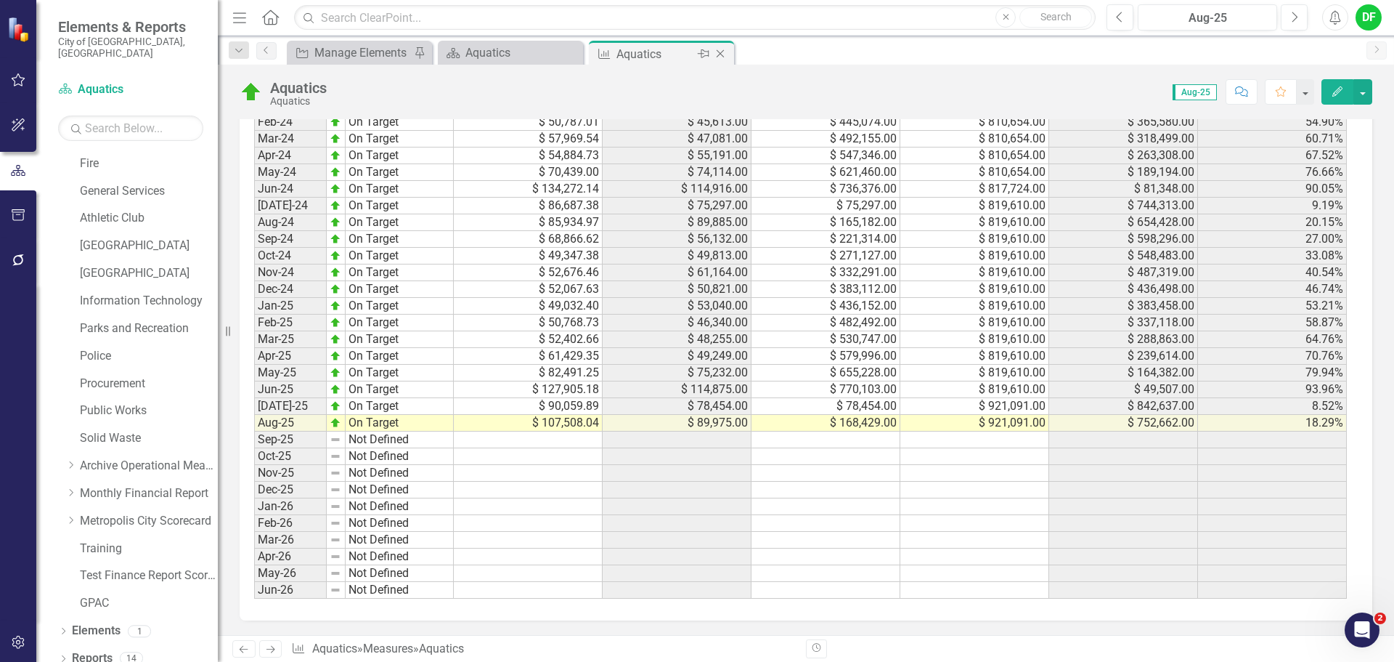
click at [721, 51] on icon "Close" at bounding box center [720, 54] width 15 height 12
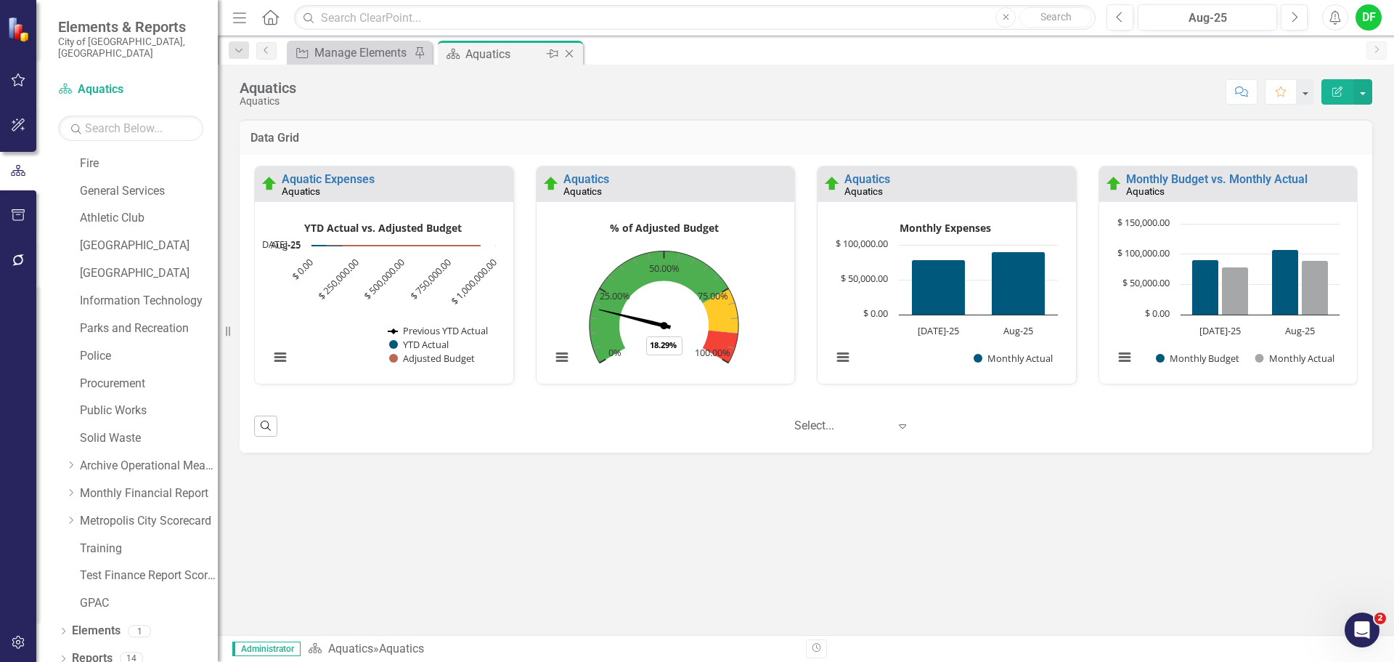
click at [567, 47] on div "Close" at bounding box center [570, 54] width 18 height 18
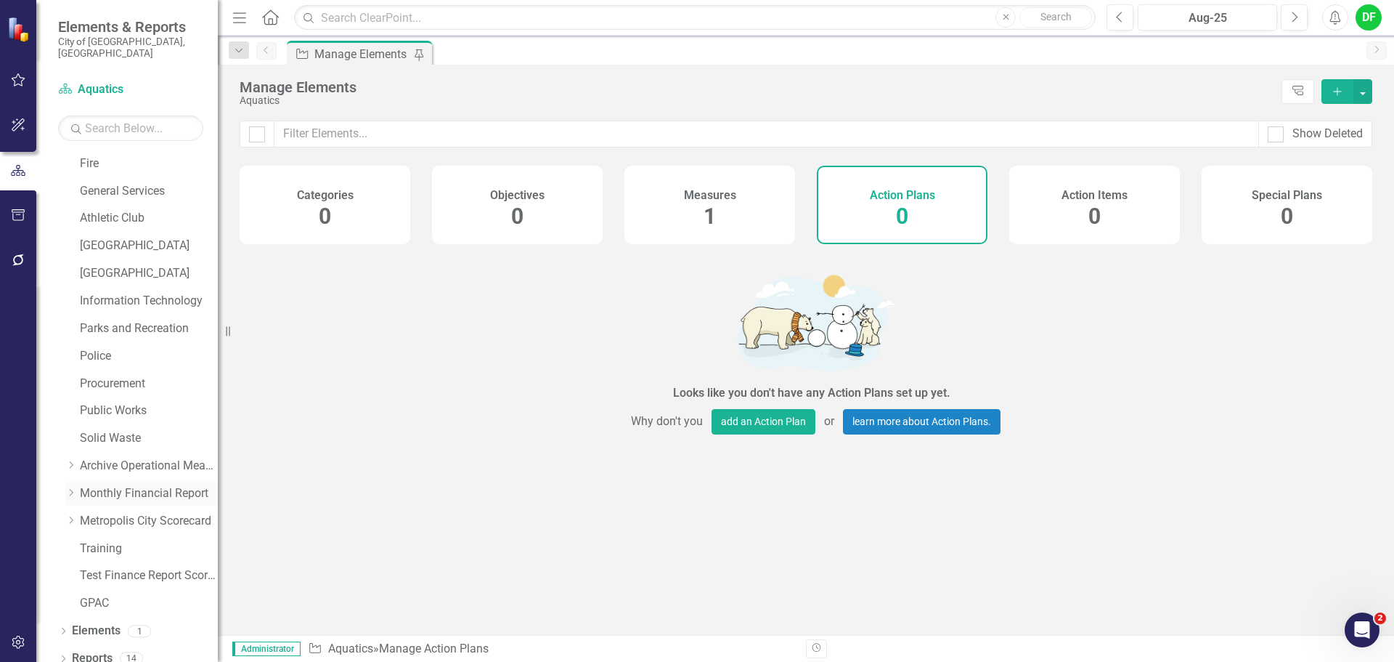
click at [75, 488] on icon "Dropdown" at bounding box center [70, 492] width 11 height 9
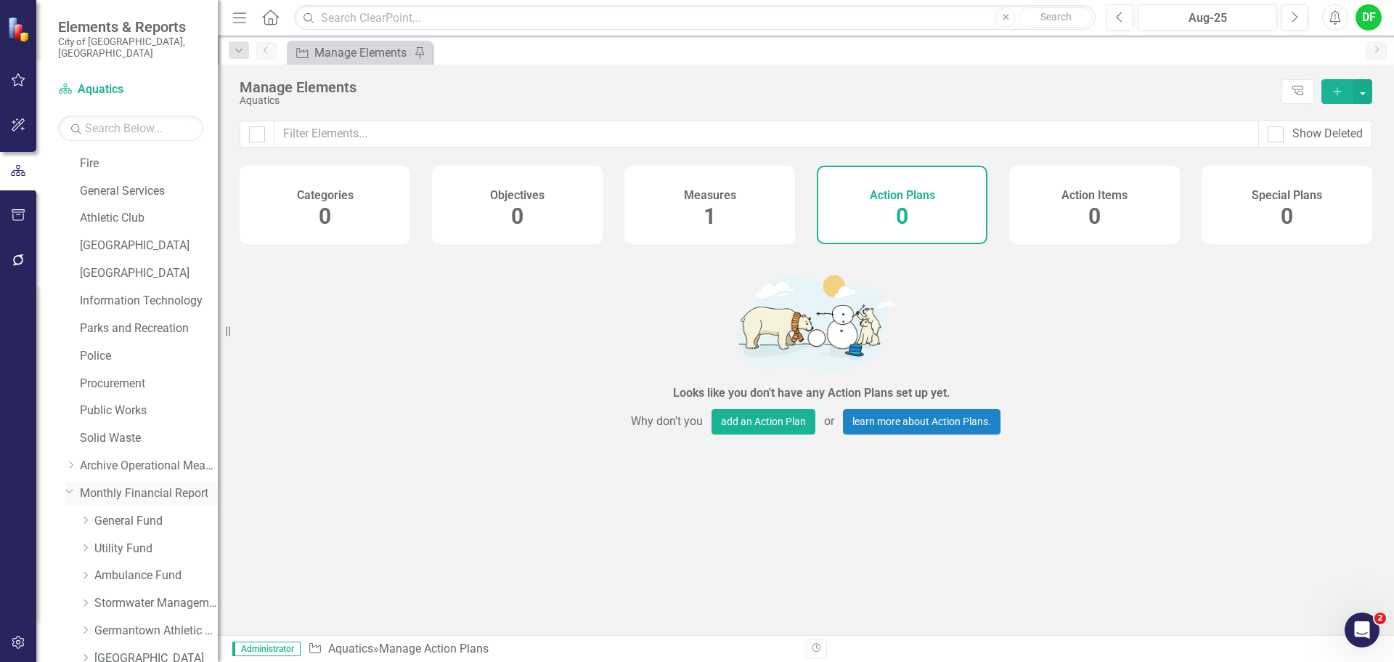
scroll to position [523, 0]
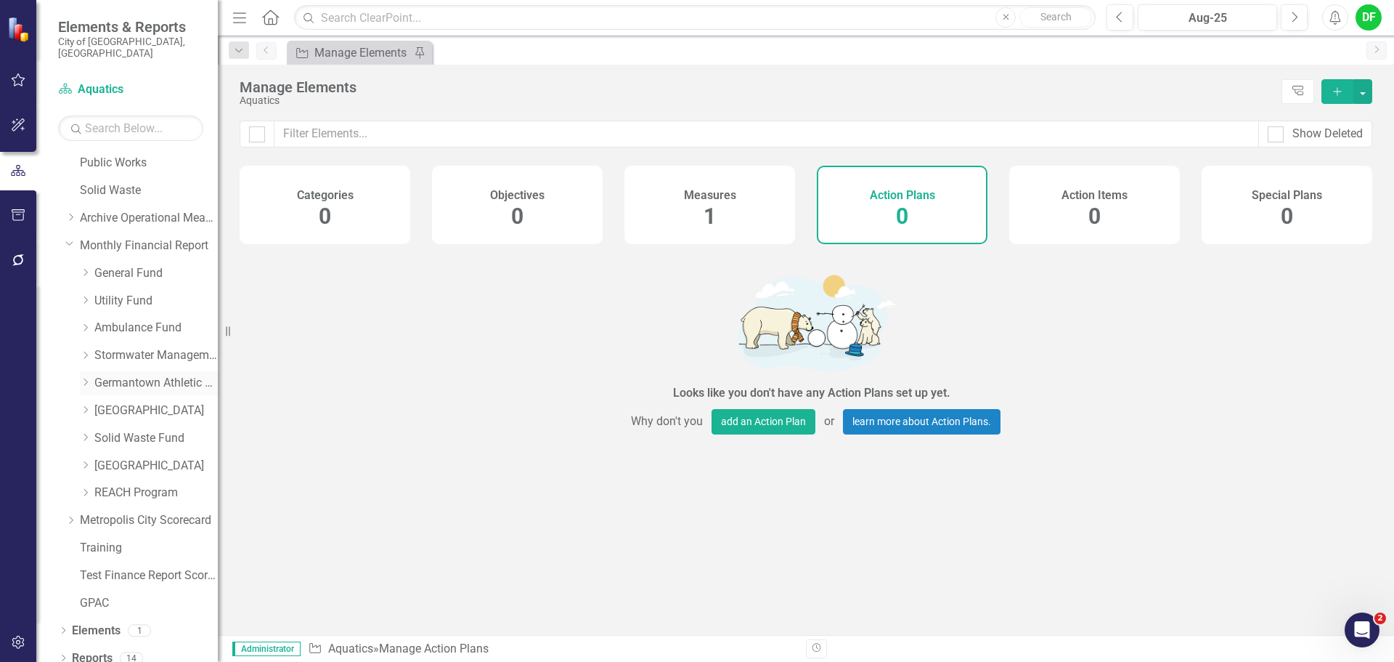
click at [81, 378] on icon "Dropdown" at bounding box center [85, 382] width 11 height 9
click at [124, 484] on link "GAC Capital" at bounding box center [163, 492] width 109 height 17
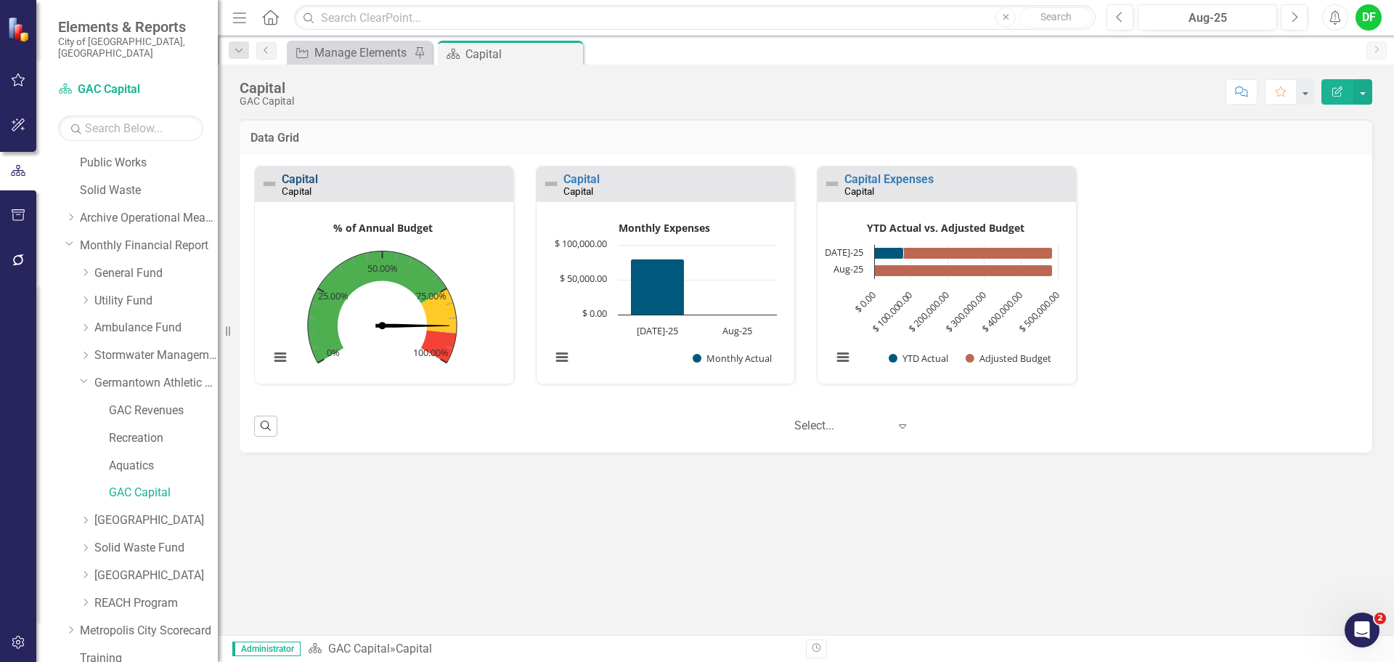
click at [317, 174] on link "Capital" at bounding box center [300, 179] width 36 height 14
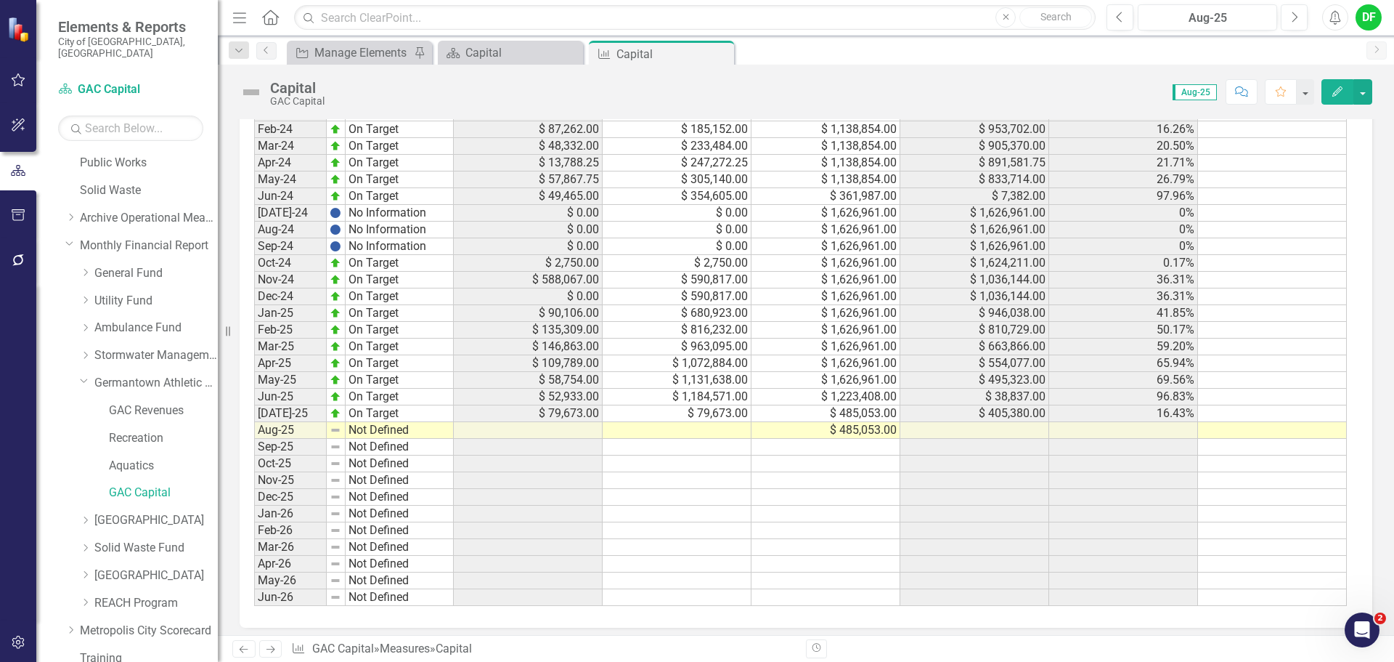
scroll to position [972, 0]
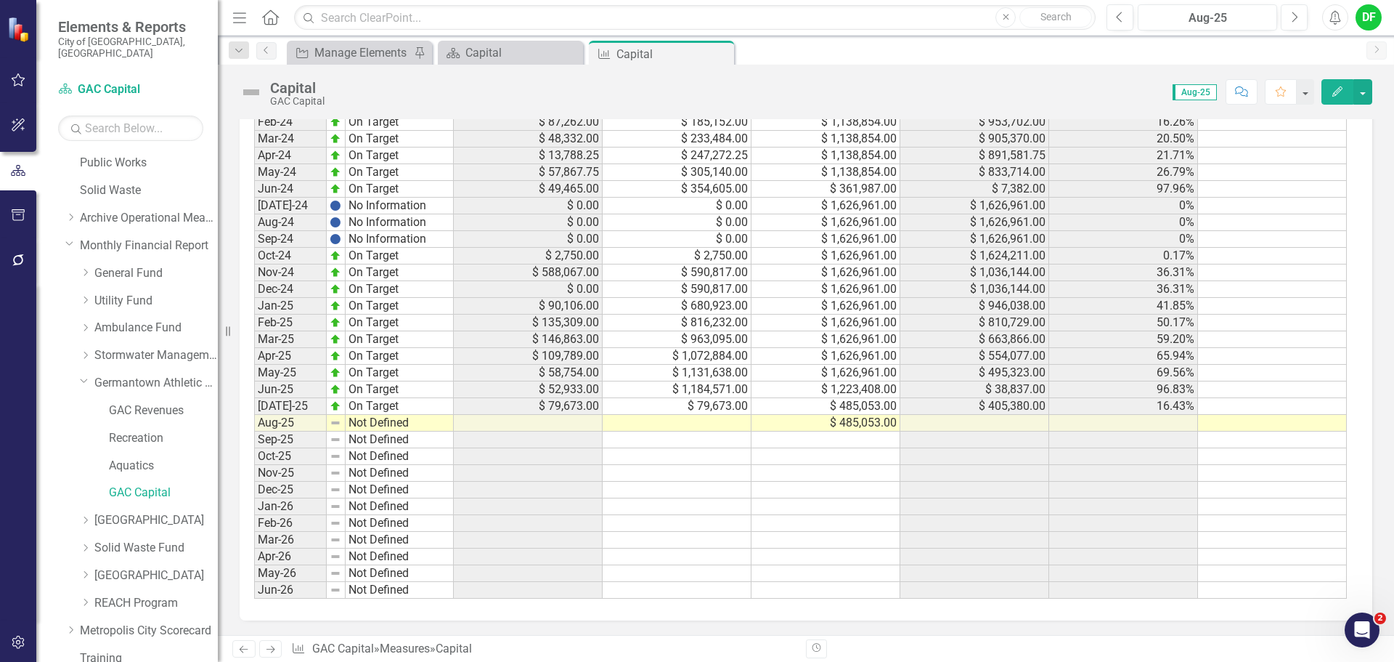
click at [696, 425] on td at bounding box center [677, 423] width 149 height 17
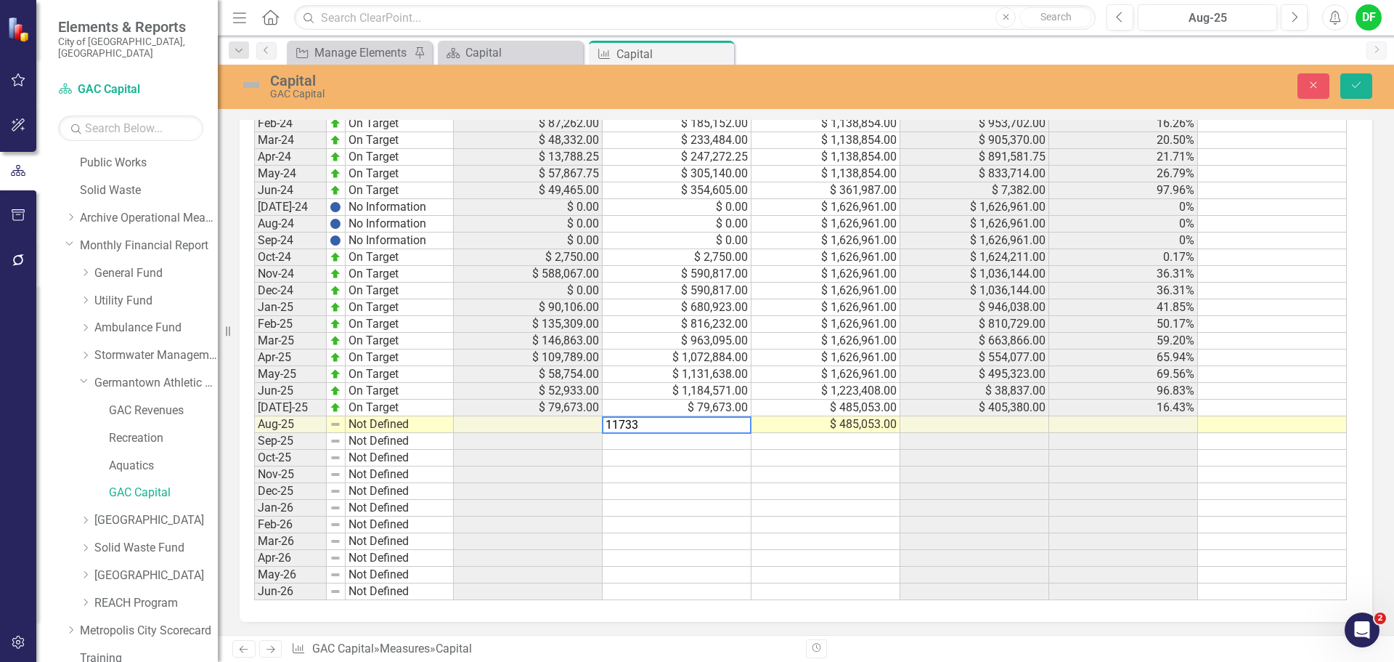
type textarea "117332"
click at [241, 82] on img at bounding box center [251, 84] width 23 height 23
click at [242, 84] on img at bounding box center [251, 84] width 23 height 23
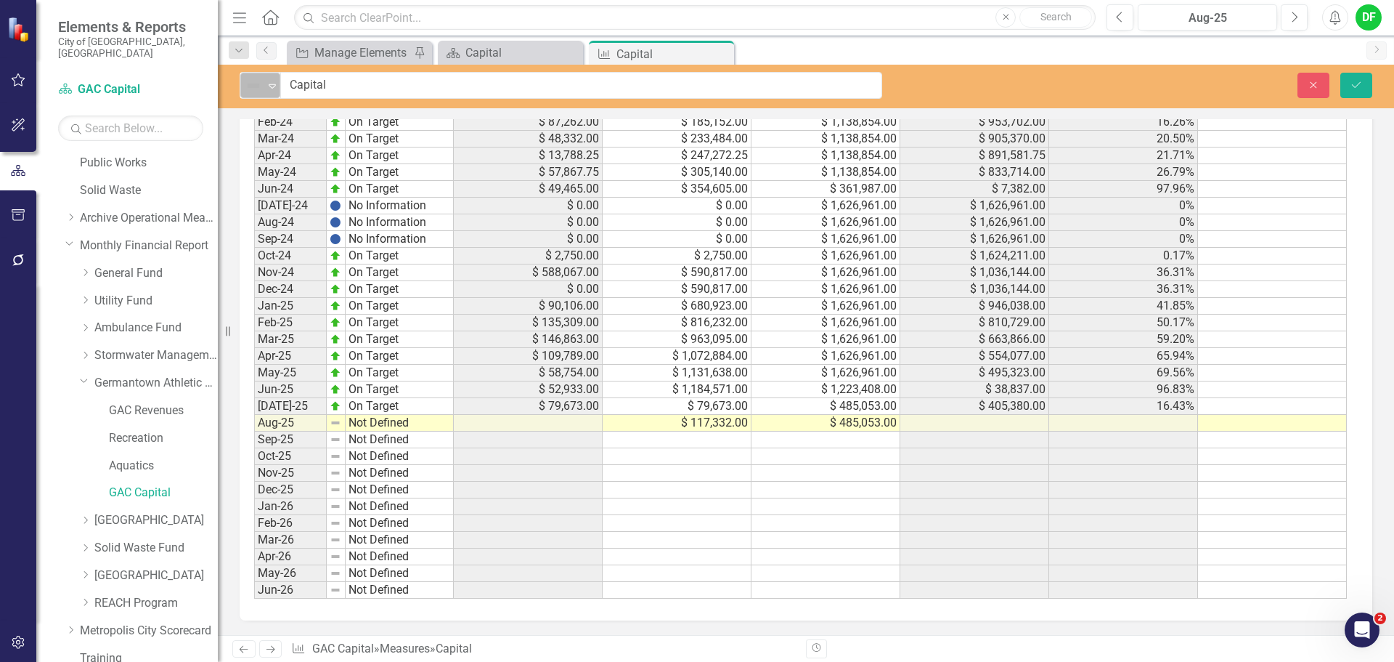
click at [271, 84] on icon at bounding box center [272, 86] width 7 height 4
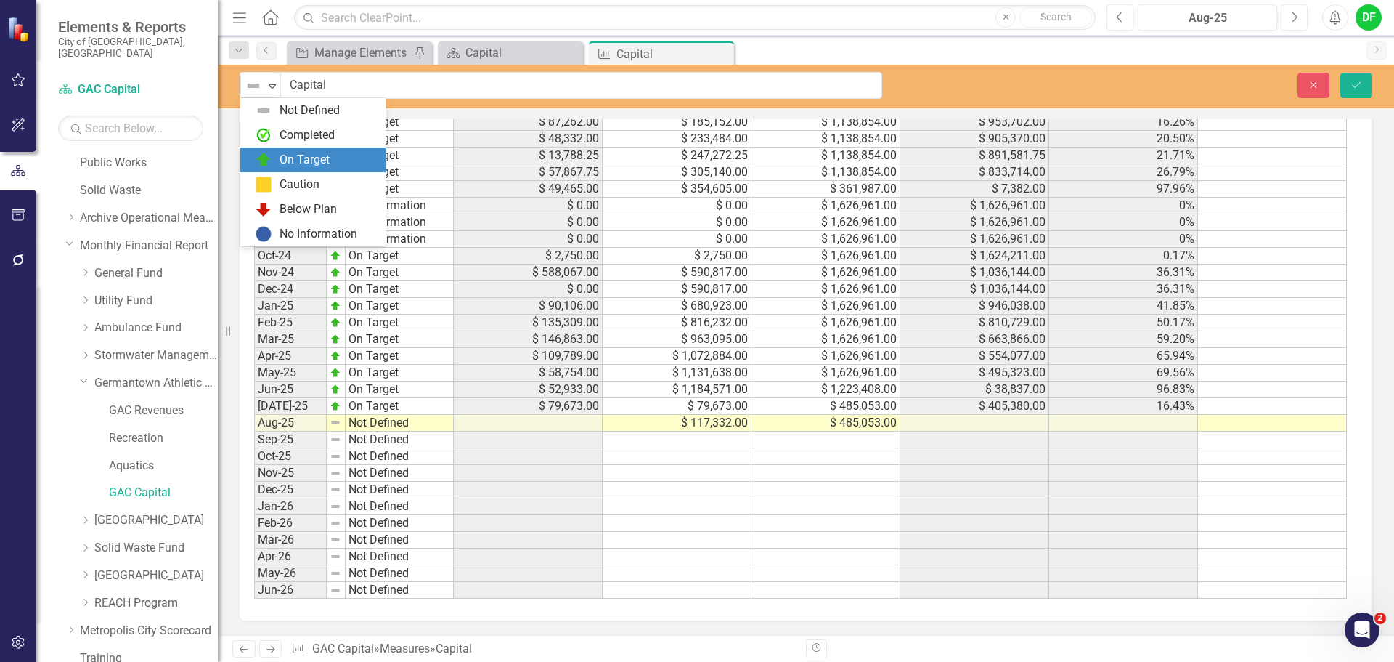
click at [270, 154] on img at bounding box center [263, 159] width 17 height 17
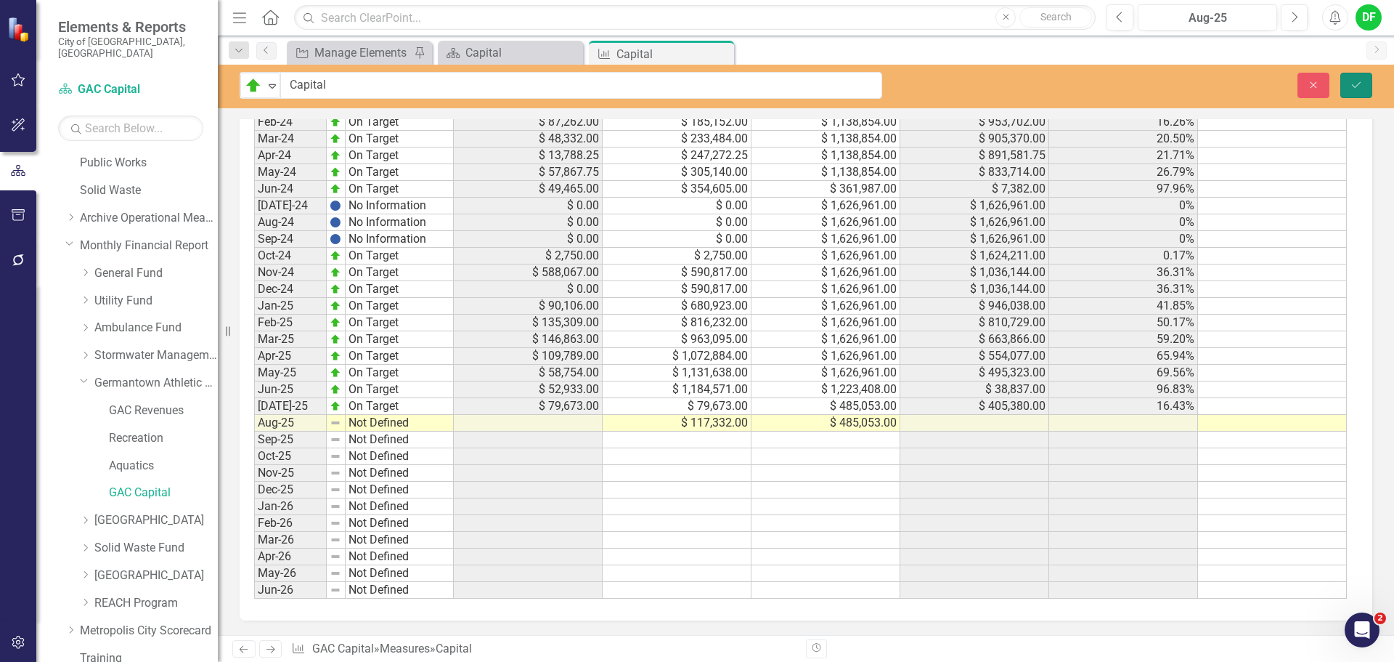
click at [1356, 82] on icon "Save" at bounding box center [1356, 85] width 13 height 10
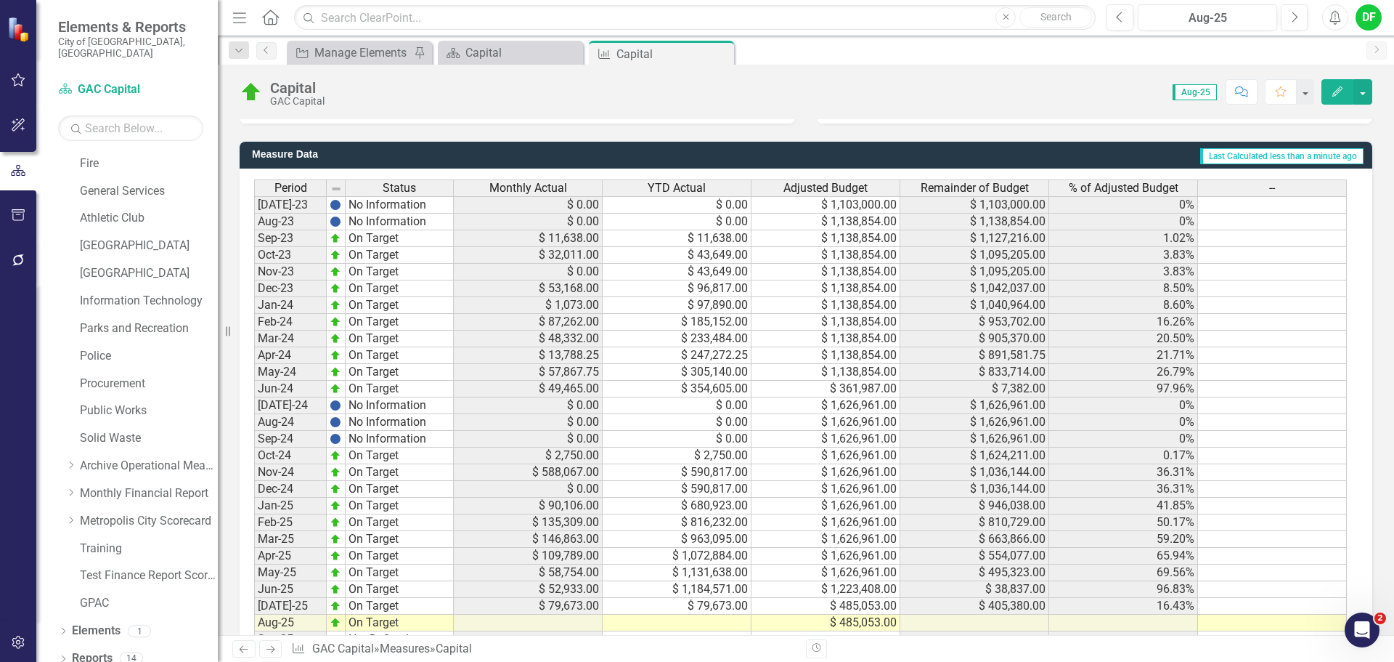
scroll to position [972, 0]
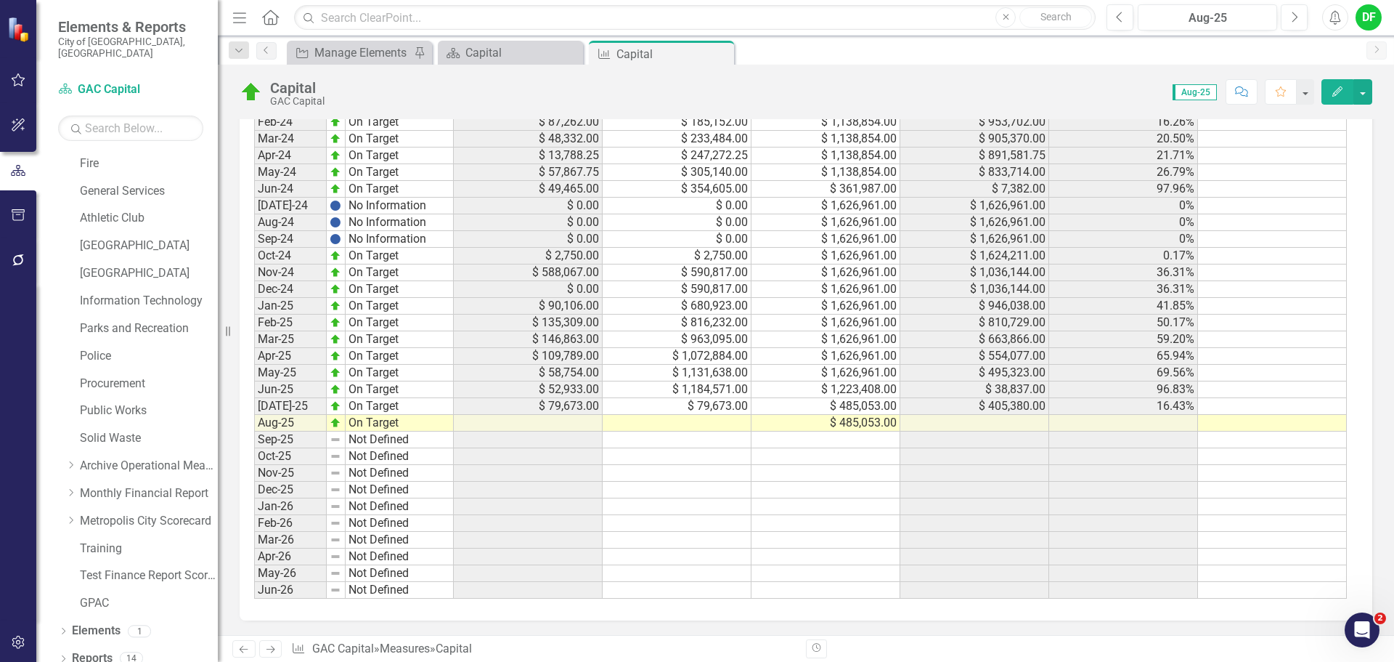
click at [708, 430] on td at bounding box center [677, 423] width 149 height 17
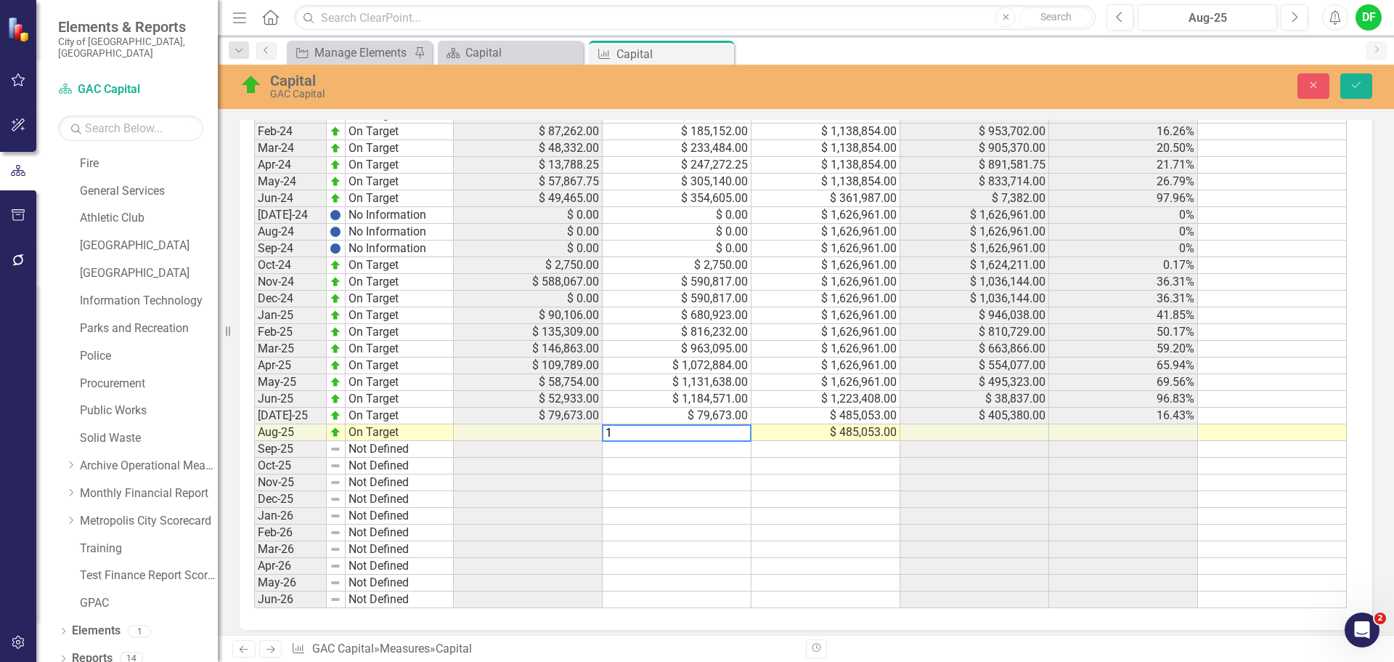
scroll to position [980, 0]
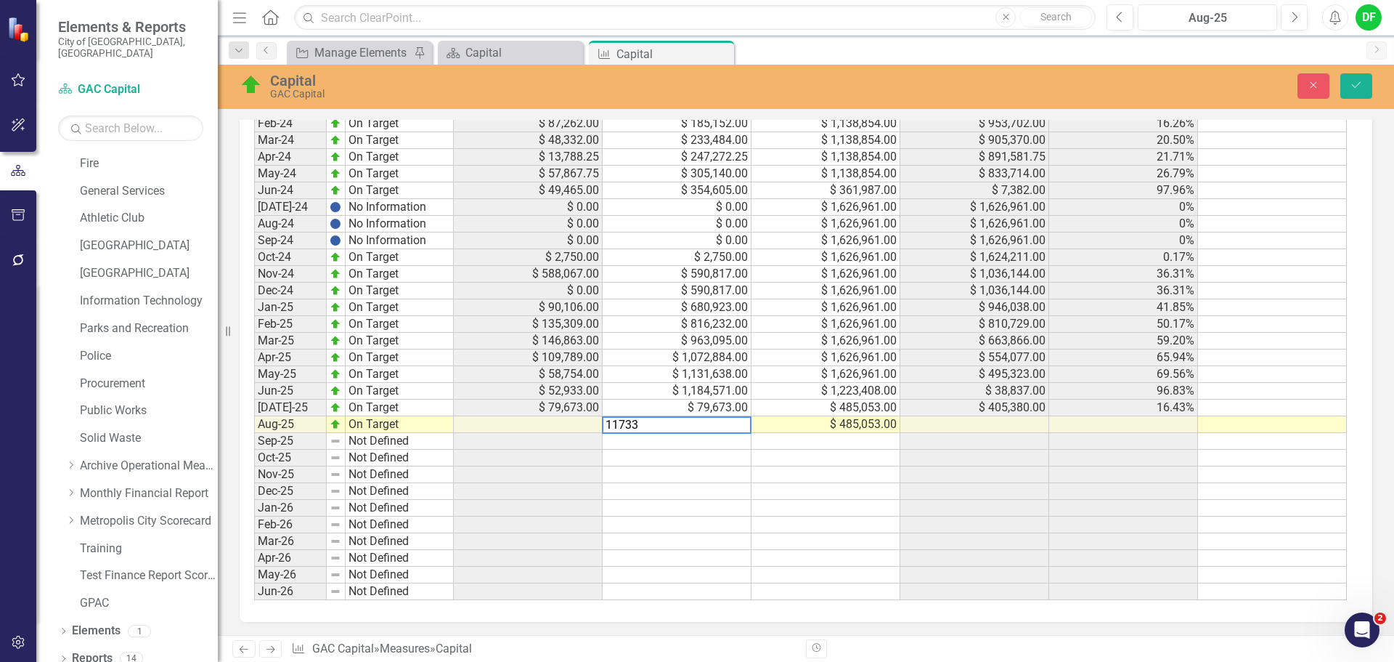
type textarea "117332"
click at [1367, 76] on button "Save" at bounding box center [1357, 85] width 32 height 25
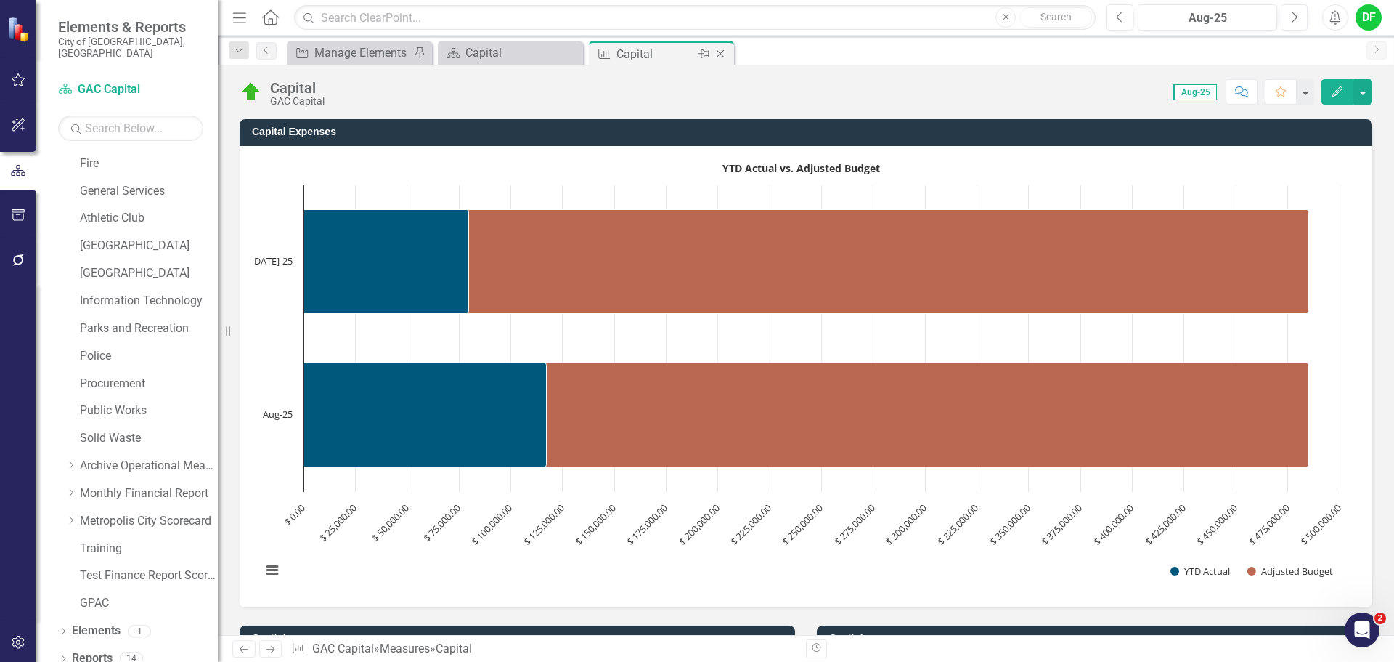
click at [721, 52] on icon "Close" at bounding box center [720, 54] width 15 height 12
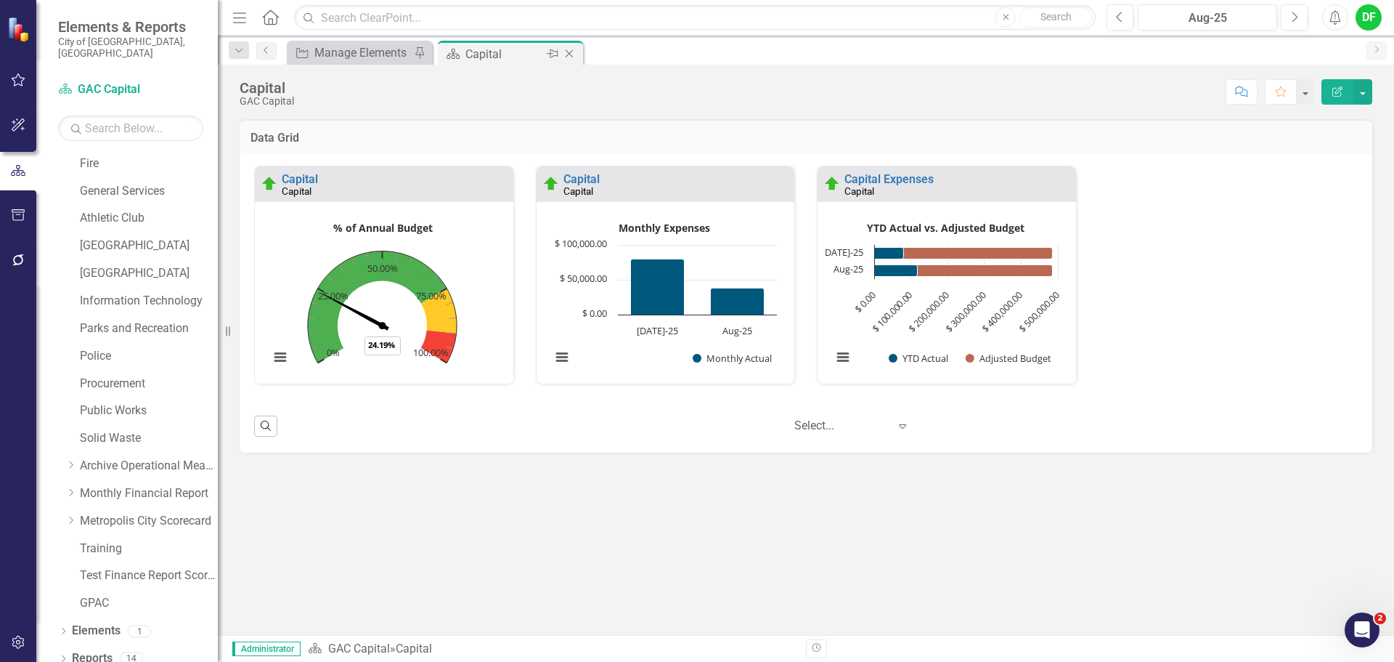
click at [571, 52] on icon at bounding box center [570, 54] width 8 height 8
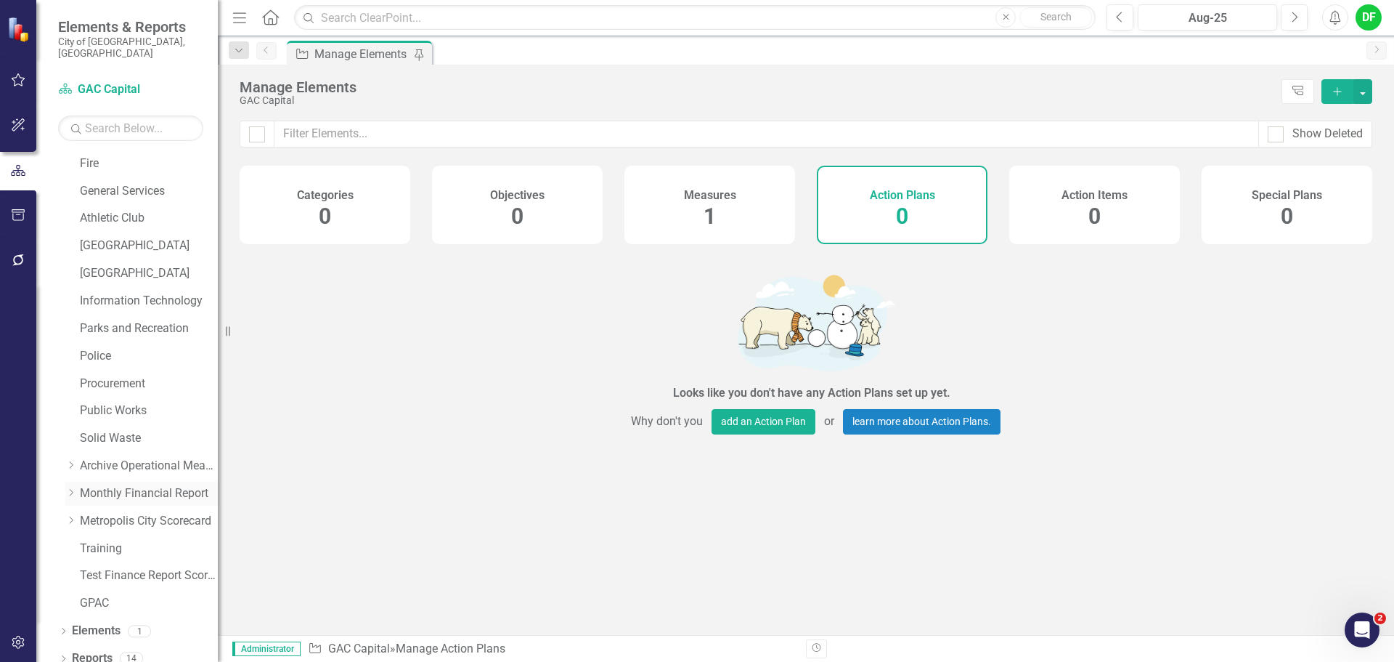
click at [72, 488] on icon "Dropdown" at bounding box center [70, 492] width 11 height 9
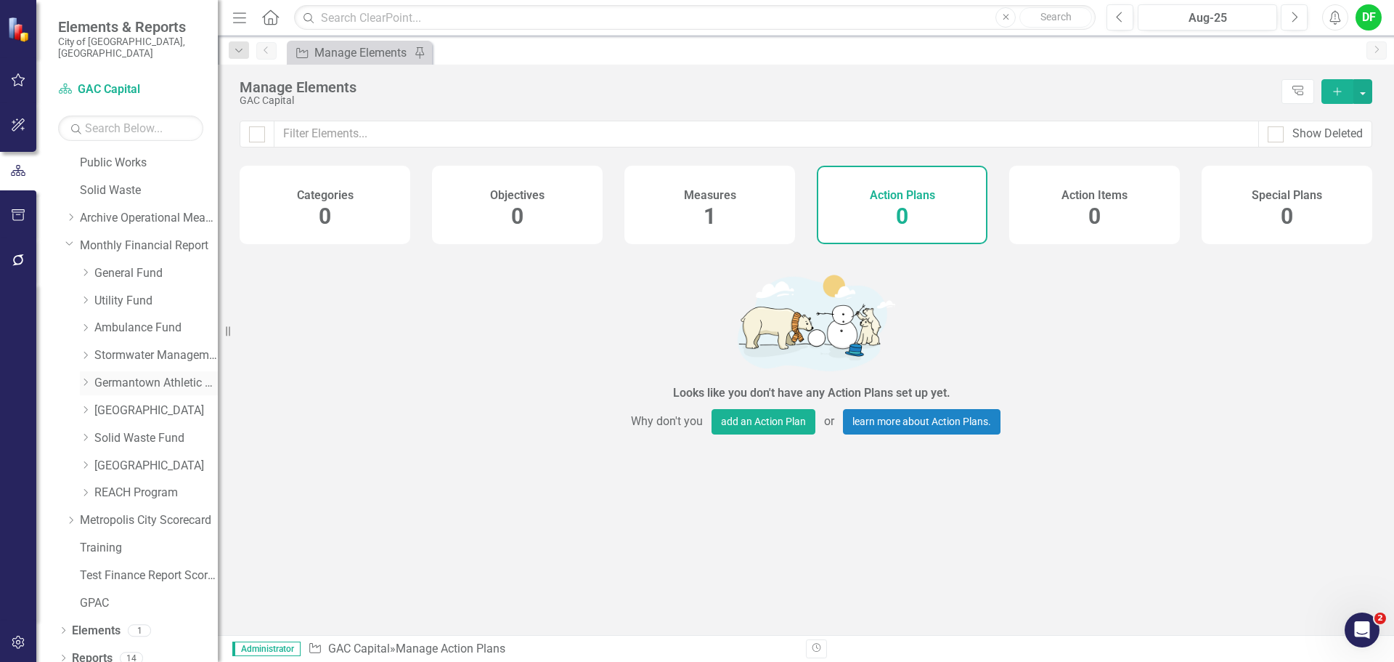
click at [85, 378] on icon "Dropdown" at bounding box center [85, 382] width 11 height 9
click at [128, 430] on link "Recreation" at bounding box center [163, 438] width 109 height 17
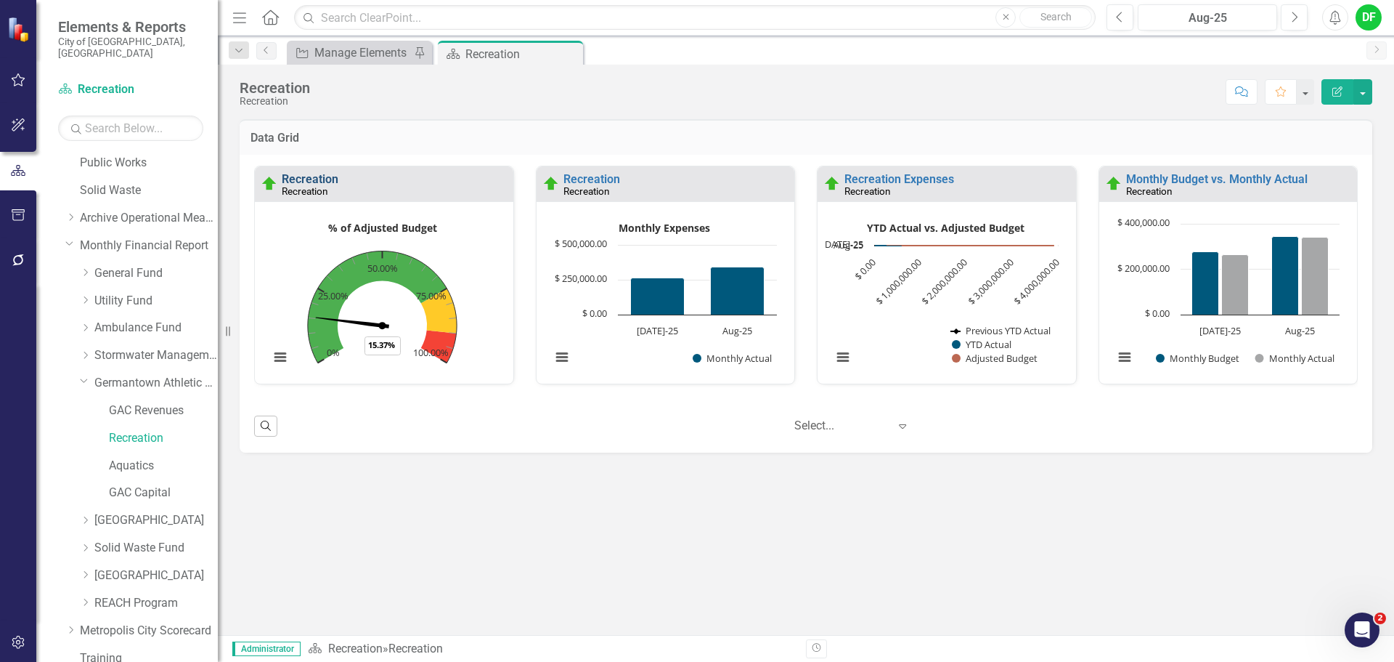
click at [320, 181] on link "Recreation" at bounding box center [310, 179] width 57 height 14
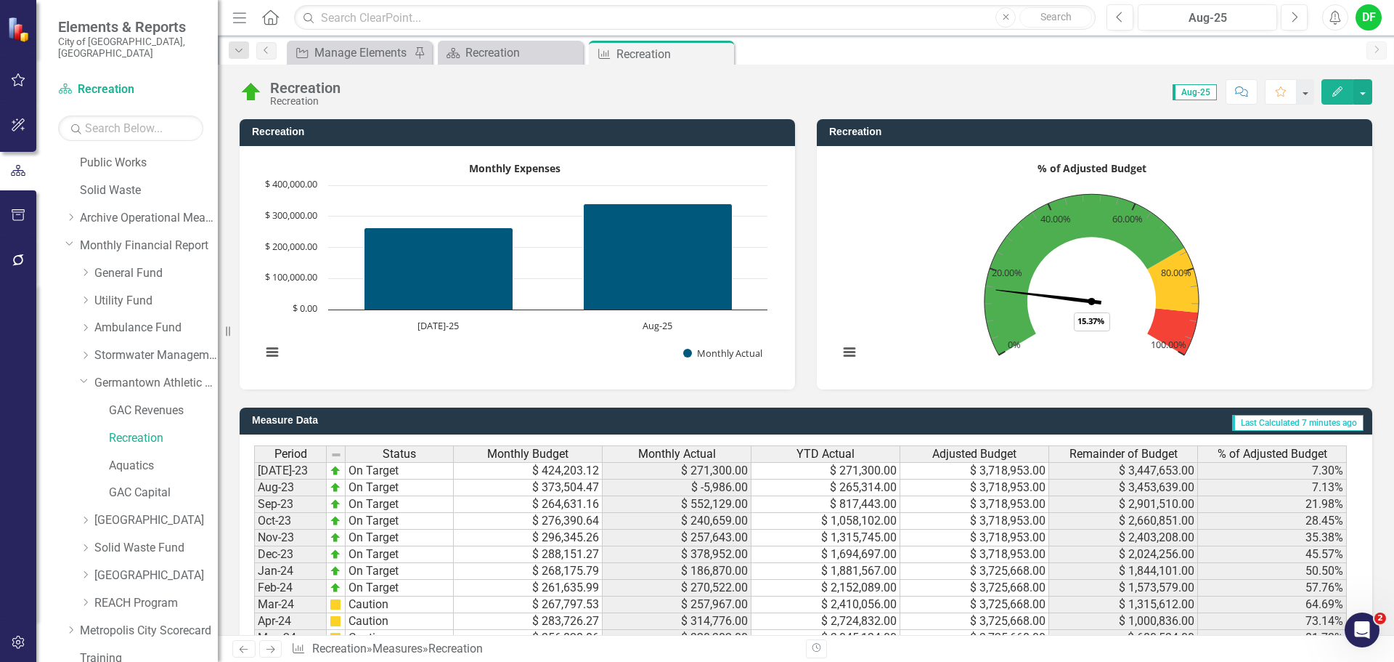
scroll to position [1426, 0]
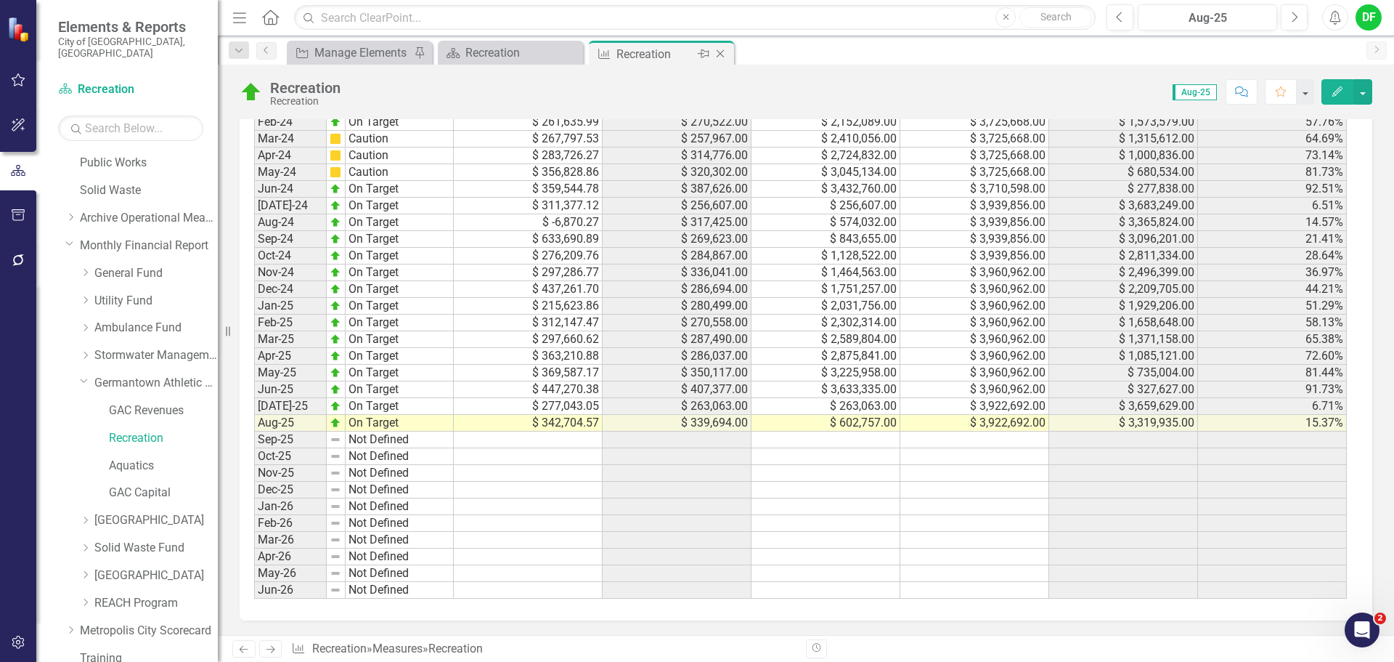
click at [722, 54] on icon "Close" at bounding box center [720, 54] width 15 height 12
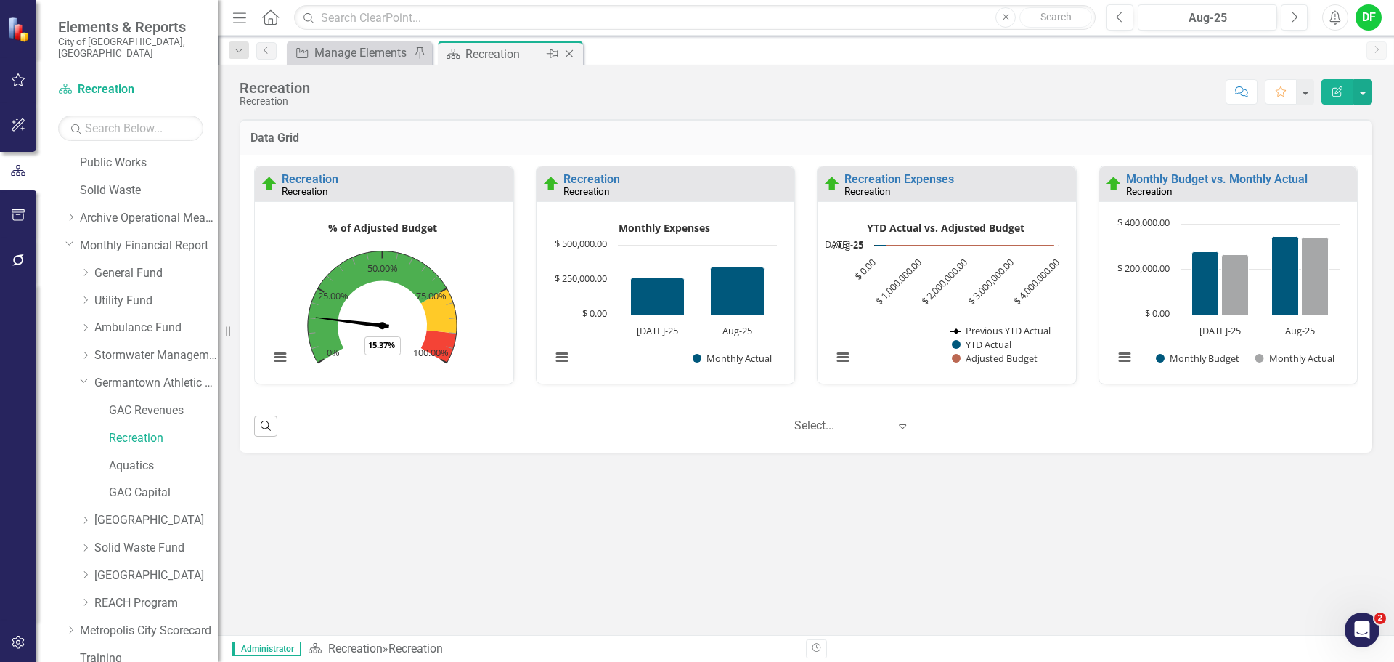
click at [572, 53] on icon "Close" at bounding box center [569, 54] width 15 height 12
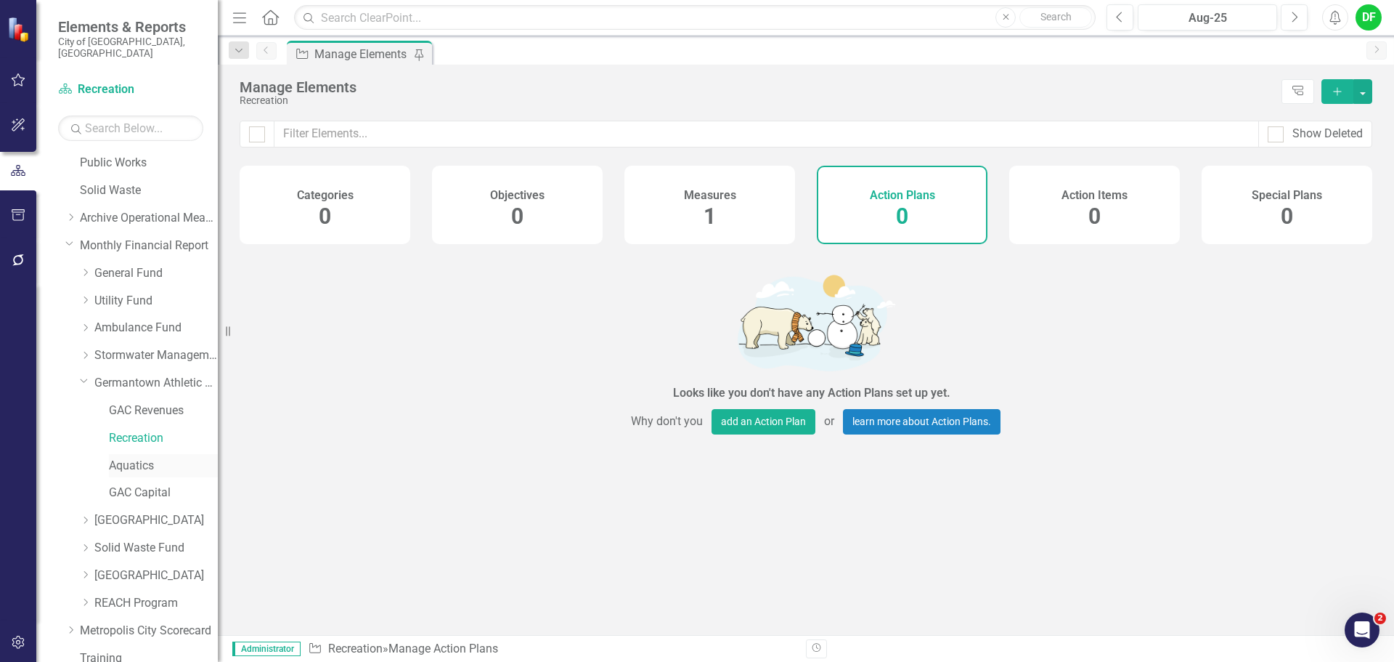
click at [130, 458] on link "Aquatics" at bounding box center [163, 466] width 109 height 17
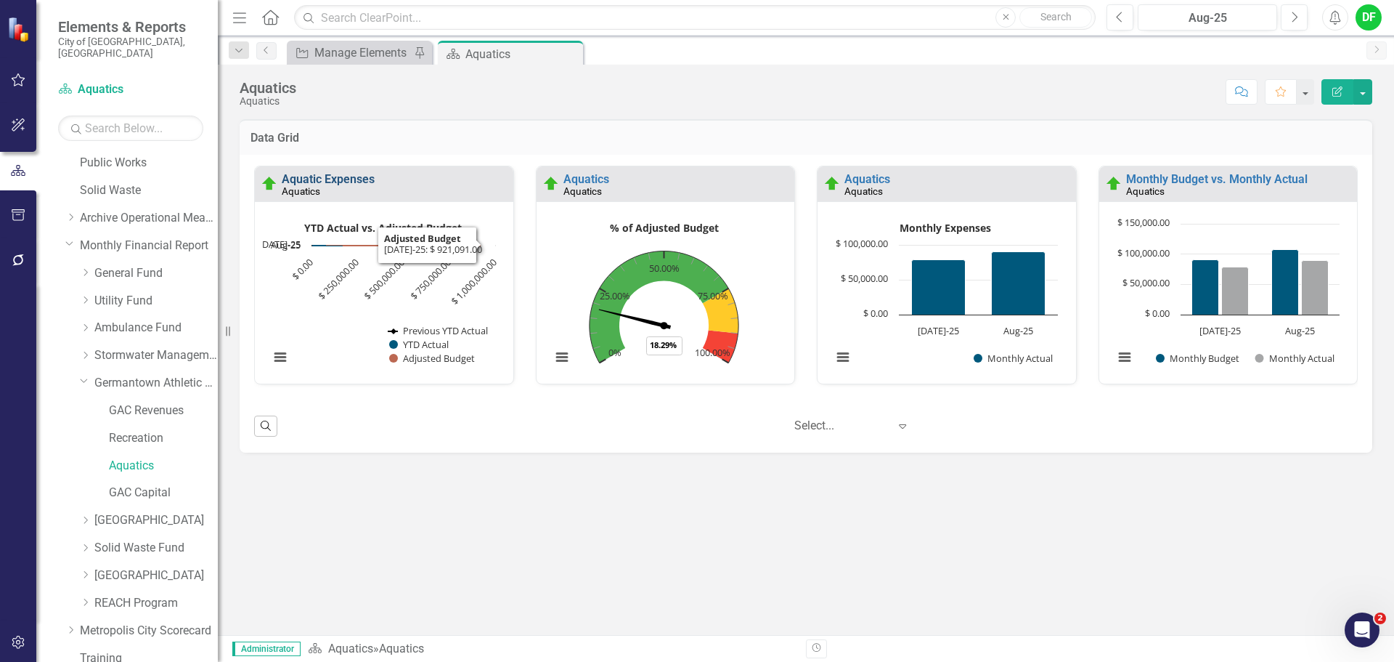
click at [347, 179] on link "Aquatic Expenses" at bounding box center [328, 179] width 93 height 14
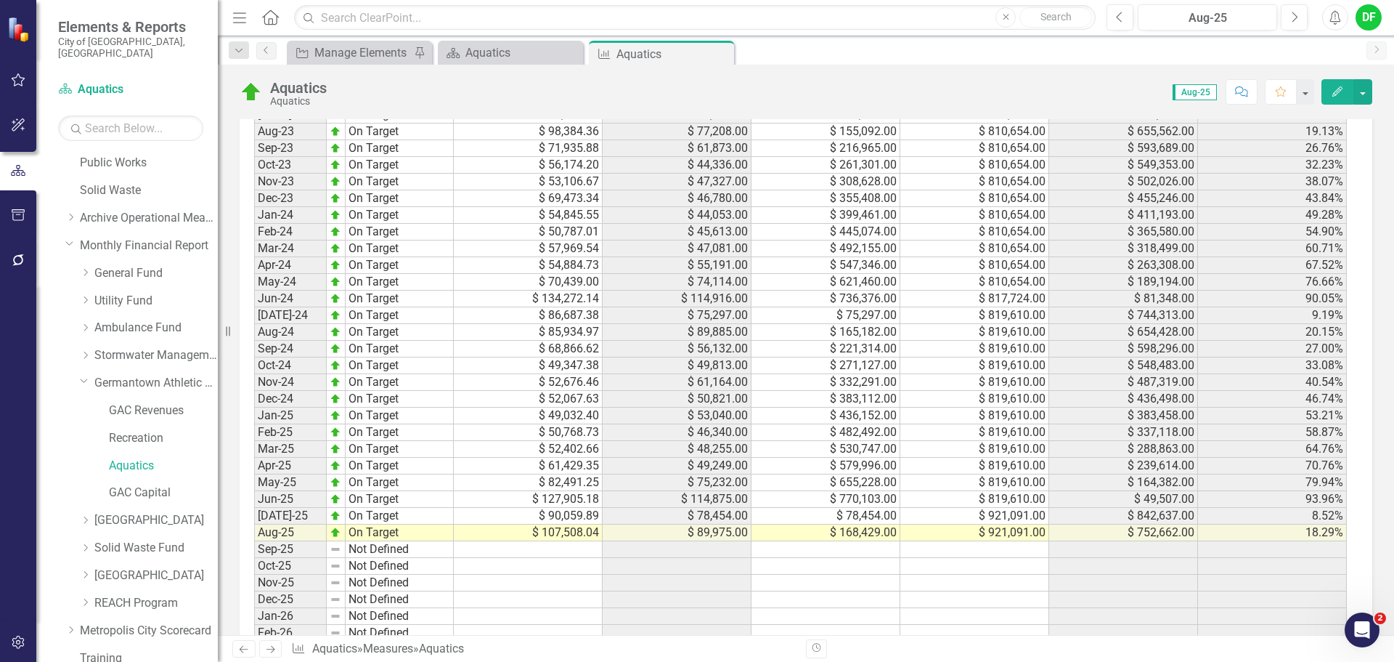
scroll to position [1307, 0]
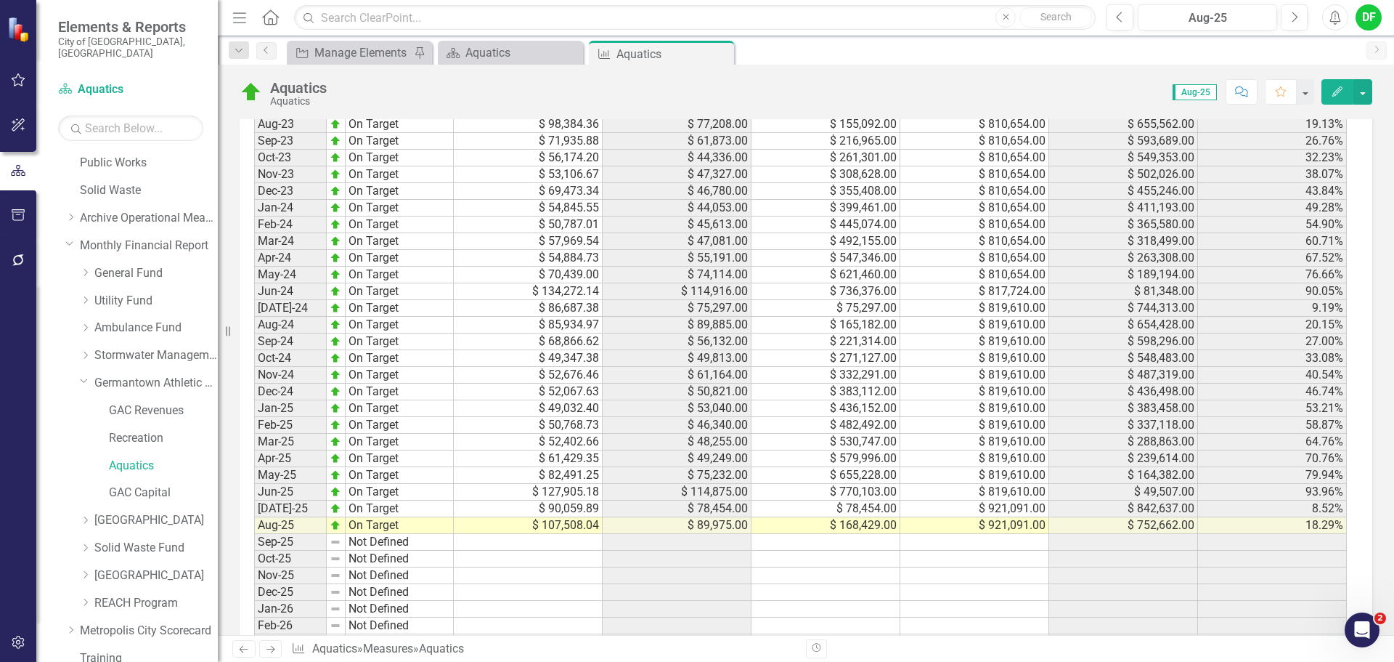
click at [0, 0] on icon "Close" at bounding box center [0, 0] width 0 height 0
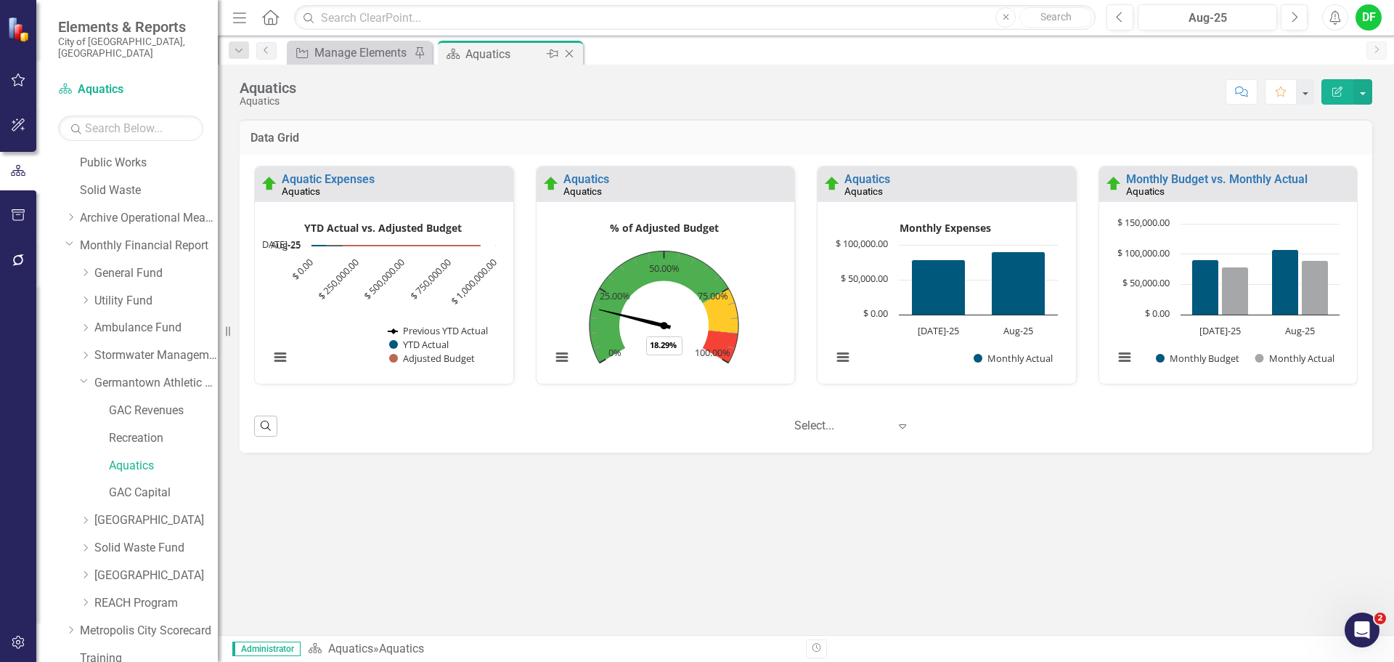
click at [572, 54] on icon "Close" at bounding box center [569, 54] width 15 height 12
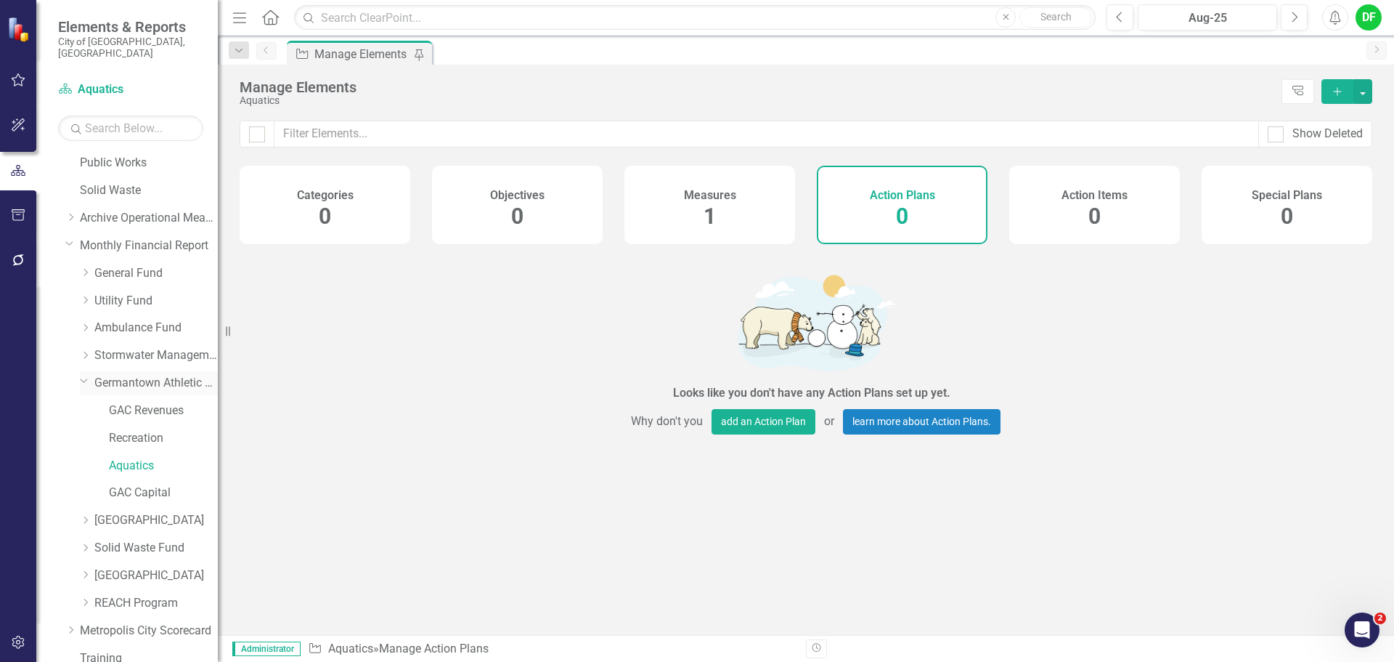
click at [80, 375] on icon "Dropdown" at bounding box center [84, 380] width 9 height 11
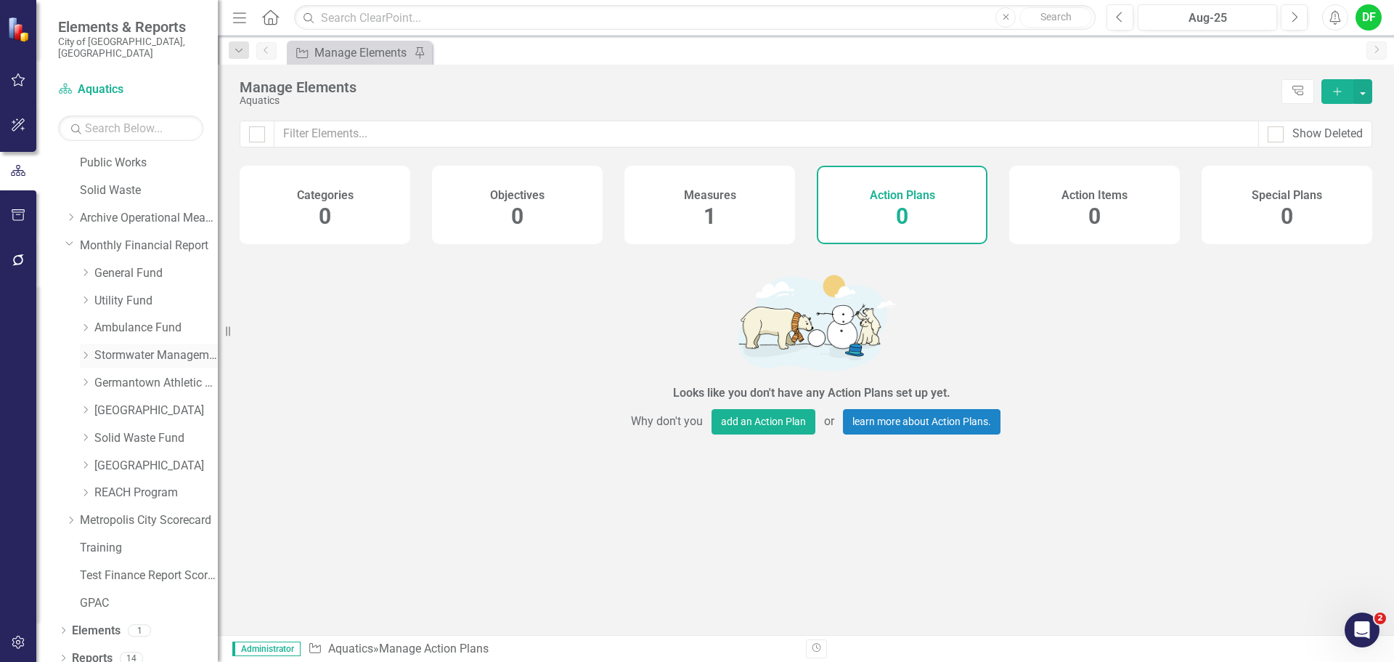
click at [85, 351] on icon "Dropdown" at bounding box center [85, 355] width 11 height 9
click at [138, 402] on link "Stormwater Management Expenses" at bounding box center [163, 410] width 109 height 17
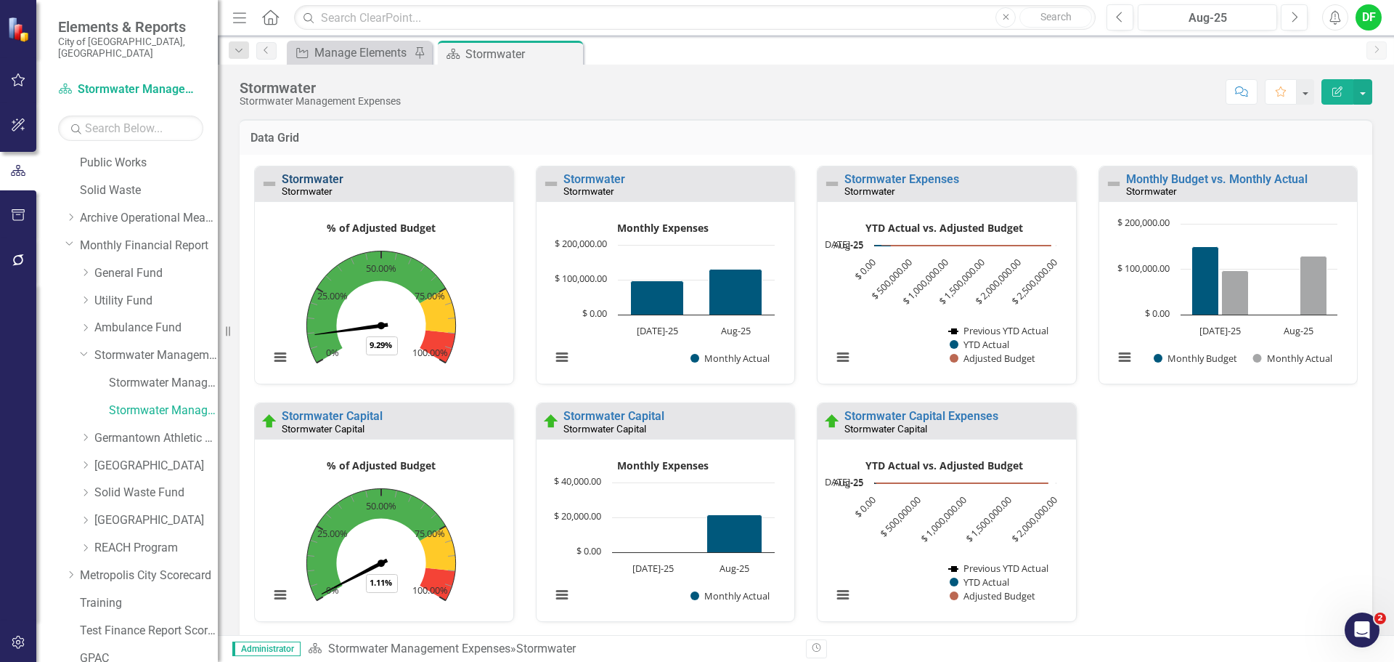
click at [333, 176] on link "Stormwater" at bounding box center [313, 179] width 62 height 14
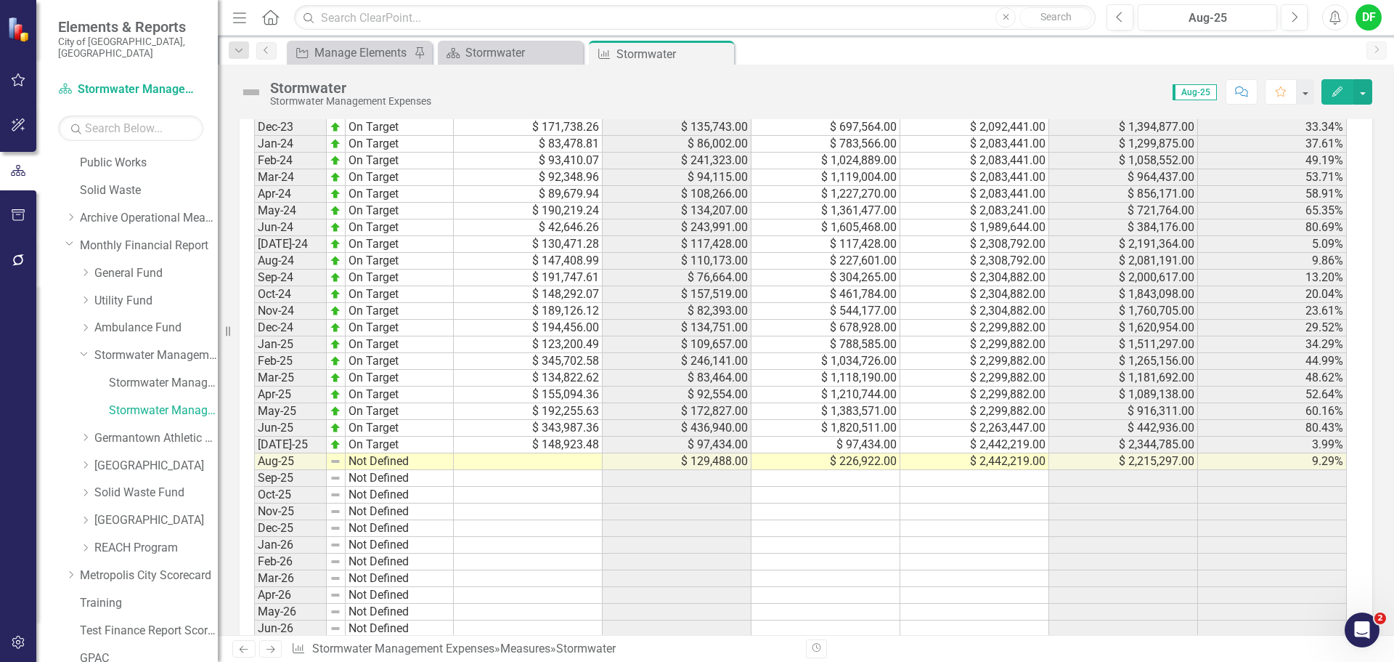
scroll to position [1380, 0]
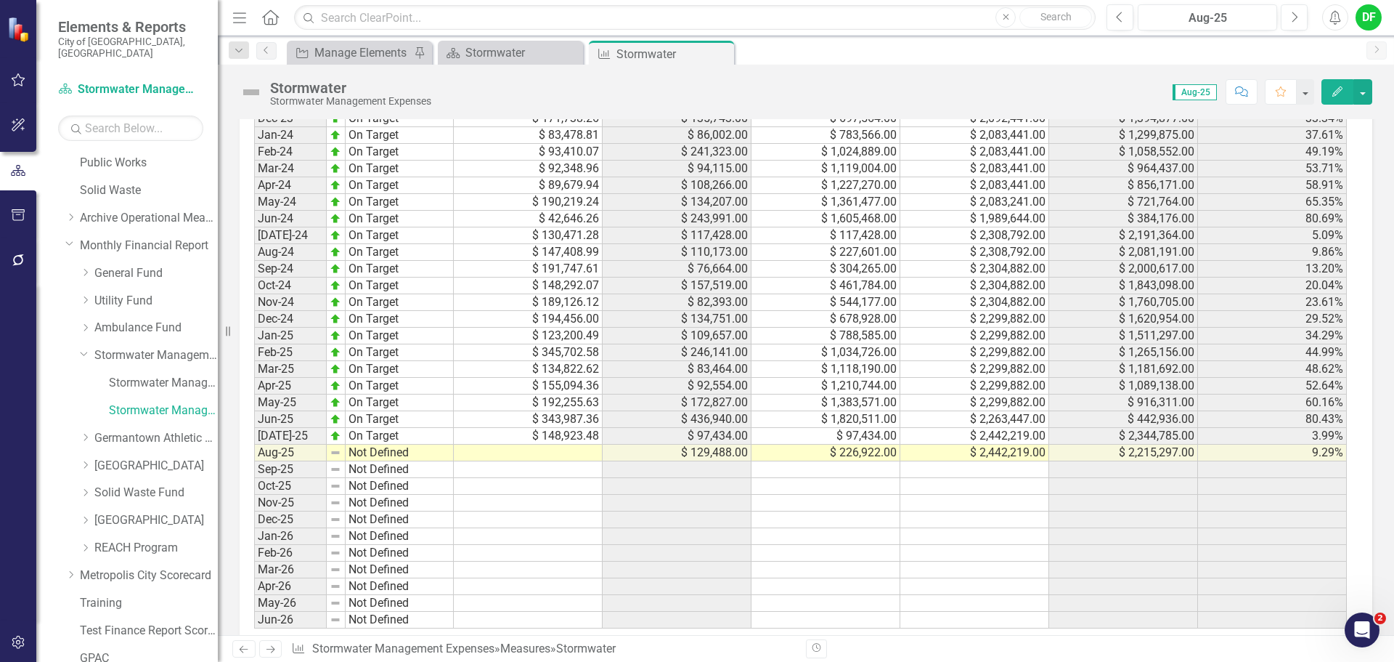
click at [543, 459] on td at bounding box center [528, 452] width 149 height 17
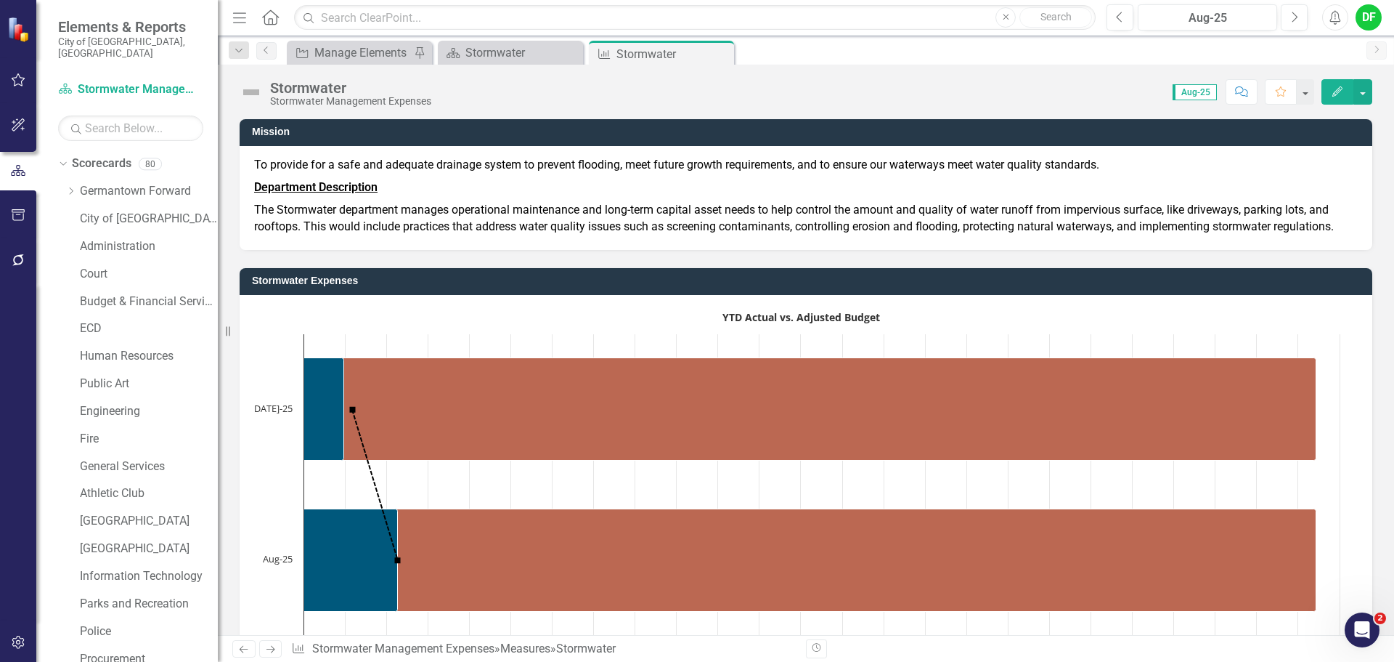
scroll to position [1380, 0]
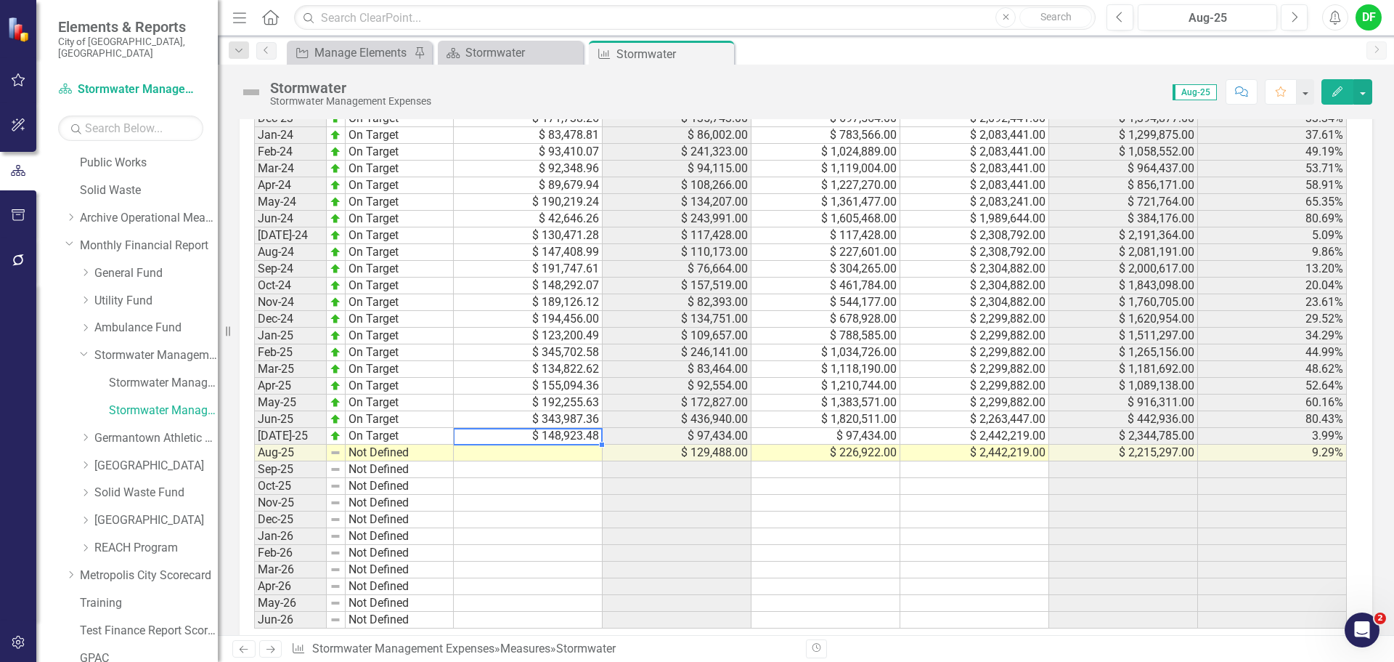
click at [519, 458] on td at bounding box center [528, 452] width 149 height 17
click at [523, 441] on td "$ 148,923.48" at bounding box center [528, 436] width 149 height 17
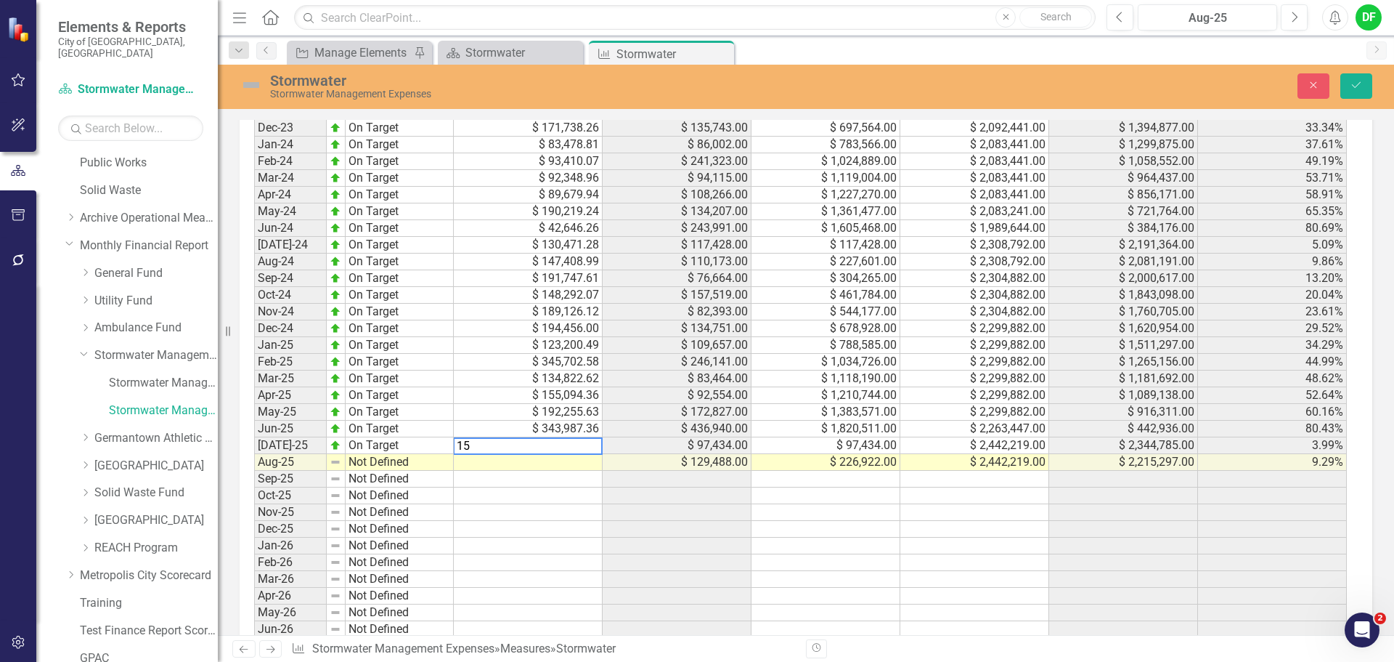
scroll to position [1389, 0]
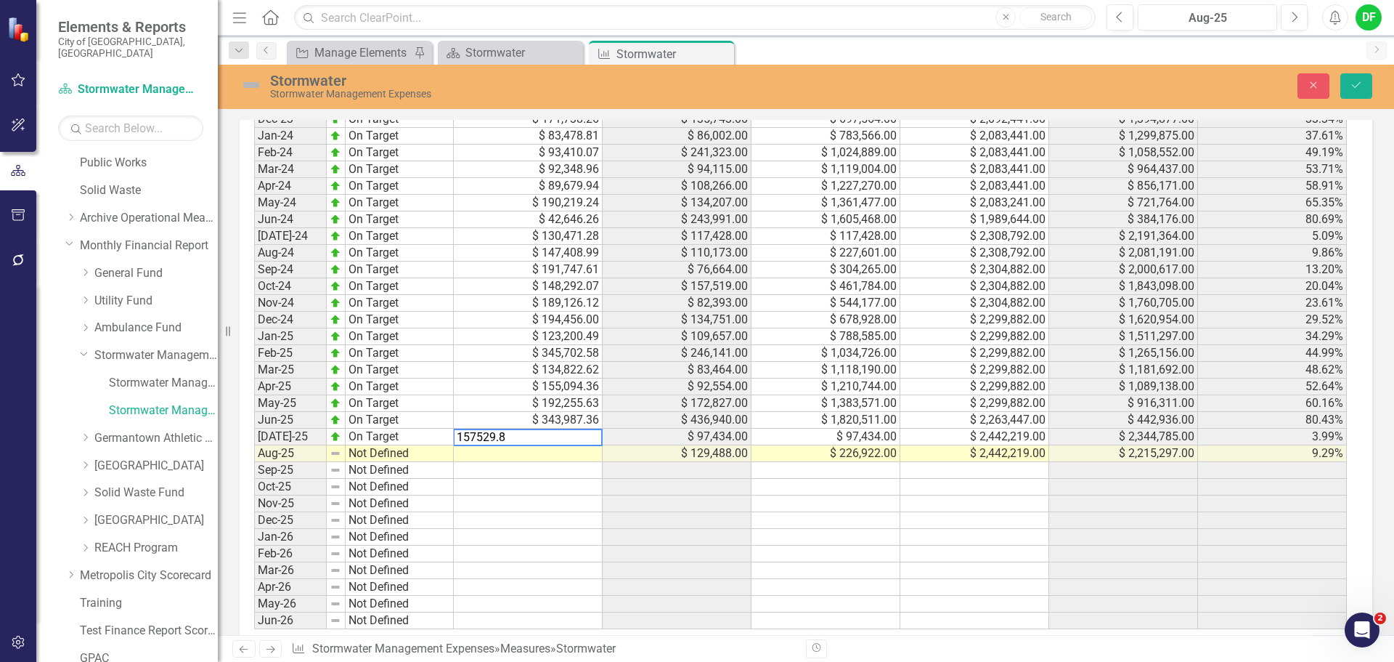
type textarea "157529.89"
type textarea "147797.29"
click at [246, 82] on img at bounding box center [251, 84] width 23 height 23
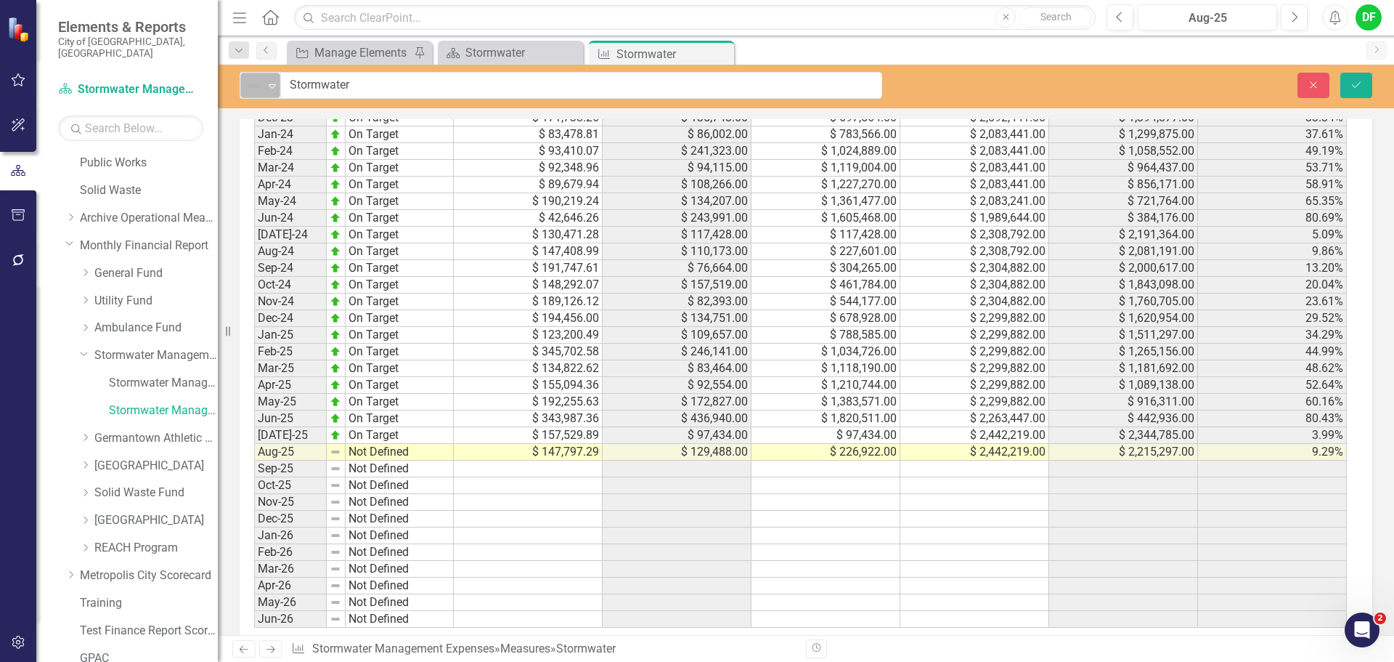
click at [275, 82] on icon "Expand" at bounding box center [272, 86] width 15 height 12
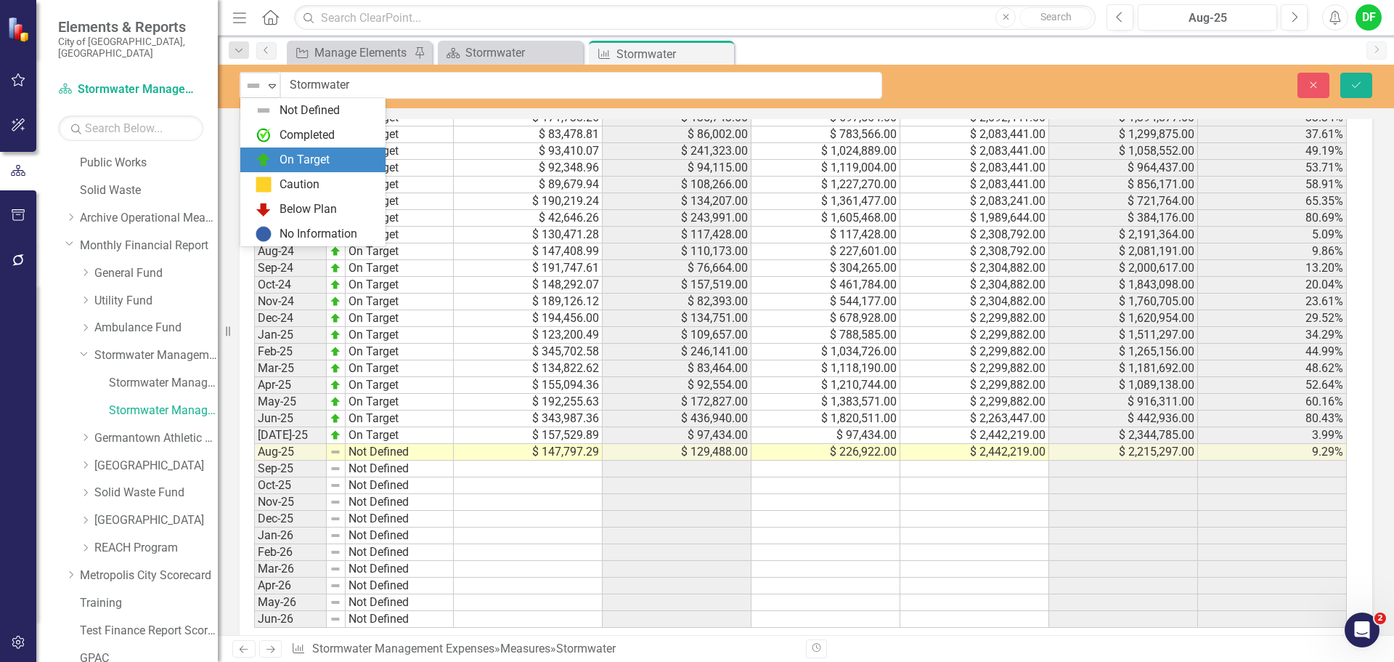
click at [269, 154] on img at bounding box center [263, 159] width 17 height 17
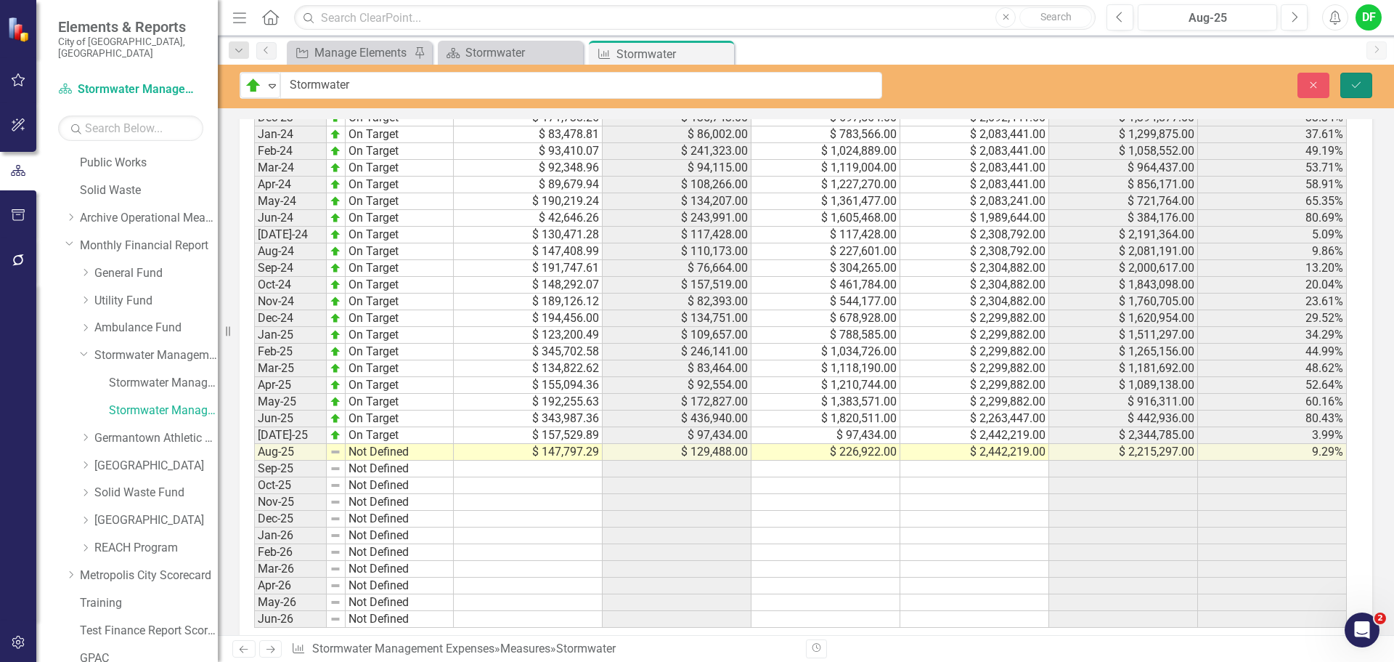
click at [1365, 90] on button "Save" at bounding box center [1357, 85] width 32 height 25
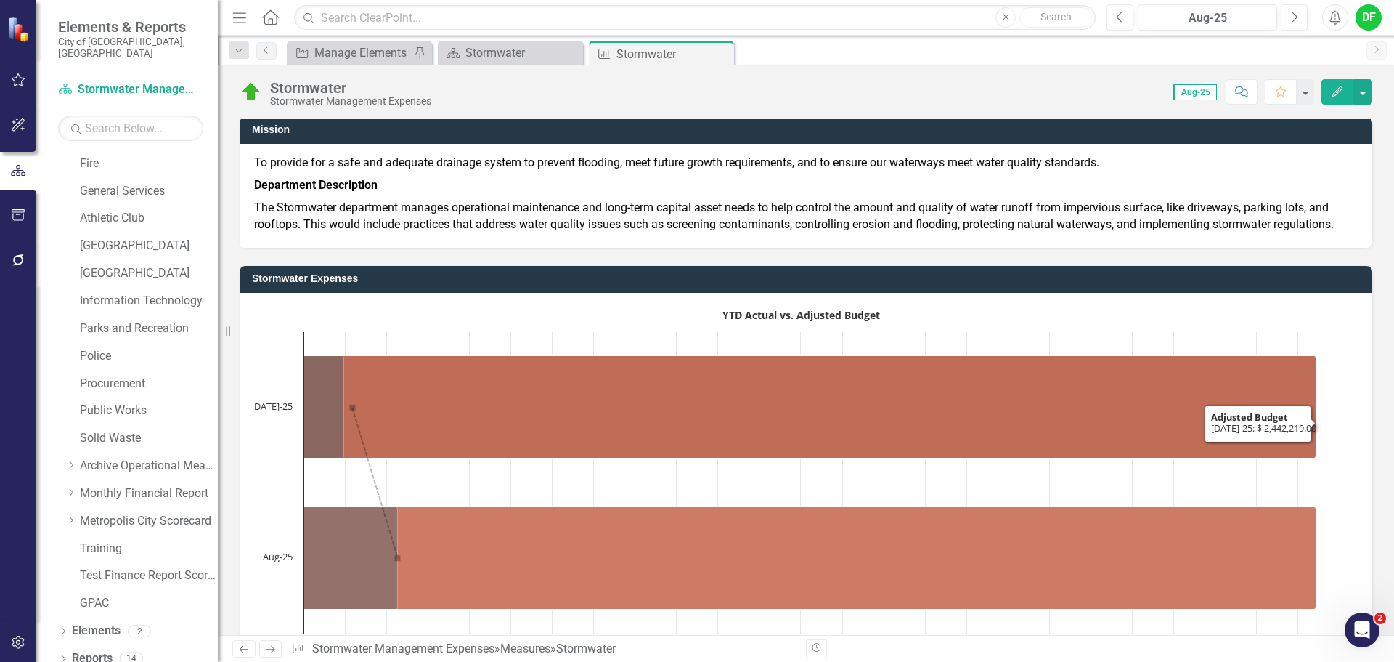
scroll to position [0, 0]
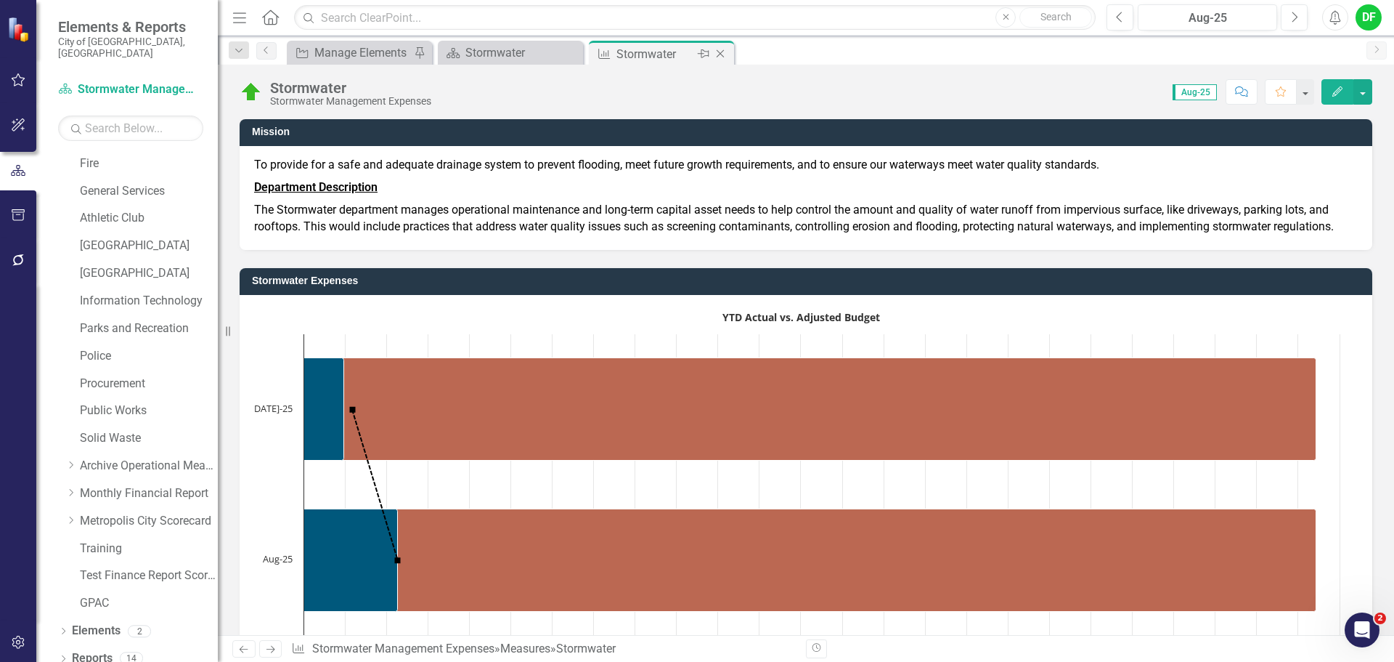
click at [725, 58] on icon "Close" at bounding box center [720, 54] width 15 height 12
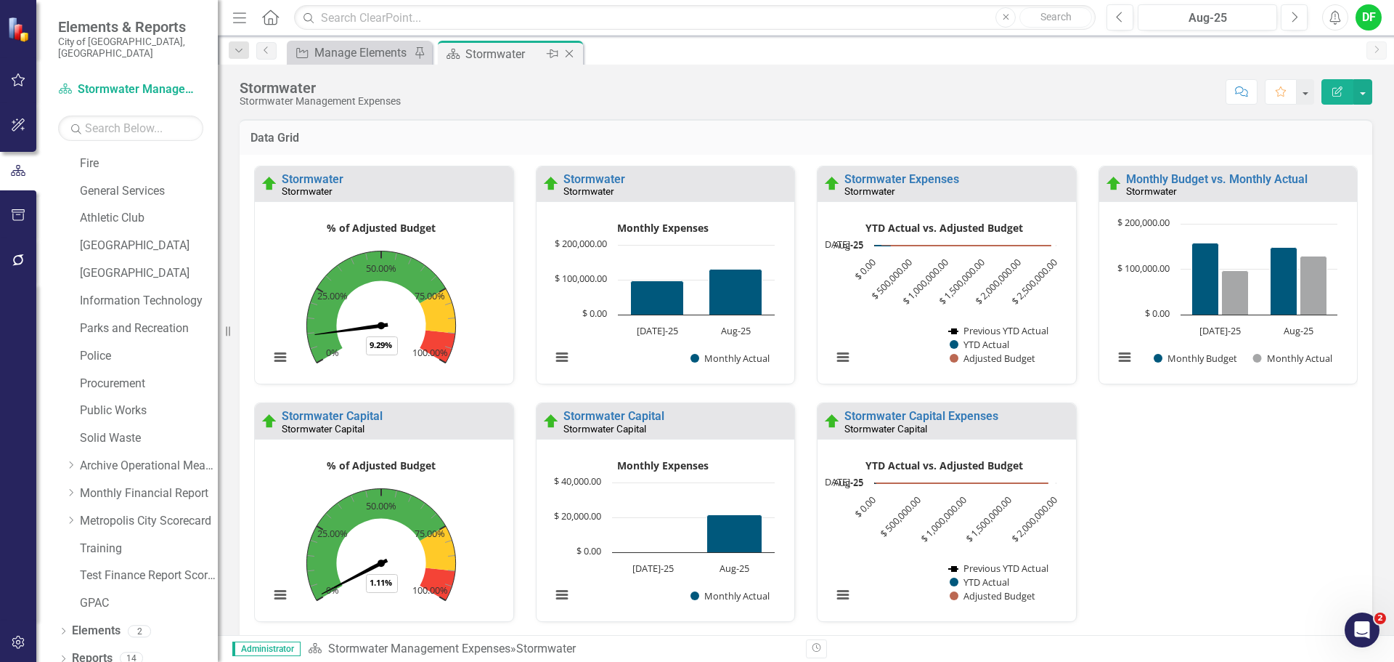
click at [569, 54] on icon "Close" at bounding box center [569, 54] width 15 height 12
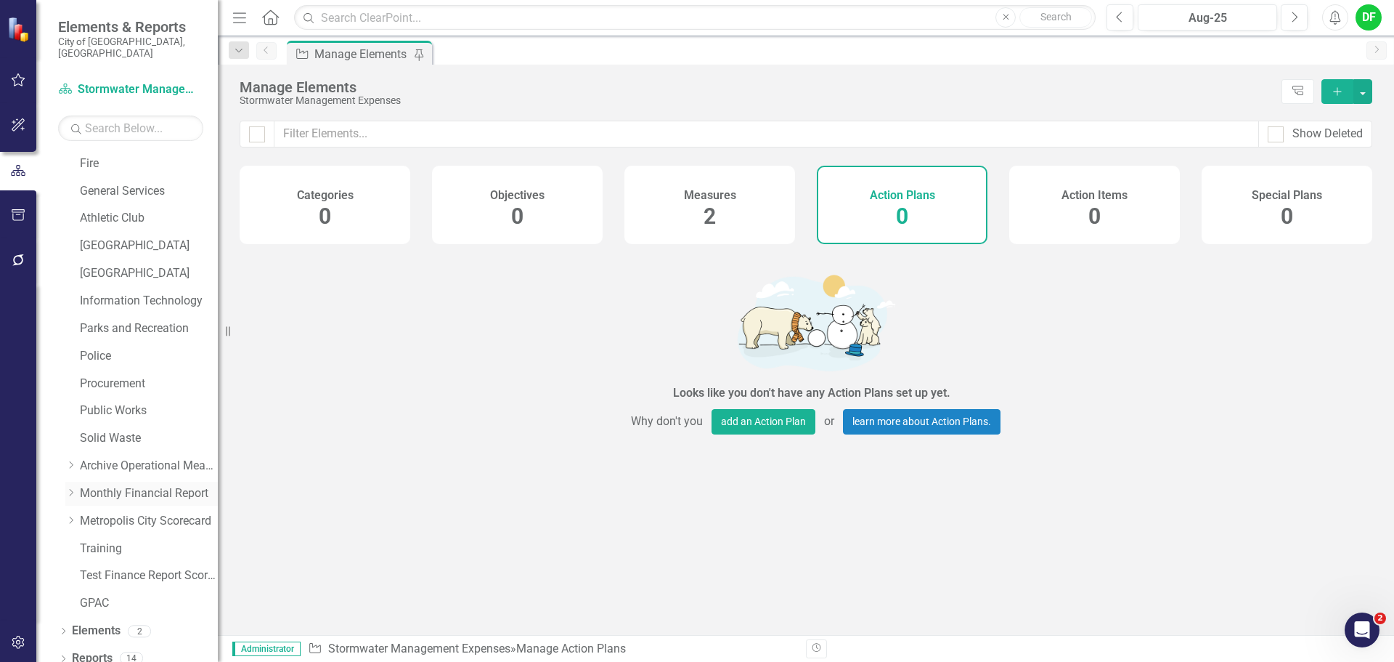
click at [74, 488] on icon "Dropdown" at bounding box center [70, 492] width 11 height 9
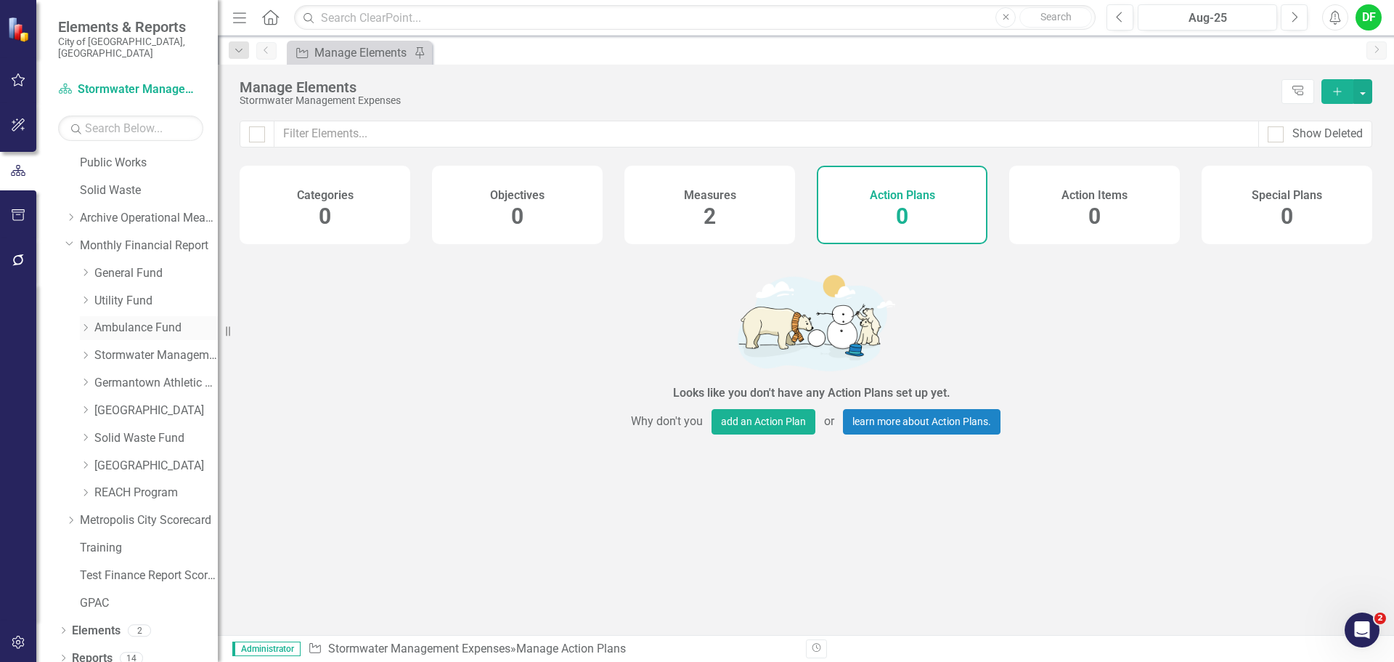
click at [87, 323] on icon "Dropdown" at bounding box center [85, 327] width 11 height 9
click at [129, 375] on link "Ambulance Expenditures" at bounding box center [163, 383] width 109 height 17
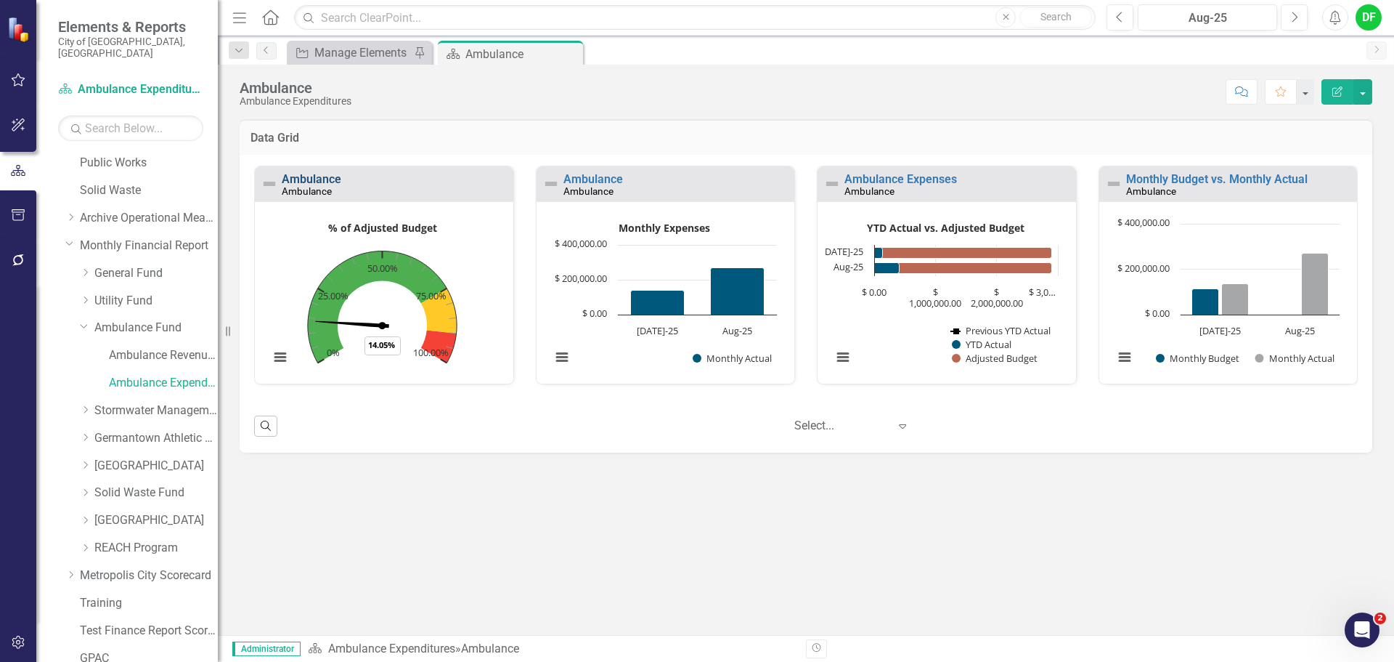
click at [324, 182] on link "Ambulance" at bounding box center [312, 179] width 60 height 14
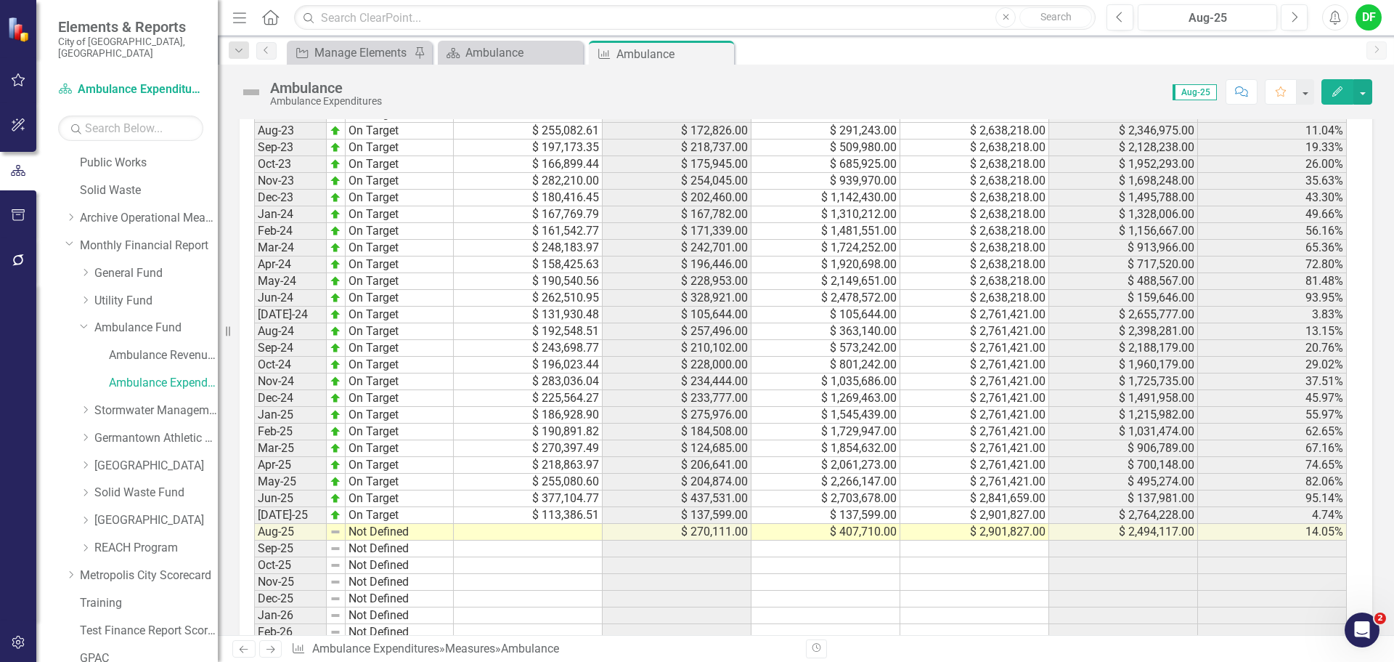
scroll to position [1380, 0]
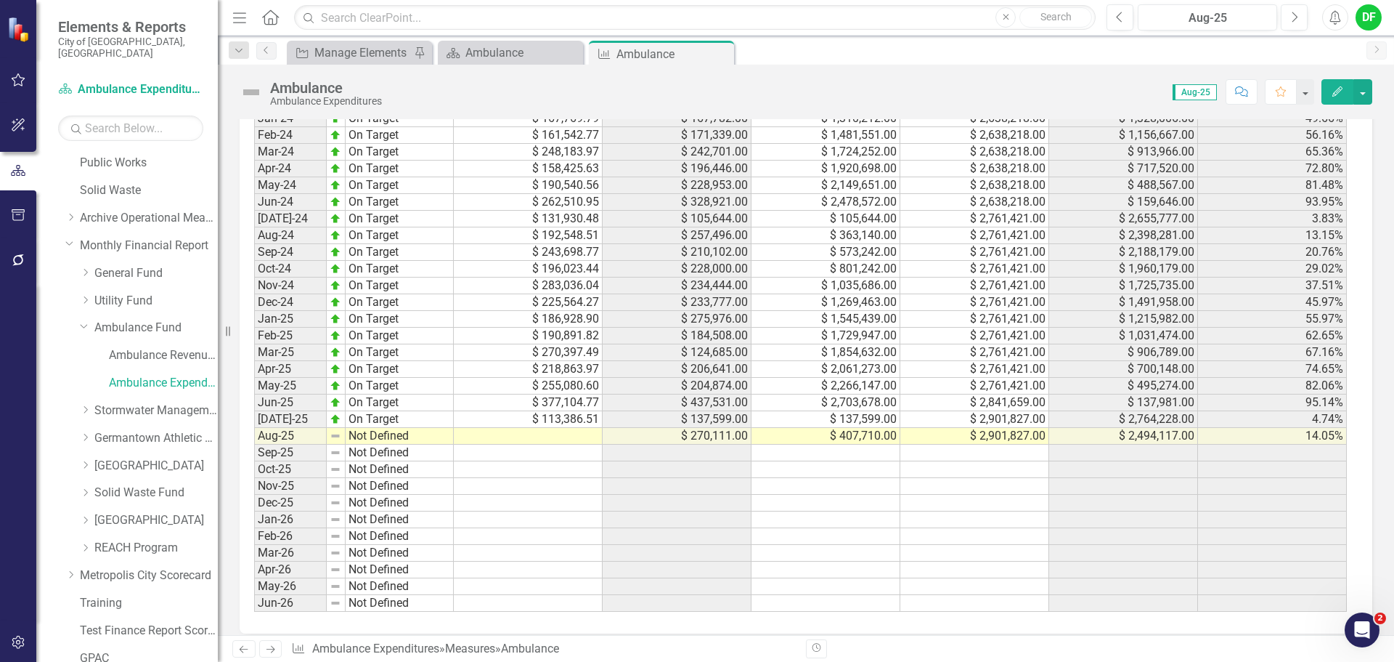
click at [567, 434] on td at bounding box center [528, 436] width 149 height 17
click at [548, 438] on td at bounding box center [528, 436] width 149 height 17
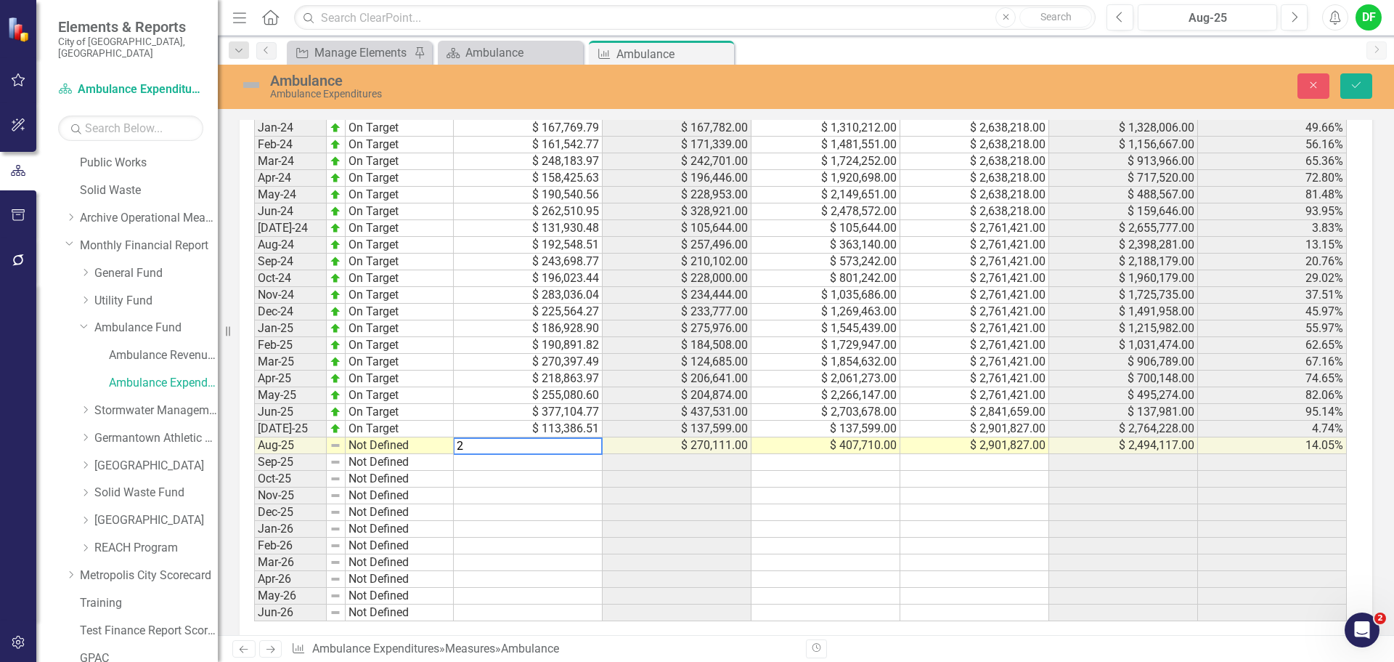
scroll to position [1389, 0]
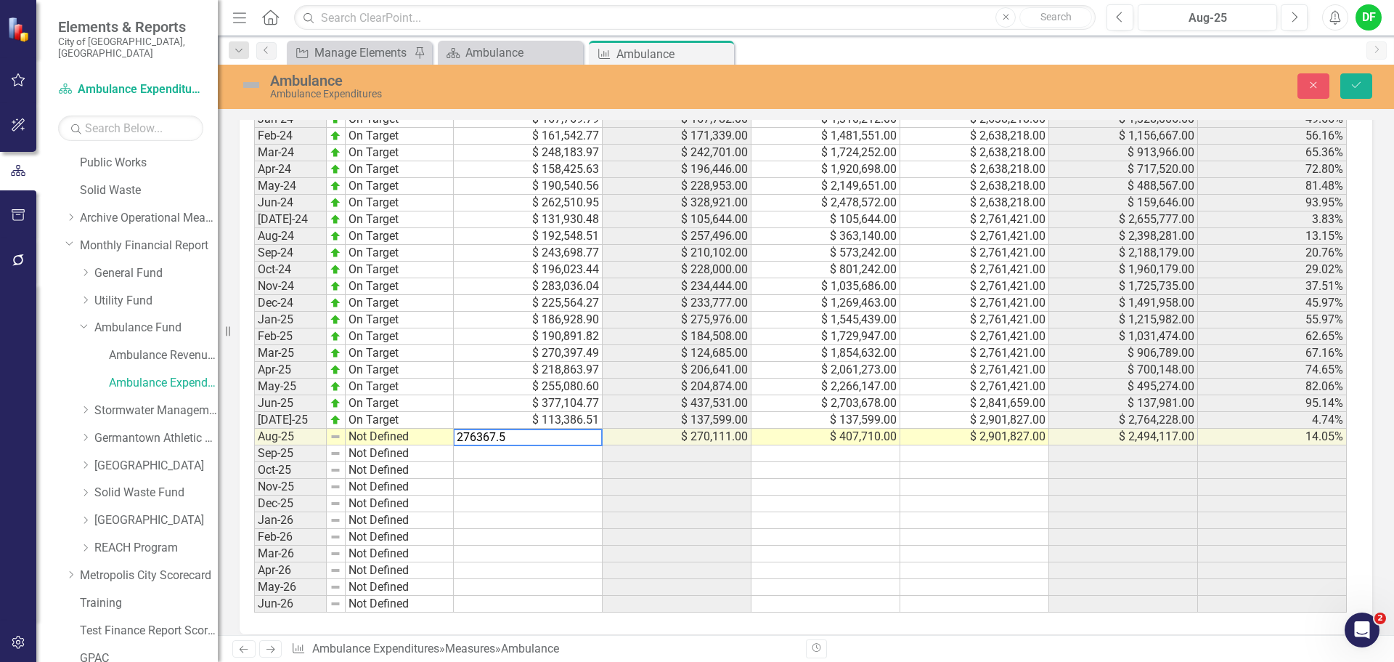
type textarea "276367.54"
click at [253, 85] on img at bounding box center [251, 84] width 23 height 23
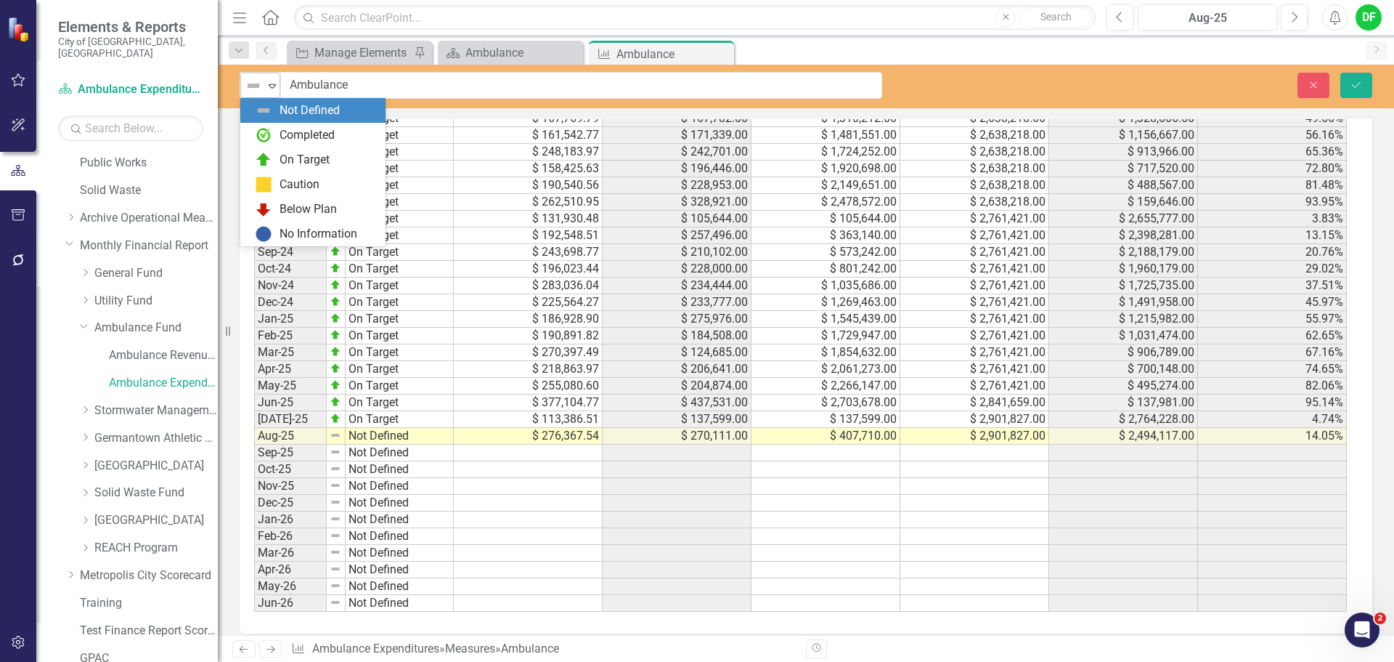
click at [264, 82] on div "Not Defined" at bounding box center [254, 86] width 22 height 20
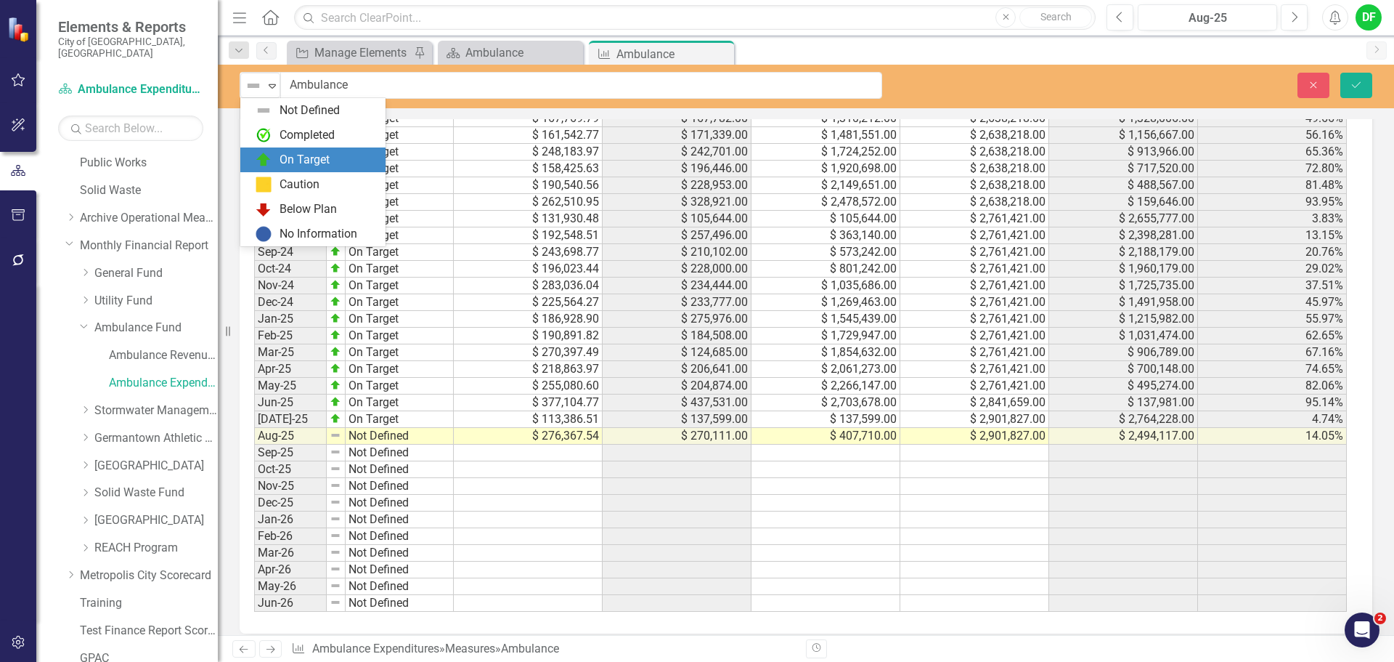
click at [267, 160] on img at bounding box center [263, 159] width 17 height 17
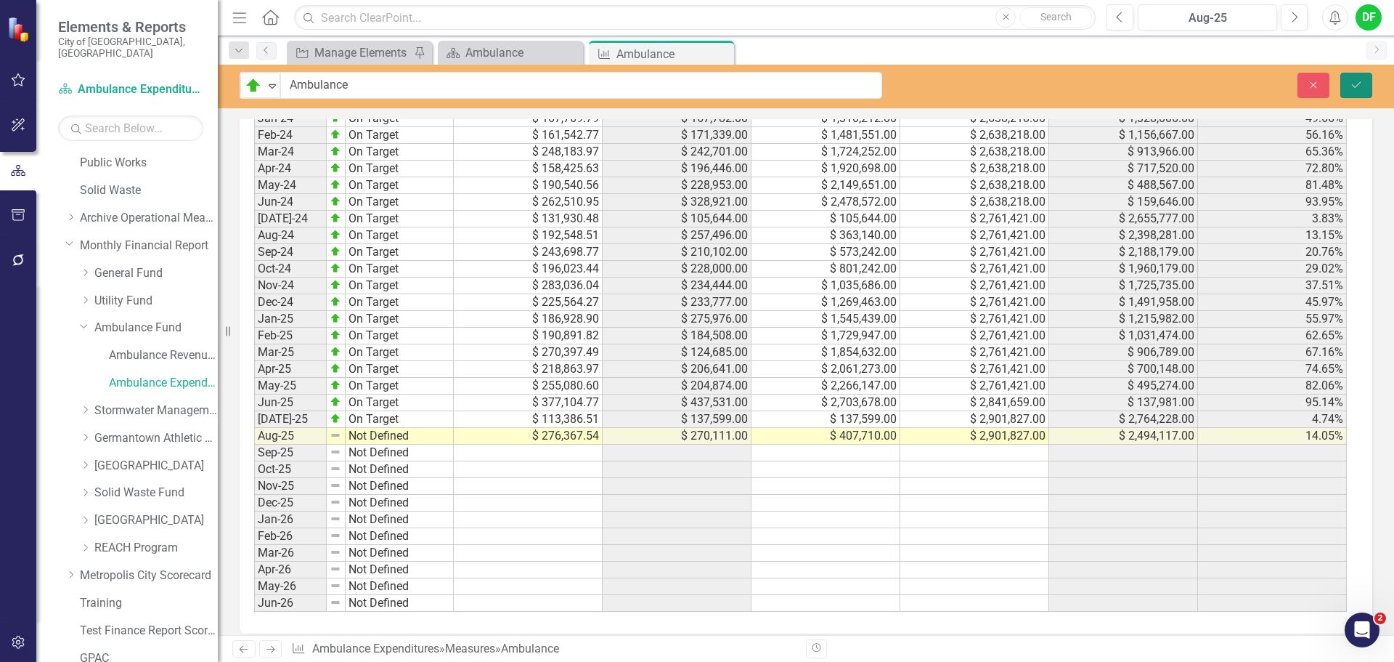
click at [1351, 81] on icon "Save" at bounding box center [1356, 85] width 13 height 10
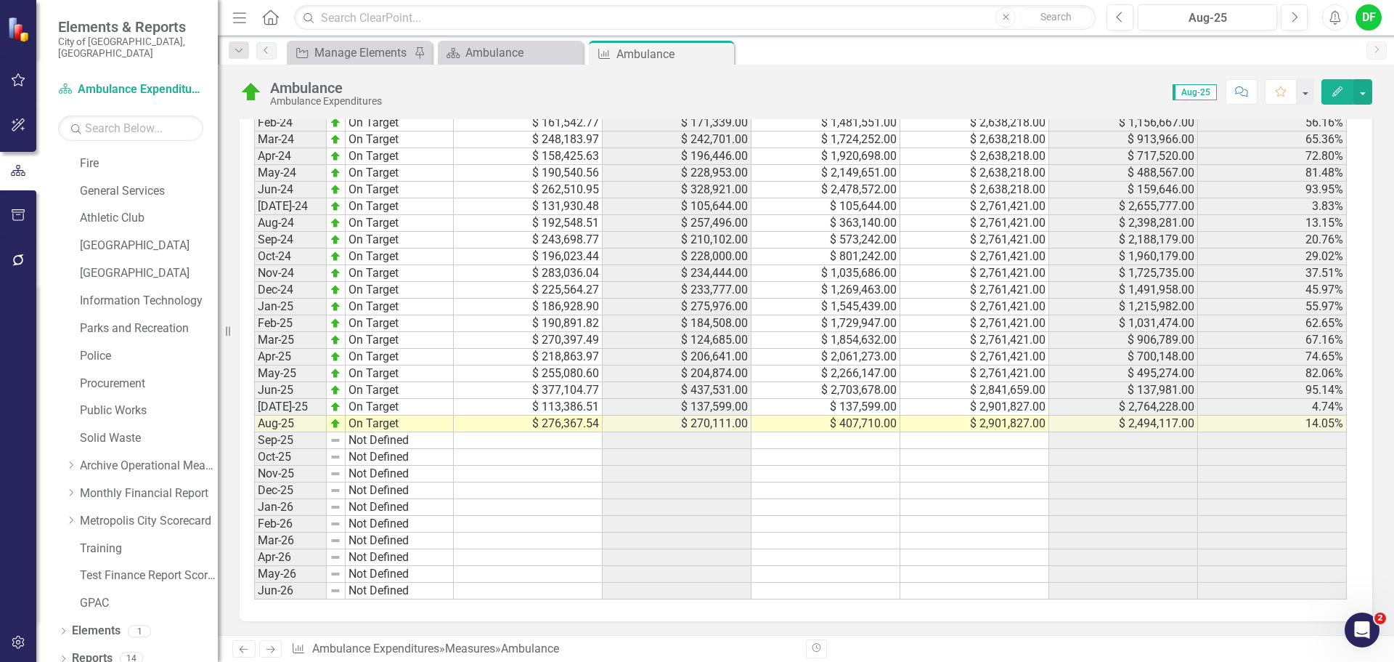
scroll to position [1393, 0]
click at [720, 52] on icon "Close" at bounding box center [720, 54] width 15 height 12
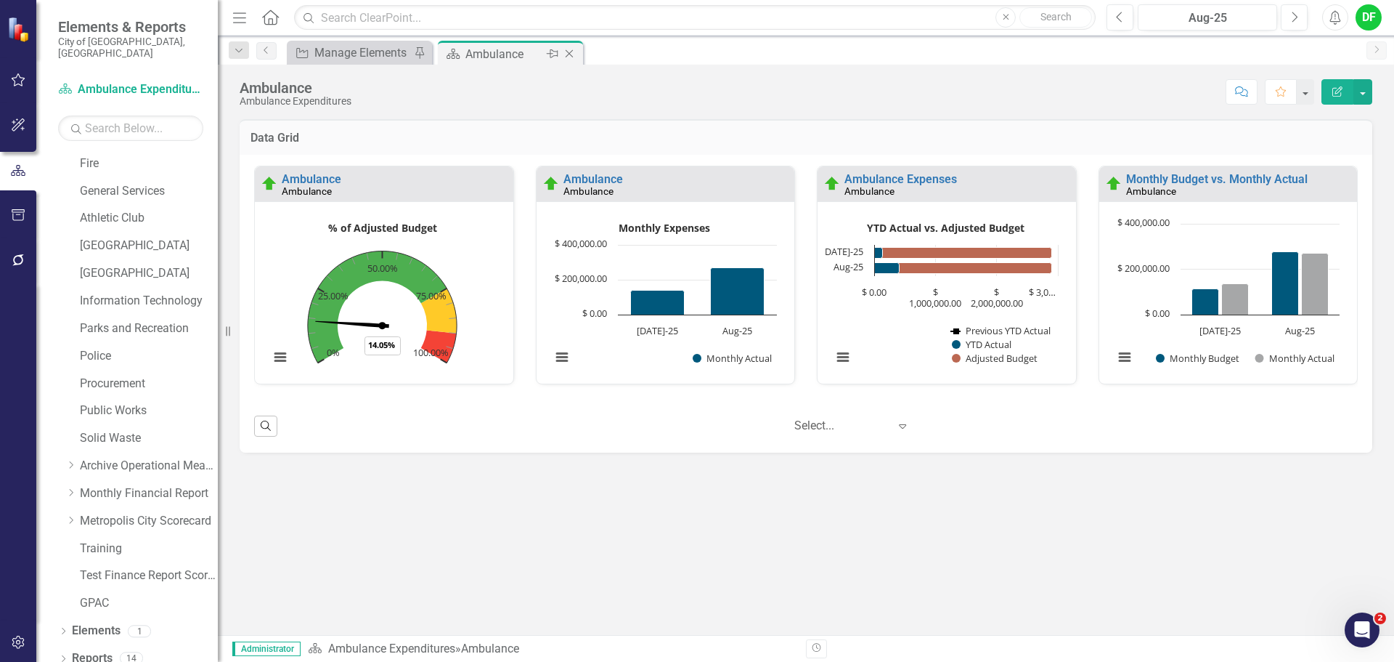
click at [572, 52] on icon "Close" at bounding box center [569, 54] width 15 height 12
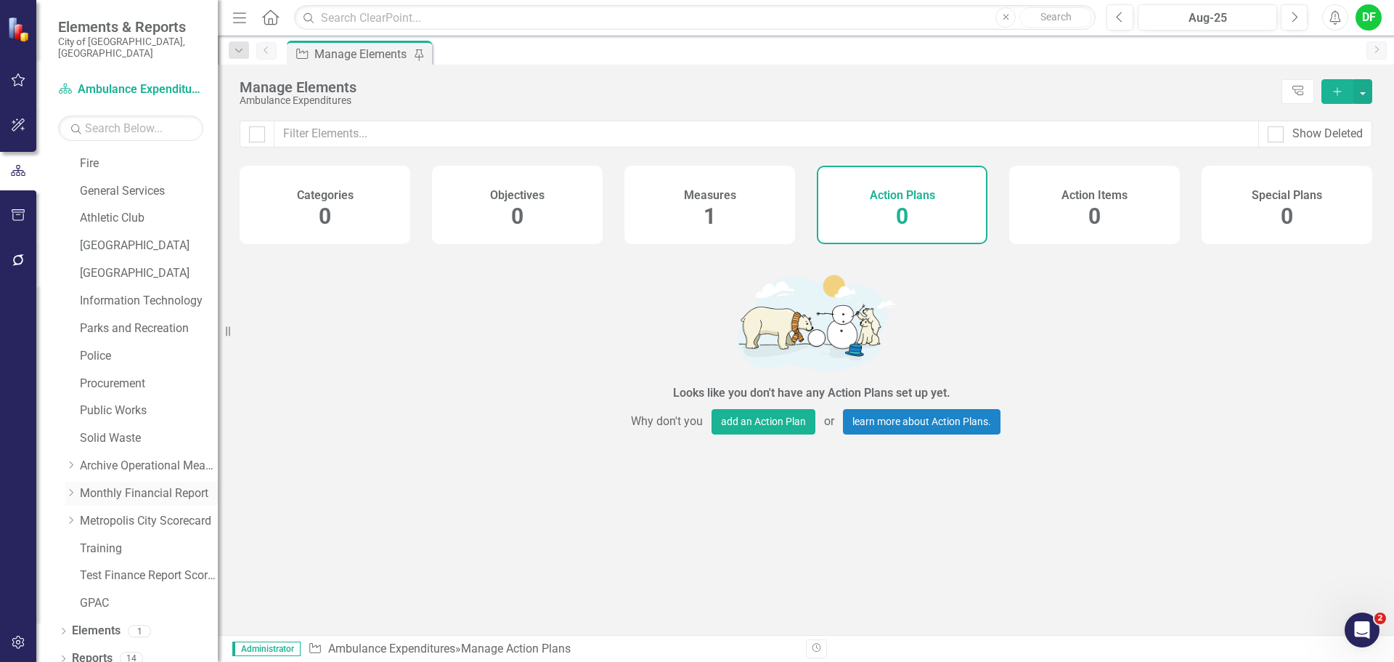
click at [70, 488] on icon "Dropdown" at bounding box center [70, 492] width 11 height 9
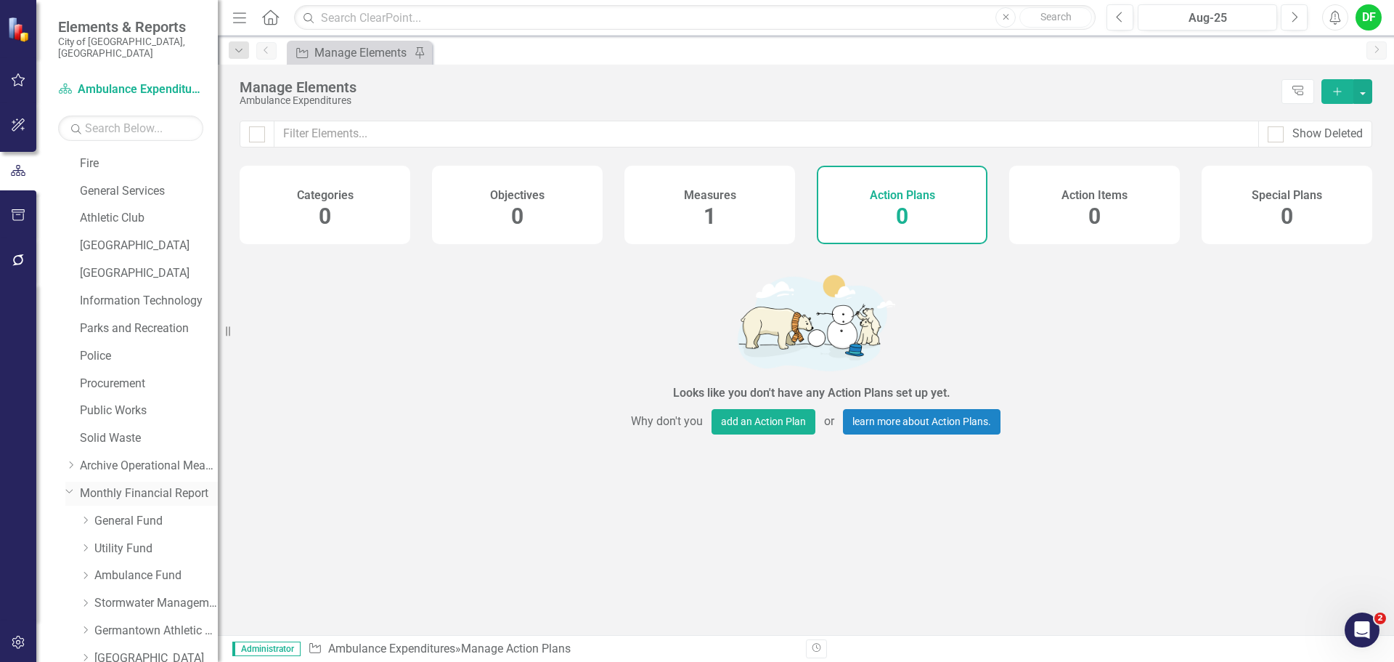
scroll to position [523, 0]
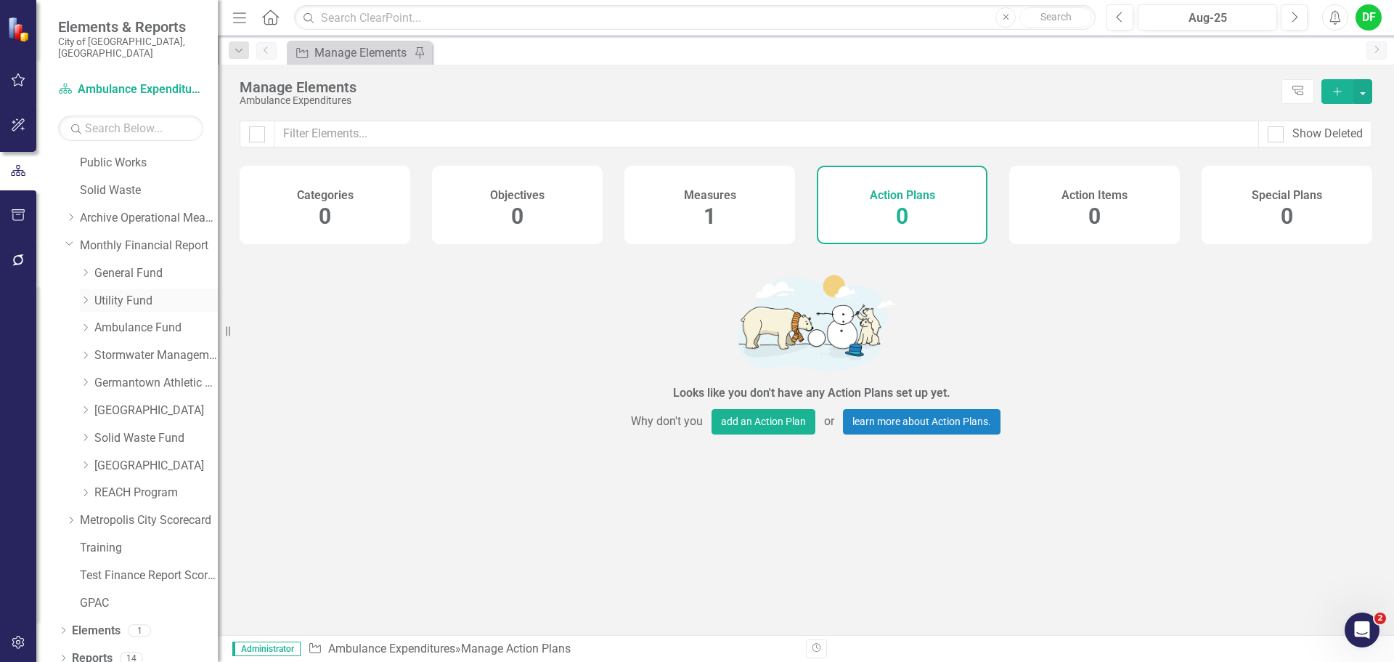
click at [87, 296] on icon at bounding box center [86, 299] width 4 height 7
click at [131, 347] on link "Water Department" at bounding box center [163, 355] width 109 height 17
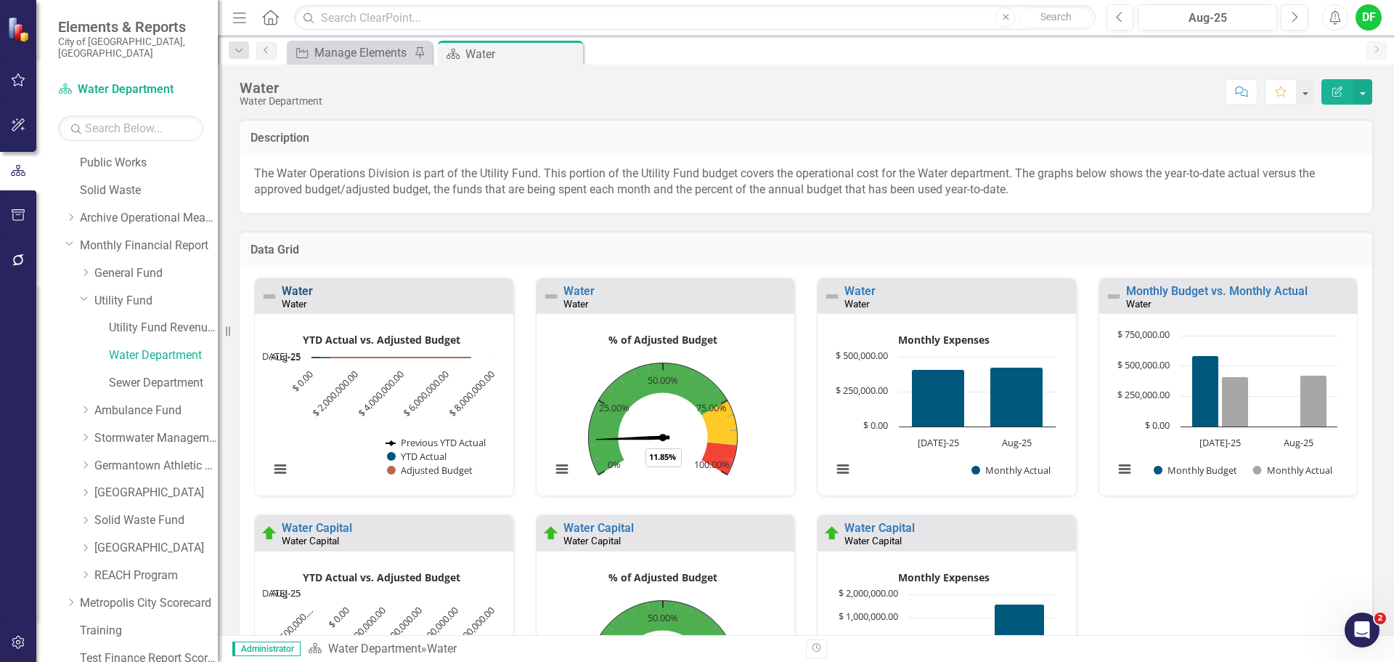
click at [306, 290] on link "Water" at bounding box center [297, 291] width 31 height 14
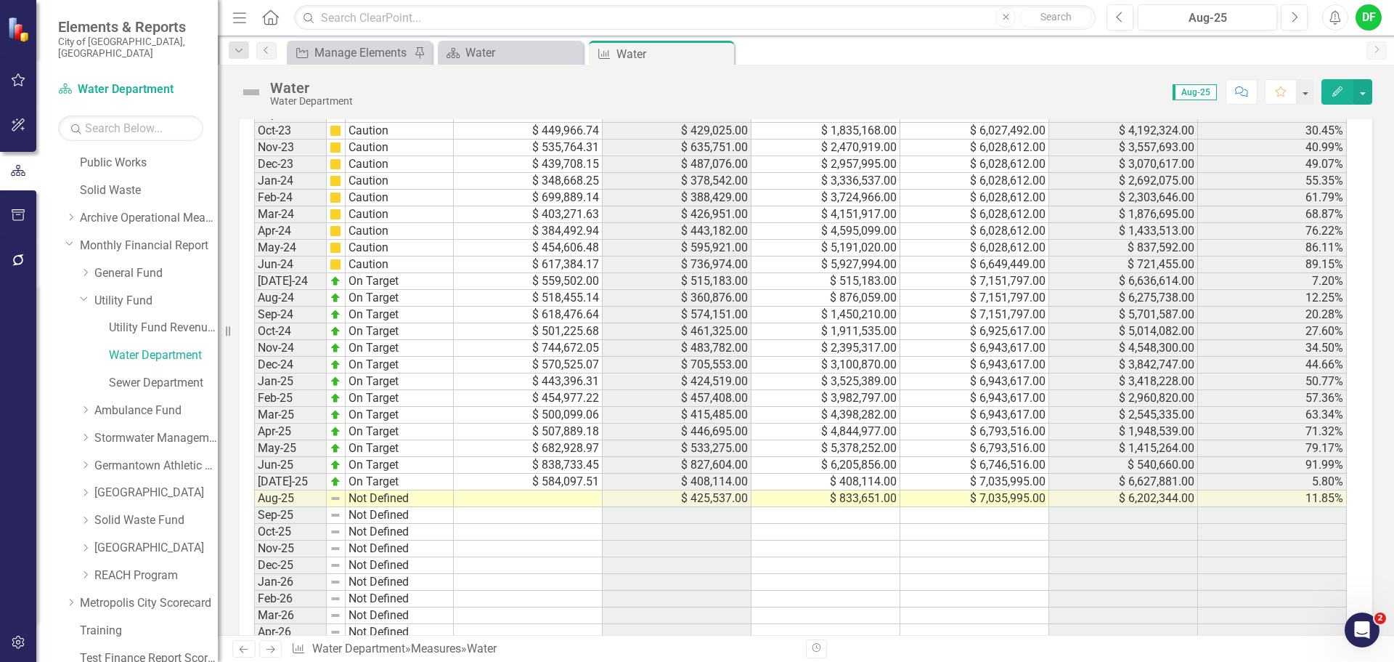
scroll to position [1598, 0]
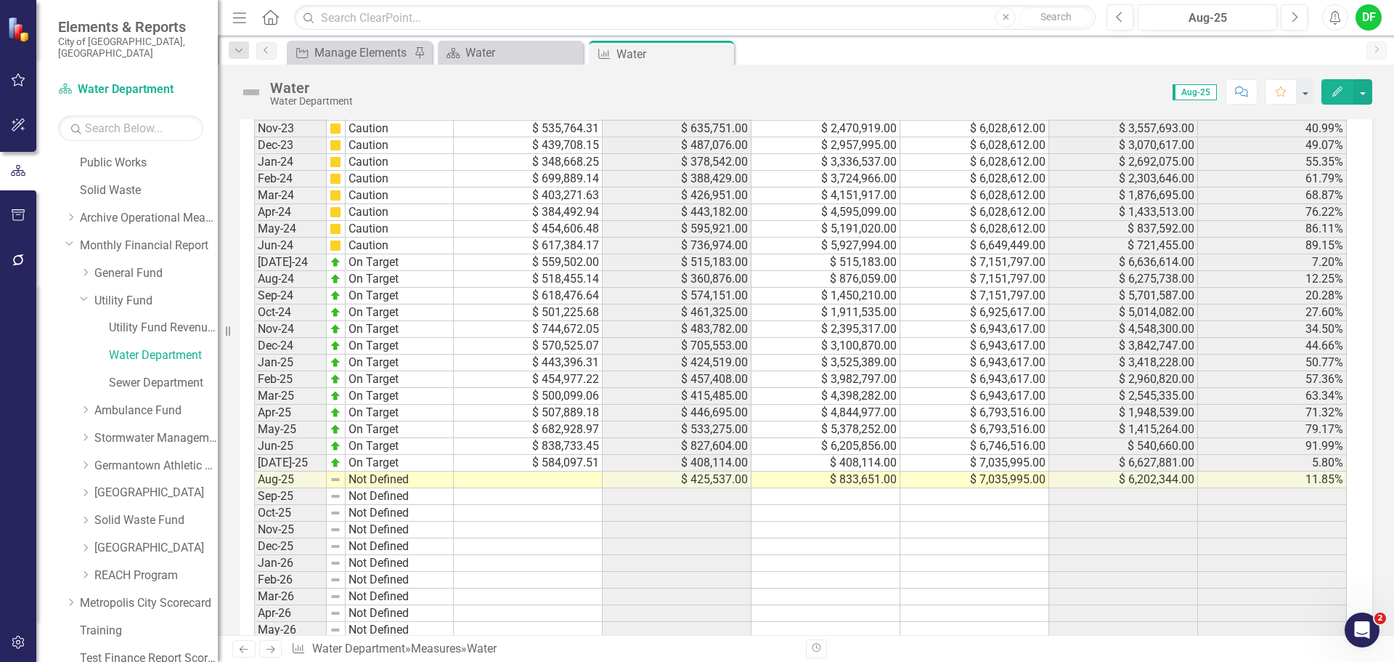
click at [569, 485] on td at bounding box center [528, 479] width 149 height 17
click at [565, 481] on td at bounding box center [528, 479] width 149 height 17
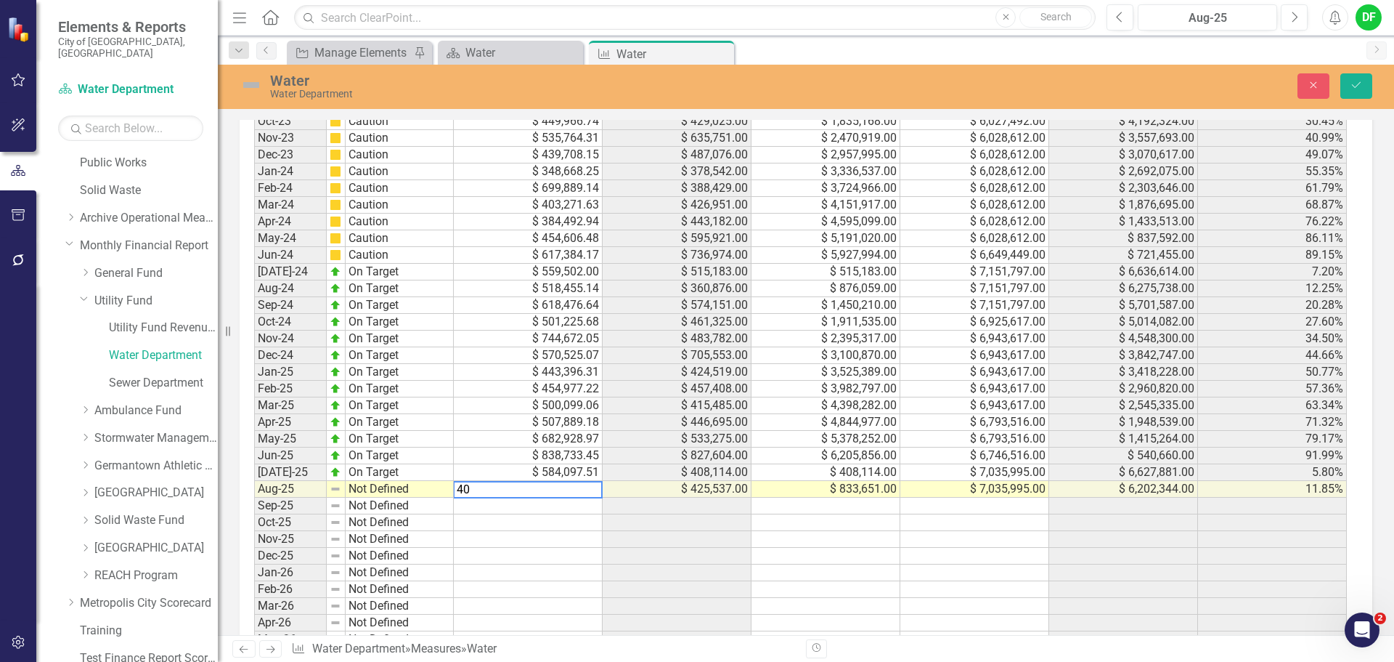
scroll to position [1607, 0]
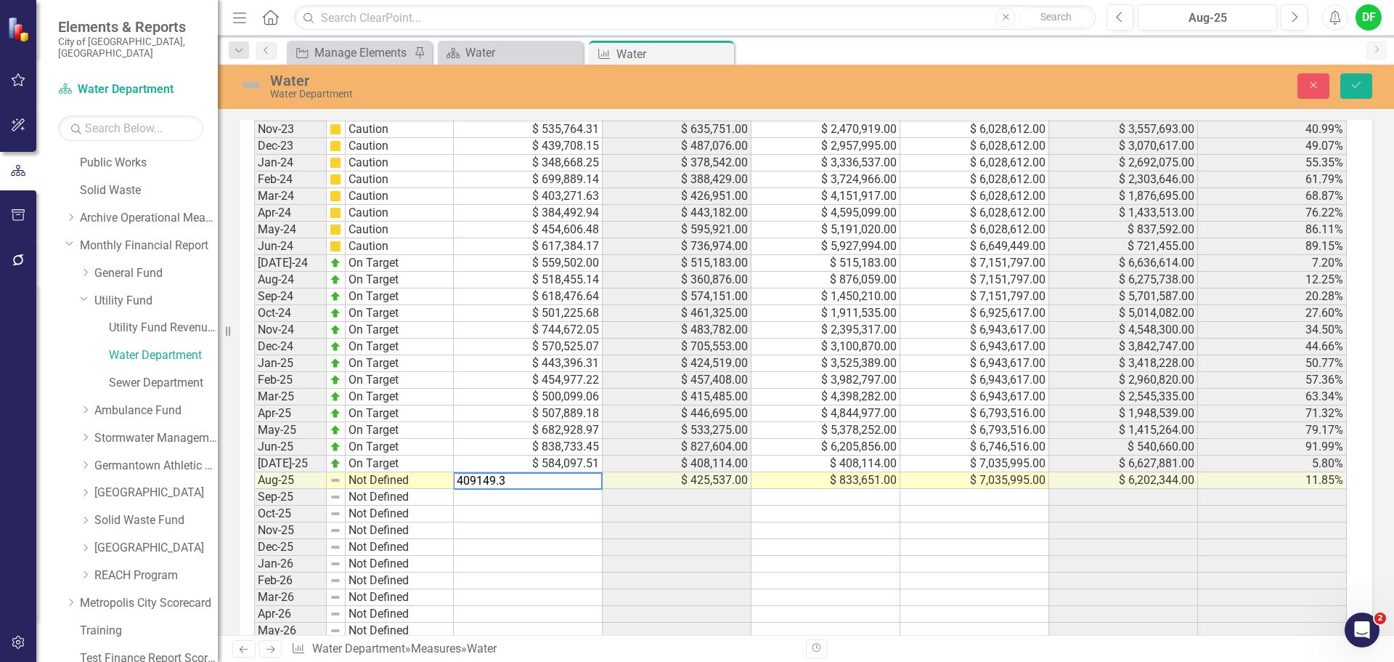
type textarea "409149.32"
click at [251, 84] on img at bounding box center [251, 84] width 23 height 23
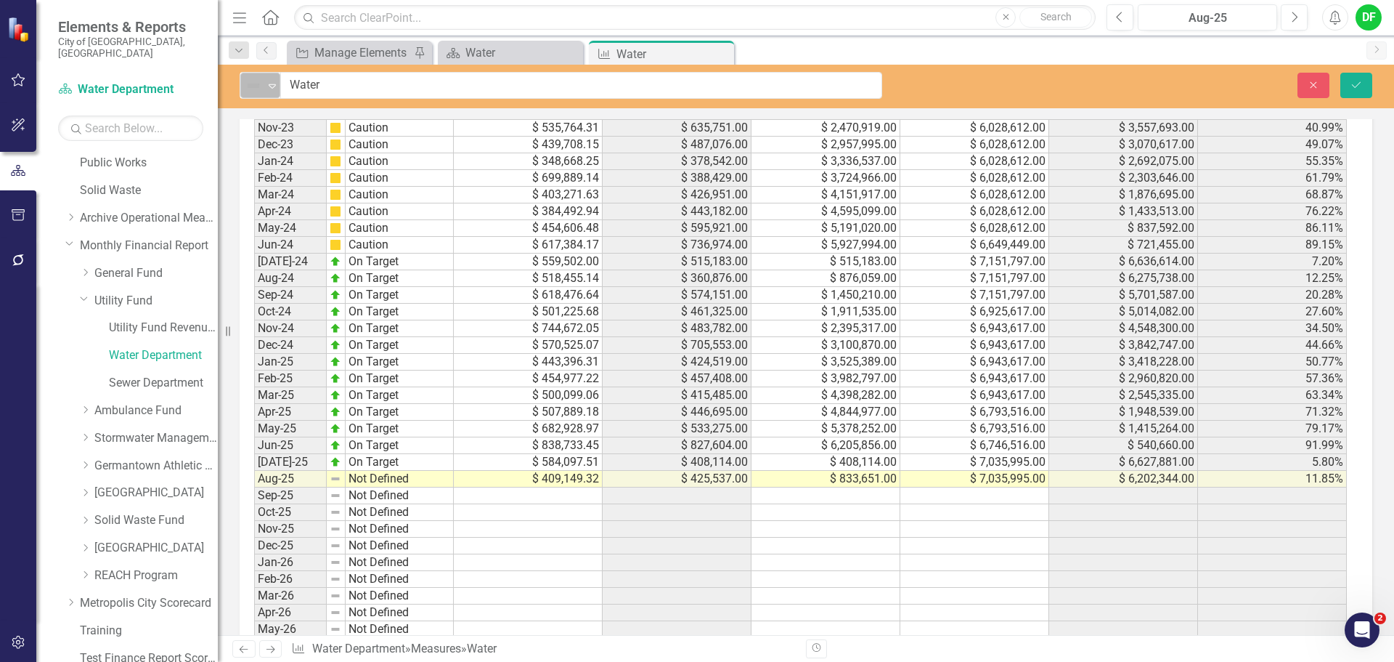
click at [273, 81] on icon "Expand" at bounding box center [272, 86] width 15 height 12
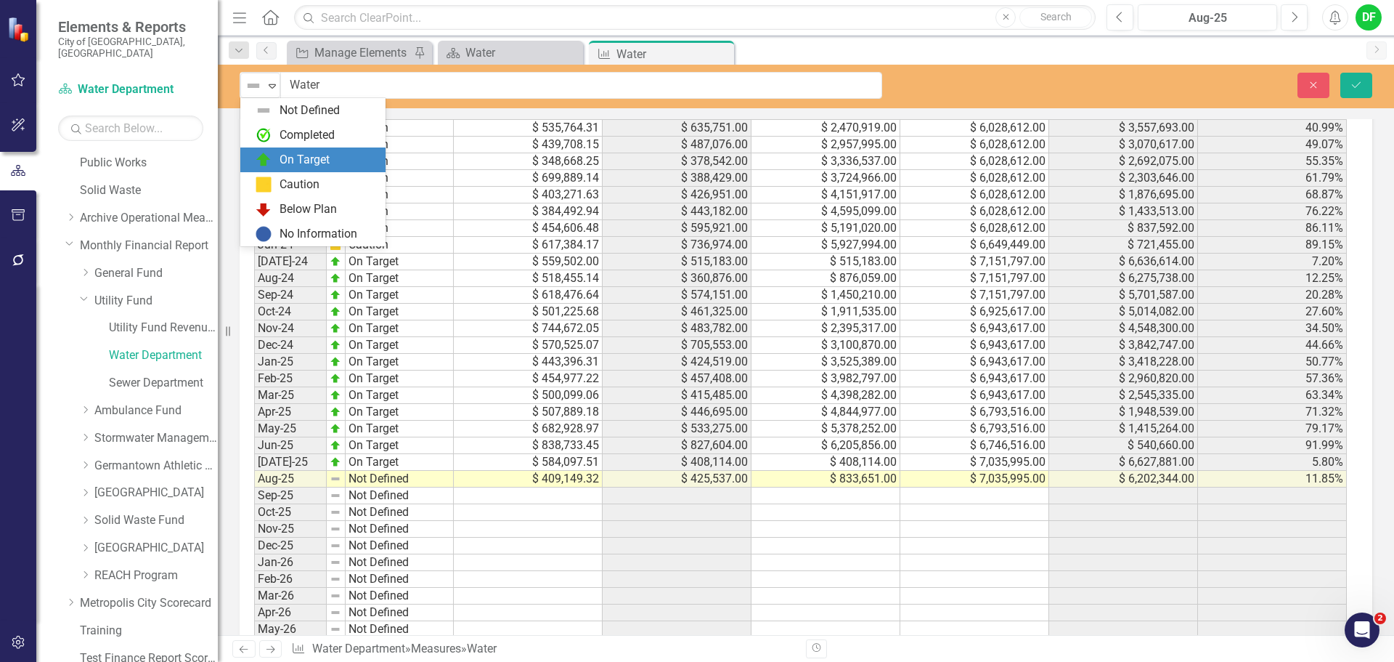
click at [272, 154] on div "On Target" at bounding box center [316, 159] width 122 height 17
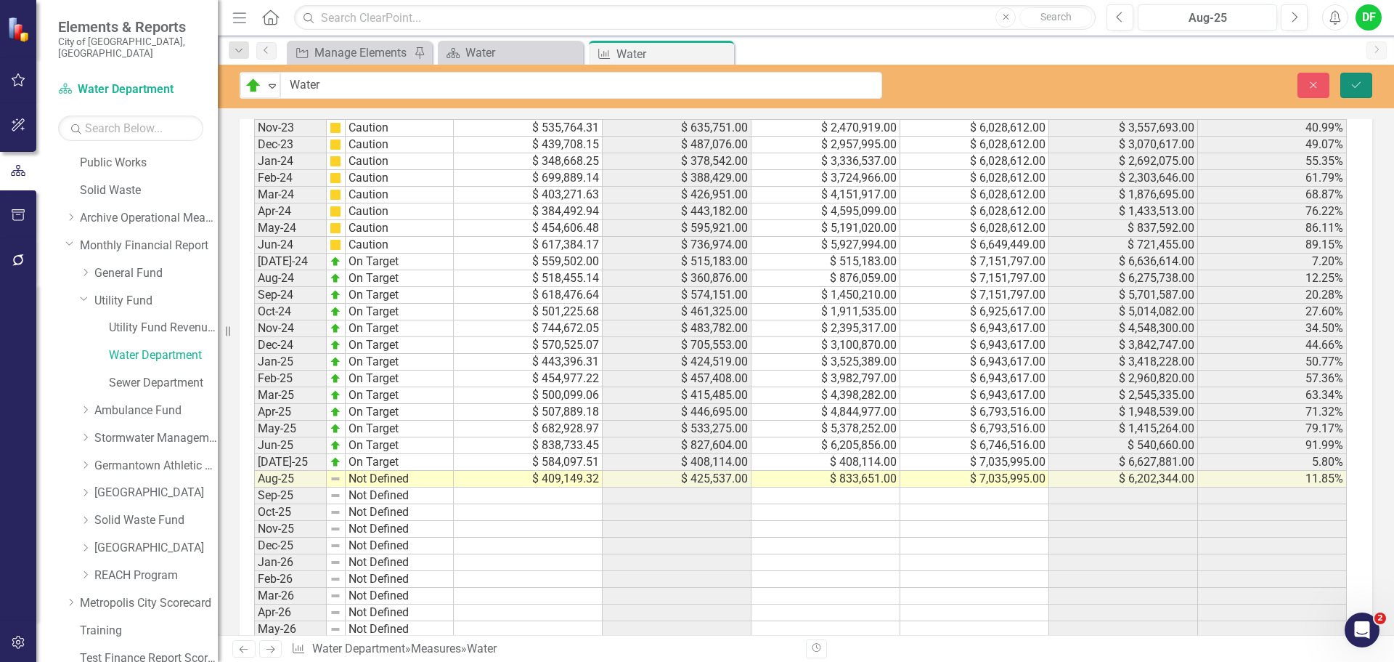
click at [1352, 86] on icon "Save" at bounding box center [1356, 85] width 13 height 10
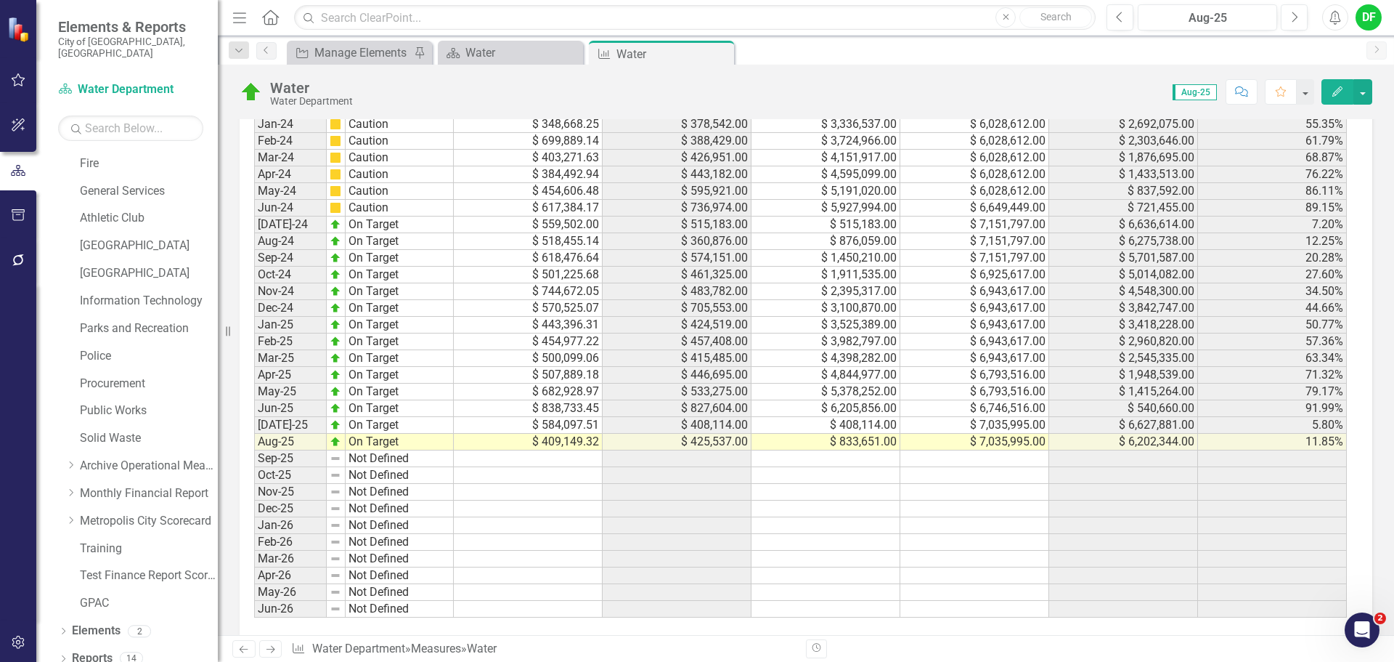
scroll to position [1654, 0]
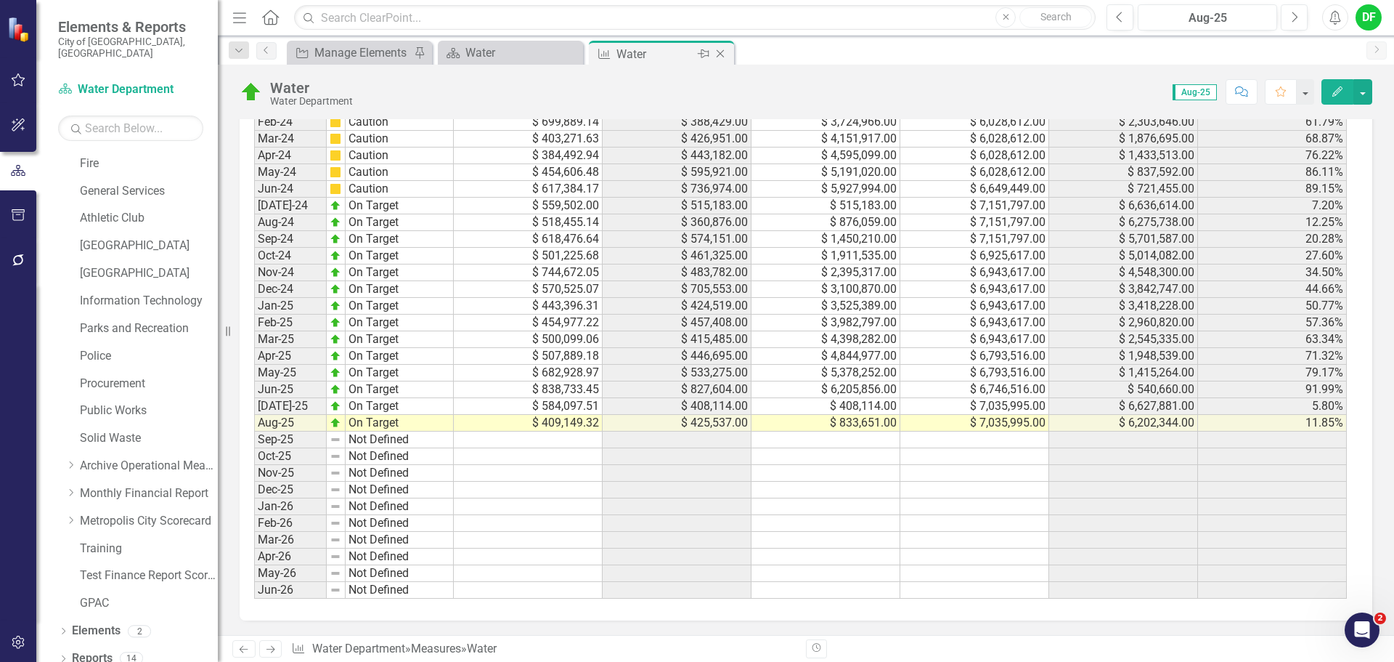
click at [723, 55] on icon "Close" at bounding box center [720, 54] width 15 height 12
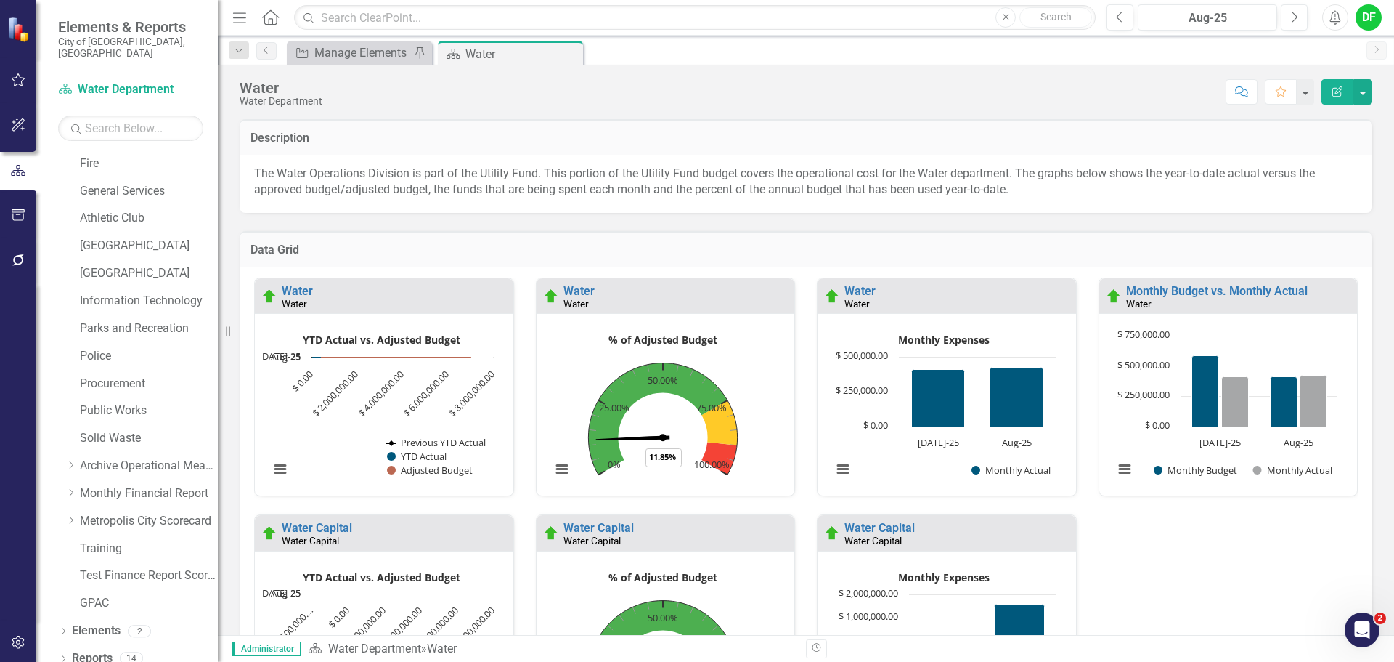
scroll to position [1, 0]
click at [338, 523] on link "Water Capital" at bounding box center [317, 527] width 70 height 14
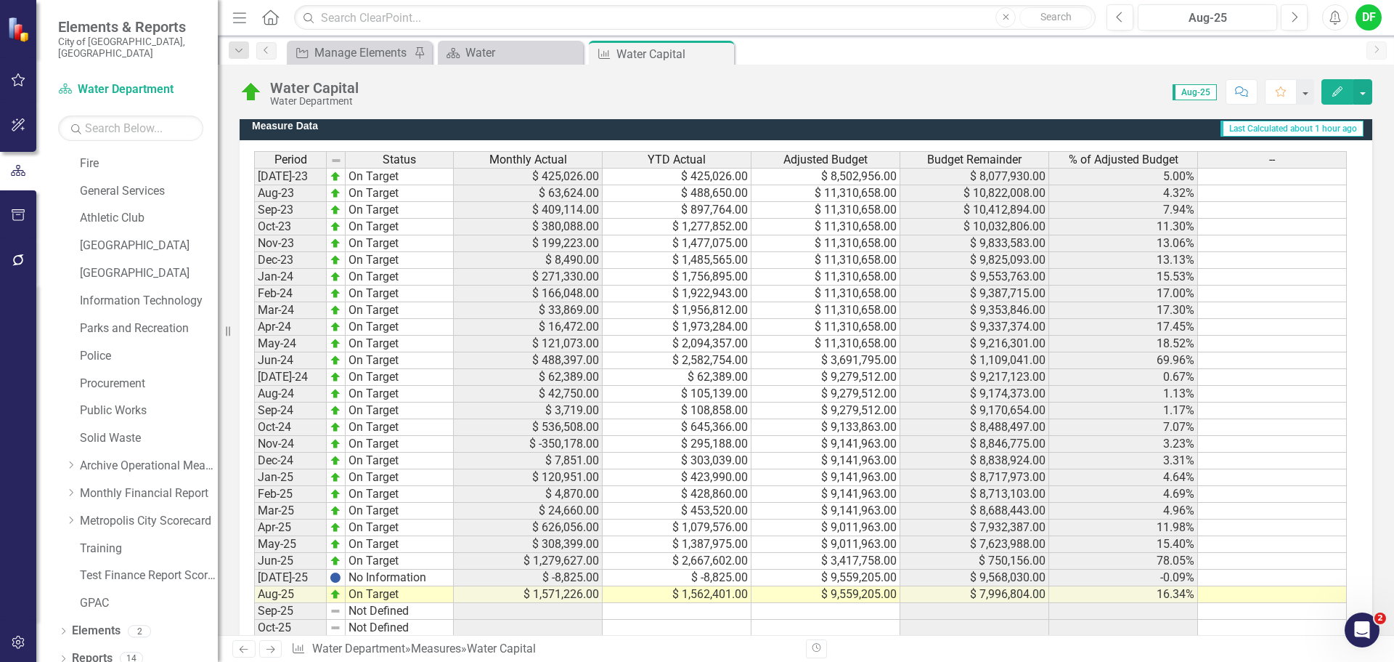
scroll to position [1076, 0]
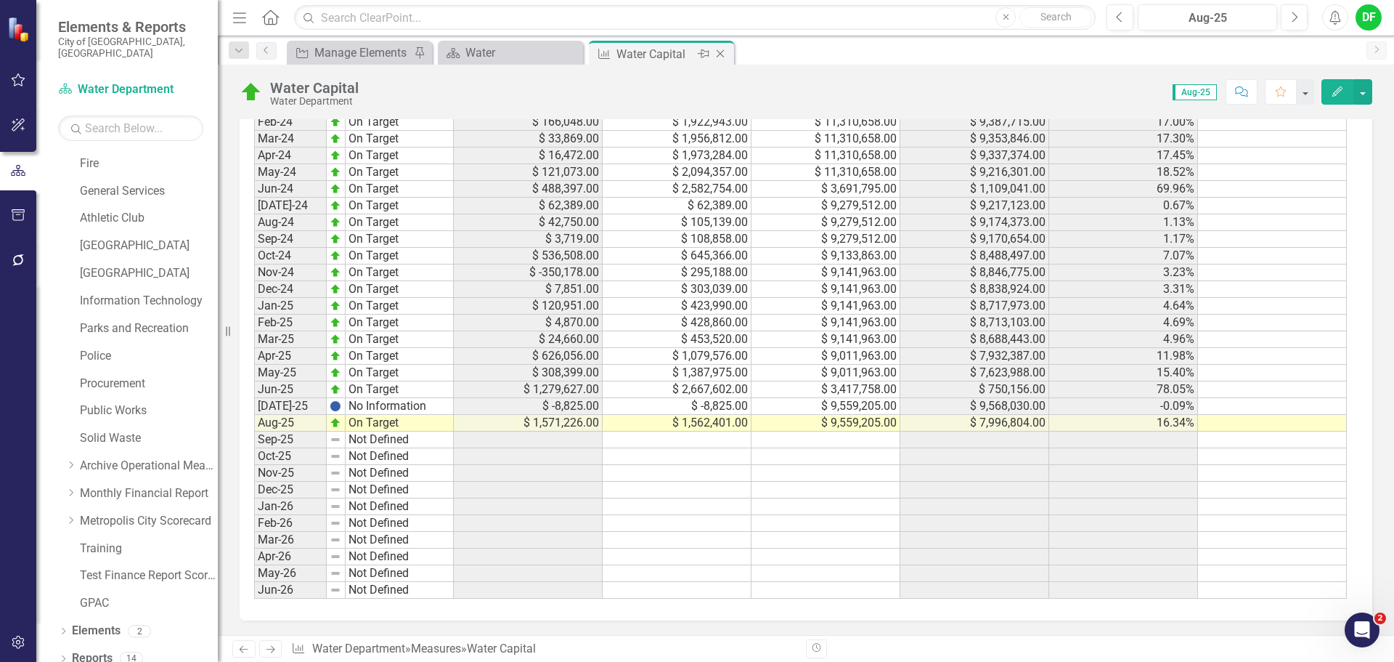
click at [726, 51] on icon "Close" at bounding box center [720, 54] width 15 height 12
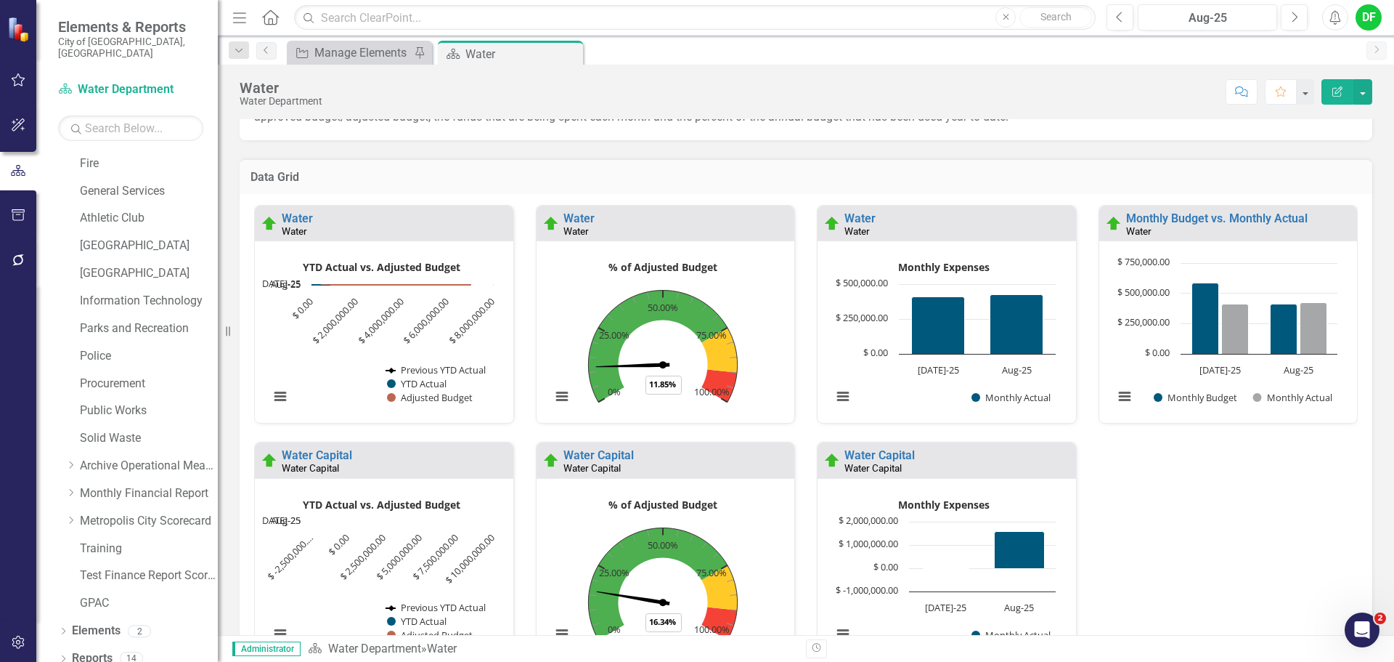
scroll to position [182, 0]
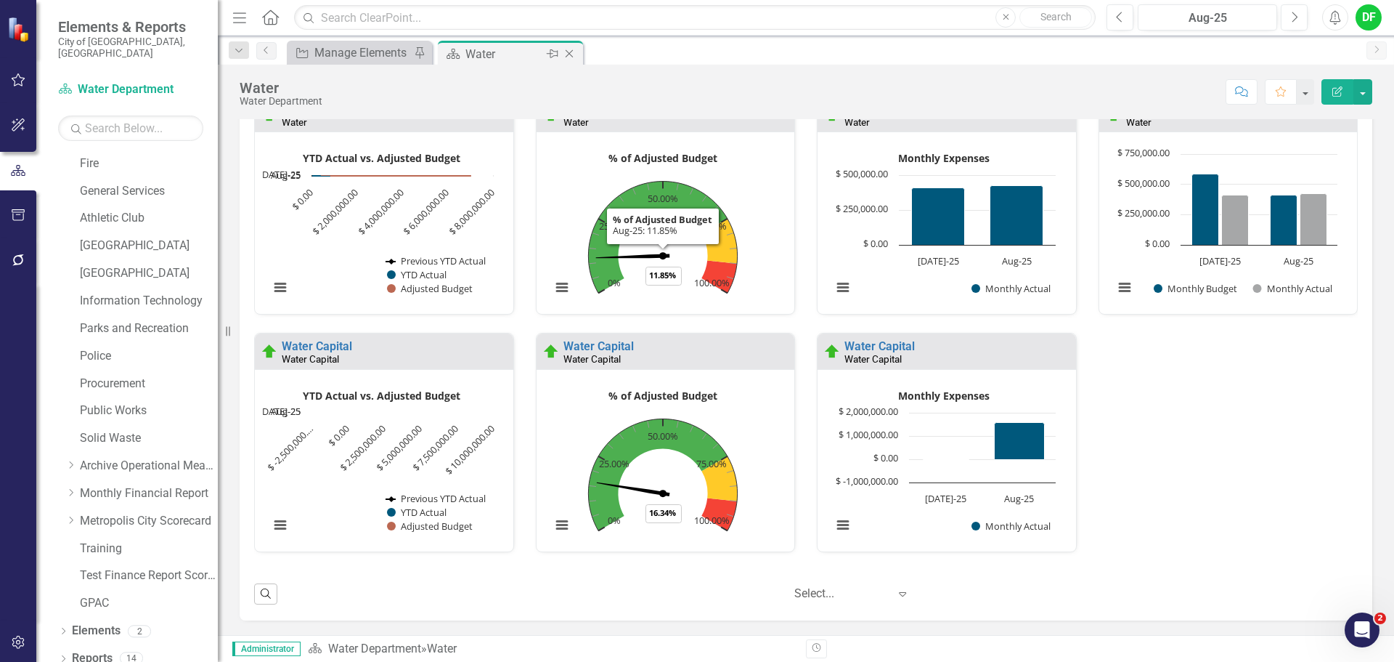
click at [569, 52] on icon "Close" at bounding box center [569, 54] width 15 height 12
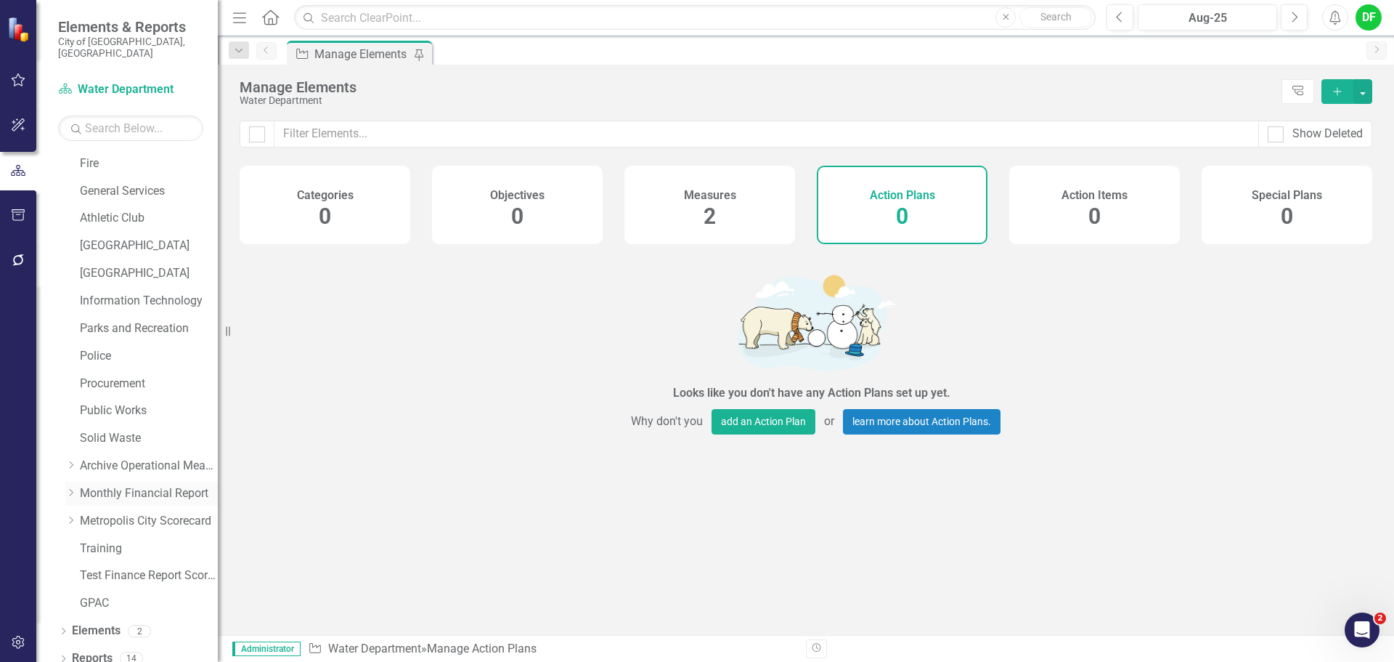
click at [74, 488] on icon "Dropdown" at bounding box center [70, 492] width 11 height 9
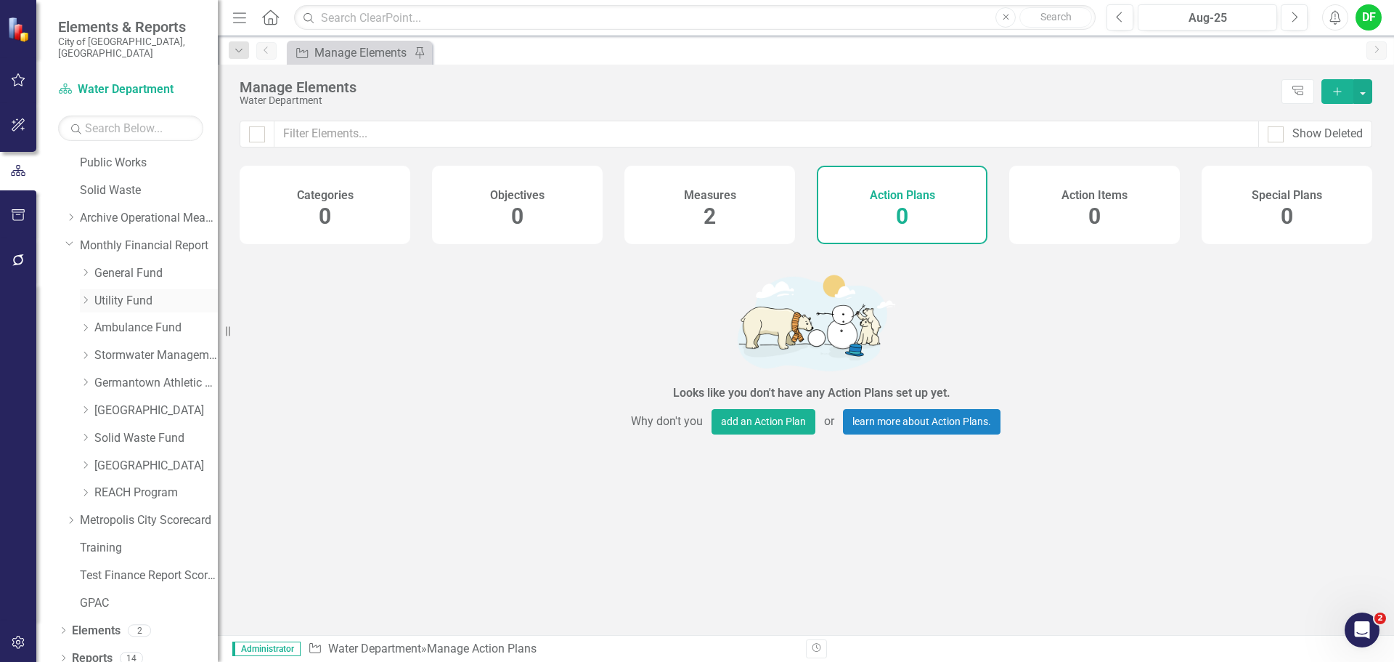
click at [81, 296] on icon "Dropdown" at bounding box center [85, 300] width 11 height 9
click at [121, 375] on link "Sewer Department" at bounding box center [163, 383] width 109 height 17
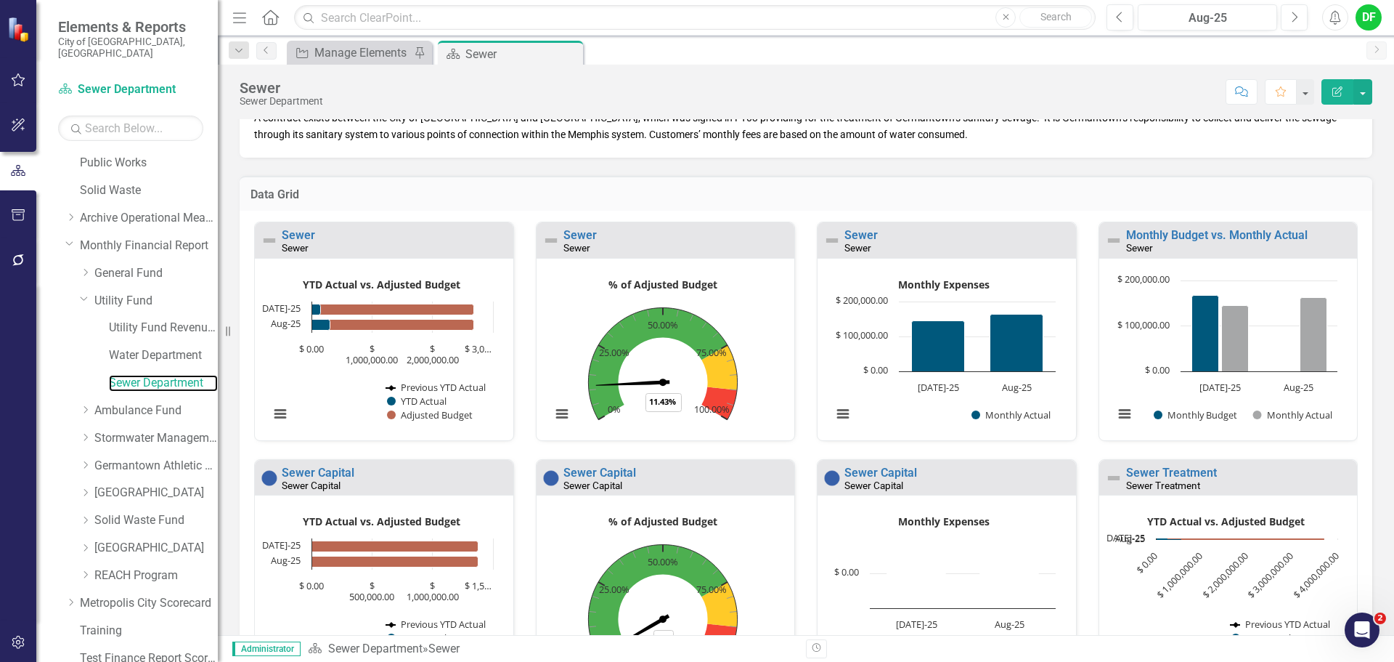
scroll to position [145, 0]
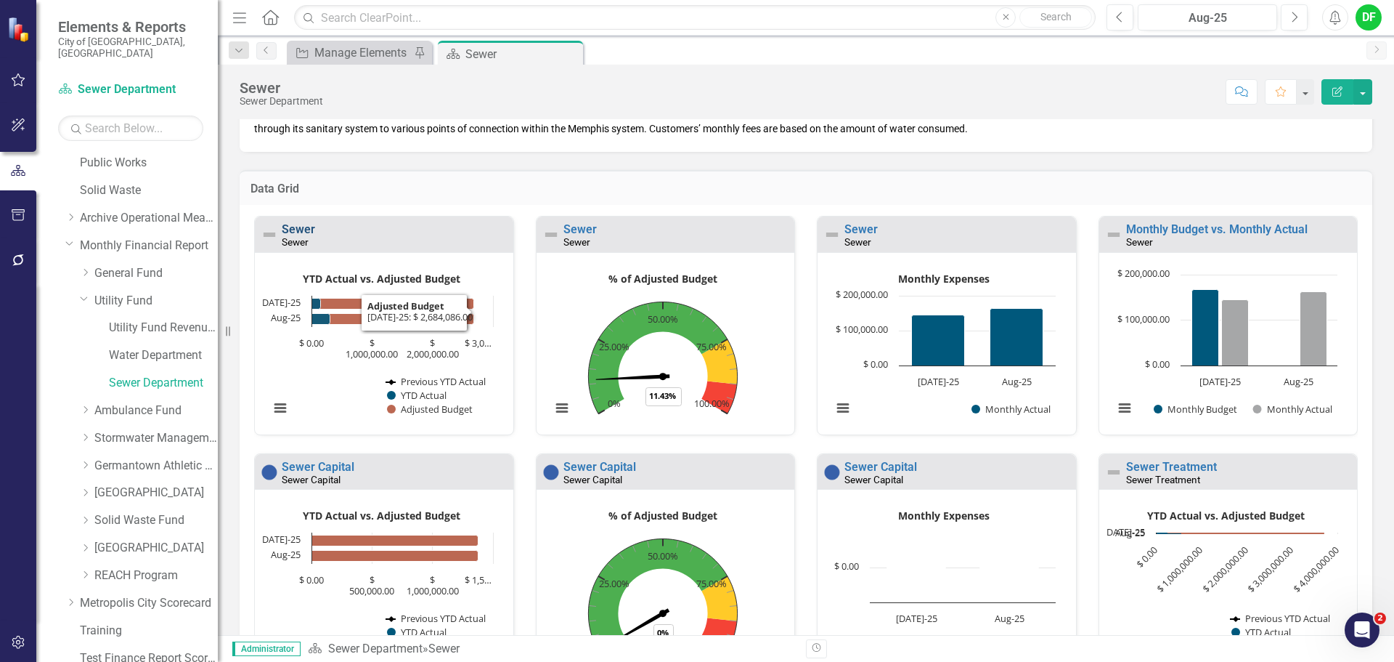
click at [313, 230] on link "Sewer" at bounding box center [298, 229] width 33 height 14
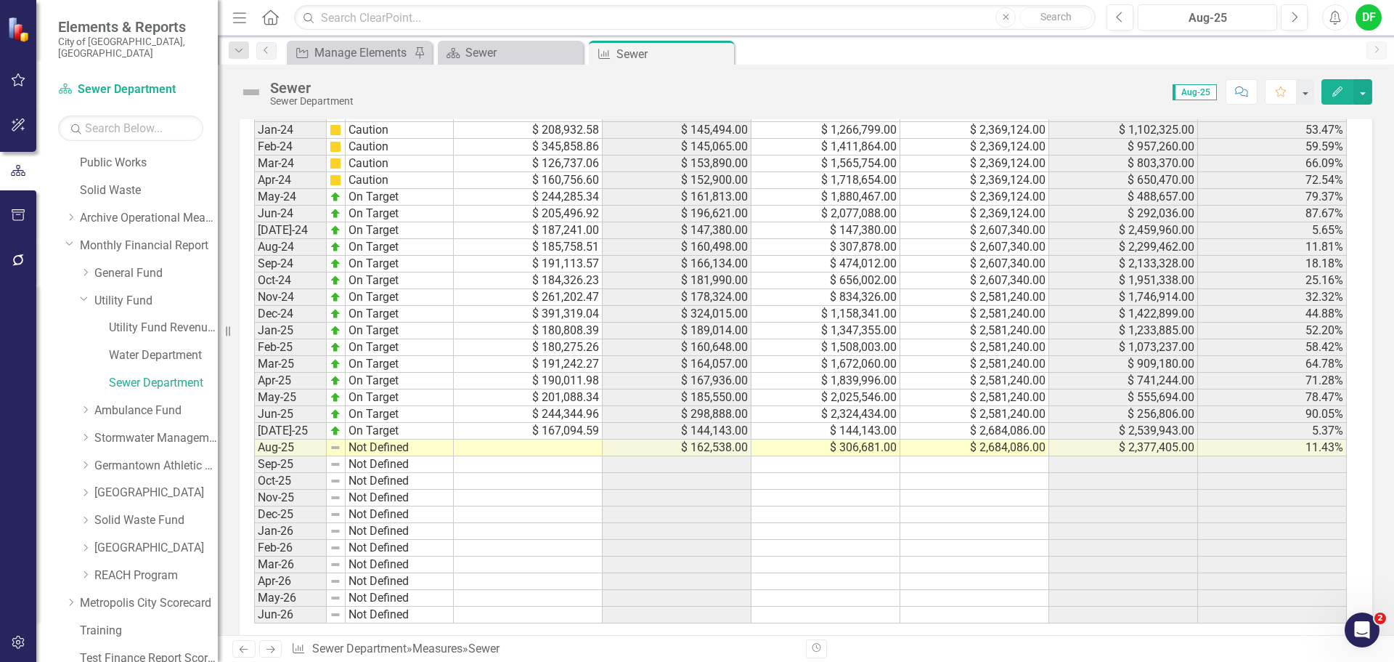
scroll to position [1443, 0]
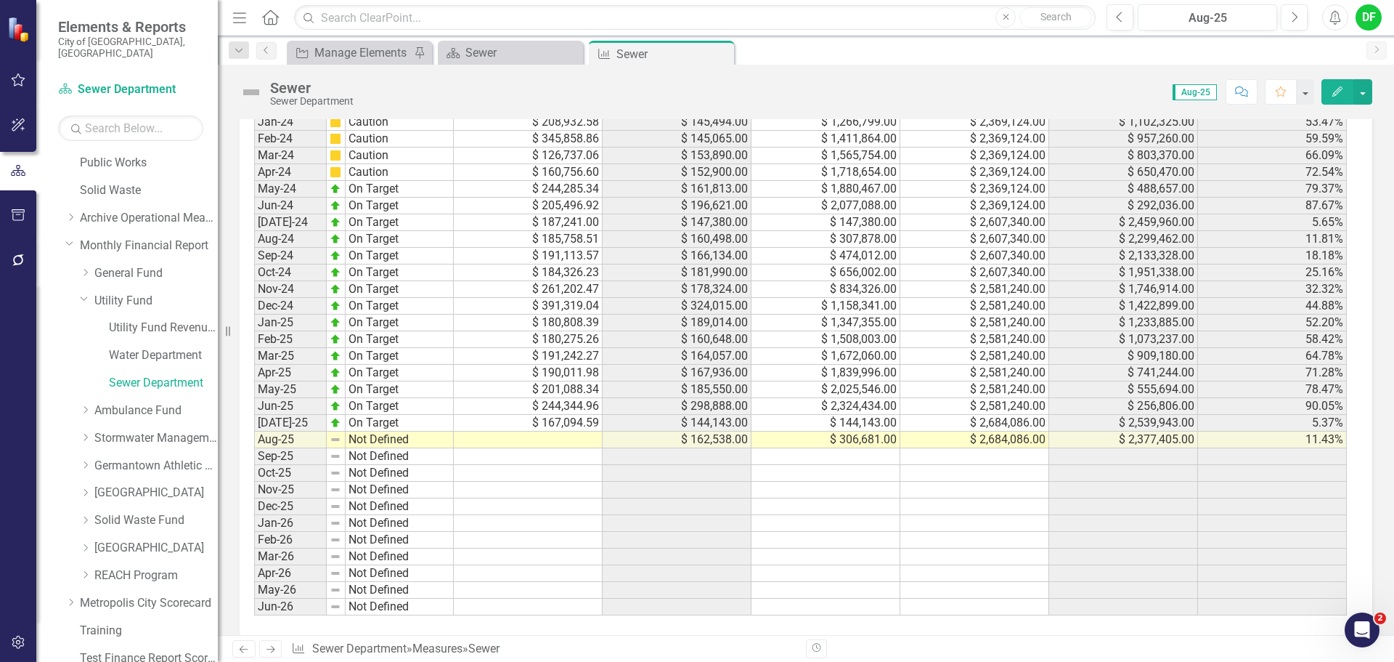
click at [500, 431] on td at bounding box center [528, 439] width 149 height 17
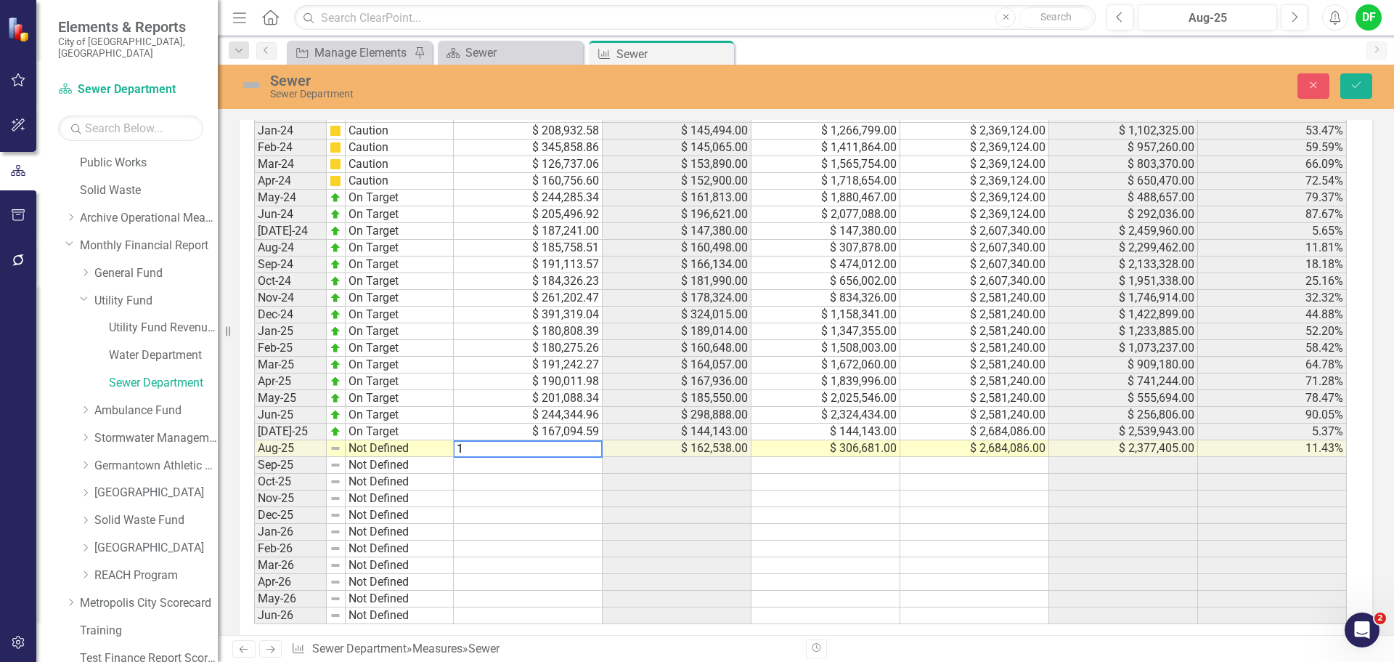
scroll to position [1451, 0]
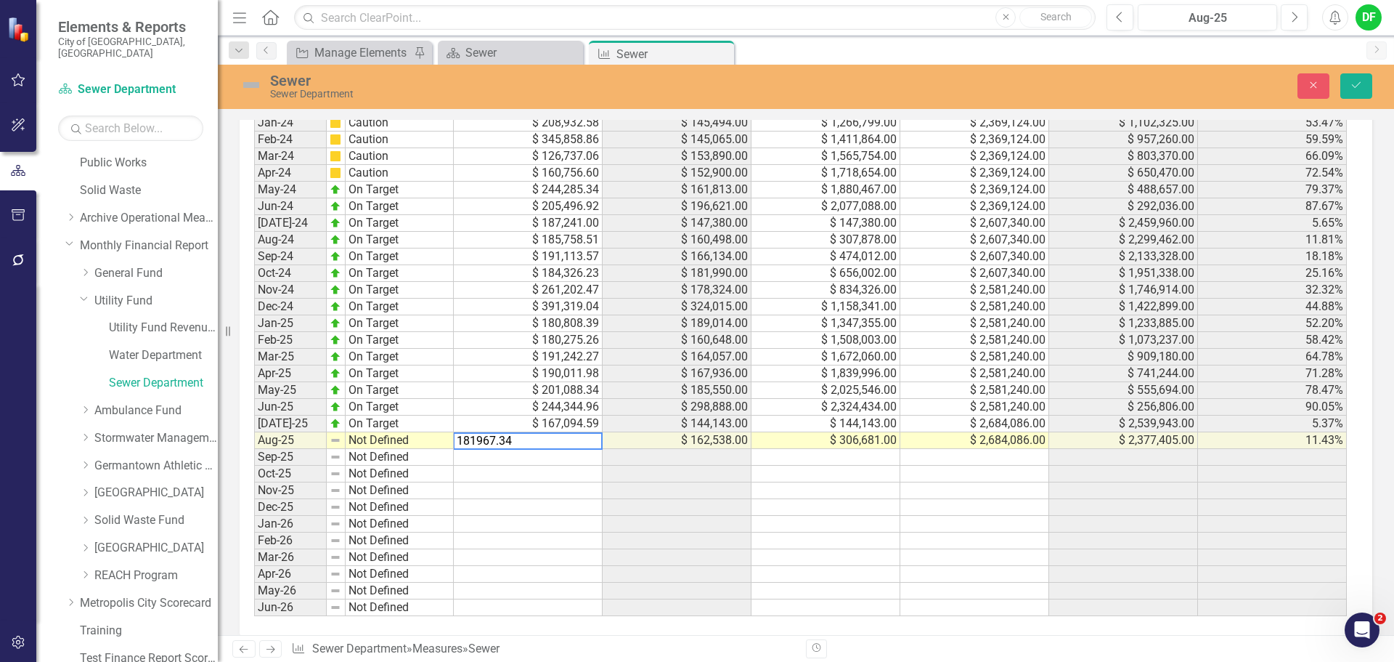
type textarea "181967.34"
click at [254, 448] on div "Period Status Monthly Budget Monthly Actual YTD Actual Adjusted Budget Remainde…" at bounding box center [254, 306] width 0 height 619
click at [256, 83] on img at bounding box center [251, 84] width 23 height 23
click at [255, 83] on img at bounding box center [251, 84] width 23 height 23
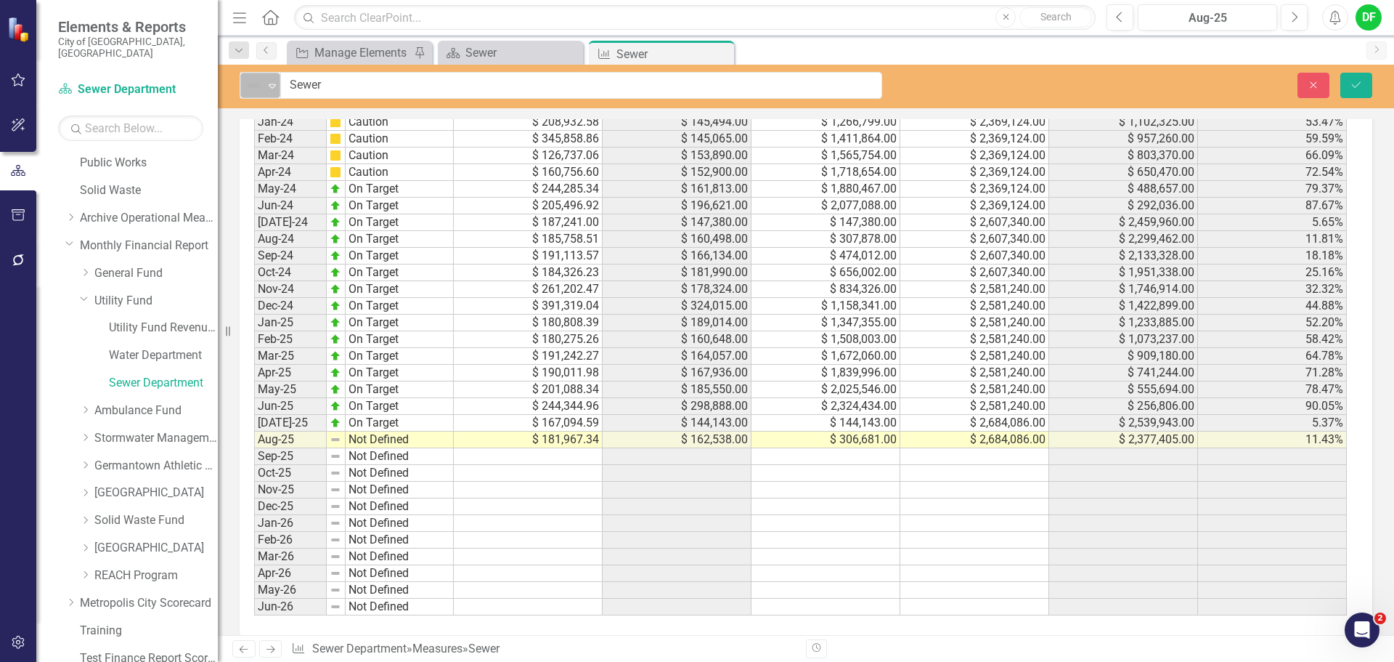
click at [265, 88] on icon "Expand" at bounding box center [272, 86] width 15 height 12
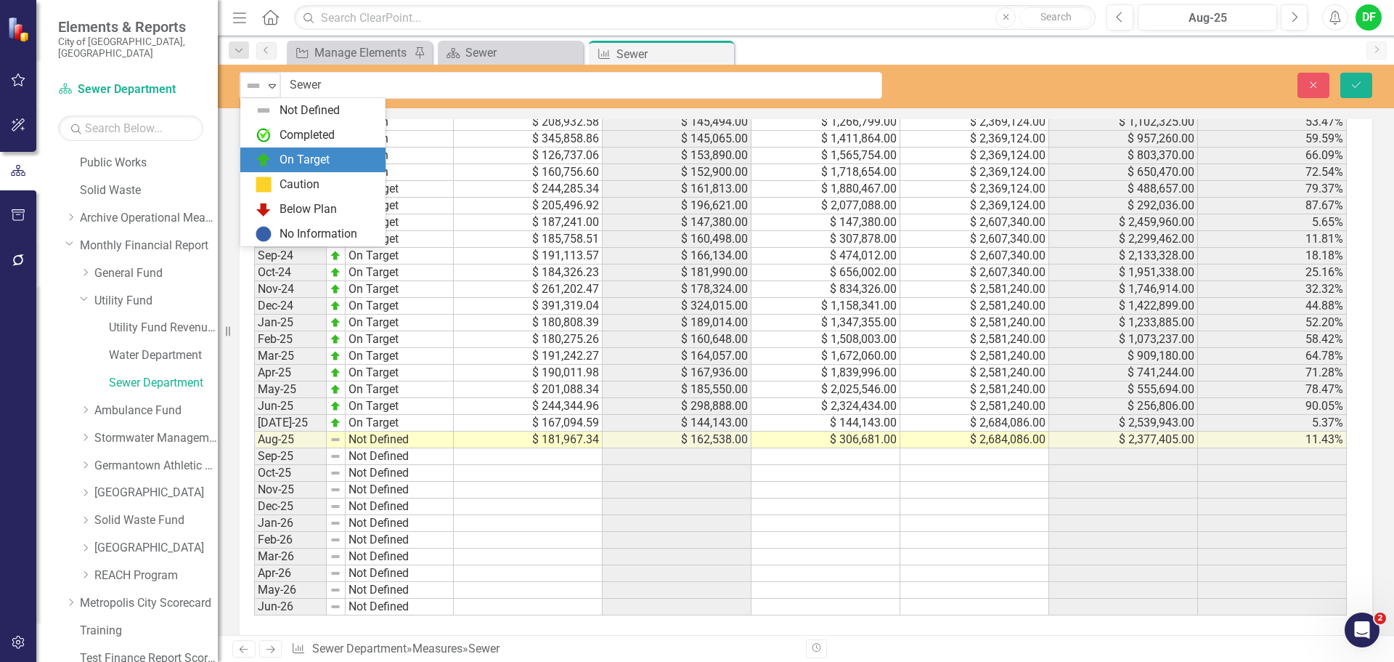
click at [279, 153] on div "On Target" at bounding box center [316, 159] width 122 height 17
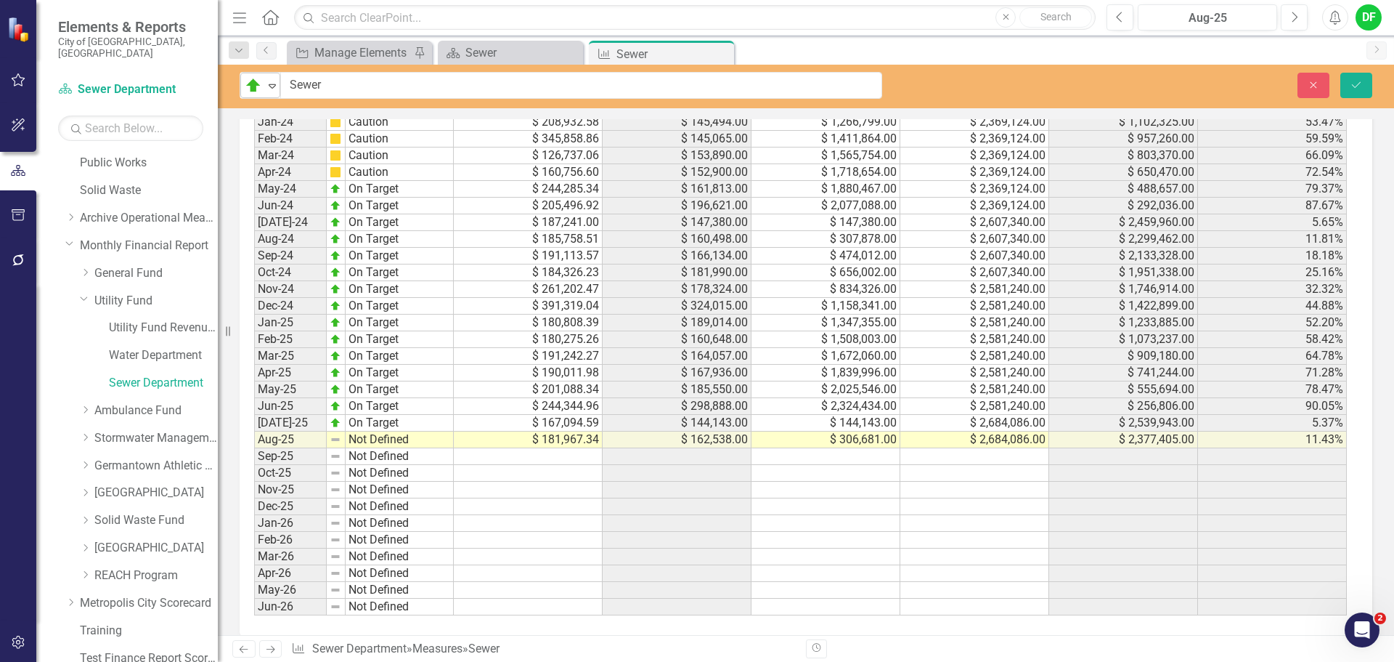
click at [272, 90] on icon "Expand" at bounding box center [272, 86] width 15 height 12
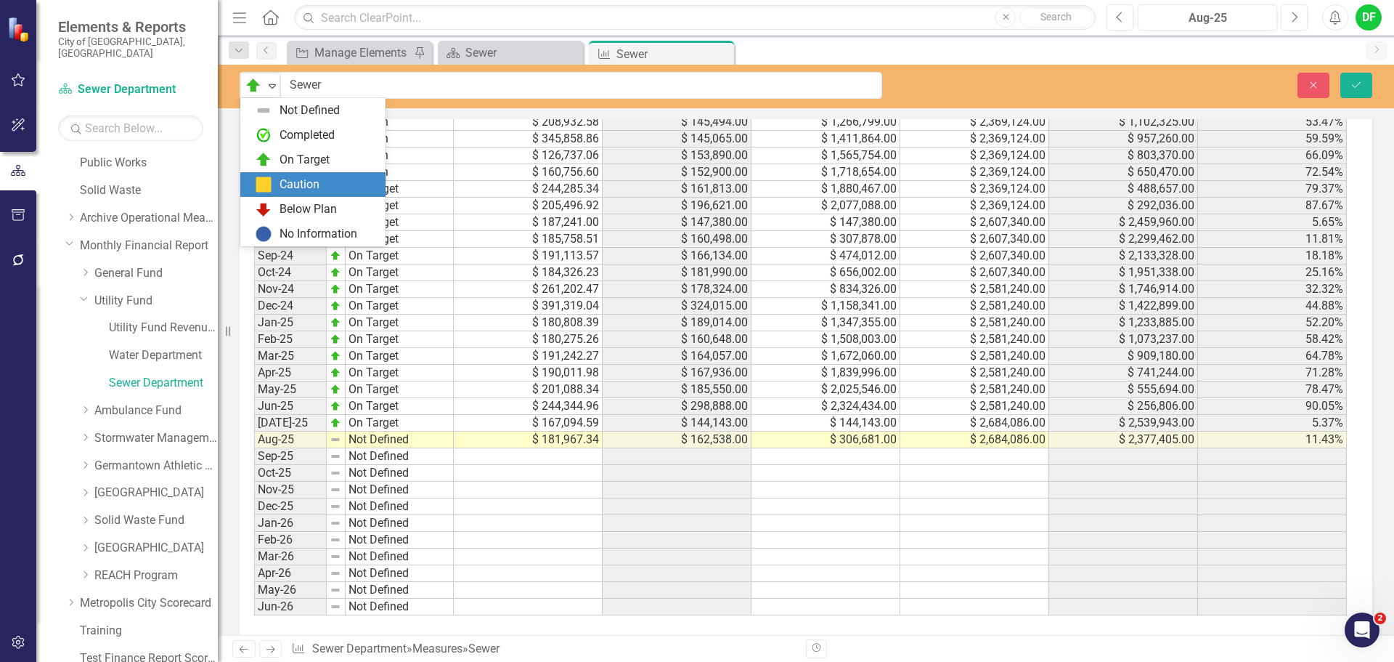
click at [274, 189] on div "Caution" at bounding box center [316, 184] width 122 height 17
click at [273, 86] on icon "Expand" at bounding box center [272, 86] width 15 height 12
click at [280, 156] on div "On Target" at bounding box center [305, 160] width 50 height 17
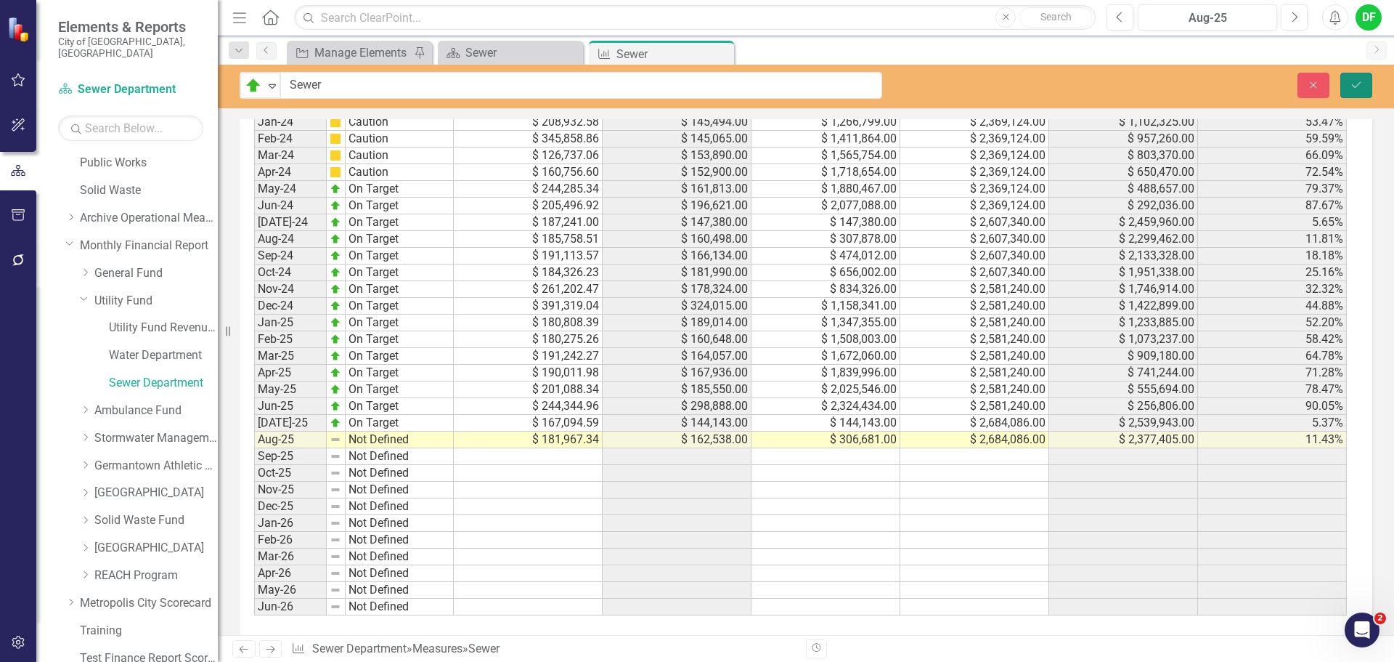
click at [1363, 86] on icon "Save" at bounding box center [1356, 85] width 13 height 10
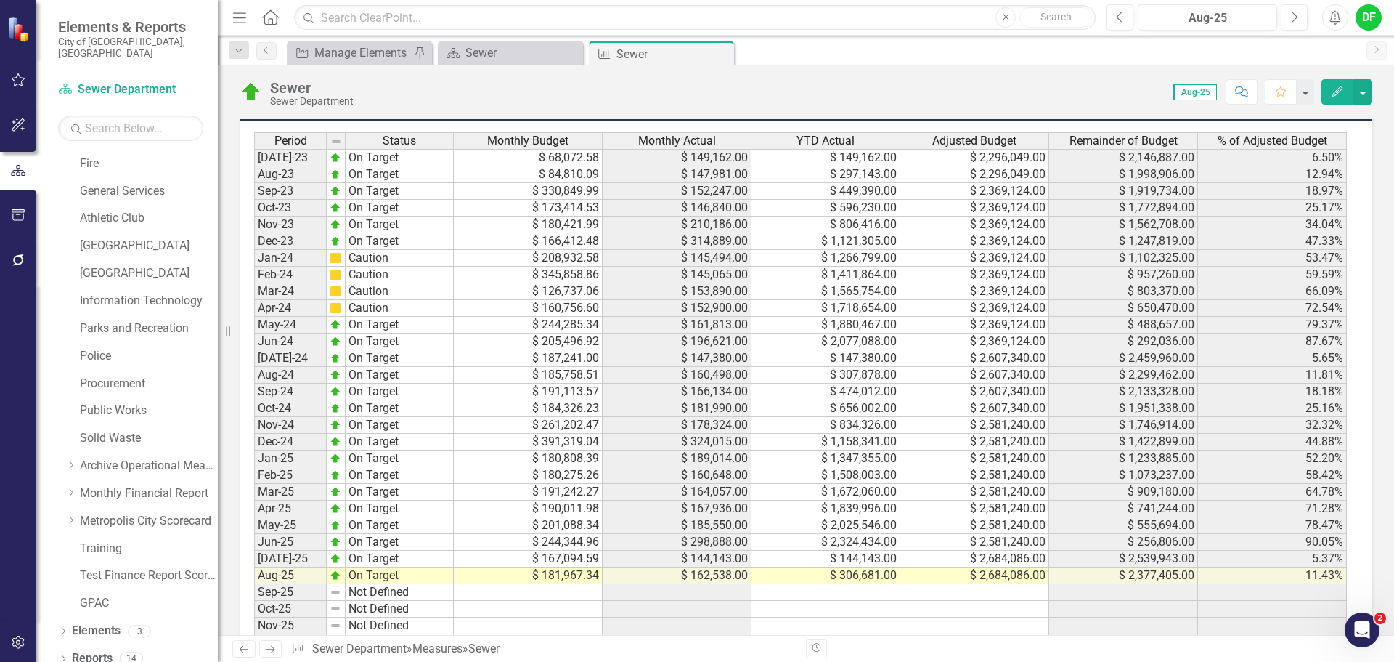
scroll to position [1380, 0]
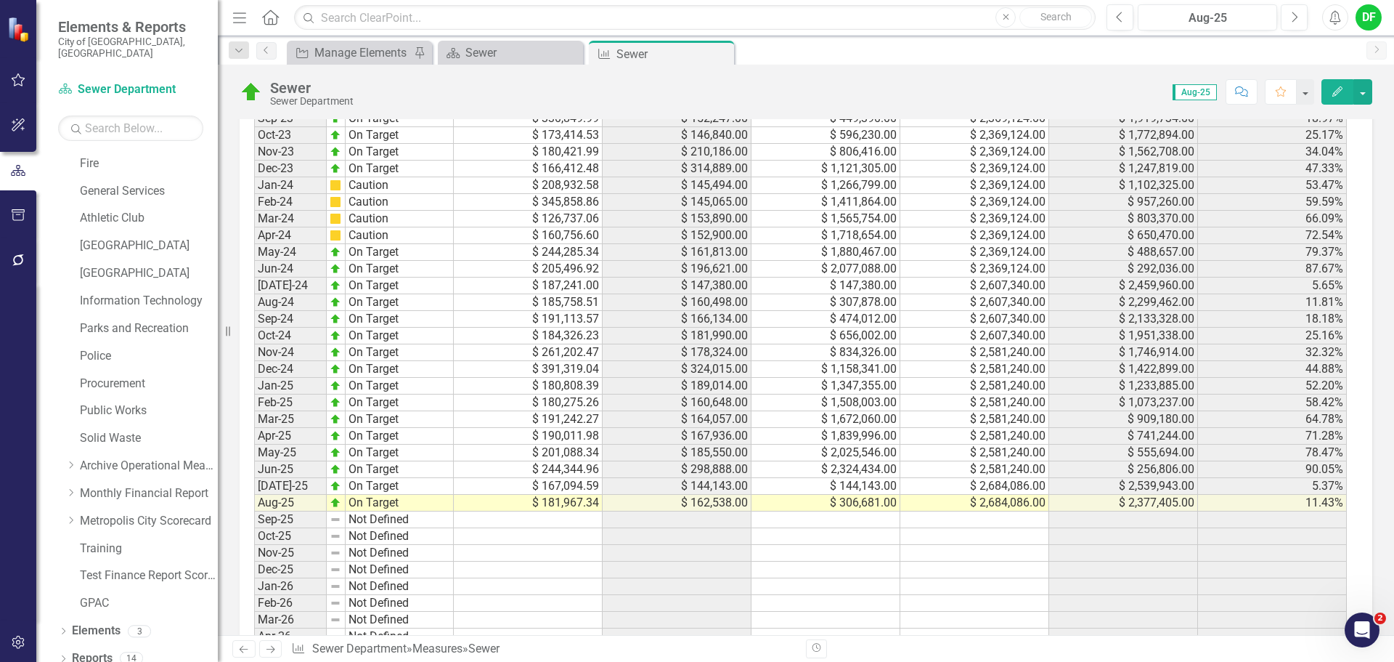
drag, startPoint x: 722, startPoint y: 51, endPoint x: 682, endPoint y: 59, distance: 40.7
click at [0, 0] on icon "Close" at bounding box center [0, 0] width 0 height 0
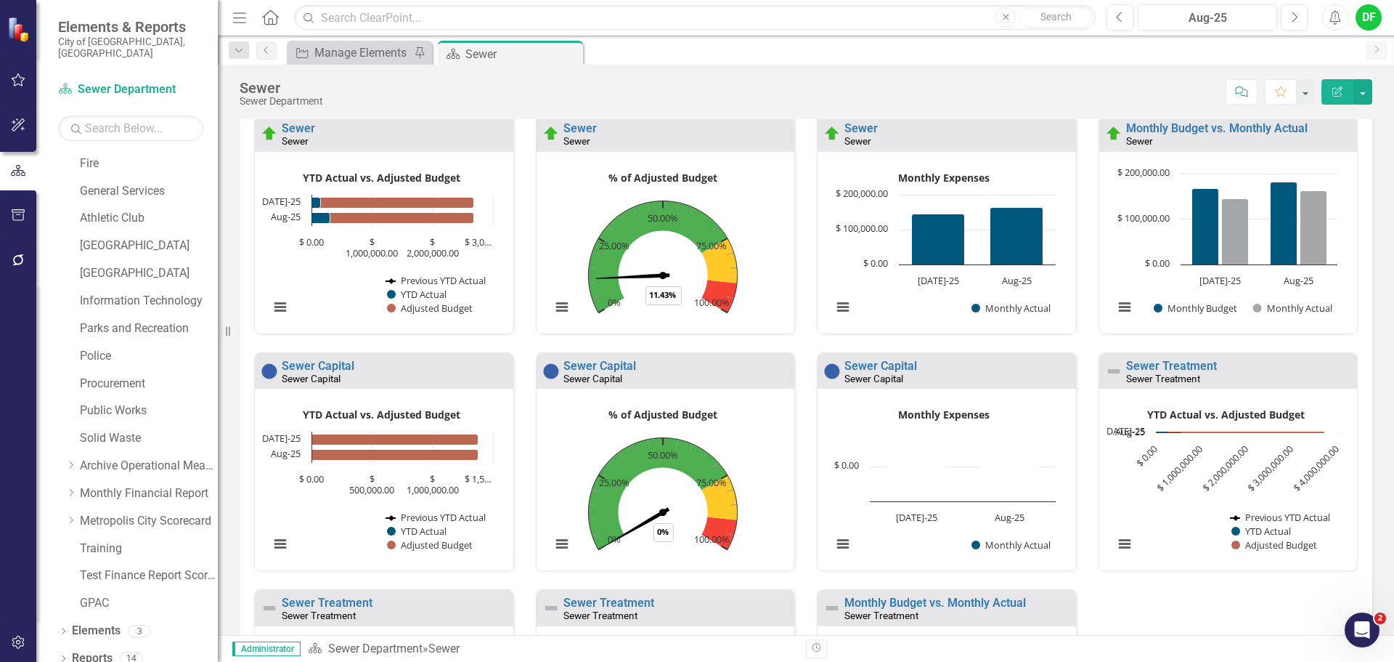
scroll to position [363, 0]
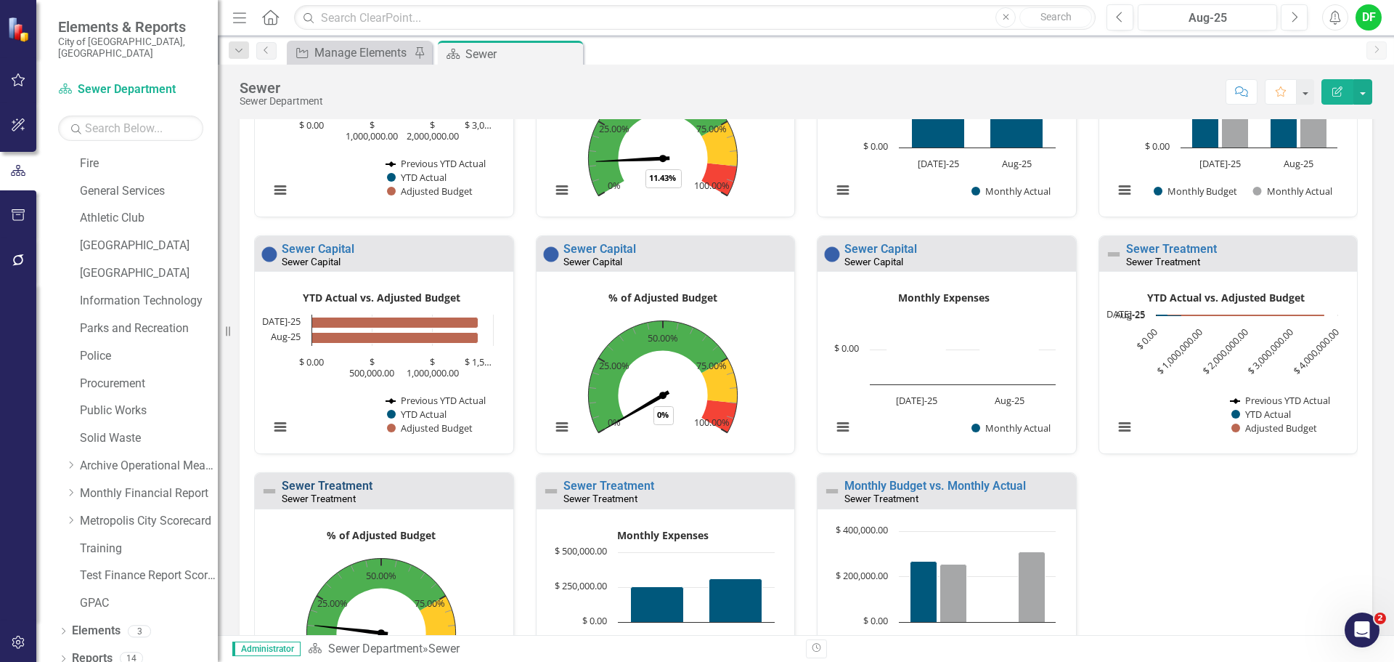
click at [323, 485] on link "Sewer Treatment" at bounding box center [327, 486] width 91 height 14
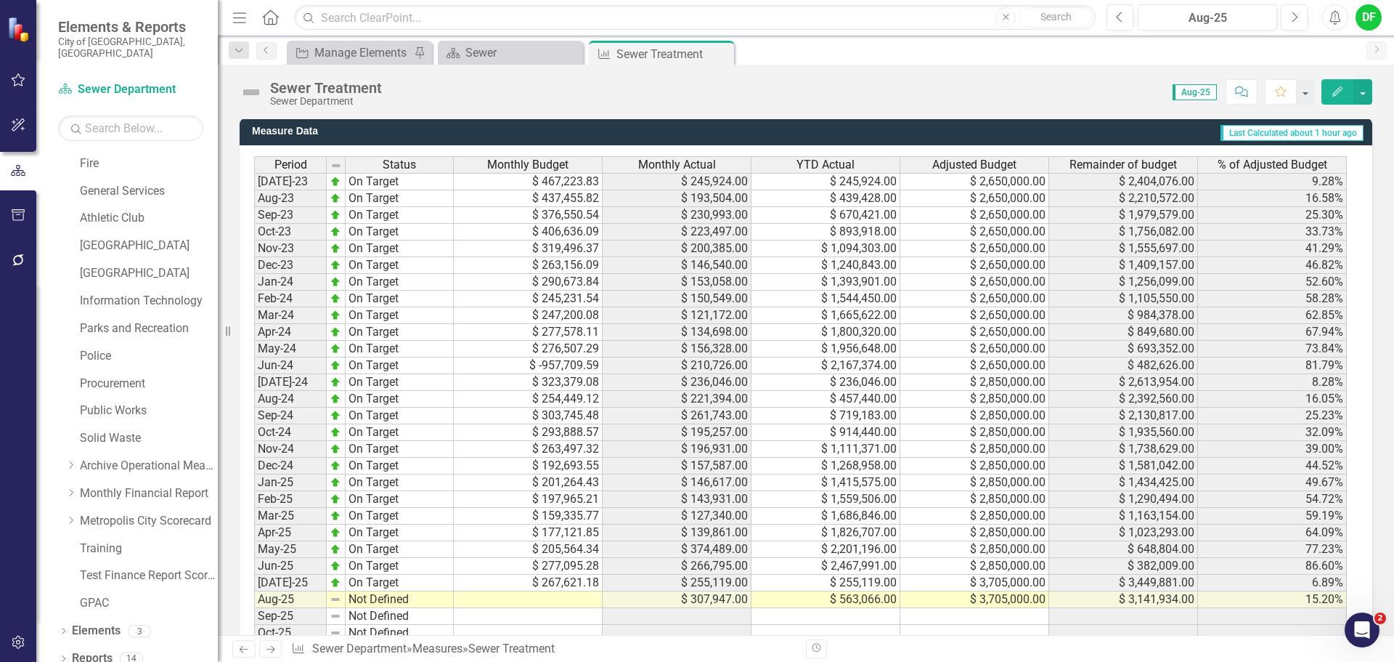
scroll to position [1307, 0]
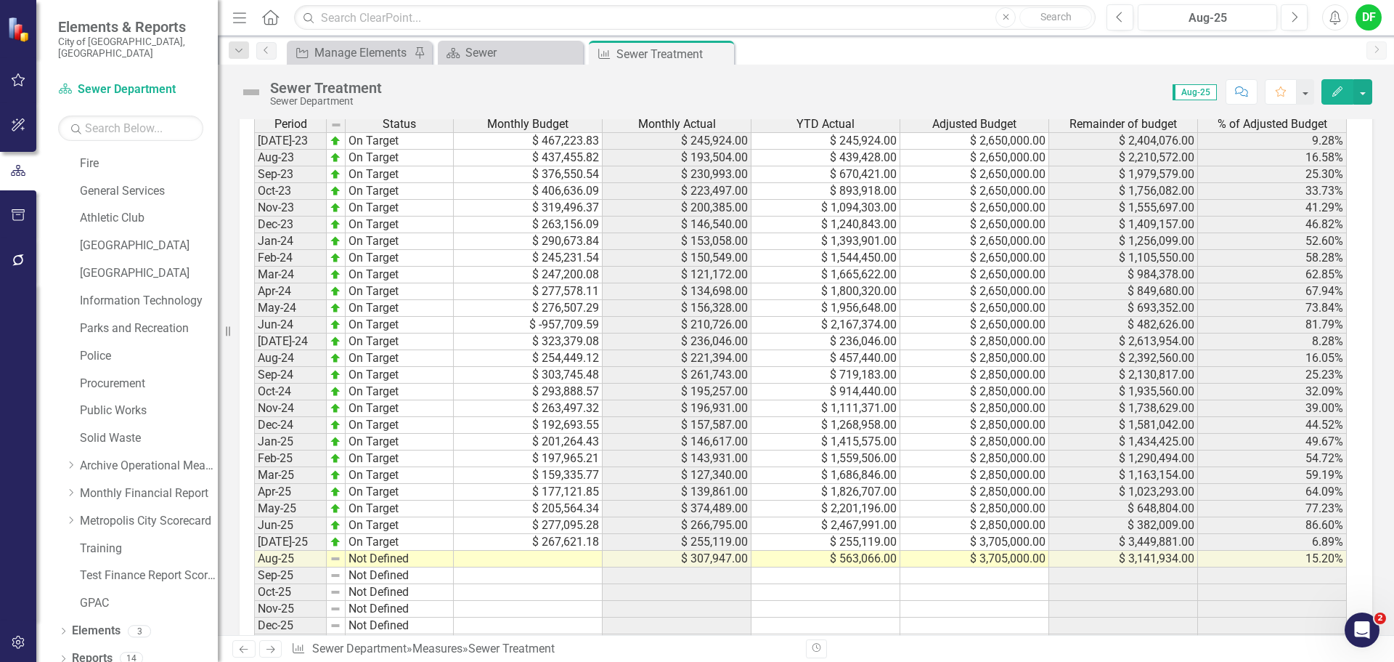
click at [565, 561] on td at bounding box center [528, 559] width 149 height 17
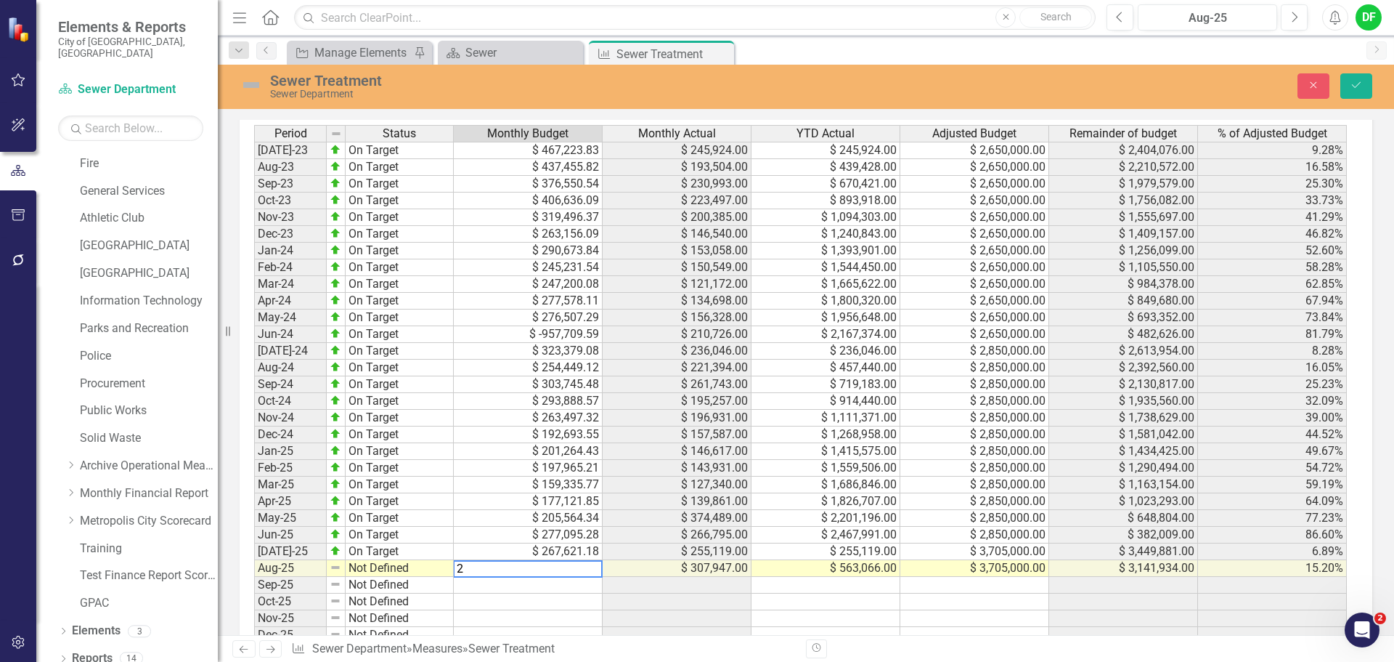
scroll to position [1315, 0]
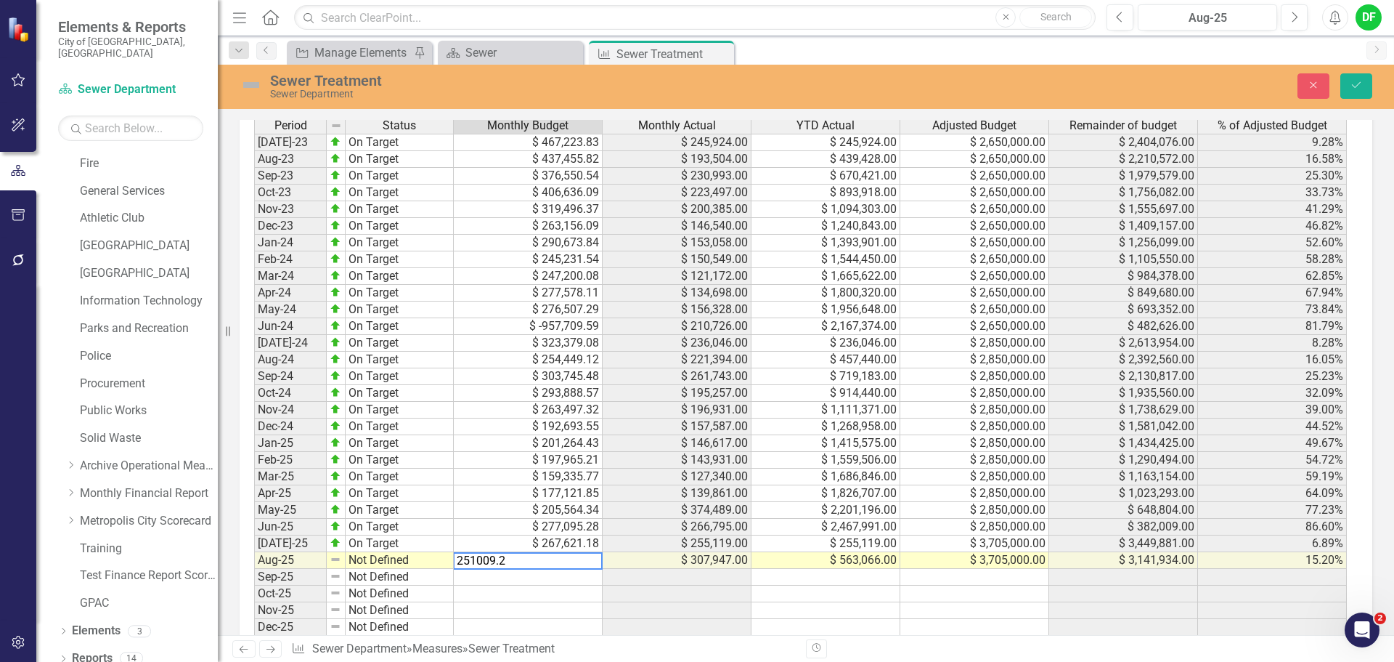
type textarea "251009.22"
click at [253, 86] on img at bounding box center [251, 84] width 23 height 23
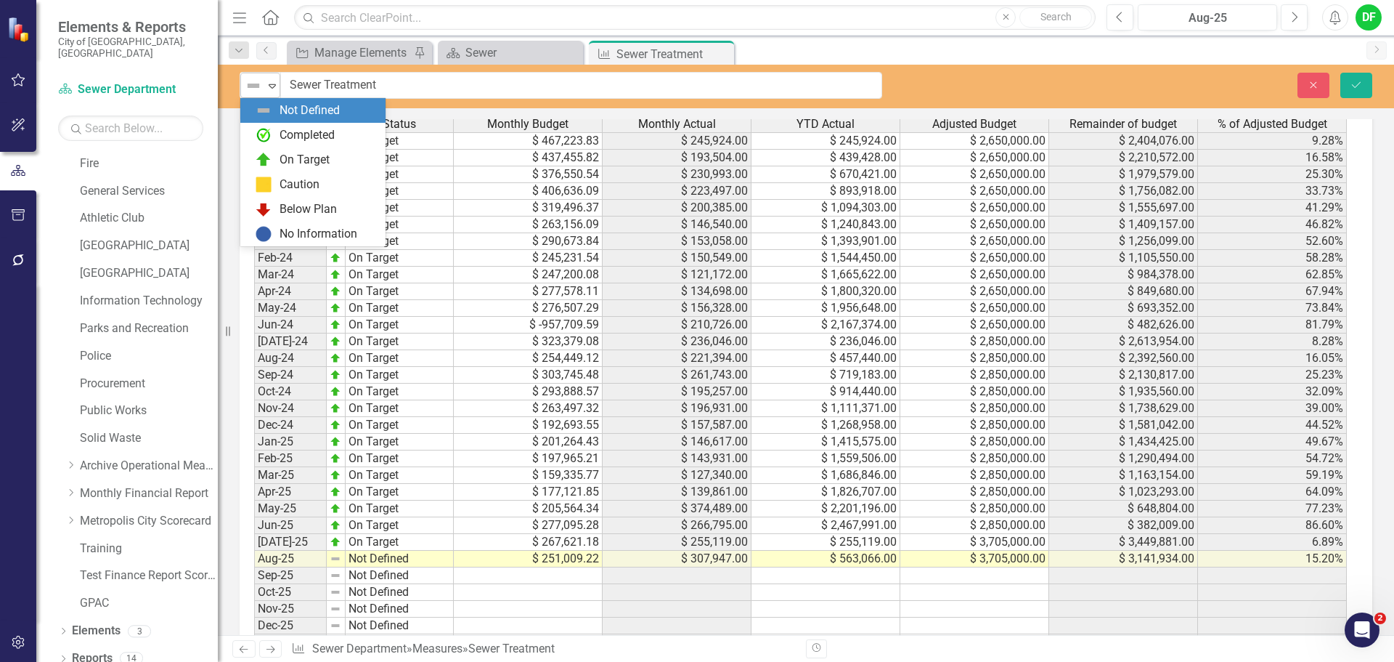
click at [272, 90] on icon "Expand" at bounding box center [272, 86] width 15 height 12
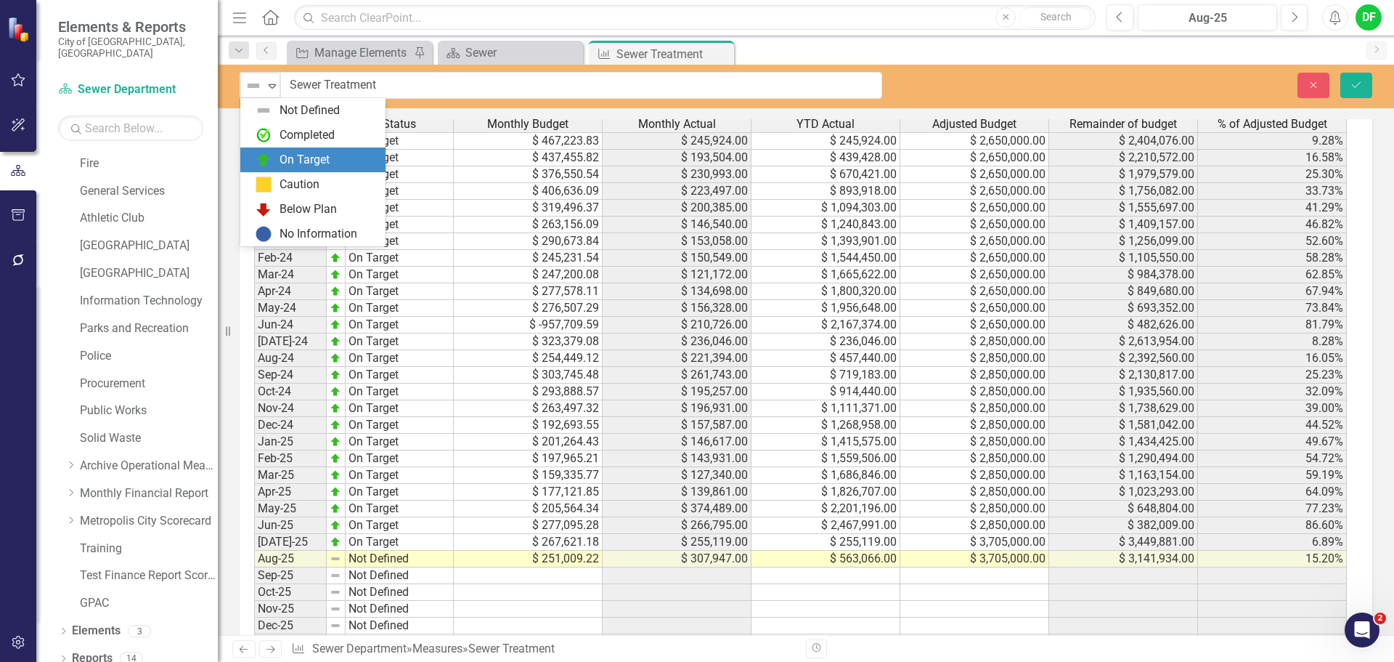
click at [275, 158] on div "On Target" at bounding box center [316, 159] width 122 height 17
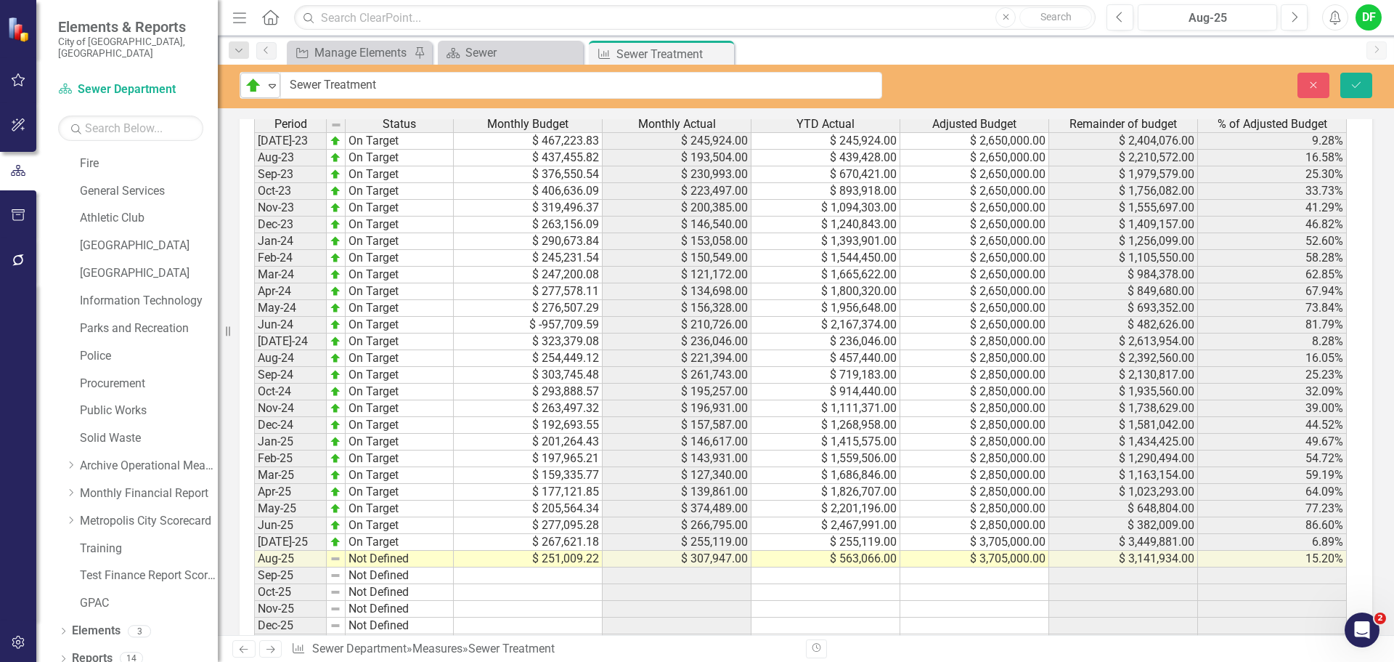
click at [269, 90] on icon "Expand" at bounding box center [272, 86] width 15 height 12
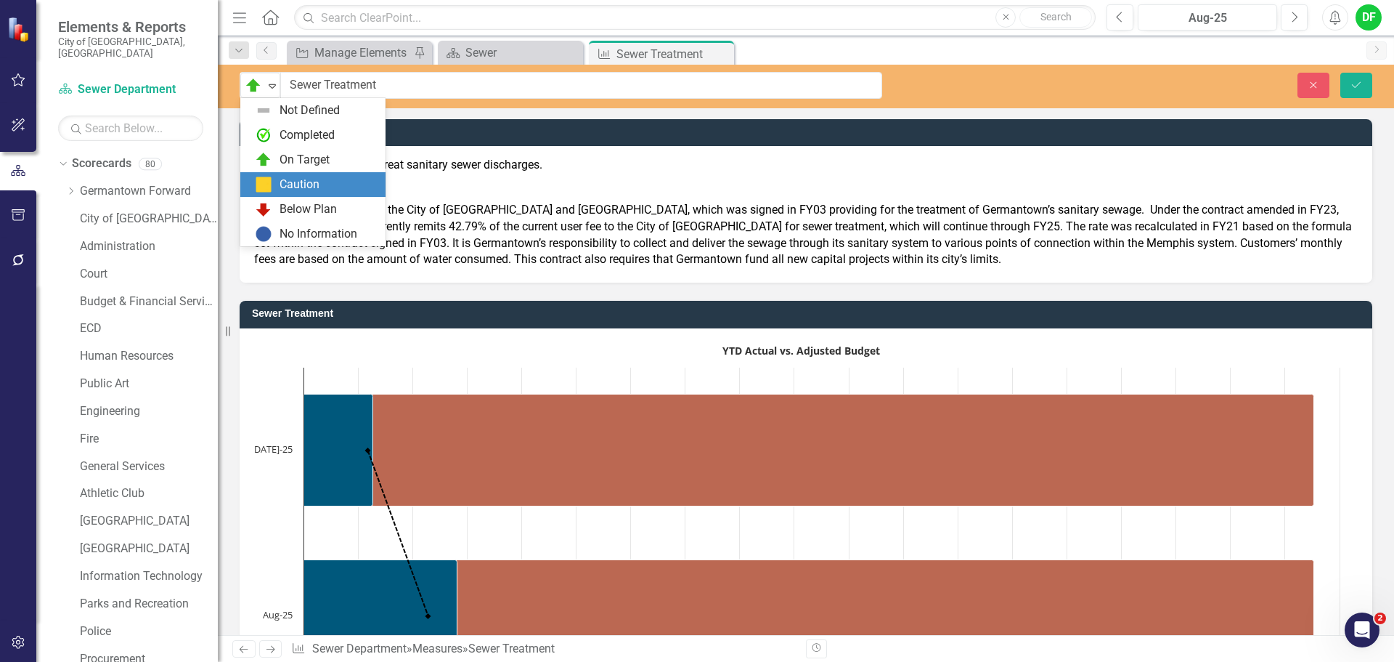
scroll to position [1315, 0]
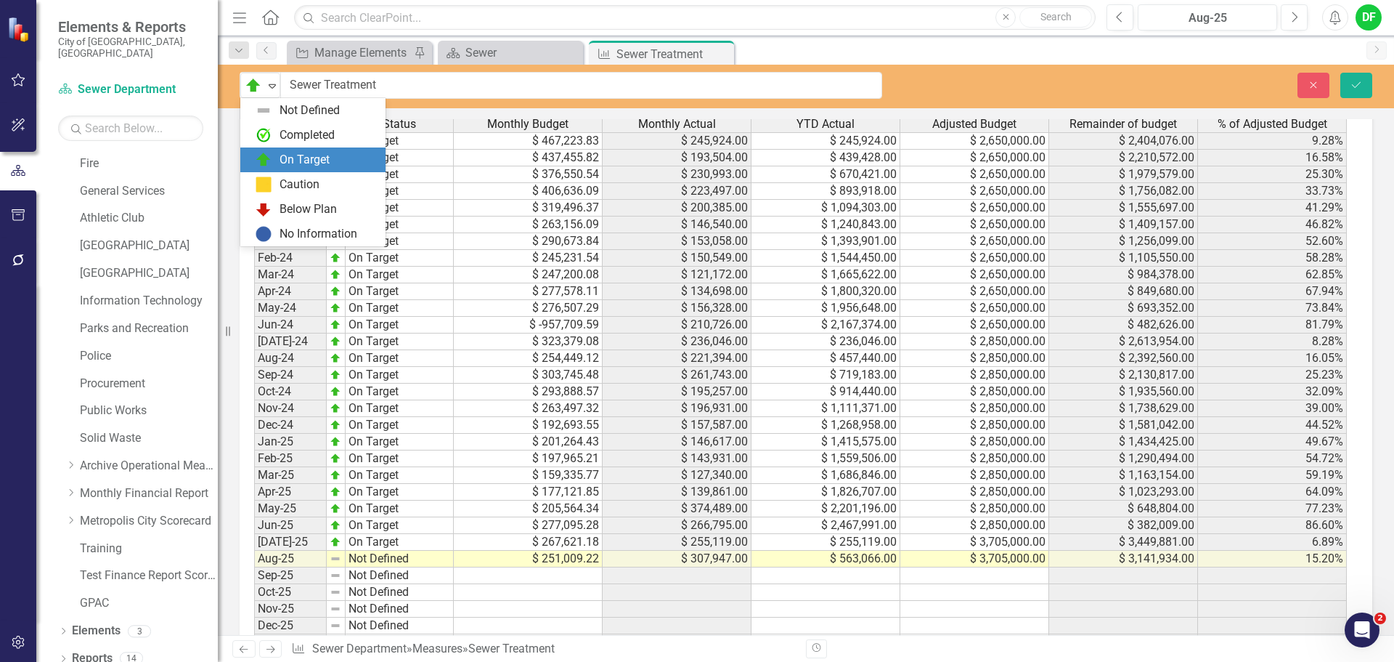
click at [295, 152] on div "On Target" at bounding box center [305, 160] width 50 height 17
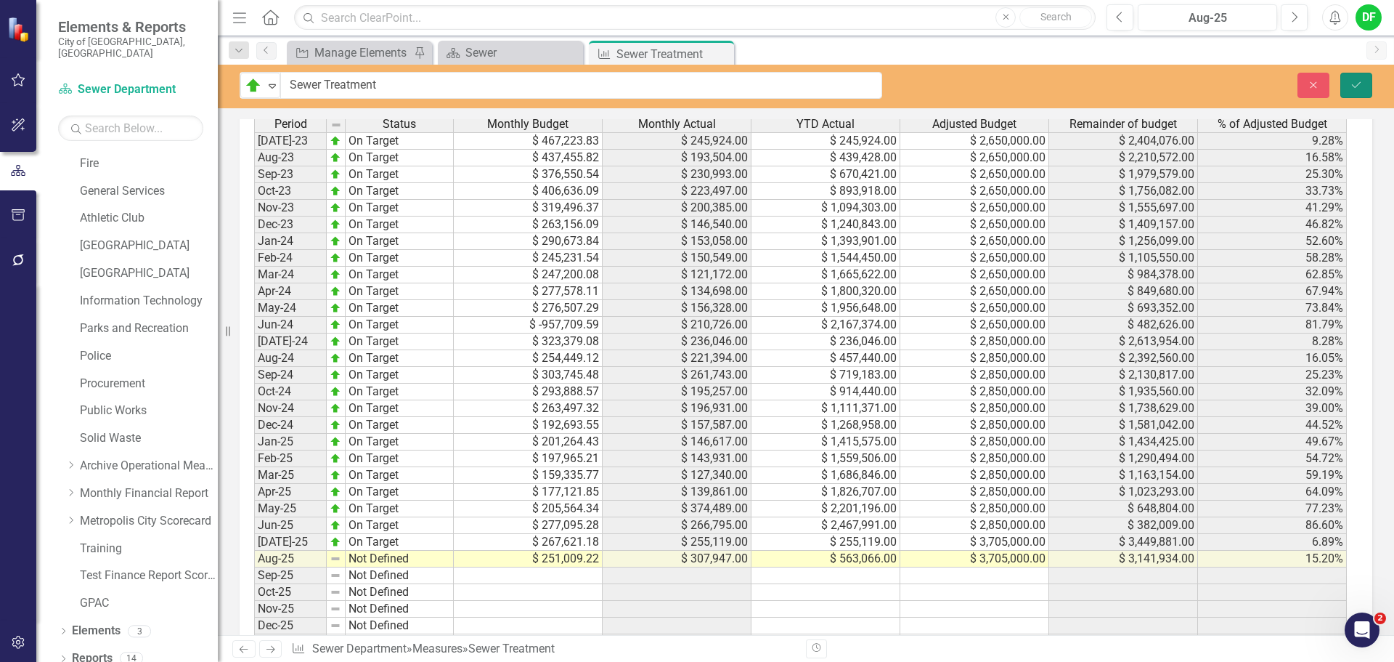
click at [1363, 88] on icon "Save" at bounding box center [1356, 85] width 13 height 10
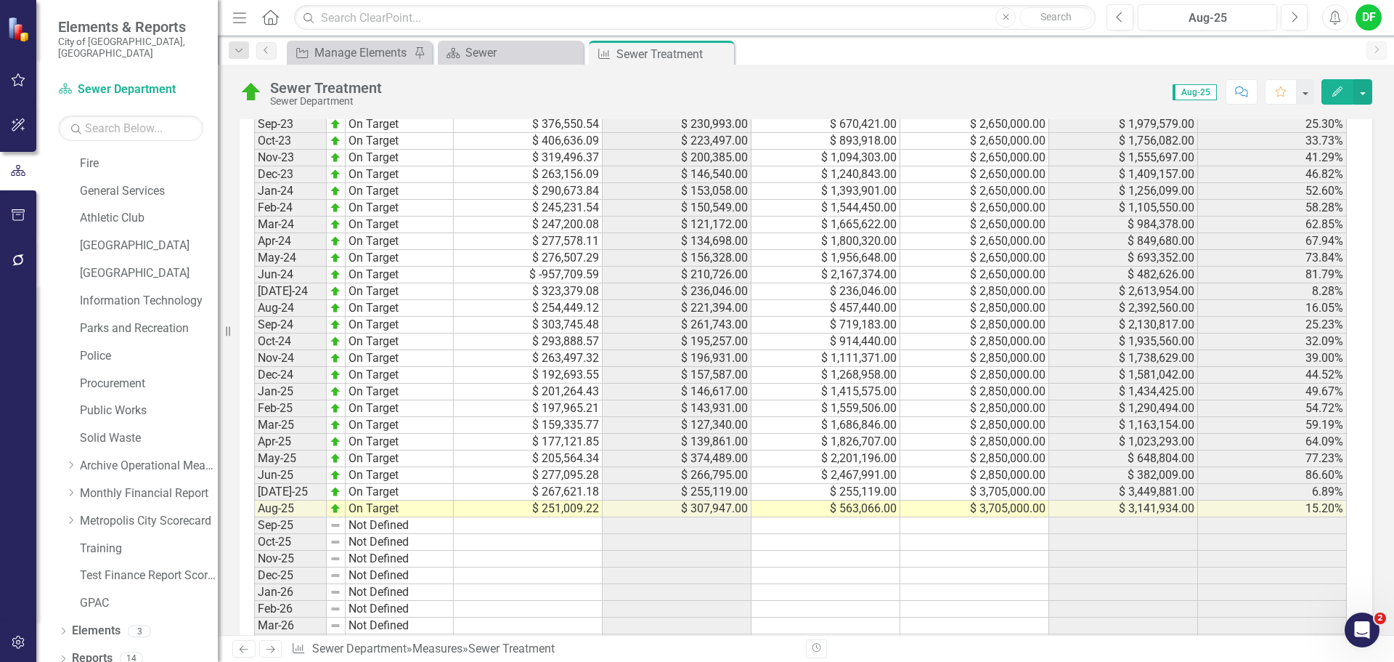
scroll to position [1380, 0]
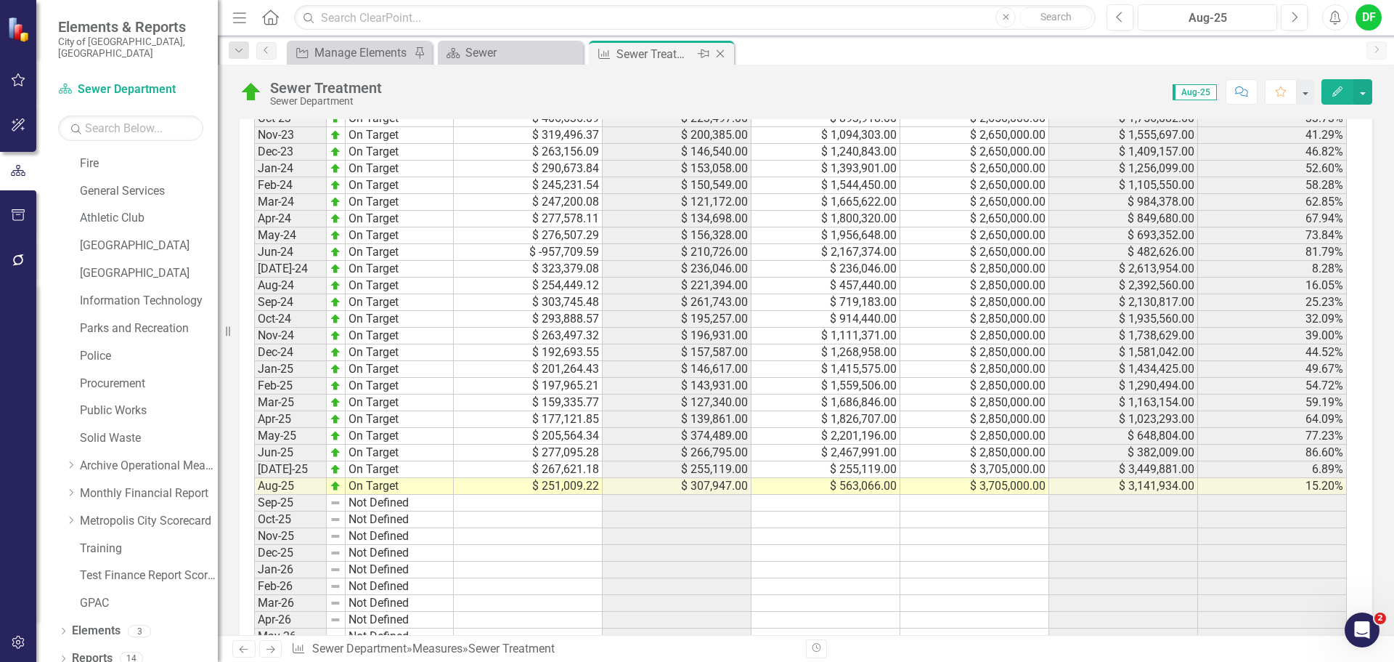
click at [718, 55] on icon "Close" at bounding box center [720, 54] width 15 height 12
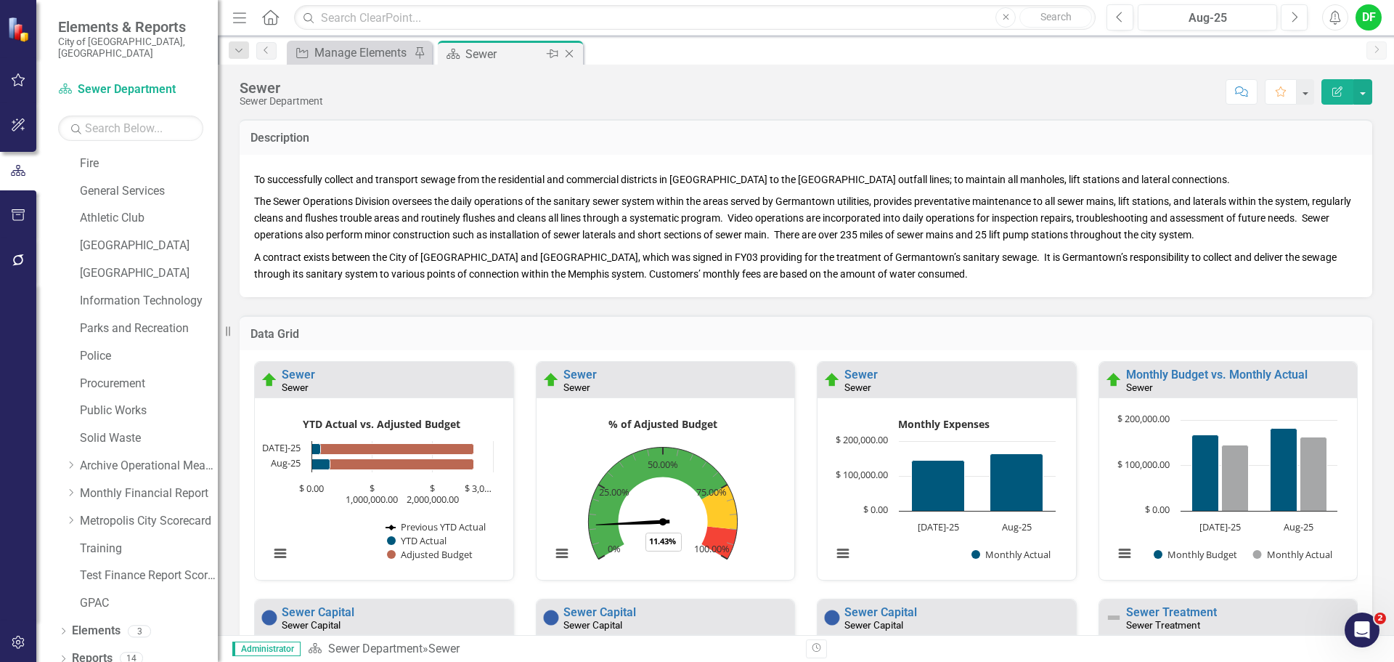
click at [571, 54] on icon "Close" at bounding box center [569, 54] width 15 height 12
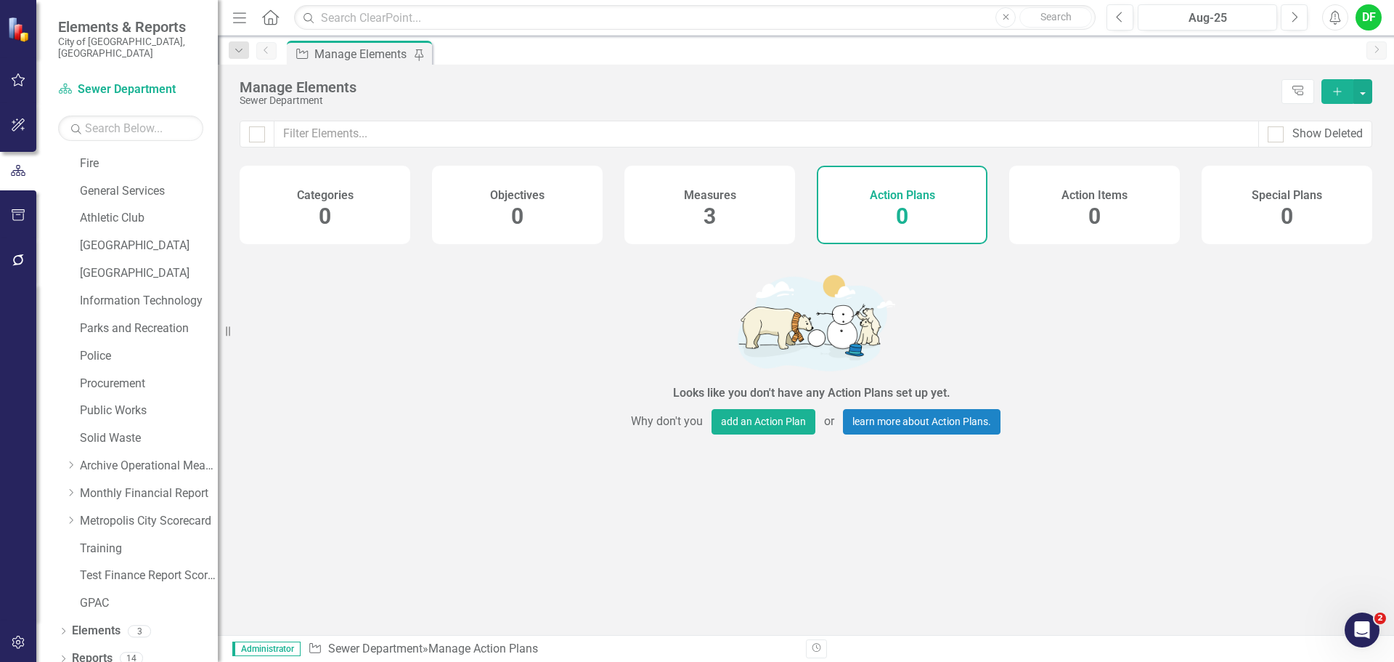
click at [1368, 18] on div "DF" at bounding box center [1369, 17] width 26 height 26
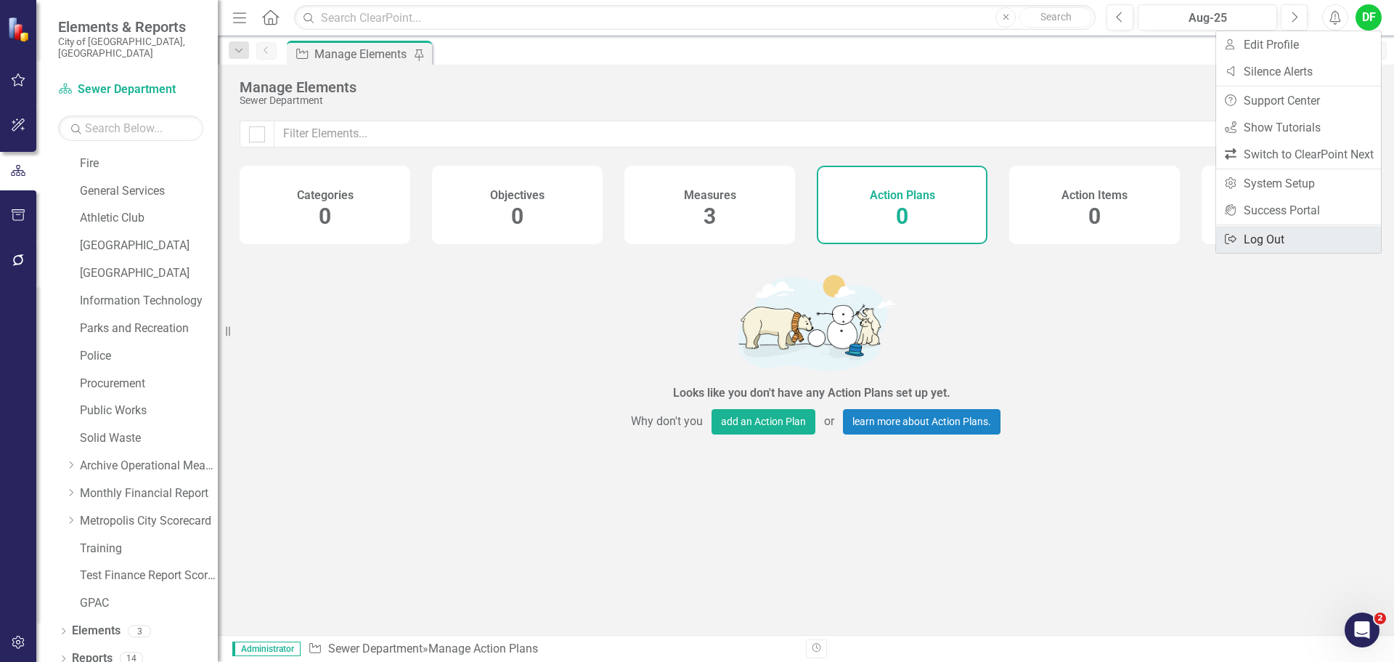
click at [1283, 248] on link "Logout Log Out" at bounding box center [1299, 239] width 165 height 27
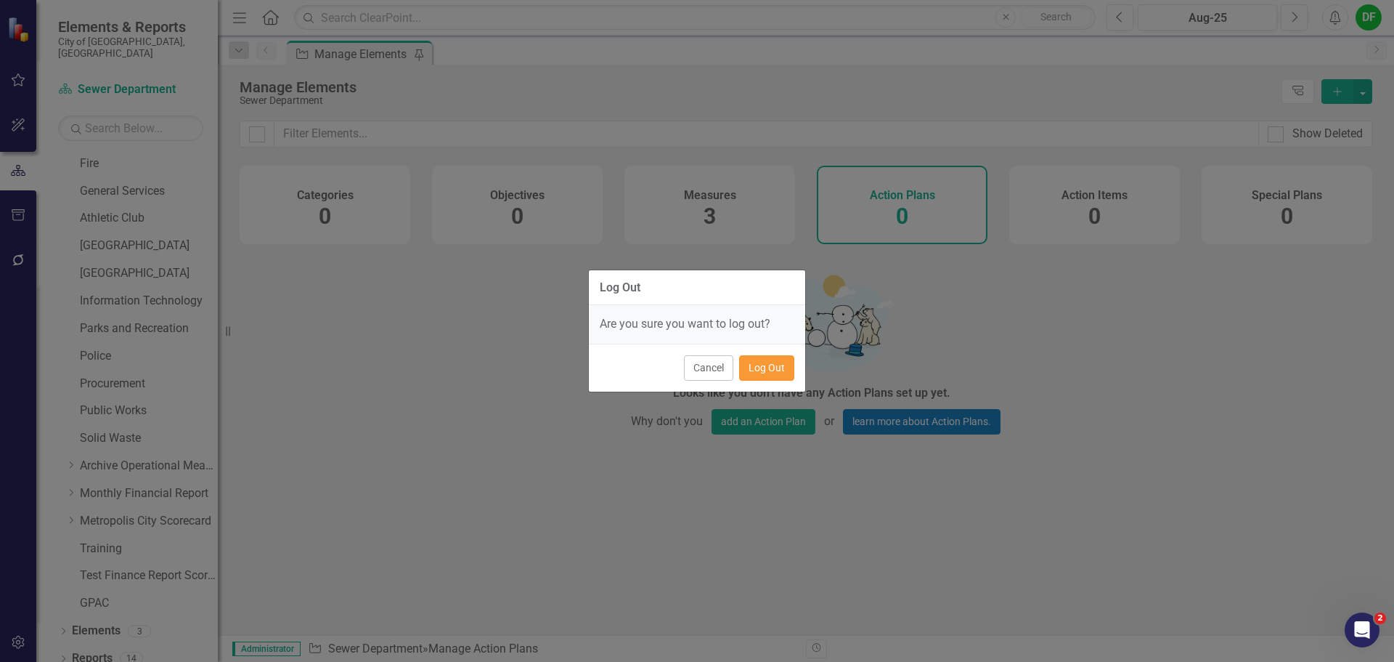
click at [773, 375] on button "Log Out" at bounding box center [766, 367] width 55 height 25
